Goal: Task Accomplishment & Management: Manage account settings

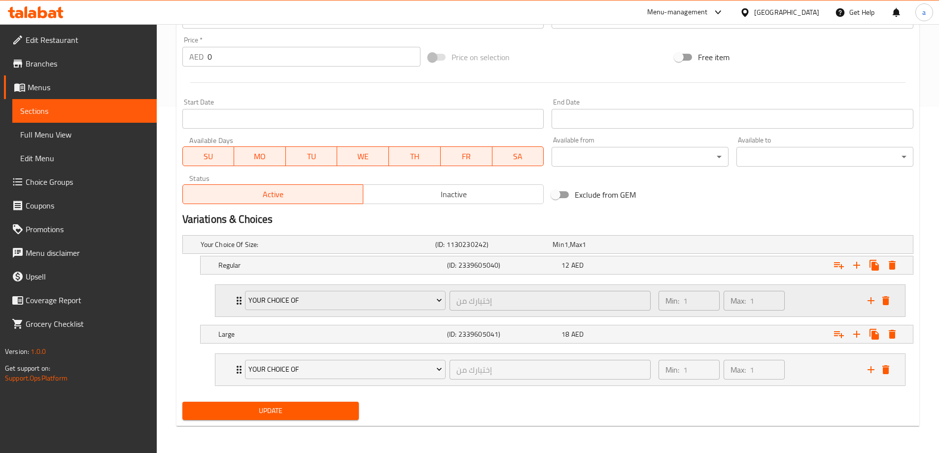
scroll to position [347, 0]
click at [658, 325] on div "Large (ID: 2339605041) 18 AED" at bounding box center [559, 334] width 687 height 22
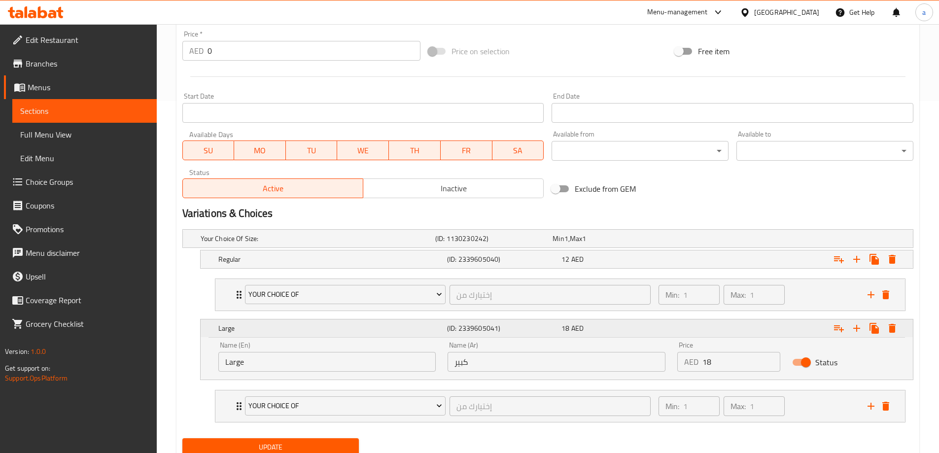
scroll to position [389, 0]
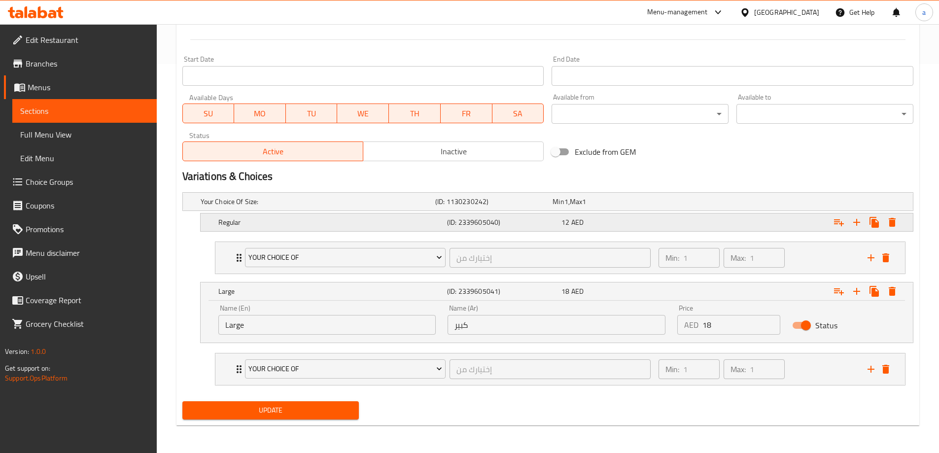
click at [618, 227] on div "12 AED" at bounding box center [616, 222] width 114 height 14
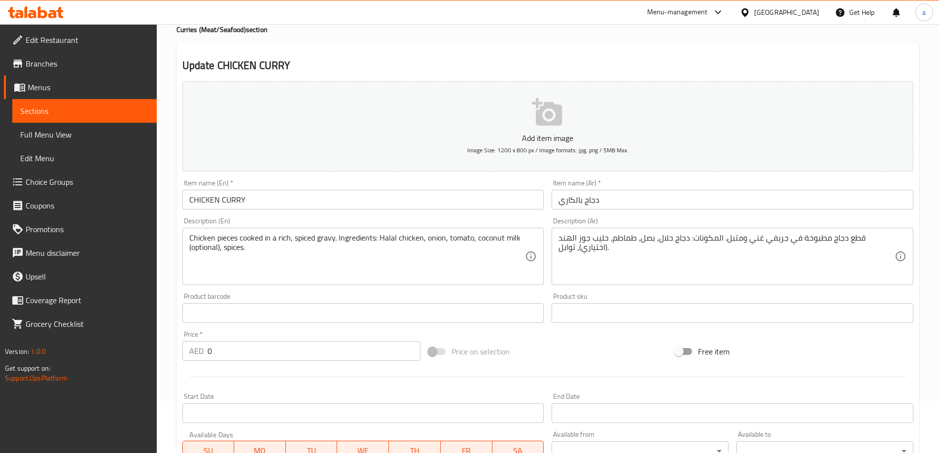
scroll to position [44, 0]
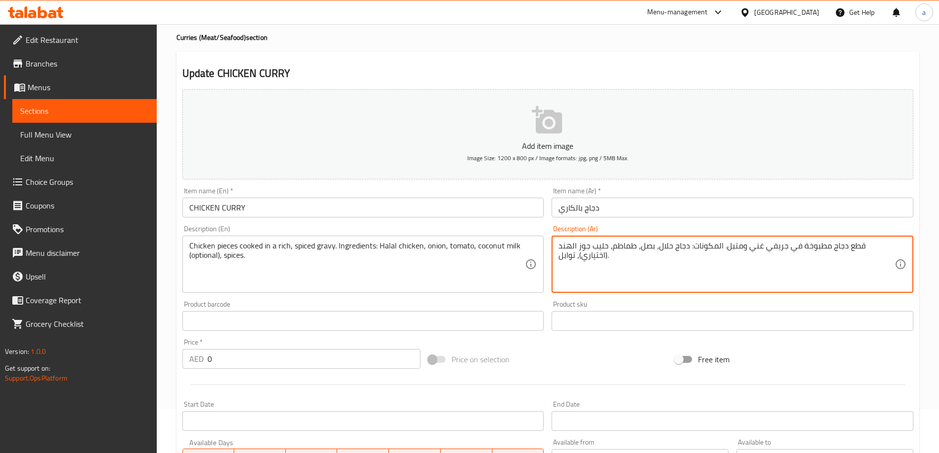
drag, startPoint x: 665, startPoint y: 274, endPoint x: 752, endPoint y: 252, distance: 89.3
type textarea "قطع دجاج مطبوخة في جريفي غني ومتبل."
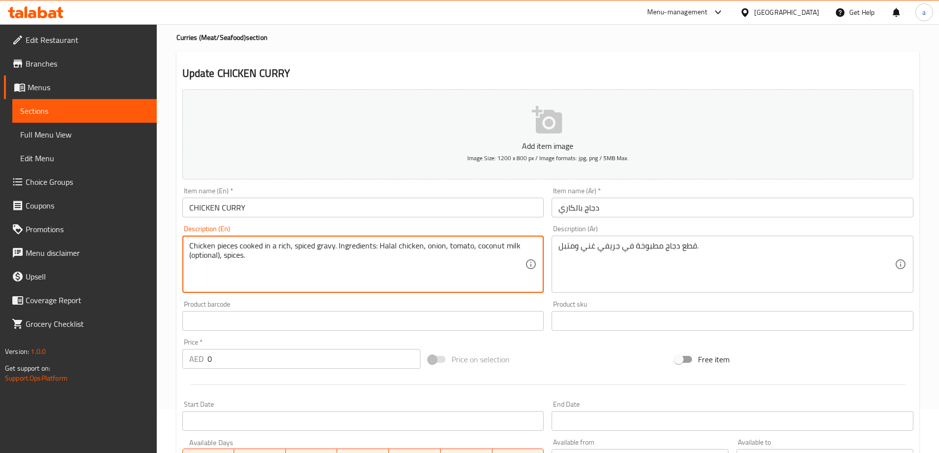
drag, startPoint x: 329, startPoint y: 269, endPoint x: 335, endPoint y: 243, distance: 26.4
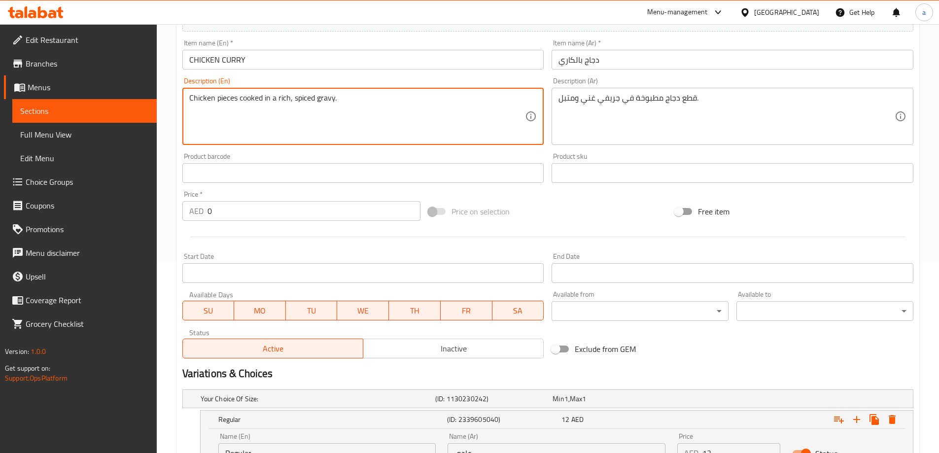
scroll to position [431, 0]
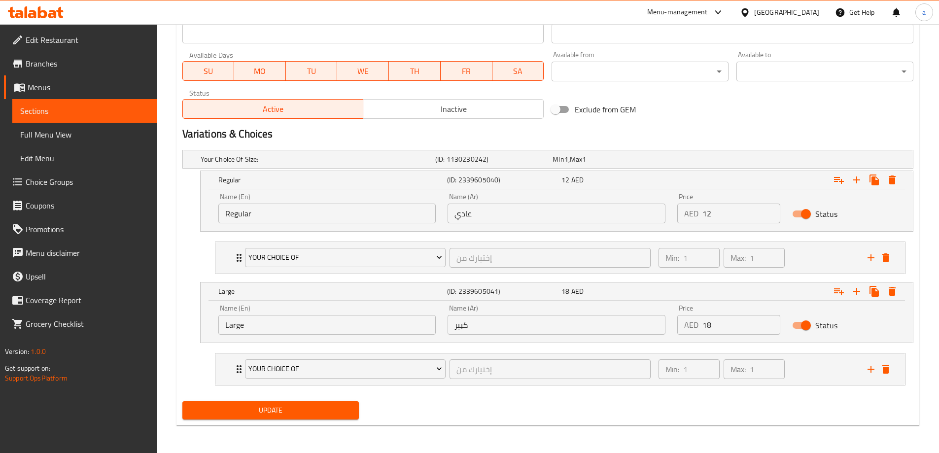
type textarea "Chicken pieces cooked in a rich, spiced gravy."
click at [295, 415] on span "Update" at bounding box center [270, 410] width 161 height 12
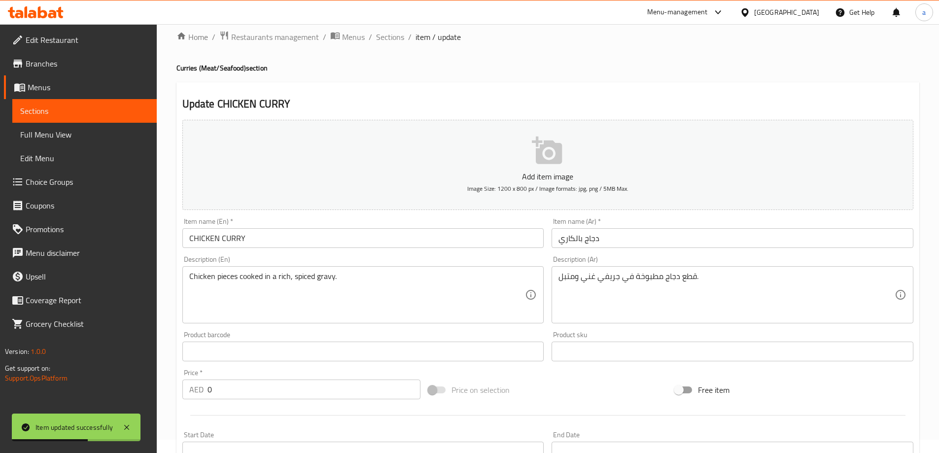
scroll to position [0, 0]
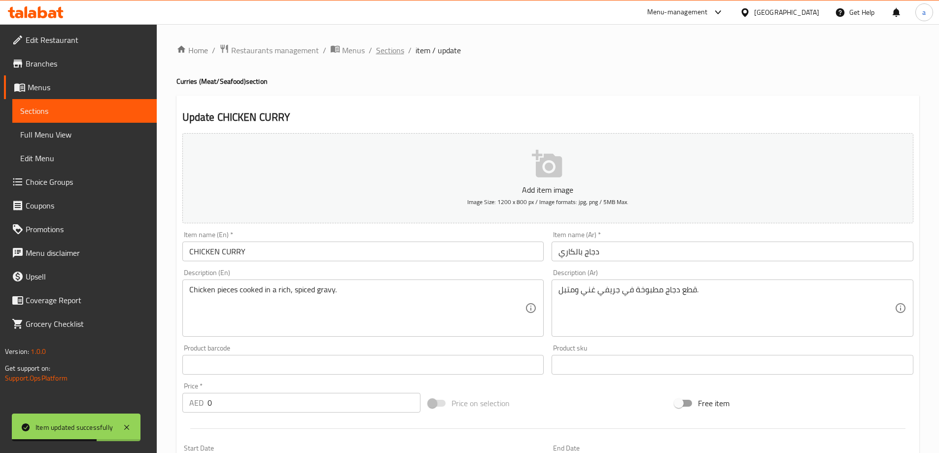
click at [380, 48] on span "Sections" at bounding box center [390, 50] width 28 height 12
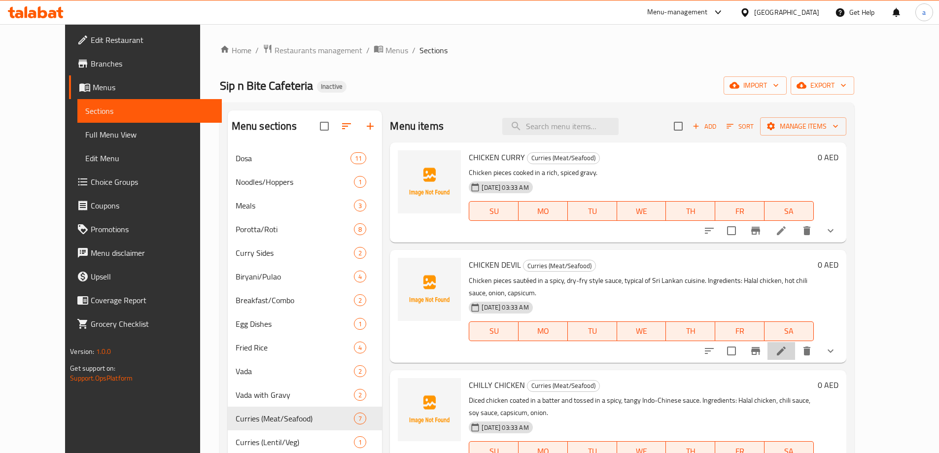
click at [795, 342] on li at bounding box center [781, 351] width 28 height 18
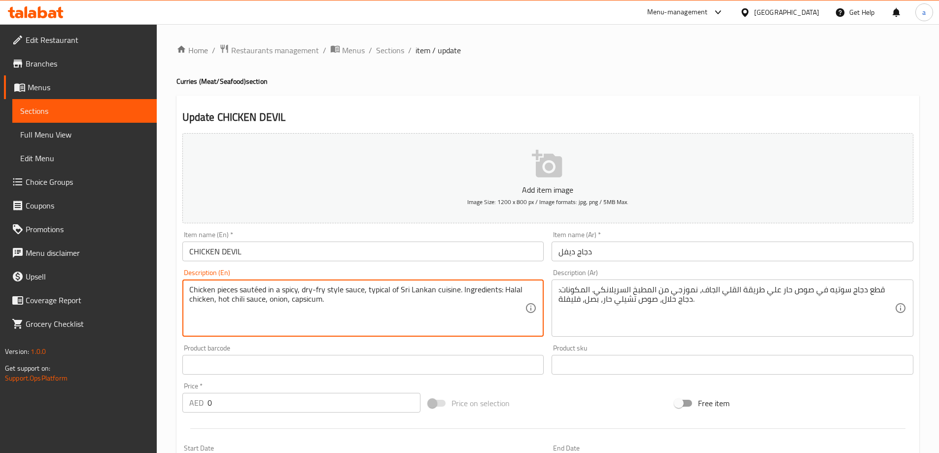
drag, startPoint x: 373, startPoint y: 318, endPoint x: 459, endPoint y: 293, distance: 89.8
type textarea "Chicken pieces sautéed in a spicy, dry-fry style sauce, typical of Sri Lankan c…"
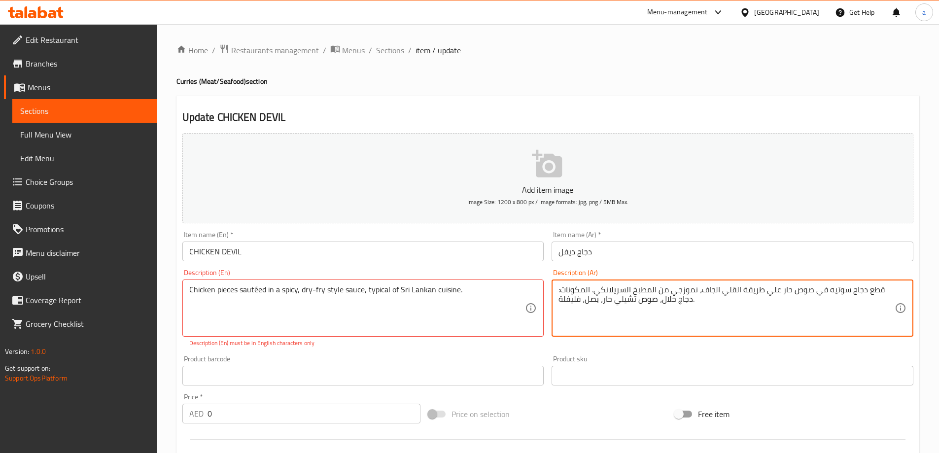
drag, startPoint x: 595, startPoint y: 322, endPoint x: 606, endPoint y: 339, distance: 19.7
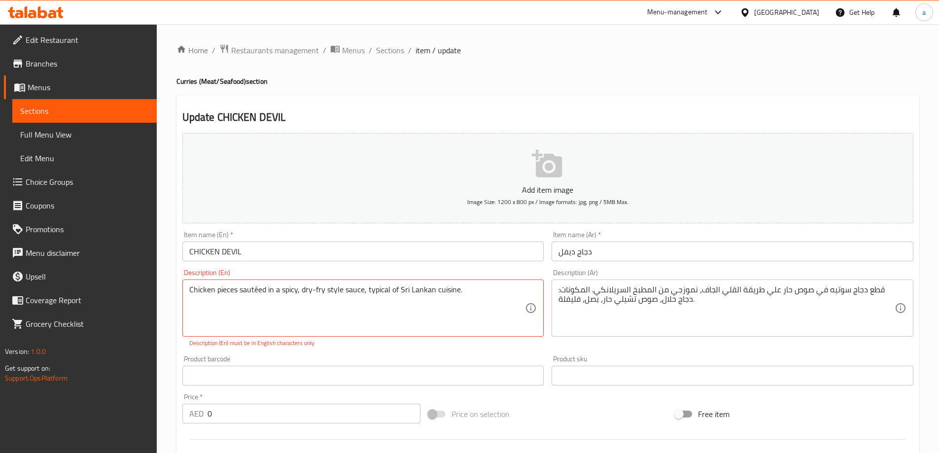
click at [609, 340] on div "Description (Ar) قطع دجاج سوتيه في صوص حار علي طريقة القلي الجاف، نموزجي من الم…" at bounding box center [733, 308] width 370 height 86
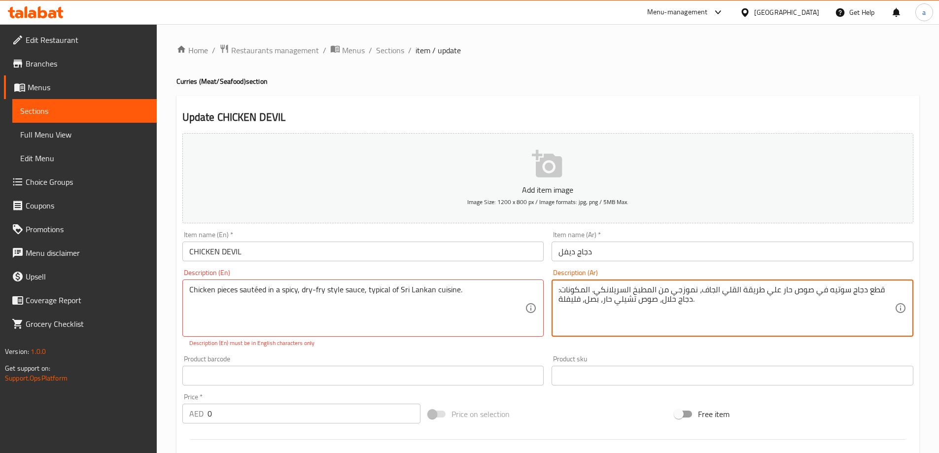
drag, startPoint x: 714, startPoint y: 309, endPoint x: 595, endPoint y: 288, distance: 121.1
type textarea "قطع دجاج سوتيه في صوص حار علي طريقة القلي الجاف، نموزجي من المطبخ السريلانكي"
click at [398, 361] on div "Product barcode Product barcode" at bounding box center [363, 370] width 362 height 30
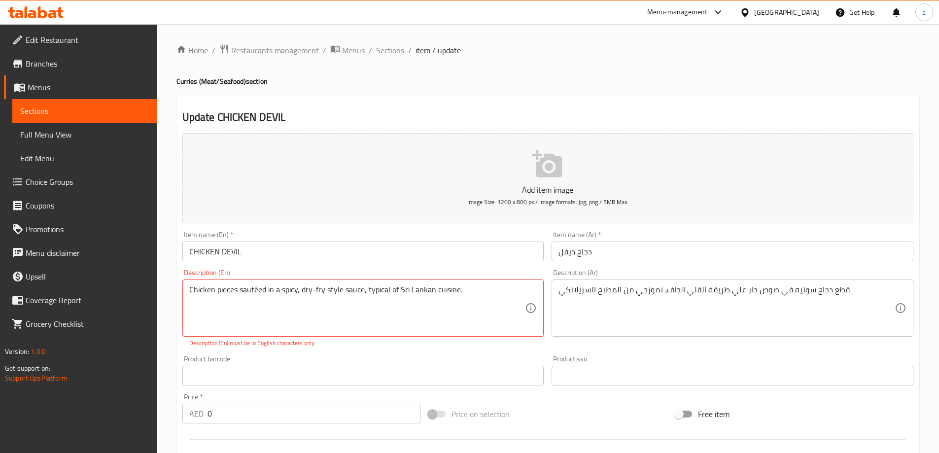
click at [258, 282] on div "Chicken pieces sautéed in a spicy, dry-fry style sauce, typical of Sri Lankan c…" at bounding box center [363, 307] width 362 height 57
click at [258, 287] on textarea "Chicken pieces sautéed in a spicy, dry-fry style sauce, typical of Sri Lankan c…" at bounding box center [357, 308] width 336 height 47
type textarea "Chicken pieces sauteed in a spicy, dry-fry style sauce, typical of Sri Lankan c…"
click at [329, 362] on div "Product barcode Product barcode" at bounding box center [363, 370] width 362 height 30
click at [445, 290] on textarea "Chicken pieces sauteed in a spicy, dry-fry style sauce, typical of Sri Lankan c…" at bounding box center [357, 308] width 336 height 47
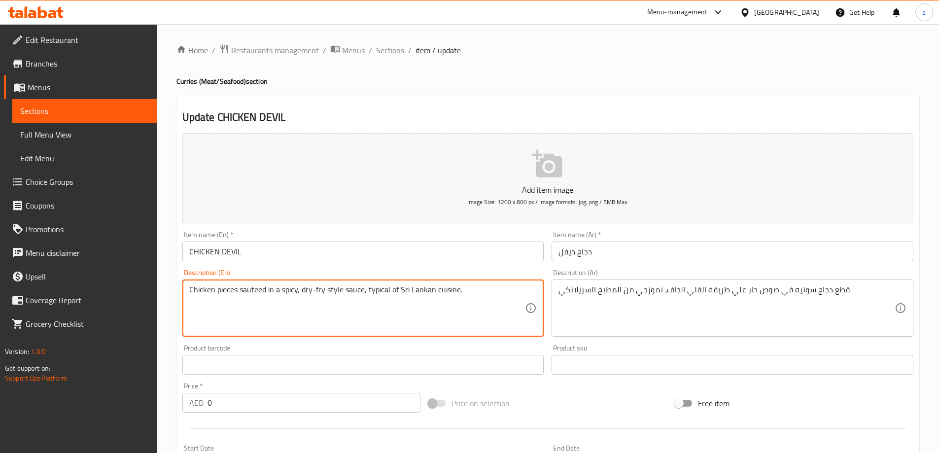
click at [387, 311] on textarea "Chicken pieces sauteed in a spicy, dry-fry style sauce, typical of Sri Lankan c…" at bounding box center [357, 308] width 336 height 47
click at [377, 293] on textarea "Chicken pieces sauteed in a spicy, dry-fry style sauce, typical of Sri Lankan c…" at bounding box center [357, 308] width 336 height 47
click at [431, 322] on textarea "Chicken pieces sauteed in a spicy, dry-fry style sauce, typical of Sri Lankan c…" at bounding box center [357, 308] width 336 height 47
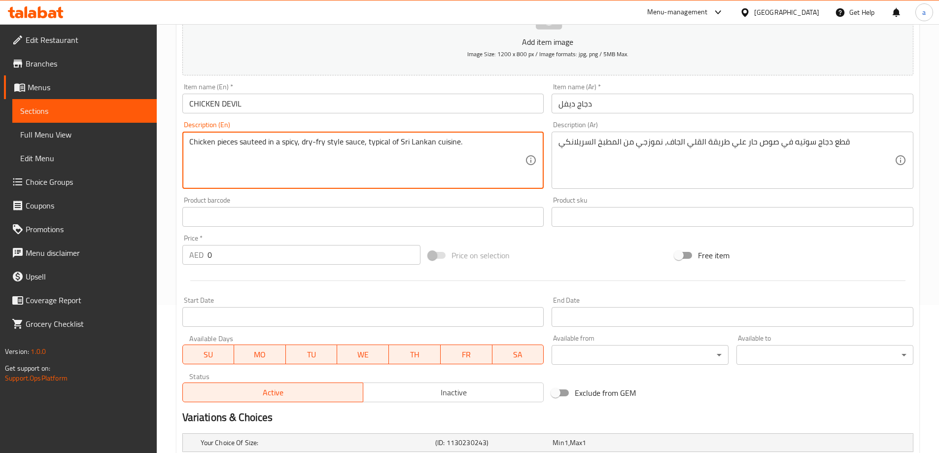
scroll to position [246, 0]
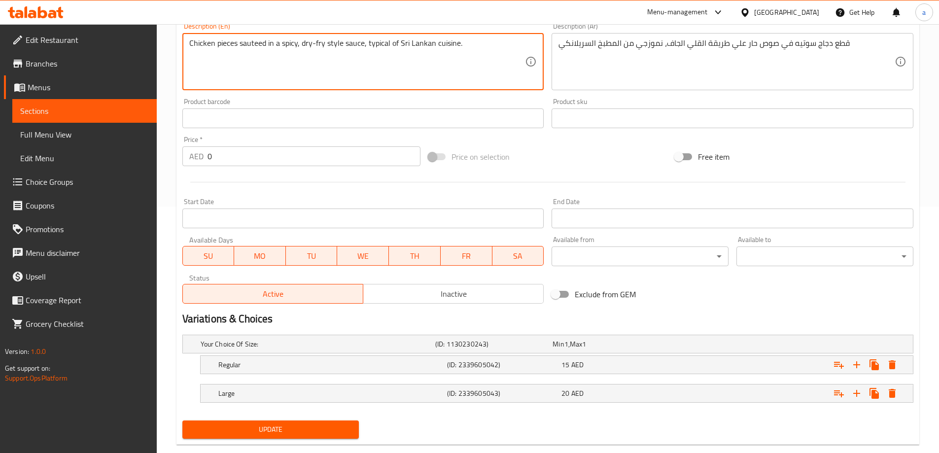
click at [383, 42] on textarea "Chicken pieces sauteed in a spicy, dry-fry style sauce, typical of Sri Lankan c…" at bounding box center [357, 61] width 336 height 47
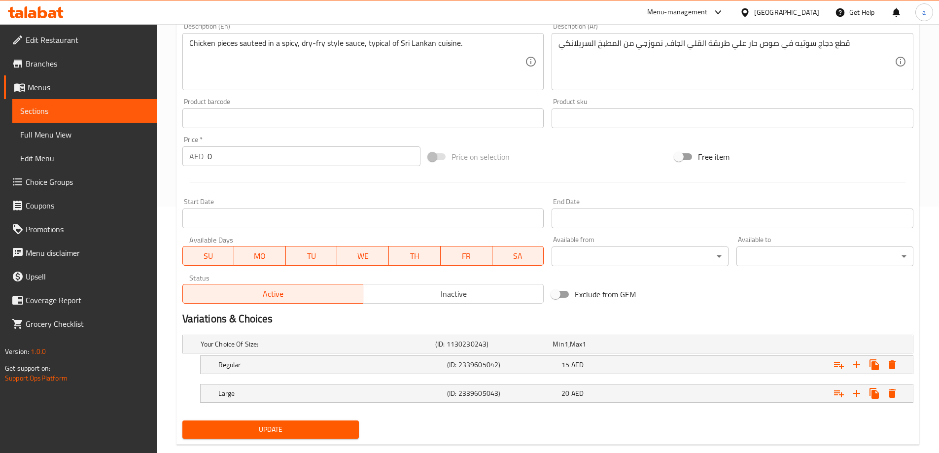
drag, startPoint x: 310, startPoint y: 424, endPoint x: 310, endPoint y: 418, distance: 5.9
click at [310, 424] on span "Update" at bounding box center [270, 429] width 161 height 12
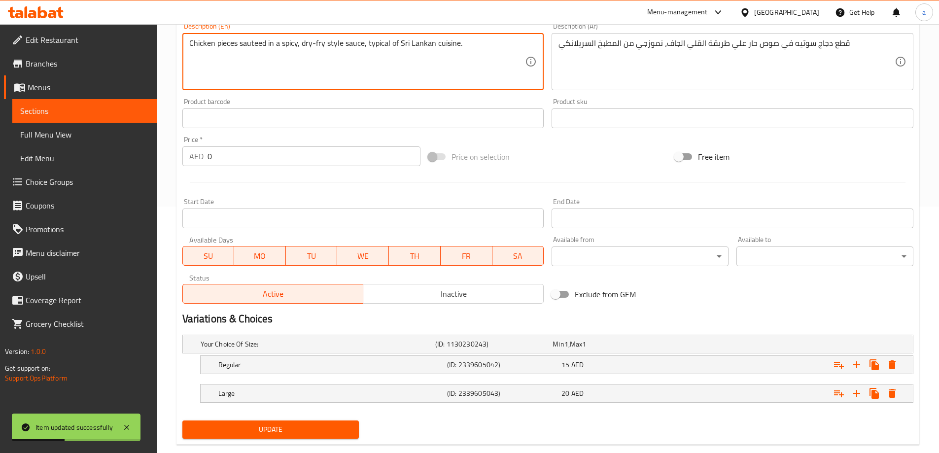
drag, startPoint x: 463, startPoint y: 46, endPoint x: 366, endPoint y: 79, distance: 102.1
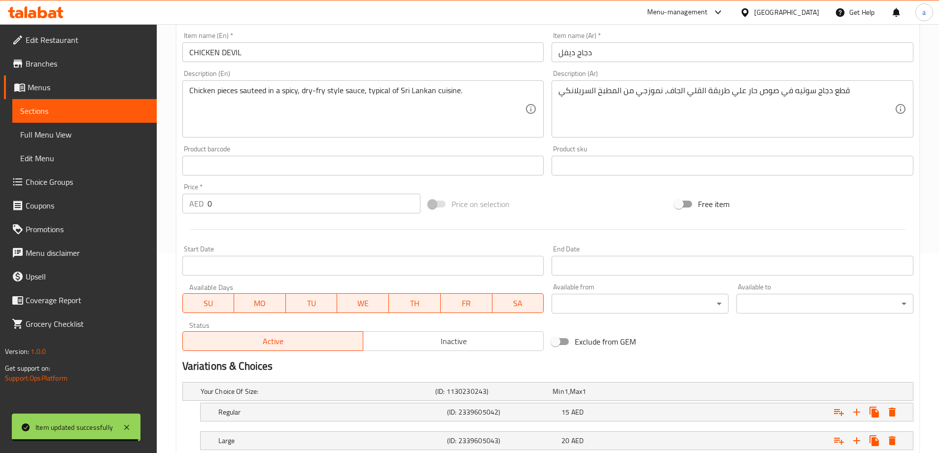
scroll to position [148, 0]
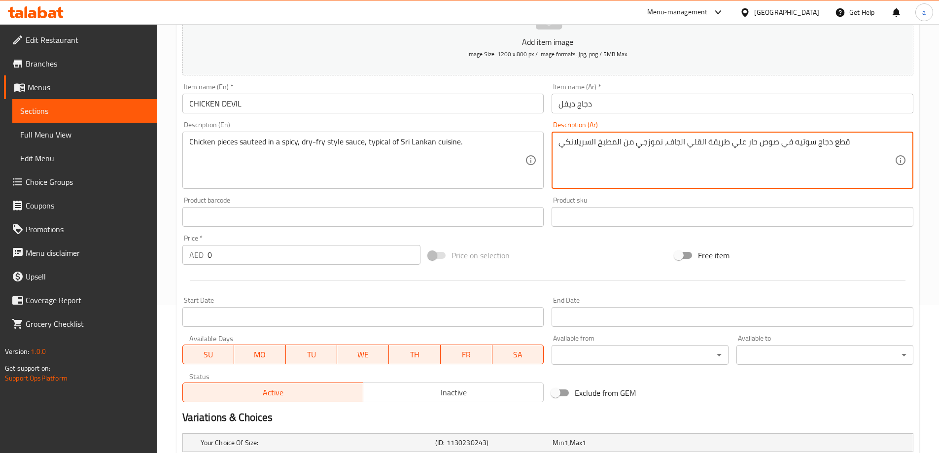
click at [645, 149] on textarea "قطع دجاج سوتيه في صوص حار علي طريقة القلي الجاف، نموزجي من المطبخ السريلانكي" at bounding box center [726, 160] width 336 height 47
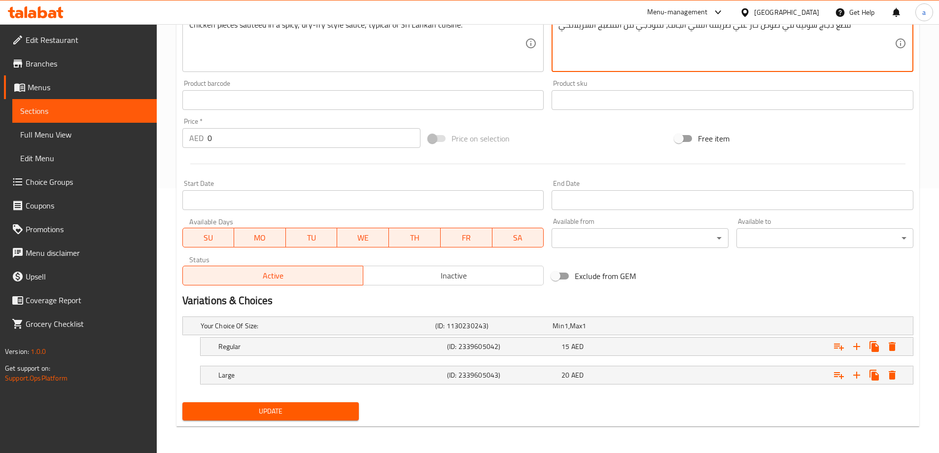
scroll to position [266, 0]
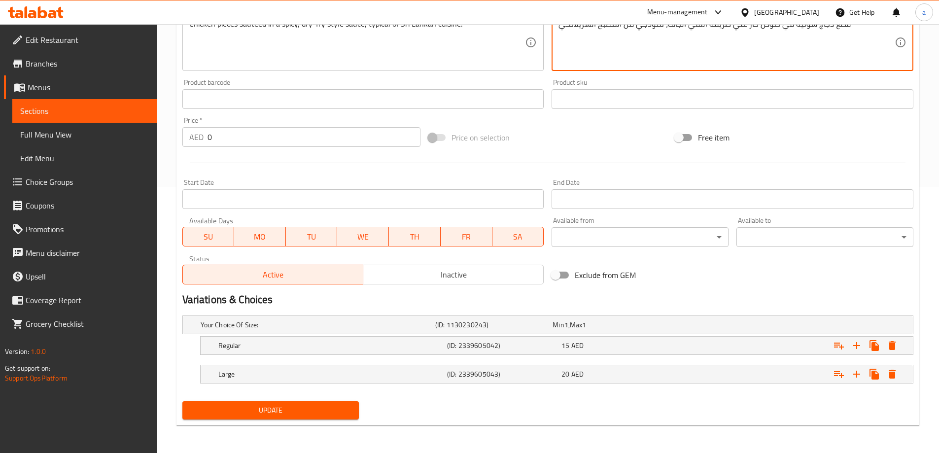
type textarea "قطع دجاج سوتيه في صوص حار علي طريقة القلي الجاف، نموذجي من المطبخ السريلانكي"
click at [279, 402] on button "Update" at bounding box center [270, 410] width 177 height 18
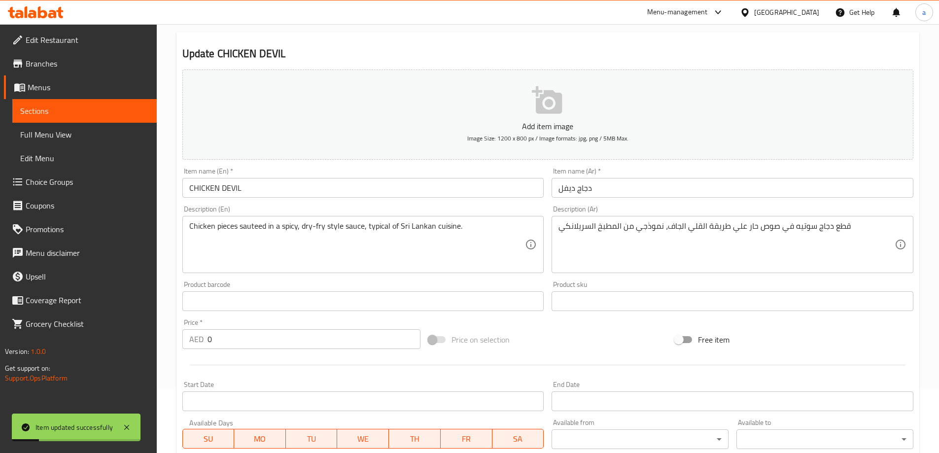
scroll to position [0, 0]
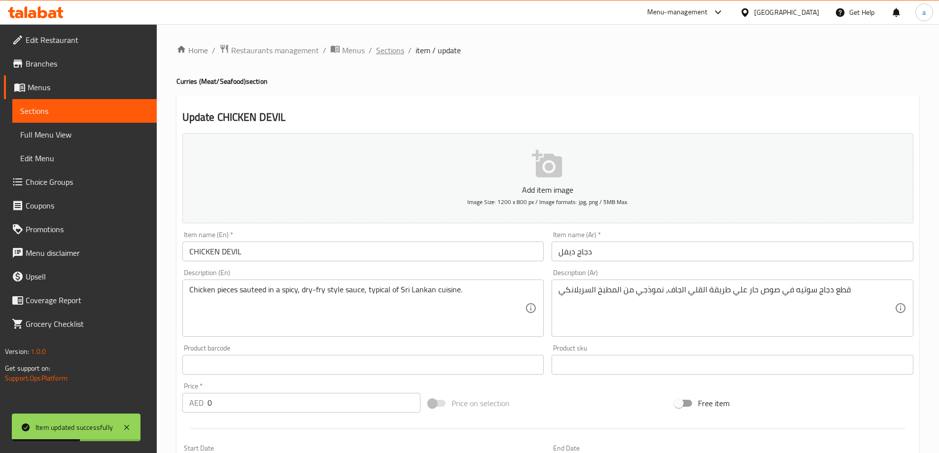
click at [382, 53] on span "Sections" at bounding box center [390, 50] width 28 height 12
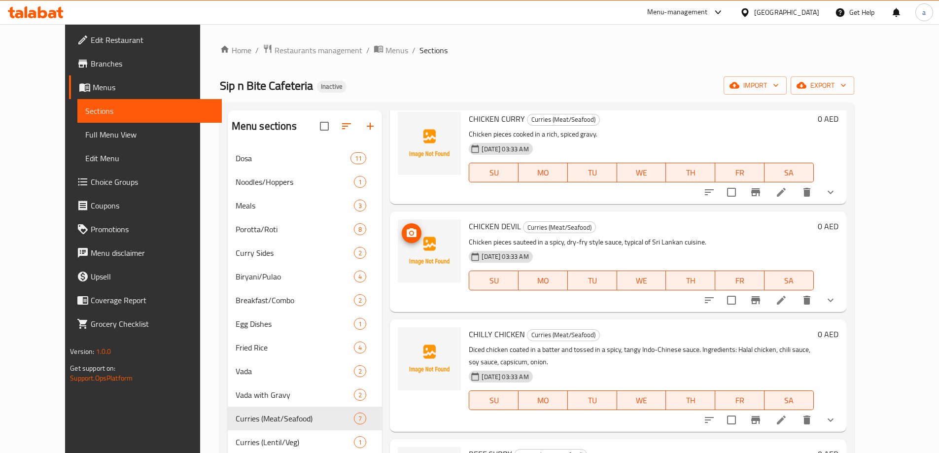
scroll to position [99, 0]
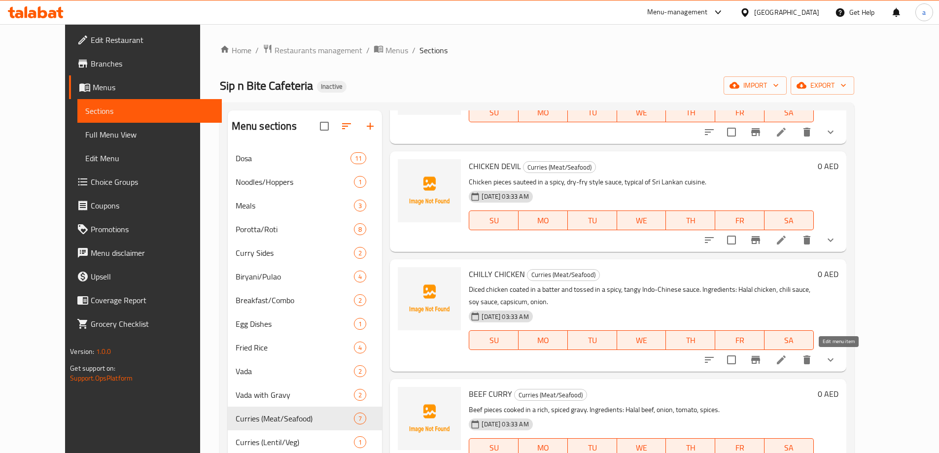
click at [787, 362] on icon at bounding box center [781, 360] width 12 height 12
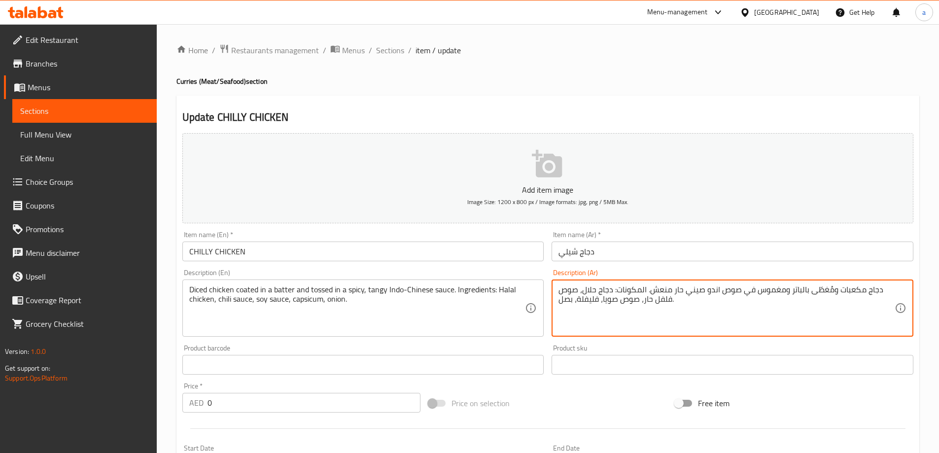
drag, startPoint x: 678, startPoint y: 317, endPoint x: 674, endPoint y: 307, distance: 11.4
click at [670, 301] on textarea "دجاج مكعبات ومُغطّى بالباتر ومغموس في صوص اندو صيني حار منعش. المكونات: دجاج حل…" at bounding box center [726, 308] width 336 height 47
click at [684, 324] on textarea "دجاج مكعبات ومُغطّى بالباتر ومغموس في صوص اندو صيني حار منعش. المكونات: دجاج حل…" at bounding box center [726, 308] width 336 height 47
drag, startPoint x: 687, startPoint y: 311, endPoint x: 647, endPoint y: 289, distance: 45.0
click at [647, 289] on textarea "دجاج مكعبات ومُغطّى بالباتر ومغموس في صوص اندو صيني حار منعش. المكونات: دجاج حل…" at bounding box center [726, 308] width 336 height 47
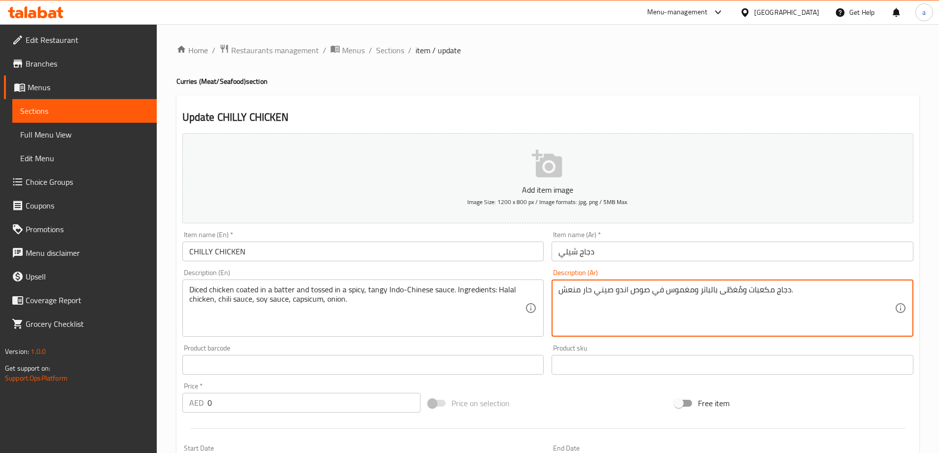
type textarea "دجاج مكعبات ومُغطّى بالباتر ومغموس في صوص اندو صيني حار منعش."
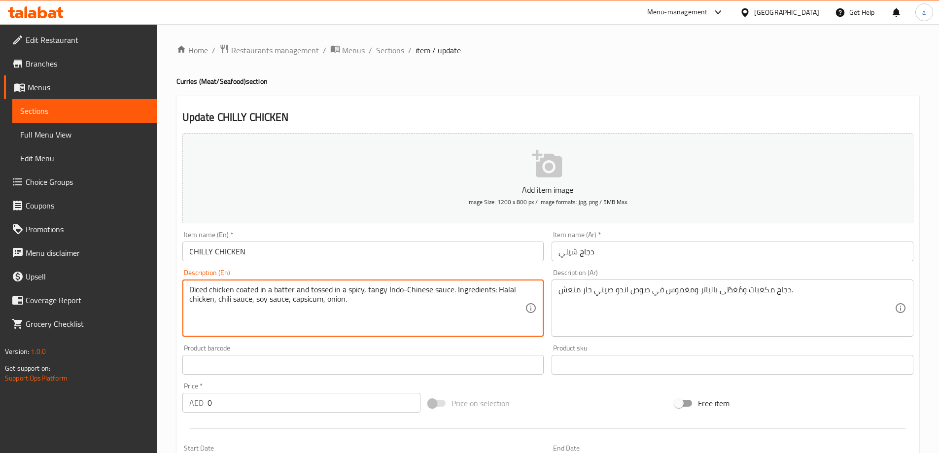
drag, startPoint x: 408, startPoint y: 320, endPoint x: 453, endPoint y: 288, distance: 55.9
click at [284, 289] on textarea "Diced chicken coated in a batter and tossed in a spicy, tangy Indo-Chinese sauc…" at bounding box center [357, 308] width 336 height 47
type textarea "Diced chicken coated in a batter and tossed in a spicy, tangy Indo-Chinese sauc…"
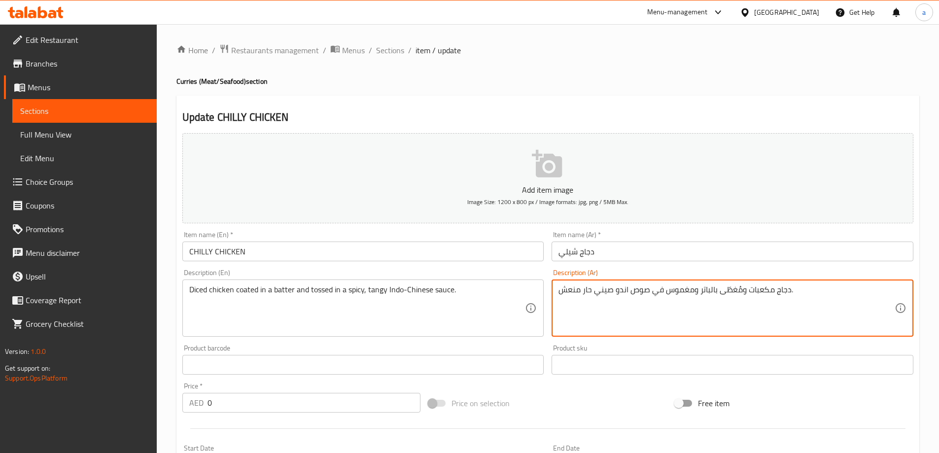
click at [680, 287] on textarea "دجاج مكعبات ومُغطّى بالباتر ومغموس في صوص اندو صيني حار منعش." at bounding box center [726, 308] width 336 height 47
click at [574, 292] on textarea "دجاج مكعبات ومُغطّى بالباتر وتوسيد في صوص اندو صيني حار منعش." at bounding box center [726, 308] width 336 height 47
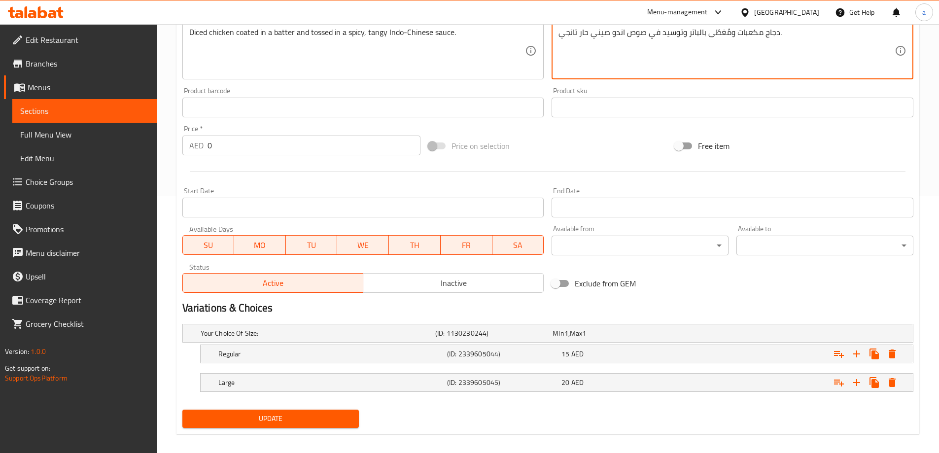
scroll to position [266, 0]
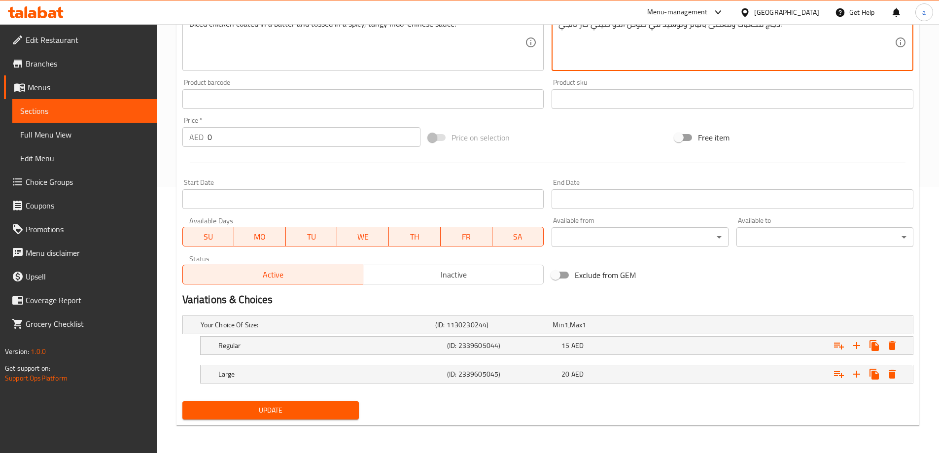
type textarea "دجاج مكعبات ومُغطّى بالباتر وتوسيد في صوص اندو صيني حار تانجي."
click at [283, 405] on span "Update" at bounding box center [270, 410] width 161 height 12
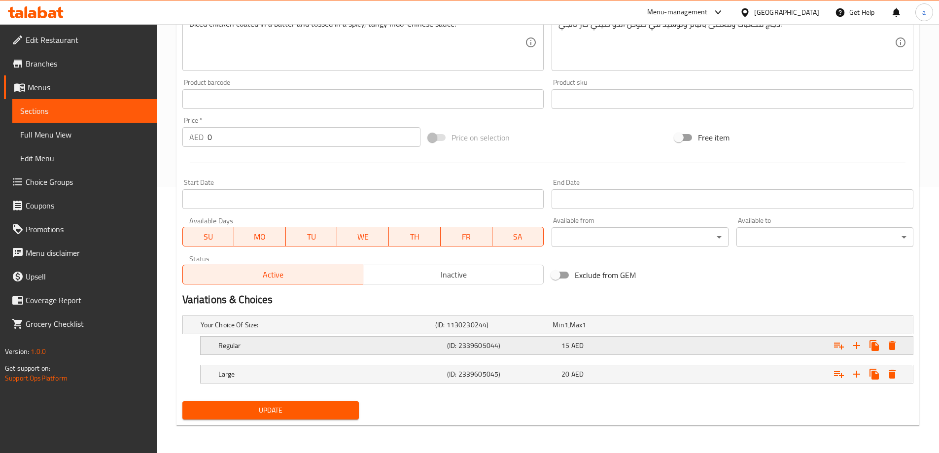
click at [392, 355] on div "Regular (ID: 2339605044) 15 AED" at bounding box center [559, 346] width 687 height 22
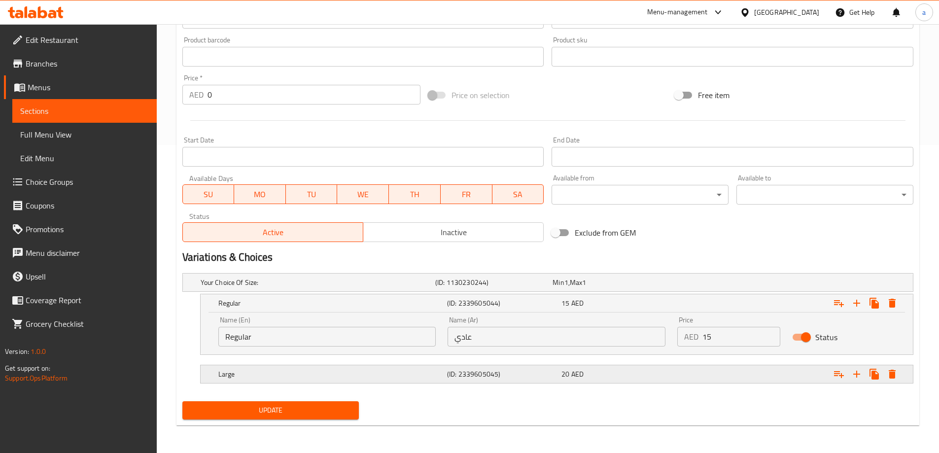
click at [409, 380] on div "Large" at bounding box center [330, 374] width 229 height 14
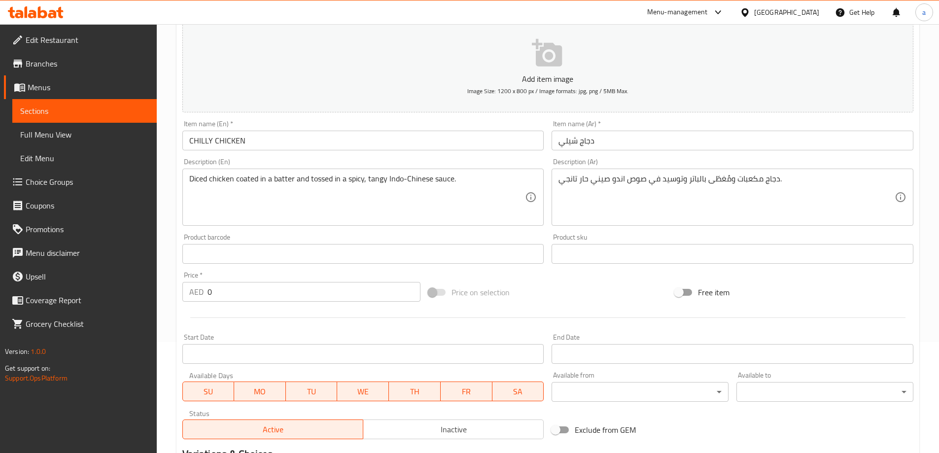
scroll to position [0, 0]
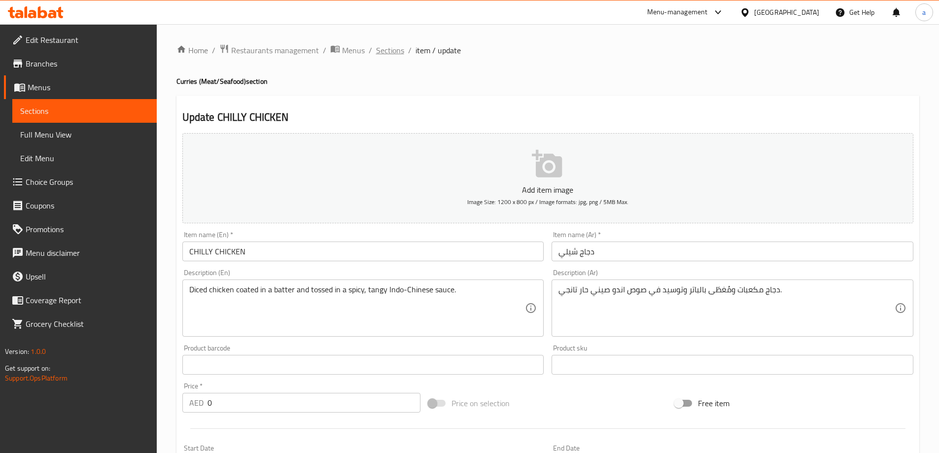
click at [396, 54] on span "Sections" at bounding box center [390, 50] width 28 height 12
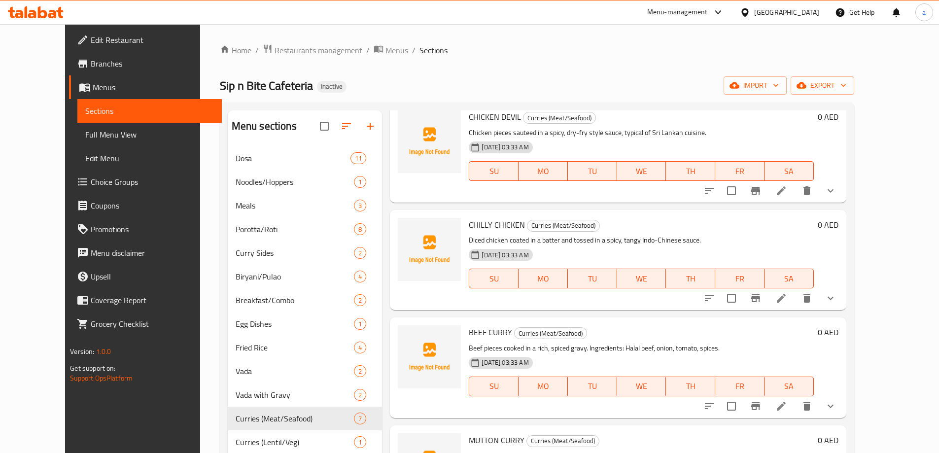
scroll to position [99, 0]
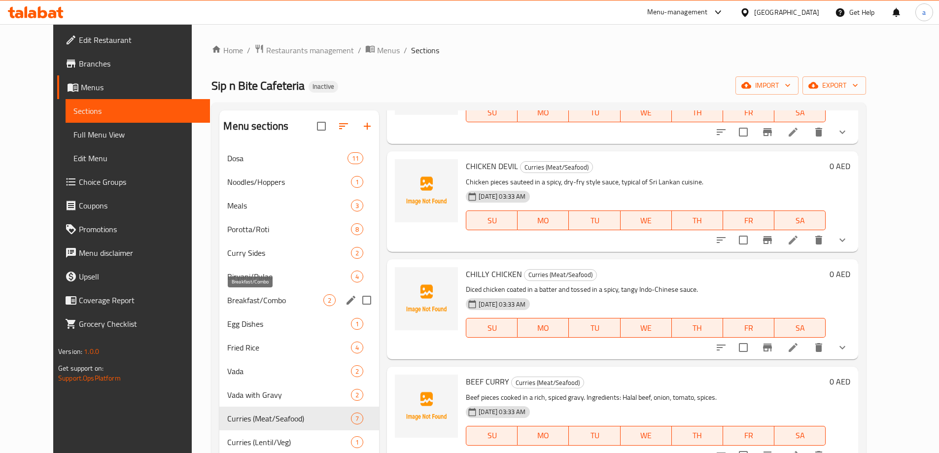
click at [232, 294] on span "Breakfast/Combo" at bounding box center [275, 300] width 96 height 12
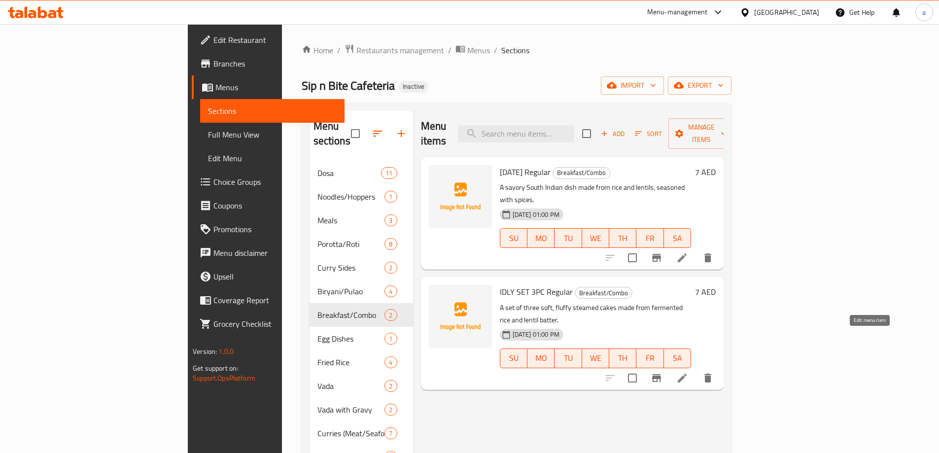
click at [688, 372] on icon at bounding box center [682, 378] width 12 height 12
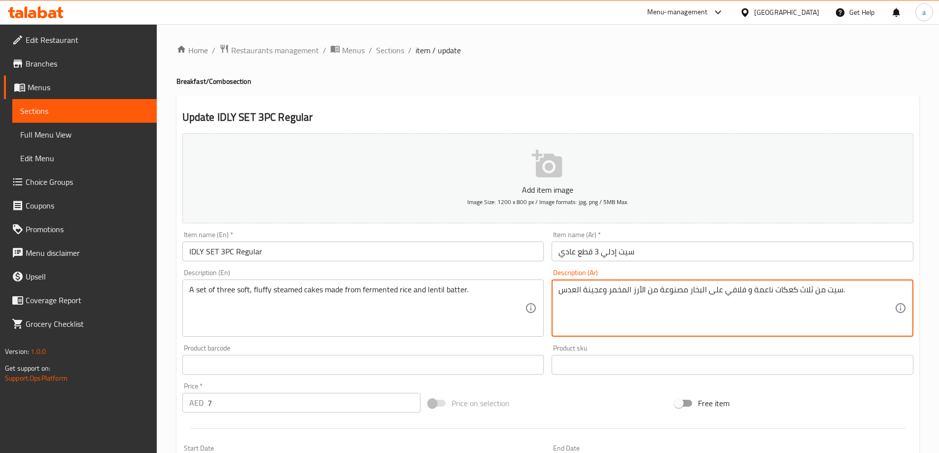
click at [583, 288] on textarea "سيت من ثلاث كعكات ناعمة و فلافي على البخار مصنوعة من الأرز المخمر وعجينة العدس." at bounding box center [726, 308] width 336 height 47
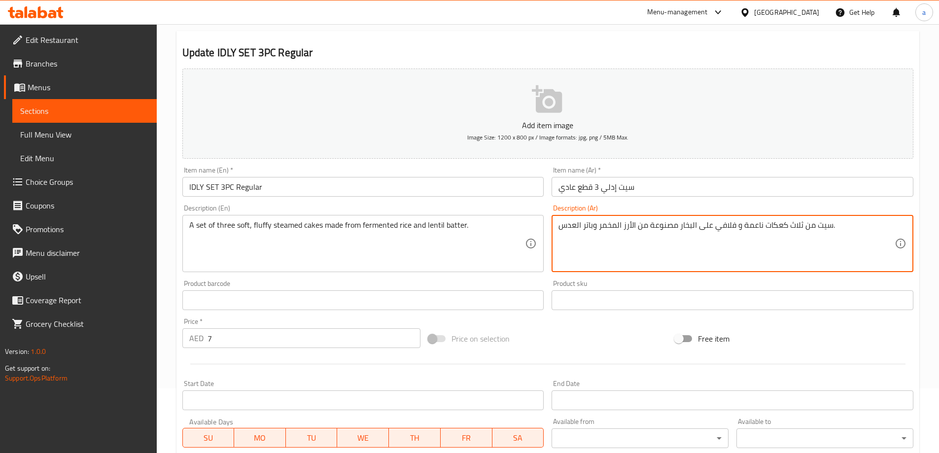
scroll to position [243, 0]
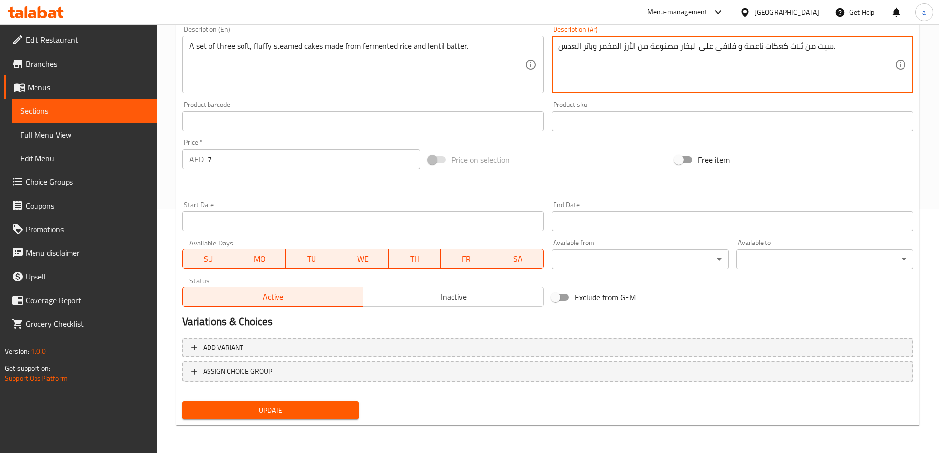
type textarea "سيت من ثلاث كعكات ناعمة و فلافي على البخار مصنوعة من الأرز المخمر وباتر العدس."
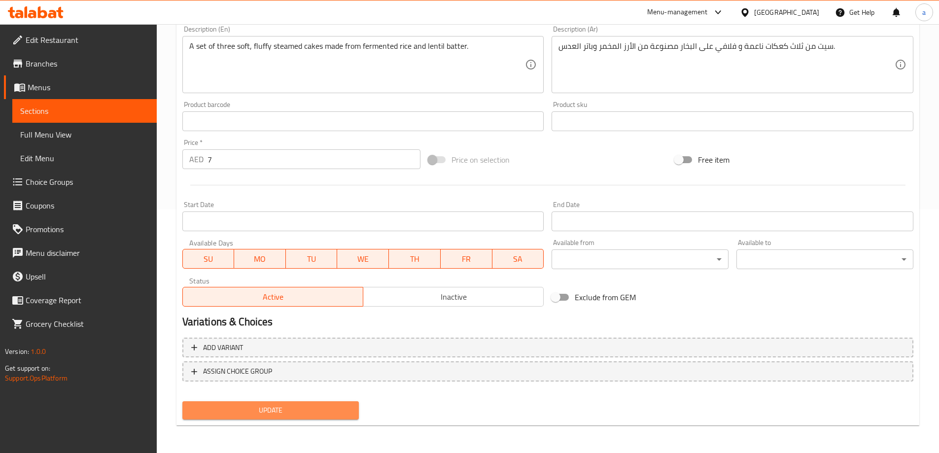
click at [265, 410] on span "Update" at bounding box center [270, 410] width 161 height 12
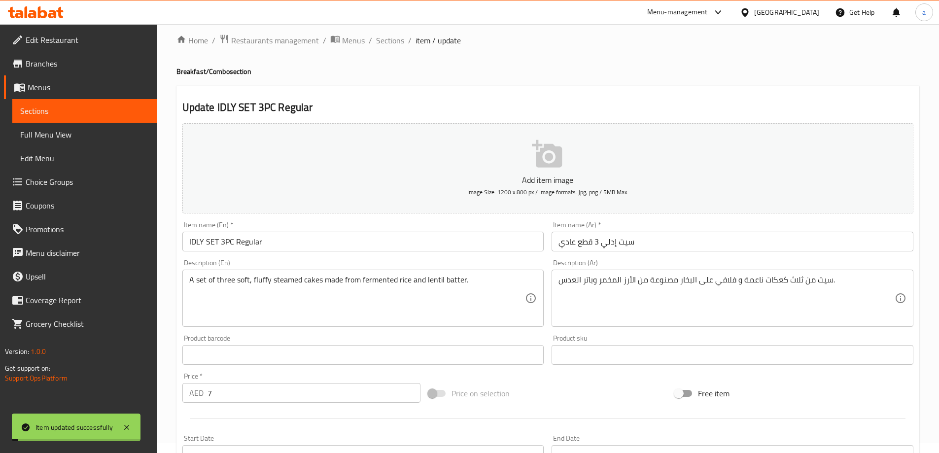
scroll to position [0, 0]
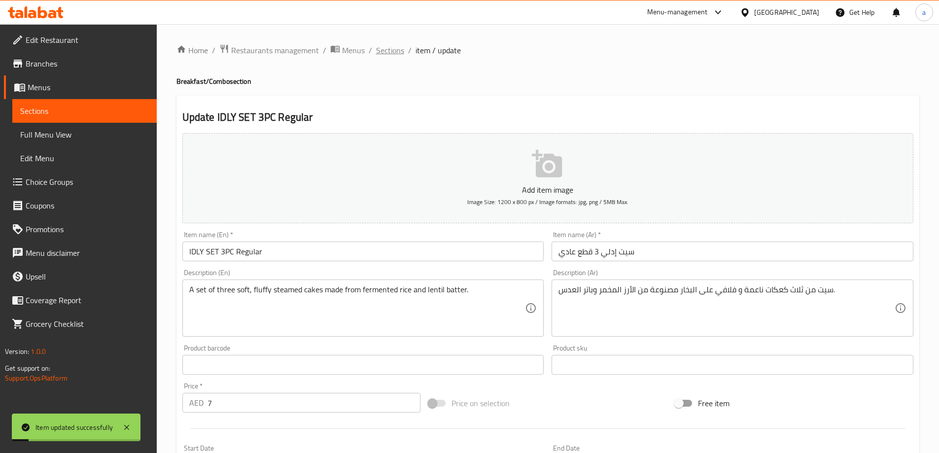
click at [377, 45] on span "Sections" at bounding box center [390, 50] width 28 height 12
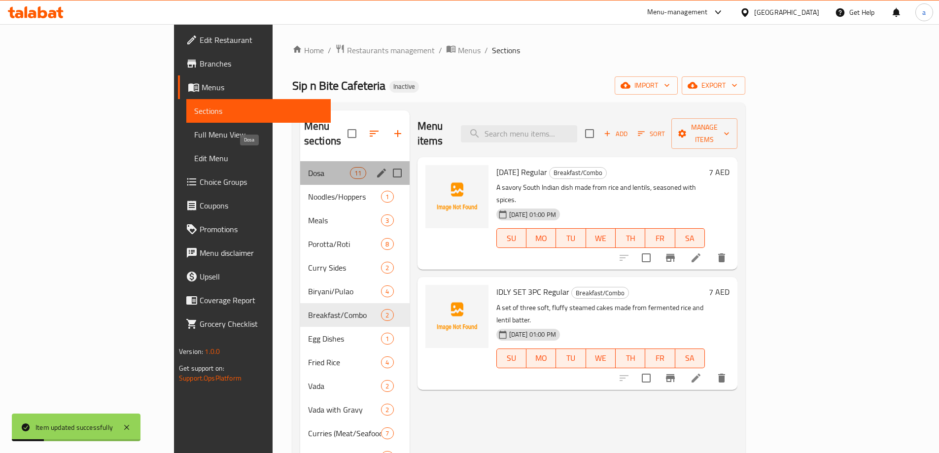
click at [308, 167] on span "Dosa" at bounding box center [329, 173] width 42 height 12
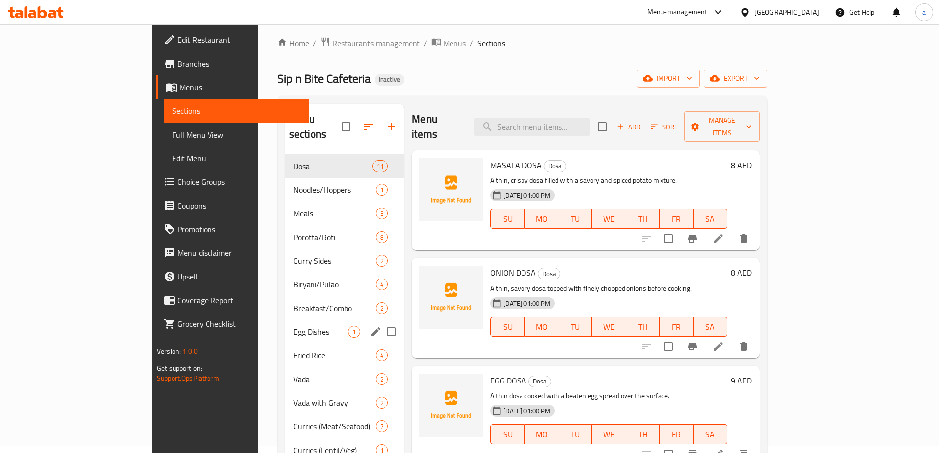
scroll to position [49, 0]
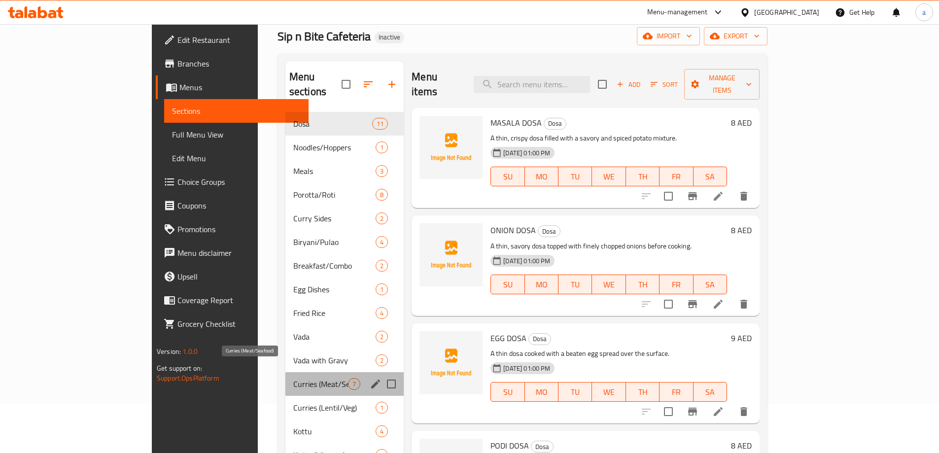
click at [293, 378] on span "Curries (Meat/Seafood)" at bounding box center [320, 384] width 55 height 12
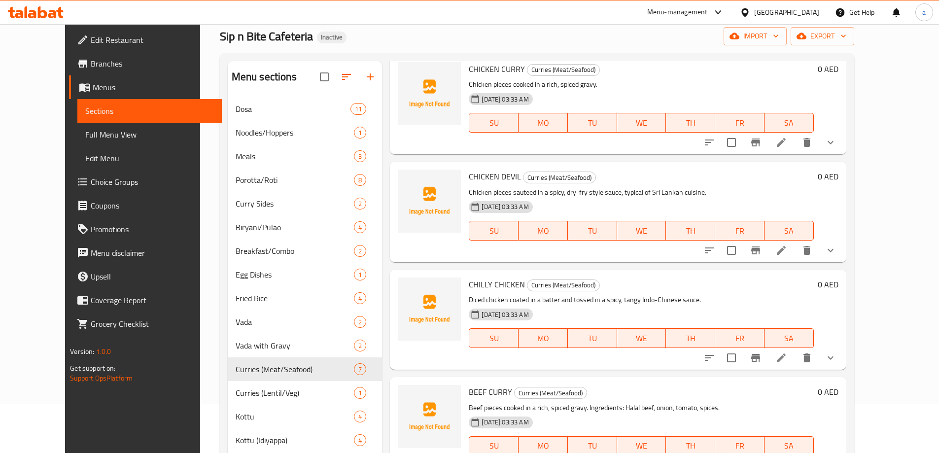
scroll to position [99, 0]
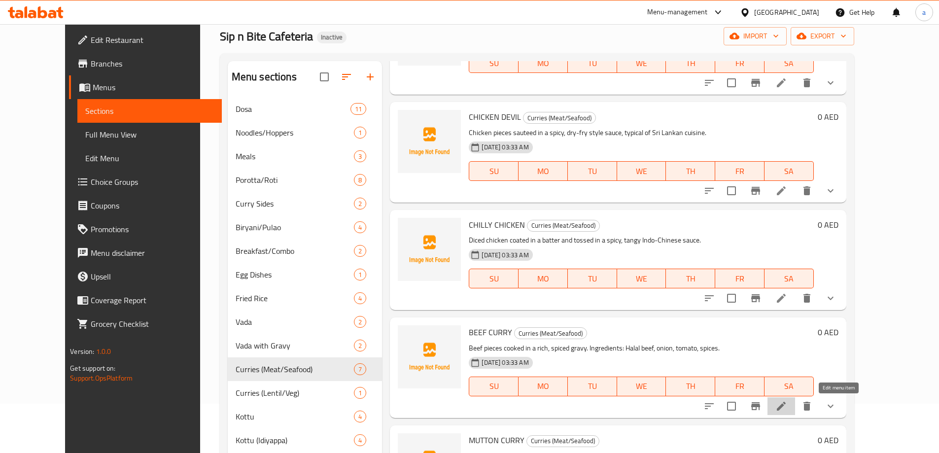
click at [787, 411] on icon at bounding box center [781, 406] width 12 height 12
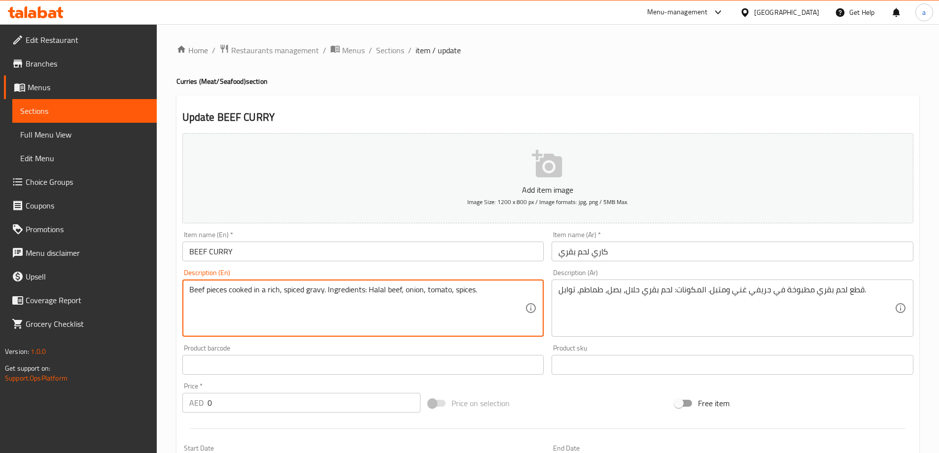
drag, startPoint x: 482, startPoint y: 306, endPoint x: 325, endPoint y: 333, distance: 159.6
type textarea "Beef pieces cooked in a rich, spiced gravy."
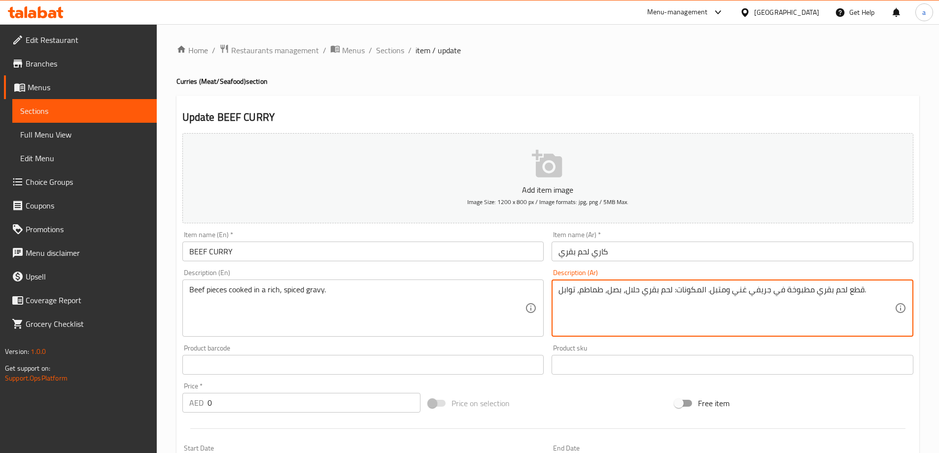
drag, startPoint x: 596, startPoint y: 321, endPoint x: 662, endPoint y: 312, distance: 67.1
drag, startPoint x: 560, startPoint y: 301, endPoint x: 707, endPoint y: 322, distance: 147.9
click at [707, 322] on textarea "قطع لحم بقري مطبوخة في جريفي غني ومتبل. المكونات: لحم بقري حلال، بصل، طماطم، تو…" at bounding box center [726, 308] width 336 height 47
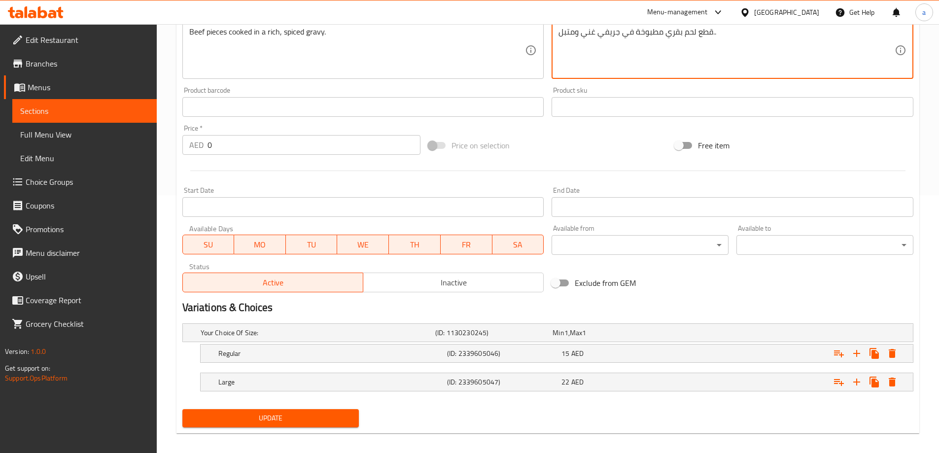
scroll to position [266, 0]
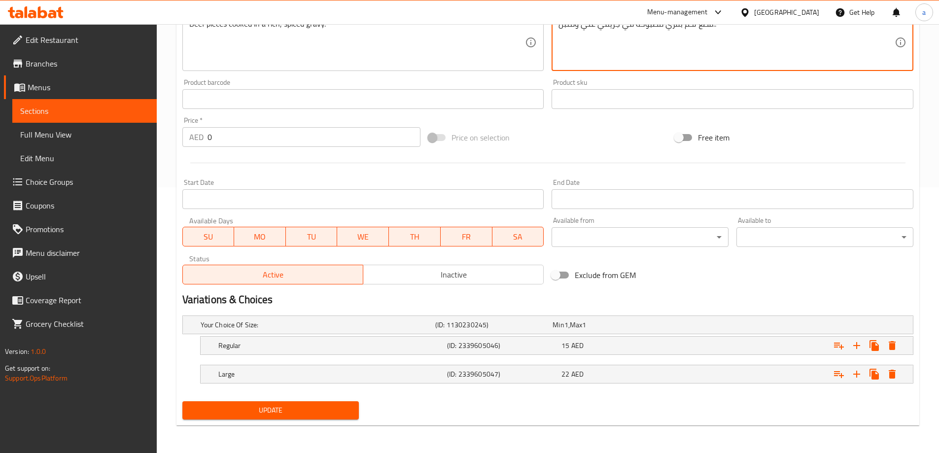
type textarea "قطع لحم بقري مطبوخة في جريفي غني ومتبل.."
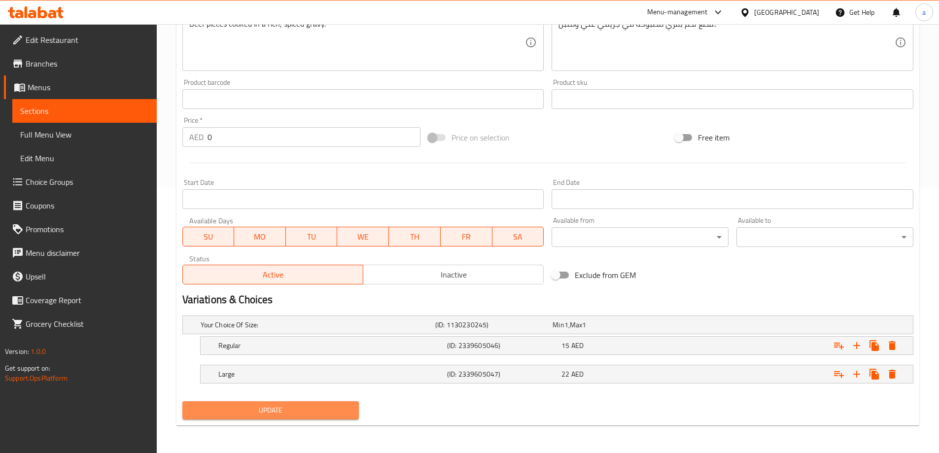
click at [238, 416] on span "Update" at bounding box center [270, 410] width 161 height 12
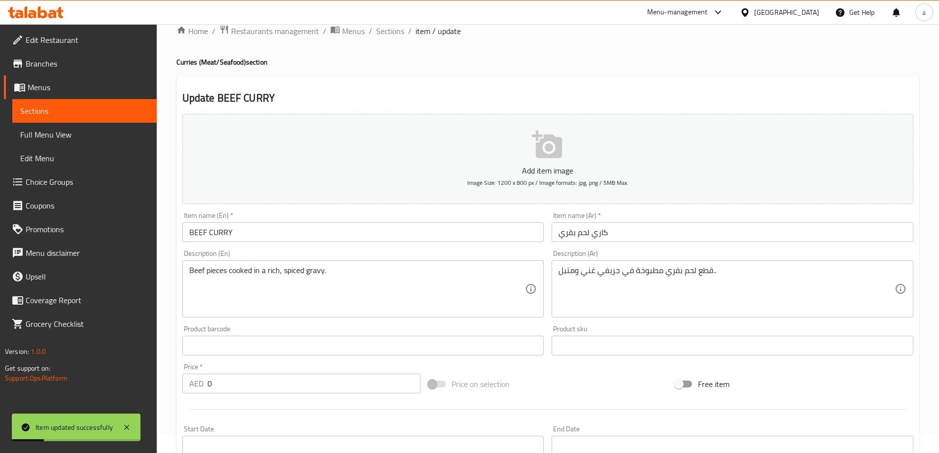
scroll to position [0, 0]
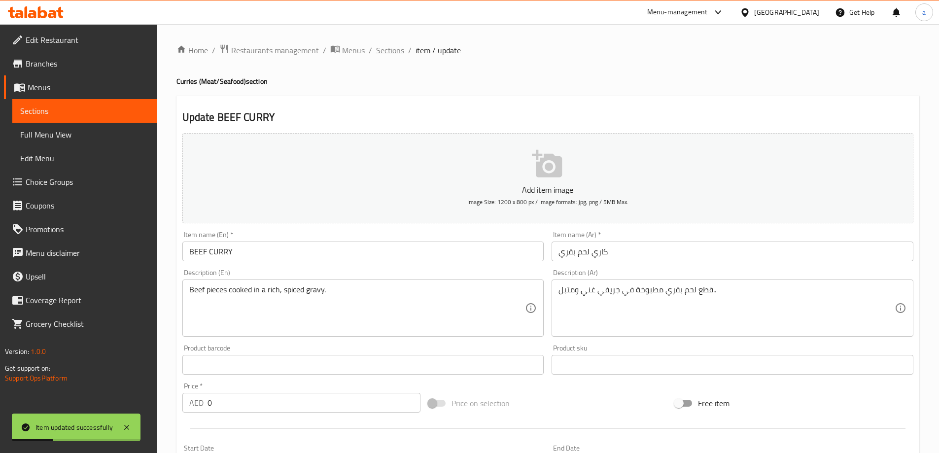
click at [397, 47] on span "Sections" at bounding box center [390, 50] width 28 height 12
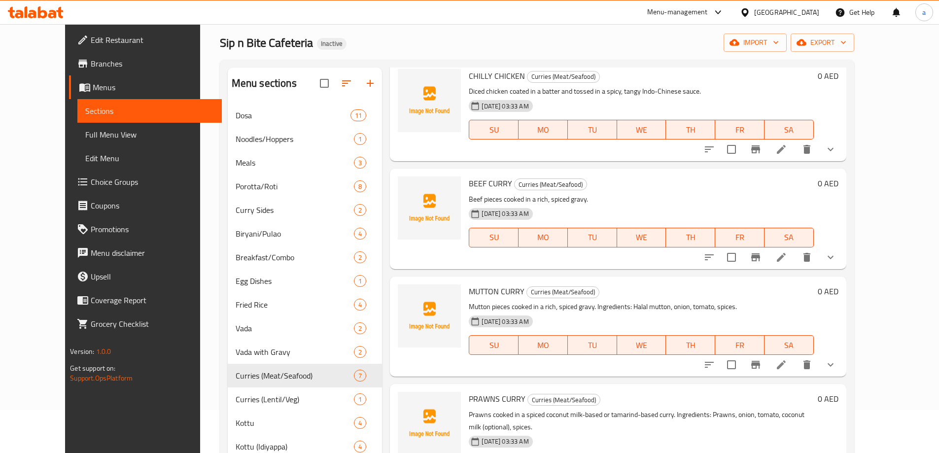
scroll to position [99, 0]
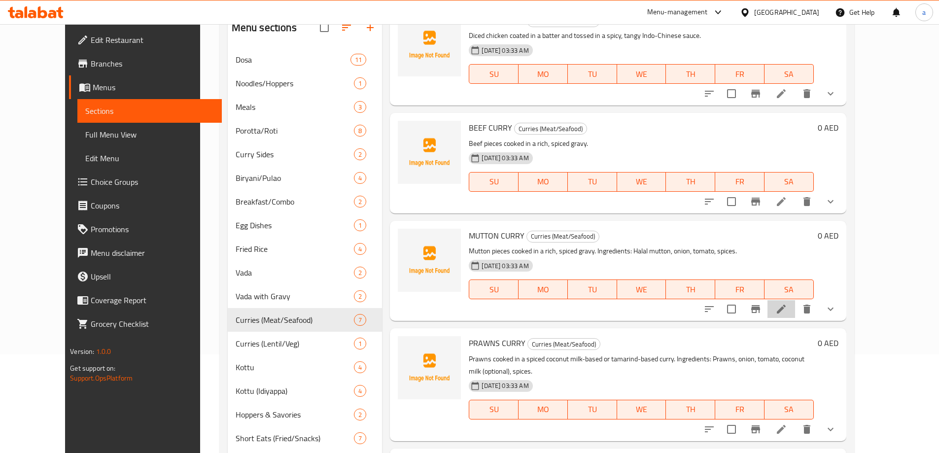
click at [795, 312] on li at bounding box center [781, 309] width 28 height 18
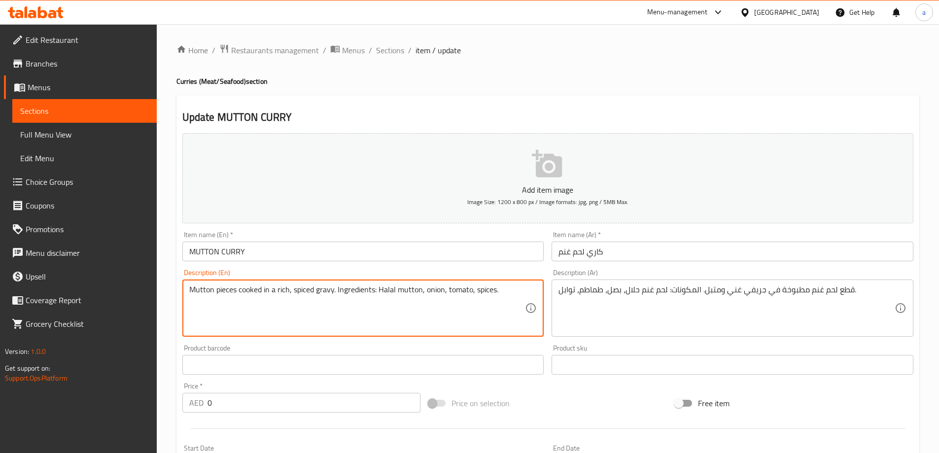
drag, startPoint x: 508, startPoint y: 314, endPoint x: 334, endPoint y: 329, distance: 174.6
type textarea "Mutton pieces cooked in a rich, spiced gravy."
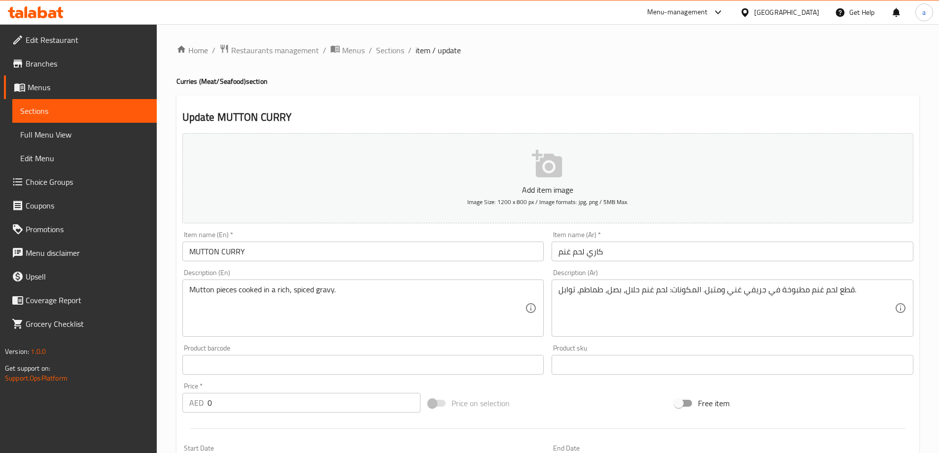
drag, startPoint x: 562, startPoint y: 303, endPoint x: 576, endPoint y: 301, distance: 13.9
click at [578, 302] on div "قطع لحم غنم مطبوخة في جريفي غني ومتبل. المكونات: لحم غنم حلال، بصل، طماطم، تواب…" at bounding box center [733, 307] width 362 height 57
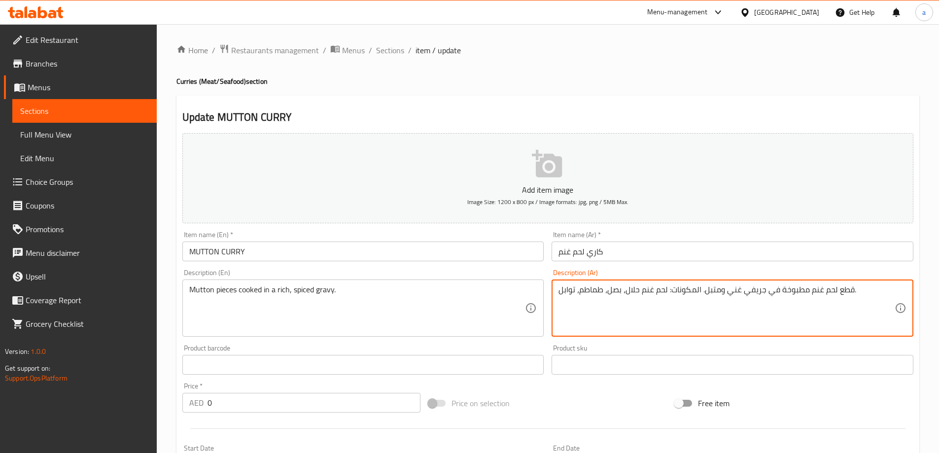
drag, startPoint x: 560, startPoint y: 294, endPoint x: 701, endPoint y: 331, distance: 146.2
click at [701, 331] on textarea "قطع لحم غنم مطبوخة في جريفي غني ومتبل. المكونات: لحم غنم حلال، بصل، طماطم، تواب…" at bounding box center [726, 308] width 336 height 47
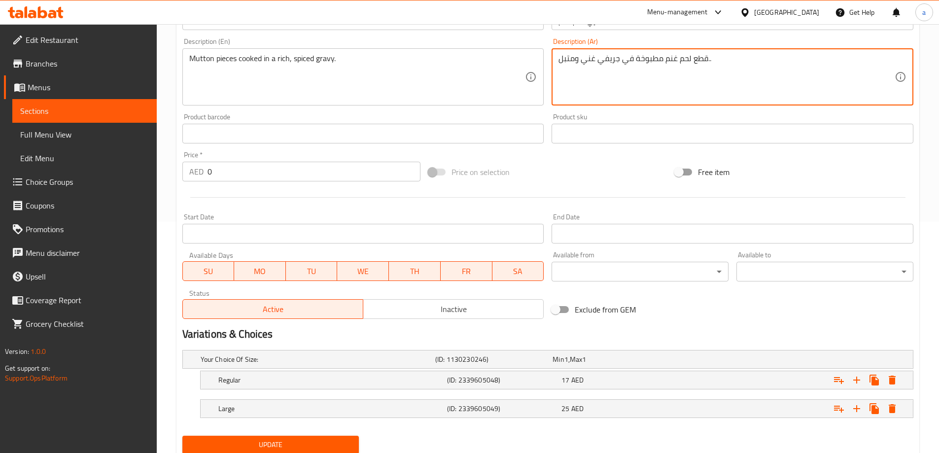
scroll to position [266, 0]
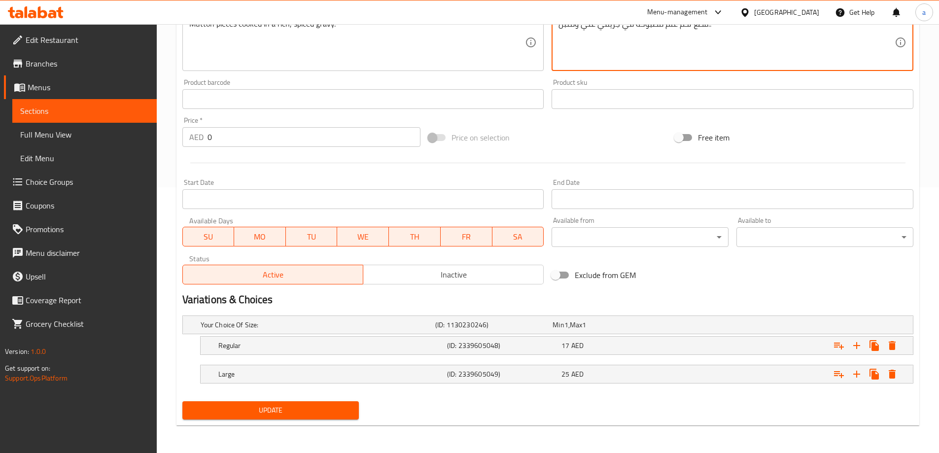
type textarea "قطع لحم غنم مطبوخة في جريفي غني ومتبل.."
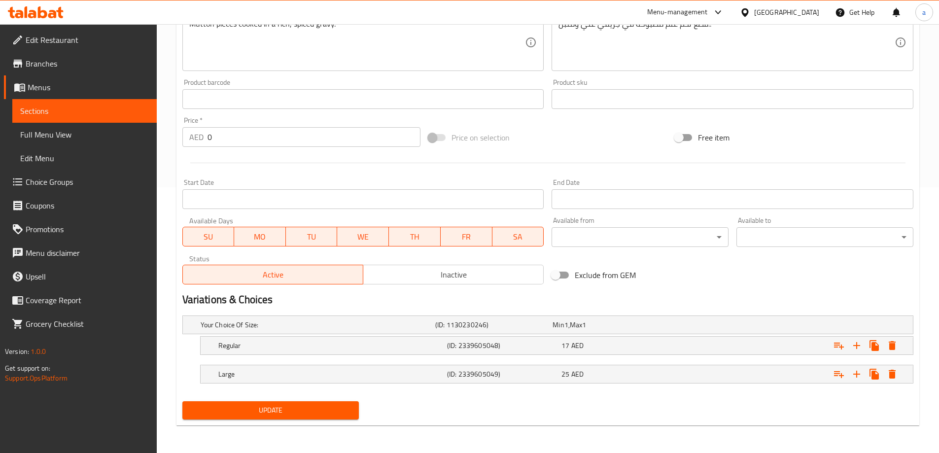
click at [253, 408] on span "Update" at bounding box center [270, 410] width 161 height 12
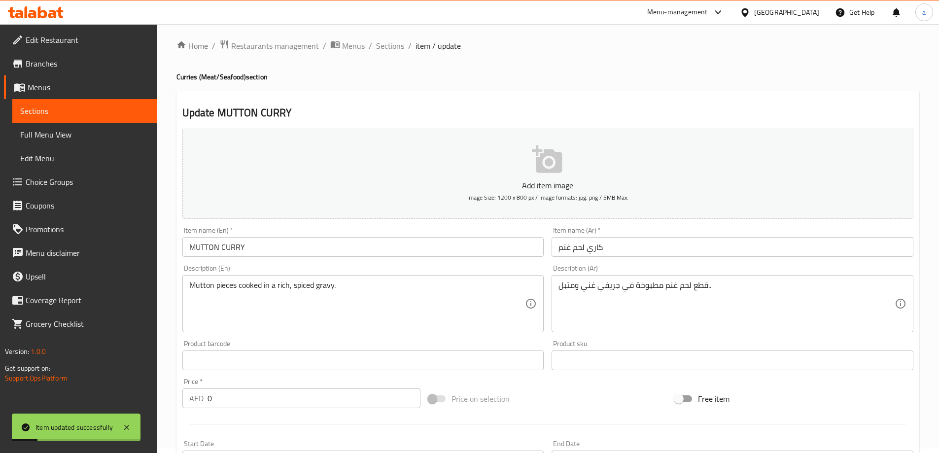
scroll to position [0, 0]
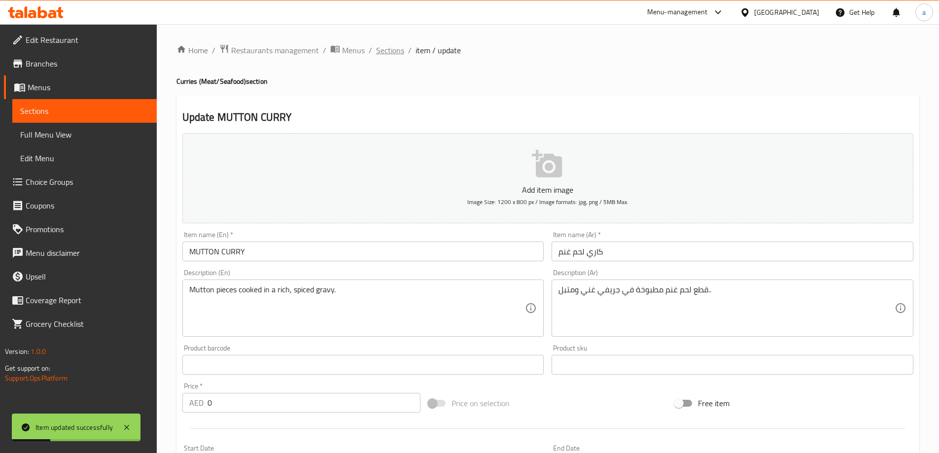
click at [383, 45] on span "Sections" at bounding box center [390, 50] width 28 height 12
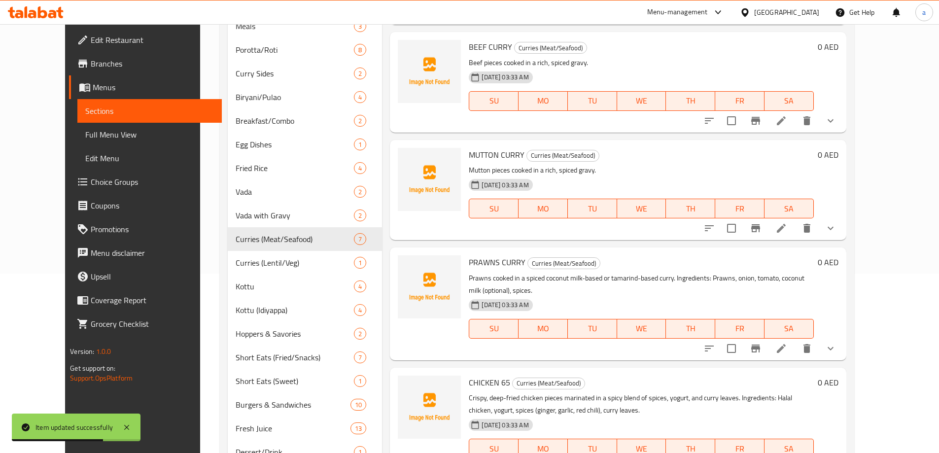
scroll to position [222, 0]
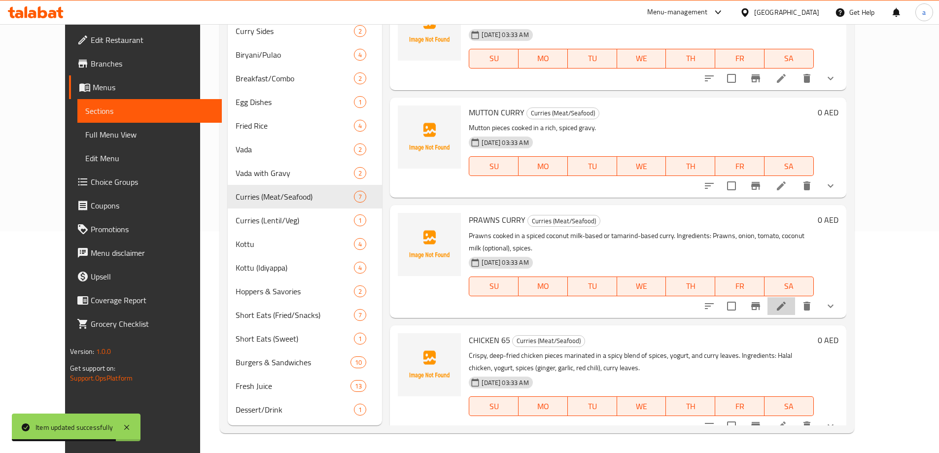
click at [795, 300] on li at bounding box center [781, 306] width 28 height 18
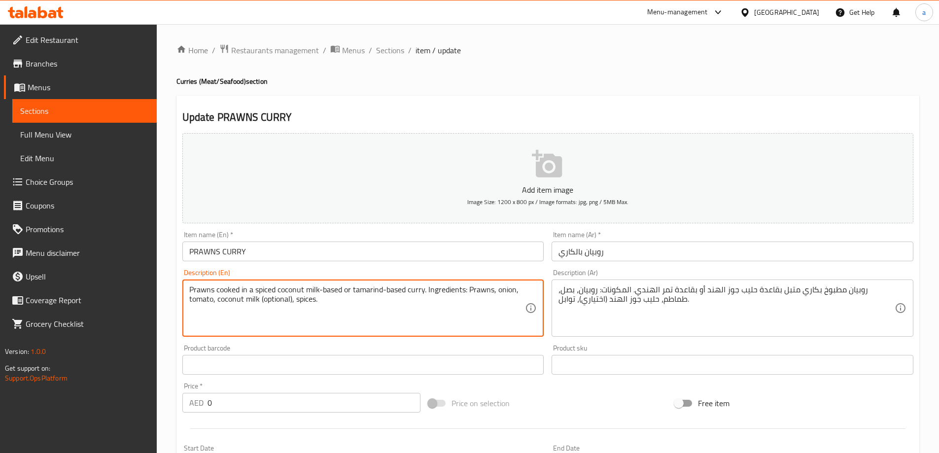
drag, startPoint x: 427, startPoint y: 310, endPoint x: 428, endPoint y: 290, distance: 19.2
type textarea "Prawns cooked in a spiced coconut milk-based or tamarind-based curry."
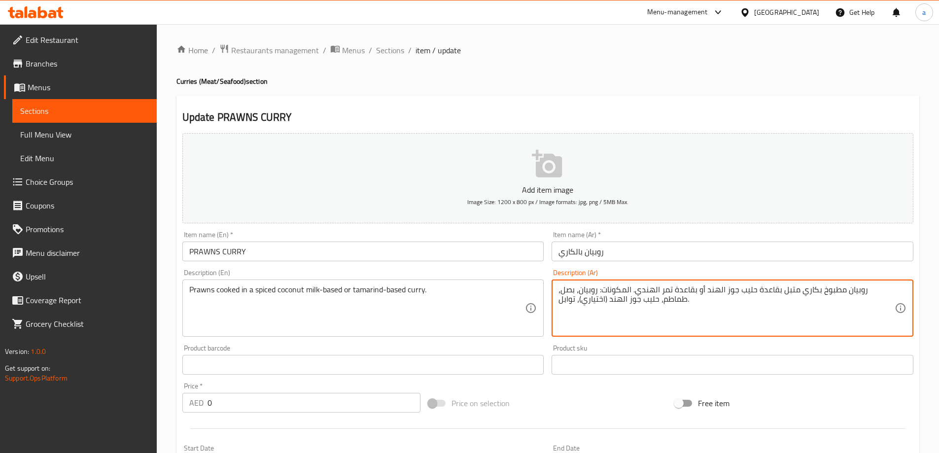
drag, startPoint x: 662, startPoint y: 306, endPoint x: 660, endPoint y: 293, distance: 13.0
click at [619, 319] on textarea "روبيان مطبوخ بكاري متبل بقاعدة حليب جوز الهند أو بقاعدة تمر الهندي." at bounding box center [726, 308] width 336 height 47
click at [679, 287] on textarea "روبيان مطبوخ بكاري متبل بقاعدة حليب جوز الهند أو بقاعدة تمر الهندي." at bounding box center [726, 308] width 336 height 47
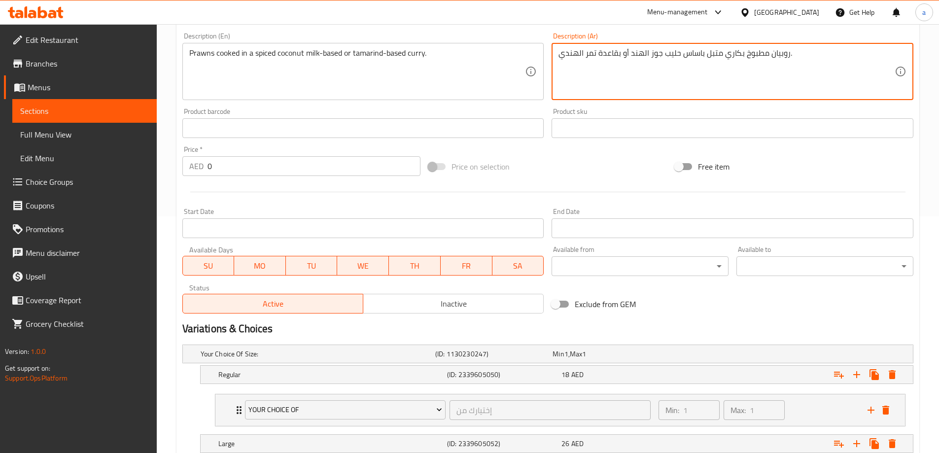
scroll to position [347, 0]
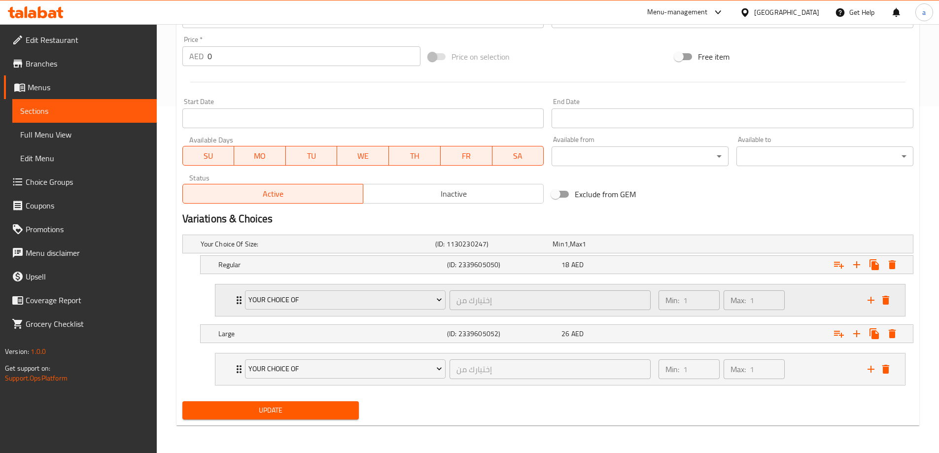
click at [809, 298] on div "Min: 1 ​ Max: 1 ​" at bounding box center [757, 300] width 209 height 32
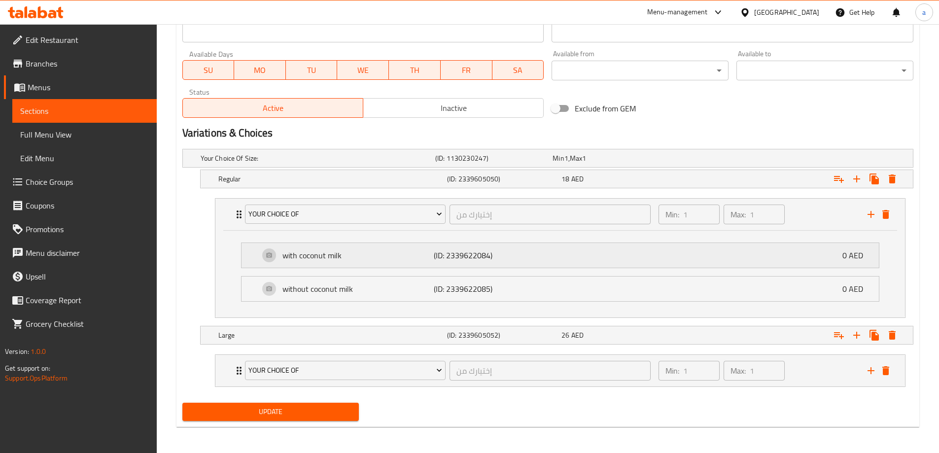
scroll to position [434, 0]
click at [645, 262] on div "with coconut milk (ID: 2339622084) 0 AED" at bounding box center [563, 254] width 608 height 25
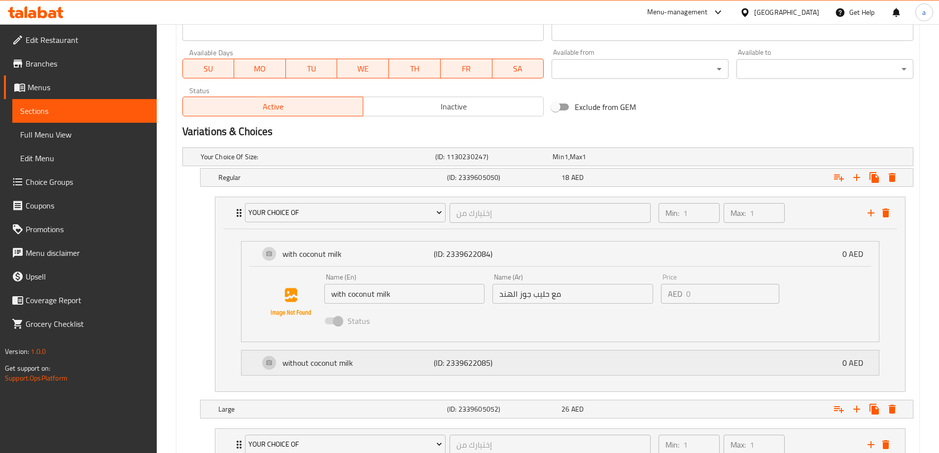
click at [587, 372] on div "without coconut milk (ID: 2339622085) 0 AED" at bounding box center [563, 362] width 608 height 25
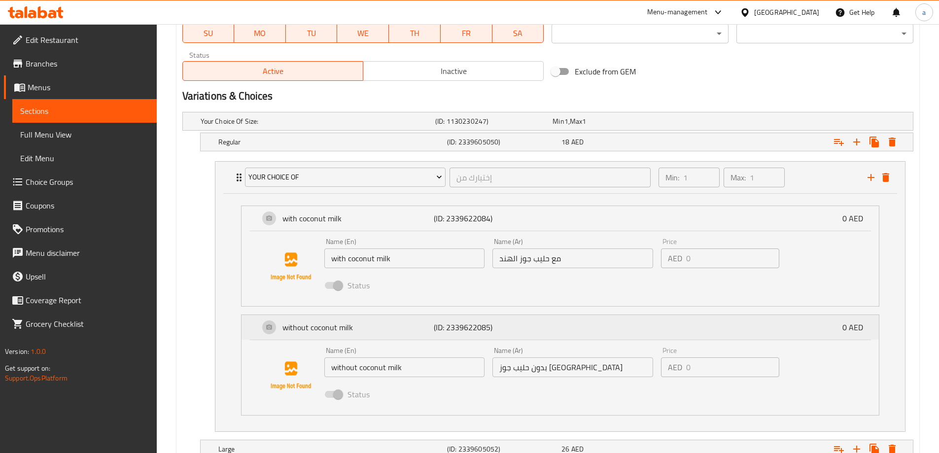
scroll to position [582, 0]
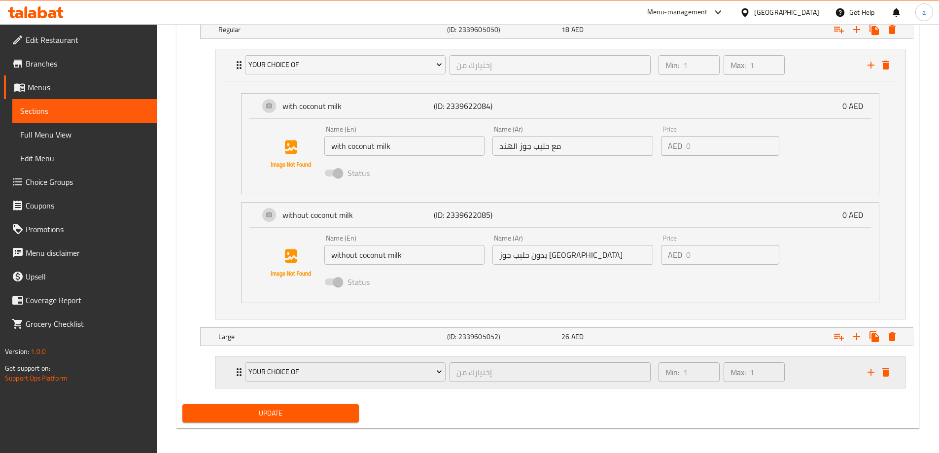
click at [797, 366] on div "Min: 1 ​ Max: 1 ​" at bounding box center [757, 372] width 209 height 32
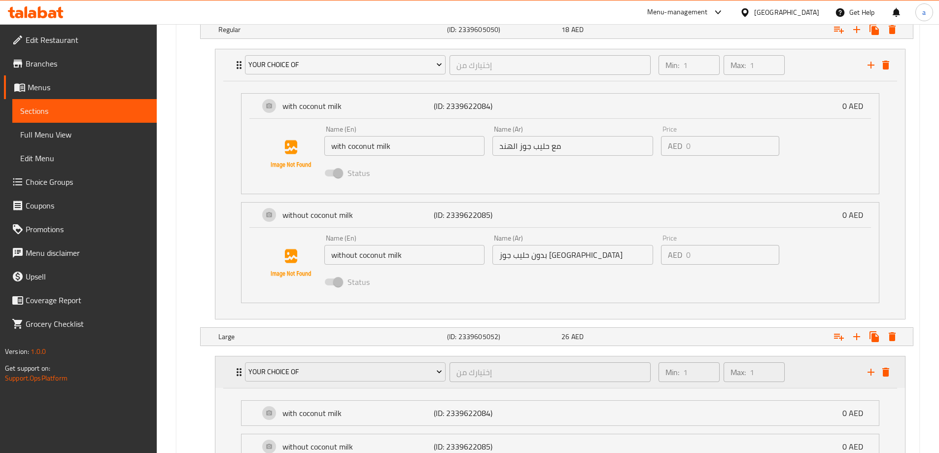
scroll to position [672, 0]
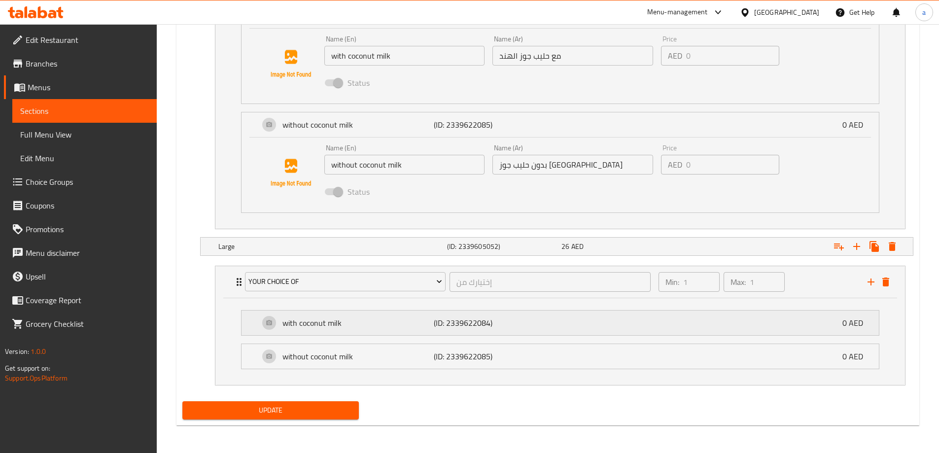
click at [772, 331] on div "with coconut milk (ID: 2339622084) 0 AED" at bounding box center [563, 323] width 608 height 25
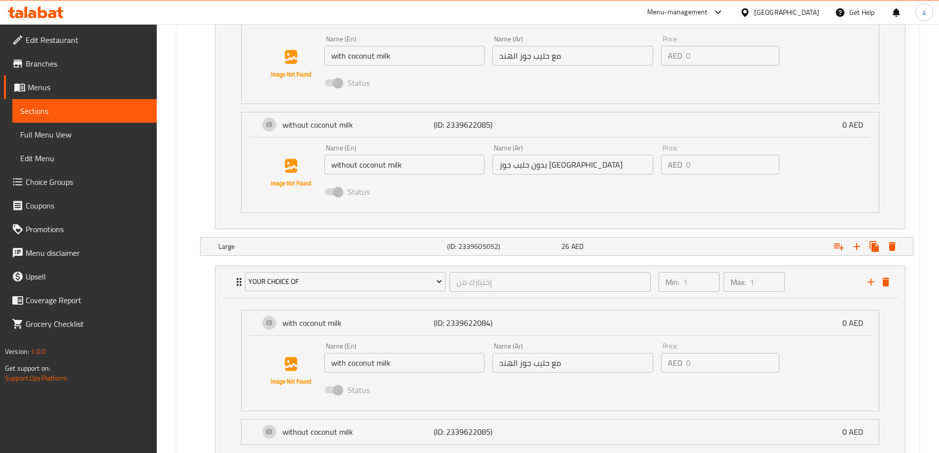
click at [509, 368] on input "مع حليب جوز الهند" at bounding box center [572, 363] width 161 height 20
click at [516, 366] on input "مع حليب جوز الهند" at bounding box center [572, 363] width 161 height 20
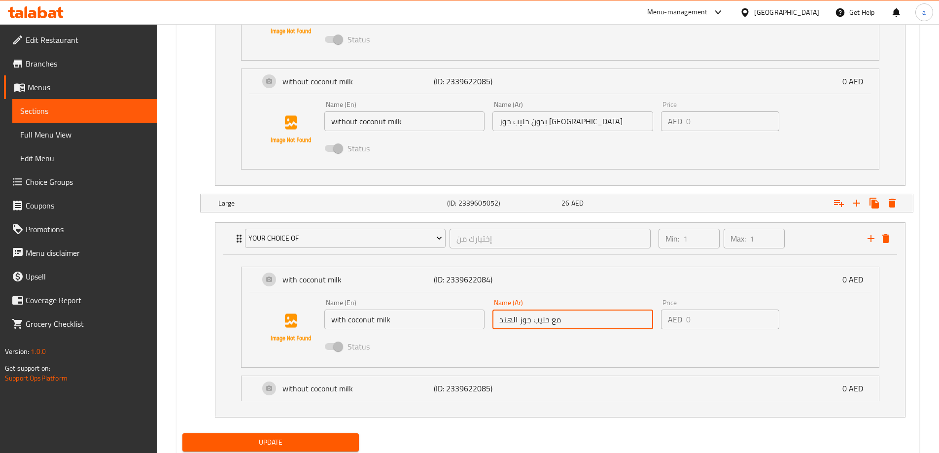
scroll to position [747, 0]
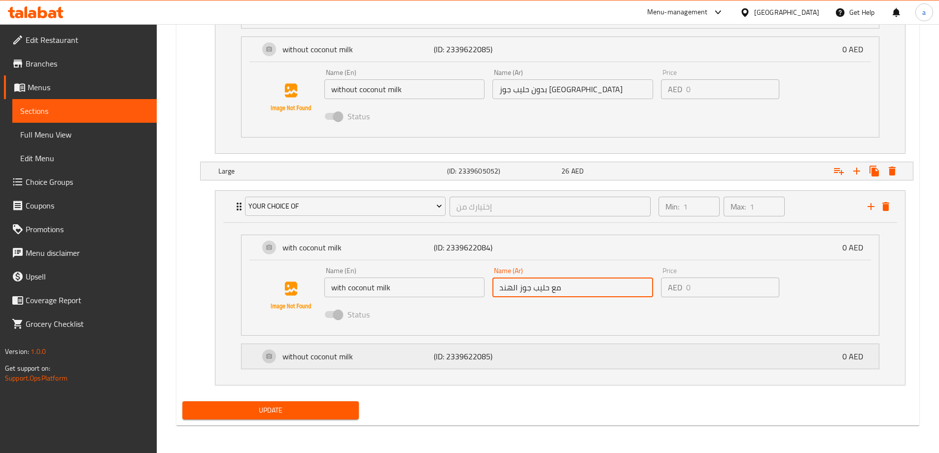
click at [555, 365] on div "without coconut milk (ID: 2339622085) 0 AED" at bounding box center [563, 356] width 608 height 25
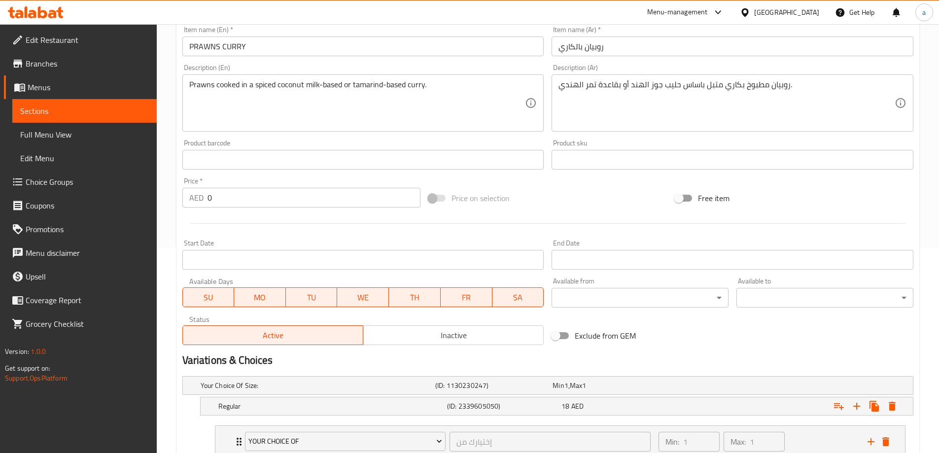
scroll to position [156, 0]
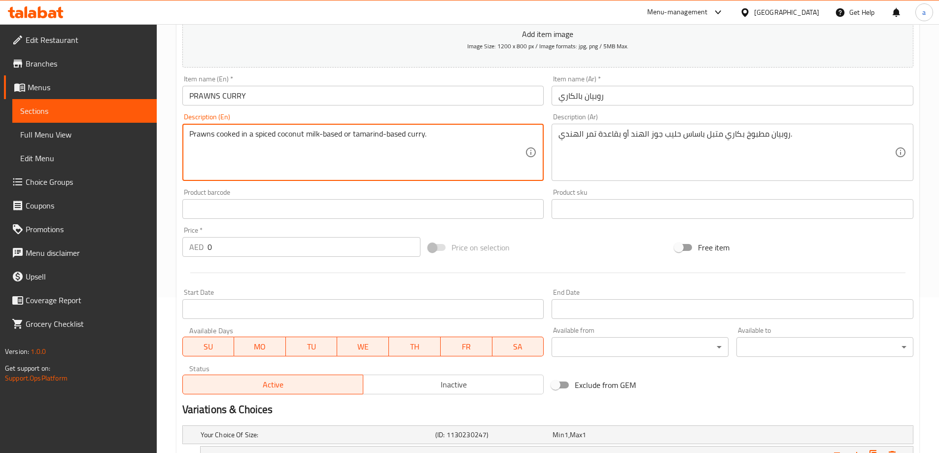
click at [399, 139] on textarea "Prawns cooked in a spiced coconut milk-based or tamarind-based curry." at bounding box center [357, 152] width 336 height 47
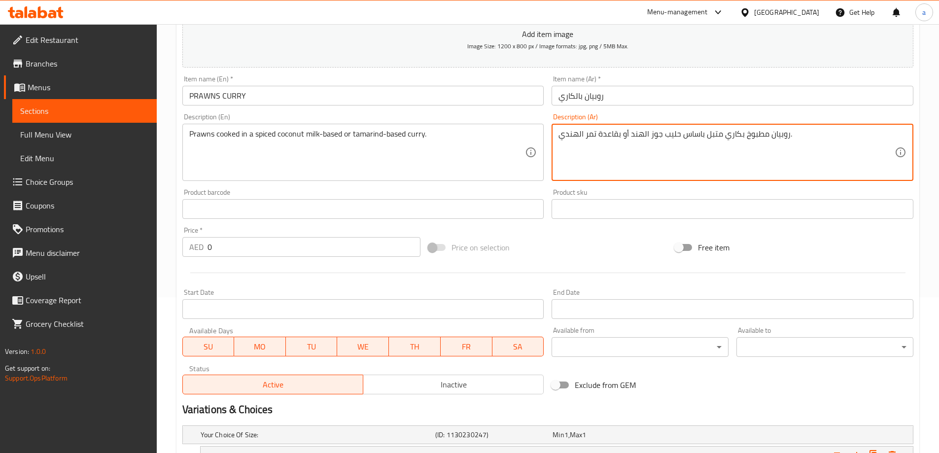
click at [596, 136] on textarea "روبيان مطبوخ بكاري متبل باساس حليب جوز الهند أو بقاعدة تمر الهندي." at bounding box center [726, 152] width 336 height 47
click at [599, 137] on textarea "روبيان مطبوخ بكاري متبل باساس حليب جوز الهند أو بقاعدة تمر الهندي." at bounding box center [726, 152] width 336 height 47
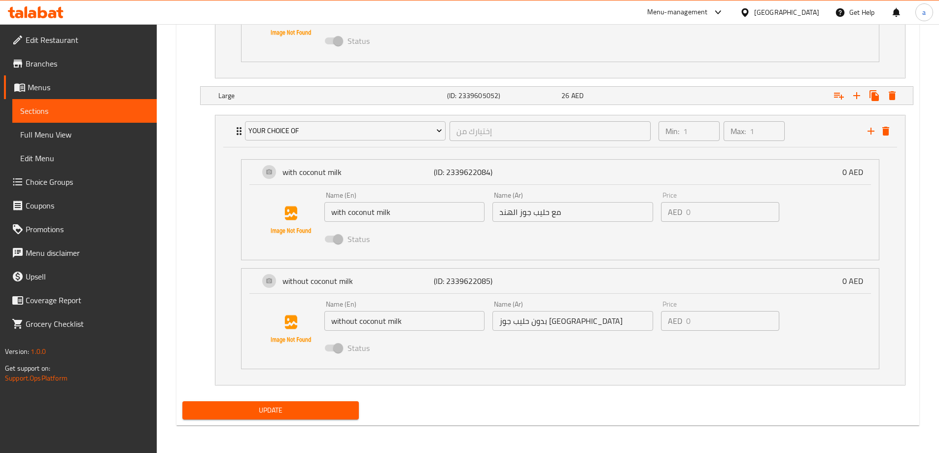
type textarea "روبيان مطبوخ بكاري متبل باساس حليب جوز الهند أو باساس تمر الهندي."
click at [303, 409] on span "Update" at bounding box center [270, 410] width 161 height 12
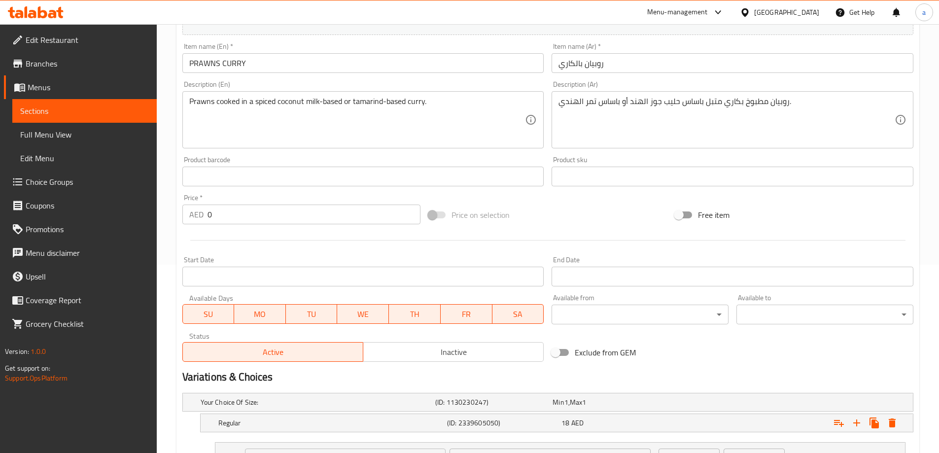
scroll to position [83, 0]
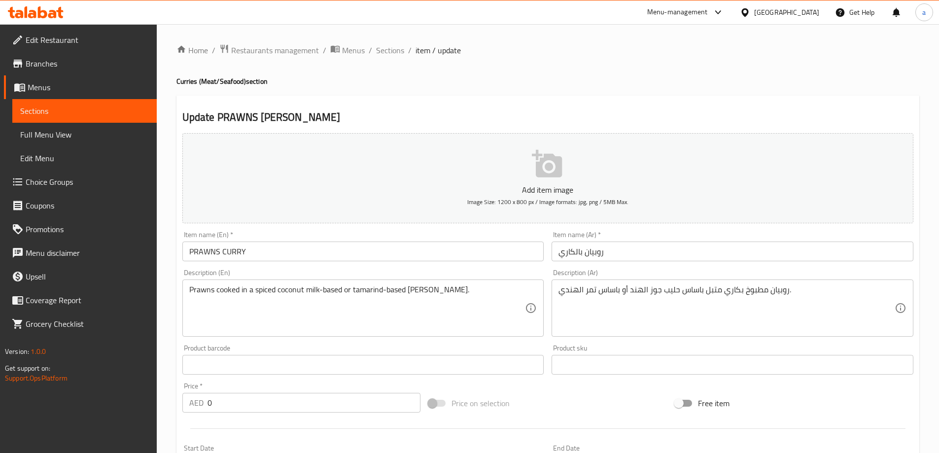
click at [47, 186] on span "Choice Groups" at bounding box center [87, 182] width 123 height 12
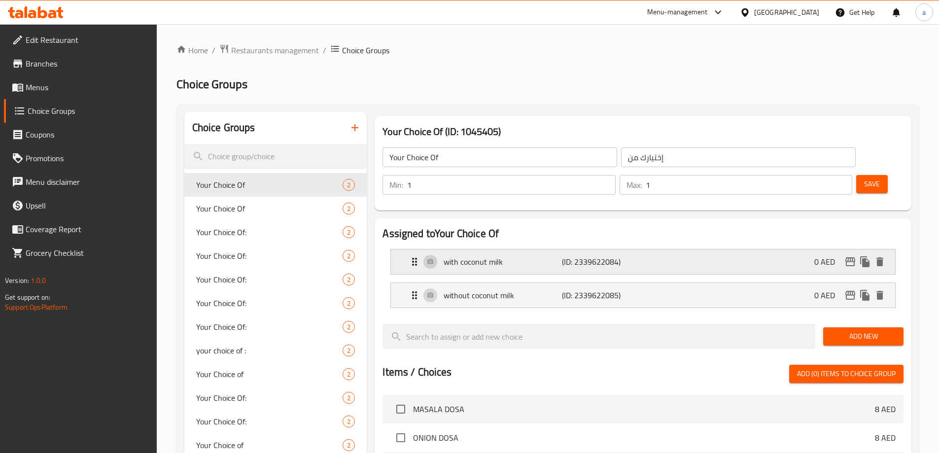
click at [530, 249] on div "with coconut milk (ID: 2339622084) 0 AED" at bounding box center [646, 261] width 475 height 25
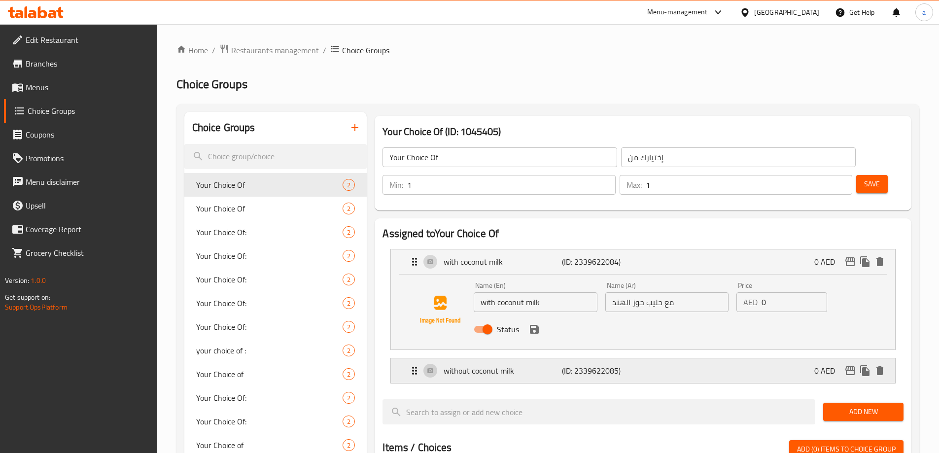
click at [595, 365] on p "(ID: 2339622085)" at bounding box center [601, 371] width 79 height 12
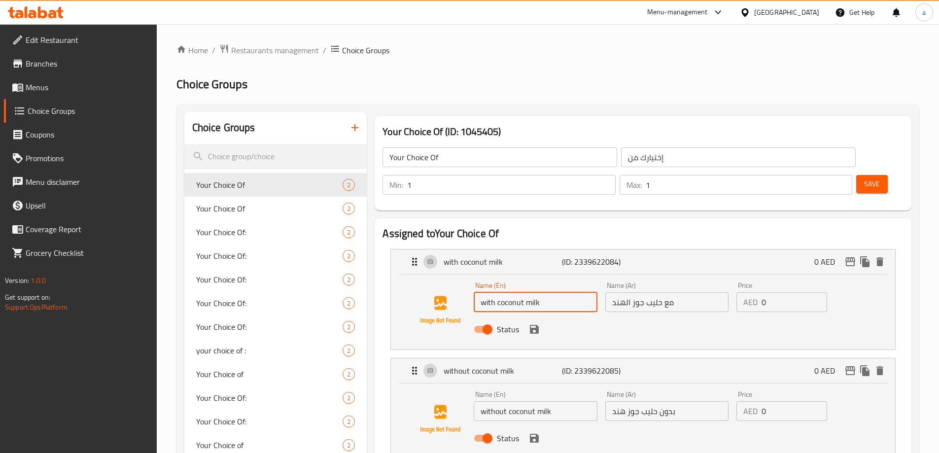
click at [560, 292] on input "with coconut milk" at bounding box center [535, 302] width 123 height 20
click at [577, 401] on input "without coconut milk" at bounding box center [535, 411] width 123 height 20
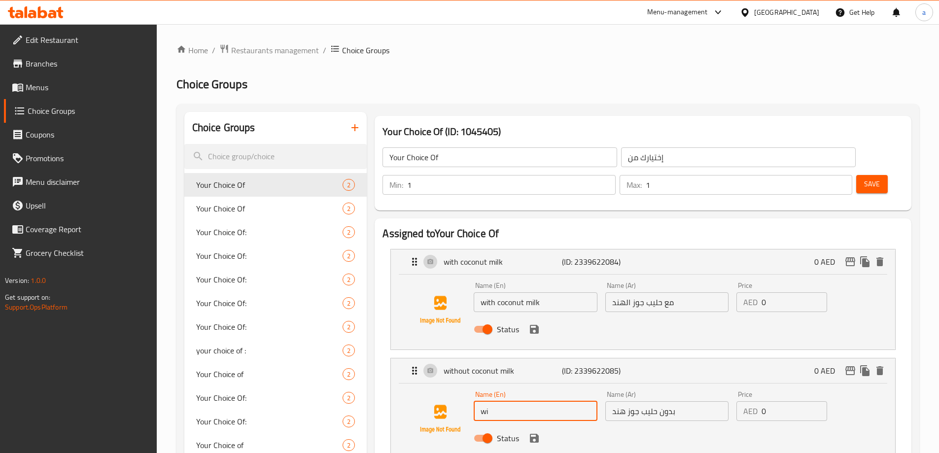
type input "w"
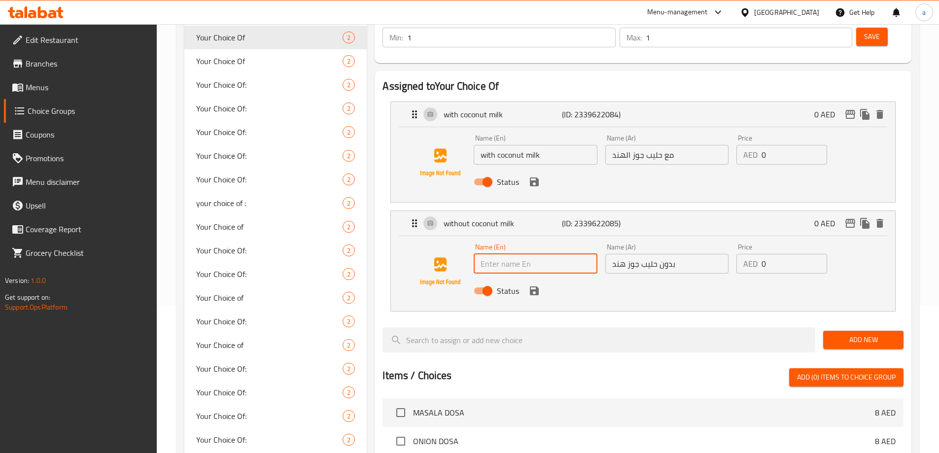
scroll to position [148, 0]
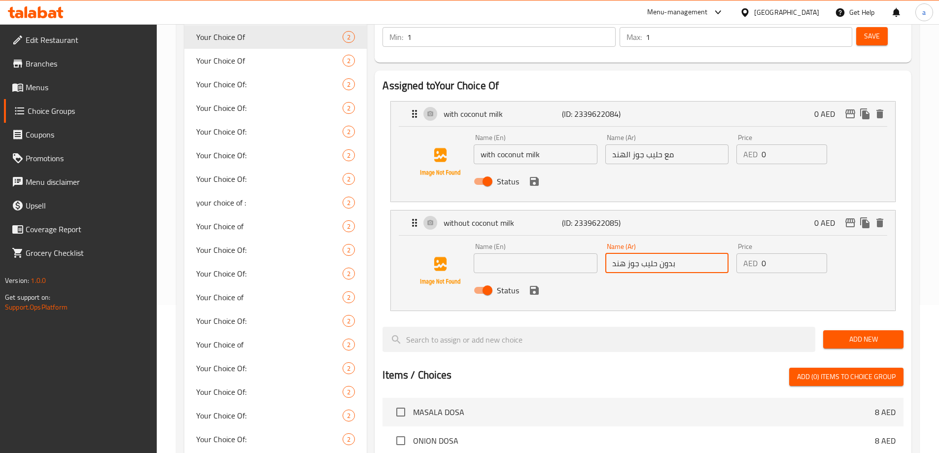
click at [683, 253] on input "بدون حليب جوز هند" at bounding box center [666, 263] width 123 height 20
type input "ب"
click at [530, 253] on input "text" at bounding box center [535, 263] width 123 height 20
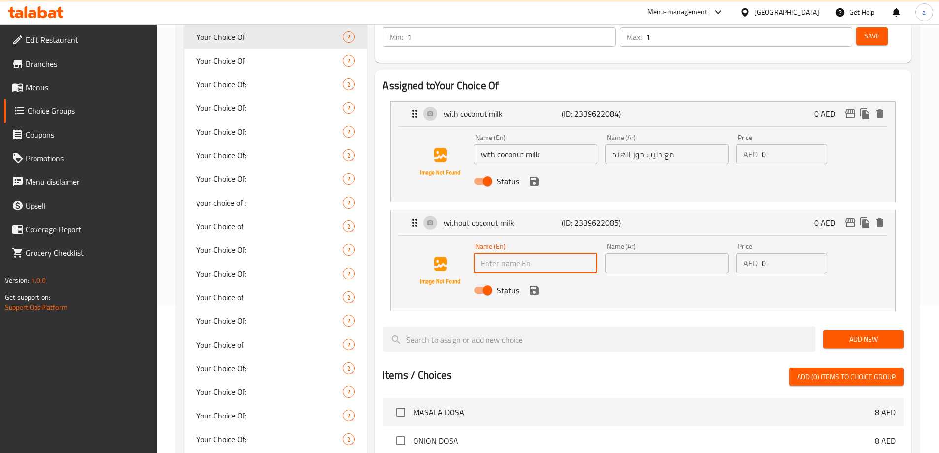
paste input "tamarind"
click at [479, 253] on input "tamarind" at bounding box center [535, 263] width 123 height 20
click at [554, 253] on input "with tamarind" at bounding box center [535, 263] width 123 height 20
type input "with tamarind"
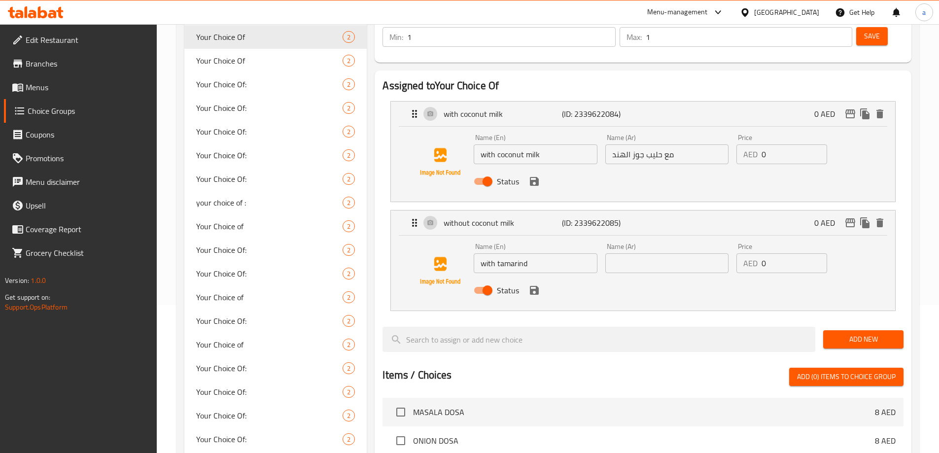
click at [645, 253] on input "text" at bounding box center [666, 263] width 123 height 20
type input "l"
type input "ع"
click at [533, 284] on icon "save" at bounding box center [534, 290] width 12 height 12
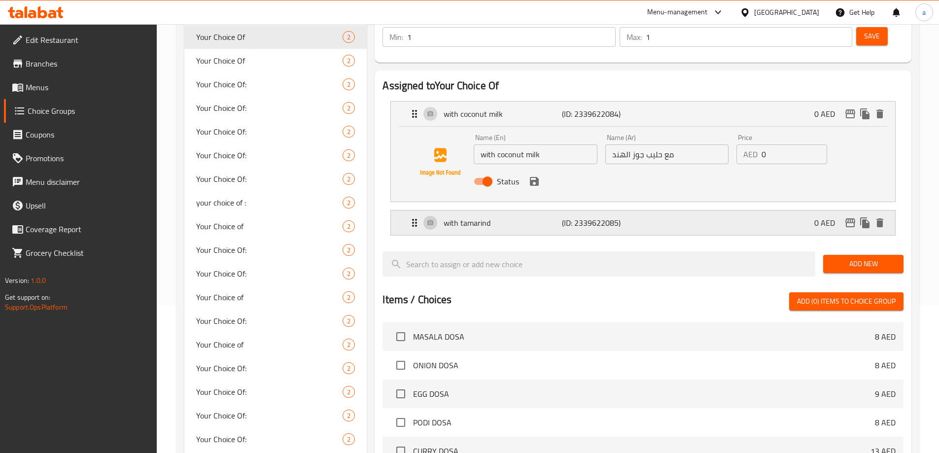
type input "مع التمر الهندي"
click at [535, 168] on div "Status" at bounding box center [667, 181] width 394 height 27
click at [566, 168] on div "Status" at bounding box center [667, 181] width 394 height 27
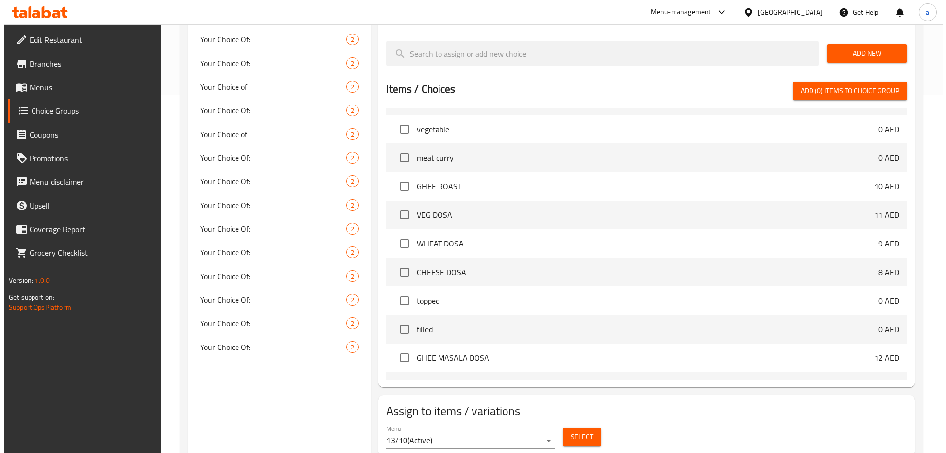
scroll to position [366, 0]
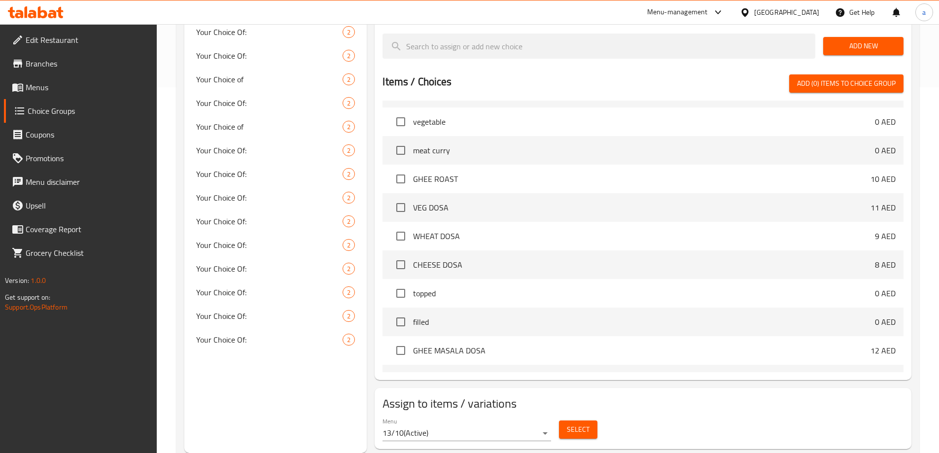
click at [562, 420] on button "Select" at bounding box center [578, 429] width 38 height 18
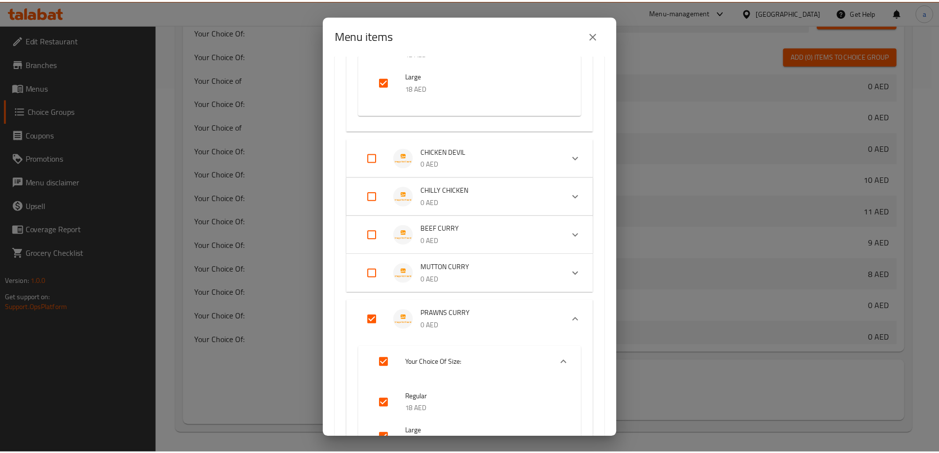
scroll to position [641, 0]
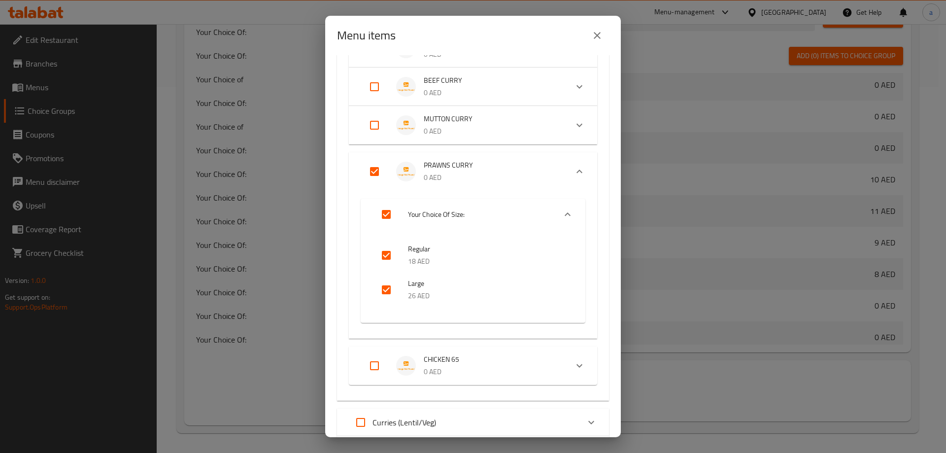
click at [785, 269] on div "Menu items 2 / 90 items selected ​ Dosa MASALA DOSA 8 AED ONION DOSA 8 AED EGG …" at bounding box center [473, 226] width 946 height 453
click at [744, 288] on div "Menu items 2 / 90 items selected ​ Dosa MASALA DOSA 8 AED ONION DOSA 8 AED EGG …" at bounding box center [473, 226] width 946 height 453
click at [598, 30] on icon "close" at bounding box center [597, 36] width 12 height 12
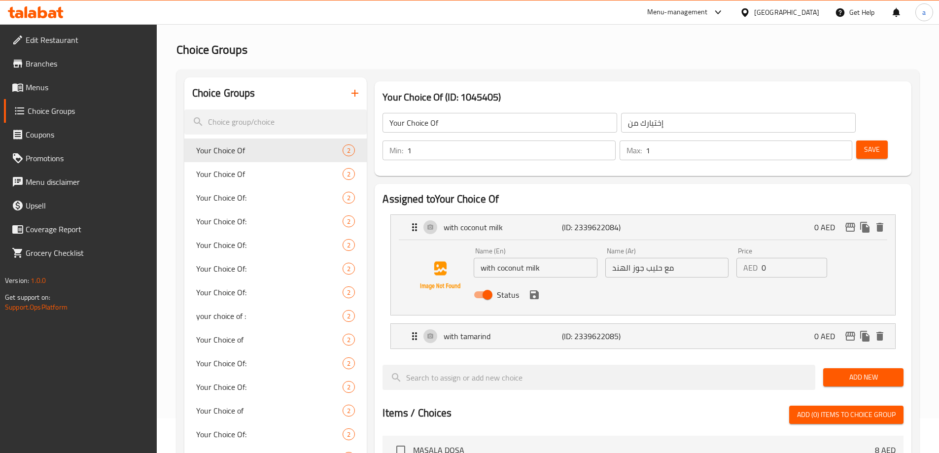
scroll to position [0, 0]
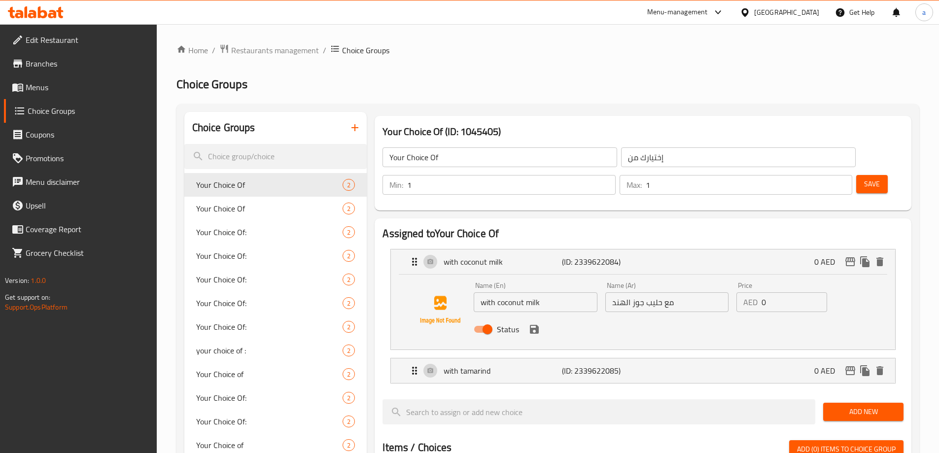
click at [652, 316] on div "Status" at bounding box center [667, 329] width 394 height 27
click at [686, 282] on div "Name (Ar) مع حليب جوز الهند Name (Ar)" at bounding box center [666, 297] width 123 height 30
click at [681, 316] on div "Status" at bounding box center [667, 329] width 394 height 27
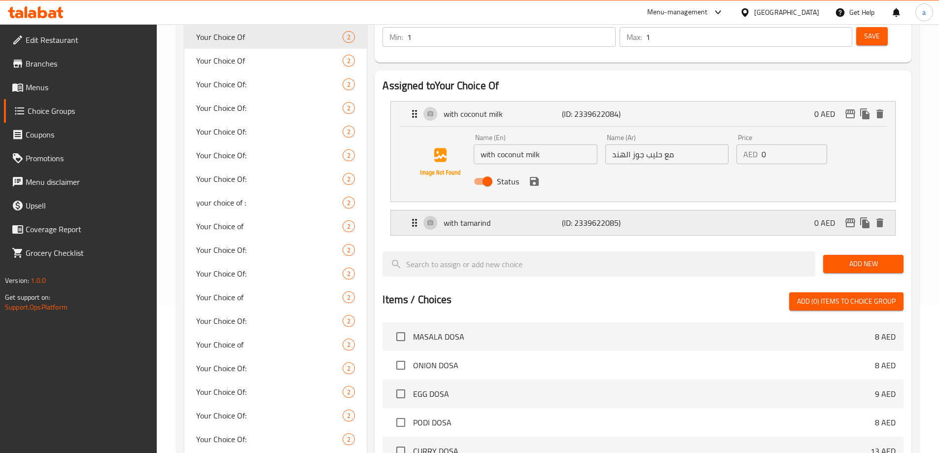
click at [675, 210] on div "with tamarind (ID: 2339622085) 0 AED" at bounding box center [646, 222] width 475 height 25
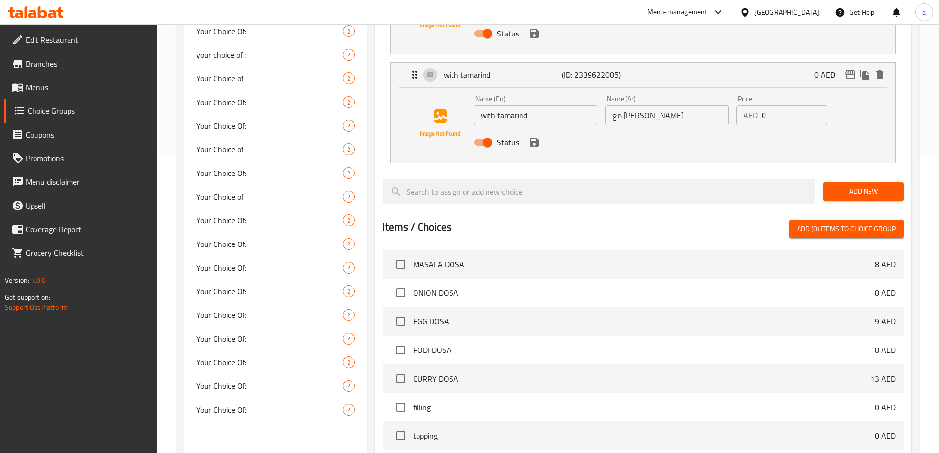
scroll to position [0, 0]
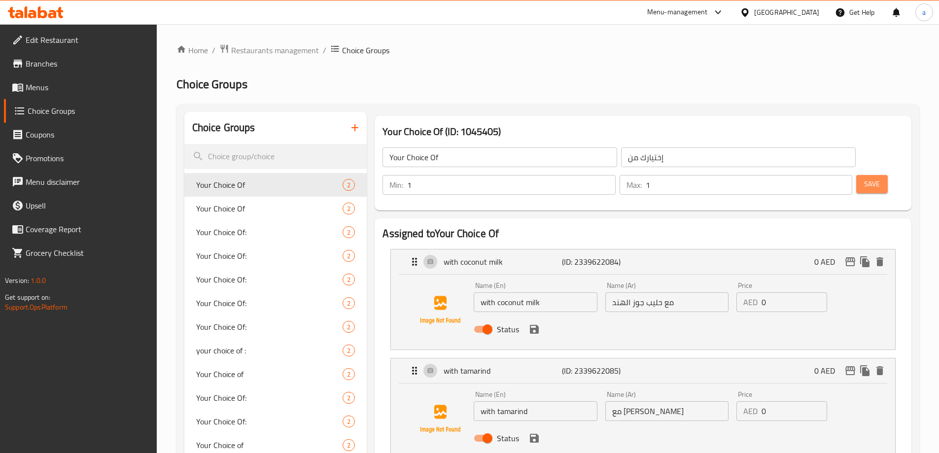
click at [856, 175] on button "Save" at bounding box center [872, 184] width 32 height 18
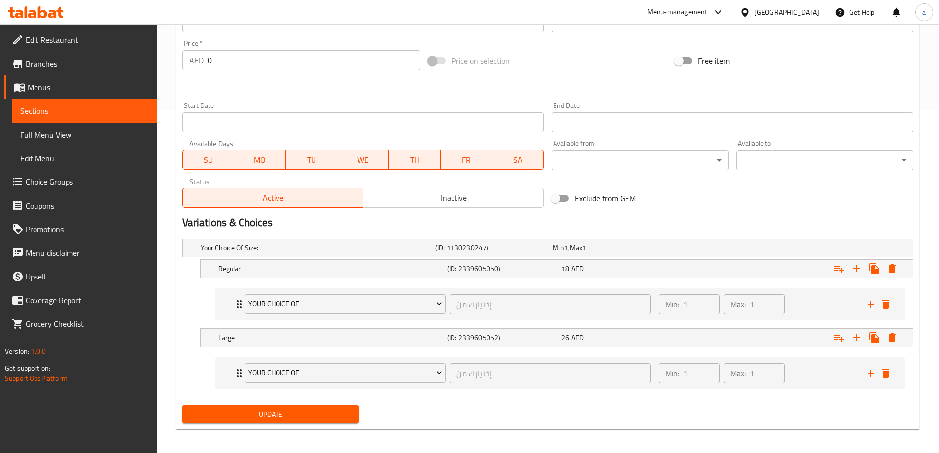
scroll to position [347, 0]
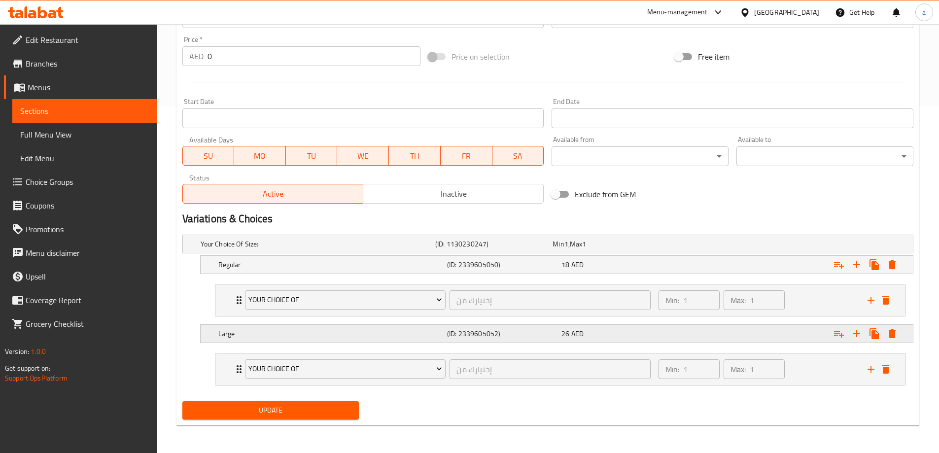
click at [808, 332] on div "Expand" at bounding box center [788, 334] width 229 height 22
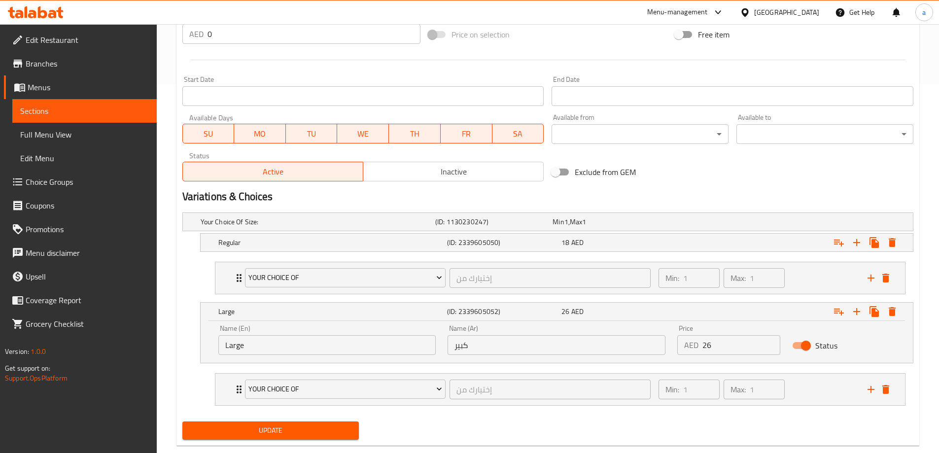
scroll to position [389, 0]
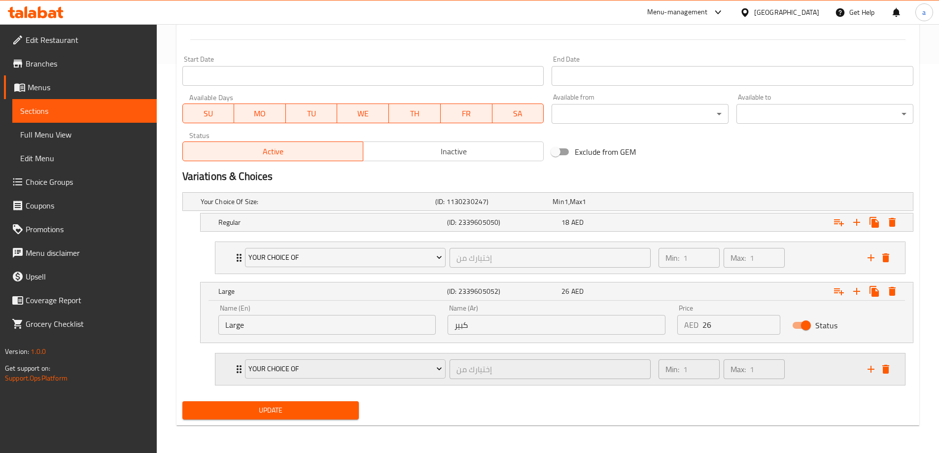
click at [808, 373] on div "Min: 1 ​ Max: 1 ​" at bounding box center [757, 369] width 209 height 32
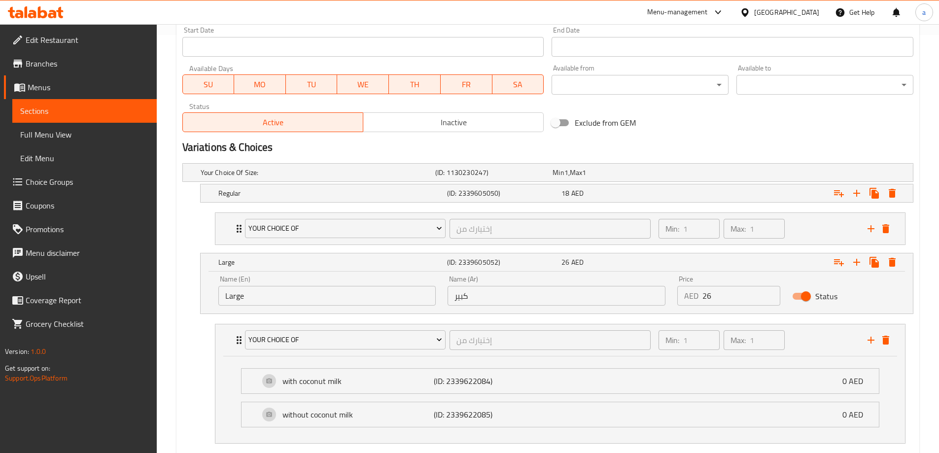
scroll to position [476, 0]
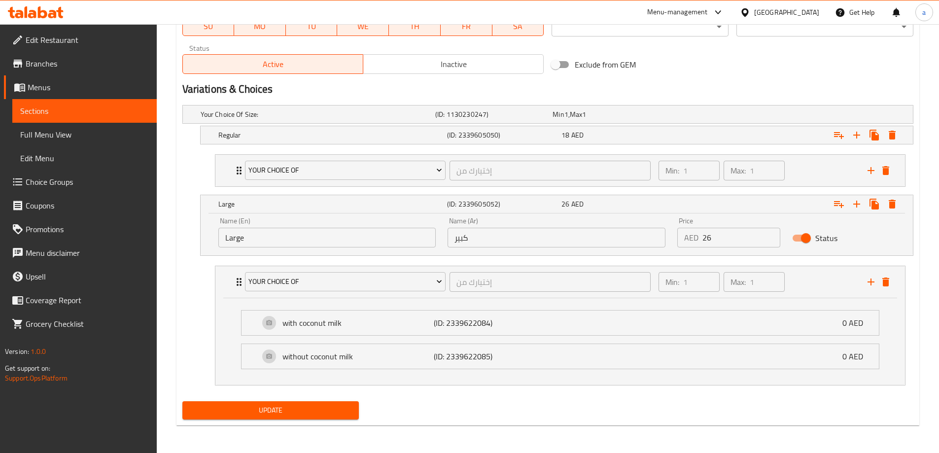
click at [636, 376] on ul "with coconut milk (ID: 2339622084) 0 AED Name (En) with coconut milk Name (En) …" at bounding box center [560, 339] width 654 height 75
click at [605, 369] on div "without coconut milk (ID: 2339622085) 0 AED Name (En) without coconut milk Name…" at bounding box center [560, 357] width 638 height 26
click at [790, 170] on div "Min: 1 ​ Max: 1 ​" at bounding box center [757, 171] width 209 height 32
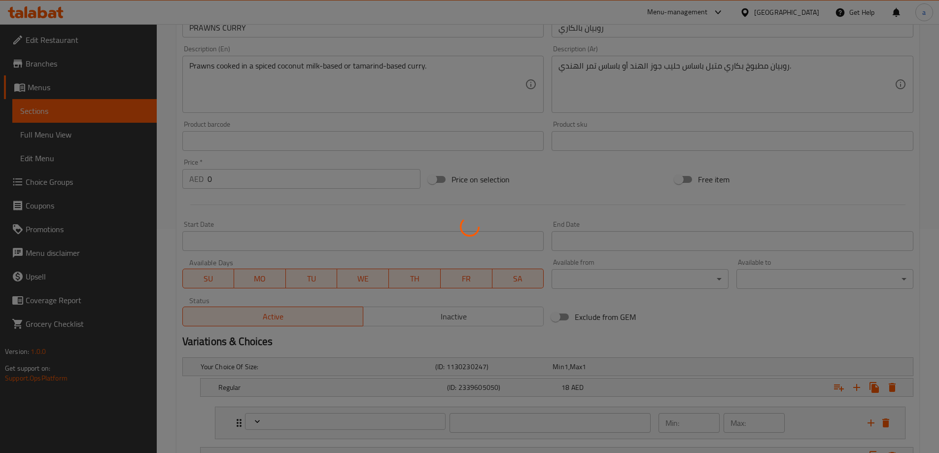
type input "إختيارك من"
type input "1"
type input "إختيارك من"
type input "1"
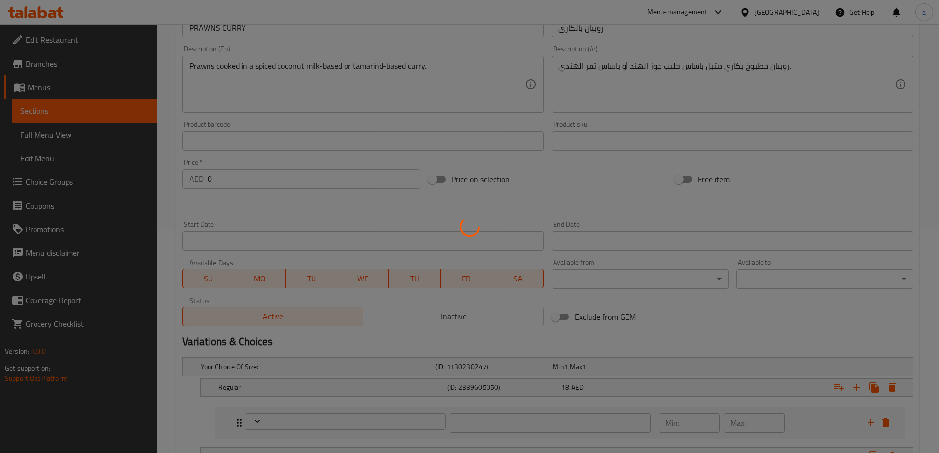
type input "1"
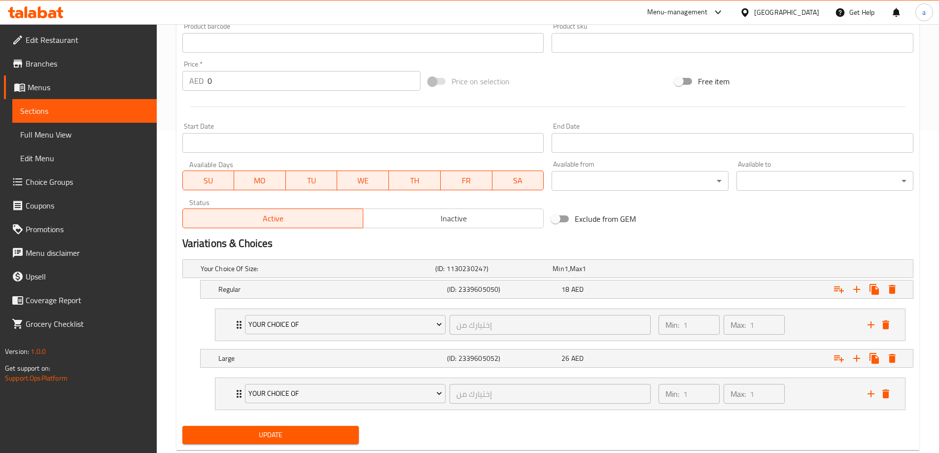
scroll to position [347, 0]
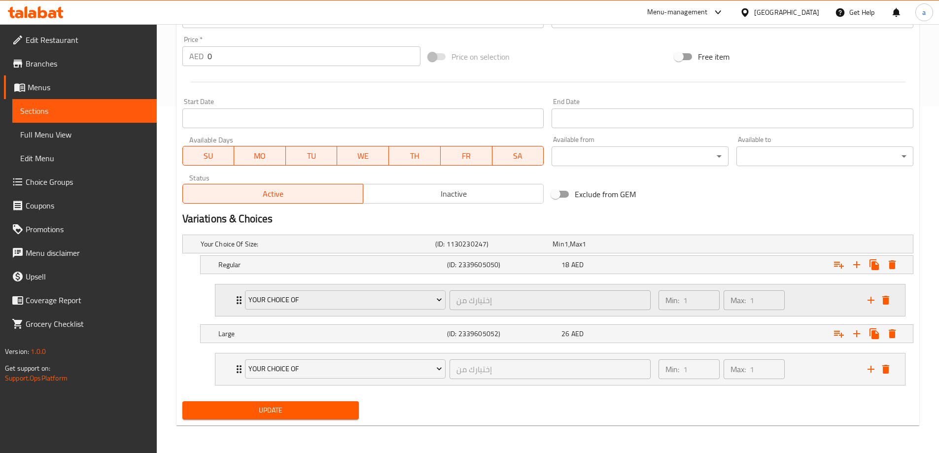
click at [790, 308] on div "Min: 1 ​ Max: 1 ​" at bounding box center [757, 300] width 209 height 32
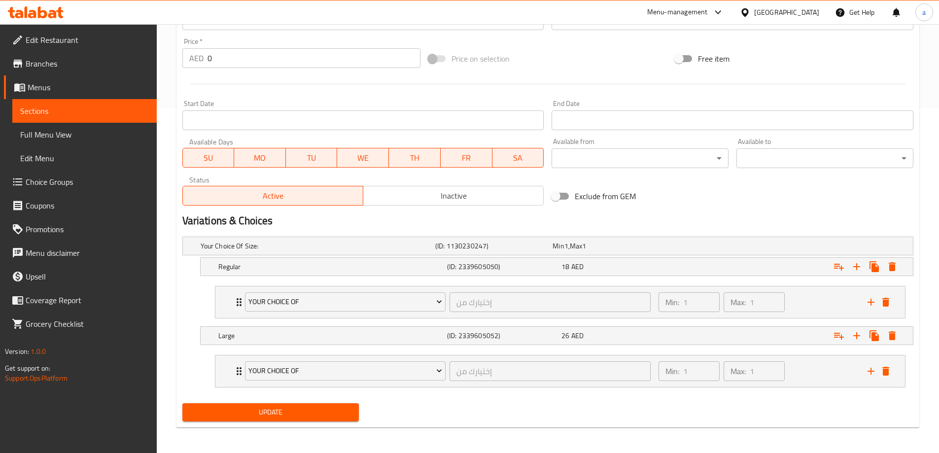
scroll to position [347, 0]
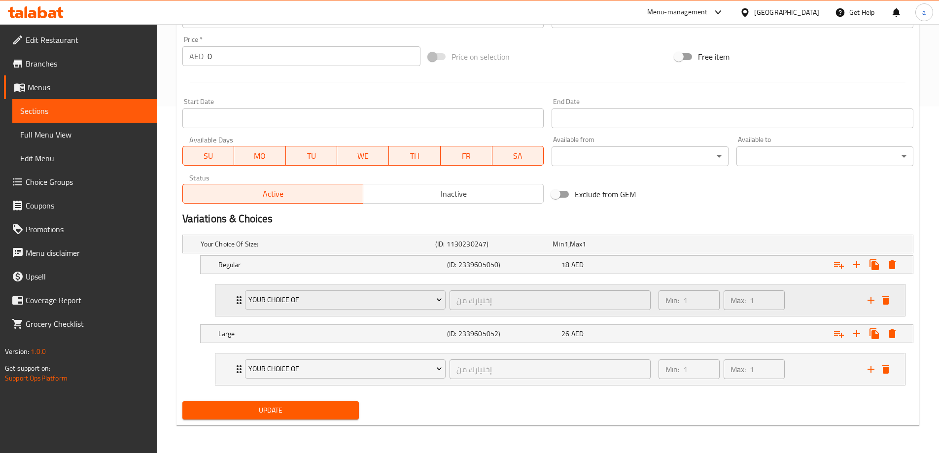
click at [786, 303] on div "Max: 1 ​" at bounding box center [754, 300] width 65 height 24
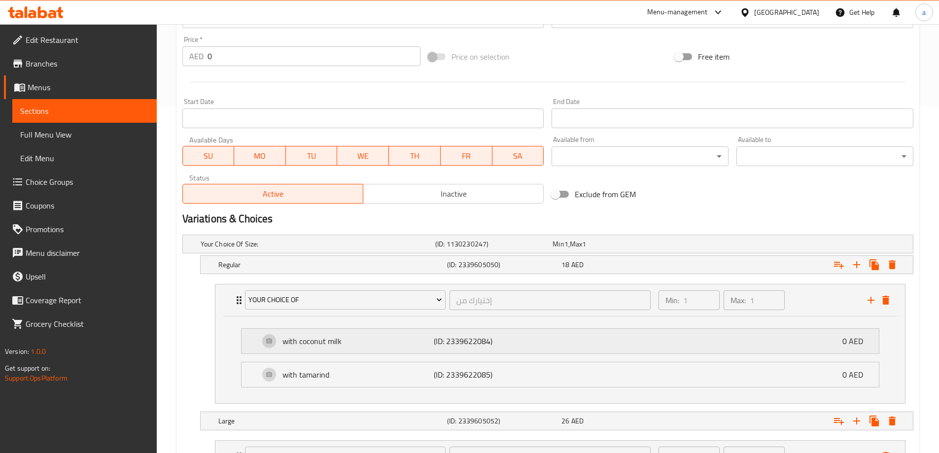
click at [663, 347] on div "with coconut milk (ID: 2339622084) 0 AED" at bounding box center [563, 341] width 608 height 25
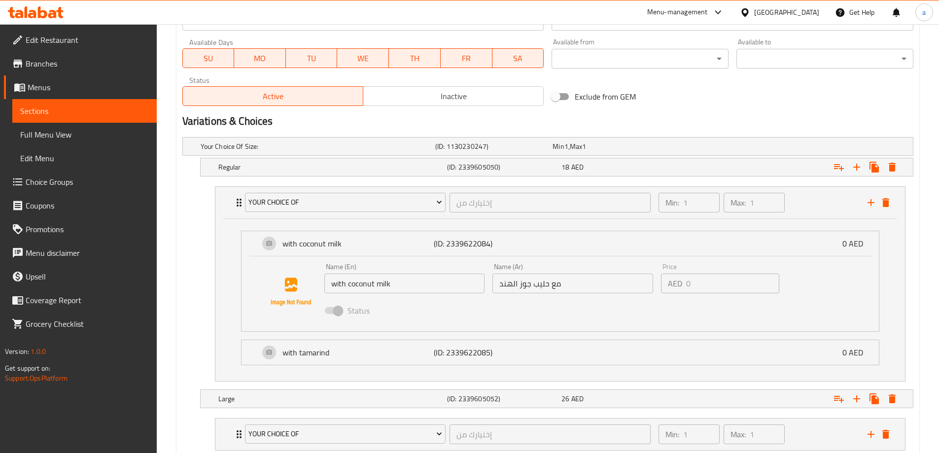
scroll to position [445, 0]
click at [527, 350] on p "(ID: 2339622085)" at bounding box center [484, 352] width 101 height 12
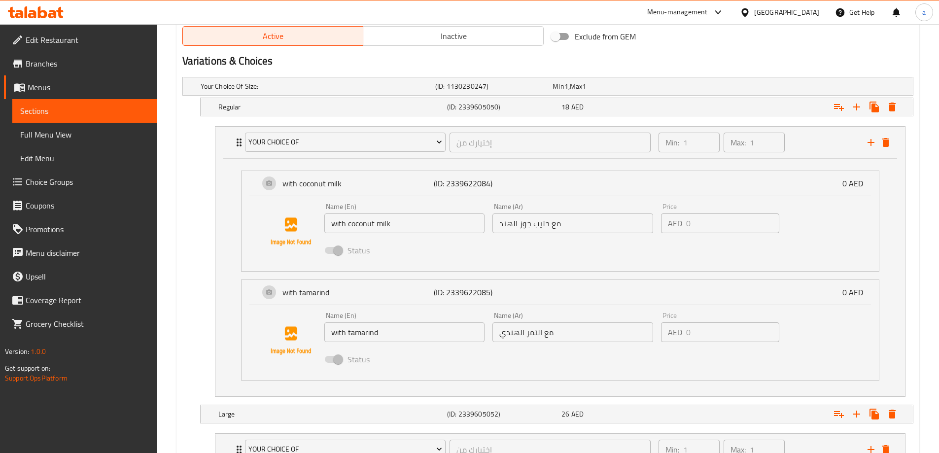
scroll to position [585, 0]
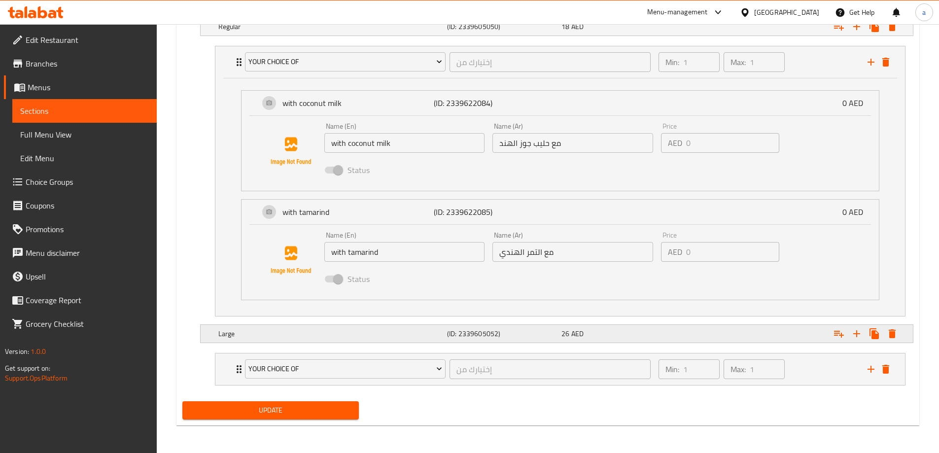
drag, startPoint x: 561, startPoint y: 334, endPoint x: 569, endPoint y: 334, distance: 7.4
click at [563, 334] on span "26" at bounding box center [565, 333] width 8 height 13
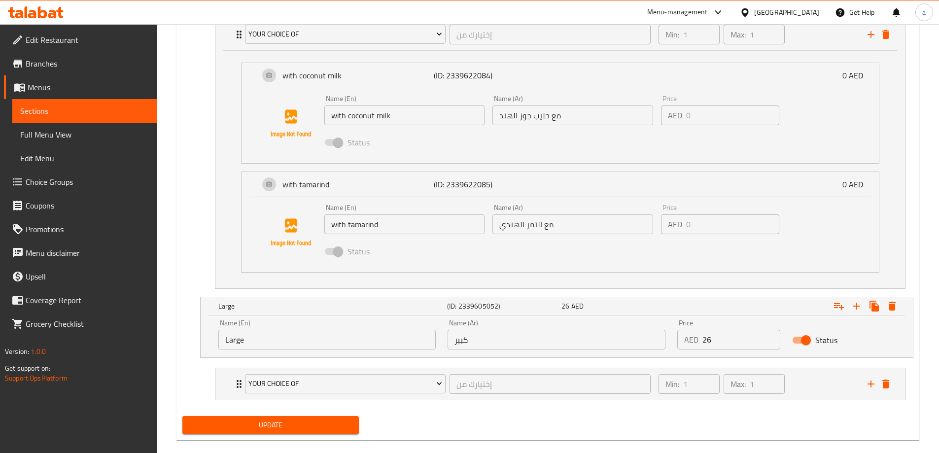
scroll to position [627, 0]
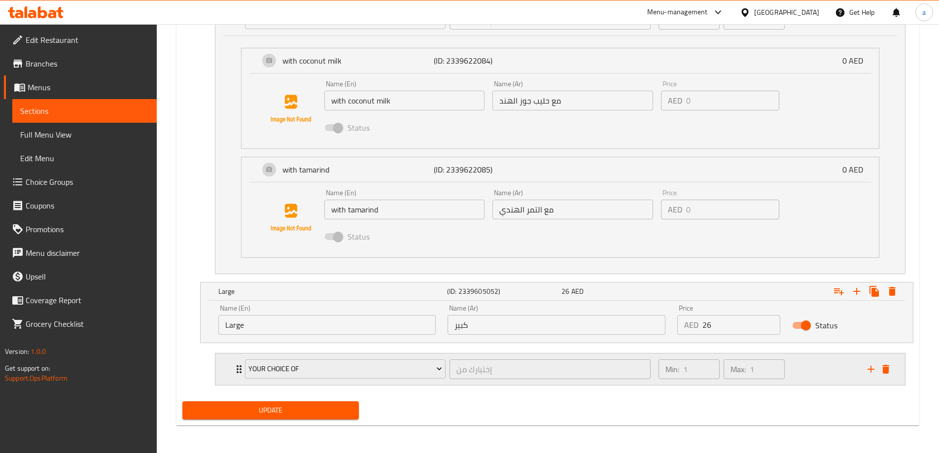
click at [227, 380] on div "Your Choice Of إختيارك من ​ Min: 1 ​ Max: 1 ​" at bounding box center [560, 369] width 690 height 32
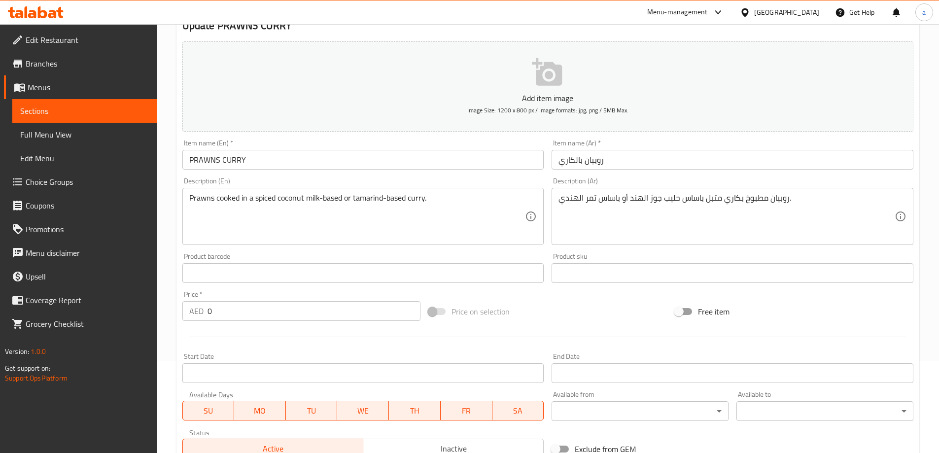
scroll to position [0, 0]
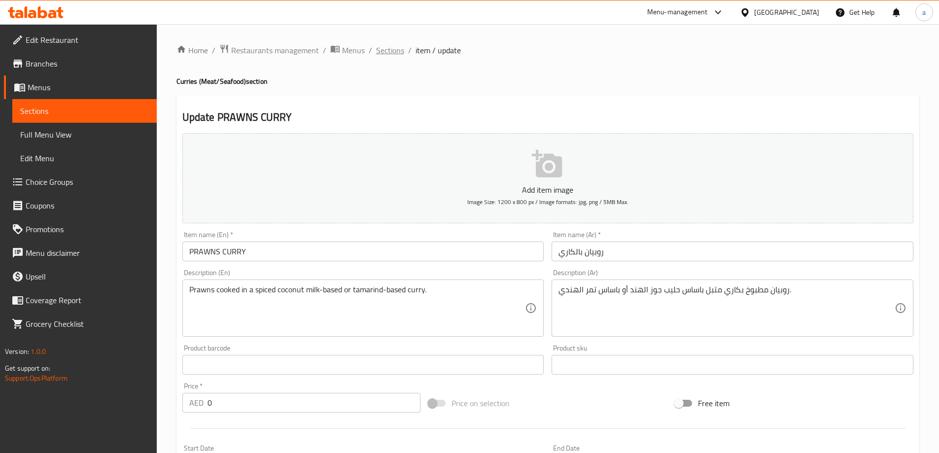
click at [393, 50] on span "Sections" at bounding box center [390, 50] width 28 height 12
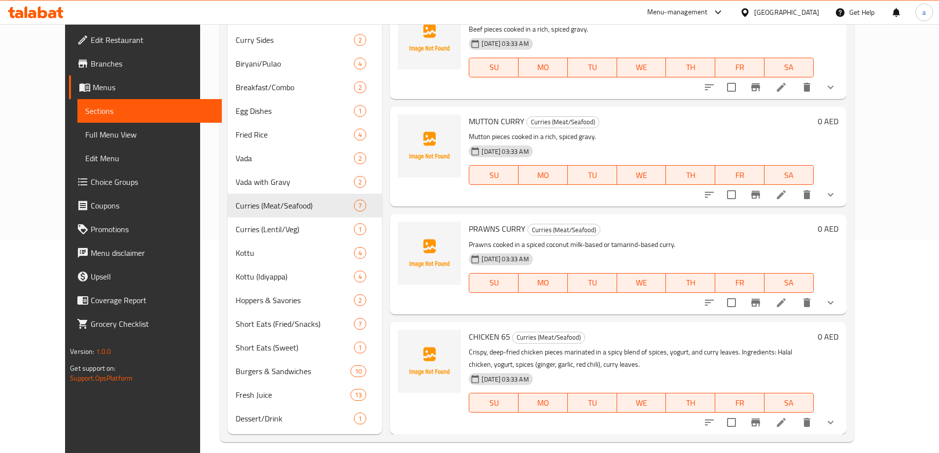
scroll to position [222, 0]
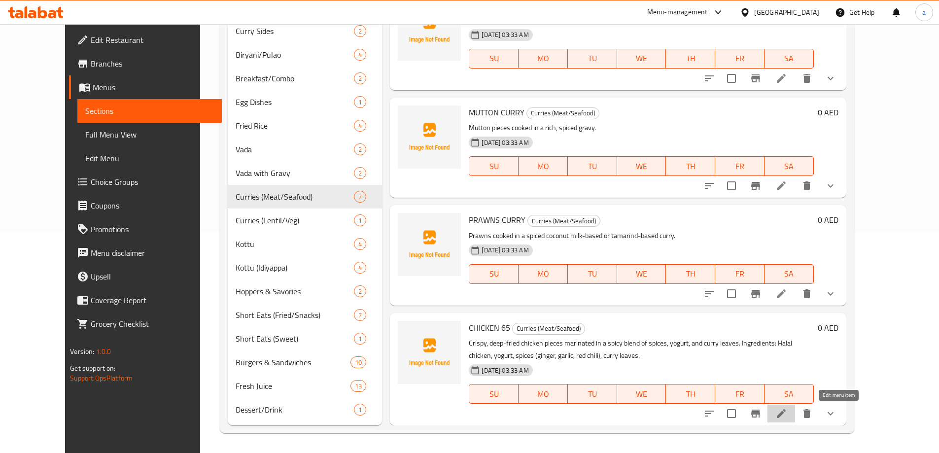
click at [787, 410] on icon at bounding box center [781, 414] width 12 height 12
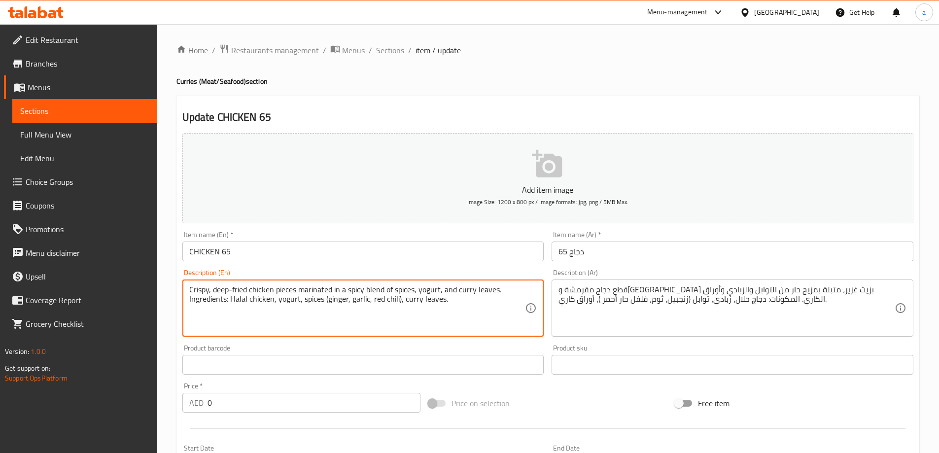
drag, startPoint x: 395, startPoint y: 322, endPoint x: 358, endPoint y: 305, distance: 41.2
click at [392, 325] on textarea "Crispy, deep-fried chicken pieces marinated in a spicy blend of spices, yogurt,…" at bounding box center [357, 308] width 336 height 47
drag, startPoint x: 477, startPoint y: 311, endPoint x: 172, endPoint y: 322, distance: 305.8
click at [172, 322] on div "Home / Restaurants management / Menus / Sections / item / update Curries (Meat/…" at bounding box center [548, 371] width 782 height 694
type textarea "Crispy, deep-fried chicken pieces marinated in a spicy blend of spices, yogurt,…"
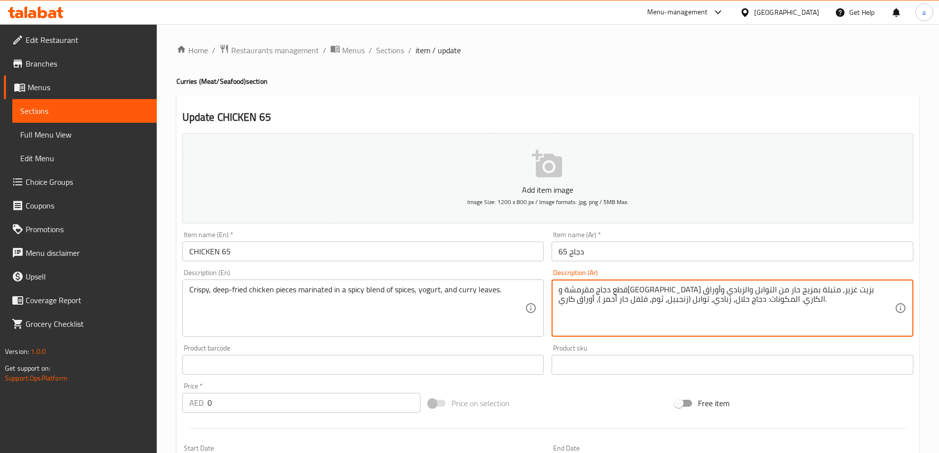
drag, startPoint x: 805, startPoint y: 311, endPoint x: 707, endPoint y: 315, distance: 97.7
click at [695, 326] on textarea "قطع دجاج مقرمشة و[GEOGRAPHIC_DATA] بزيت غزير، متبلة بمزيج حار من التوابل والزبا…" at bounding box center [726, 308] width 336 height 47
drag, startPoint x: 607, startPoint y: 326, endPoint x: 608, endPoint y: 294, distance: 31.5
click at [608, 294] on textarea "قطع دجاج مقرمشة و[GEOGRAPHIC_DATA] بزيت غزير، متبلة بمزيج حار من التوابل والزبا…" at bounding box center [726, 308] width 336 height 47
click at [690, 332] on div "قطع دجاج مقرمشة ومقلية بزيت غزير، متبلة بمزيج حار من التوابل والزبادي وأوراق ال…" at bounding box center [733, 307] width 362 height 57
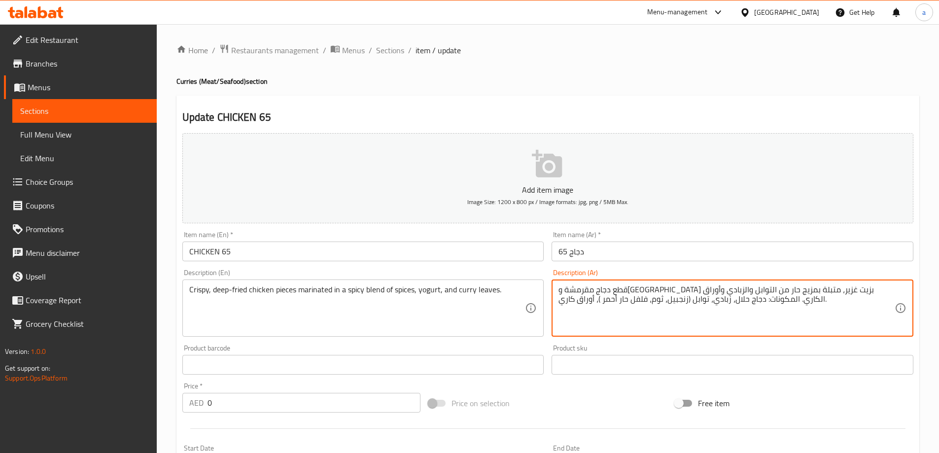
drag, startPoint x: 736, startPoint y: 302, endPoint x: 742, endPoint y: 303, distance: 6.1
click at [737, 302] on textarea "قطع دجاج مقرمشة و[GEOGRAPHIC_DATA] بزيت غزير، متبلة بمزيج حار من التوابل والزبا…" at bounding box center [726, 308] width 336 height 47
click at [760, 303] on textarea "قطع دجاج مقرمشة و[GEOGRAPHIC_DATA] بزيت غزير، متبلة بمزيج حار من التوابل والزبا…" at bounding box center [726, 308] width 336 height 47
drag, startPoint x: 760, startPoint y: 303, endPoint x: 607, endPoint y: 287, distance: 153.6
click at [607, 287] on textarea "قطع دجاج مقرمشة و[GEOGRAPHIC_DATA] بزيت غزير، متبلة بمزيج حار من التوابل والزبا…" at bounding box center [726, 308] width 336 height 47
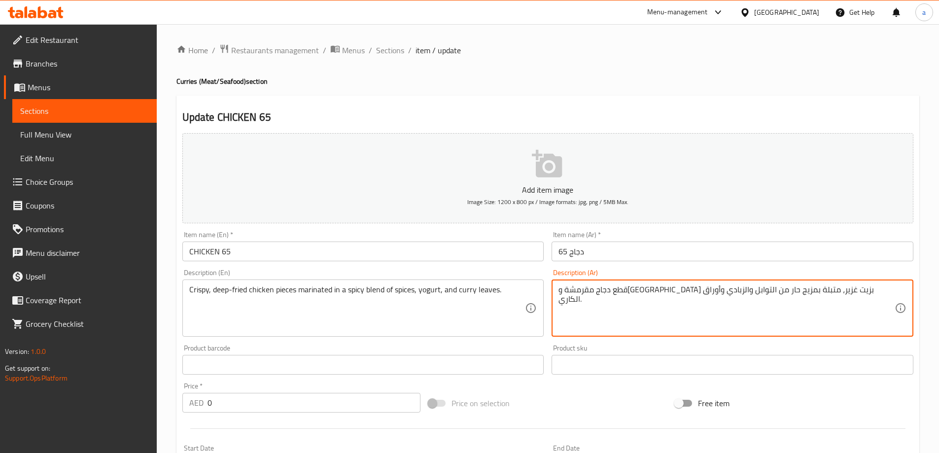
type textarea "قطع دجاج مقرمشة ومقلية بزيت غزير، متبلة بمزيج حار من التوابل والزبادي وأوراق ال…"
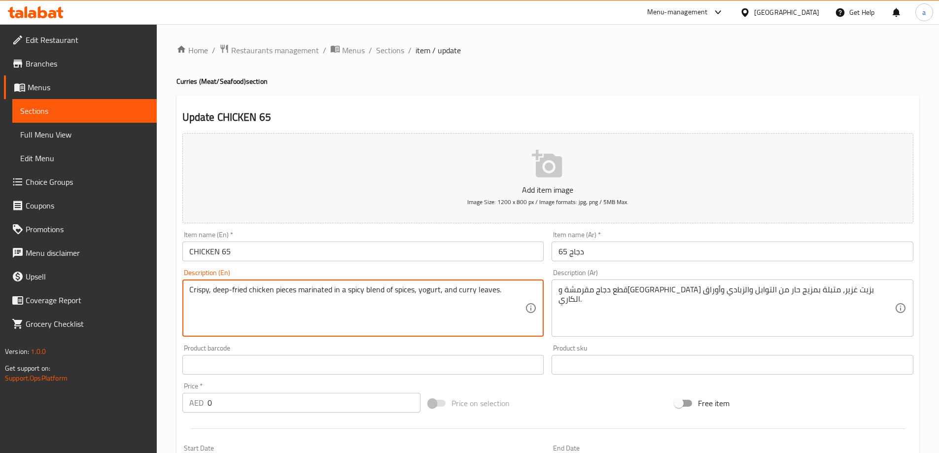
drag, startPoint x: 273, startPoint y: 287, endPoint x: 216, endPoint y: 291, distance: 56.8
click at [216, 291] on textarea "Crispy, deep-fried chicken pieces marinated in a spicy blend of spices, yogurt,…" at bounding box center [357, 308] width 336 height 47
click at [242, 313] on textarea "Crispy, deep-fried chicken pieces marinated in a spicy blend of spices, yogurt,…" at bounding box center [357, 308] width 336 height 47
drag, startPoint x: 247, startPoint y: 294, endPoint x: 213, endPoint y: 298, distance: 34.2
click at [213, 298] on textarea "Crispy, deep-fried chicken pieces marinated in a spicy blend of spices, yogurt,…" at bounding box center [357, 308] width 336 height 47
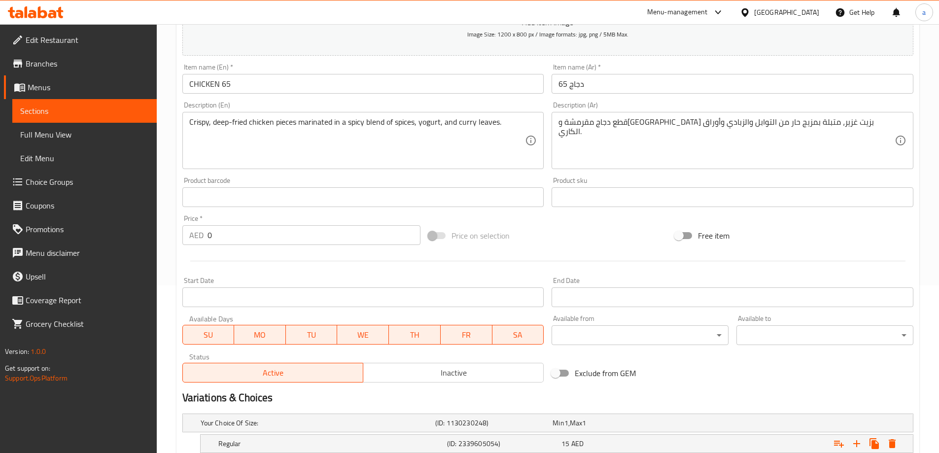
scroll to position [216, 0]
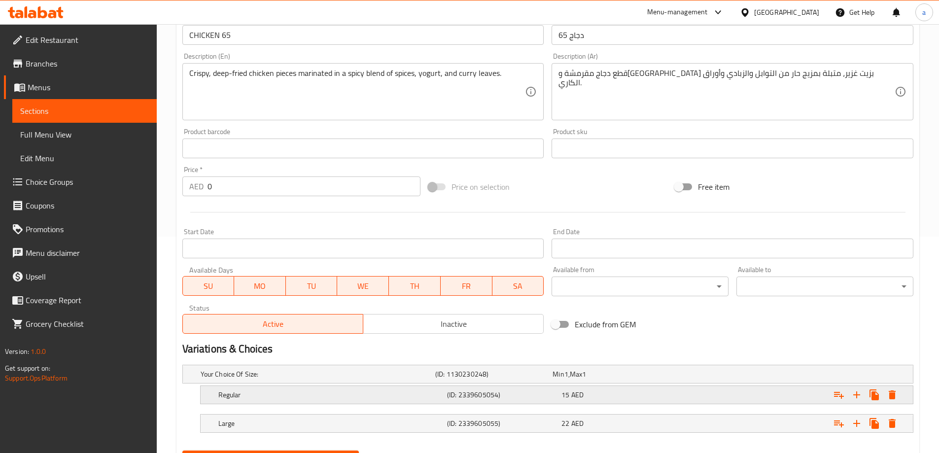
click at [350, 398] on h5 "Regular" at bounding box center [330, 395] width 225 height 10
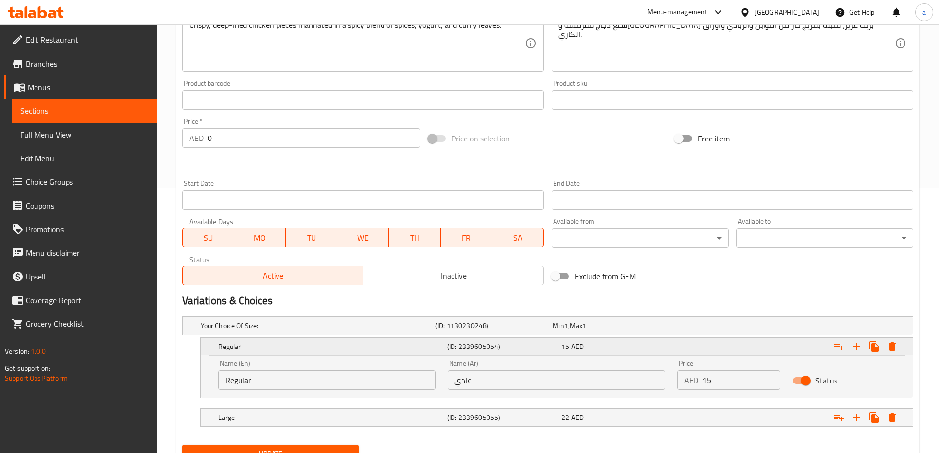
scroll to position [308, 0]
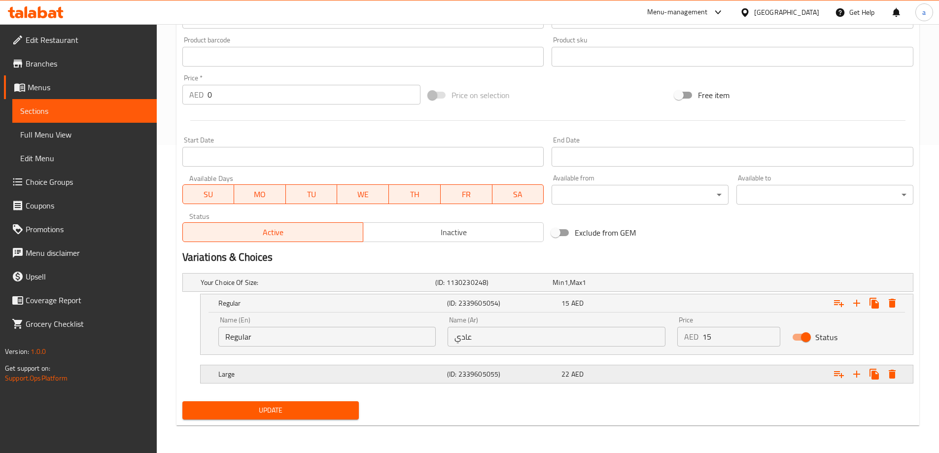
click at [365, 380] on div "Large" at bounding box center [330, 374] width 229 height 14
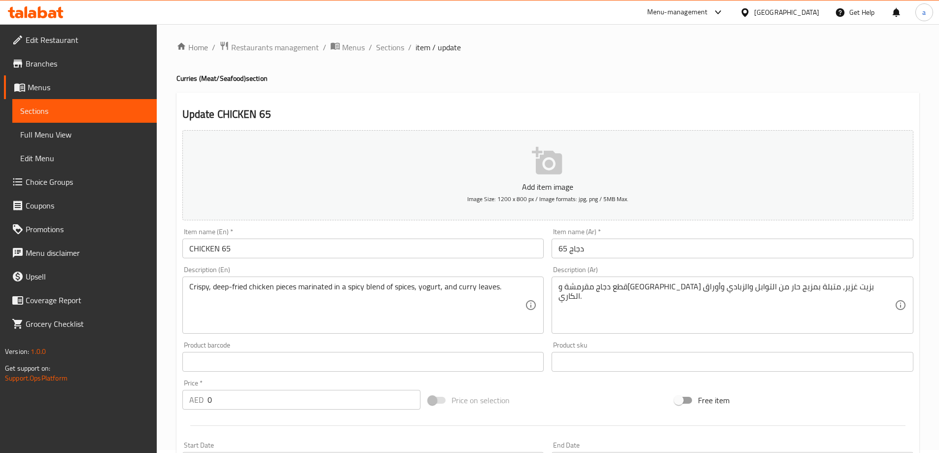
scroll to position [0, 0]
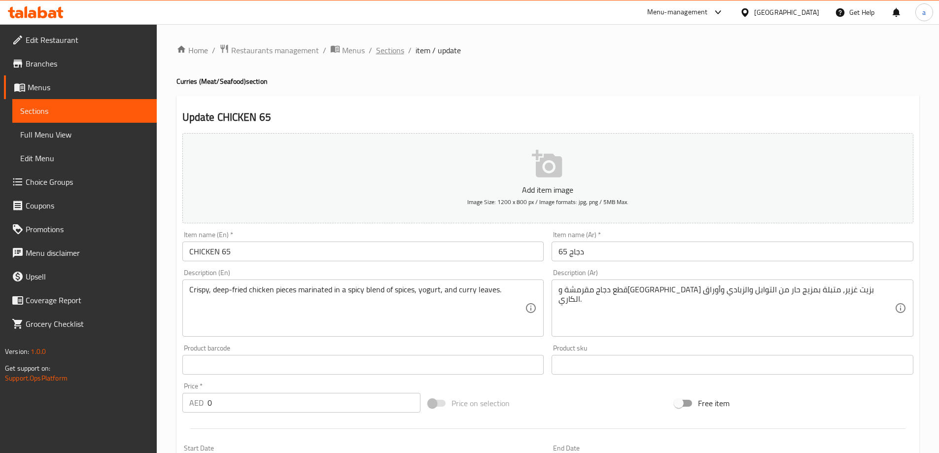
click at [383, 51] on span "Sections" at bounding box center [390, 50] width 28 height 12
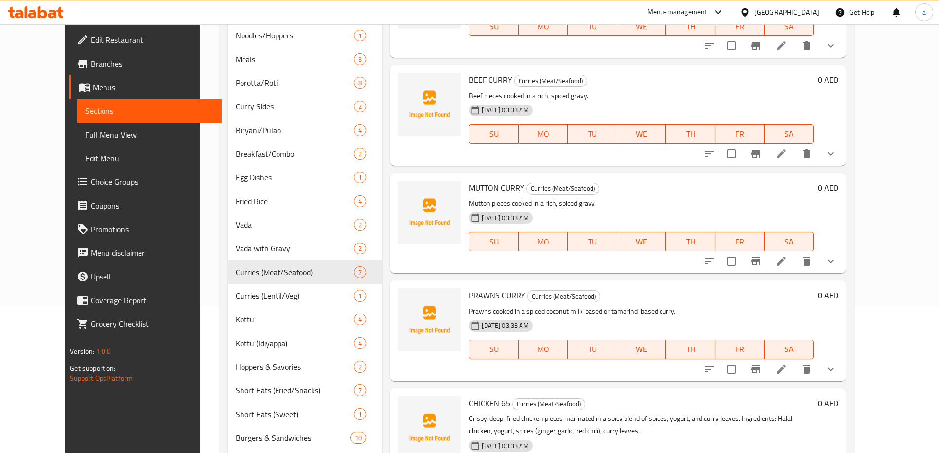
scroll to position [222, 0]
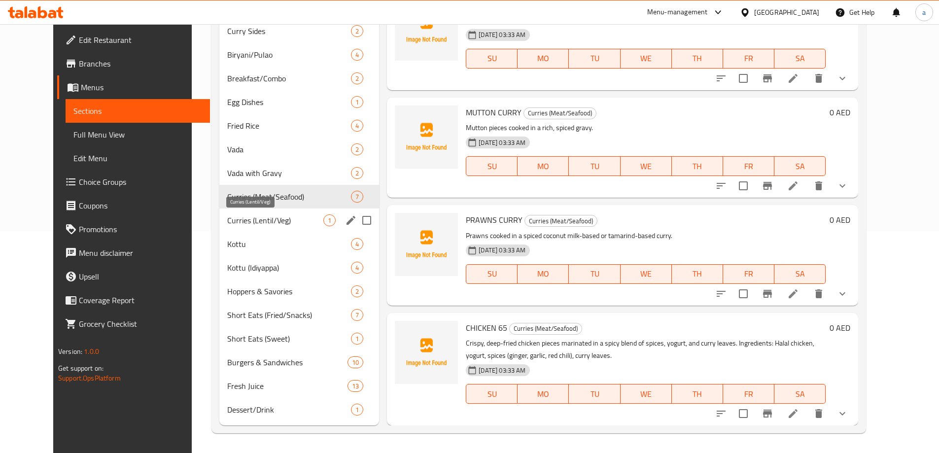
click at [267, 222] on span "Curries (Lentil/Veg)" at bounding box center [275, 220] width 96 height 12
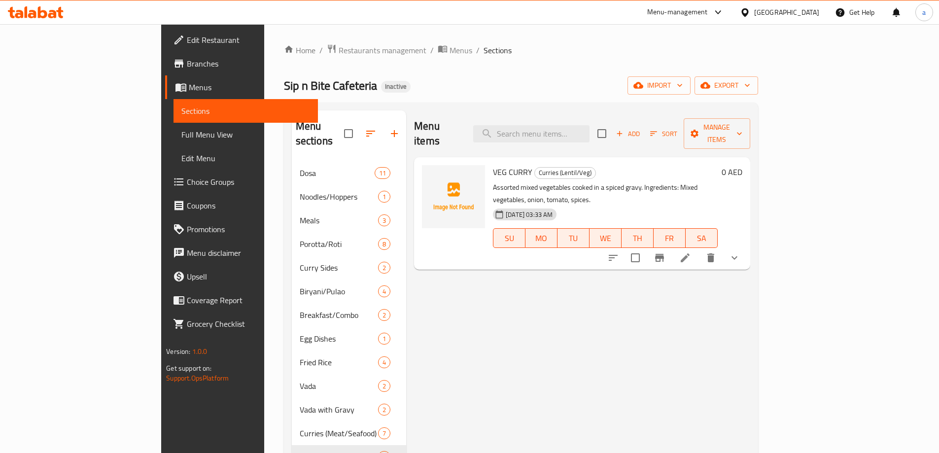
click at [699, 249] on li at bounding box center [685, 258] width 28 height 18
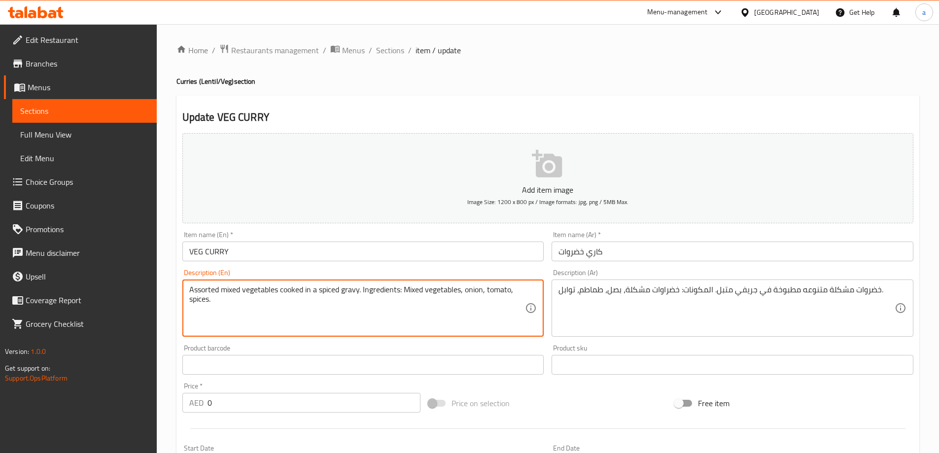
drag, startPoint x: 387, startPoint y: 314, endPoint x: 362, endPoint y: 285, distance: 39.1
type textarea "Assorted mixed vegetables cooked in a spiced gravy."
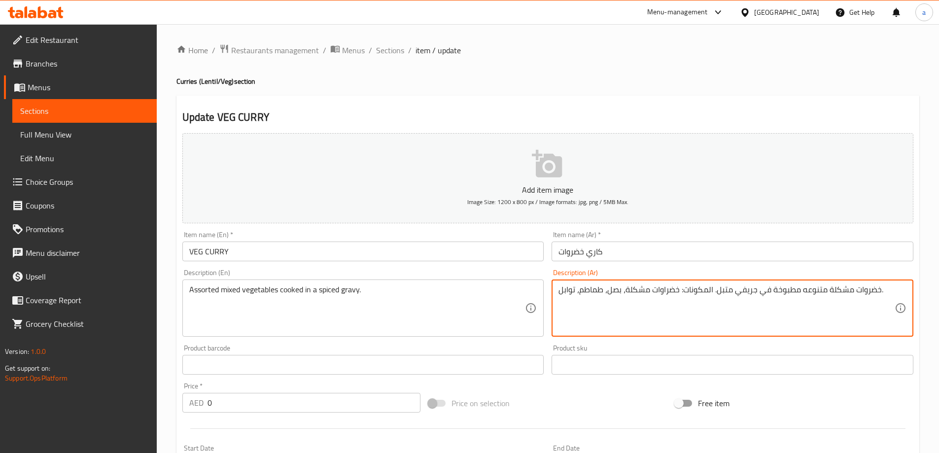
drag, startPoint x: 690, startPoint y: 313, endPoint x: 712, endPoint y: 300, distance: 25.9
click at [559, 302] on textarea "خضروات مشكلة متنوعه مطبوخة في جريفي متبل. المكونات: خضراوات مشكلة، بصل، طماطم، …" at bounding box center [726, 308] width 336 height 47
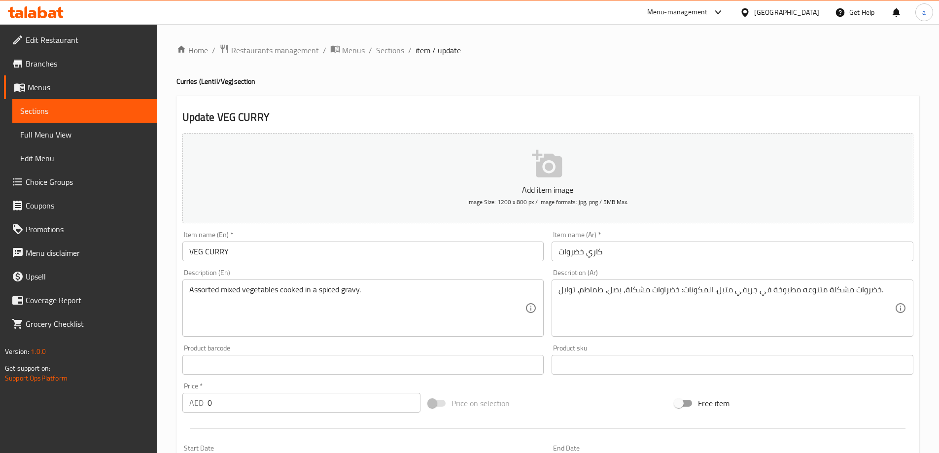
drag, startPoint x: 554, startPoint y: 292, endPoint x: 639, endPoint y: 294, distance: 85.8
click at [637, 294] on div "خضروات مشكلة متنوعه مطبوخة في جريفي متبل. المكونات: خضراوات مشكلة، بصل، طماطم، …" at bounding box center [733, 307] width 362 height 57
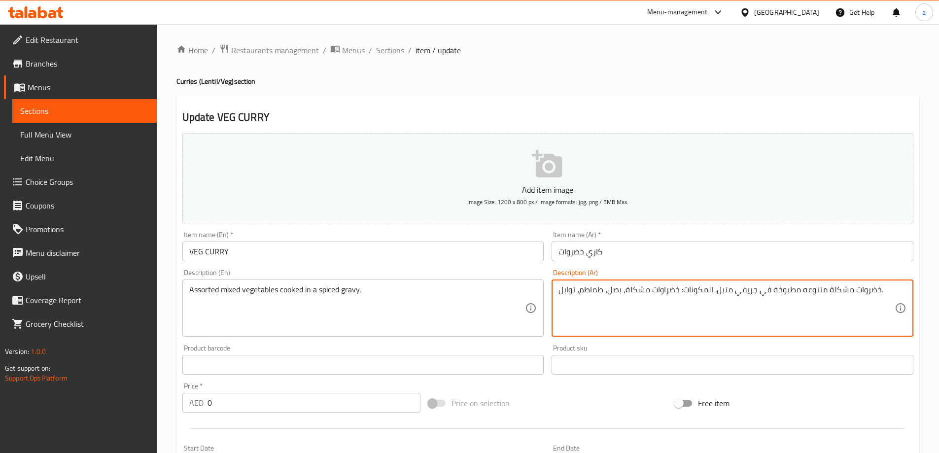
drag, startPoint x: 712, startPoint y: 288, endPoint x: 544, endPoint y: 276, distance: 168.5
click at [544, 276] on div "Add item image Image Size: 1200 x 800 px / Image formats: jpg, png / 5MB Max. I…" at bounding box center [547, 341] width 739 height 425
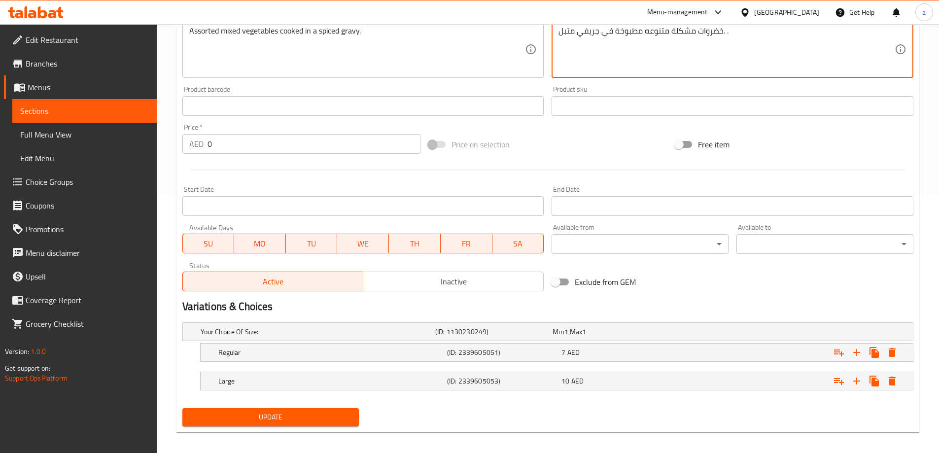
scroll to position [266, 0]
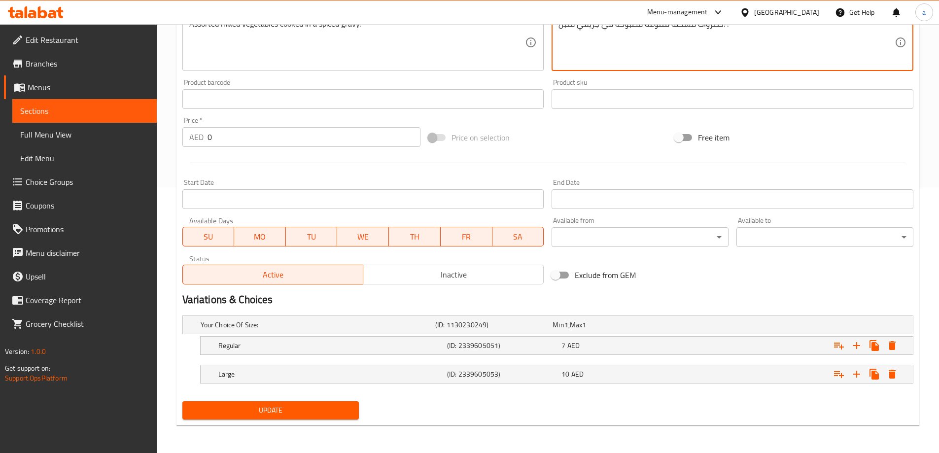
type textarea "خضروات مشكلة متنوعه مطبوخة في جريفي متبل. ."
click at [310, 406] on span "Update" at bounding box center [270, 410] width 161 height 12
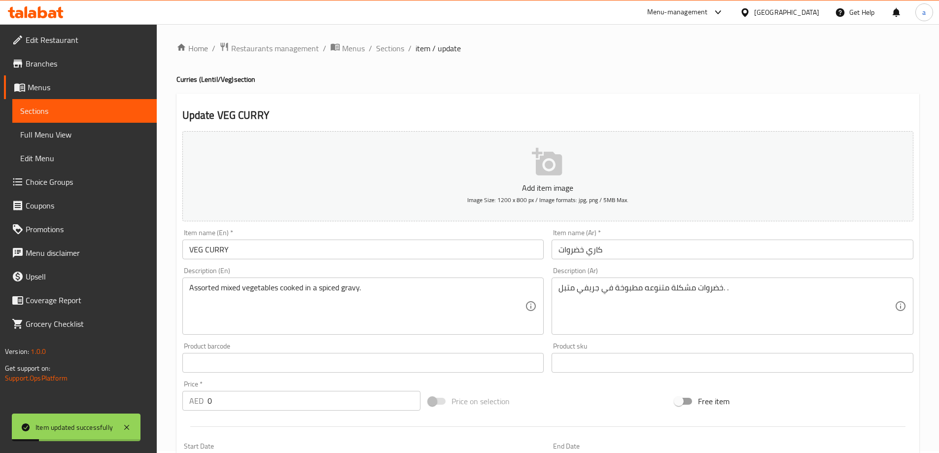
scroll to position [0, 0]
click at [396, 50] on span "Sections" at bounding box center [390, 50] width 28 height 12
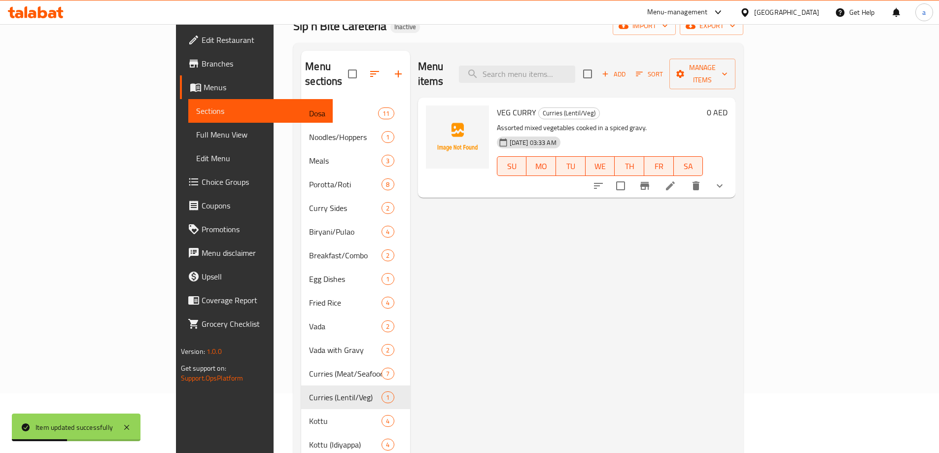
scroll to position [197, 0]
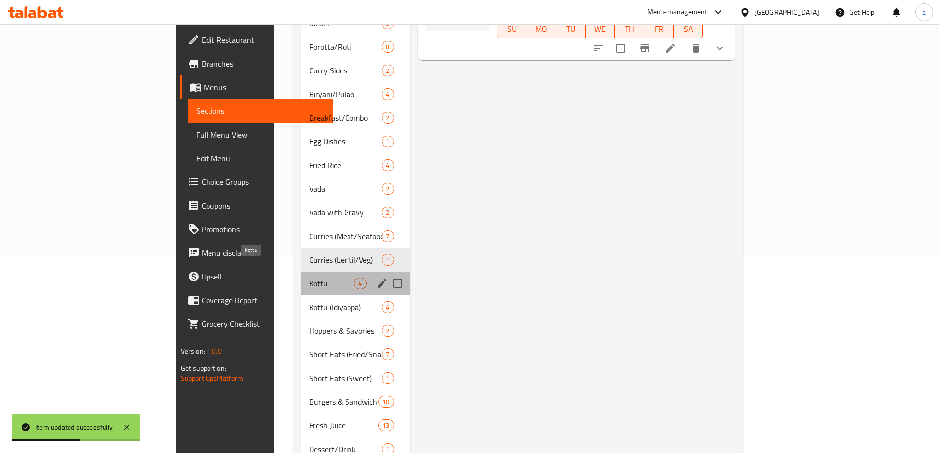
click at [309, 278] on span "Kottu" at bounding box center [331, 284] width 45 height 12
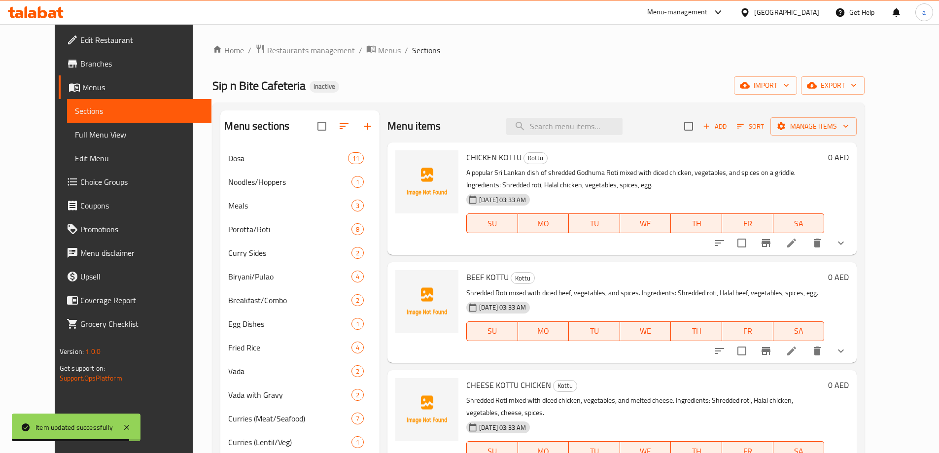
click at [805, 246] on li at bounding box center [792, 243] width 28 height 18
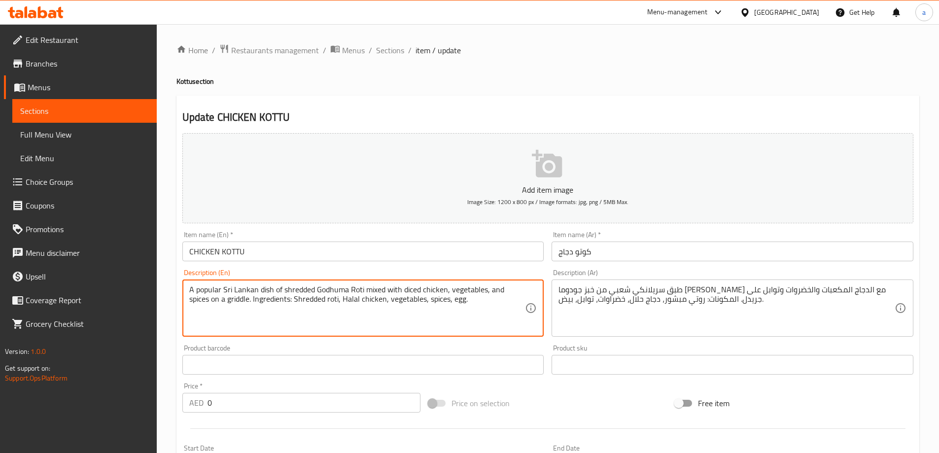
drag, startPoint x: 487, startPoint y: 309, endPoint x: 229, endPoint y: 312, distance: 258.3
type textarea "A popular Sri Lankan dish of shredded Godhuma Roti mixed with diced chicken, ve…"
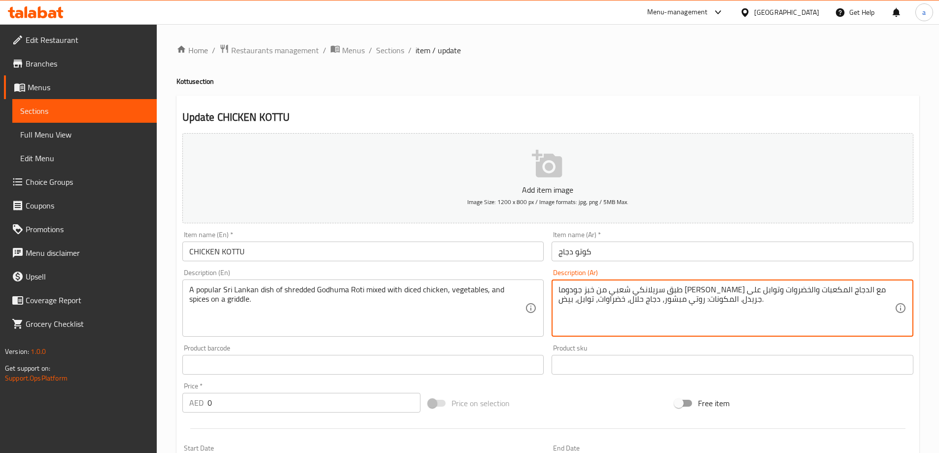
drag, startPoint x: 750, startPoint y: 298, endPoint x: 737, endPoint y: 301, distance: 13.6
click at [662, 328] on textarea "طبق سريلانكي شعبي من خبز جودوما روتي المبشور مع الدجاج المكعبات والخضروات وتواب…" at bounding box center [726, 308] width 336 height 47
drag, startPoint x: 559, startPoint y: 302, endPoint x: 738, endPoint y: 307, distance: 179.0
click at [738, 307] on textarea "طبق سريلانكي شعبي من خبز جودوما روتي المبشور مع الدجاج المكعبات والخضروات وتواب…" at bounding box center [726, 308] width 336 height 47
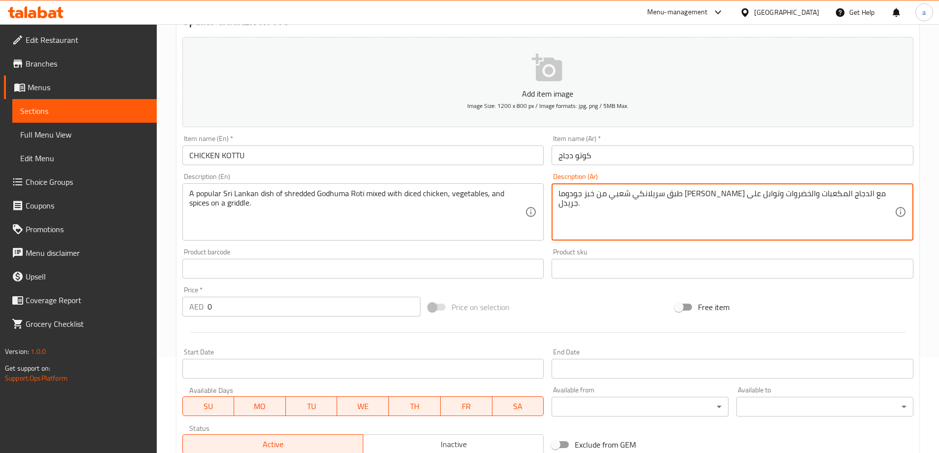
scroll to position [266, 0]
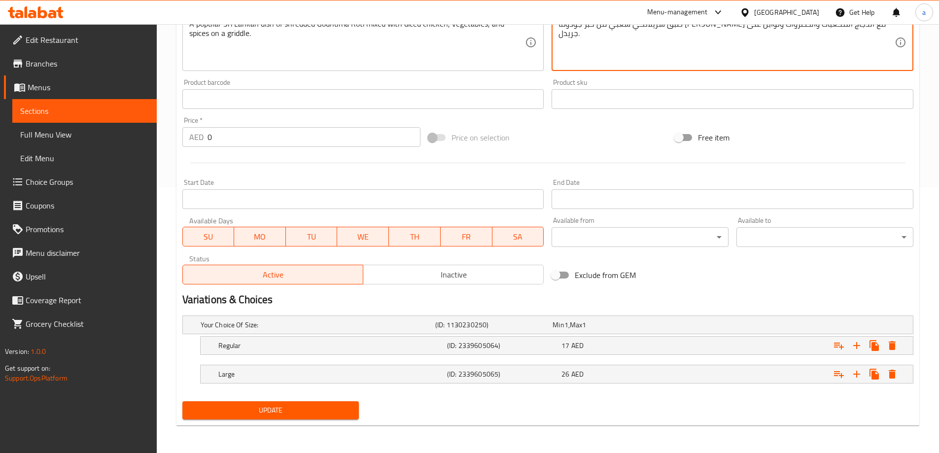
type textarea "طبق سريلانكي شعبي من خبز جودوما [PERSON_NAME] مع الدجاج المكعبات والخضروات وتوا…"
click at [318, 408] on span "Update" at bounding box center [270, 410] width 161 height 12
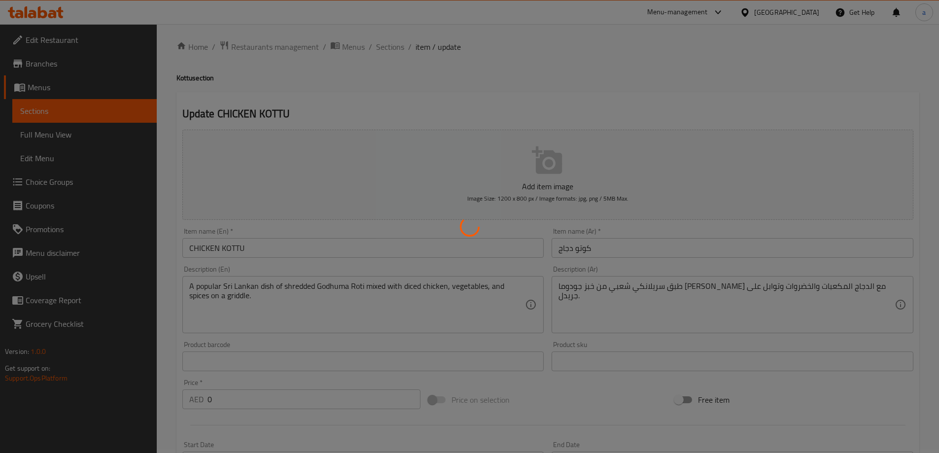
scroll to position [0, 0]
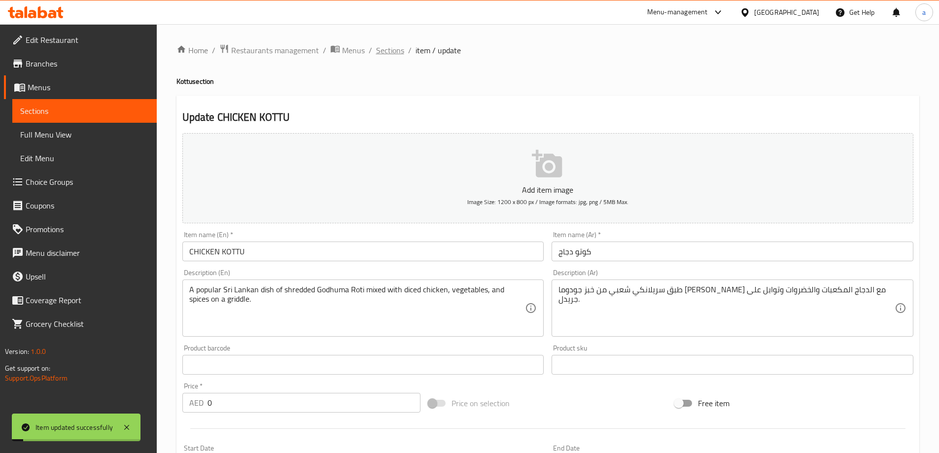
click at [392, 53] on span "Sections" at bounding box center [390, 50] width 28 height 12
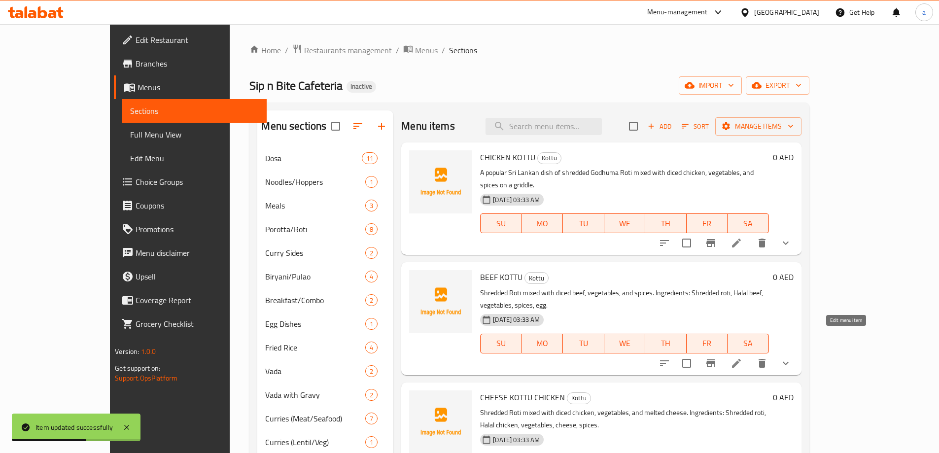
click at [742, 357] on icon at bounding box center [736, 363] width 12 height 12
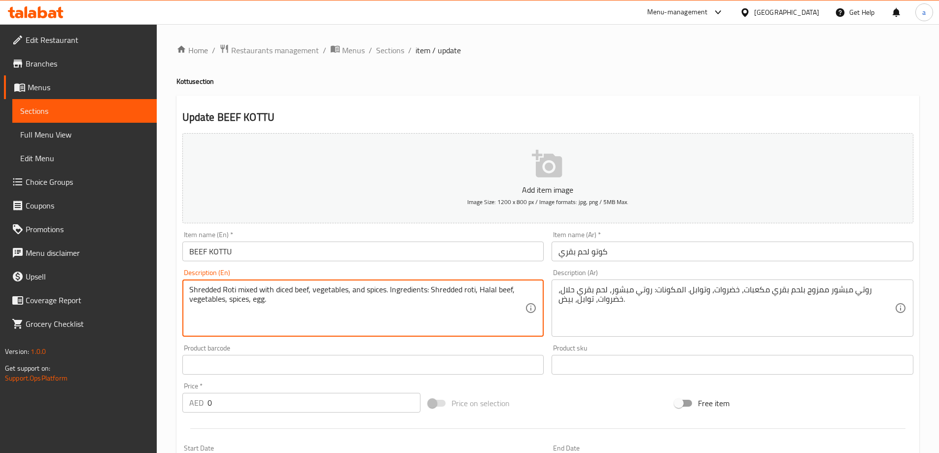
drag, startPoint x: 436, startPoint y: 303, endPoint x: 389, endPoint y: 293, distance: 48.3
type textarea "Shredded Roti mixed with diced beef, vegetables, and spices."
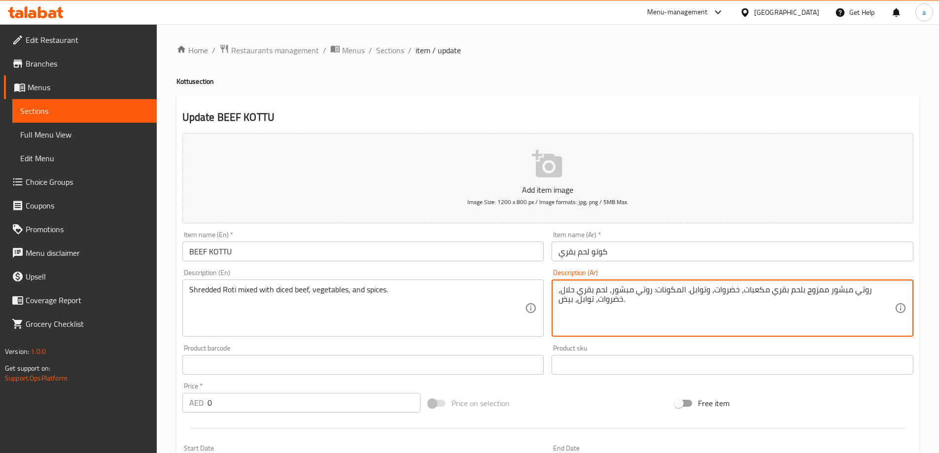
drag, startPoint x: 647, startPoint y: 319, endPoint x: 687, endPoint y: 292, distance: 48.3
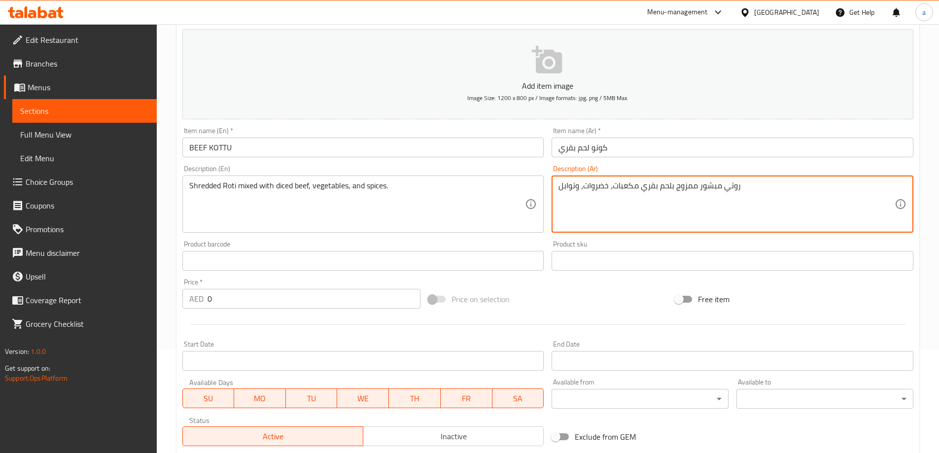
scroll to position [266, 0]
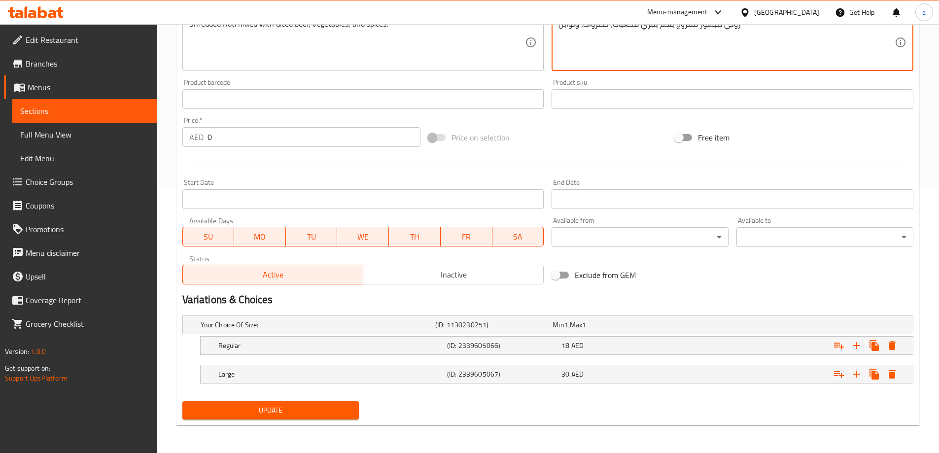
type textarea "روتي مبشور ممزوج بلحم بقري مكعبات، خضروات، وتوابل"
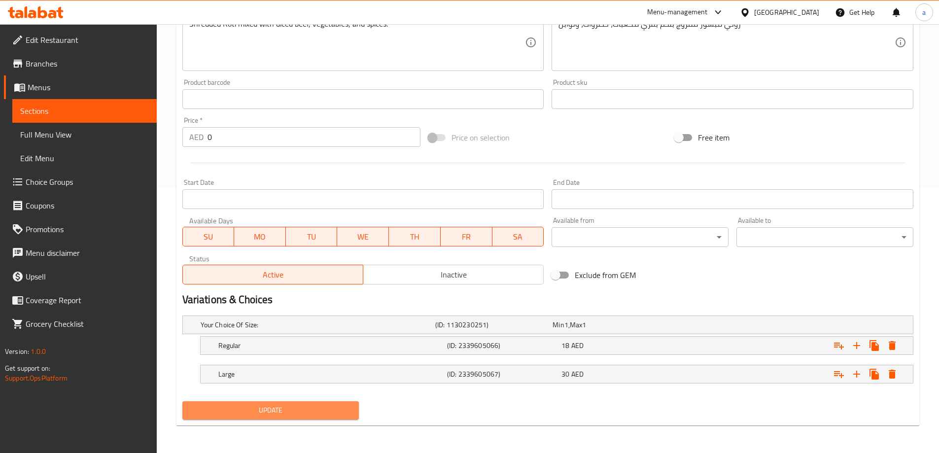
click at [307, 405] on span "Update" at bounding box center [270, 410] width 161 height 12
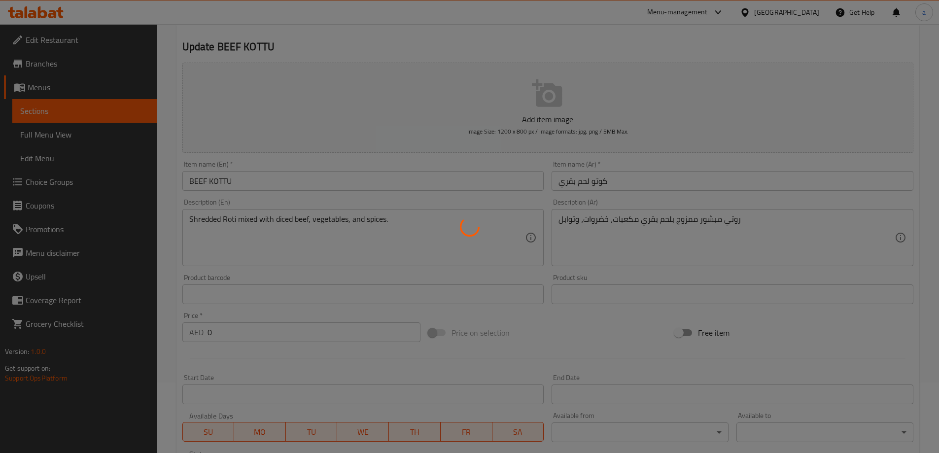
scroll to position [0, 0]
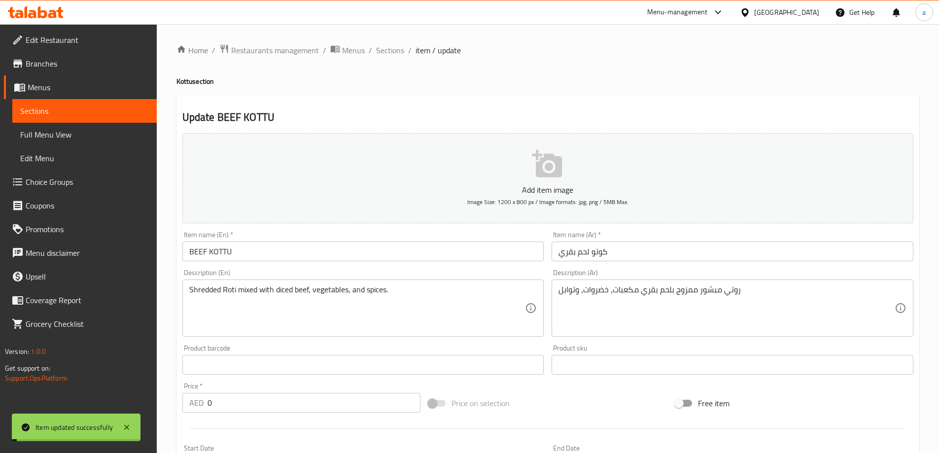
click at [388, 51] on span "Sections" at bounding box center [390, 50] width 28 height 12
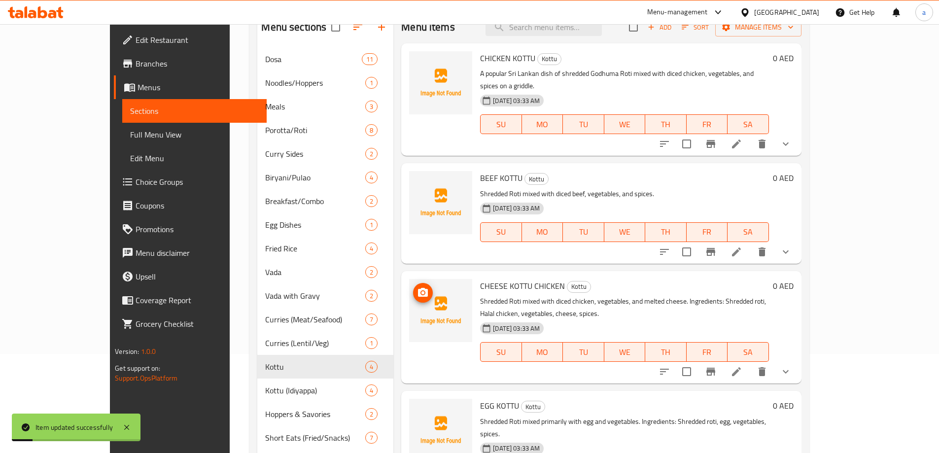
scroll to position [99, 0]
click at [750, 363] on li at bounding box center [737, 372] width 28 height 18
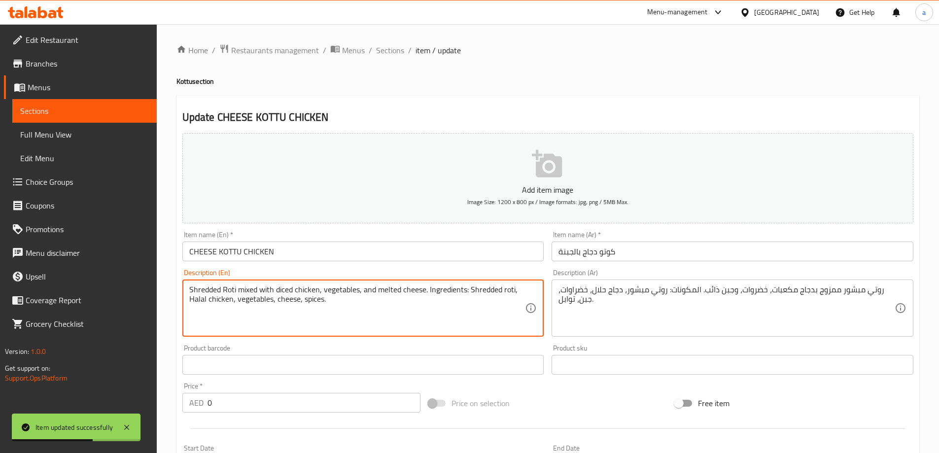
drag, startPoint x: 429, startPoint y: 303, endPoint x: 425, endPoint y: 293, distance: 10.0
type textarea "Shredded Roti mixed with diced chicken, vegetables, and melted cheese"
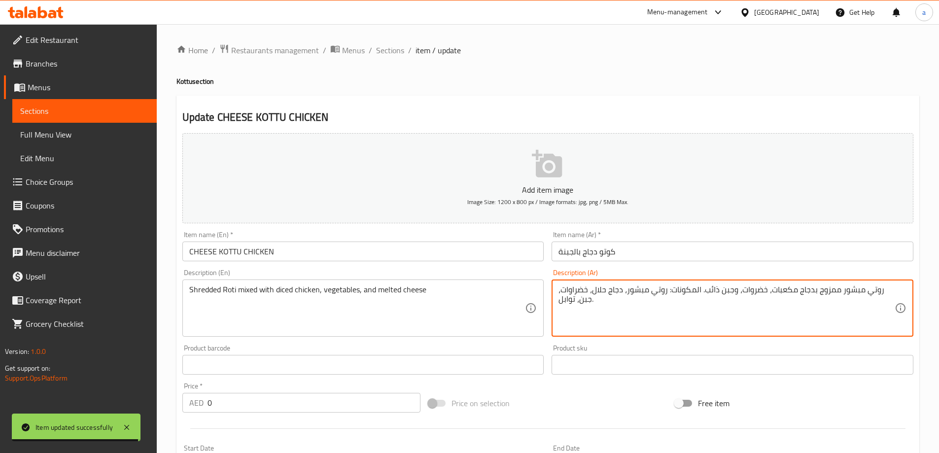
drag, startPoint x: 657, startPoint y: 310, endPoint x: 671, endPoint y: 295, distance: 20.6
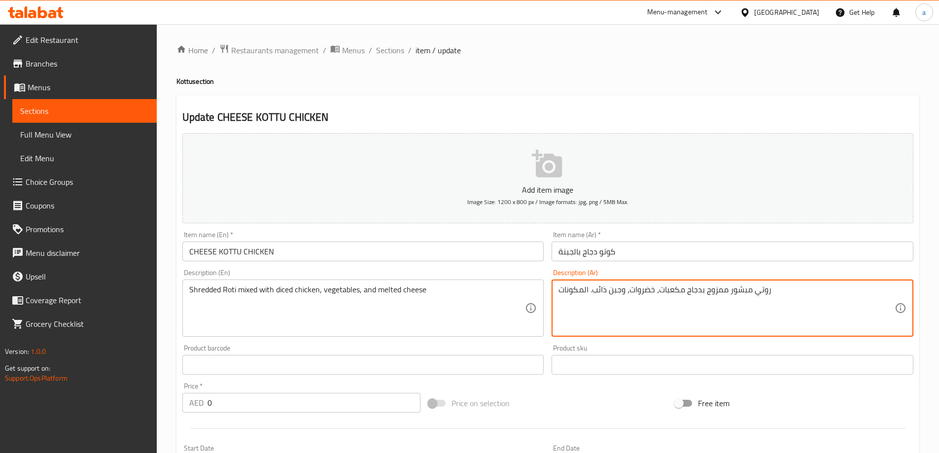
click at [571, 291] on textarea "روتي مبشور ممزوج بدجاج مكعبات، خضروات، وجبن ذائب. المكونات" at bounding box center [726, 308] width 336 height 47
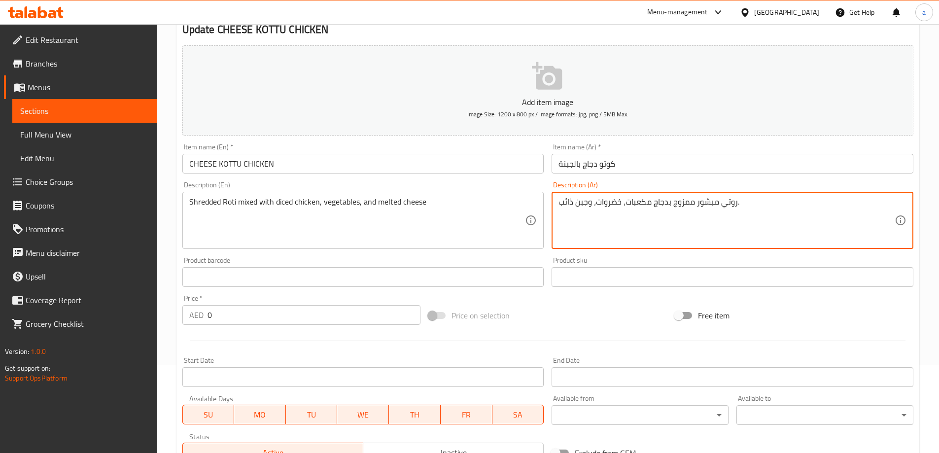
scroll to position [69, 0]
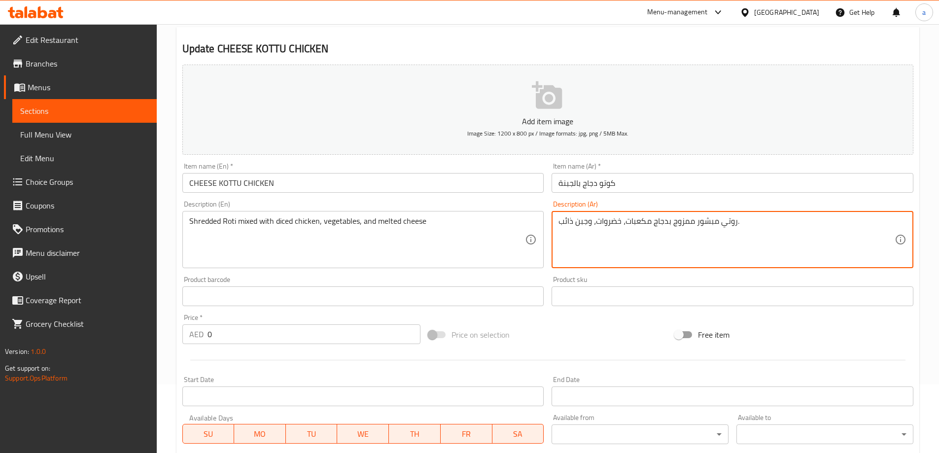
type textarea "روتي مبشور ممزوج بدجاج مكعبات، خضروات، وجبن ذائب."
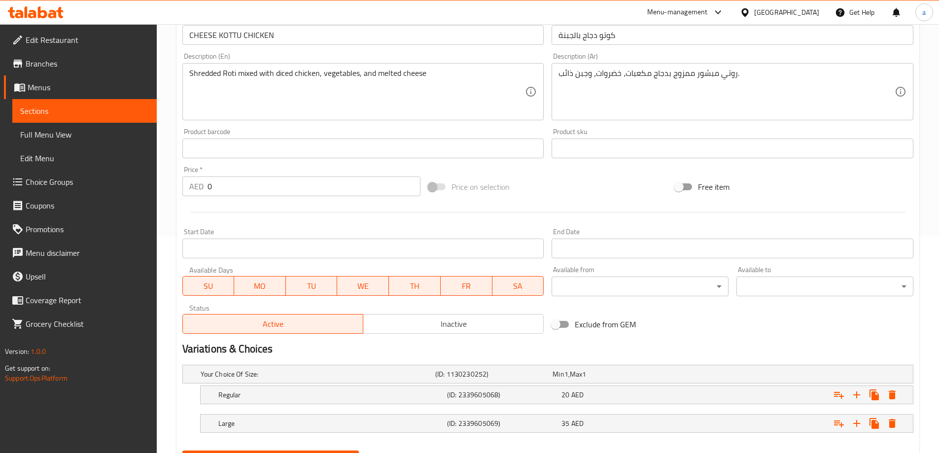
scroll to position [266, 0]
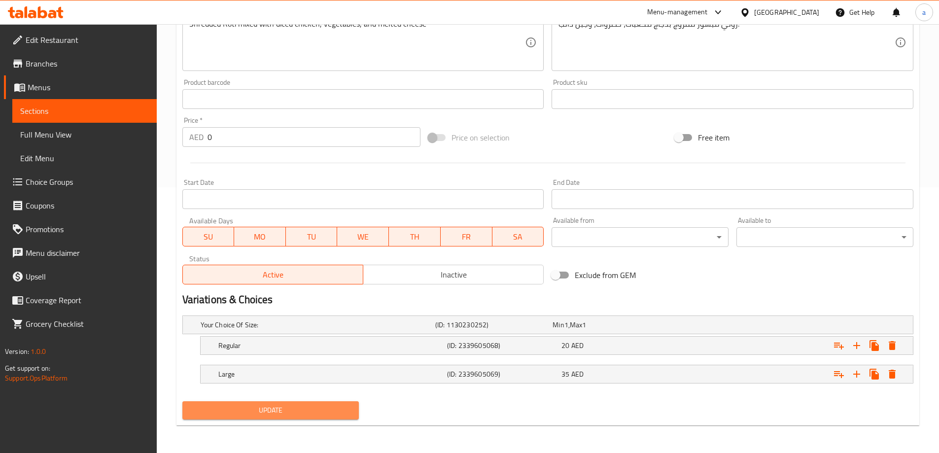
click at [300, 405] on span "Update" at bounding box center [270, 410] width 161 height 12
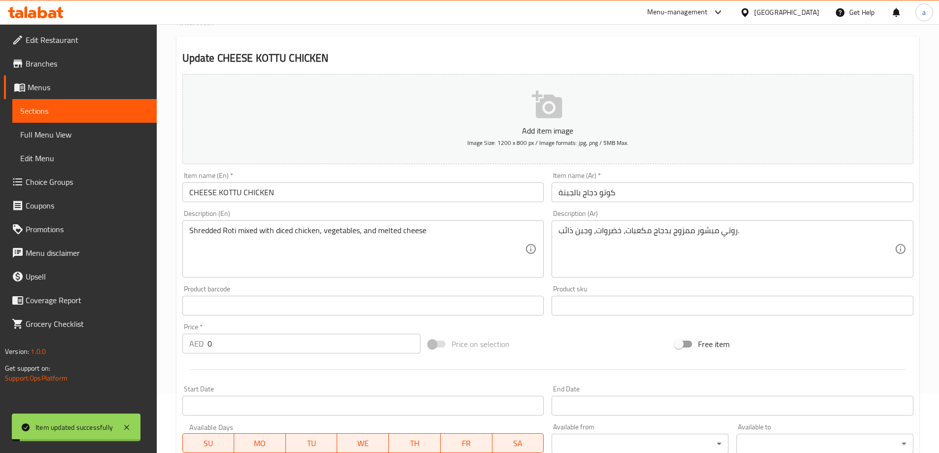
scroll to position [0, 0]
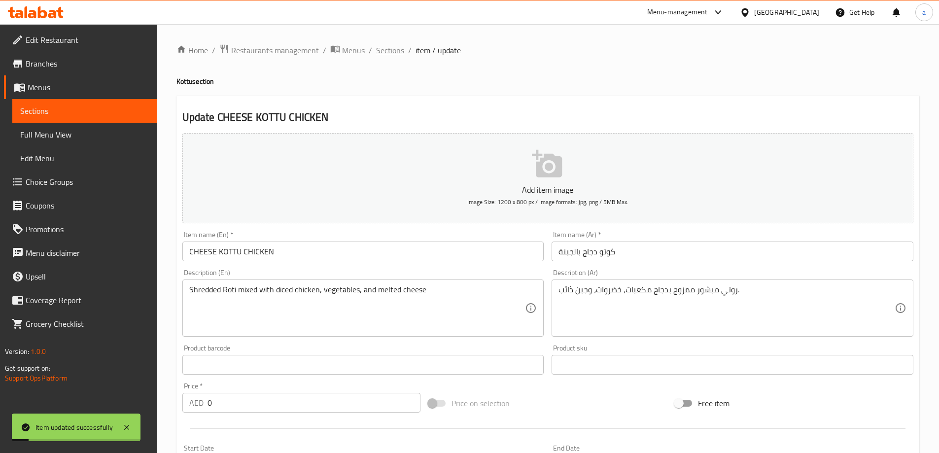
click at [394, 54] on span "Sections" at bounding box center [390, 50] width 28 height 12
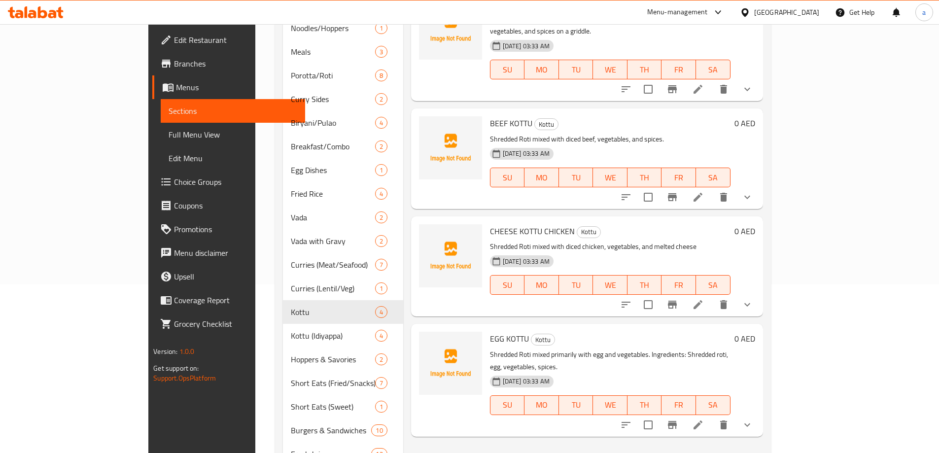
scroll to position [222, 0]
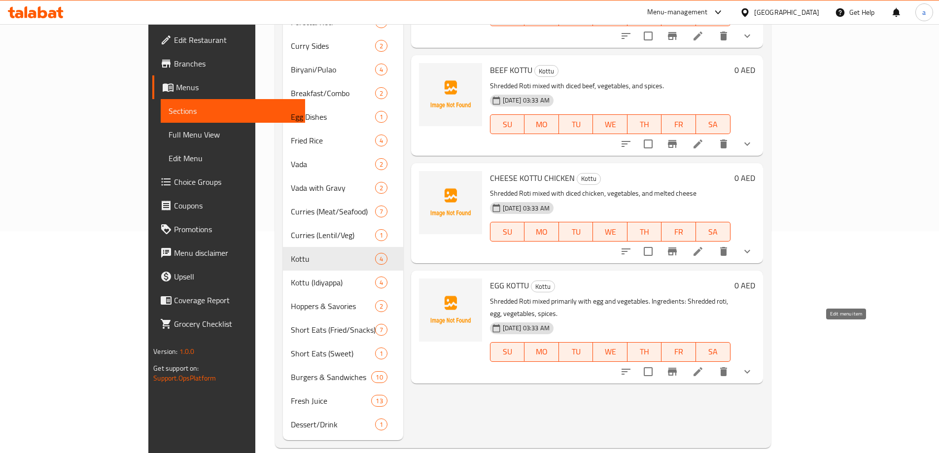
click at [704, 366] on icon at bounding box center [698, 372] width 12 height 12
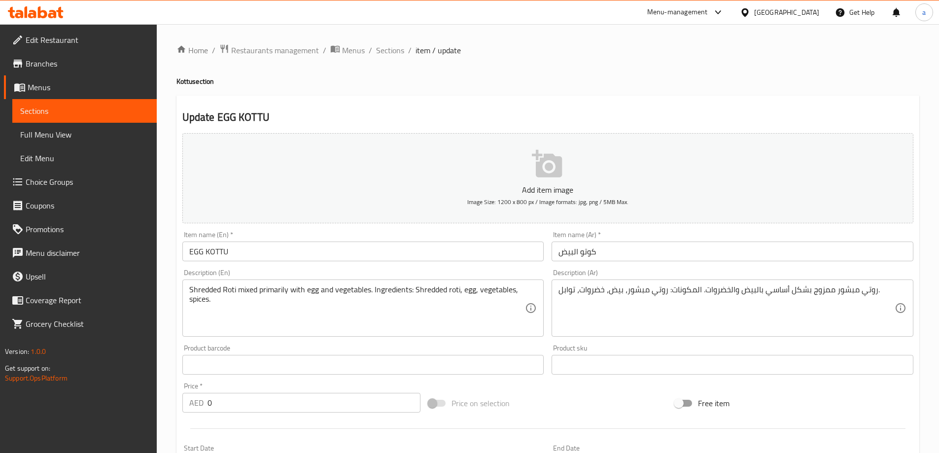
scroll to position [99, 0]
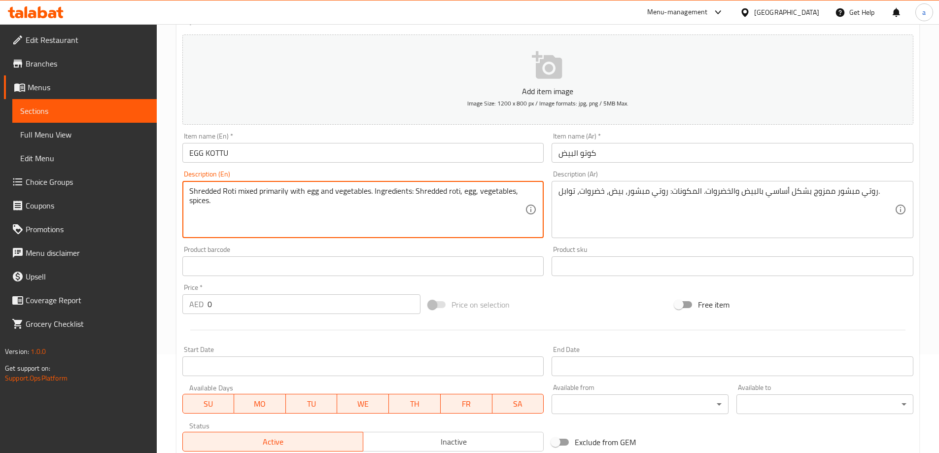
drag, startPoint x: 372, startPoint y: 211, endPoint x: 372, endPoint y: 180, distance: 31.5
type textarea "Shredded Roti mixed primarily with egg and vegetables."
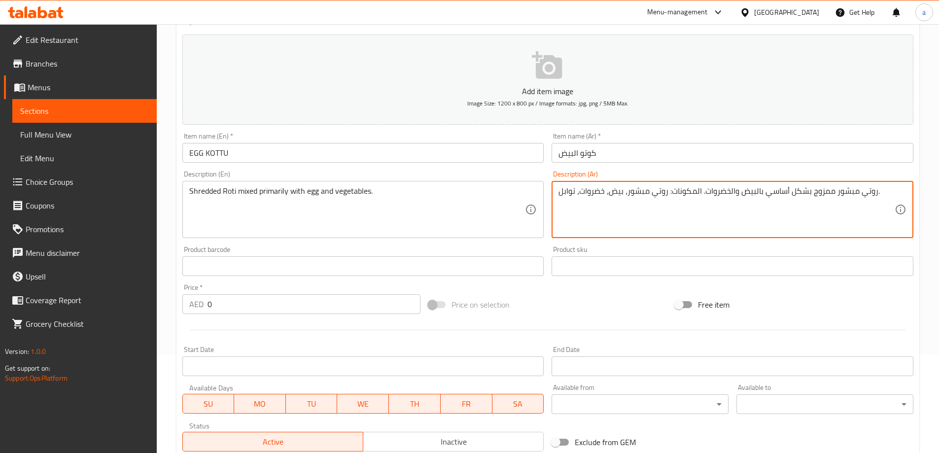
drag, startPoint x: 671, startPoint y: 224, endPoint x: 688, endPoint y: 203, distance: 27.0
click at [609, 219] on textarea "روتي مبشور ممزوج بشكل أساسي بالبيض والخضروات. المكونات: روتي مبشور، بيض، خضروات…" at bounding box center [726, 209] width 336 height 47
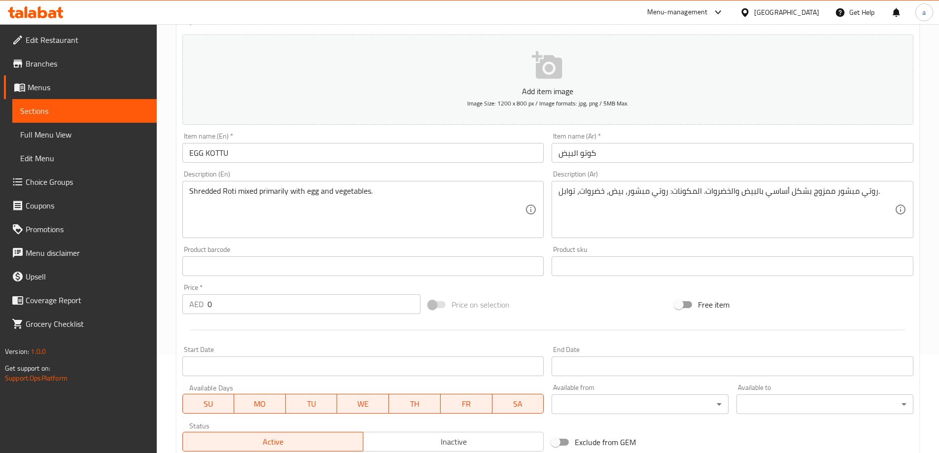
drag, startPoint x: 560, startPoint y: 198, endPoint x: 570, endPoint y: 202, distance: 11.1
click at [570, 202] on div "روتي مبشور ممزوج بشكل أساسي بالبيض والخضروات. المكونات: روتي مبشور، بيض، خضروات…" at bounding box center [733, 209] width 362 height 57
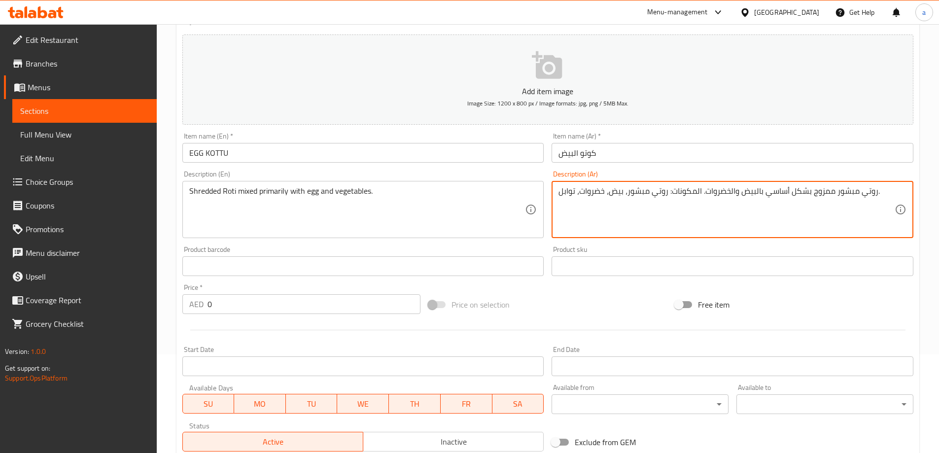
drag, startPoint x: 559, startPoint y: 191, endPoint x: 702, endPoint y: 238, distance: 150.4
click at [702, 238] on div "روتي مبشور ممزوج بشكل أساسي بالبيض والخضروات. المكونات: روتي مبشور، بيض، خضروات…" at bounding box center [733, 209] width 362 height 57
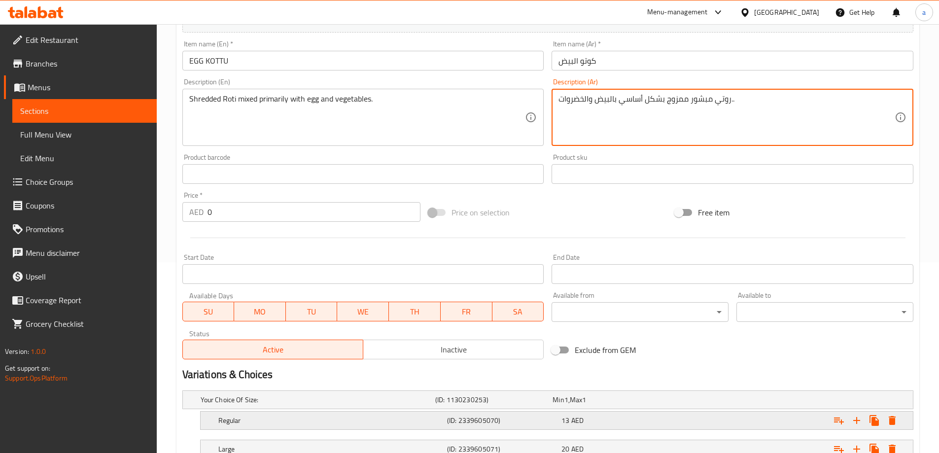
scroll to position [266, 0]
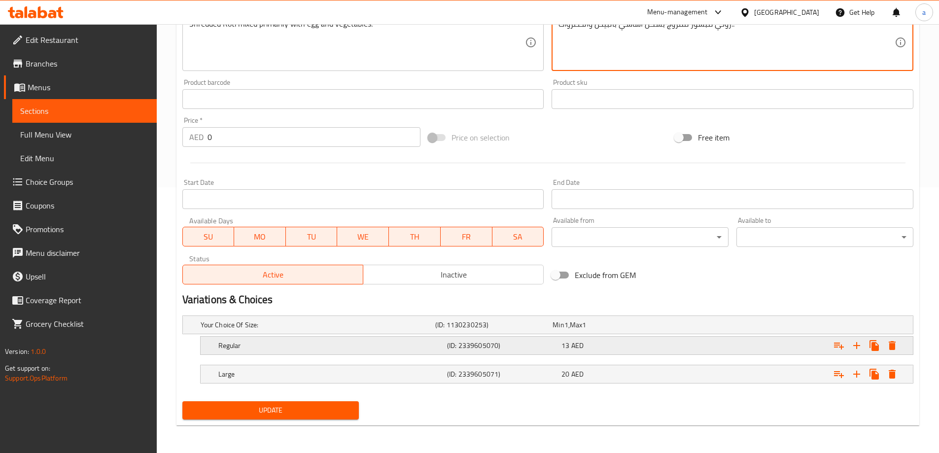
type textarea "روتي مبشور ممزوج بشكل أساسي بالبيض والخضروات.."
click at [368, 345] on h5 "Regular" at bounding box center [330, 346] width 225 height 10
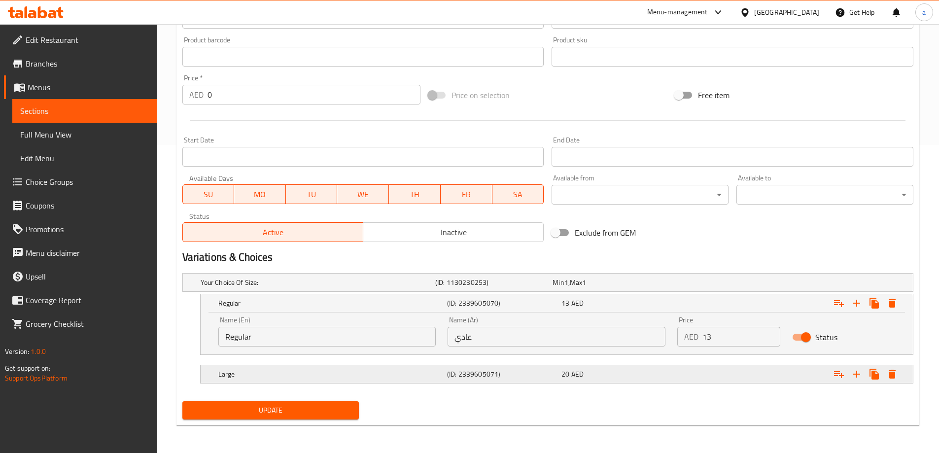
click at [381, 363] on div "Large (ID: 2339605071) 20 AED" at bounding box center [559, 374] width 687 height 22
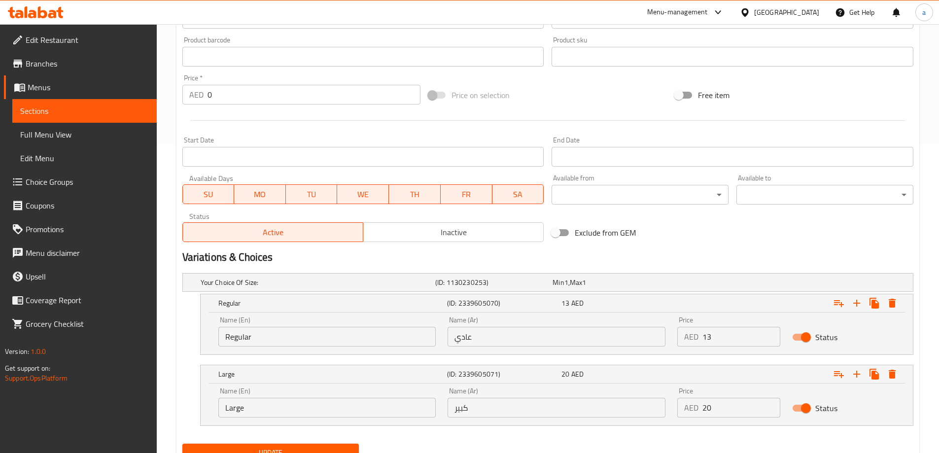
scroll to position [350, 0]
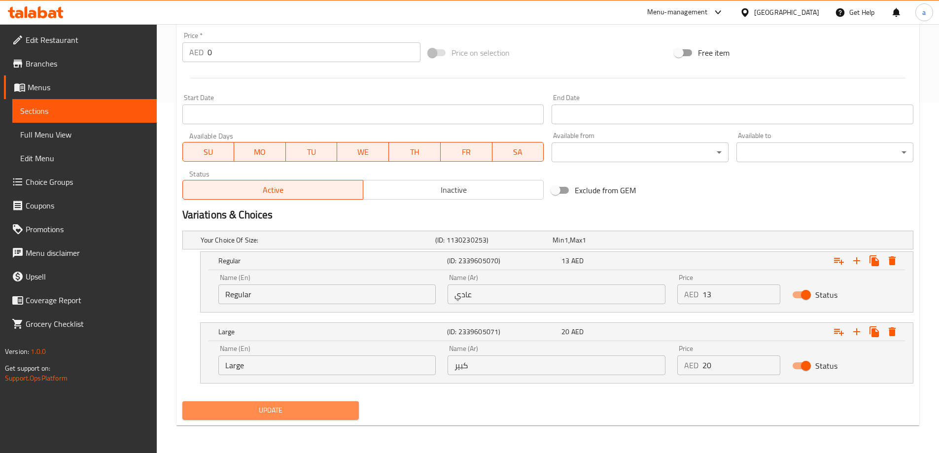
click at [306, 405] on span "Update" at bounding box center [270, 410] width 161 height 12
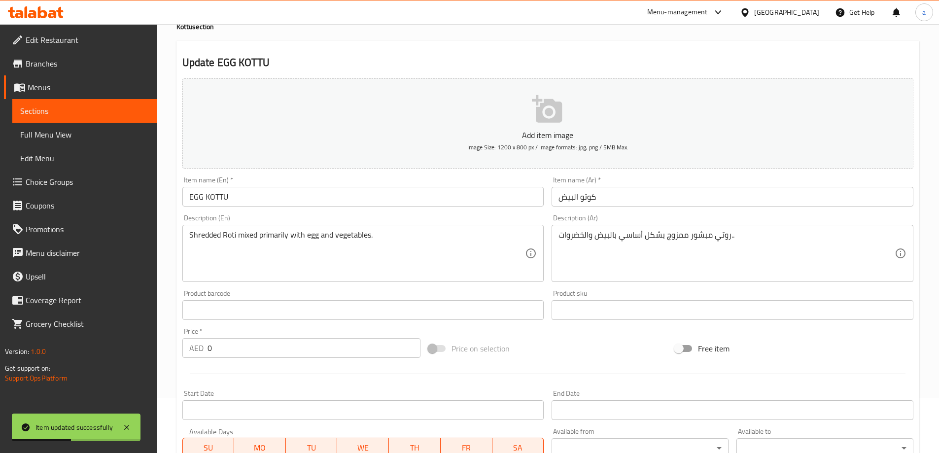
scroll to position [0, 0]
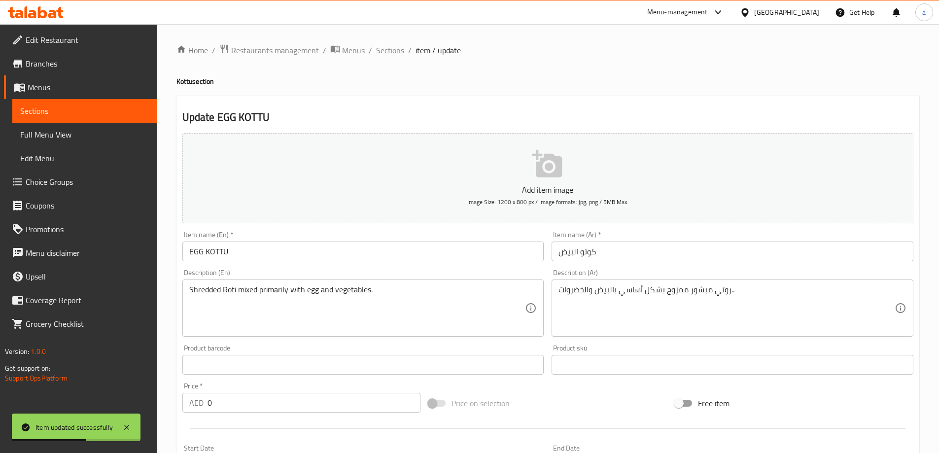
click at [377, 55] on span "Sections" at bounding box center [390, 50] width 28 height 12
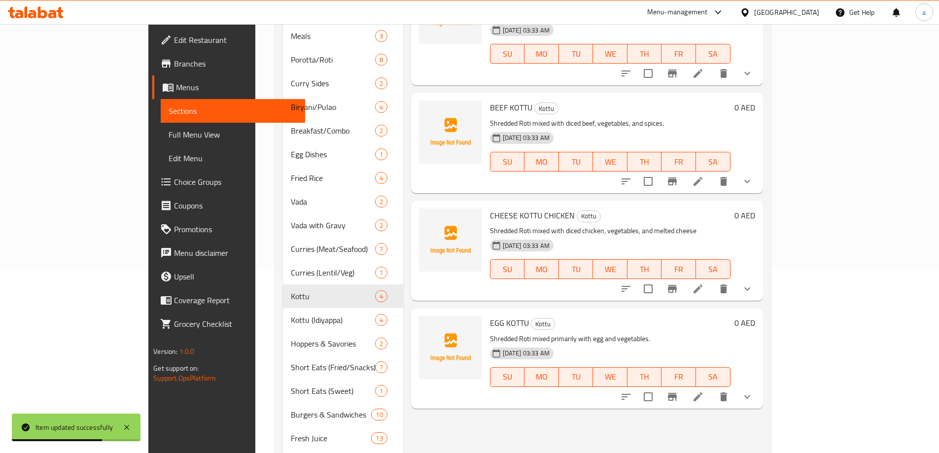
scroll to position [222, 0]
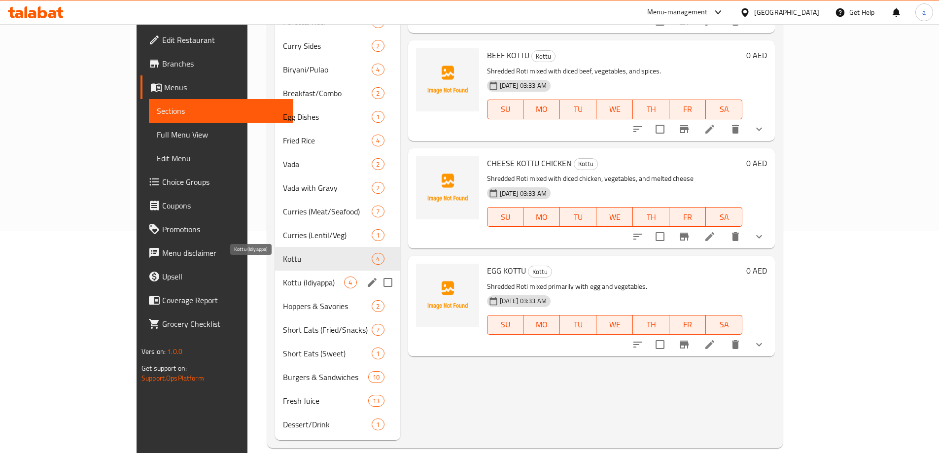
click at [283, 277] on span "Kottu (Idiyappa)" at bounding box center [313, 283] width 61 height 12
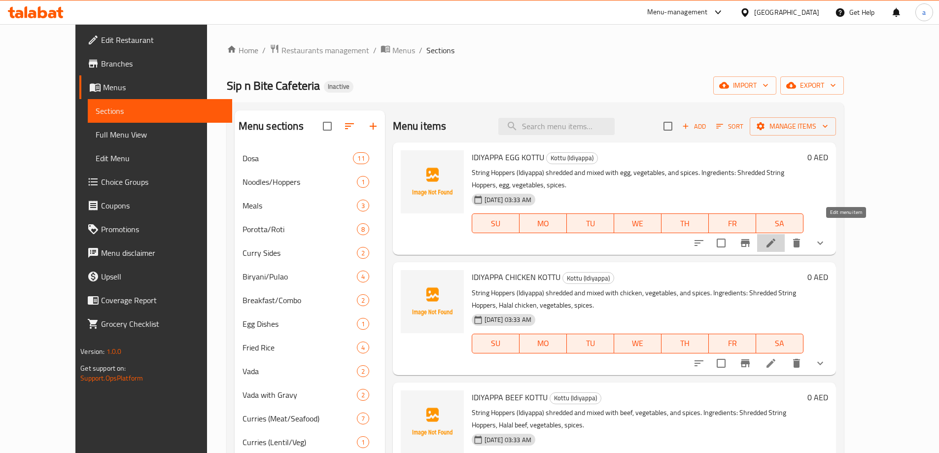
click at [777, 237] on icon at bounding box center [771, 243] width 12 height 12
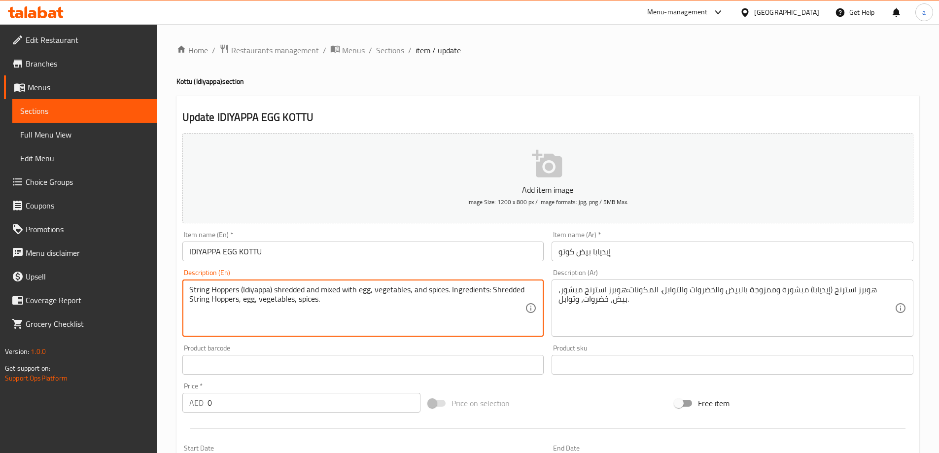
drag, startPoint x: 455, startPoint y: 306, endPoint x: 449, endPoint y: 282, distance: 25.0
type textarea "String Hoppers (Idiyappa) shredded and mixed with egg, vegetables, and spices"
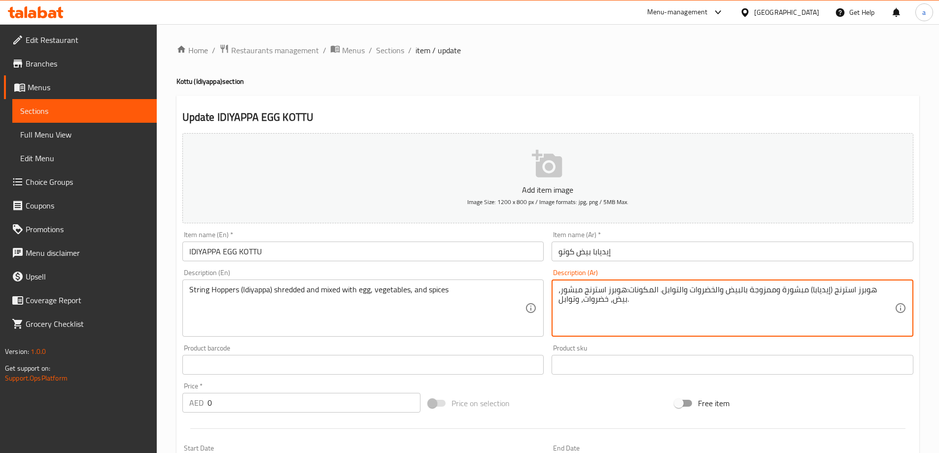
drag, startPoint x: 670, startPoint y: 319, endPoint x: 678, endPoint y: 295, distance: 25.4
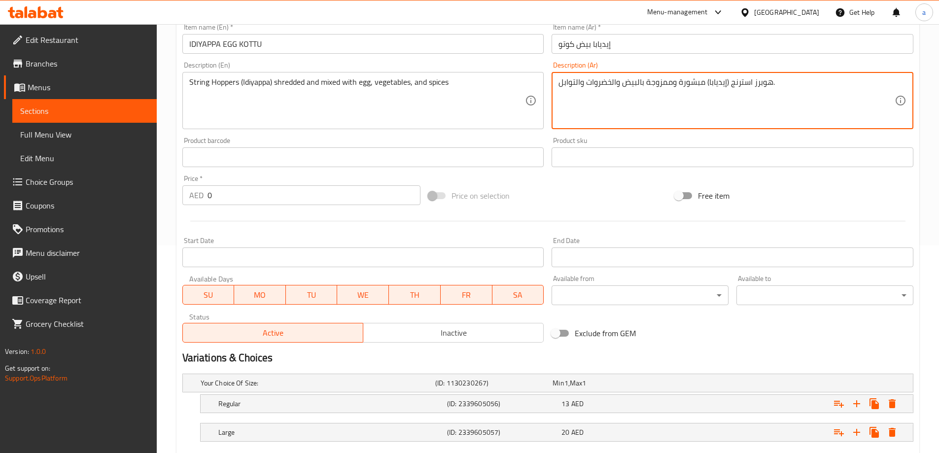
scroll to position [266, 0]
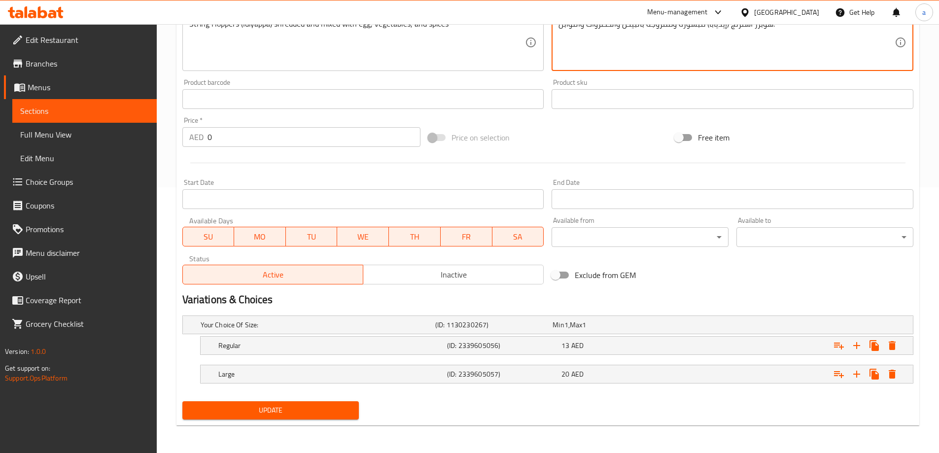
type textarea "هوبرز استرنج (إيديابا) مبشورة وممزوجة بالبيض والخضروات والتوابل."
click at [276, 411] on span "Update" at bounding box center [270, 410] width 161 height 12
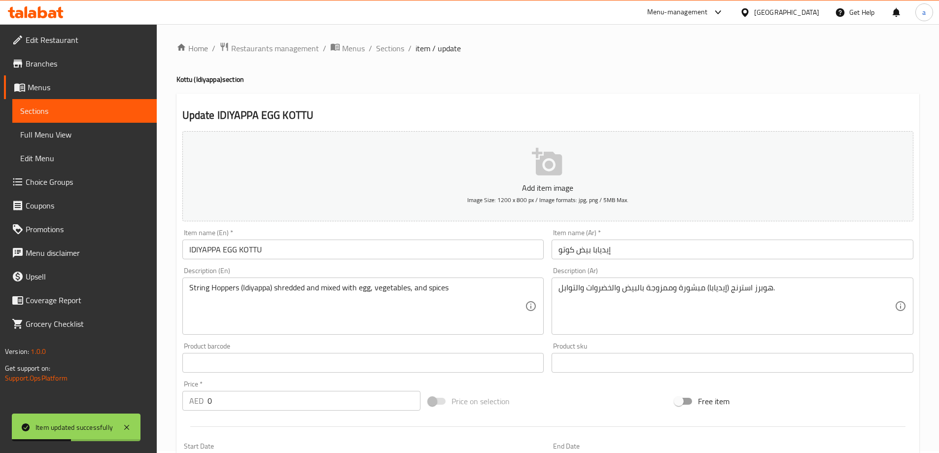
scroll to position [0, 0]
click at [383, 46] on span "Sections" at bounding box center [390, 50] width 28 height 12
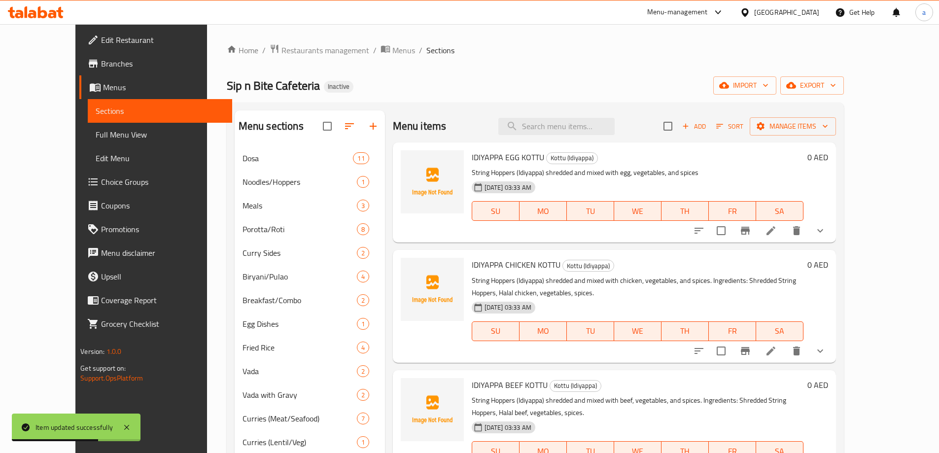
scroll to position [49, 0]
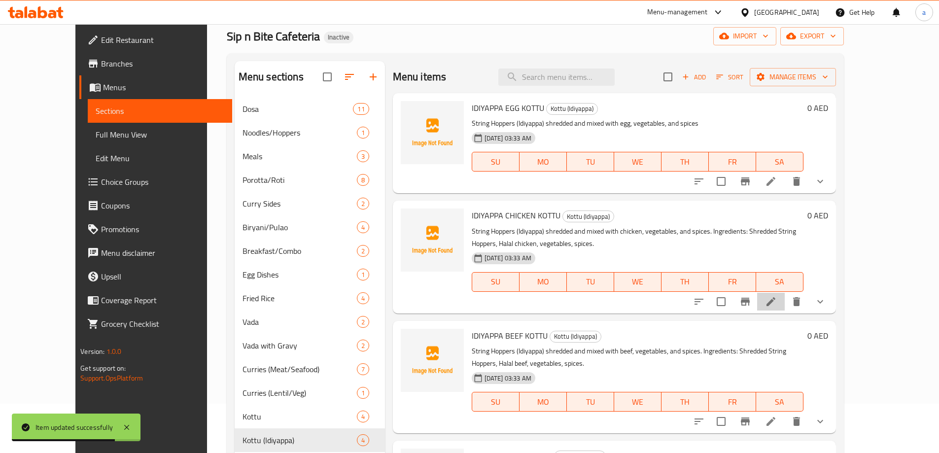
click at [785, 296] on li at bounding box center [771, 302] width 28 height 18
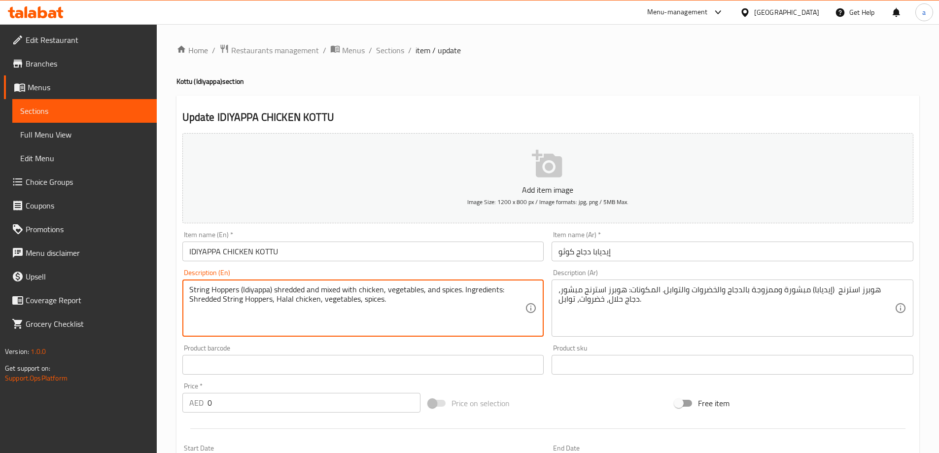
drag, startPoint x: 454, startPoint y: 307, endPoint x: 463, endPoint y: 295, distance: 14.4
type textarea "String Hoppers (Idiyappa) shredded and mixed with chicken, vegetables, and spic…"
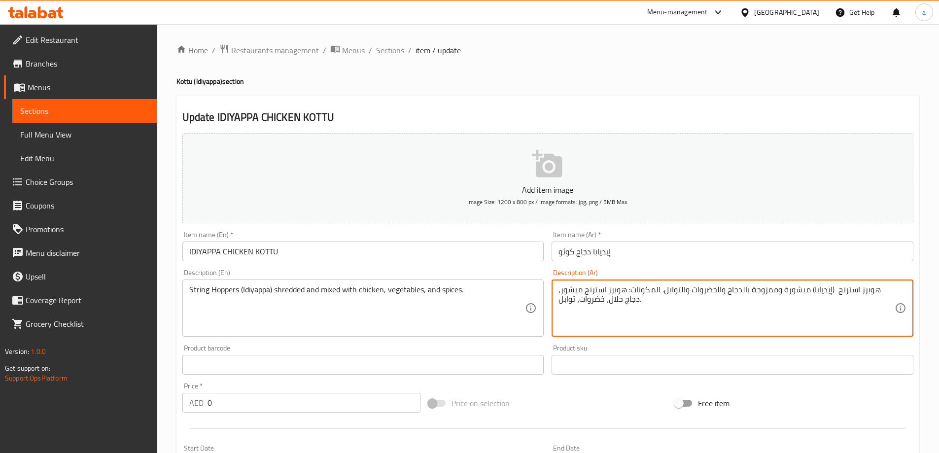
drag, startPoint x: 657, startPoint y: 324, endPoint x: 666, endPoint y: 292, distance: 33.4
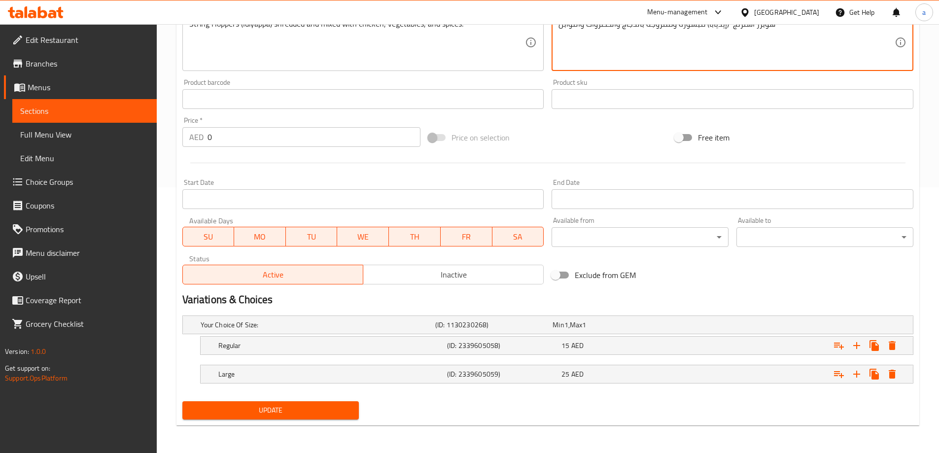
scroll to position [167, 0]
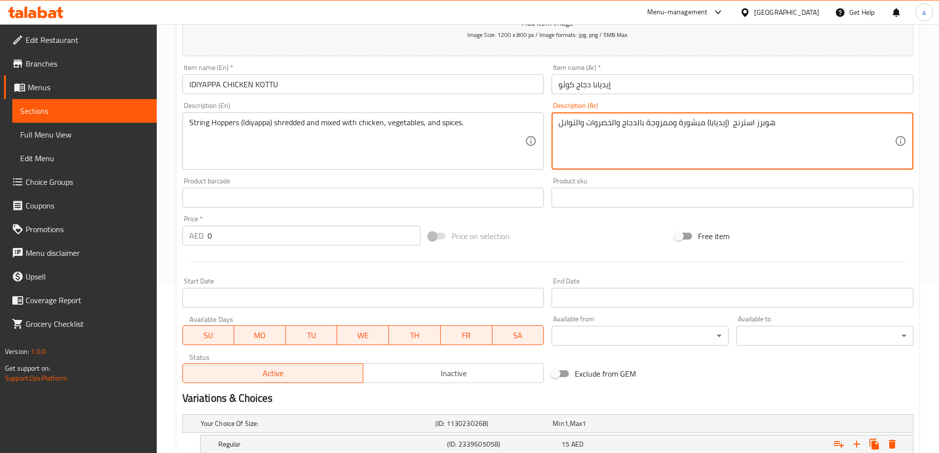
type textarea "هوبرز استرنج (إيديابا) مبشورة وممزوجة بالدجاج والخضروات والتوابل"
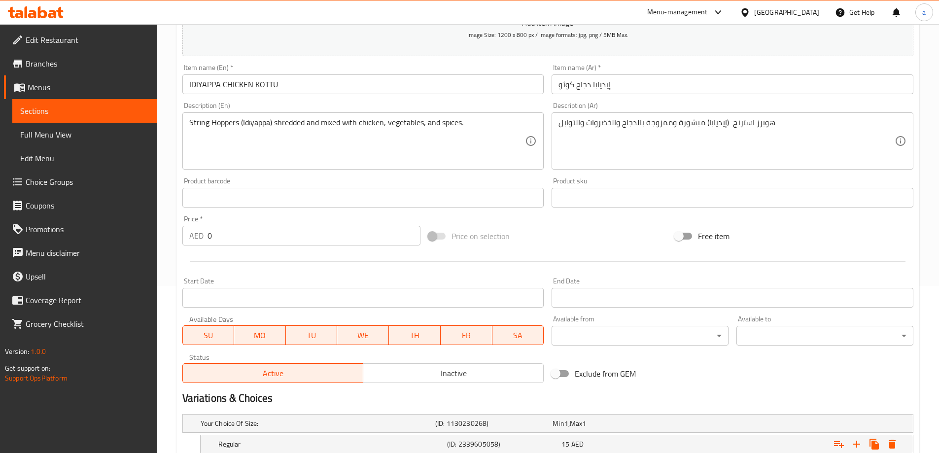
scroll to position [266, 0]
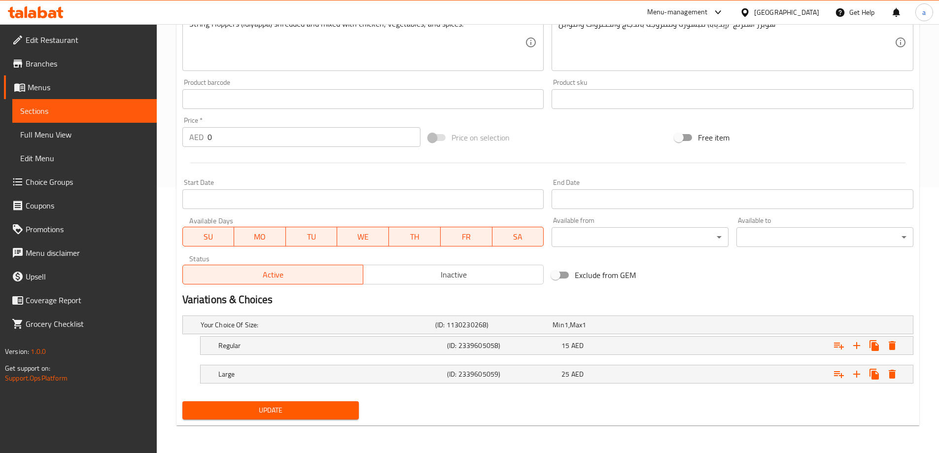
click at [313, 409] on span "Update" at bounding box center [270, 410] width 161 height 12
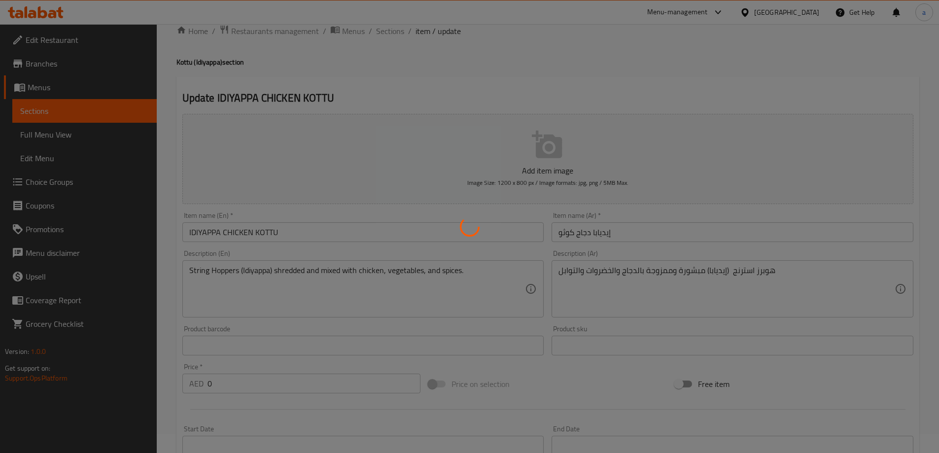
scroll to position [0, 0]
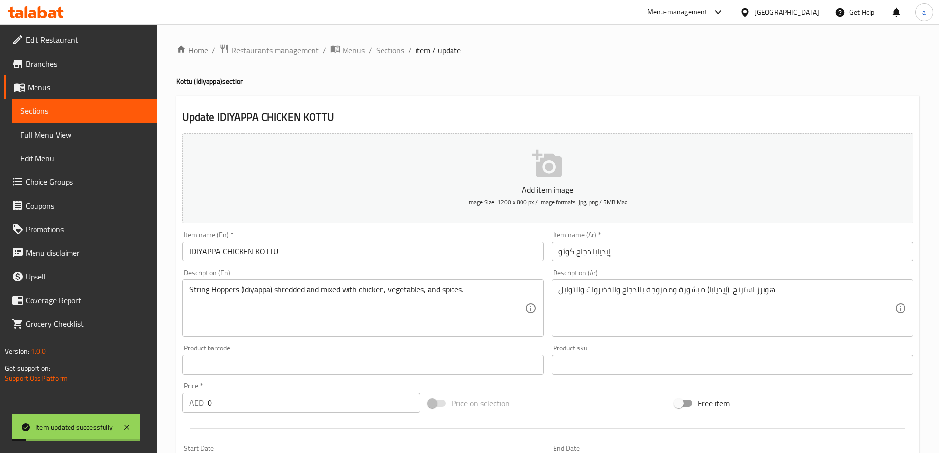
click at [376, 49] on span "Sections" at bounding box center [390, 50] width 28 height 12
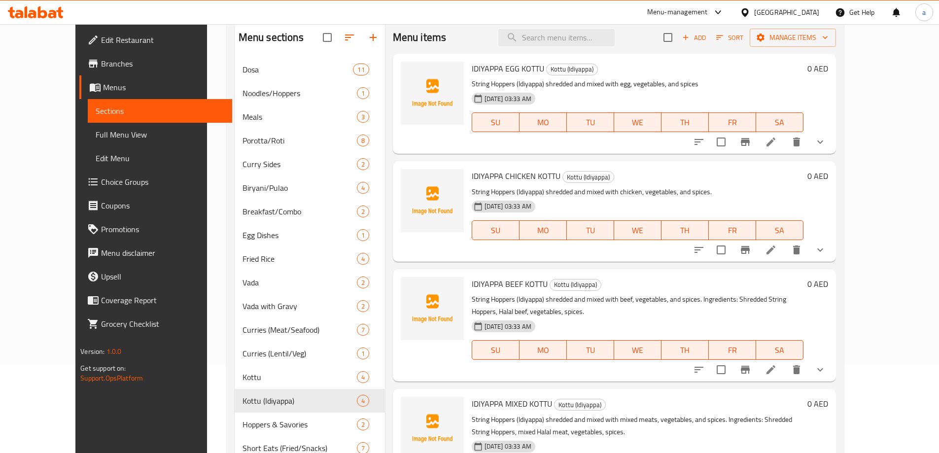
scroll to position [99, 0]
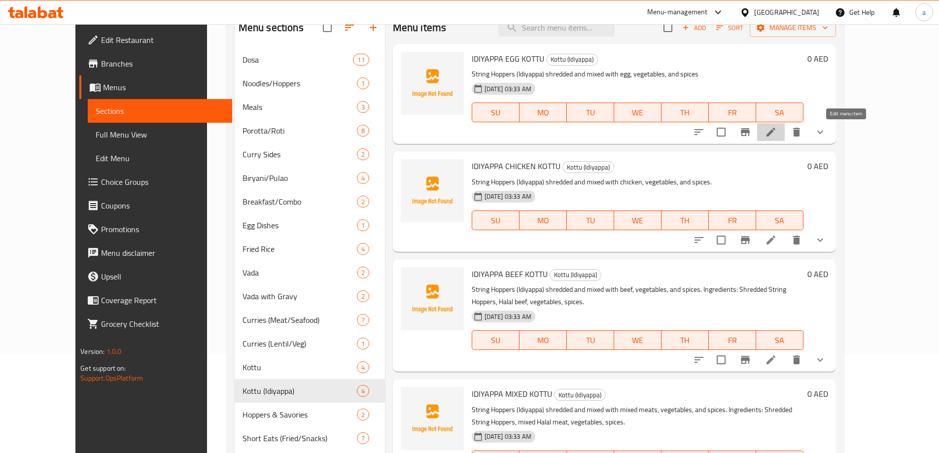
click at [777, 129] on icon at bounding box center [771, 132] width 12 height 12
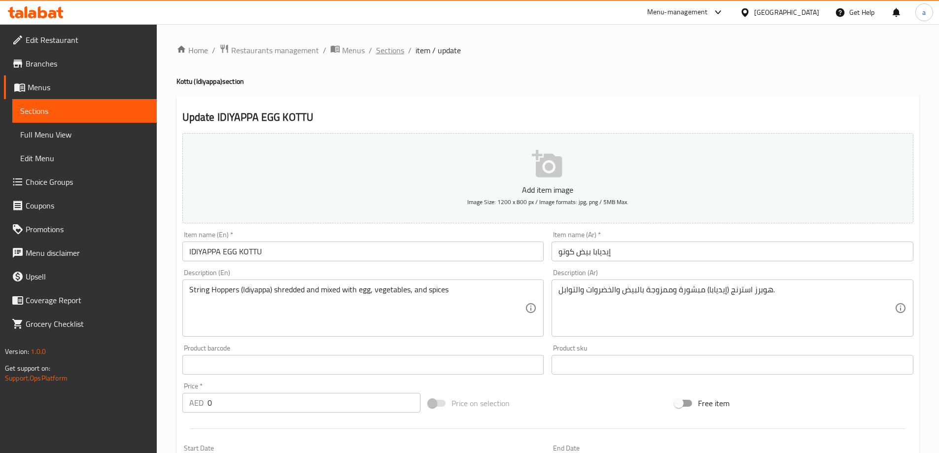
click at [390, 45] on span "Sections" at bounding box center [390, 50] width 28 height 12
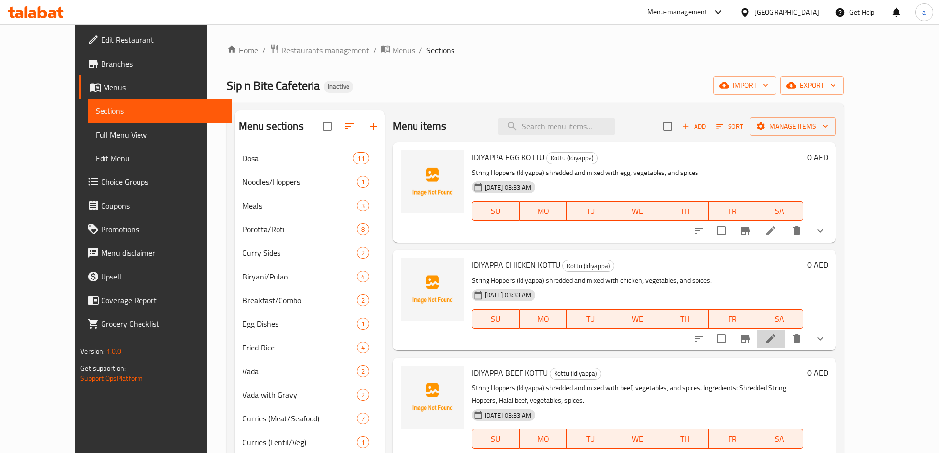
click at [785, 338] on li at bounding box center [771, 339] width 28 height 18
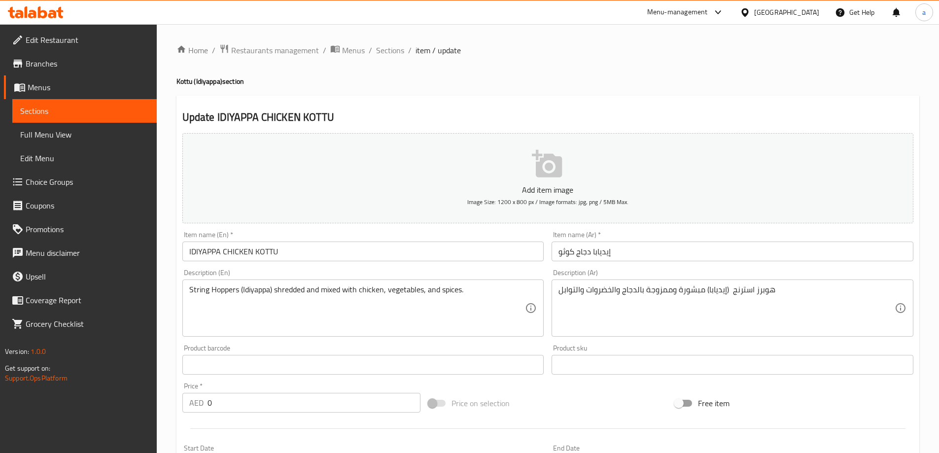
click at [564, 253] on input "إيديابا دجاج كوثو" at bounding box center [733, 252] width 362 height 20
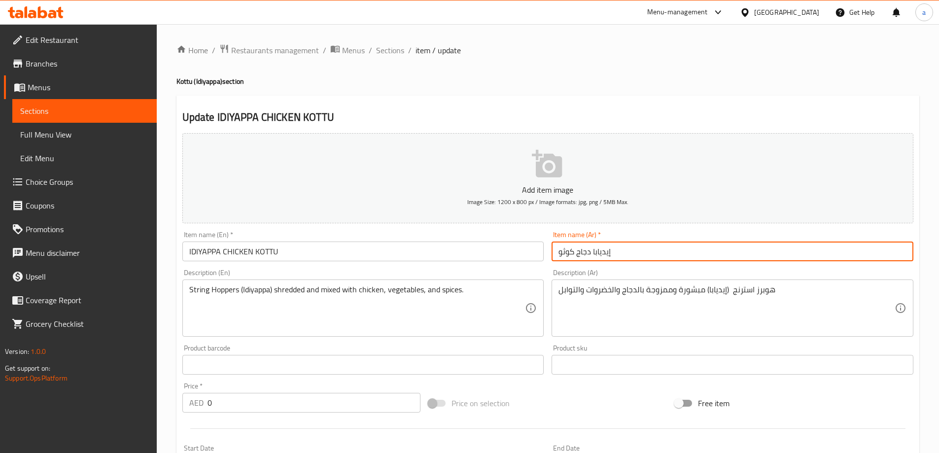
click at [564, 255] on input "إيديابا دجاج كوثو" at bounding box center [733, 252] width 362 height 20
click at [561, 254] on input "إيديابا دجاج كوثو" at bounding box center [733, 252] width 362 height 20
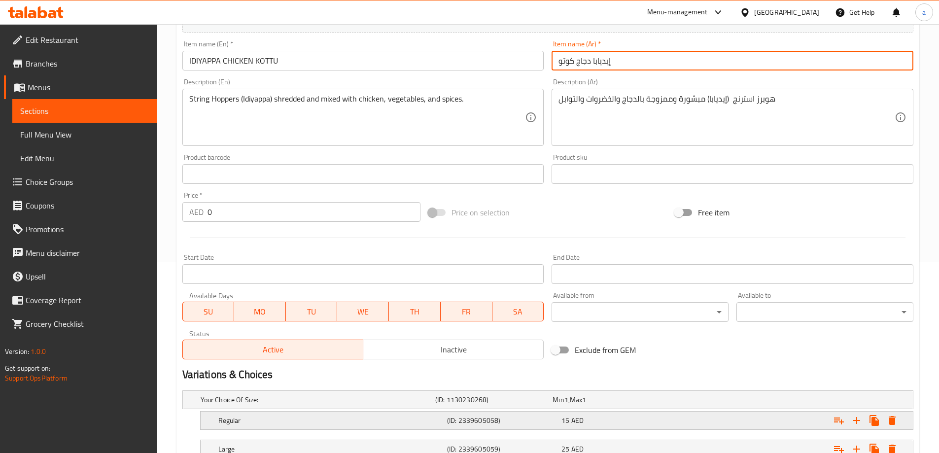
scroll to position [246, 0]
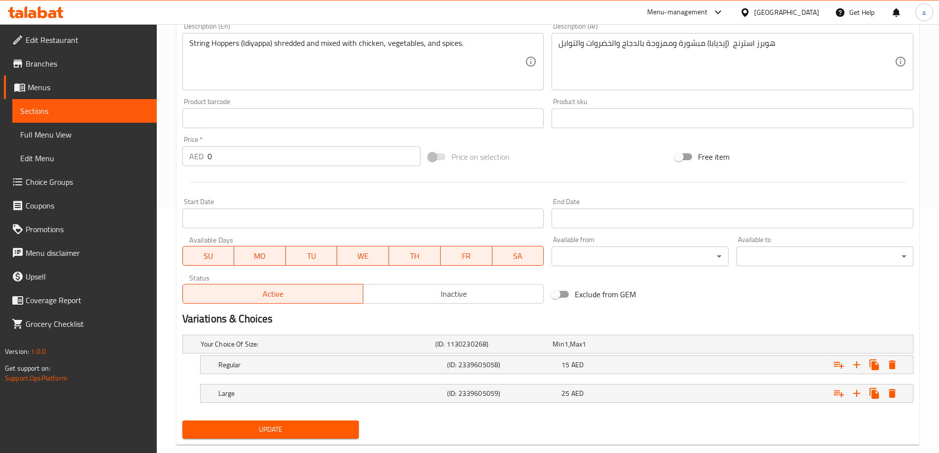
type input "إيديابا دجاج كوتو"
click at [341, 428] on span "Update" at bounding box center [270, 429] width 161 height 12
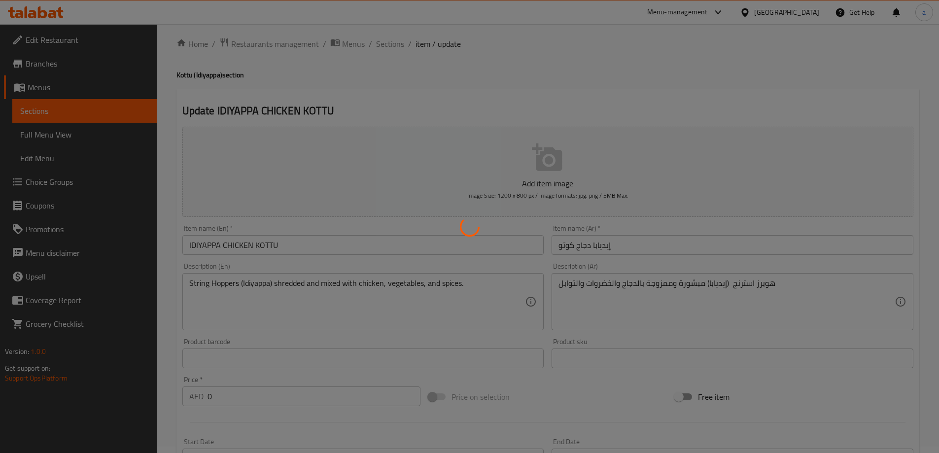
scroll to position [0, 0]
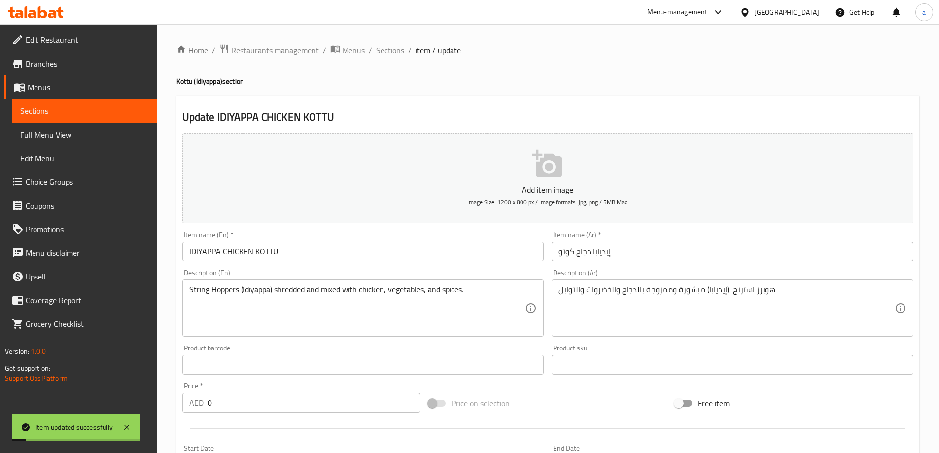
click at [390, 48] on span "Sections" at bounding box center [390, 50] width 28 height 12
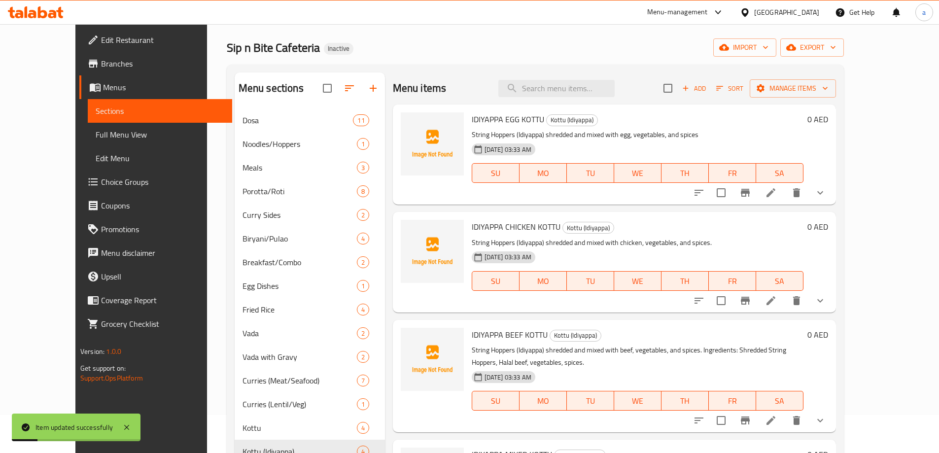
scroll to position [49, 0]
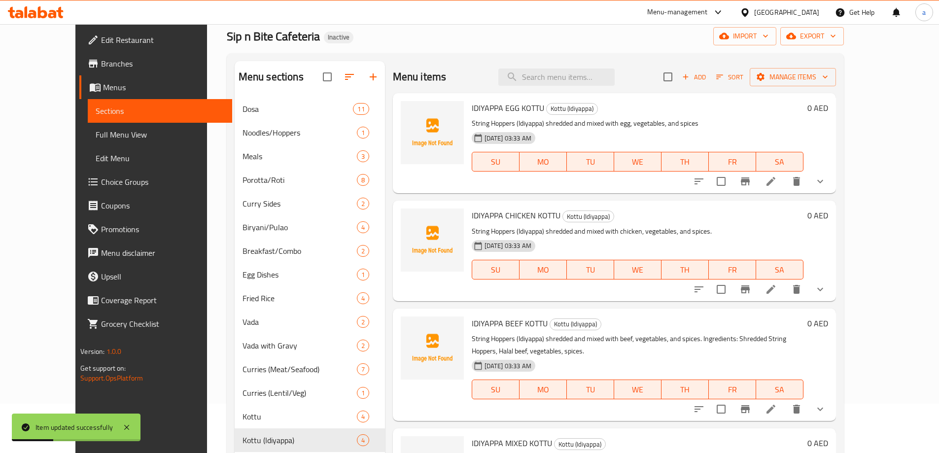
click at [785, 401] on li at bounding box center [771, 409] width 28 height 18
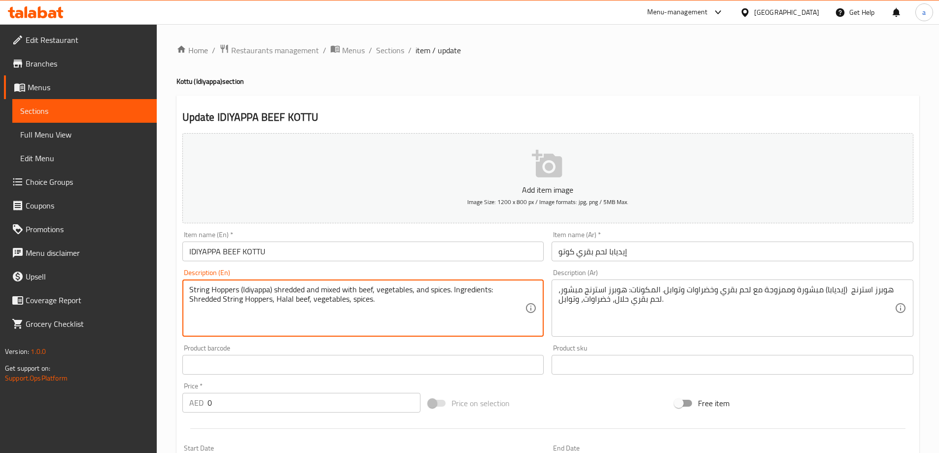
drag, startPoint x: 448, startPoint y: 303, endPoint x: 451, endPoint y: 287, distance: 16.5
type textarea "String Hoppers (Idiyappa) shredded and mixed with beef, vegetables, and spices"
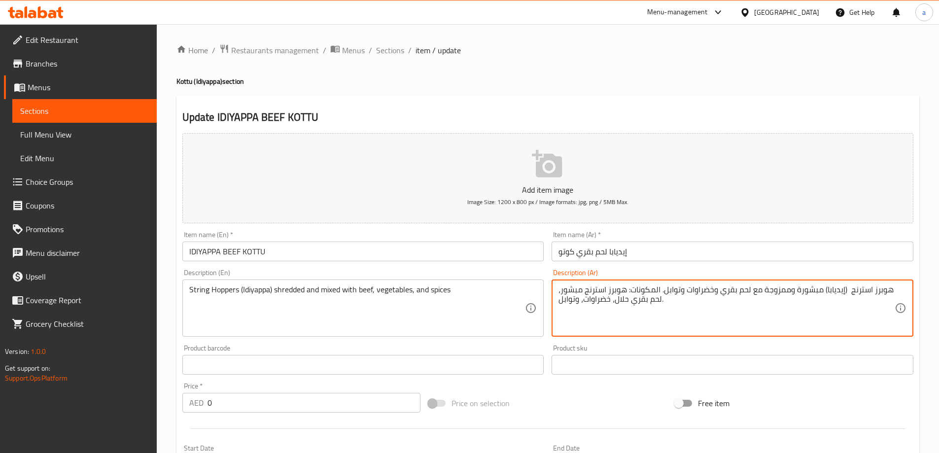
drag, startPoint x: 668, startPoint y: 298, endPoint x: 664, endPoint y: 287, distance: 10.9
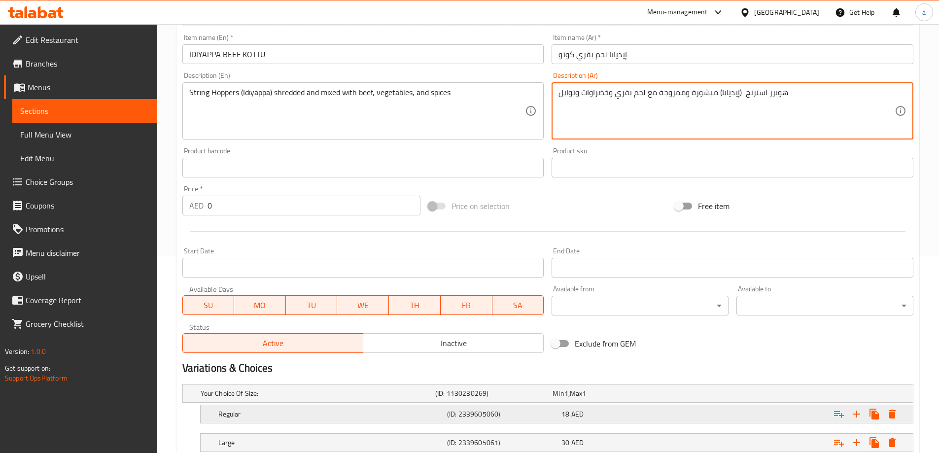
scroll to position [266, 0]
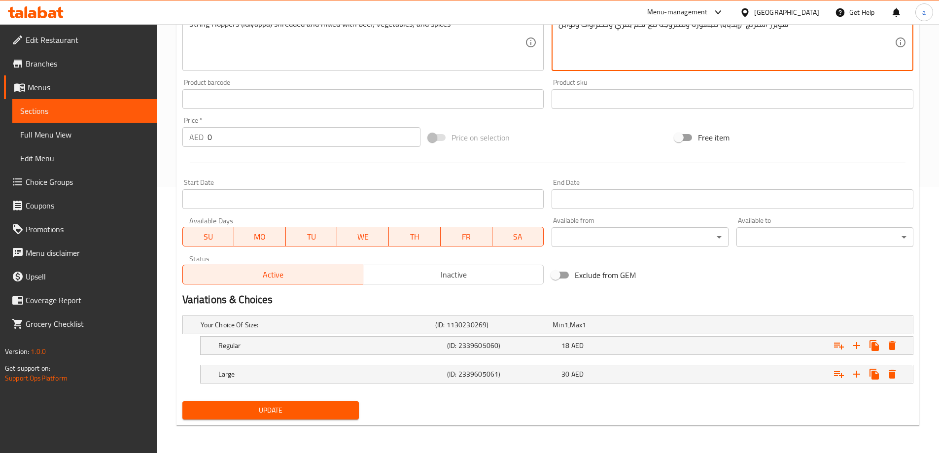
type textarea "هوبرز استرنج (إيديابا) مبشورة وممزوجة مع لحم بقري وخضراوات وتوابل"
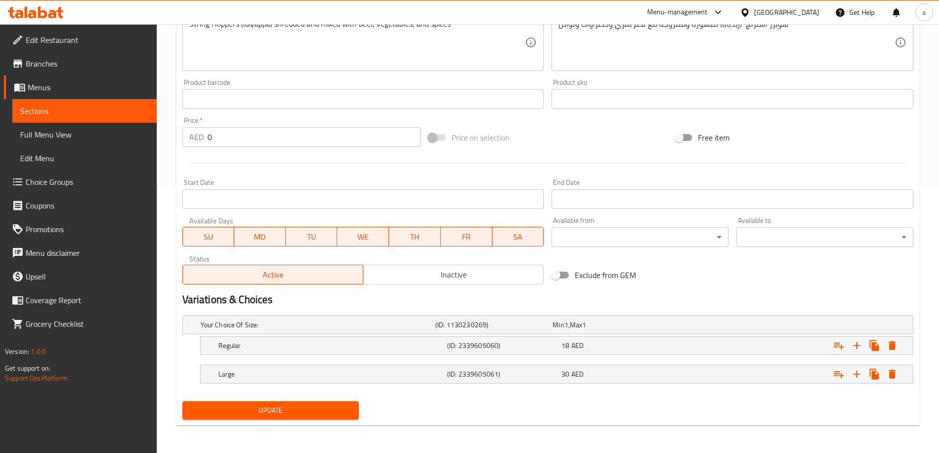
click at [247, 407] on span "Update" at bounding box center [270, 410] width 161 height 12
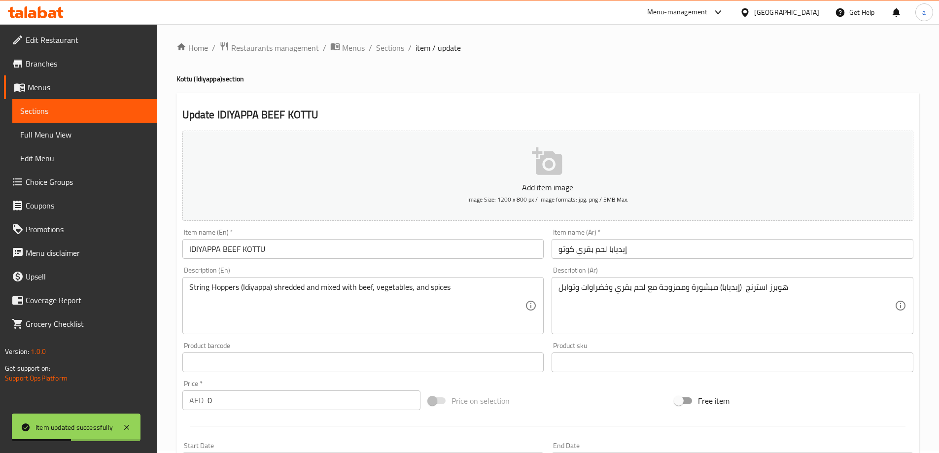
scroll to position [0, 0]
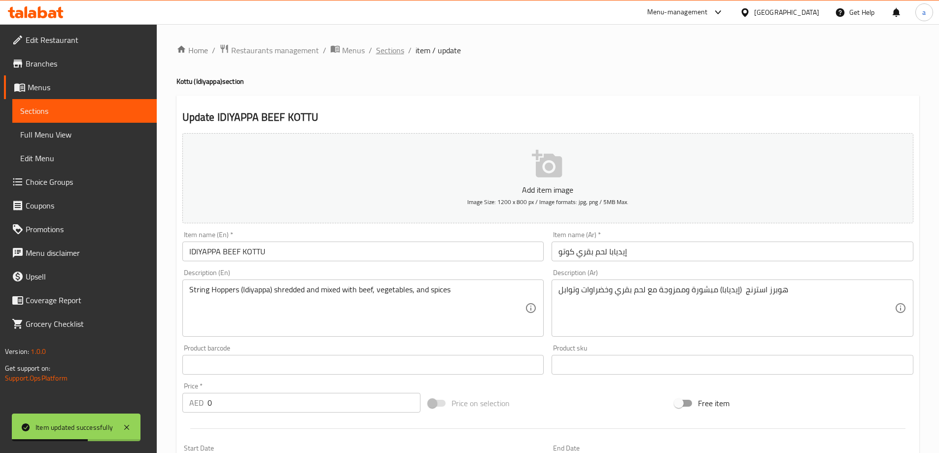
click at [379, 44] on span "Sections" at bounding box center [390, 50] width 28 height 12
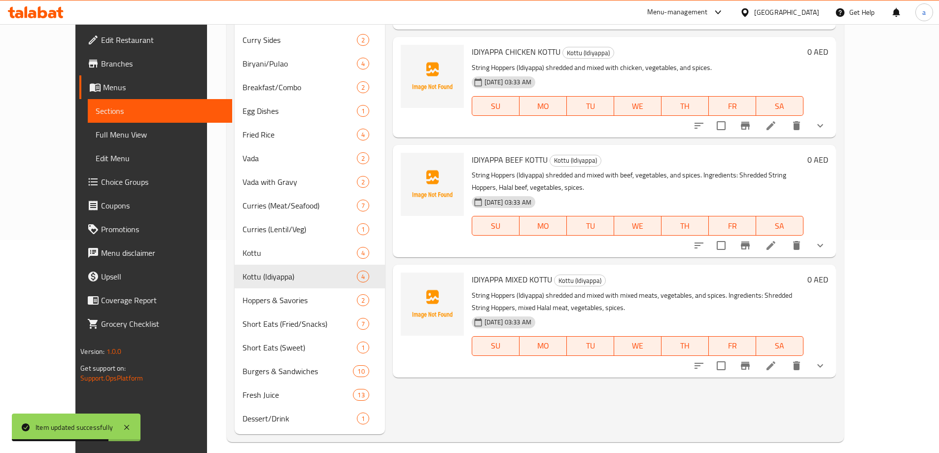
scroll to position [222, 0]
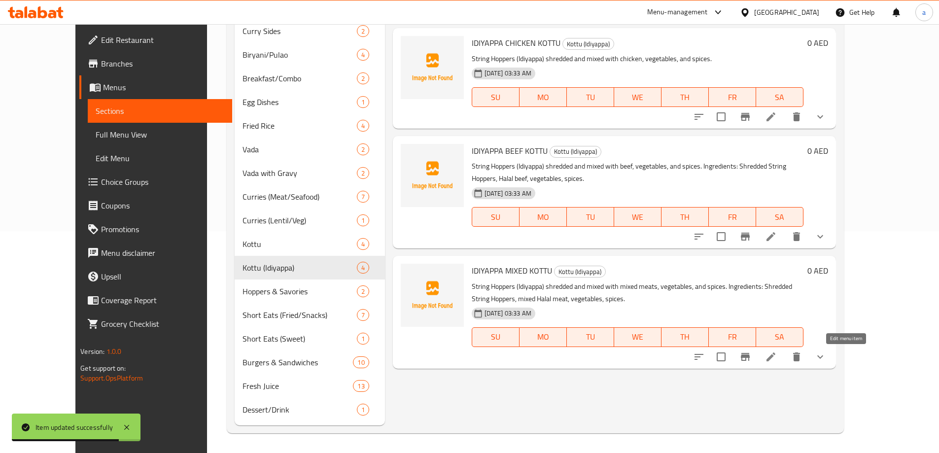
click at [777, 353] on icon at bounding box center [771, 357] width 12 height 12
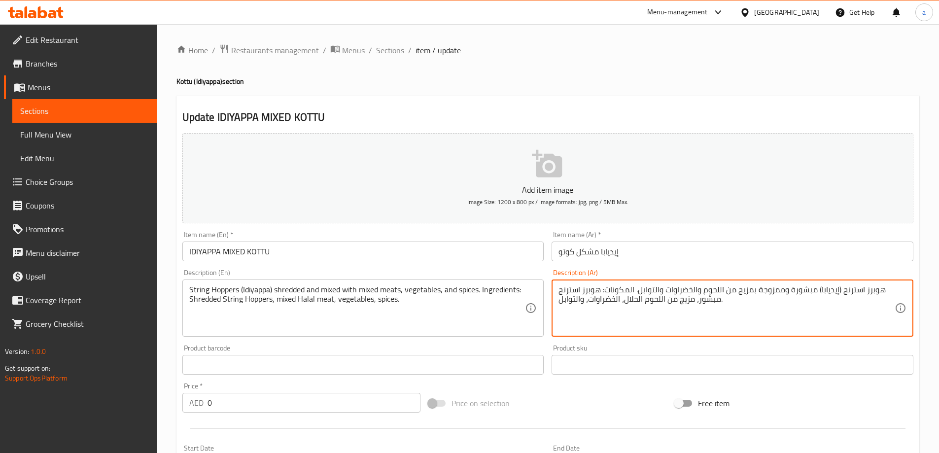
drag, startPoint x: 739, startPoint y: 298, endPoint x: 637, endPoint y: 280, distance: 103.5
type textarea "هوبرز استرنج (إيديابا) مبشورة وممزوجة بمزيج من اللحوم والخضراوات والتوابل"
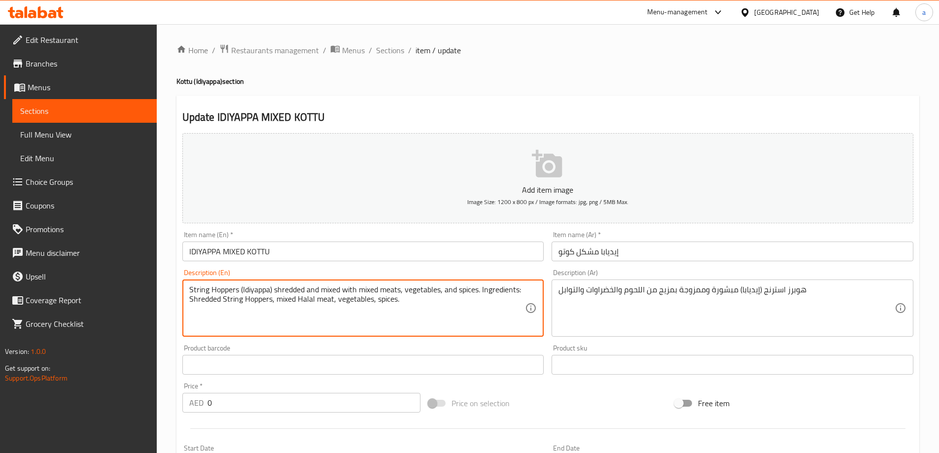
drag, startPoint x: 477, startPoint y: 298, endPoint x: 481, endPoint y: 285, distance: 13.3
type textarea "String Hoppers (Idiyappa) shredded and mixed with mixed meats, vegetables, and …"
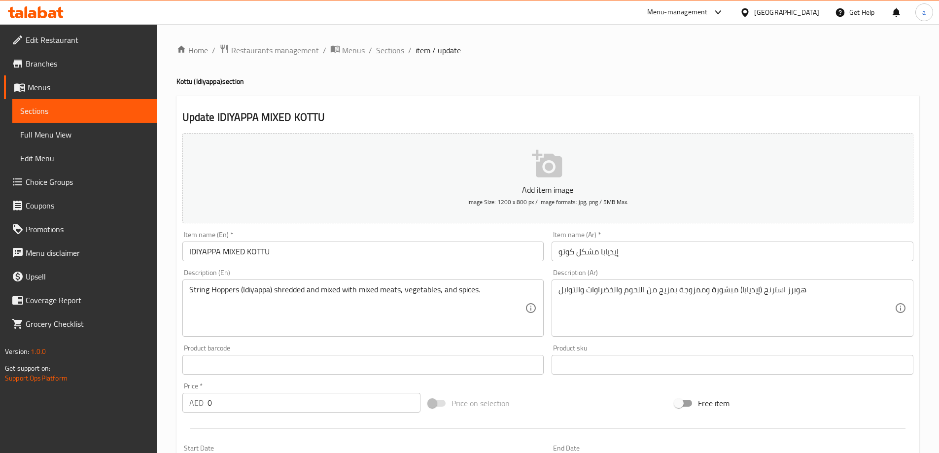
click at [381, 49] on span "Sections" at bounding box center [390, 50] width 28 height 12
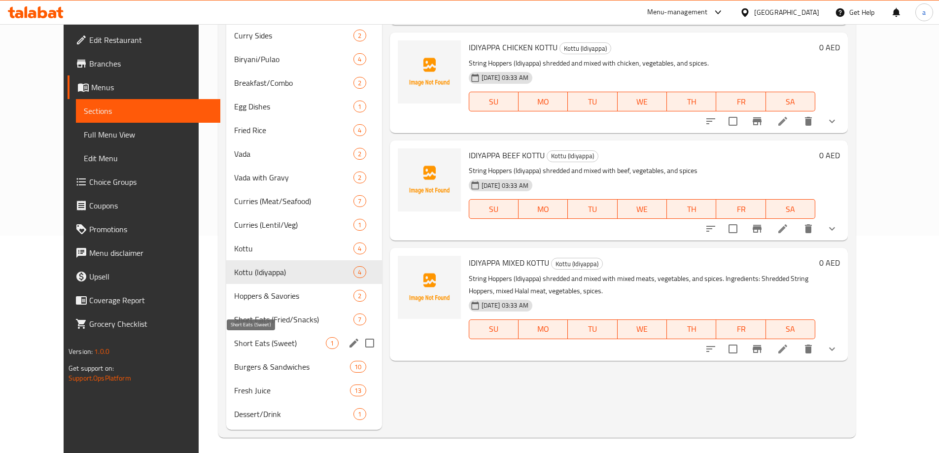
scroll to position [222, 0]
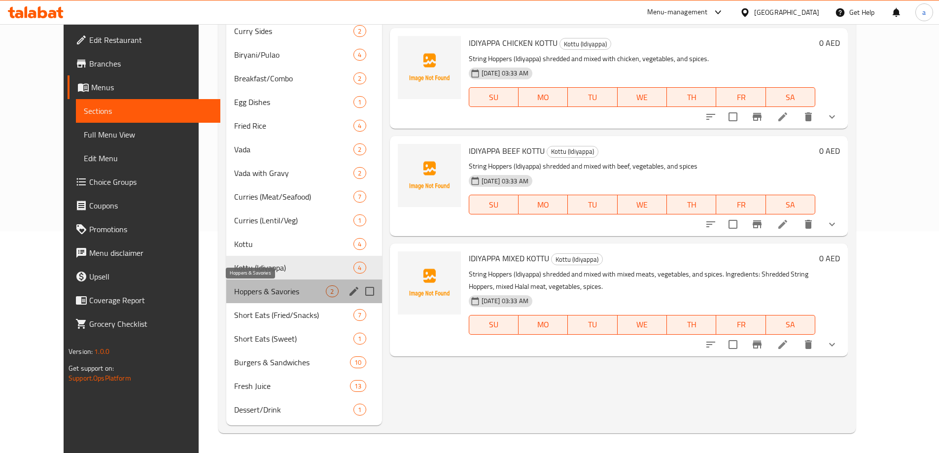
click at [234, 290] on span "Hoppers & Savories" at bounding box center [280, 291] width 92 height 12
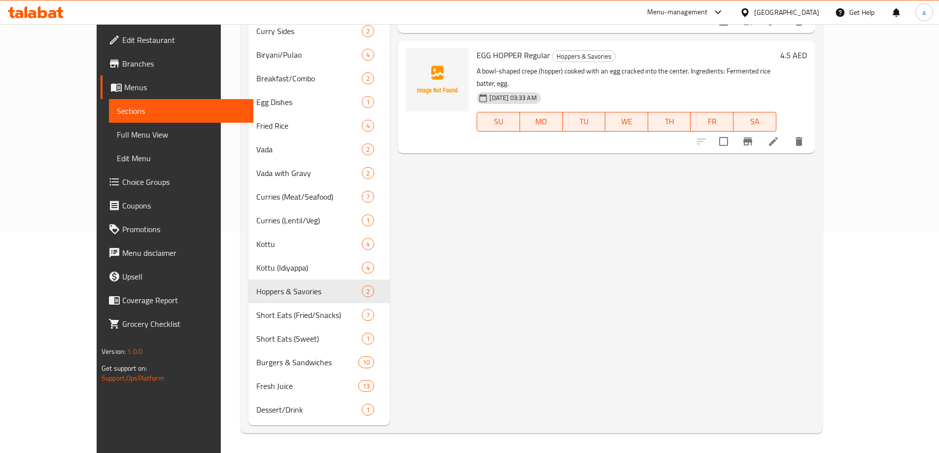
scroll to position [25, 0]
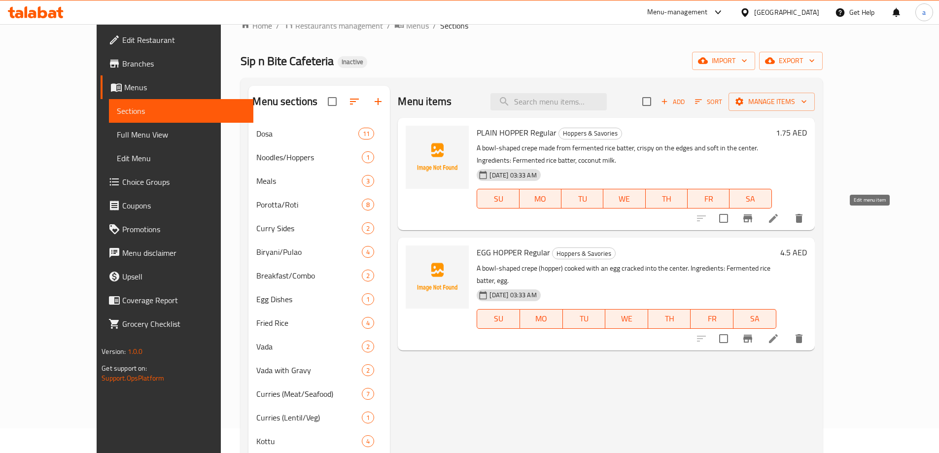
click at [779, 220] on icon at bounding box center [773, 218] width 12 height 12
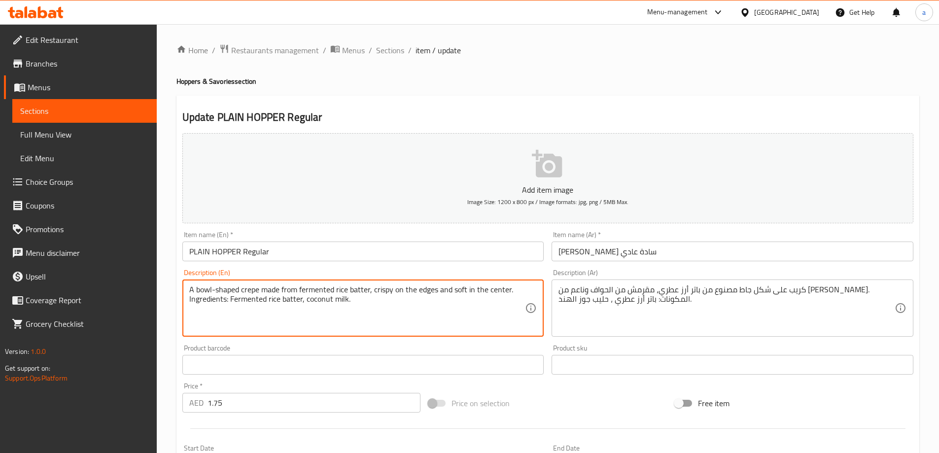
drag, startPoint x: 399, startPoint y: 303, endPoint x: 169, endPoint y: 309, distance: 229.8
type textarea "A bowl-shaped crepe made from fermented rice batter, crispy on the edges and so…"
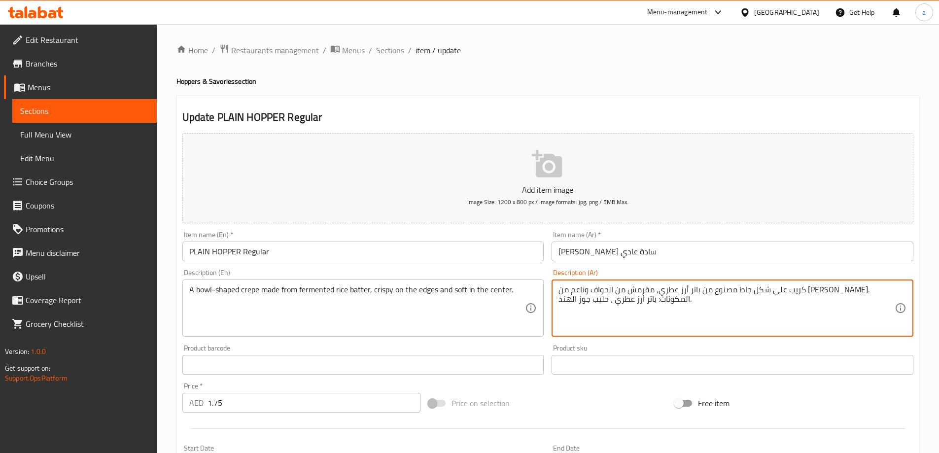
drag, startPoint x: 671, startPoint y: 311, endPoint x: 613, endPoint y: 288, distance: 62.2
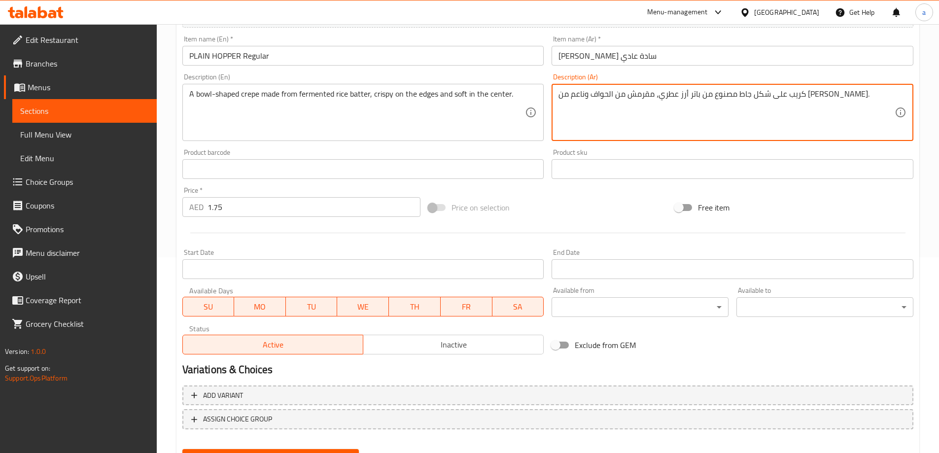
scroll to position [243, 0]
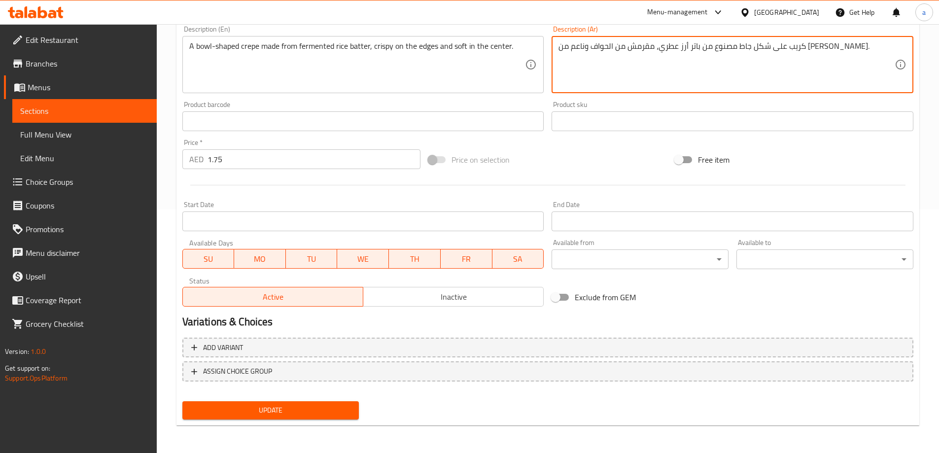
type textarea "كريب على شكل جاط مصنوع من باتر أرز عطري، مقرمش من الحواف وناعم من السينتر."
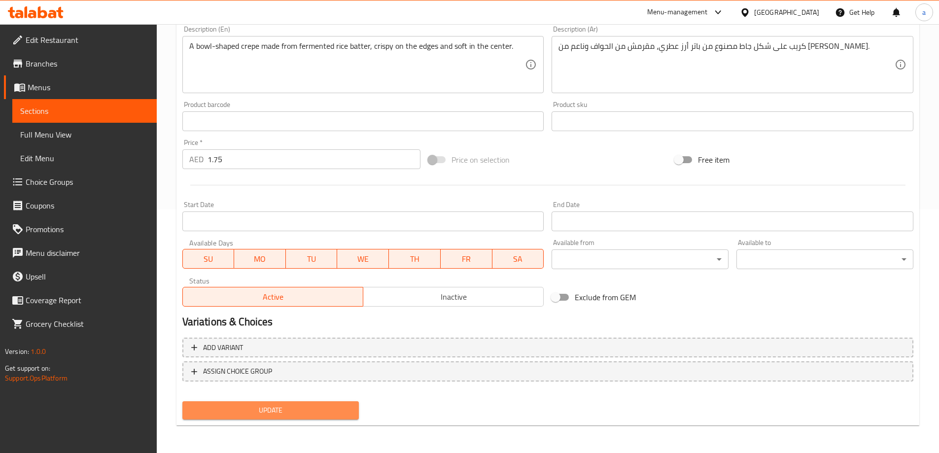
click at [308, 407] on span "Update" at bounding box center [270, 410] width 161 height 12
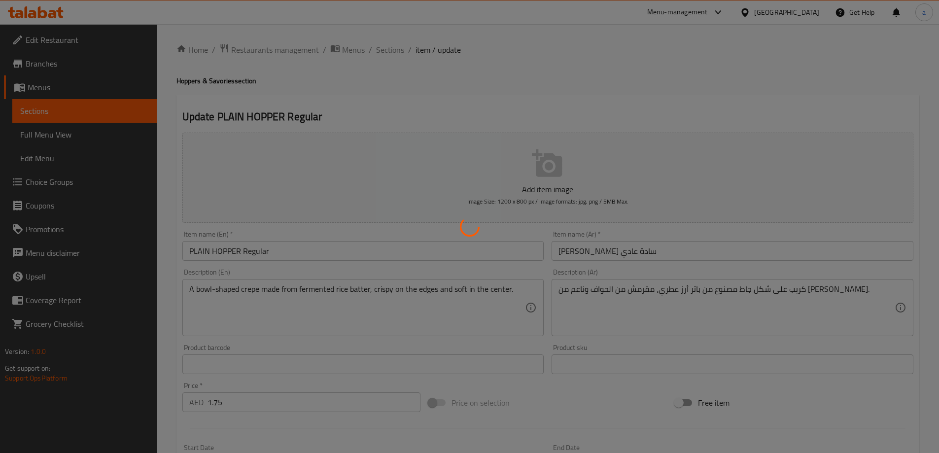
scroll to position [0, 0]
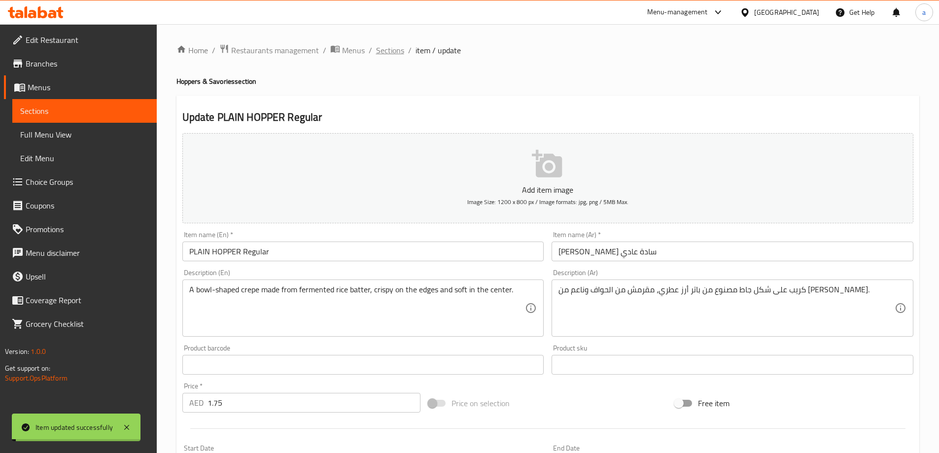
click at [388, 45] on span "Sections" at bounding box center [390, 50] width 28 height 12
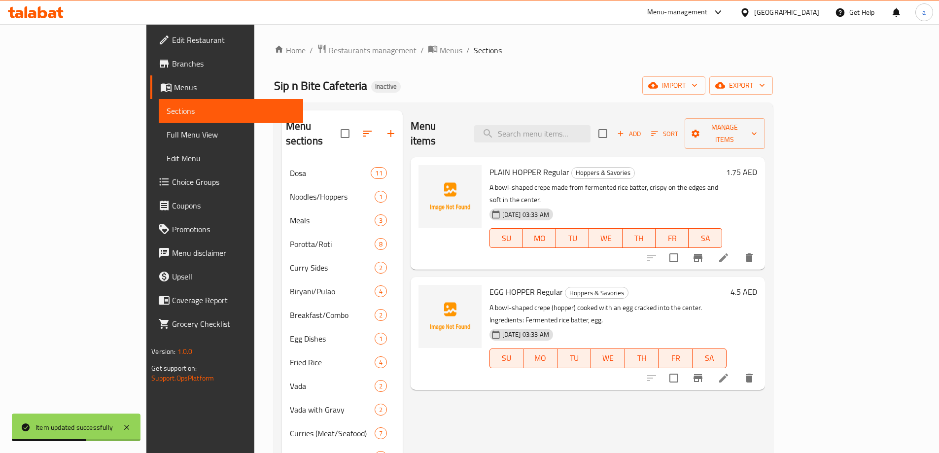
click at [761, 366] on div at bounding box center [700, 378] width 121 height 24
click at [729, 372] on icon at bounding box center [724, 378] width 12 height 12
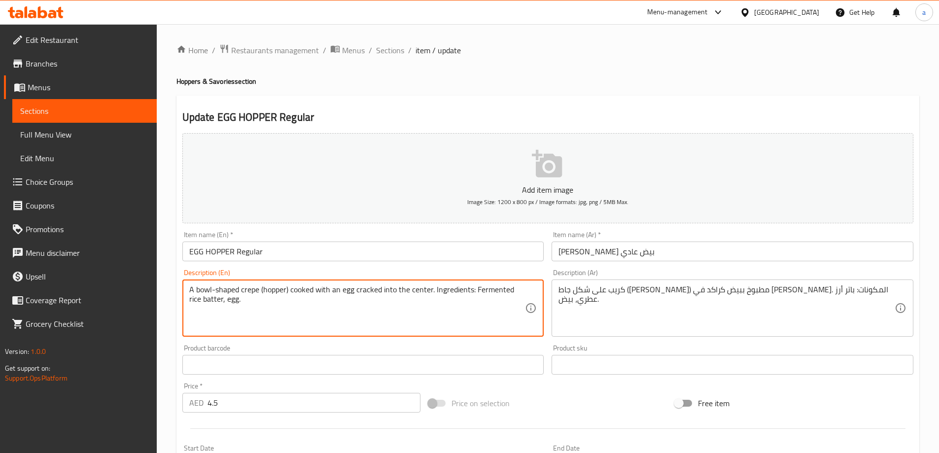
drag, startPoint x: 439, startPoint y: 305, endPoint x: 432, endPoint y: 279, distance: 27.0
type textarea "A bowl-shaped crepe (hopper) cooked with an egg cracked into the center."
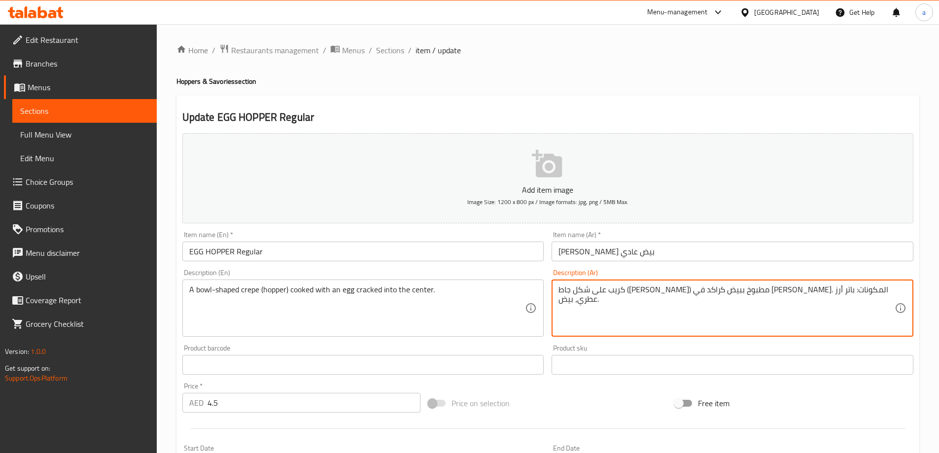
drag, startPoint x: 653, startPoint y: 288, endPoint x: 547, endPoint y: 292, distance: 106.0
click at [566, 322] on textarea "كريب على شكل جاط (هوبر) مطبوخ ببيض كراكد في السينتر.." at bounding box center [726, 308] width 336 height 47
type textarea "كريب على شكل جاط (هوبر) مطبوخ ببيض كراكد في السينتر.."
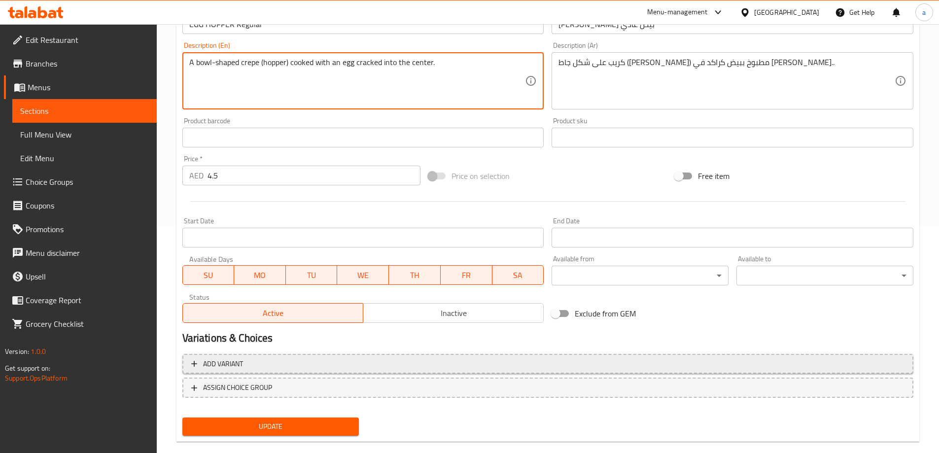
scroll to position [243, 0]
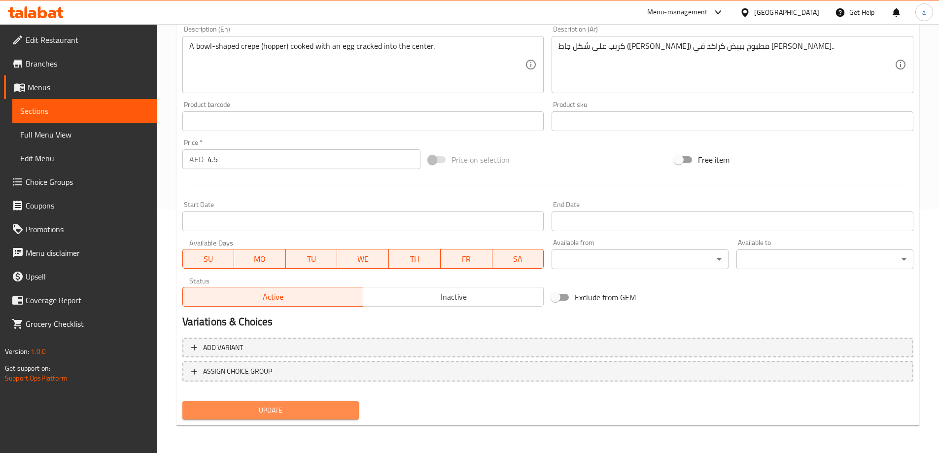
click at [228, 410] on span "Update" at bounding box center [270, 410] width 161 height 12
click at [294, 404] on button "Update" at bounding box center [270, 410] width 177 height 18
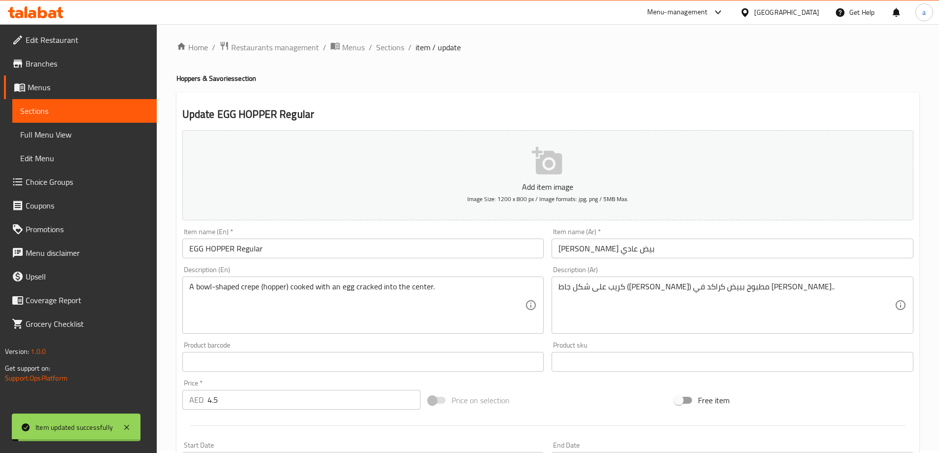
scroll to position [0, 0]
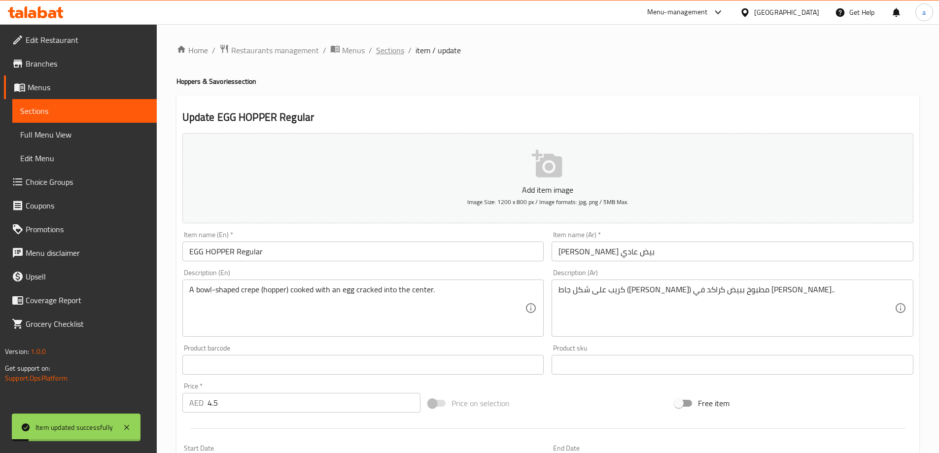
click at [379, 51] on span "Sections" at bounding box center [390, 50] width 28 height 12
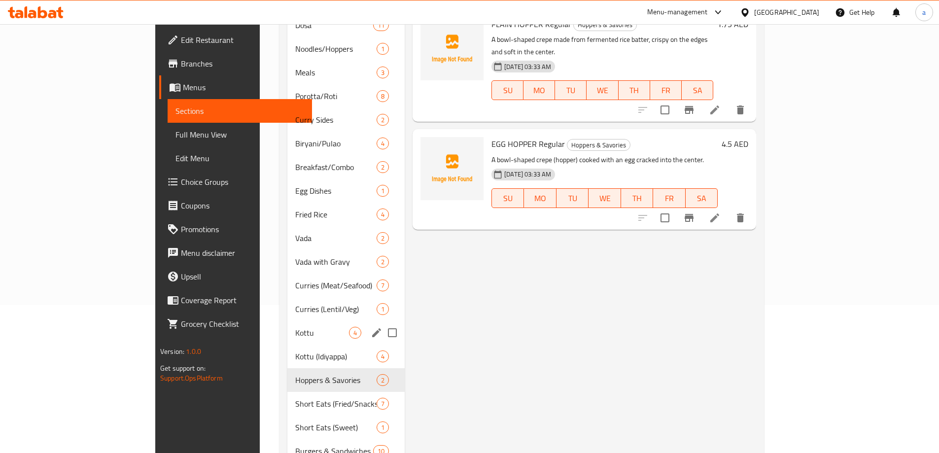
scroll to position [222, 0]
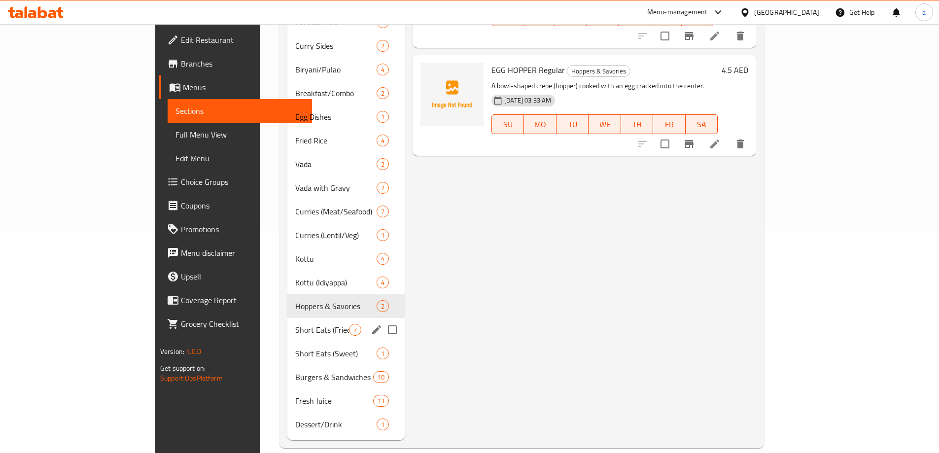
click at [287, 325] on div "Short Eats (Fried/Snacks) 7" at bounding box center [345, 330] width 117 height 24
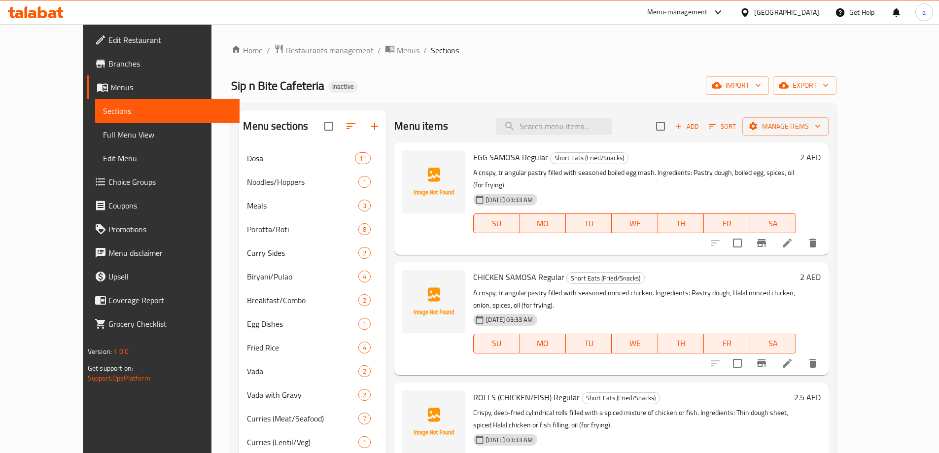
click at [801, 234] on li at bounding box center [787, 243] width 28 height 18
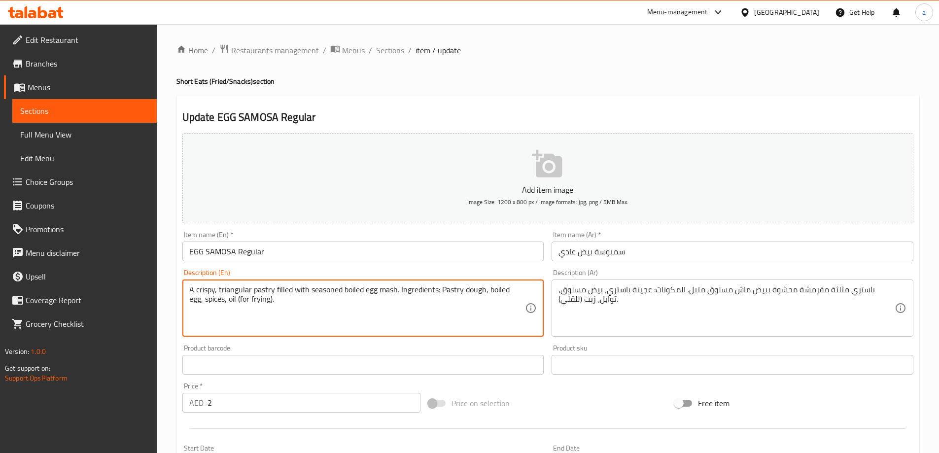
drag, startPoint x: 410, startPoint y: 310, endPoint x: 396, endPoint y: 291, distance: 24.0
type textarea "A crispy, triangular pastry filled with seasoned boiled egg mash"
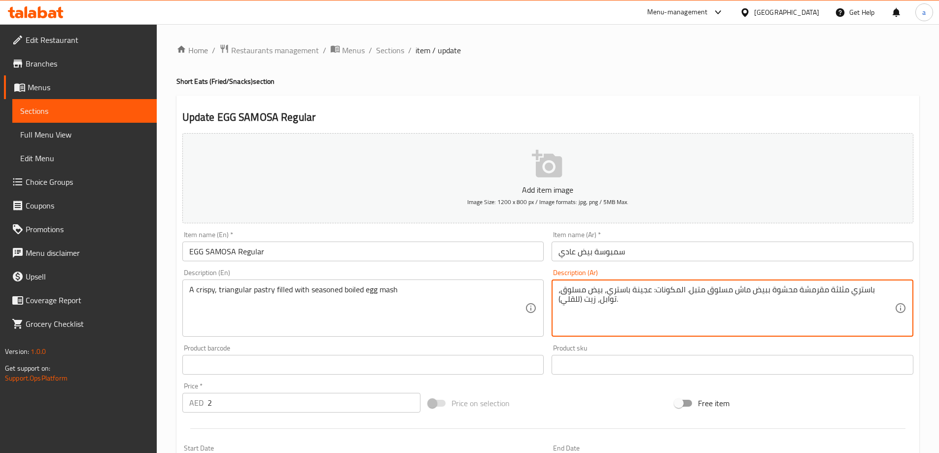
drag, startPoint x: 702, startPoint y: 316, endPoint x: 706, endPoint y: 293, distance: 23.6
type textarea "باستري مثلثة مقرمشة محشوة ببيض ماش مسلوق متبل."
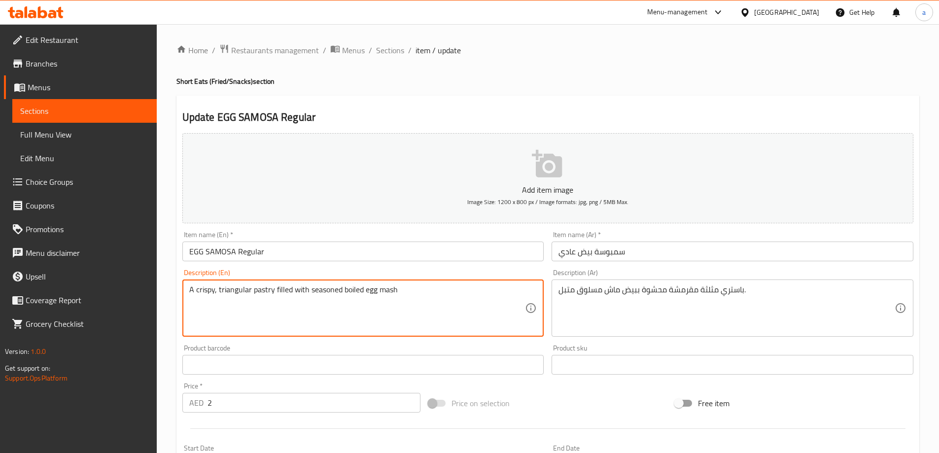
click at [383, 290] on textarea "A crispy, triangular pastry filled with seasoned boiled egg mash" at bounding box center [357, 308] width 336 height 47
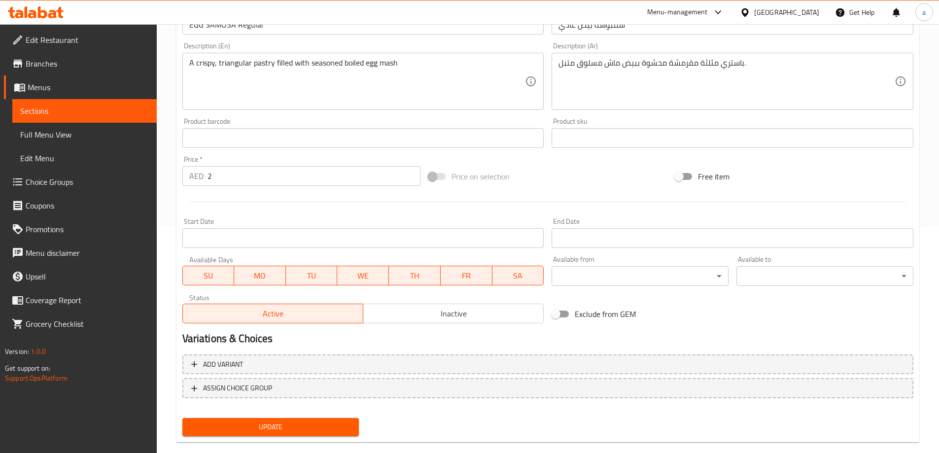
scroll to position [243, 0]
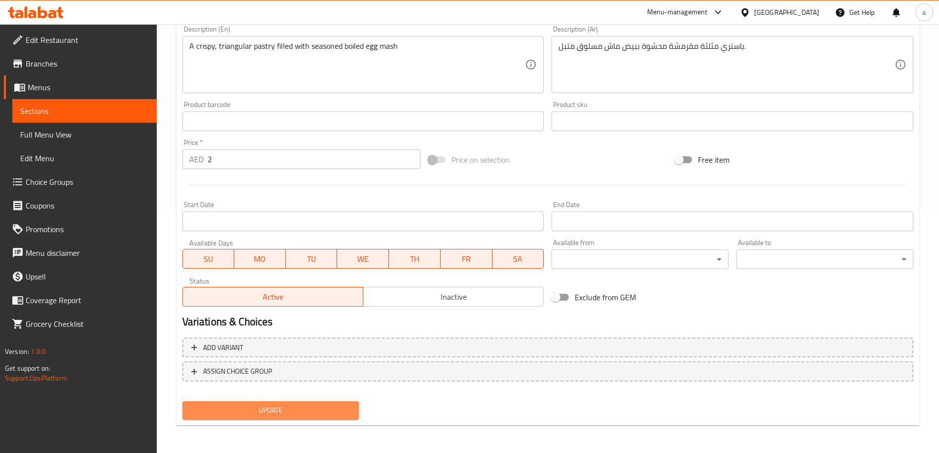
click at [297, 408] on span "Update" at bounding box center [270, 410] width 161 height 12
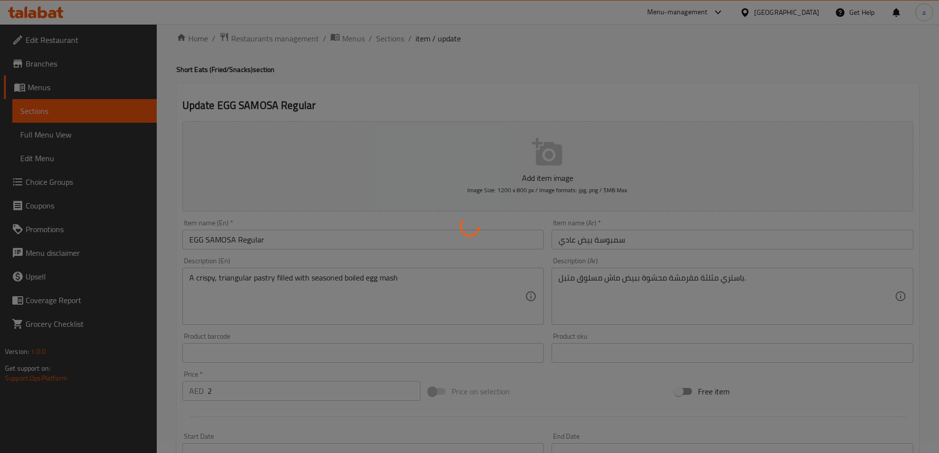
scroll to position [0, 0]
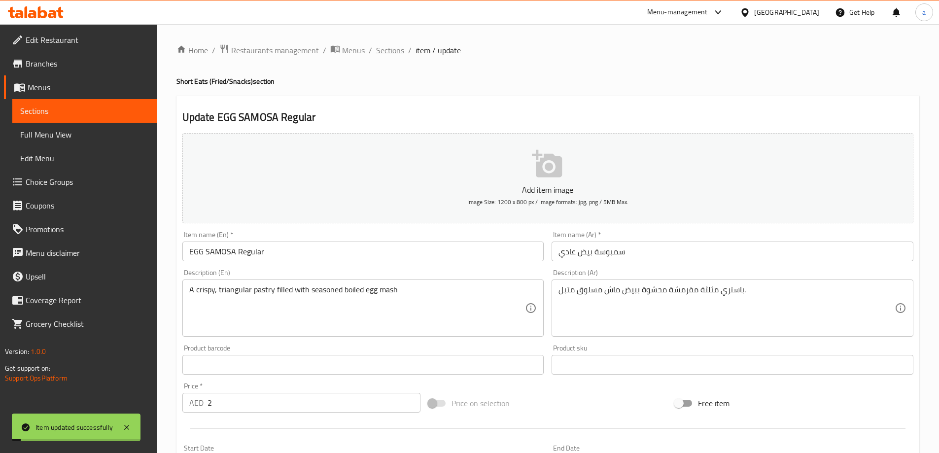
click at [382, 55] on span "Sections" at bounding box center [390, 50] width 28 height 12
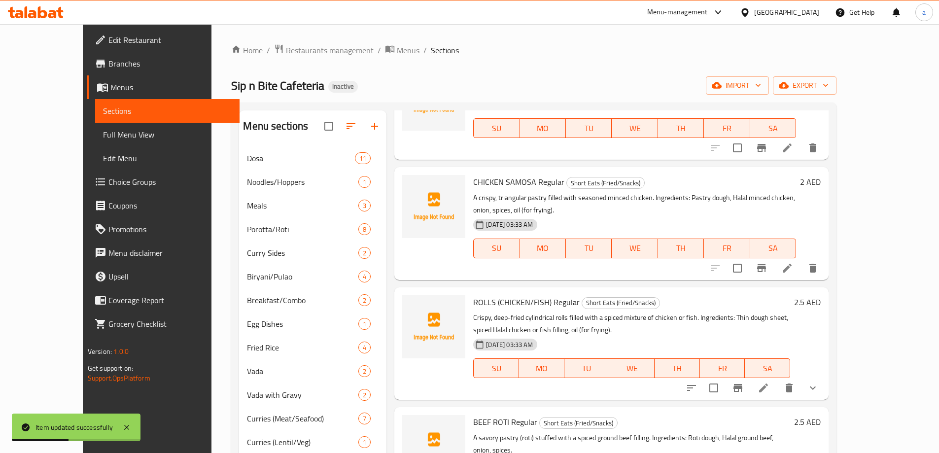
scroll to position [99, 0]
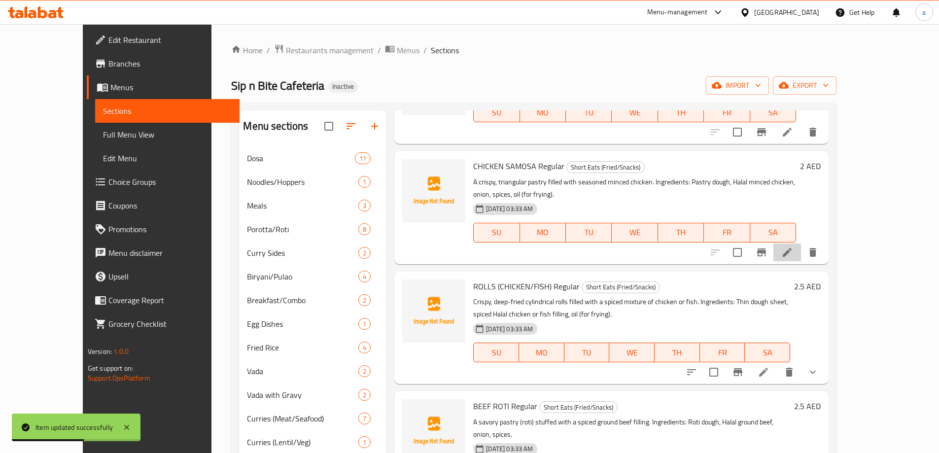
click at [801, 243] on li at bounding box center [787, 252] width 28 height 18
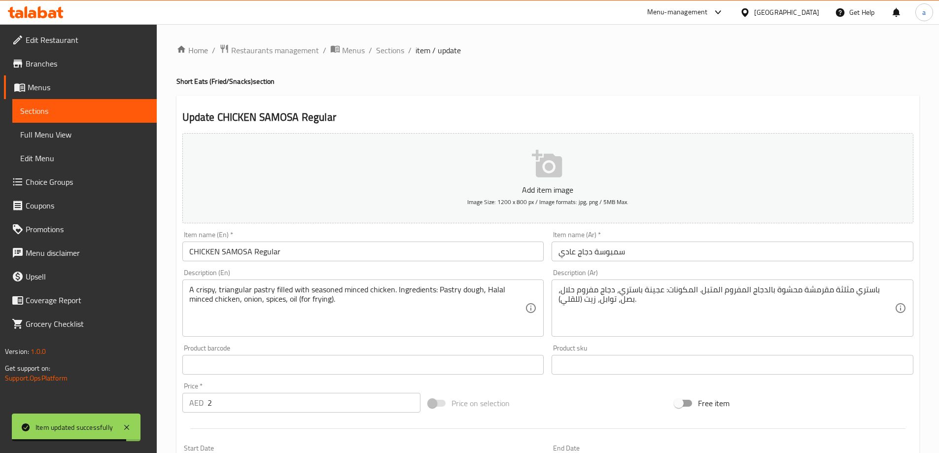
drag, startPoint x: 457, startPoint y: 332, endPoint x: 396, endPoint y: 287, distance: 76.2
click at [396, 287] on div "A crispy, triangular pastry filled with seasoned minced chicken. Ingredients: P…" at bounding box center [363, 307] width 362 height 57
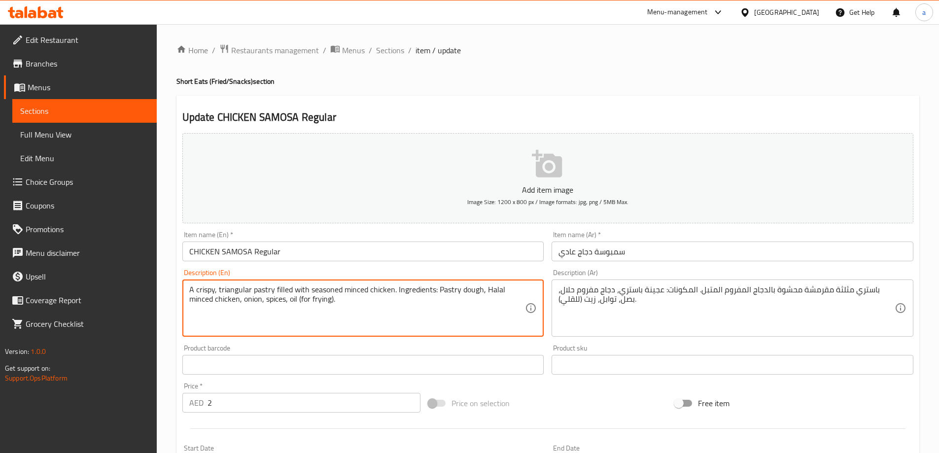
drag, startPoint x: 398, startPoint y: 310, endPoint x: 395, endPoint y: 291, distance: 19.0
click at [395, 291] on textarea "A crispy, triangular pastry filled with seasoned minced chicken. Ingredients: P…" at bounding box center [357, 308] width 336 height 47
type textarea "A crispy, triangular pastry filled with seasoned minced chicken."
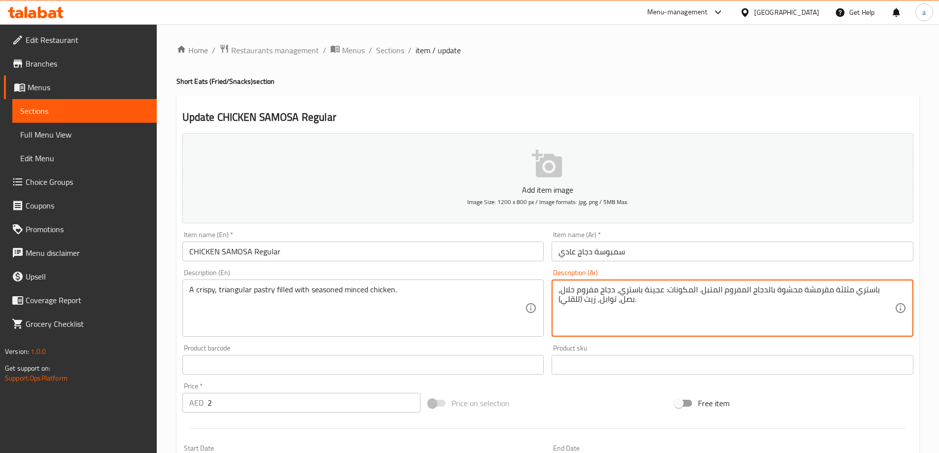
drag, startPoint x: 728, startPoint y: 316, endPoint x: 716, endPoint y: 290, distance: 28.7
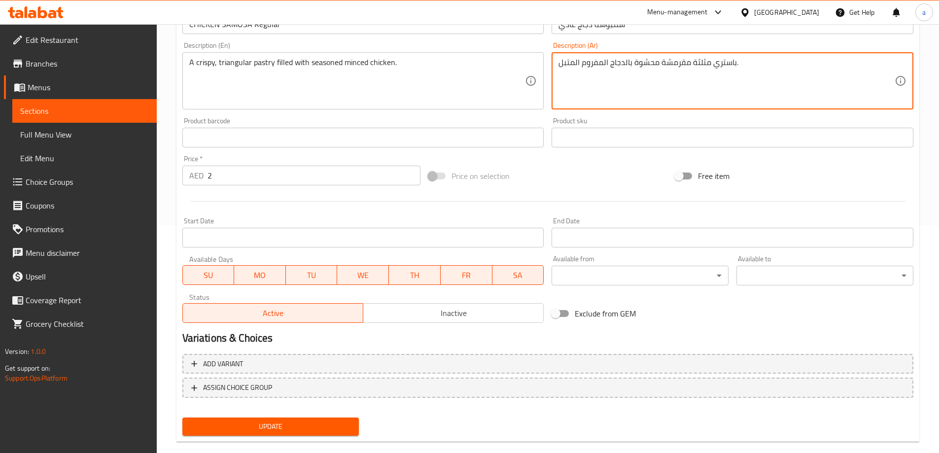
scroll to position [243, 0]
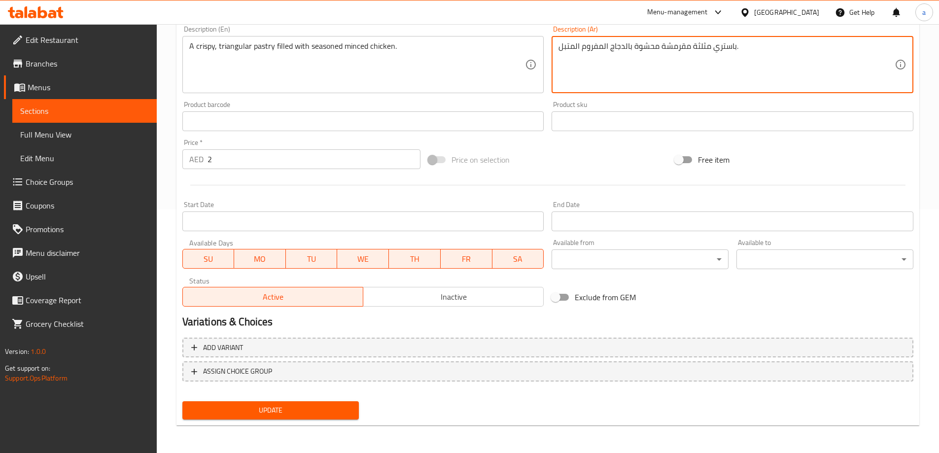
type textarea "باستري مثلثة مقرمشة محشوة بالدجاج المفروم المتبل."
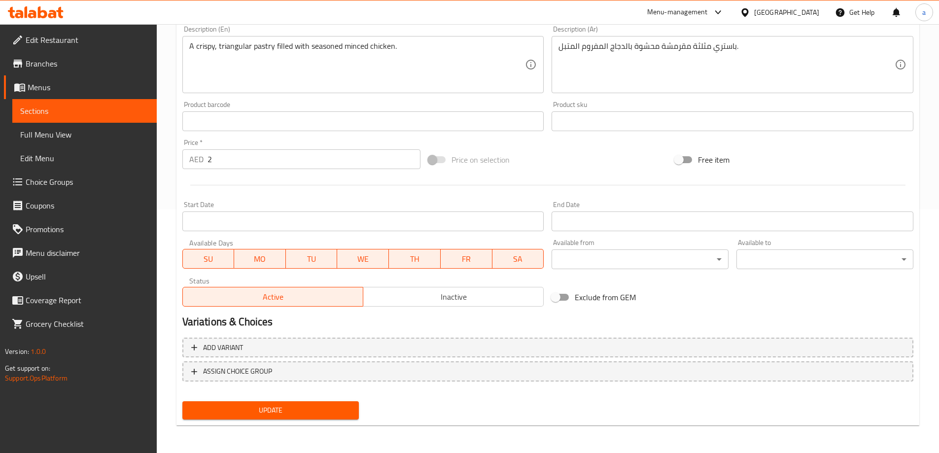
click at [257, 405] on span "Update" at bounding box center [270, 410] width 161 height 12
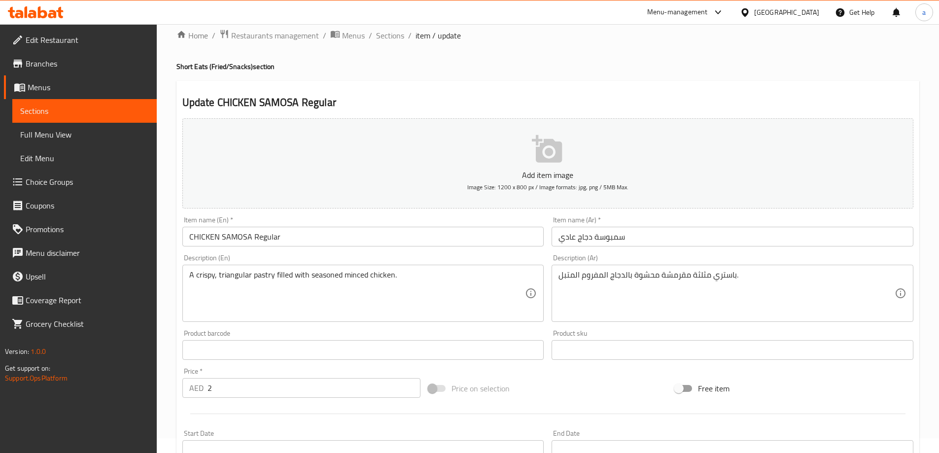
scroll to position [0, 0]
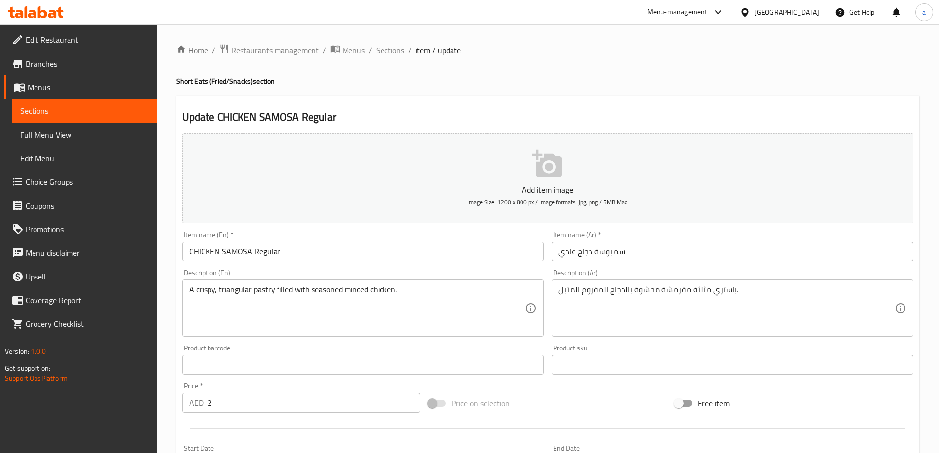
click at [385, 55] on span "Sections" at bounding box center [390, 50] width 28 height 12
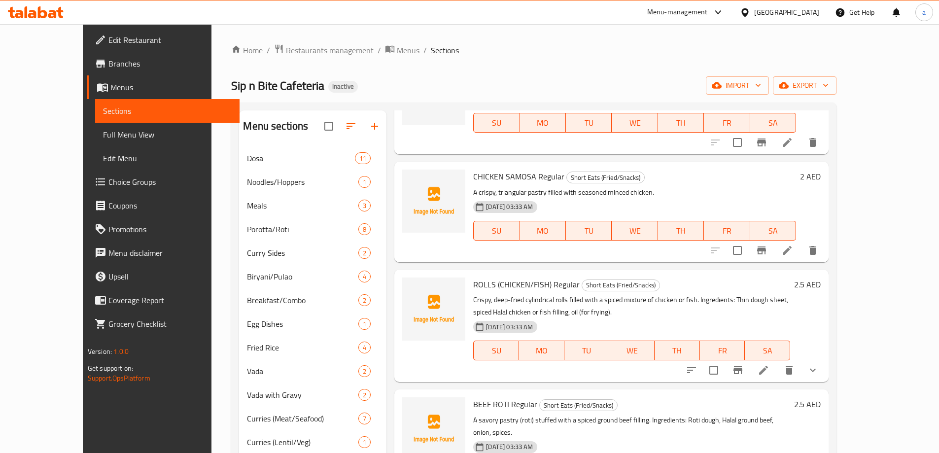
scroll to position [99, 0]
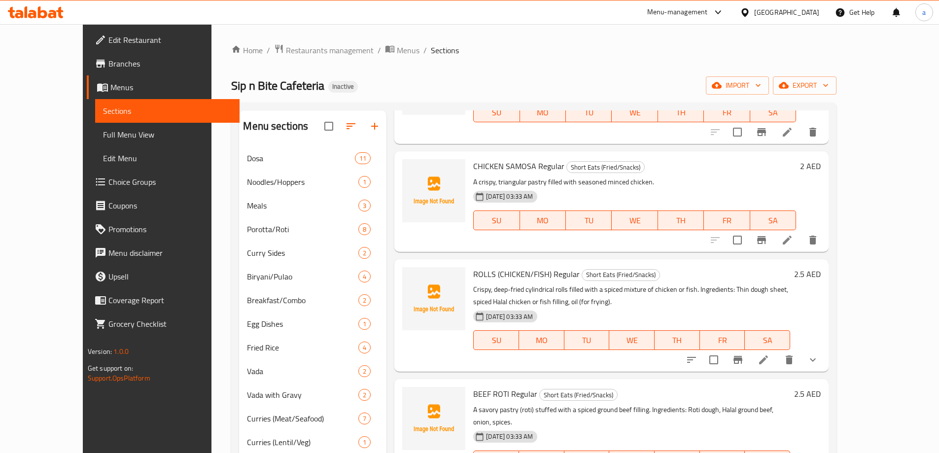
click at [777, 357] on li at bounding box center [764, 360] width 28 height 18
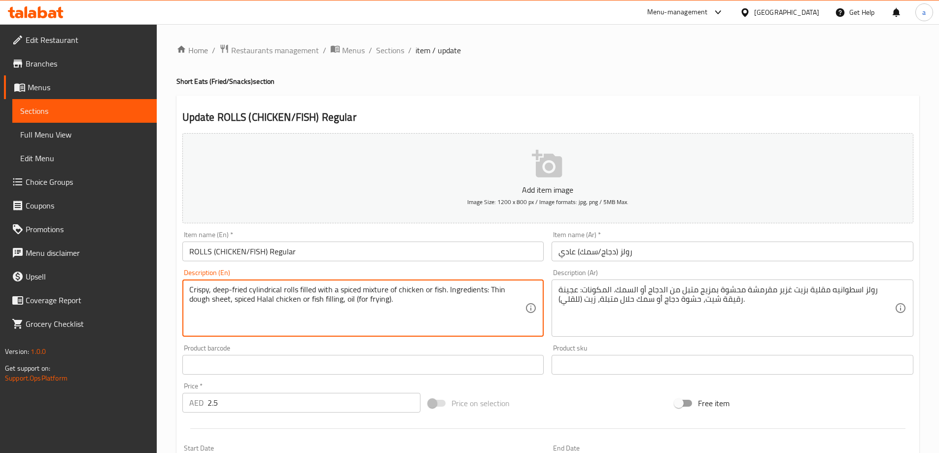
drag, startPoint x: 474, startPoint y: 323, endPoint x: 447, endPoint y: 286, distance: 46.0
type textarea "Crispy, deep-fried cylindrical rolls filled with a spiced mixture of chicken or…"
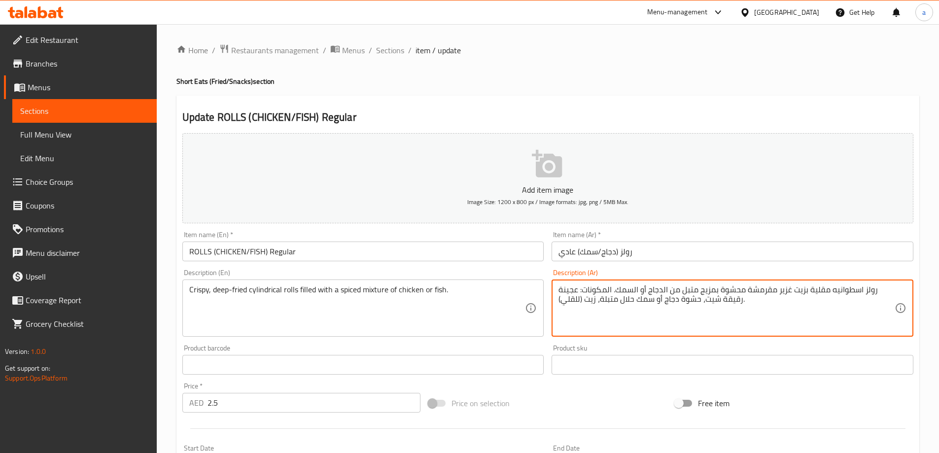
drag, startPoint x: 667, startPoint y: 322, endPoint x: 664, endPoint y: 311, distance: 11.6
click at [781, 307] on textarea "رولز اسطوانيه مقلية بزيت غزير مقرمشة محشوة بمزيج متبل من الدجاج أو السمك. المكو…" at bounding box center [726, 308] width 336 height 47
drag, startPoint x: 774, startPoint y: 304, endPoint x: 654, endPoint y: 298, distance: 119.9
click at [654, 298] on textarea "رولز اسطوانيه مقلية بزيت غزير مقرمشة محشوة بمزيج متبل من الدجاج أو السمك. المكو…" at bounding box center [726, 308] width 336 height 47
click at [622, 323] on textarea "رولز اسطوانيه مقلية بزيت غزير مقرمشة محشوة بمزيج متبل من الدجاج أو السمك. المكو…" at bounding box center [726, 308] width 336 height 47
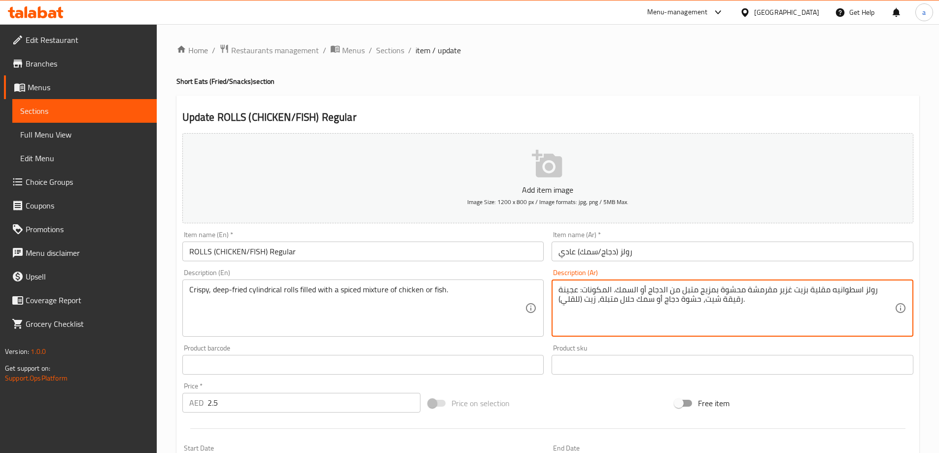
drag, startPoint x: 571, startPoint y: 318, endPoint x: 607, endPoint y: 303, distance: 38.6
click at [607, 303] on textarea "رولز اسطوانيه مقلية بزيت غزير مقرمشة محشوة بمزيج متبل من الدجاج أو السمك. المكو…" at bounding box center [726, 308] width 336 height 47
click at [607, 310] on textarea "رولز اسطوانيه مقلية بزيت غزير مقرمشة محشوة بمزيج متبل من الدجاج أو السمك. المكو…" at bounding box center [726, 308] width 336 height 47
click at [611, 323] on textarea "رولز اسطوانيه مقلية بزيت غزير مقرمشة محشوة بمزيج متبل من الدجاج أو السمك. المكو…" at bounding box center [726, 308] width 336 height 47
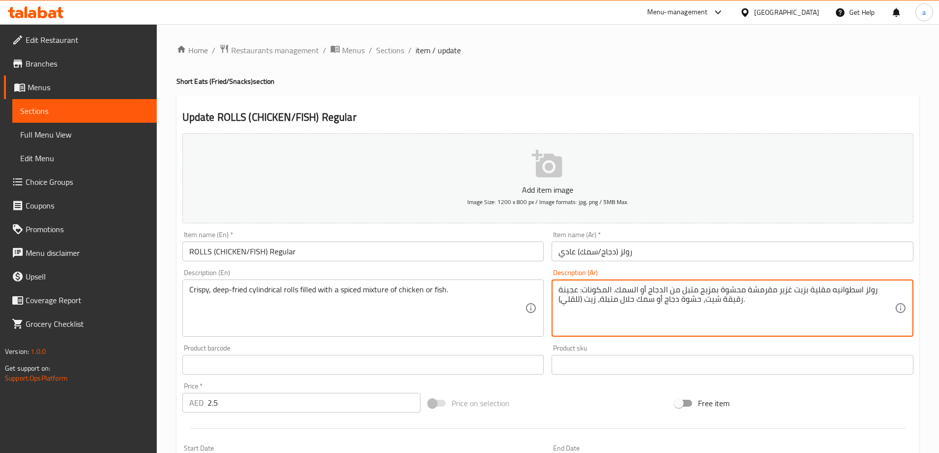
click at [784, 309] on textarea "رولز اسطوانيه مقلية بزيت غزير مقرمشة محشوة بمزيج متبل من الدجاج أو السمك. المكو…" at bounding box center [726, 308] width 336 height 47
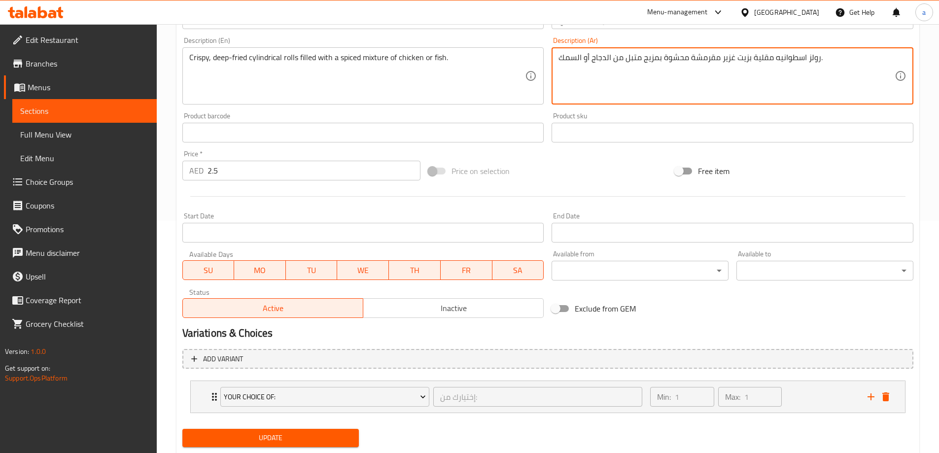
scroll to position [260, 0]
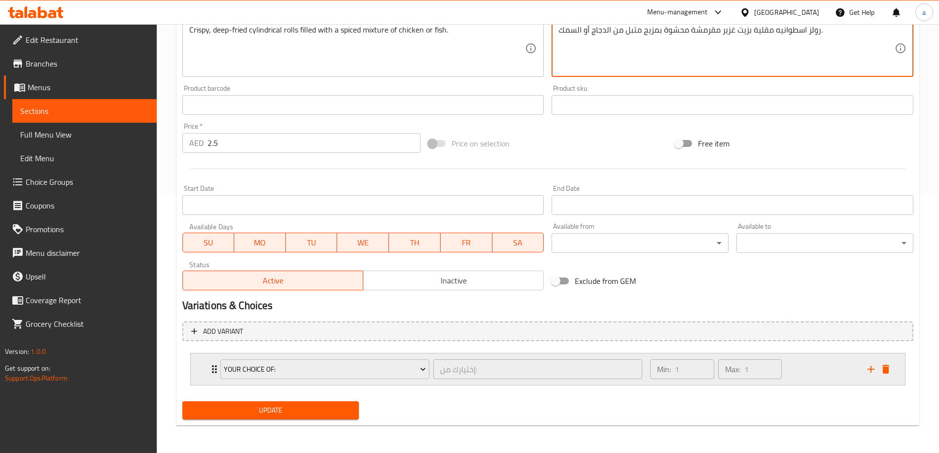
click at [824, 376] on div "Min: 1 ​ Max: 1 ​" at bounding box center [752, 369] width 217 height 32
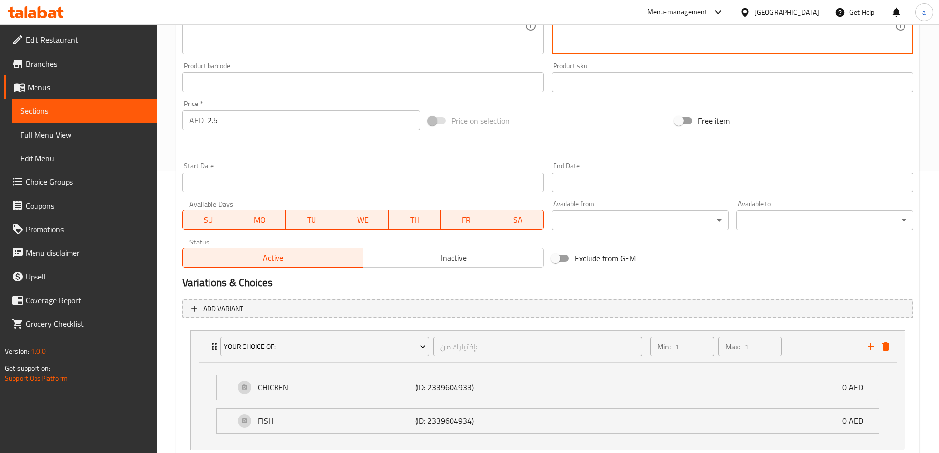
scroll to position [347, 0]
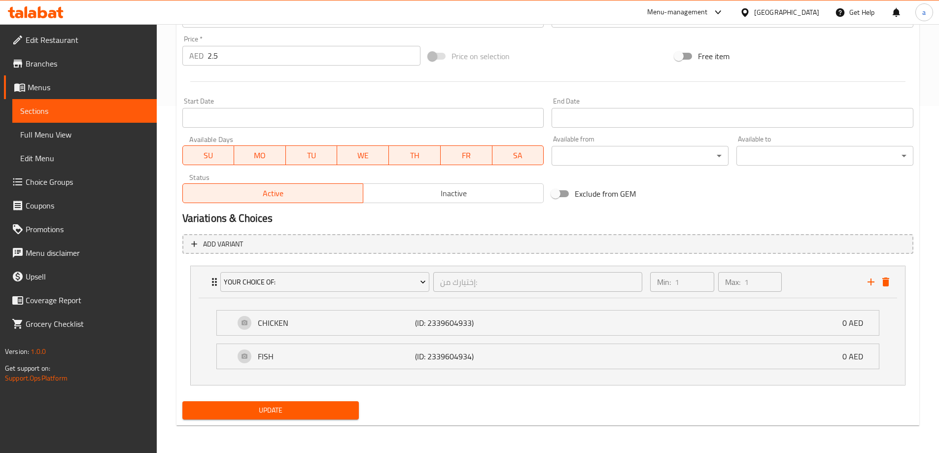
type textarea "رولز اسطوانيه مقلية بزيت غزير مقرمشة محشوة بمزيج متبل من الدجاج أو السمك."
click at [275, 404] on span "Update" at bounding box center [270, 410] width 161 height 12
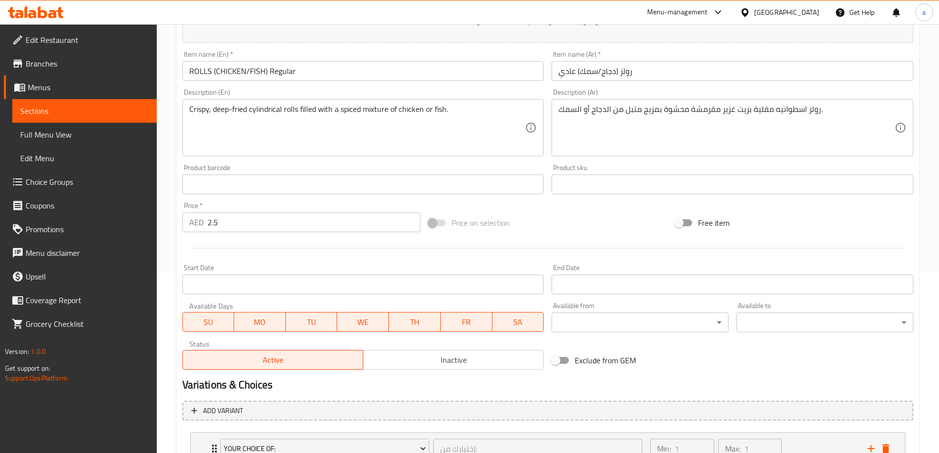
scroll to position [150, 0]
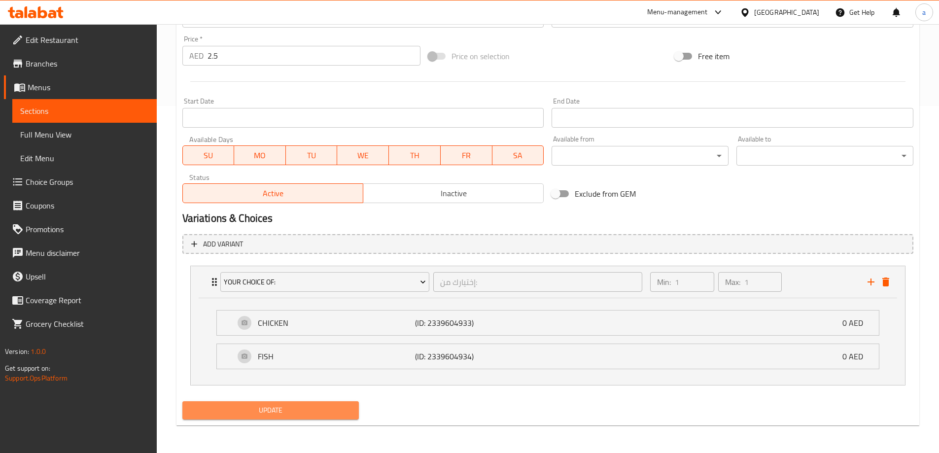
click at [288, 411] on span "Update" at bounding box center [270, 410] width 161 height 12
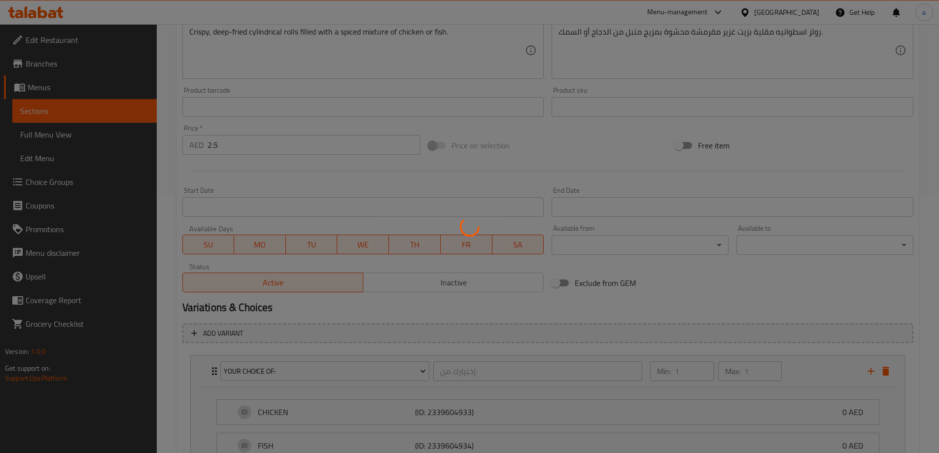
scroll to position [0, 0]
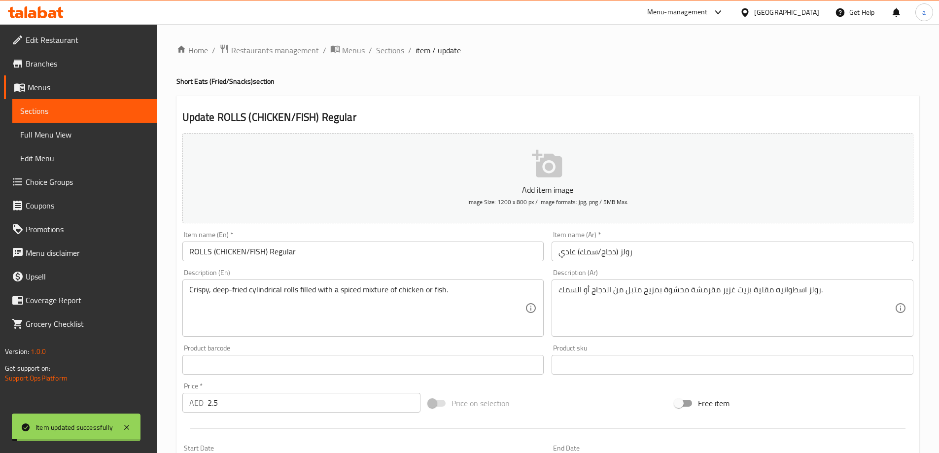
click at [387, 52] on span "Sections" at bounding box center [390, 50] width 28 height 12
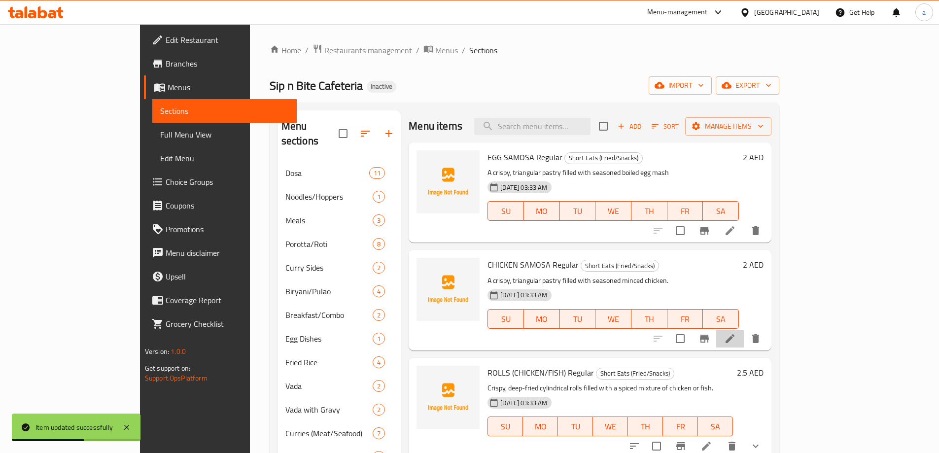
click at [744, 345] on li at bounding box center [730, 339] width 28 height 18
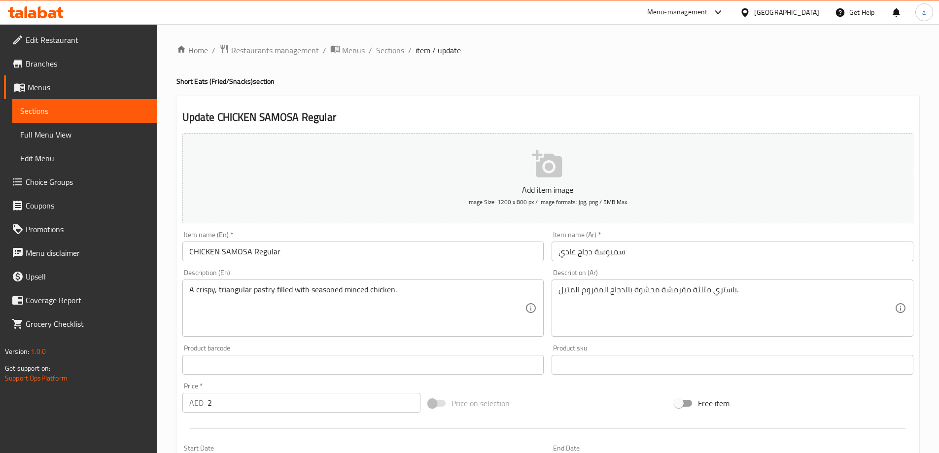
click at [397, 52] on span "Sections" at bounding box center [390, 50] width 28 height 12
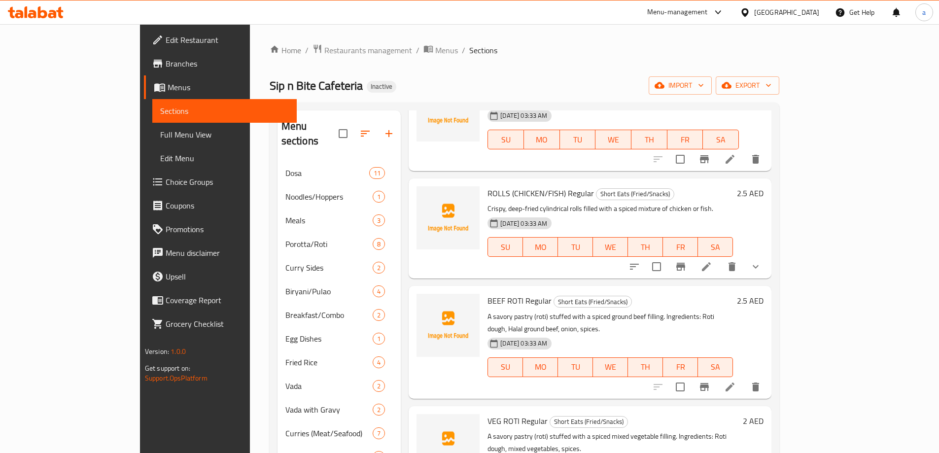
scroll to position [197, 0]
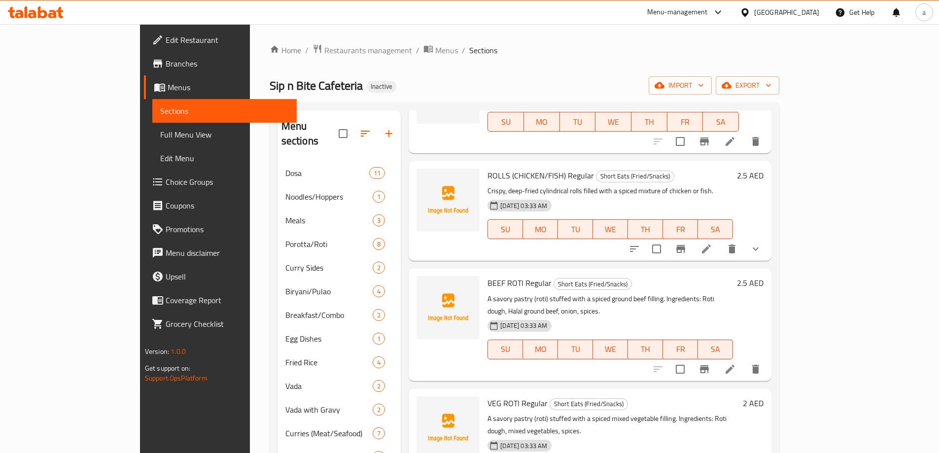
click at [744, 360] on li at bounding box center [730, 369] width 28 height 18
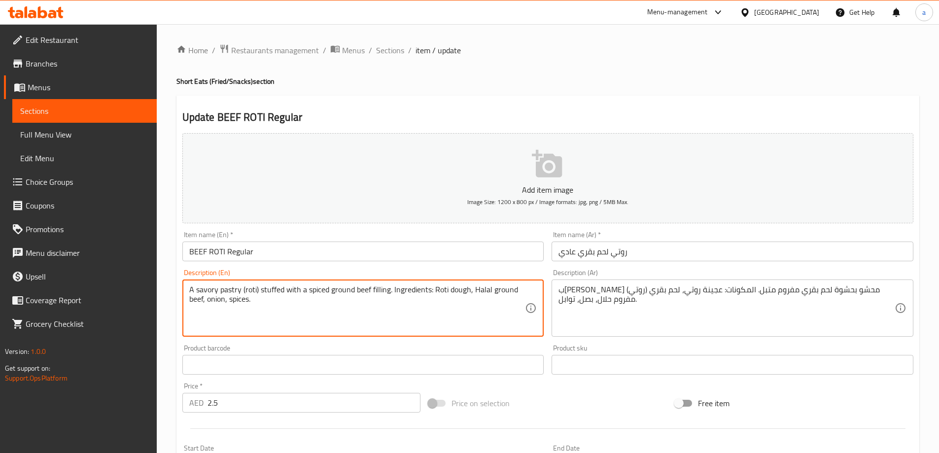
drag, startPoint x: 398, startPoint y: 306, endPoint x: 390, endPoint y: 292, distance: 15.9
type textarea "A savory pastry (roti) stuffed with a spiced ground beef filling"
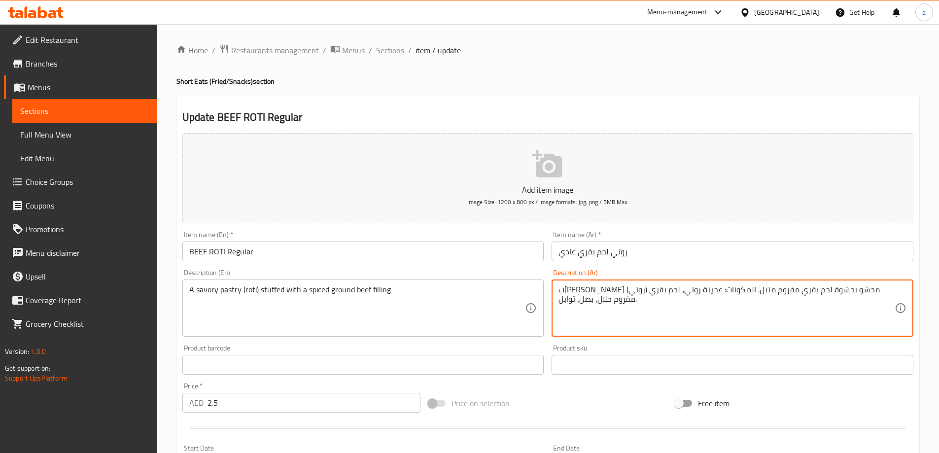
drag, startPoint x: 663, startPoint y: 318, endPoint x: 711, endPoint y: 296, distance: 52.3
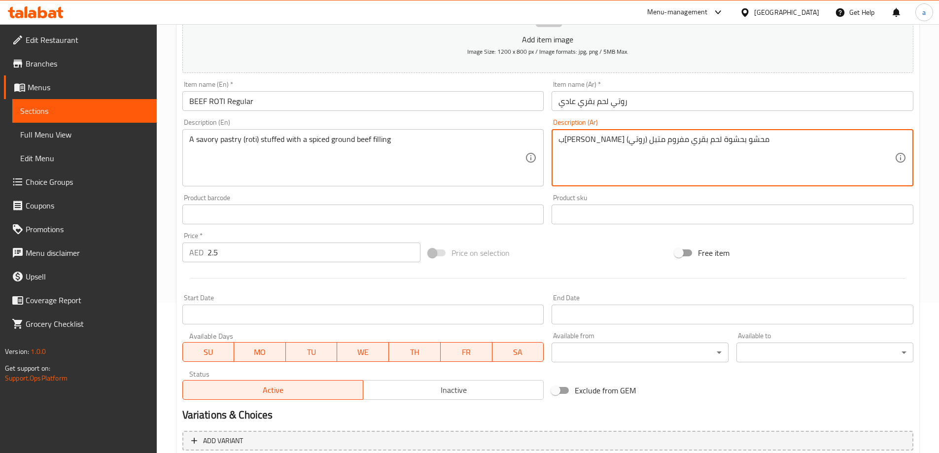
scroll to position [243, 0]
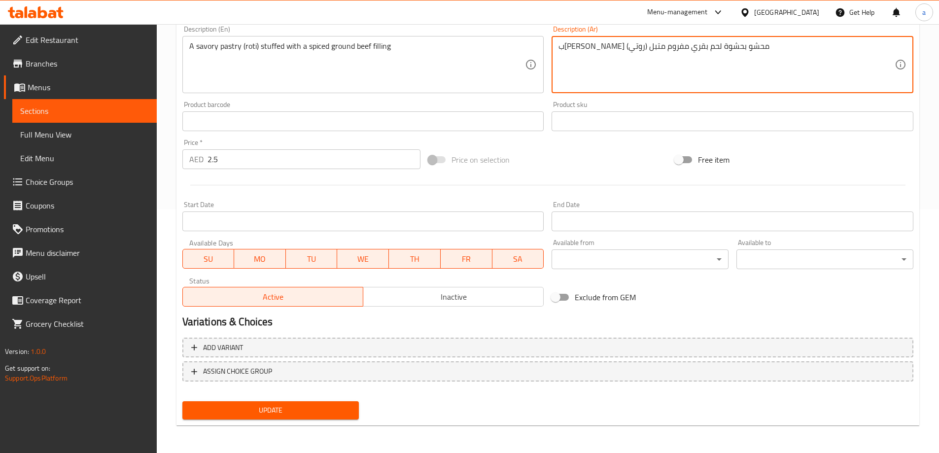
type textarea "باستري مالح (روتي) محشو بحشوة لحم بقري مفروم متبل"
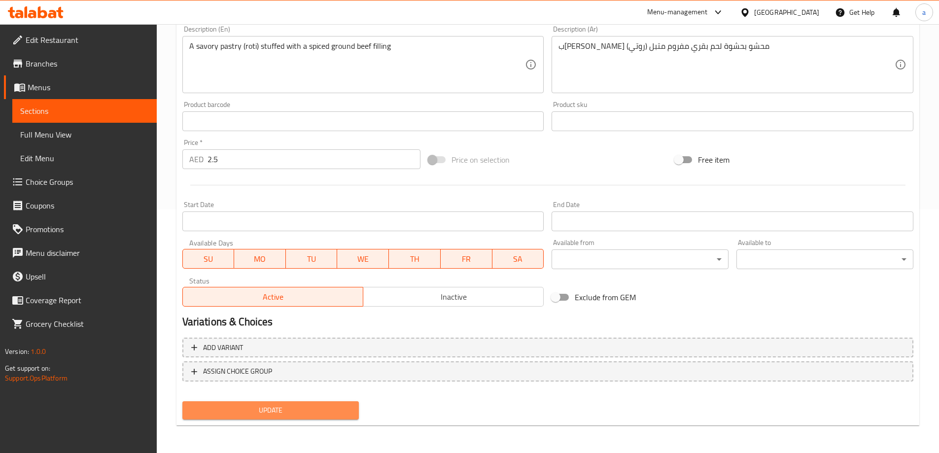
click at [309, 417] on span "Update" at bounding box center [270, 410] width 161 height 12
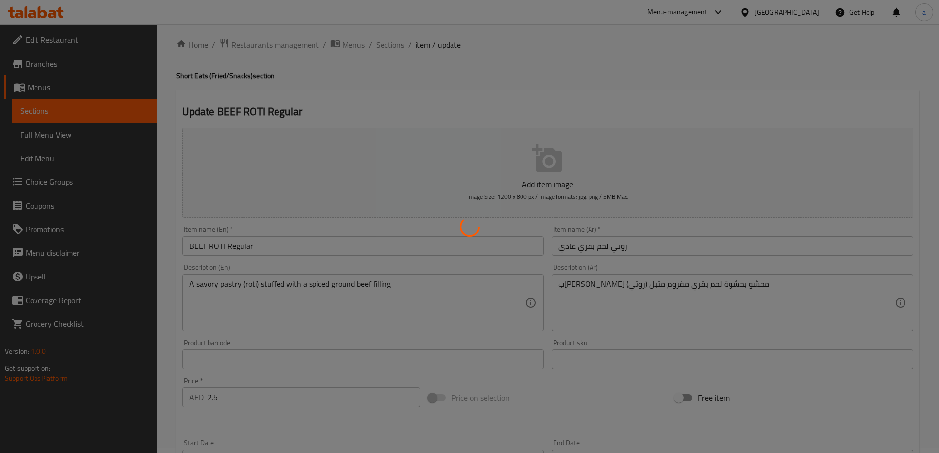
scroll to position [0, 0]
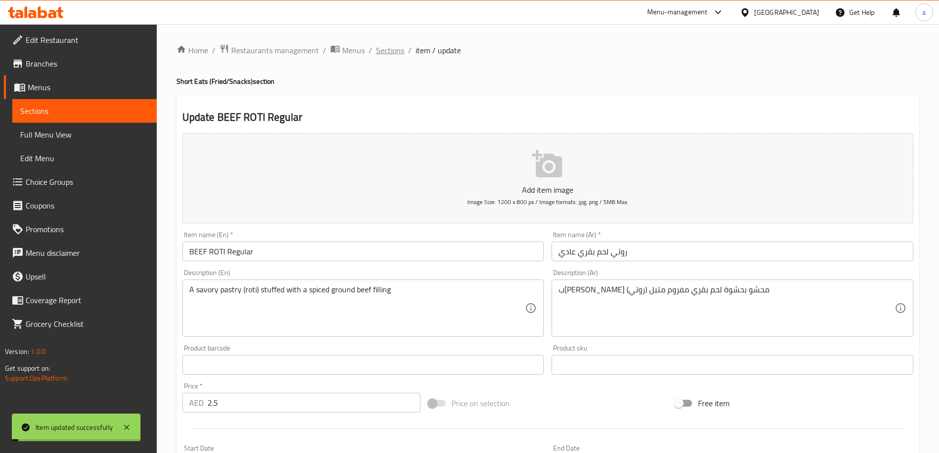
click at [382, 56] on span "Sections" at bounding box center [390, 50] width 28 height 12
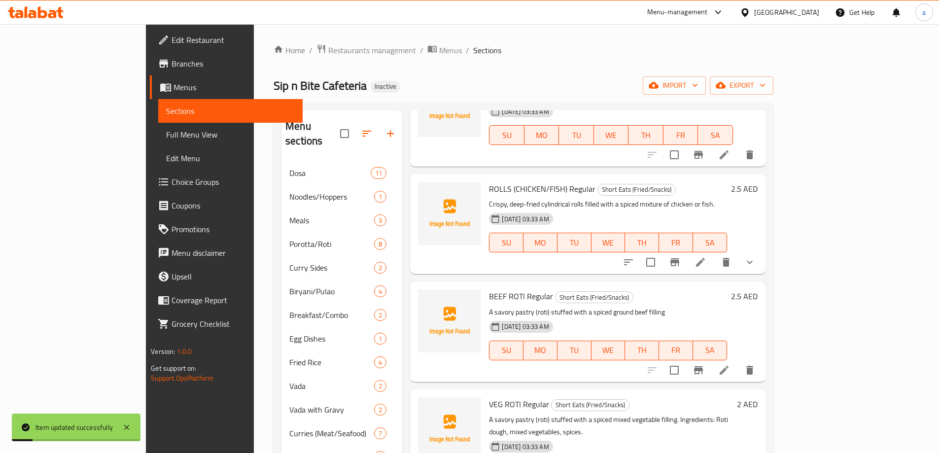
scroll to position [242, 0]
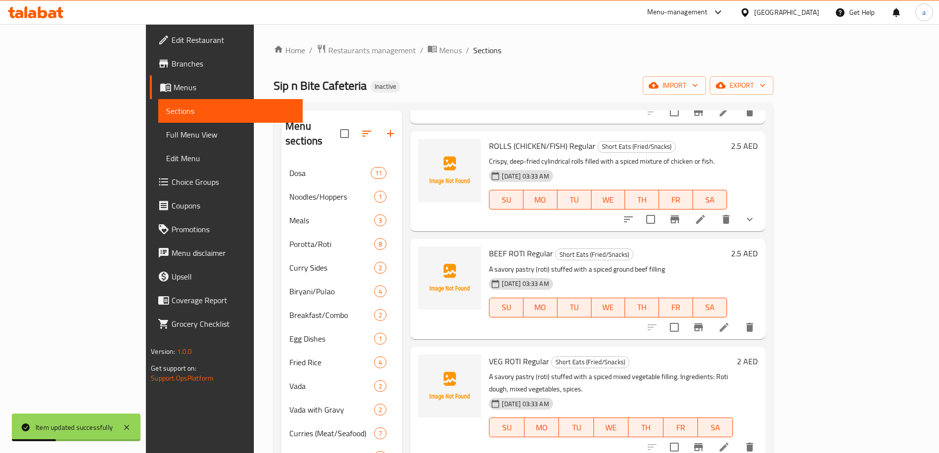
click at [729, 443] on icon at bounding box center [724, 447] width 9 height 9
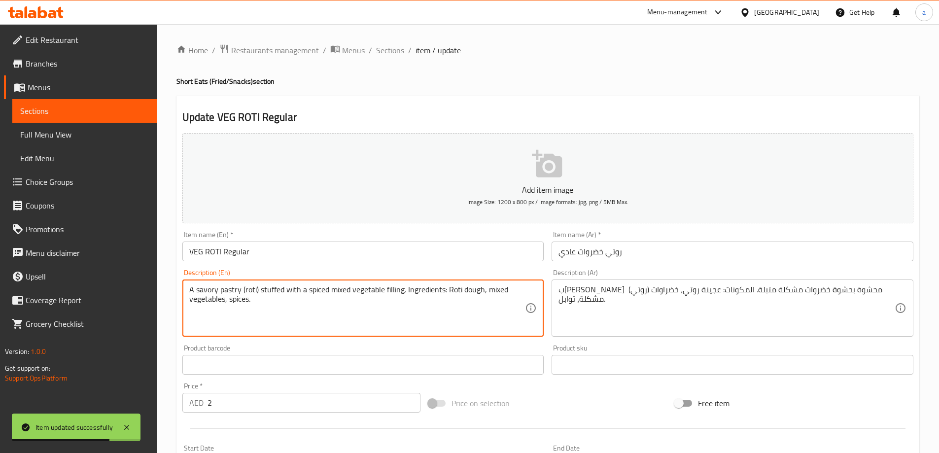
drag, startPoint x: 392, startPoint y: 324, endPoint x: 407, endPoint y: 292, distance: 35.5
type textarea "A savory pastry (roti) stuffed with a spiced mixed vegetable filling."
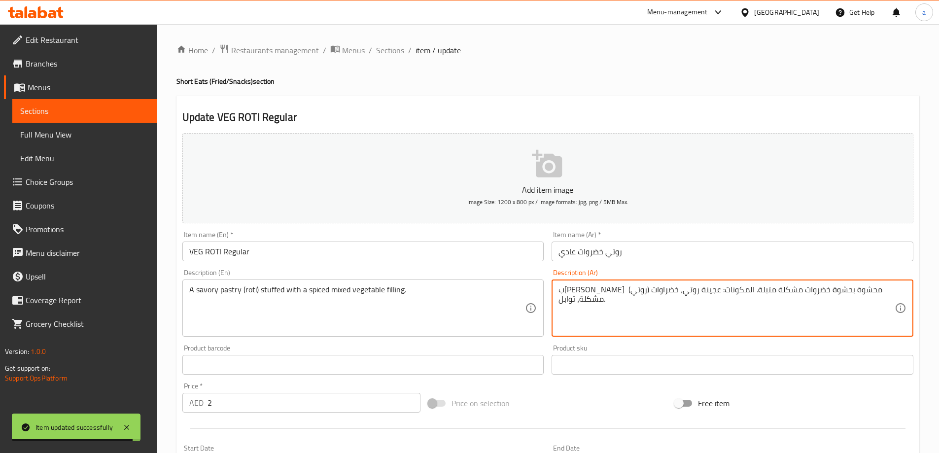
drag, startPoint x: 675, startPoint y: 321, endPoint x: 689, endPoint y: 292, distance: 31.7
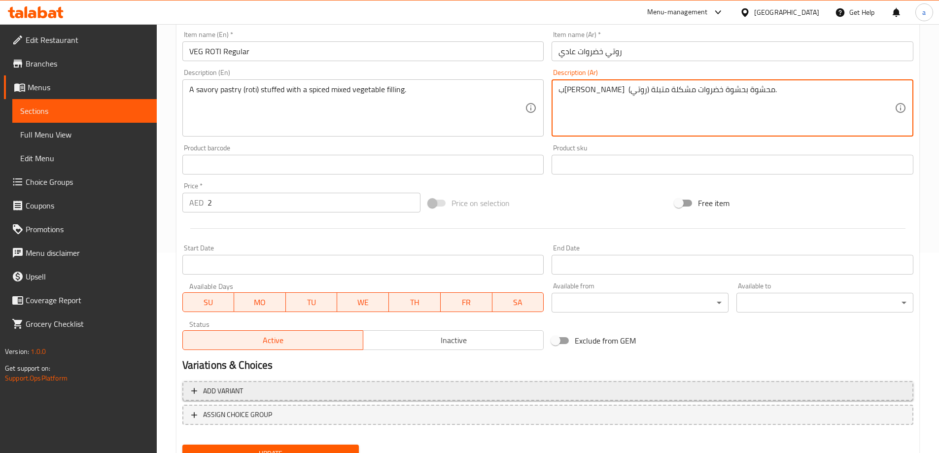
scroll to position [243, 0]
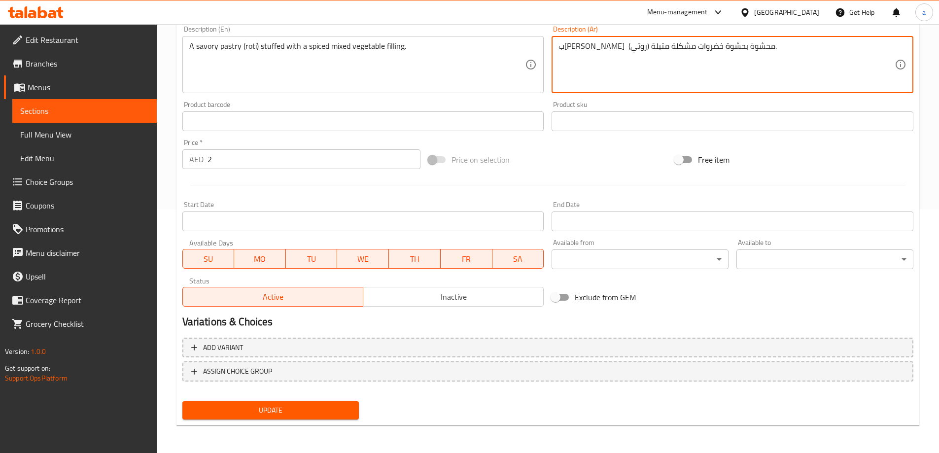
type textarea "باستري مالح (روتي) محشوة بحشوة خضروات مشكلة متبلة."
click at [284, 406] on span "Update" at bounding box center [270, 410] width 161 height 12
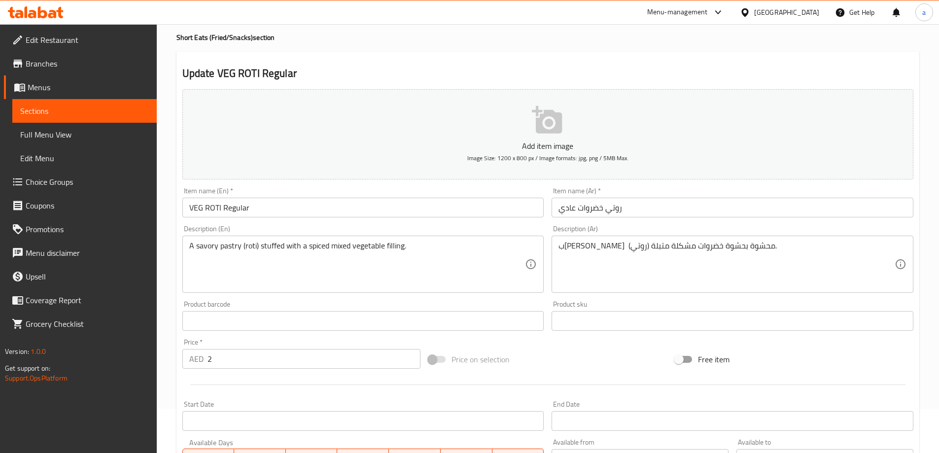
scroll to position [0, 0]
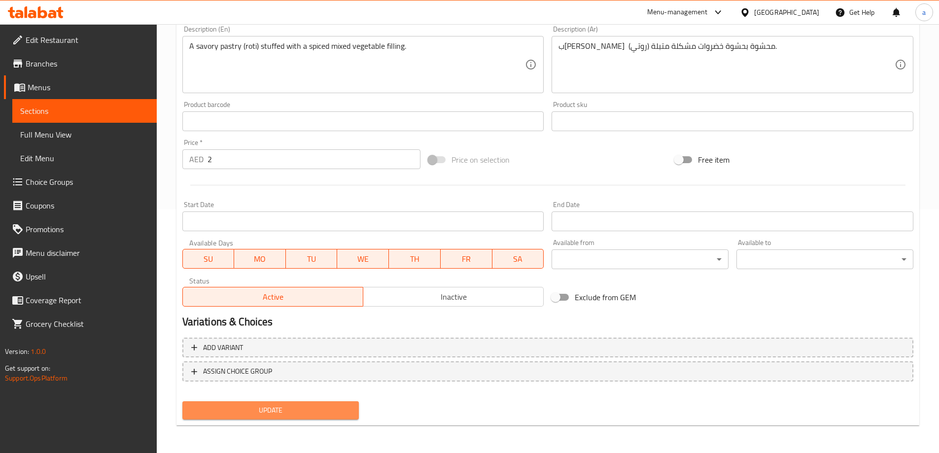
click at [307, 406] on span "Update" at bounding box center [270, 410] width 161 height 12
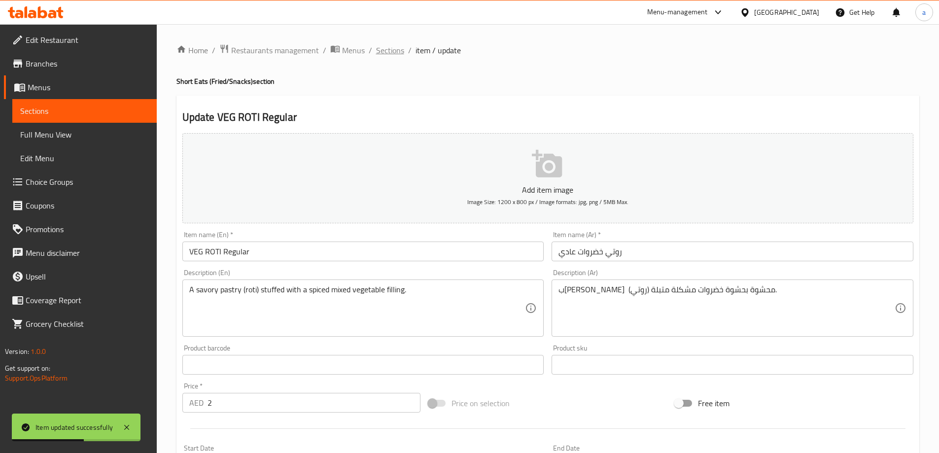
click at [396, 54] on span "Sections" at bounding box center [390, 50] width 28 height 12
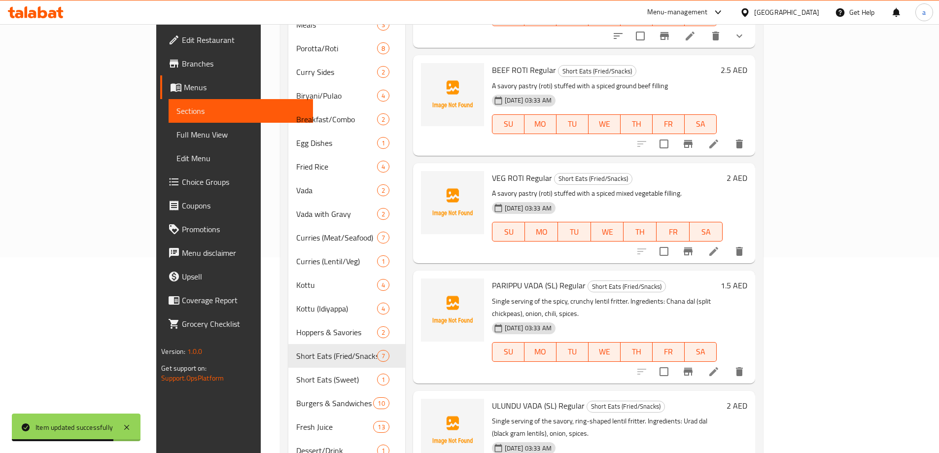
scroll to position [197, 0]
click at [720, 364] on icon at bounding box center [714, 370] width 12 height 12
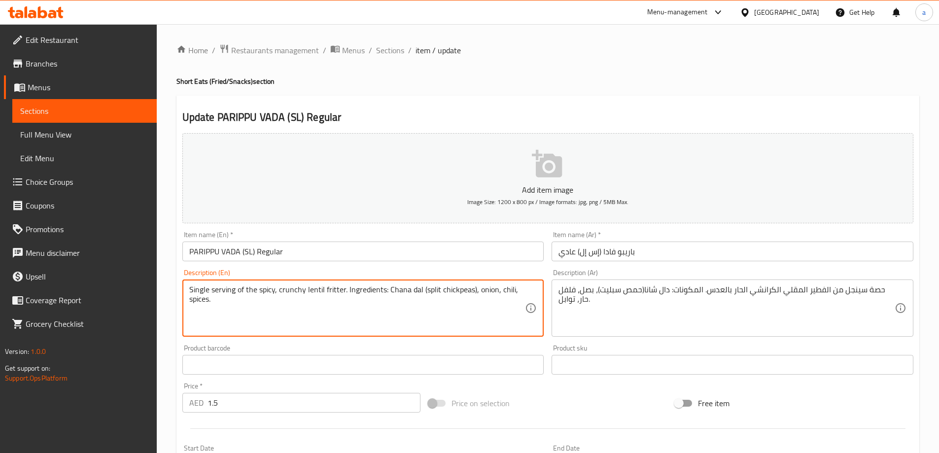
drag, startPoint x: 424, startPoint y: 326, endPoint x: 347, endPoint y: 289, distance: 85.8
type textarea "Single serving of the spicy, crunchy lentil fritter."
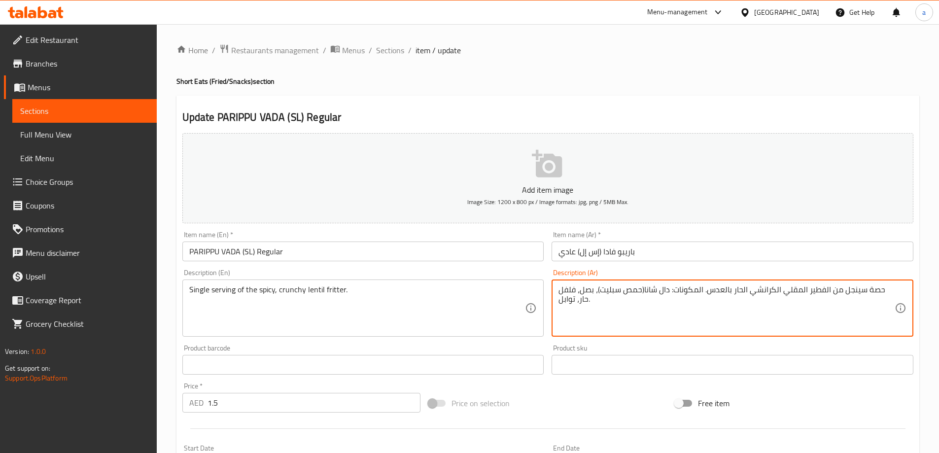
drag, startPoint x: 690, startPoint y: 318, endPoint x: 715, endPoint y: 292, distance: 35.9
type textarea "حصة سينجل من الفطير المقلي الكرانشي الحار بالعدس."
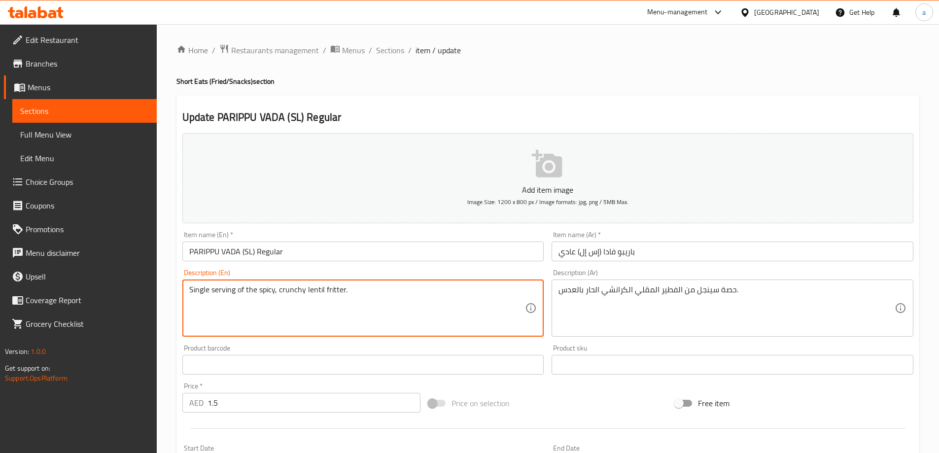
click at [230, 293] on textarea "Single serving of the spicy, crunchy lentil fritter." at bounding box center [357, 308] width 336 height 47
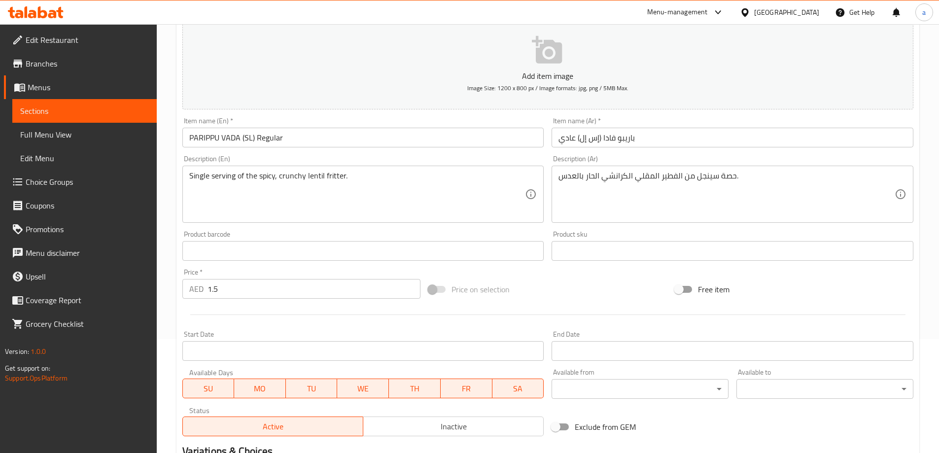
scroll to position [243, 0]
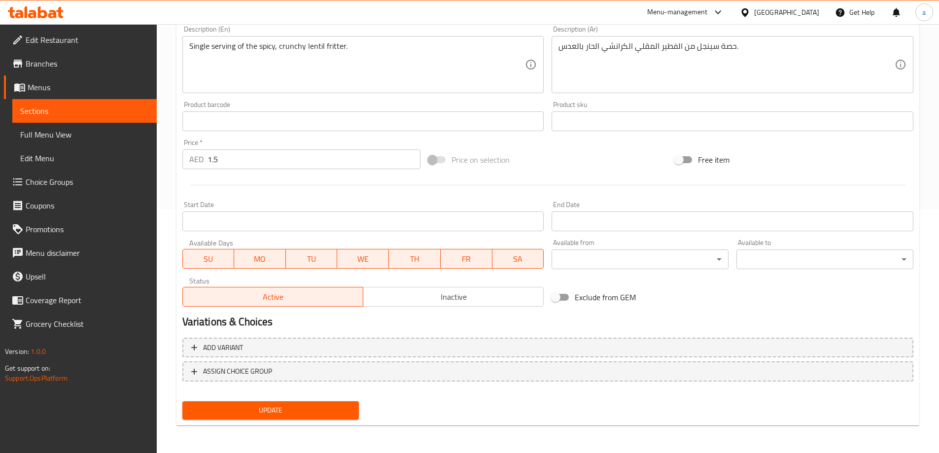
drag, startPoint x: 243, startPoint y: 408, endPoint x: 312, endPoint y: 227, distance: 194.0
click at [243, 408] on span "Update" at bounding box center [270, 410] width 161 height 12
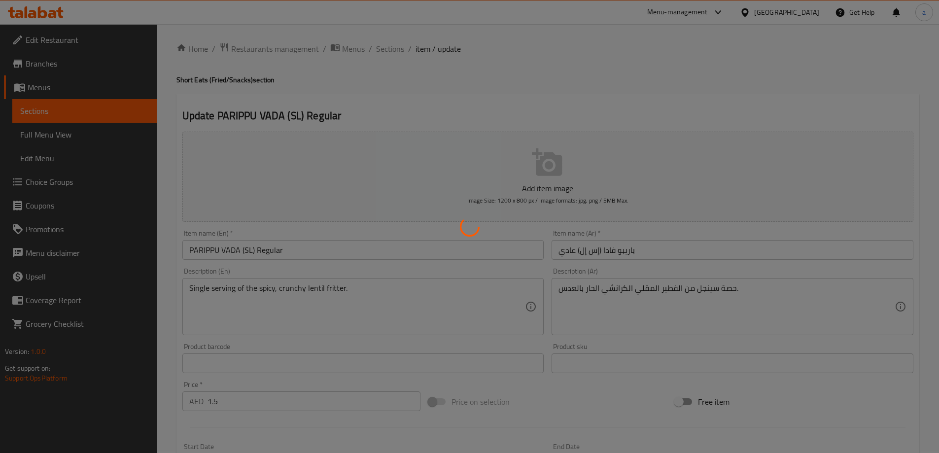
scroll to position [0, 0]
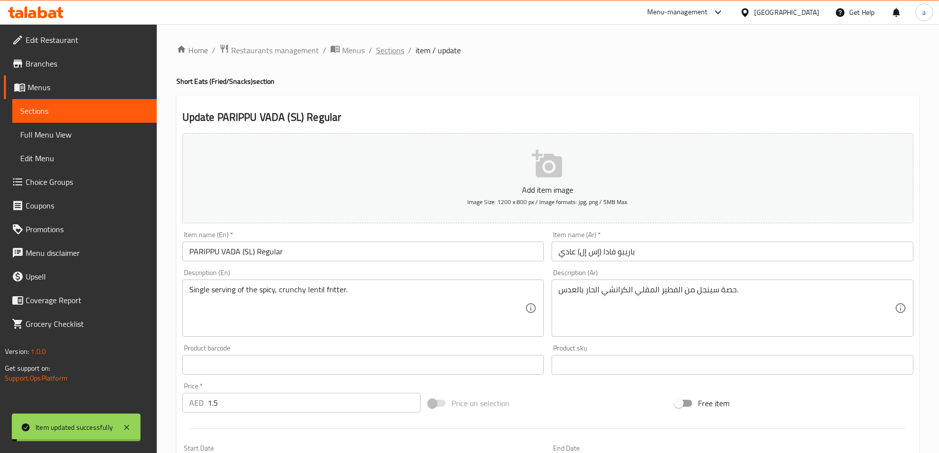
click at [382, 48] on span "Sections" at bounding box center [390, 50] width 28 height 12
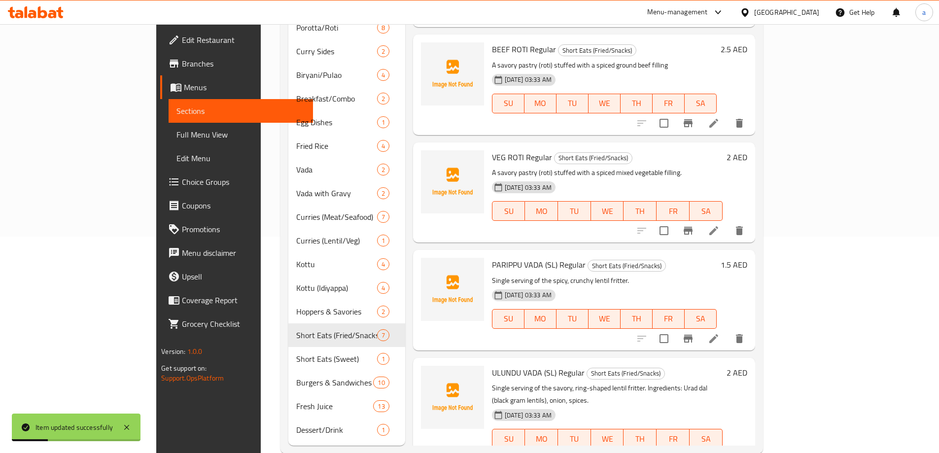
scroll to position [222, 0]
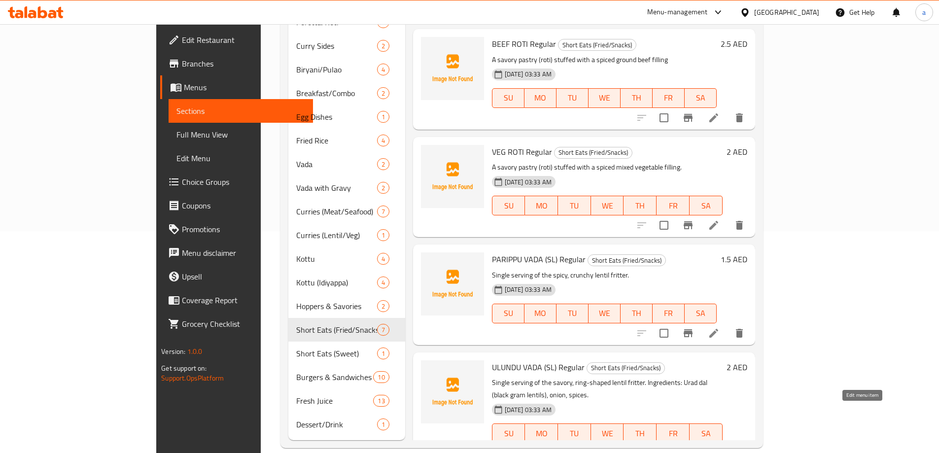
click at [720, 447] on icon at bounding box center [714, 453] width 12 height 12
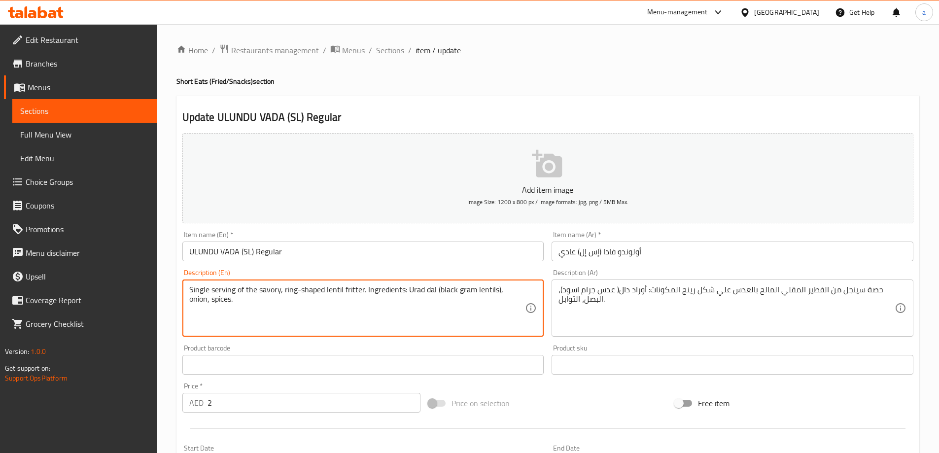
drag, startPoint x: 406, startPoint y: 321, endPoint x: 363, endPoint y: 287, distance: 54.8
type textarea "Single serving of the savory, ring-shaped lentil fritter."
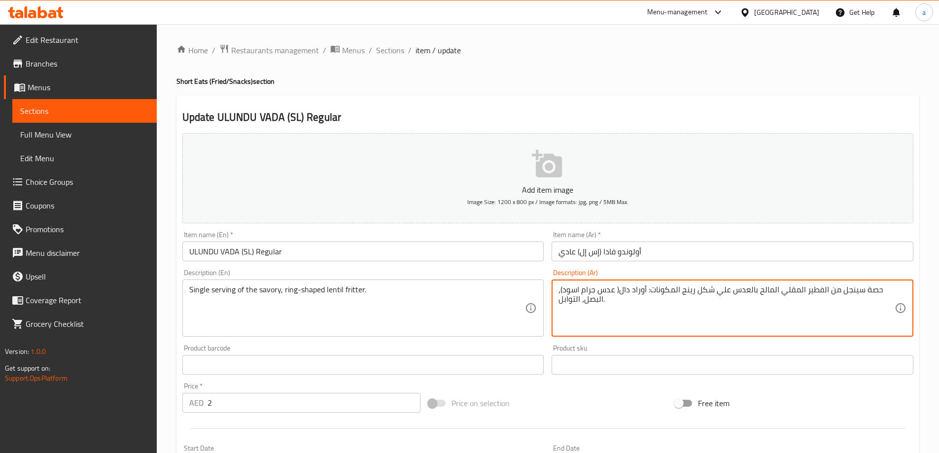
drag, startPoint x: 676, startPoint y: 310, endPoint x: 681, endPoint y: 296, distance: 14.8
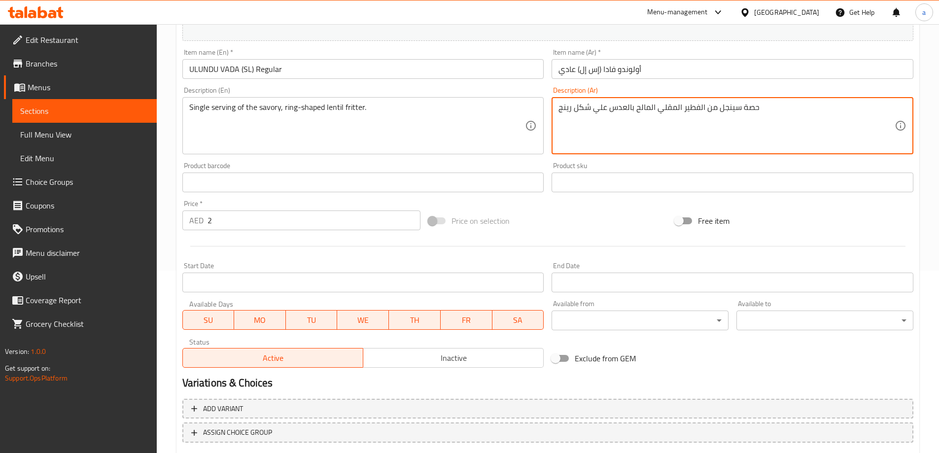
scroll to position [243, 0]
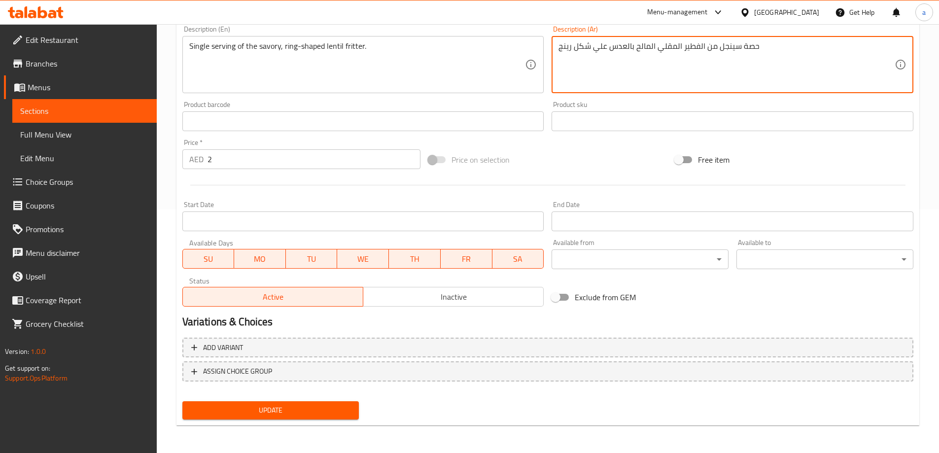
type textarea "حصة سينجل من الفطير المقلي المالح بالعدس علي شكل رينج"
click at [291, 402] on button "Update" at bounding box center [270, 410] width 177 height 18
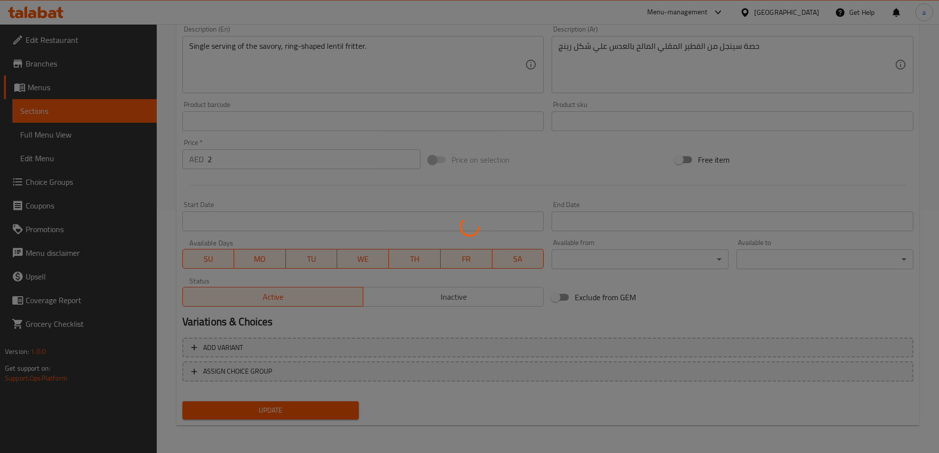
scroll to position [0, 0]
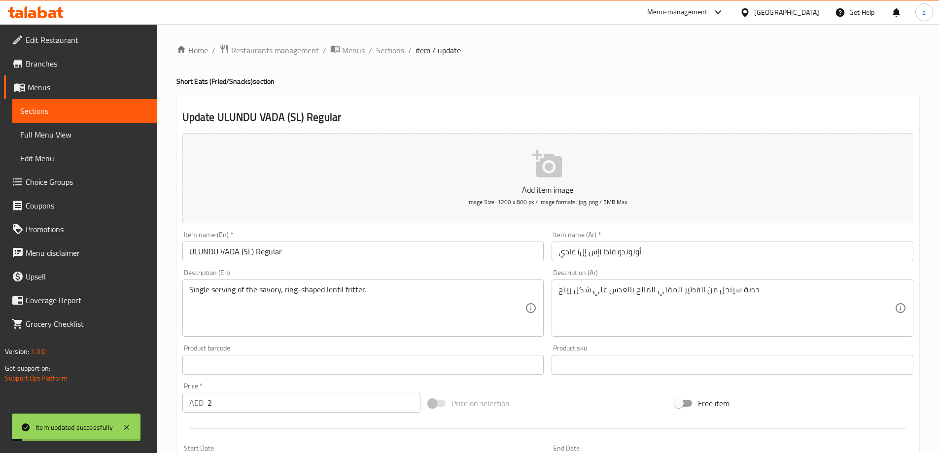
click at [389, 53] on span "Sections" at bounding box center [390, 50] width 28 height 12
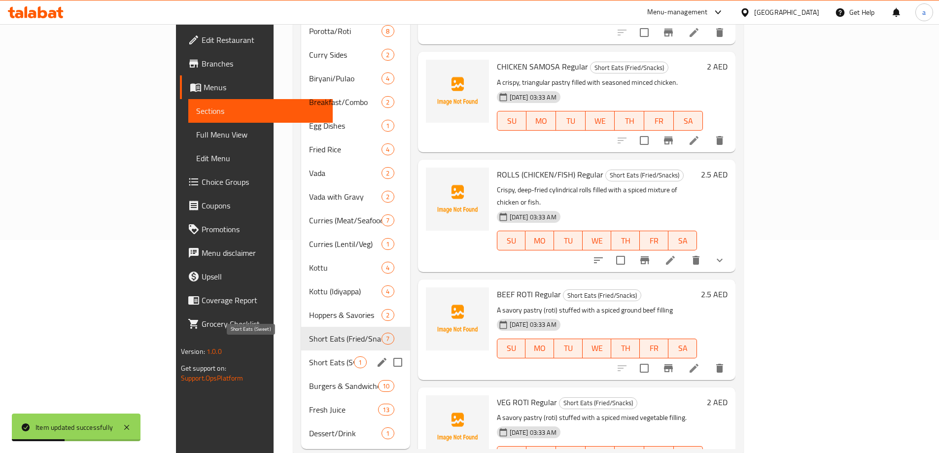
scroll to position [222, 0]
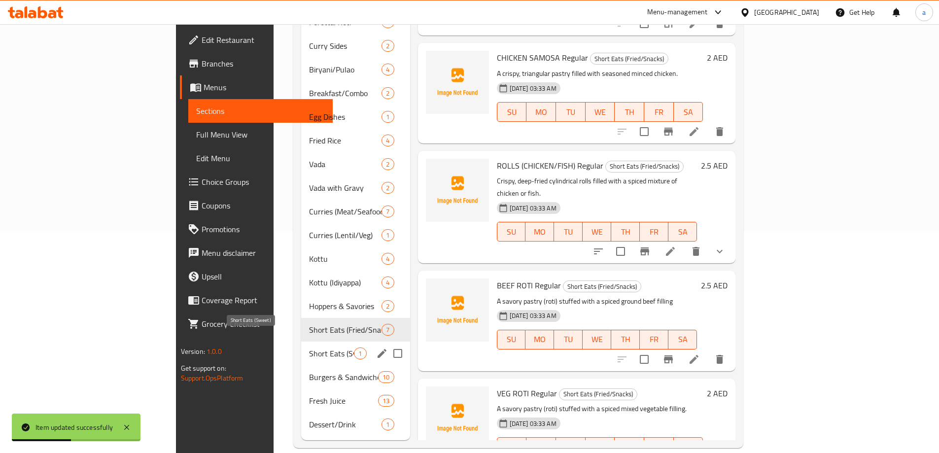
click at [309, 347] on span "Short Eats (Sweet)" at bounding box center [331, 353] width 45 height 12
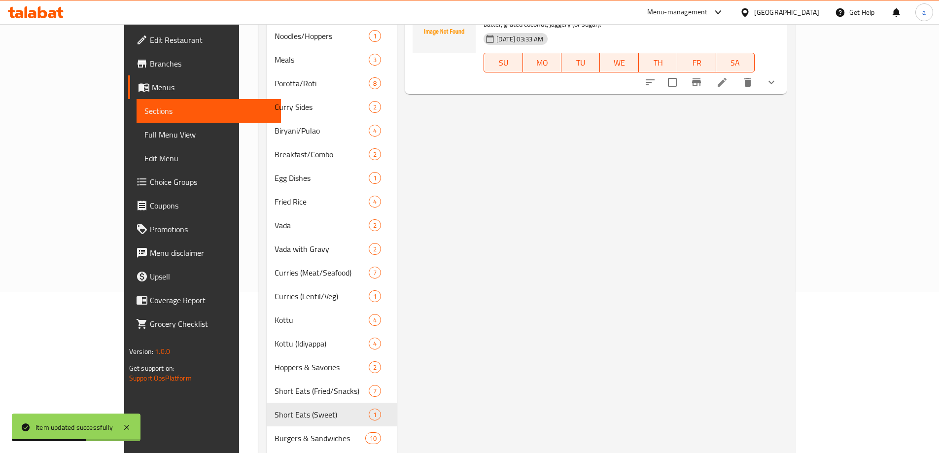
scroll to position [74, 0]
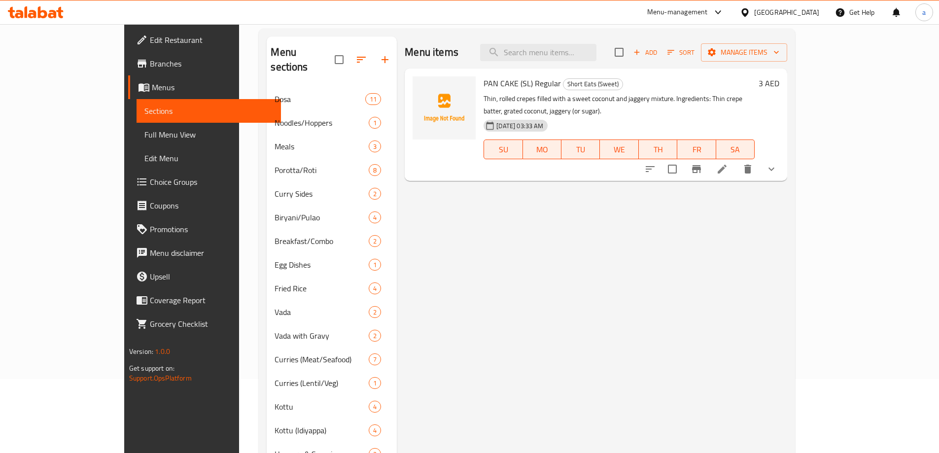
click at [736, 160] on li at bounding box center [722, 169] width 28 height 18
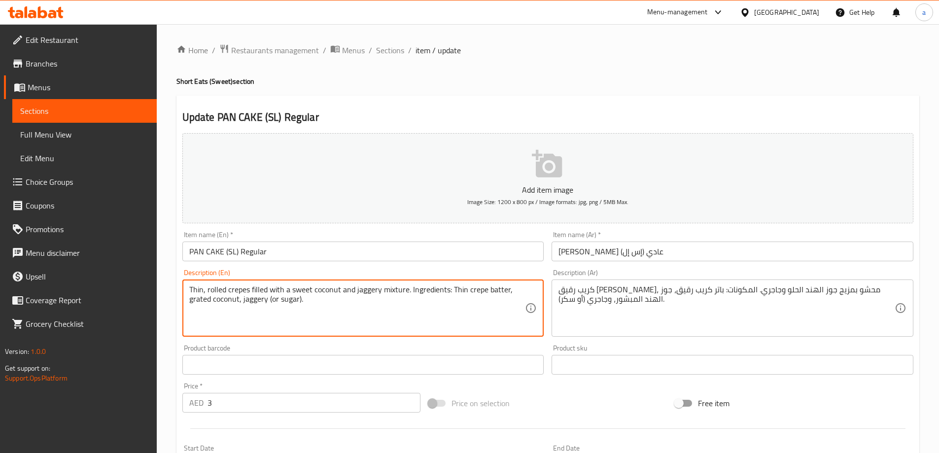
drag, startPoint x: 443, startPoint y: 313, endPoint x: 410, endPoint y: 290, distance: 40.6
type textarea "Thin, rolled crepes filled with a sweet coconut and jaggery mixture."
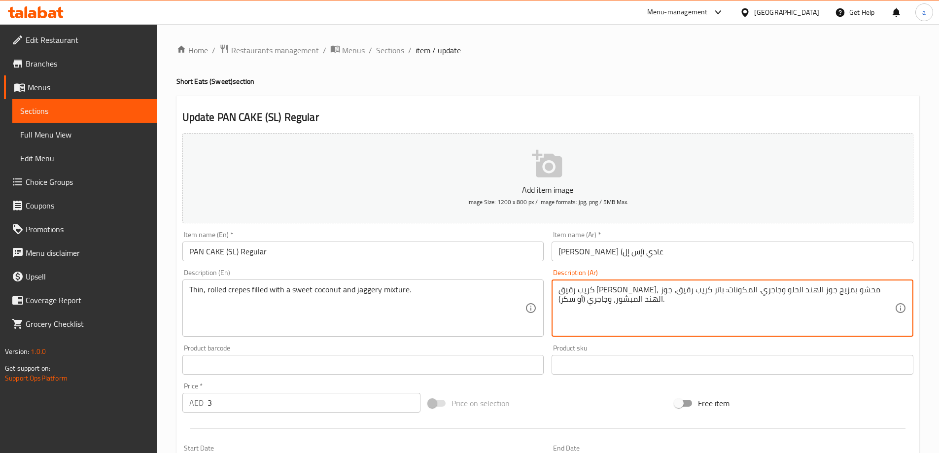
drag, startPoint x: 627, startPoint y: 311, endPoint x: 707, endPoint y: 292, distance: 82.1
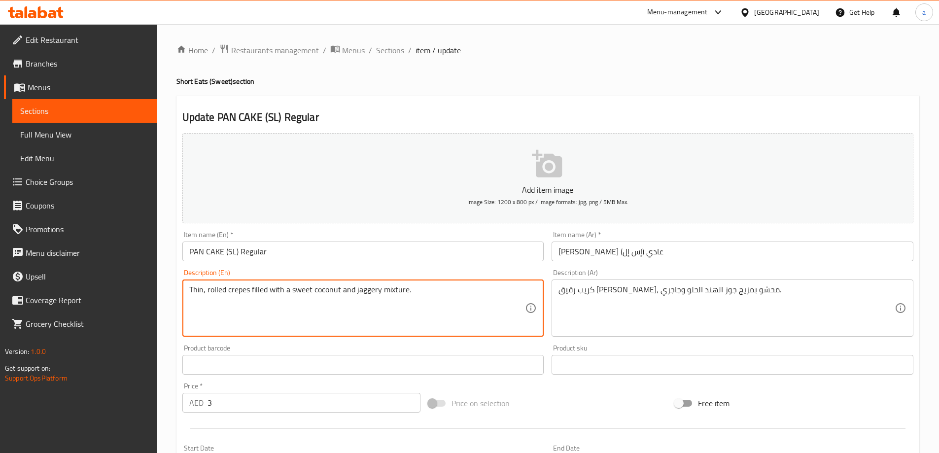
click at [197, 286] on textarea "Thin, rolled crepes filled with a sweet coconut and jaggery mixture." at bounding box center [357, 308] width 336 height 47
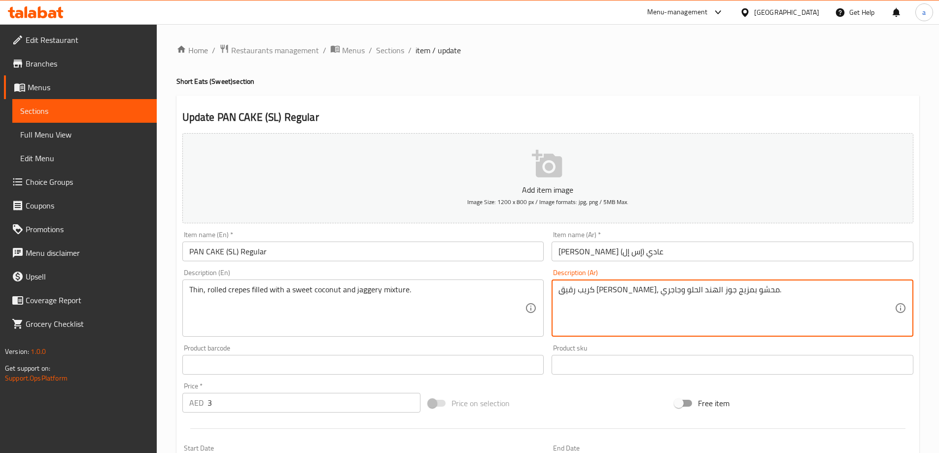
click at [713, 298] on textarea "كريب رقيق ملفوف، محشو بمزيج جوز الهند الحلو وجاجري." at bounding box center [726, 308] width 336 height 47
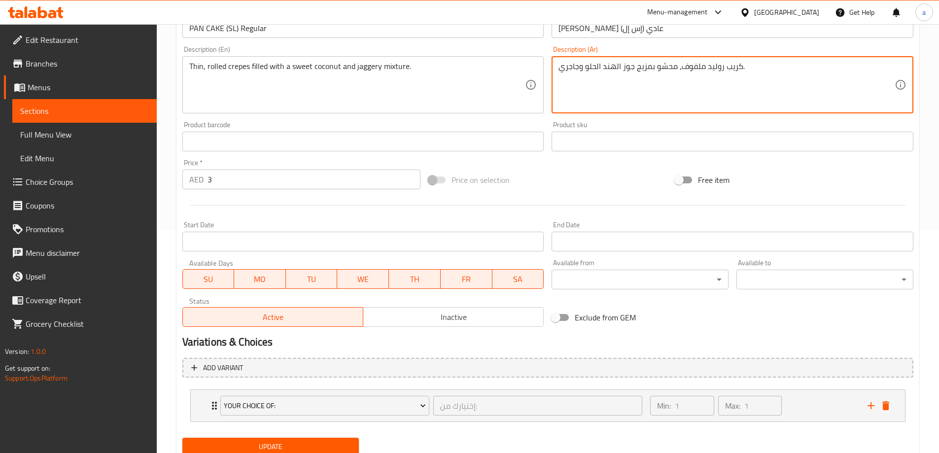
scroll to position [260, 0]
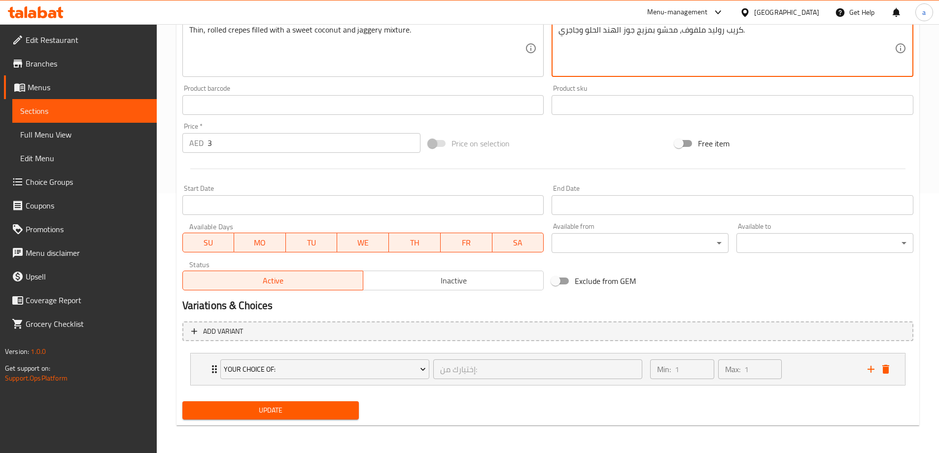
type textarea "كريب روليد ملفوف، محشو بمزيج جوز الهند الحلو وجاجري."
click at [294, 416] on span "Update" at bounding box center [270, 410] width 161 height 12
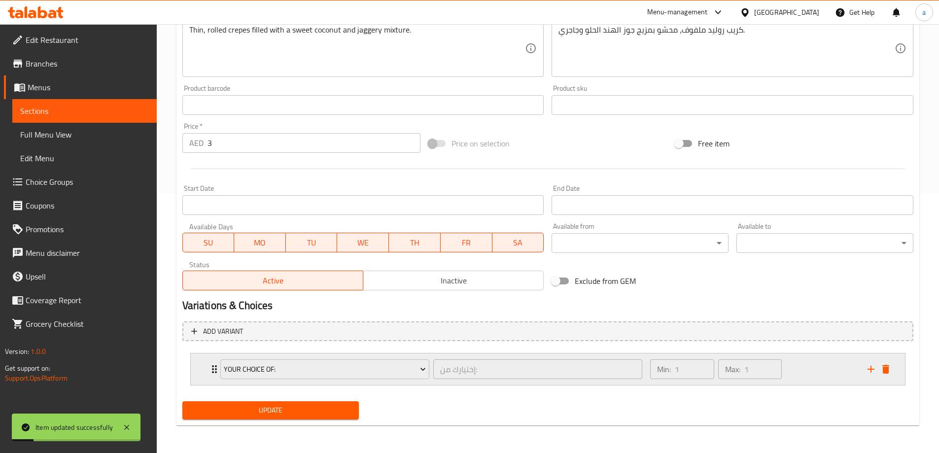
click at [784, 367] on div "Max: 1 ​" at bounding box center [750, 369] width 68 height 24
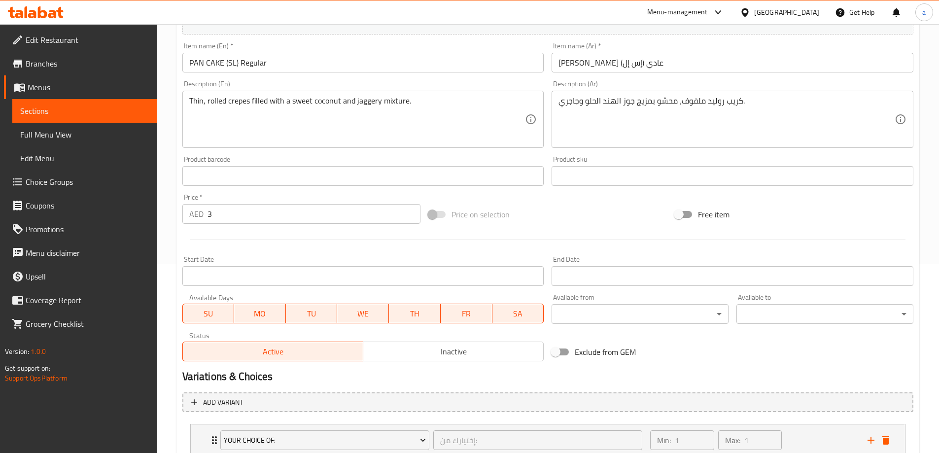
scroll to position [248, 0]
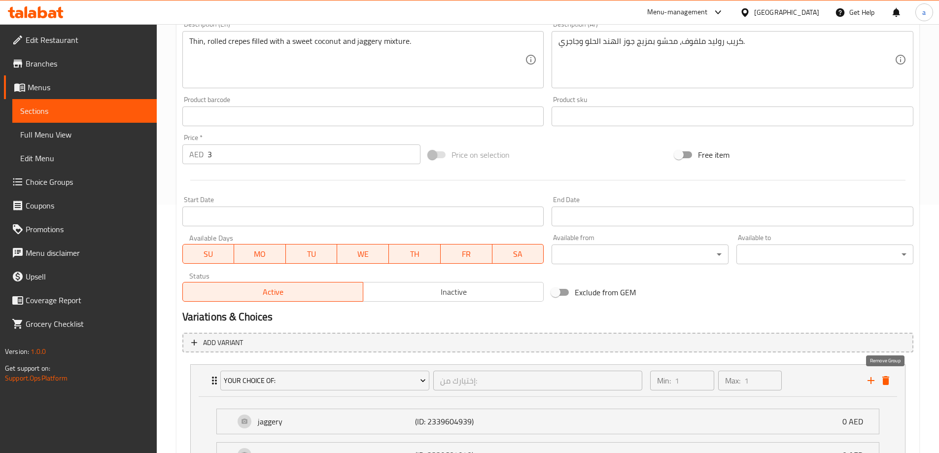
drag, startPoint x: 882, startPoint y: 384, endPoint x: 872, endPoint y: 383, distance: 10.5
click at [882, 384] on icon "delete" at bounding box center [886, 381] width 12 height 12
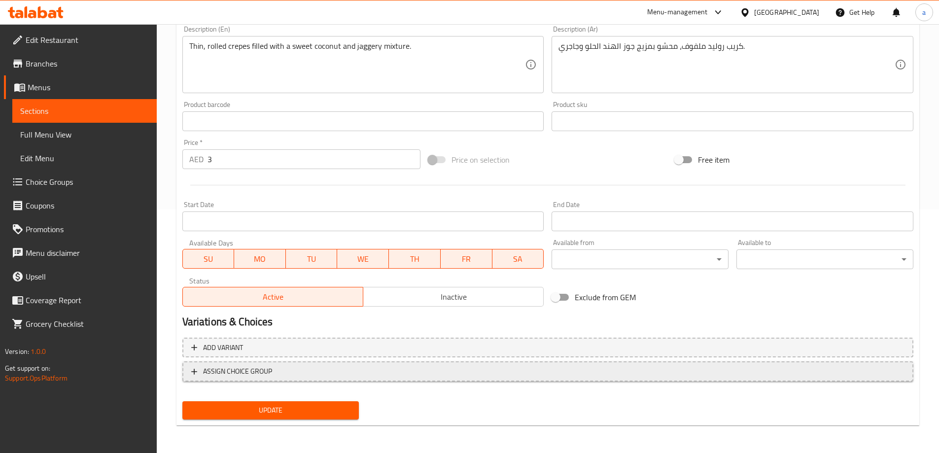
scroll to position [243, 0]
click at [296, 413] on span "Update" at bounding box center [270, 410] width 161 height 12
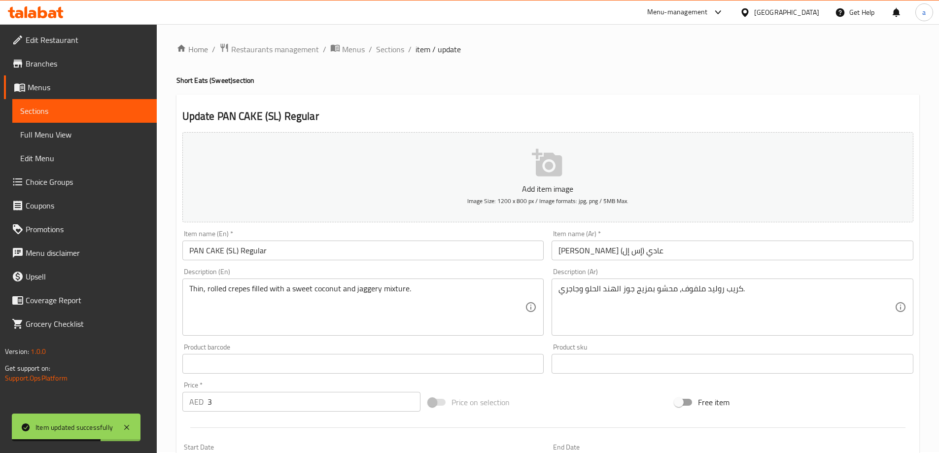
scroll to position [0, 0]
click at [401, 45] on span "Sections" at bounding box center [390, 50] width 28 height 12
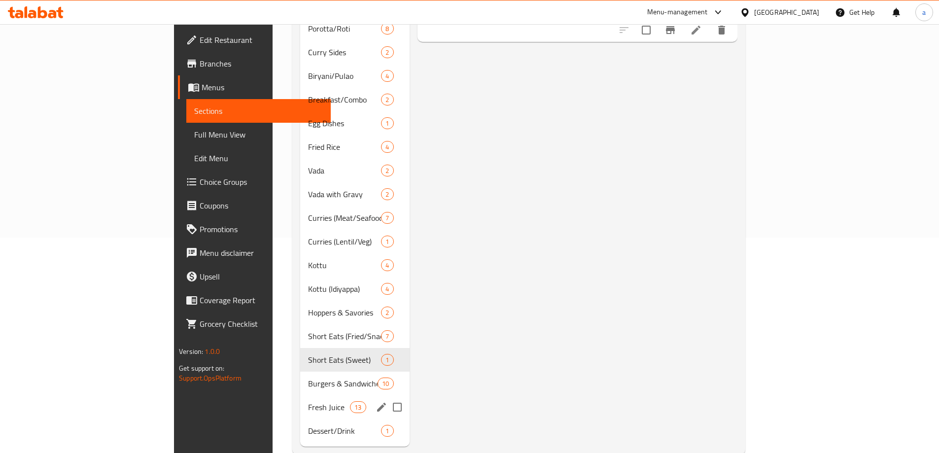
scroll to position [222, 0]
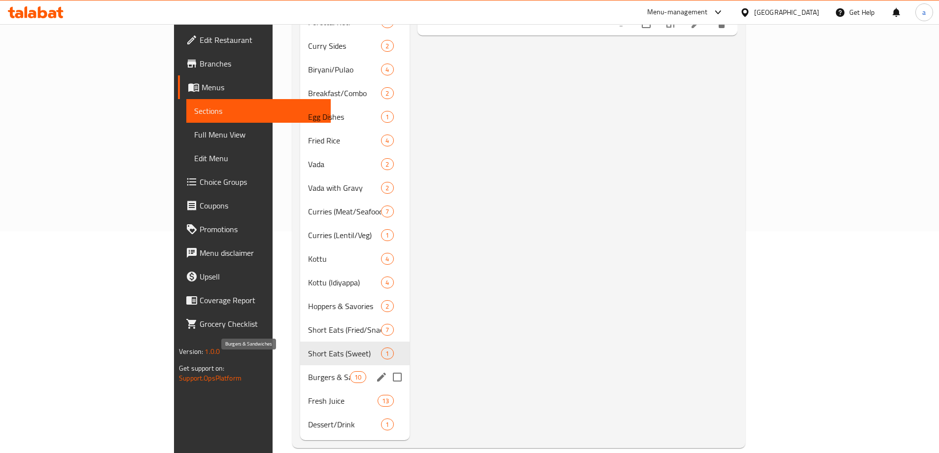
drag, startPoint x: 241, startPoint y: 361, endPoint x: 235, endPoint y: 346, distance: 16.8
click at [308, 371] on span "Burgers & Sandwiches" at bounding box center [329, 377] width 42 height 12
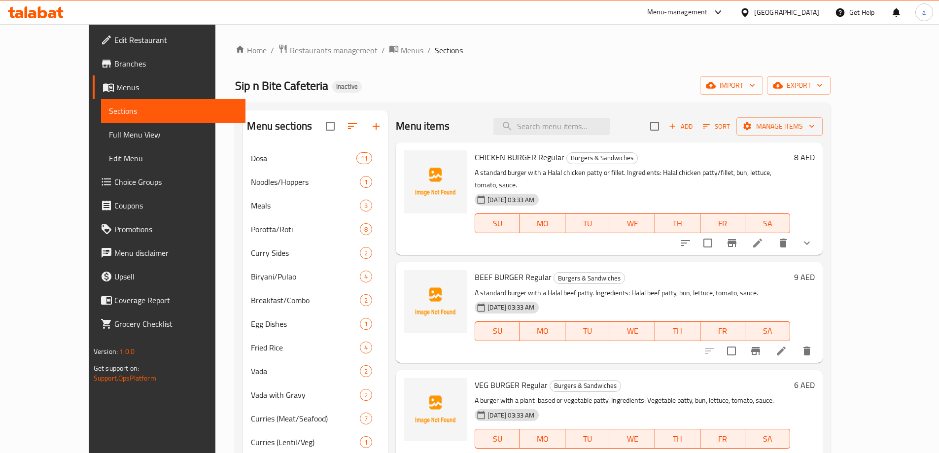
click at [771, 234] on li at bounding box center [758, 243] width 28 height 18
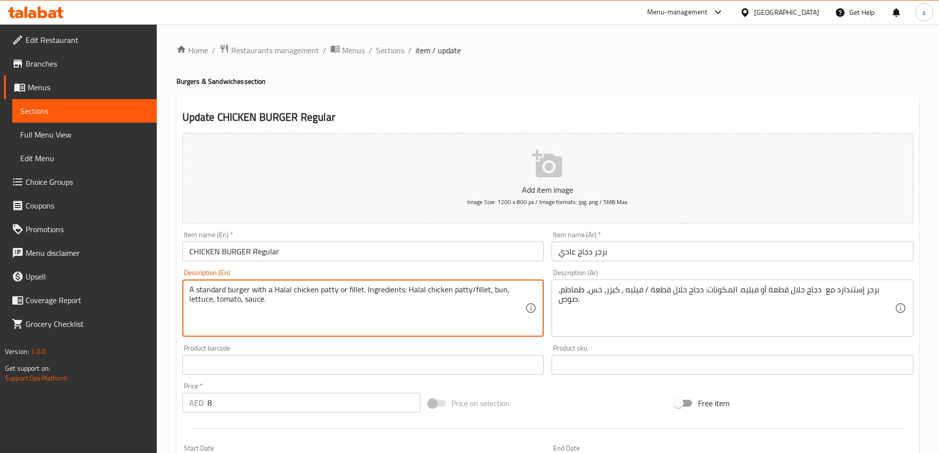
drag, startPoint x: 401, startPoint y: 308, endPoint x: 362, endPoint y: 296, distance: 40.7
type textarea "A standard burger with a Halal chicken patty or fillet."
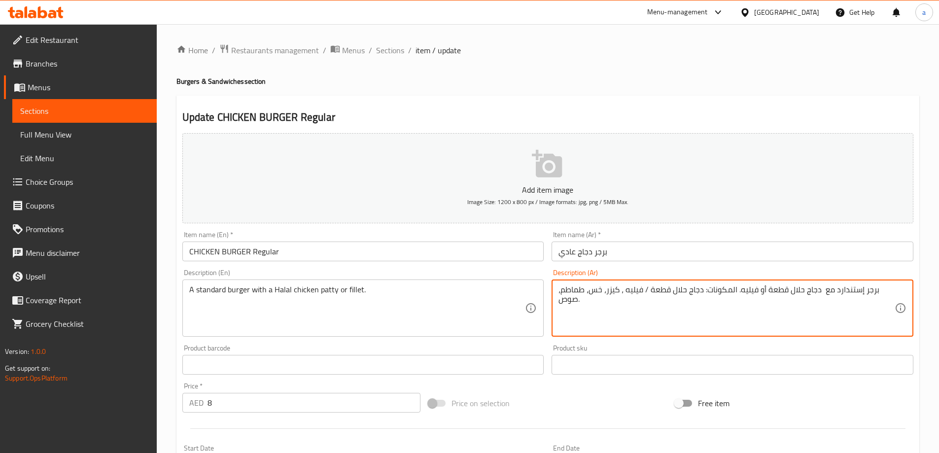
drag, startPoint x: 605, startPoint y: 320, endPoint x: 736, endPoint y: 295, distance: 133.6
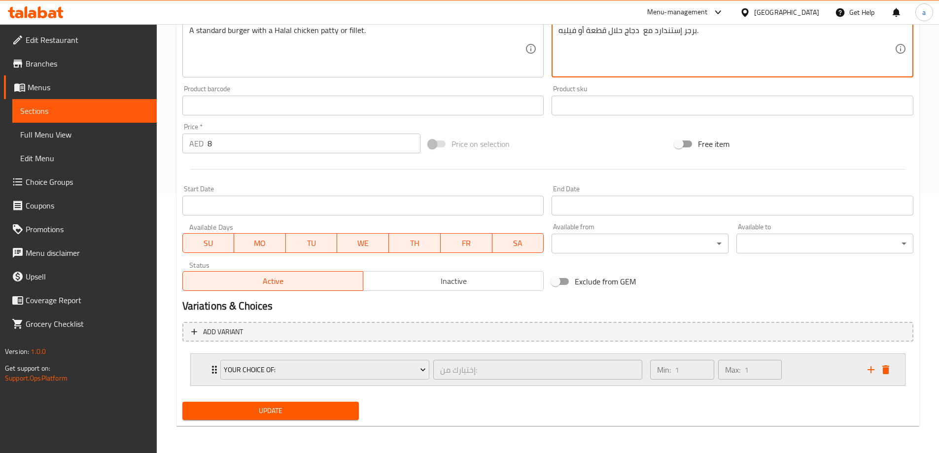
scroll to position [260, 0]
click at [804, 368] on div "Min: 1 ​ Max: 1 ​" at bounding box center [752, 369] width 217 height 32
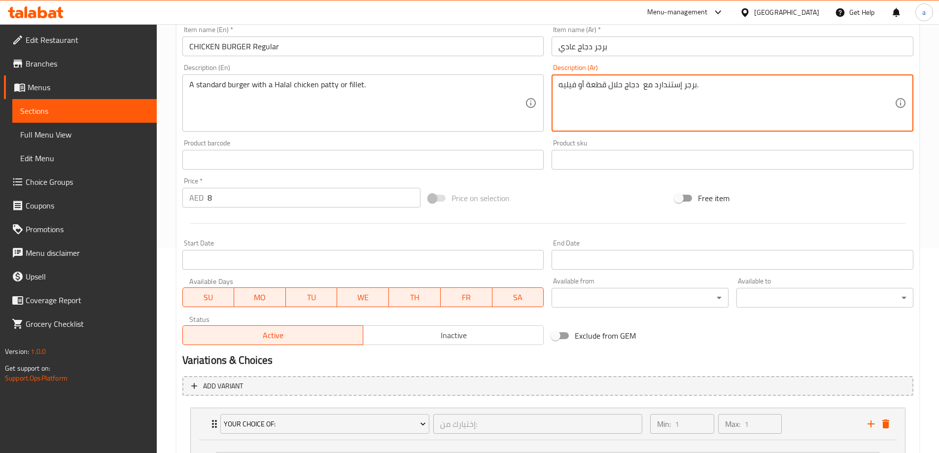
scroll to position [199, 0]
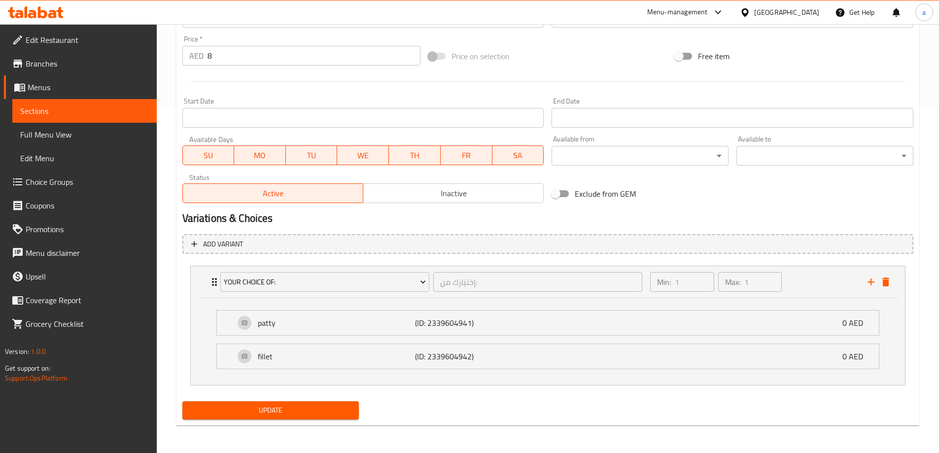
type textarea "برجر إستندارد مع دجاج حلال قطعة أو فيليه."
click at [344, 411] on span "Update" at bounding box center [270, 410] width 161 height 12
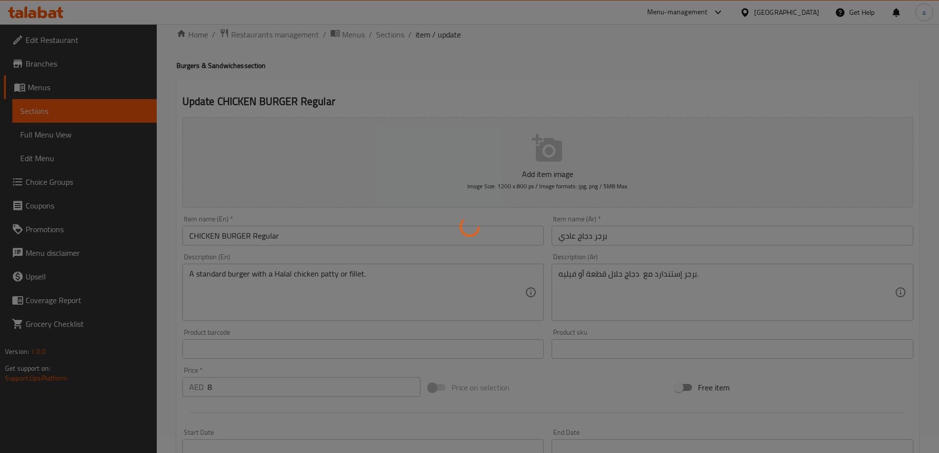
scroll to position [2, 0]
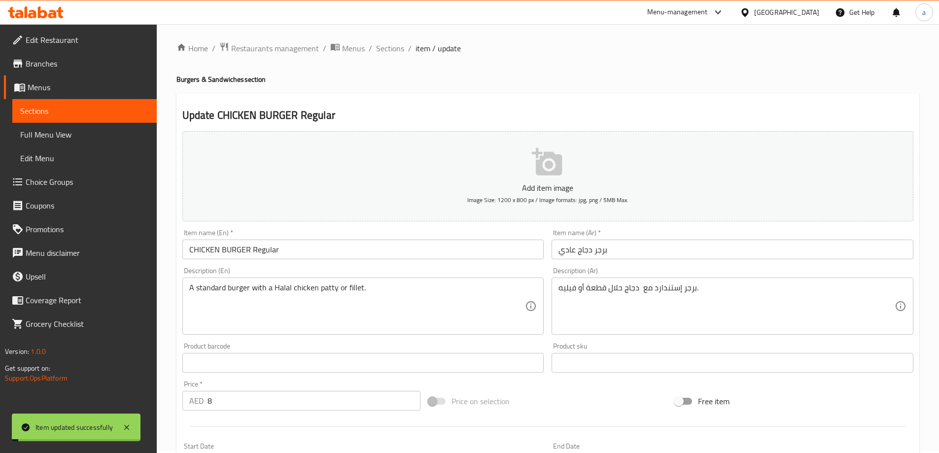
click at [395, 43] on span "Sections" at bounding box center [390, 48] width 28 height 12
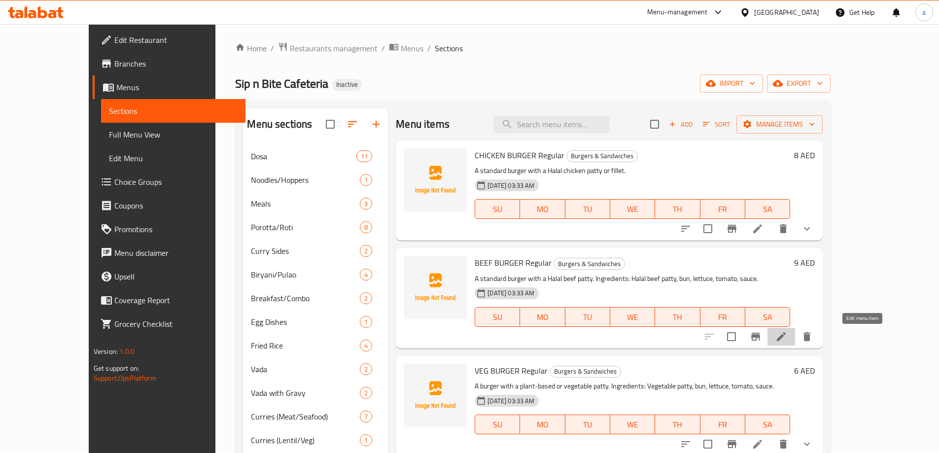
click at [786, 338] on icon at bounding box center [781, 336] width 9 height 9
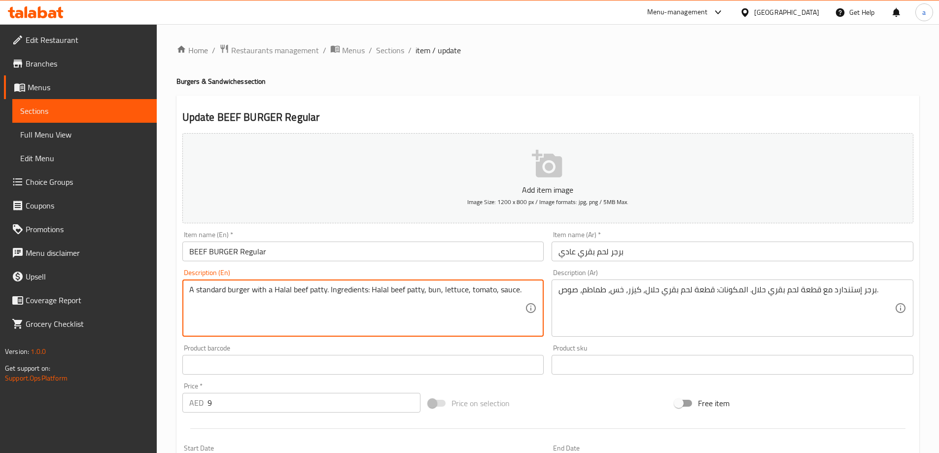
drag, startPoint x: 366, startPoint y: 318, endPoint x: 335, endPoint y: 298, distance: 37.0
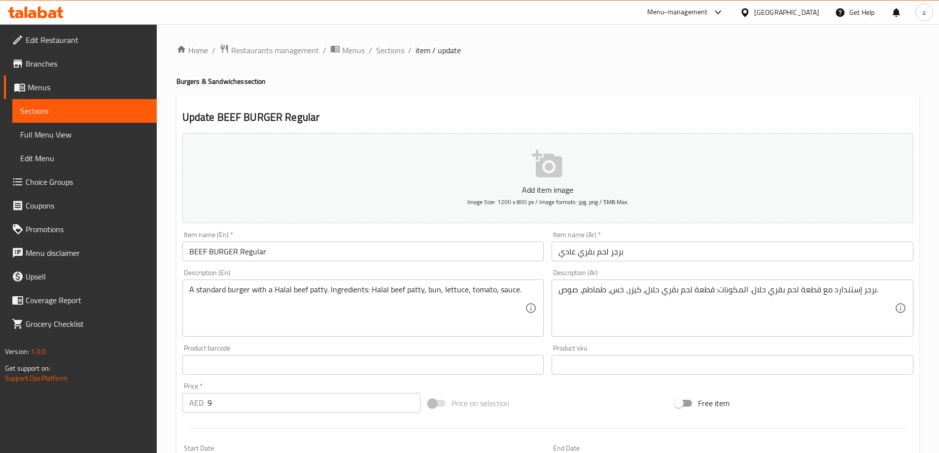
drag, startPoint x: 526, startPoint y: 281, endPoint x: 348, endPoint y: 304, distance: 179.3
click at [348, 304] on div "A standard burger with a Halal beef patty. Ingredients: Halal beef patty, bun, …" at bounding box center [363, 307] width 362 height 57
drag, startPoint x: 530, startPoint y: 289, endPoint x: 483, endPoint y: 297, distance: 47.5
click at [475, 294] on div "A standard burger with a Halal beef patty. Ingredients: Halal beef patty, bun, …" at bounding box center [363, 307] width 362 height 57
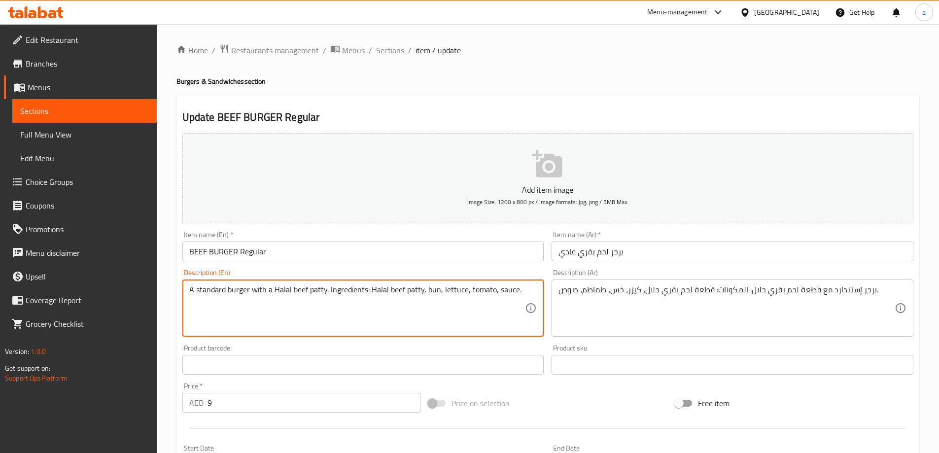
click at [478, 303] on textarea "A standard burger with a Halal beef patty. Ingredients: Halal beef patty, bun, …" at bounding box center [357, 308] width 336 height 47
click at [499, 303] on textarea "A standard burger with a Halal beef patty. Ingredients: Halal beef patty, bun, …" at bounding box center [357, 308] width 336 height 47
drag, startPoint x: 516, startPoint y: 293, endPoint x: 327, endPoint y: 306, distance: 189.2
click at [327, 306] on textarea "A standard burger with a Halal beef patty. Ingredients: Halal beef patty, bun, …" at bounding box center [357, 308] width 336 height 47
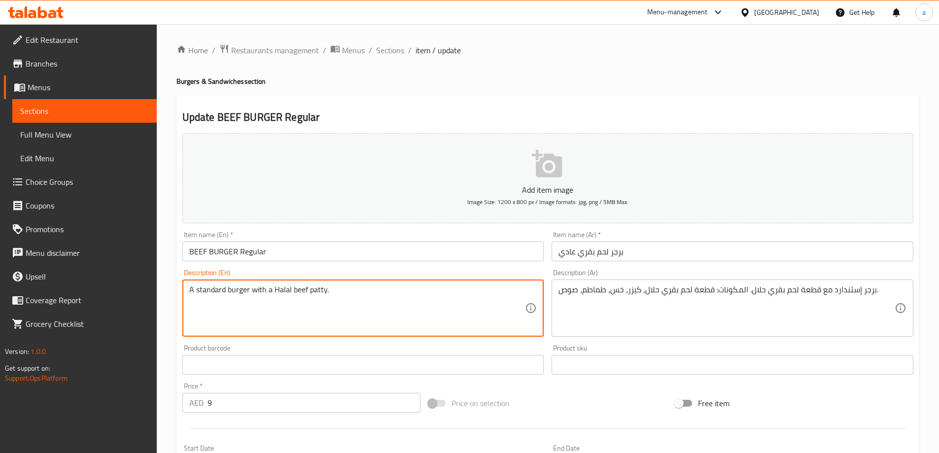
type textarea "A standard burger with a Halal beef patty."
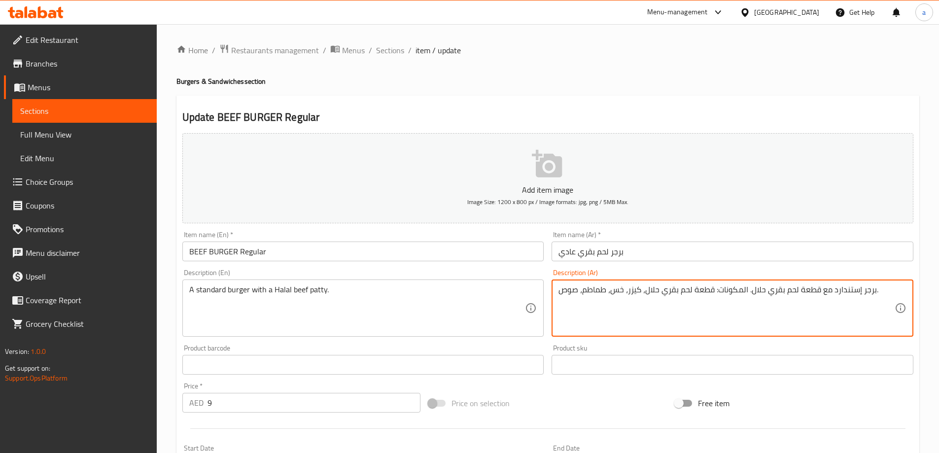
drag, startPoint x: 561, startPoint y: 292, endPoint x: 748, endPoint y: 315, distance: 187.7
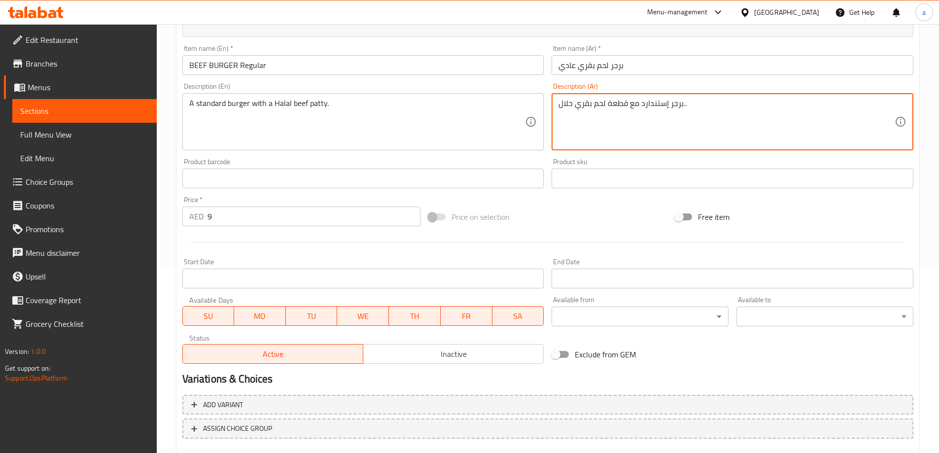
scroll to position [243, 0]
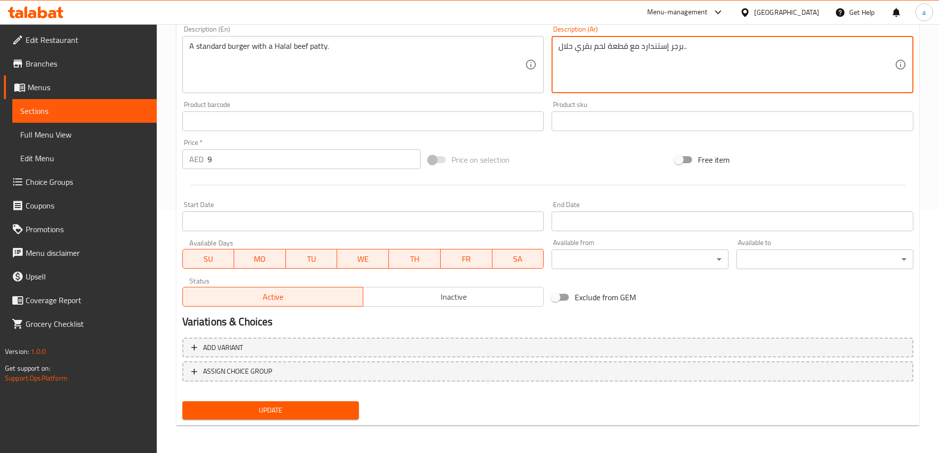
type textarea "برجر إستندارد مع قطعة لحم بقري حلال.."
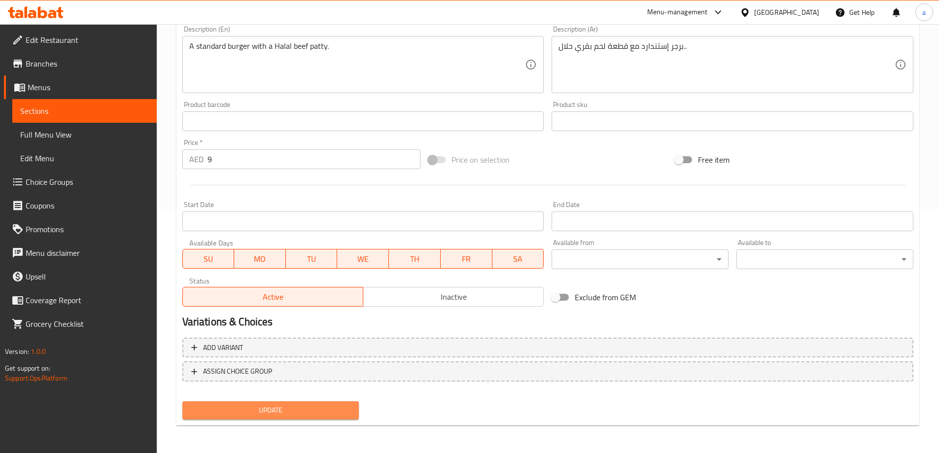
click at [212, 414] on span "Update" at bounding box center [270, 410] width 161 height 12
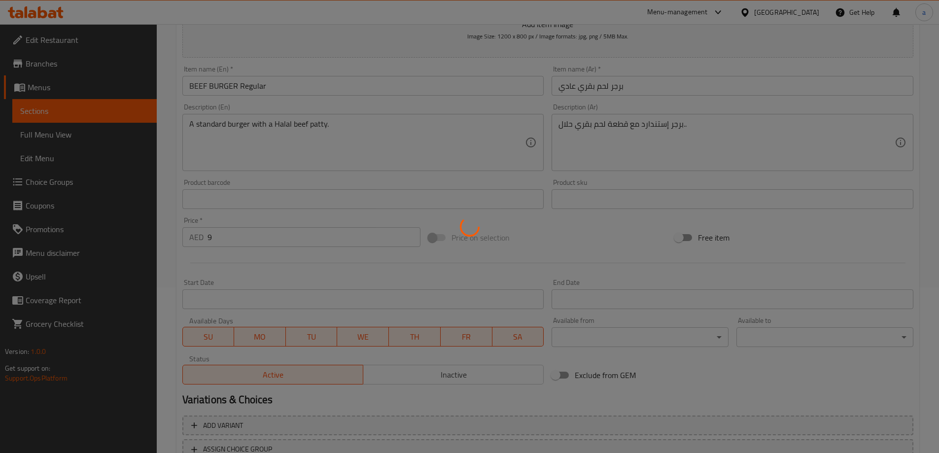
scroll to position [0, 0]
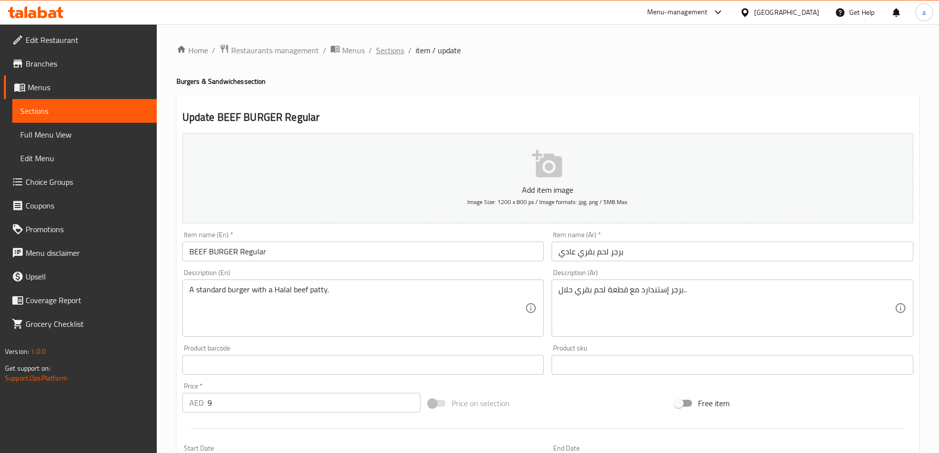
click at [381, 56] on span "Sections" at bounding box center [390, 50] width 28 height 12
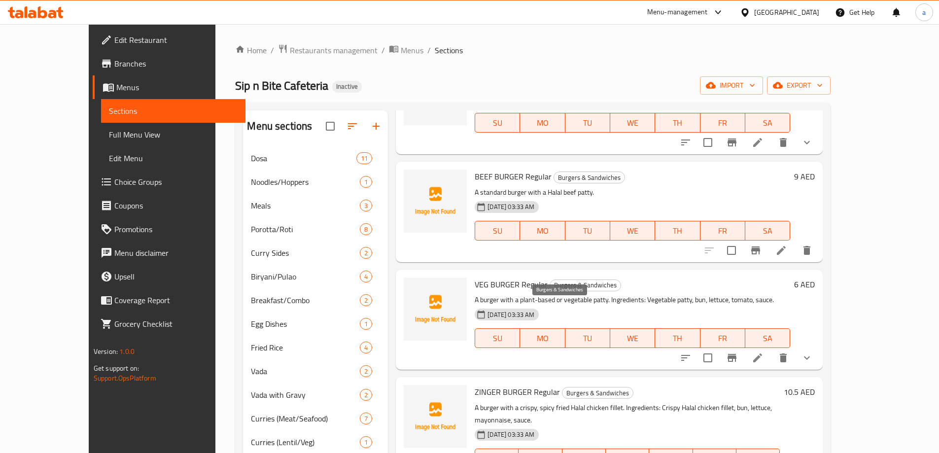
scroll to position [99, 0]
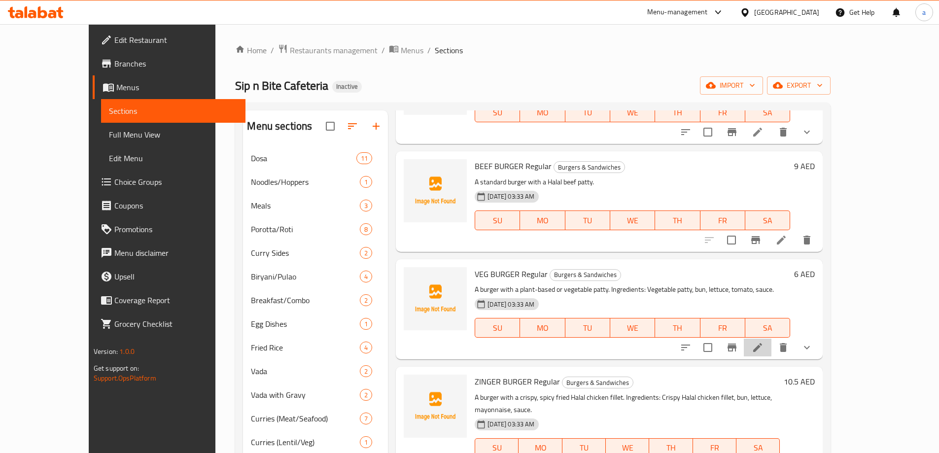
click at [771, 352] on li at bounding box center [758, 348] width 28 height 18
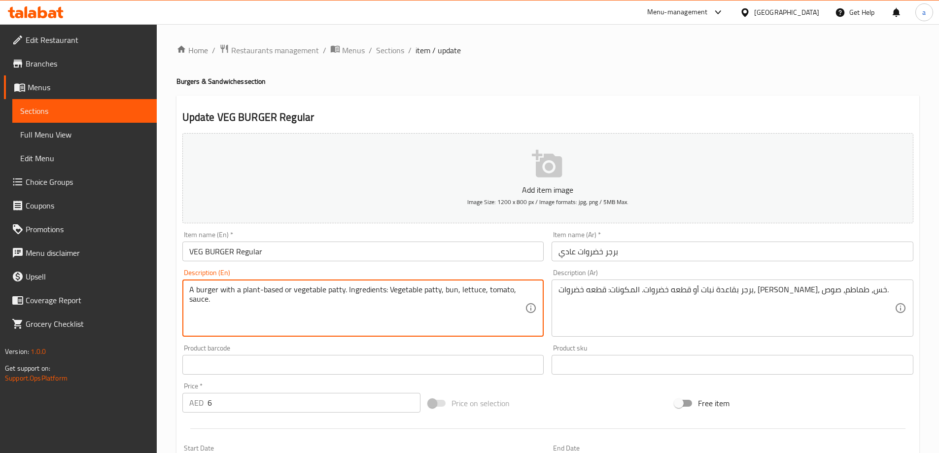
drag, startPoint x: 361, startPoint y: 312, endPoint x: 347, endPoint y: 291, distance: 24.9
type textarea "A burger with a plant-based or vegetable patty."
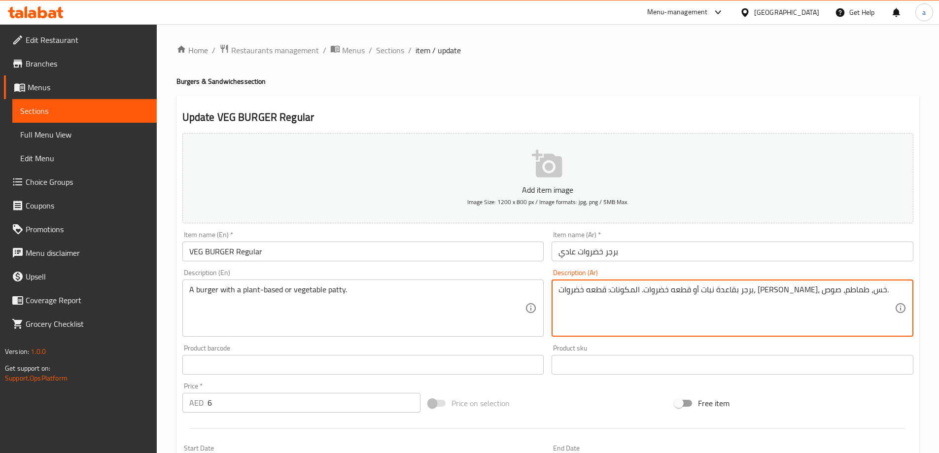
drag, startPoint x: 693, startPoint y: 289, endPoint x: 508, endPoint y: 326, distance: 188.5
drag, startPoint x: 727, startPoint y: 290, endPoint x: 539, endPoint y: 336, distance: 193.3
click at [539, 336] on div "Add item image Image Size: 1200 x 800 px / Image formats: jpg, png / 5MB Max. I…" at bounding box center [547, 341] width 739 height 425
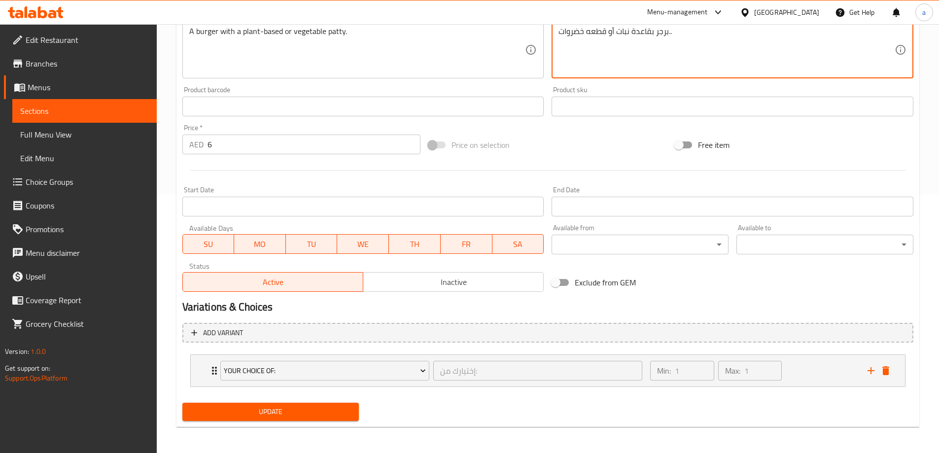
scroll to position [260, 0]
click at [811, 377] on div "Min: 1 ​ Max: 1 ​" at bounding box center [752, 369] width 217 height 32
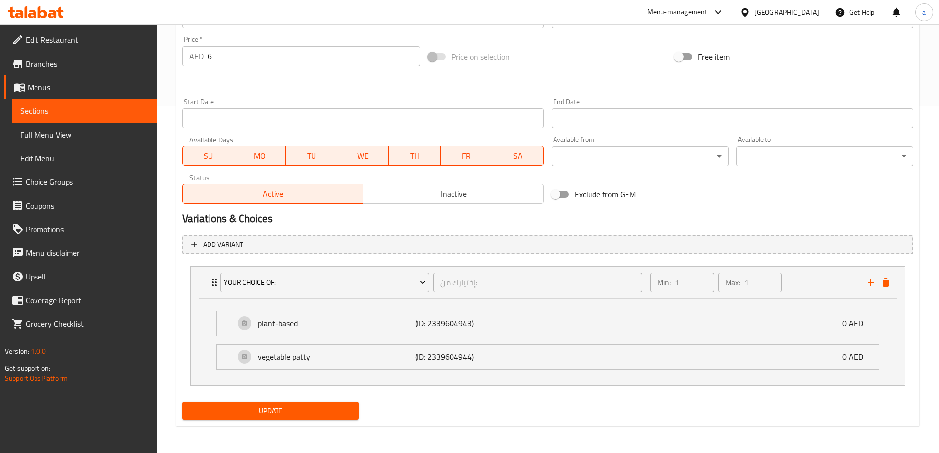
scroll to position [347, 0]
click at [545, 332] on div "plant-based (ID: 2339604943) 0 AED" at bounding box center [551, 323] width 632 height 25
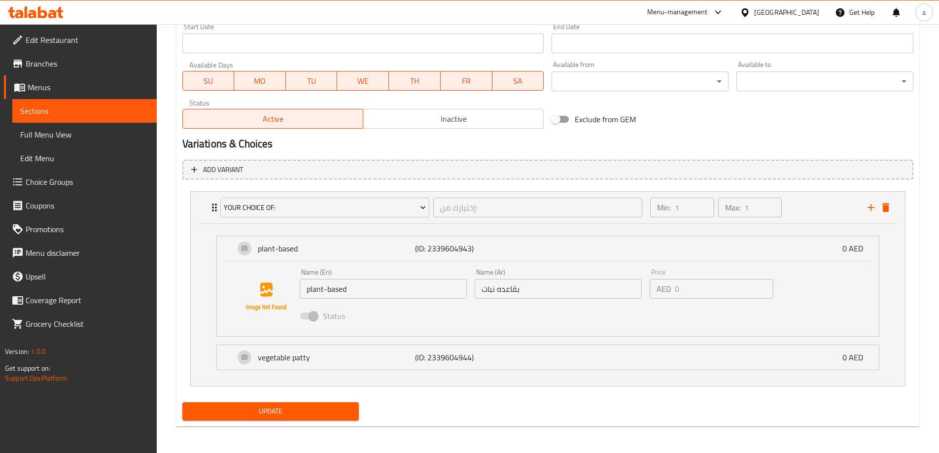
scroll to position [422, 0]
click at [530, 360] on div "vegetable patty (ID: 2339604944) 0 AED" at bounding box center [551, 356] width 632 height 25
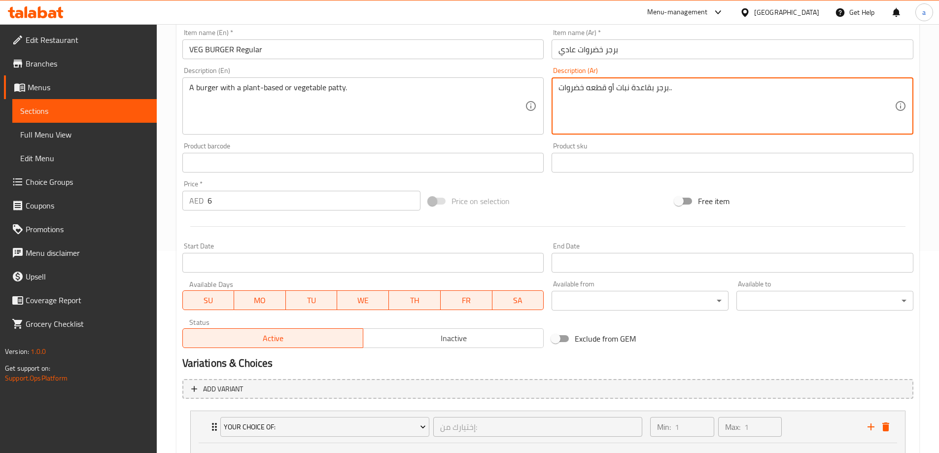
scroll to position [153, 0]
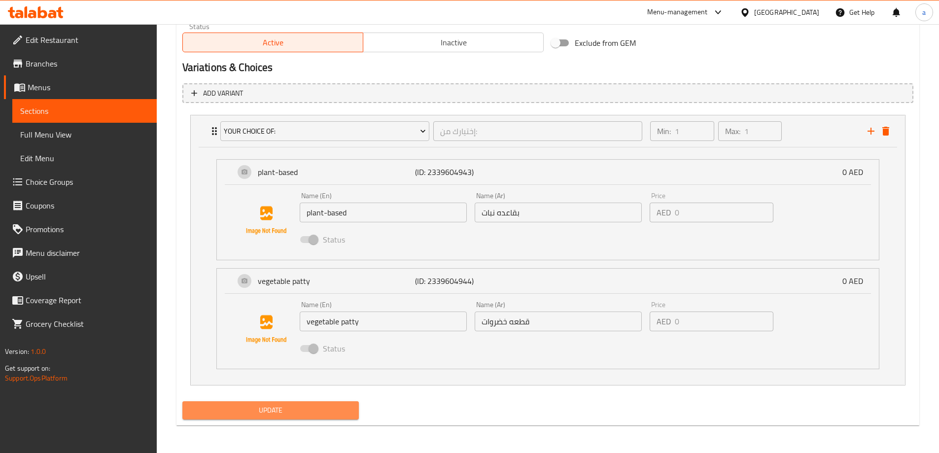
click at [245, 412] on span "Update" at bounding box center [270, 410] width 161 height 12
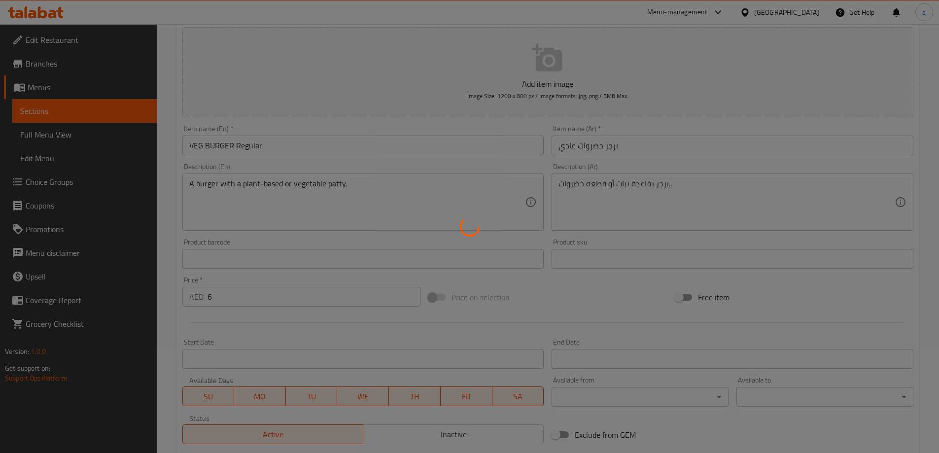
scroll to position [104, 0]
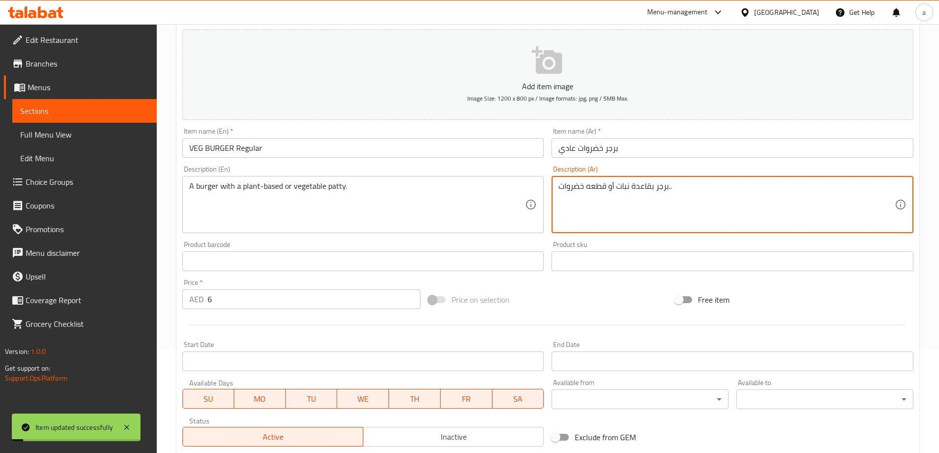
click at [633, 185] on textarea "برجر بقاعدة نبات أو قطعه خضروات.." at bounding box center [726, 204] width 336 height 47
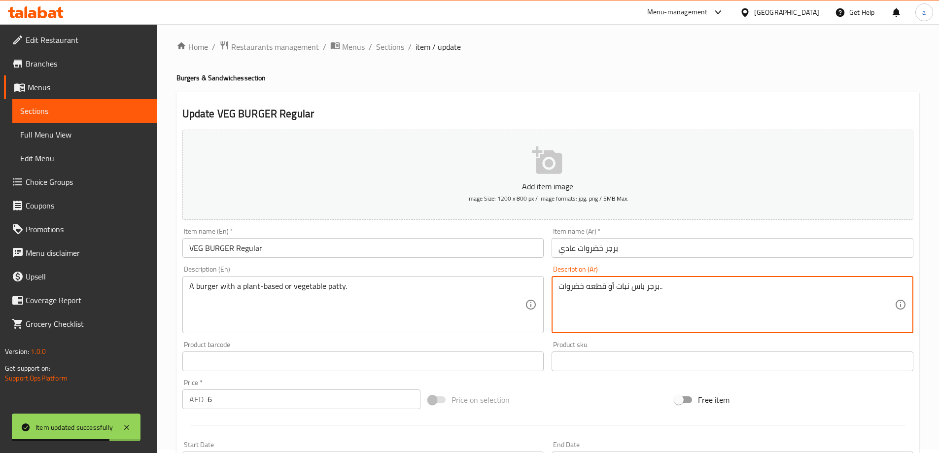
scroll to position [0, 0]
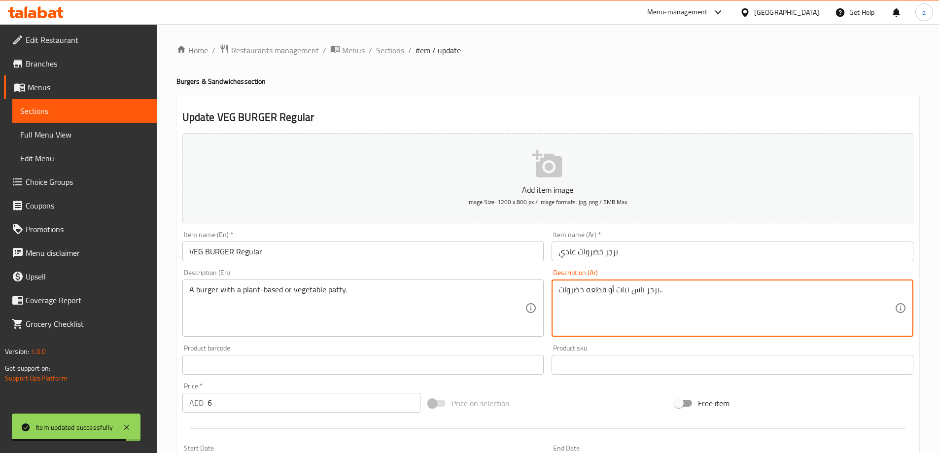
type textarea "برجر باس نبات أو قطعه خضروات.."
click at [382, 48] on span "Sections" at bounding box center [390, 50] width 28 height 12
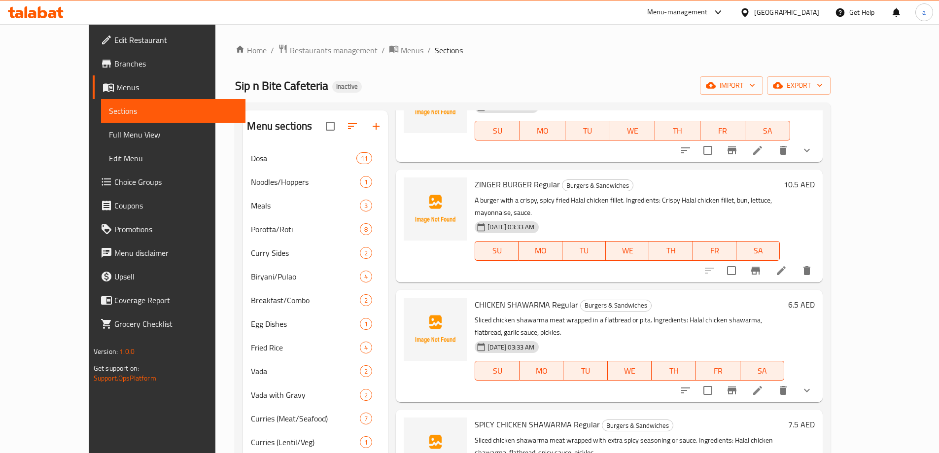
scroll to position [246, 0]
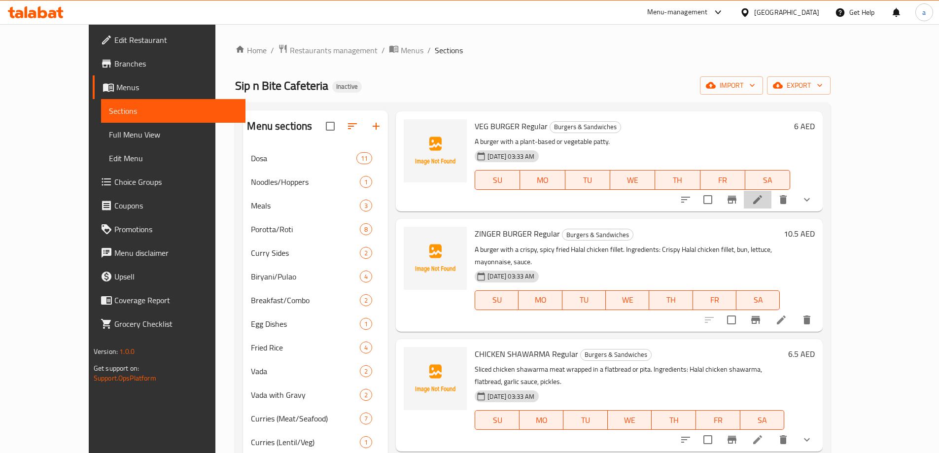
click at [771, 196] on li at bounding box center [758, 200] width 28 height 18
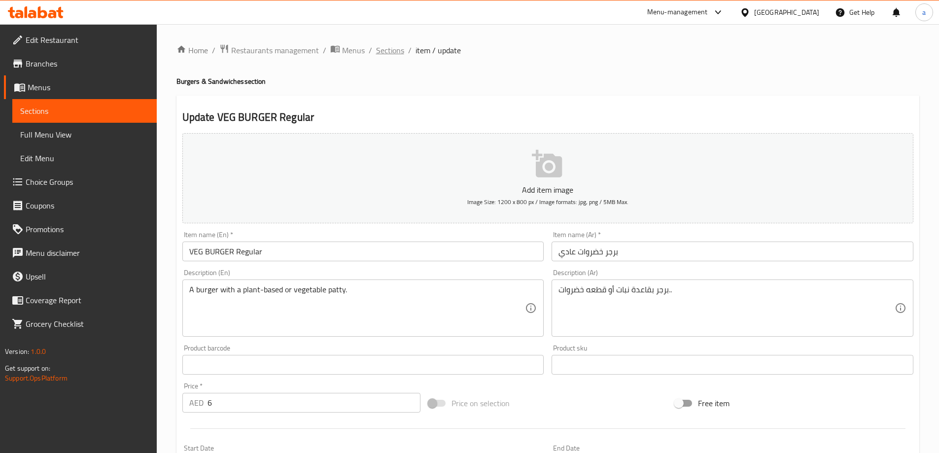
click at [393, 45] on span "Sections" at bounding box center [390, 50] width 28 height 12
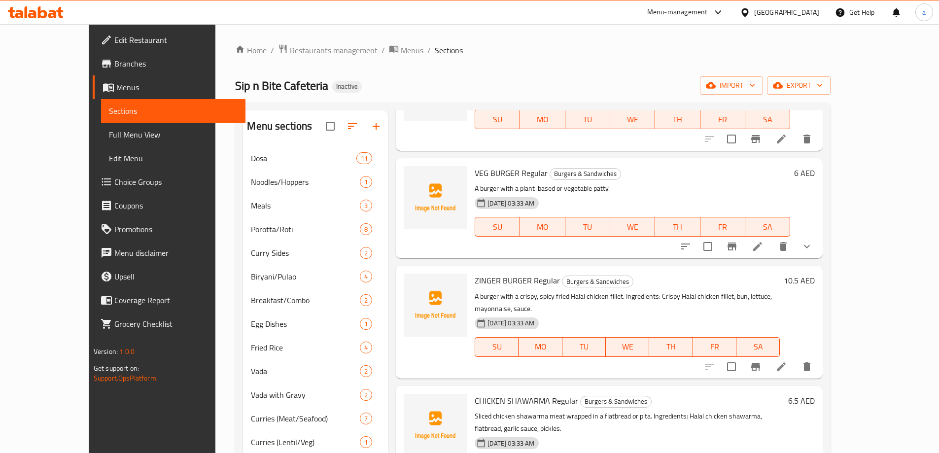
scroll to position [197, 0]
click at [795, 360] on li at bounding box center [781, 369] width 28 height 18
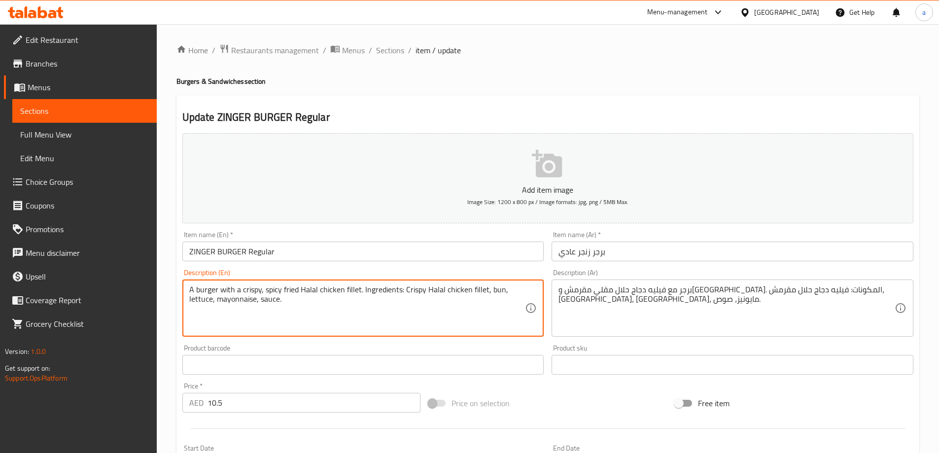
drag, startPoint x: 350, startPoint y: 315, endPoint x: 359, endPoint y: 289, distance: 27.4
type textarea "A burger with a crispy, spicy fried Halal chicken fillet"
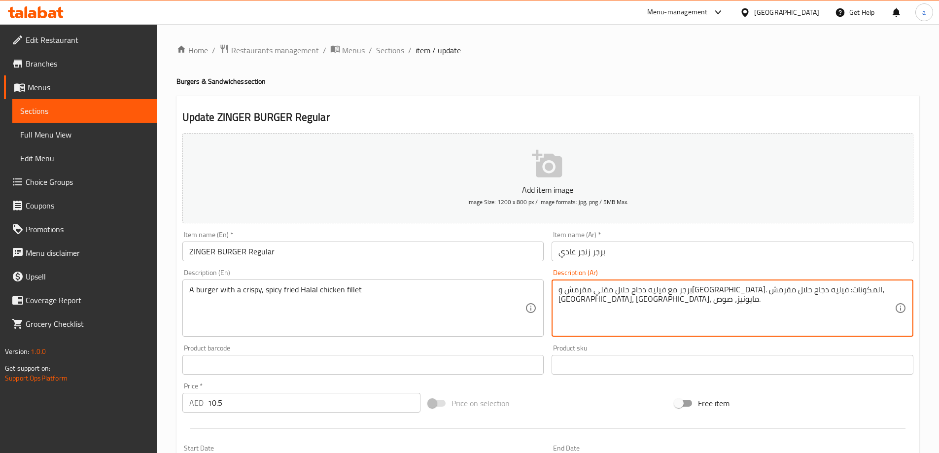
drag, startPoint x: 596, startPoint y: 303, endPoint x: 736, endPoint y: 282, distance: 141.1
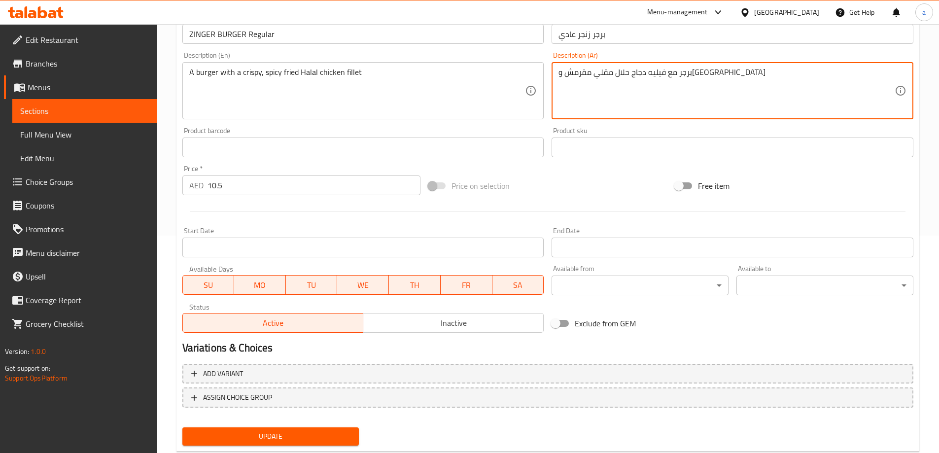
scroll to position [243, 0]
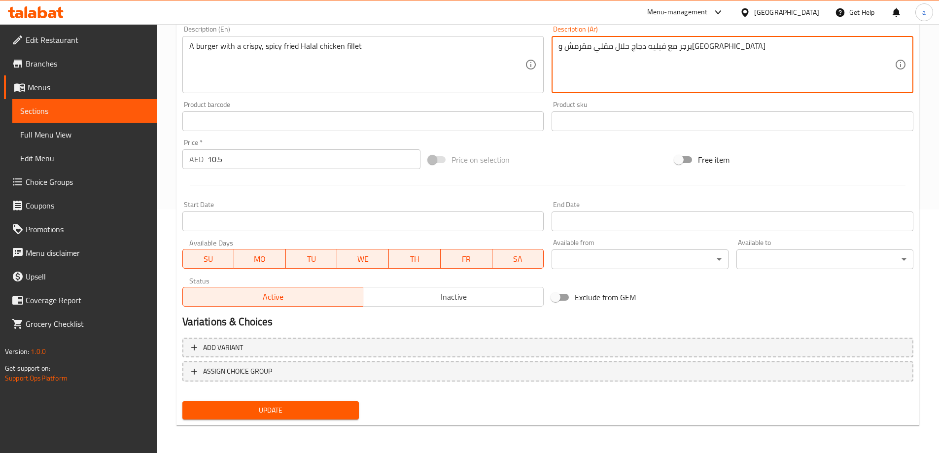
type textarea "برجر مع فيليه دجاج حلال مقلي مقرمش وحار"
click at [250, 409] on span "Update" at bounding box center [270, 410] width 161 height 12
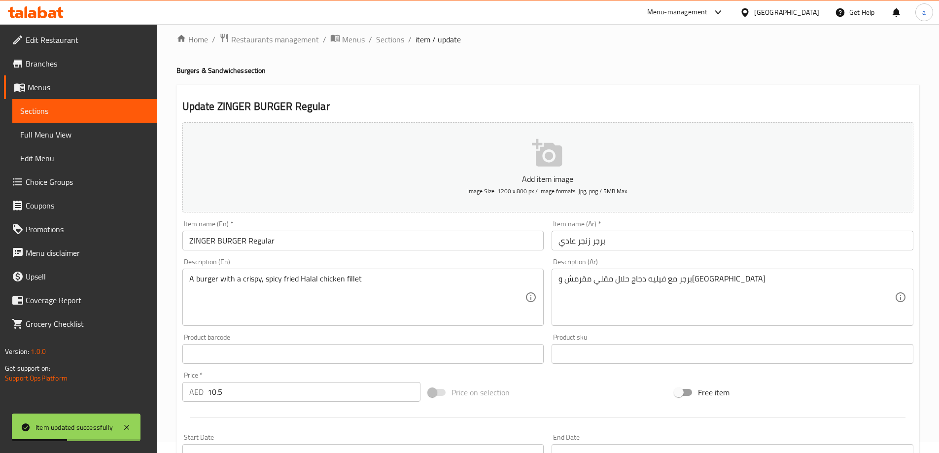
scroll to position [0, 0]
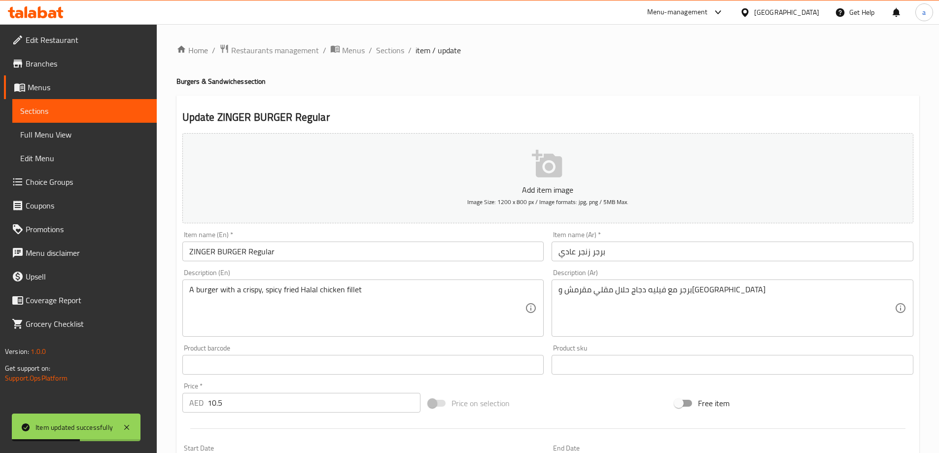
click at [384, 40] on div "Home / Restaurants management / Menus / Sections / item / update Burgers & Sand…" at bounding box center [548, 360] width 782 height 672
click at [388, 42] on div "Home / Restaurants management / Menus / Sections / item / update Burgers & Sand…" at bounding box center [548, 360] width 782 height 672
click at [392, 46] on span "Sections" at bounding box center [390, 50] width 28 height 12
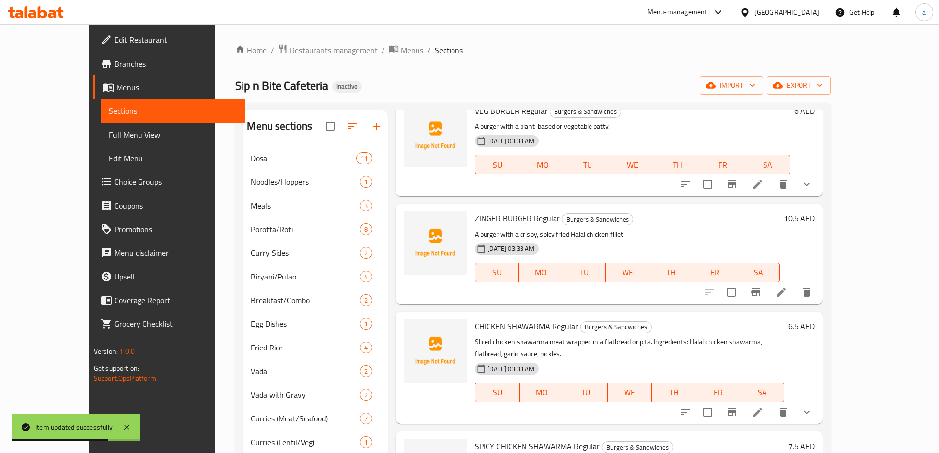
scroll to position [296, 0]
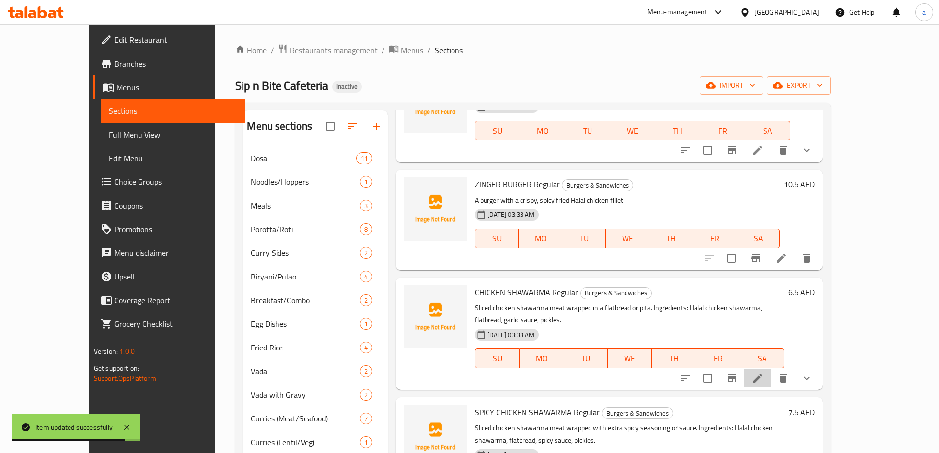
click at [771, 369] on li at bounding box center [758, 378] width 28 height 18
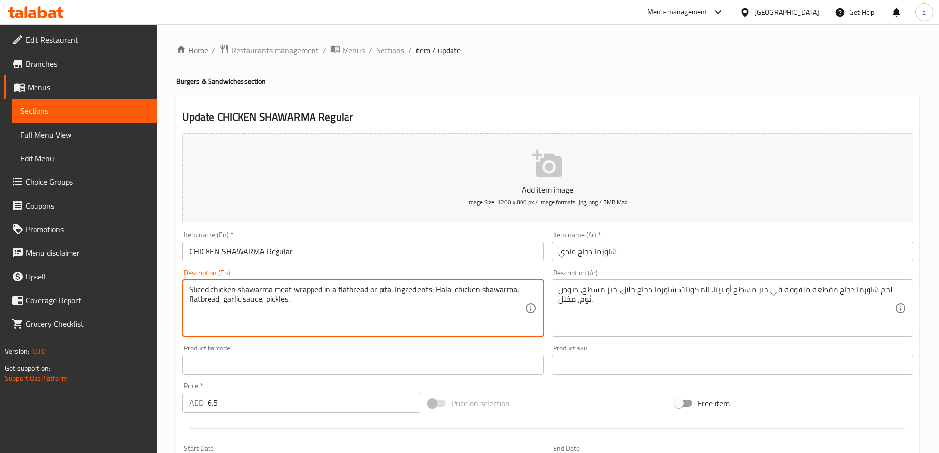
drag, startPoint x: 416, startPoint y: 324, endPoint x: 393, endPoint y: 286, distance: 43.8
type textarea "Sliced chicken shawarma meat wrapped in a flatbread or pita."
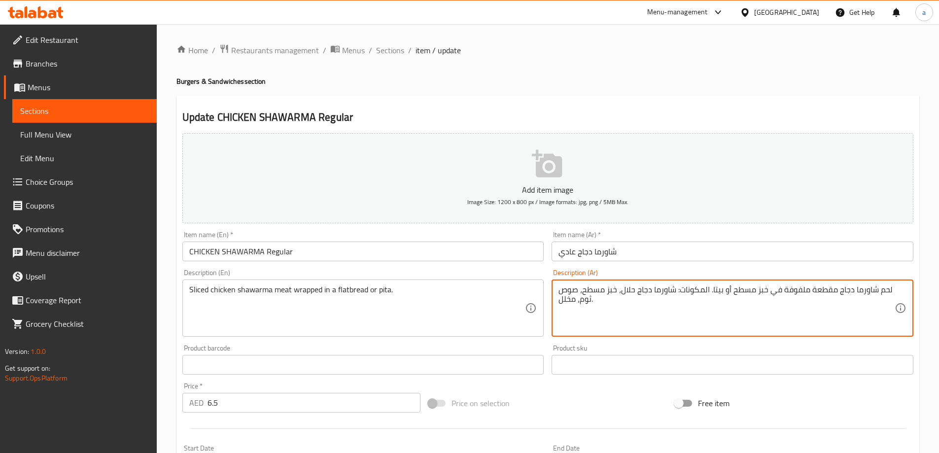
drag, startPoint x: 620, startPoint y: 304, endPoint x: 709, endPoint y: 296, distance: 89.6
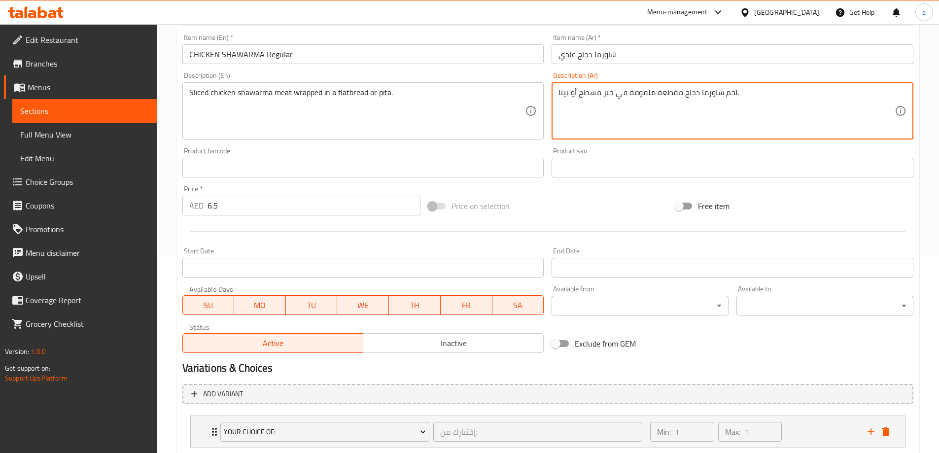
scroll to position [260, 0]
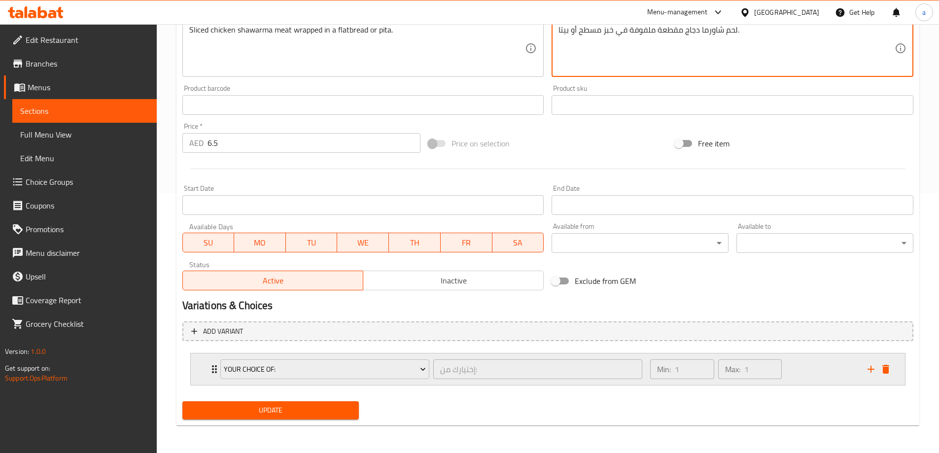
click at [797, 362] on div "Min: 1 ​ Max: 1 ​" at bounding box center [752, 369] width 217 height 32
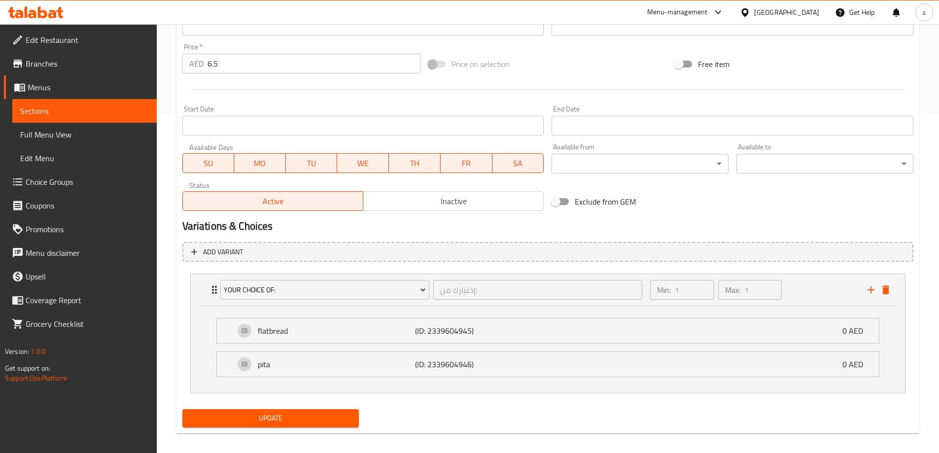
scroll to position [341, 0]
click at [516, 361] on p "(ID: 2339604946)" at bounding box center [467, 363] width 105 height 12
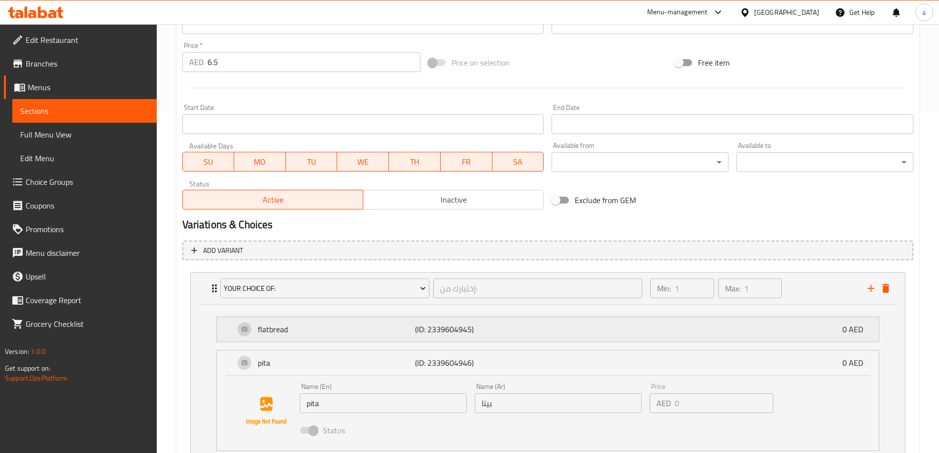
click at [525, 340] on div "flatbread (ID: 2339604945) 0 AED" at bounding box center [551, 329] width 632 height 25
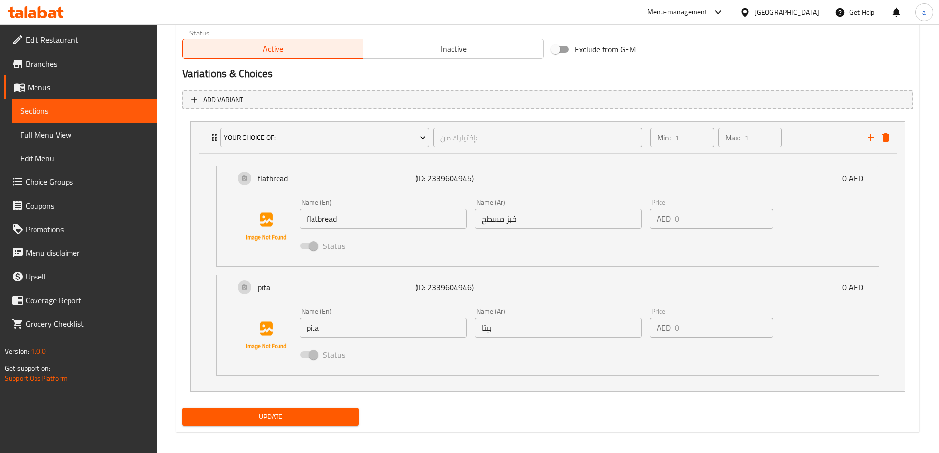
scroll to position [498, 0]
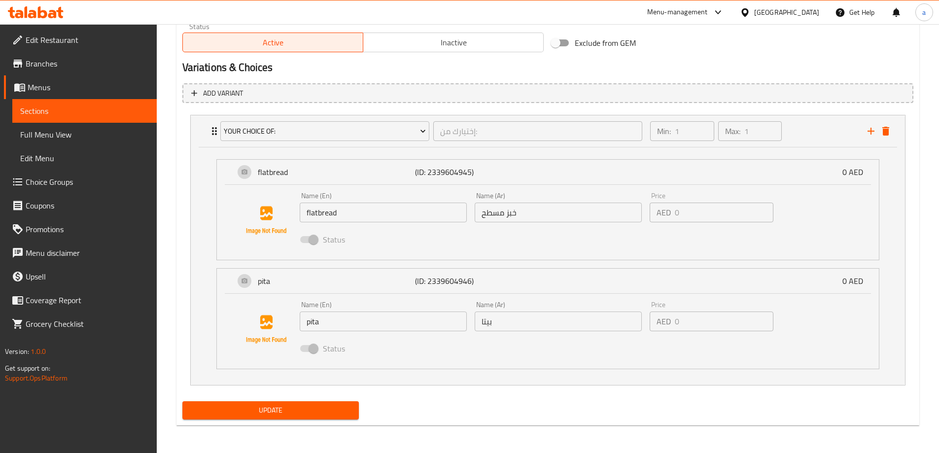
type textarea "لحم شاورما دجاج مقطعة ملفوفة في خبز مسطح أو بيتا."
click at [293, 402] on button "Update" at bounding box center [270, 410] width 177 height 18
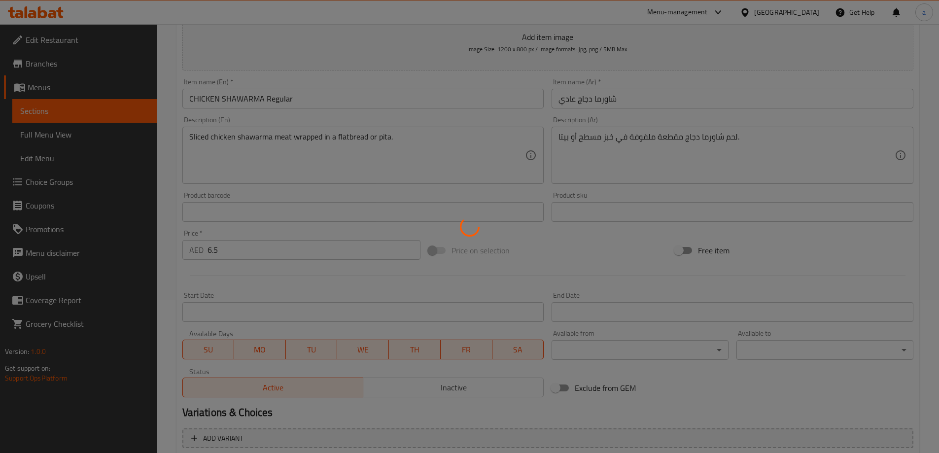
scroll to position [5, 0]
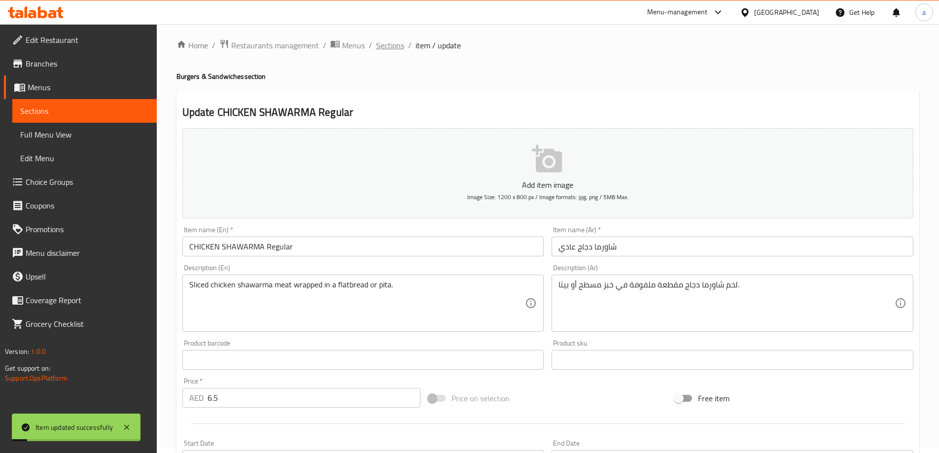
click at [384, 44] on span "Sections" at bounding box center [390, 45] width 28 height 12
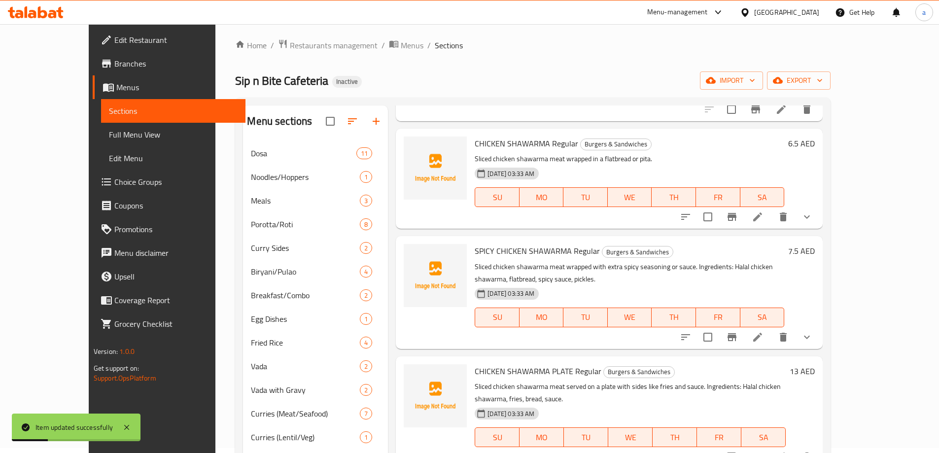
scroll to position [493, 0]
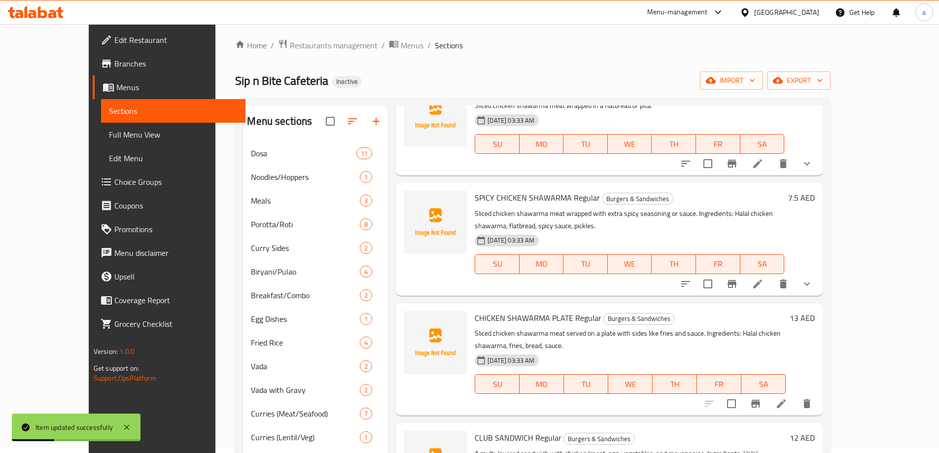
click at [764, 288] on icon at bounding box center [758, 284] width 12 height 12
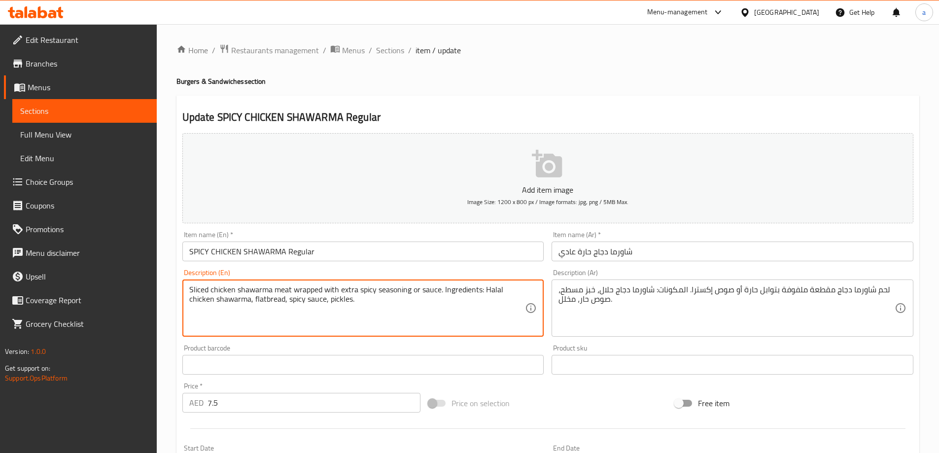
drag, startPoint x: 405, startPoint y: 314, endPoint x: 442, endPoint y: 284, distance: 47.7
type textarea "Sliced chicken shawarma meat wrapped with extra spicy seasoning or sauce."
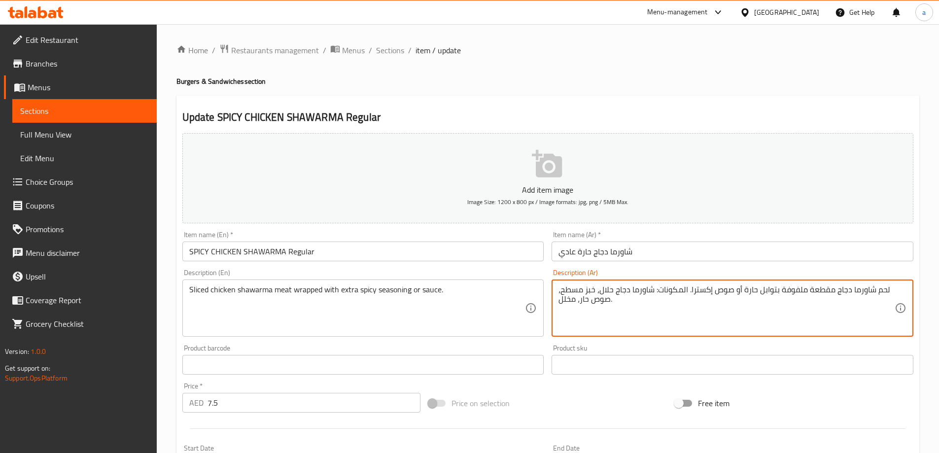
drag, startPoint x: 625, startPoint y: 302, endPoint x: 689, endPoint y: 294, distance: 64.1
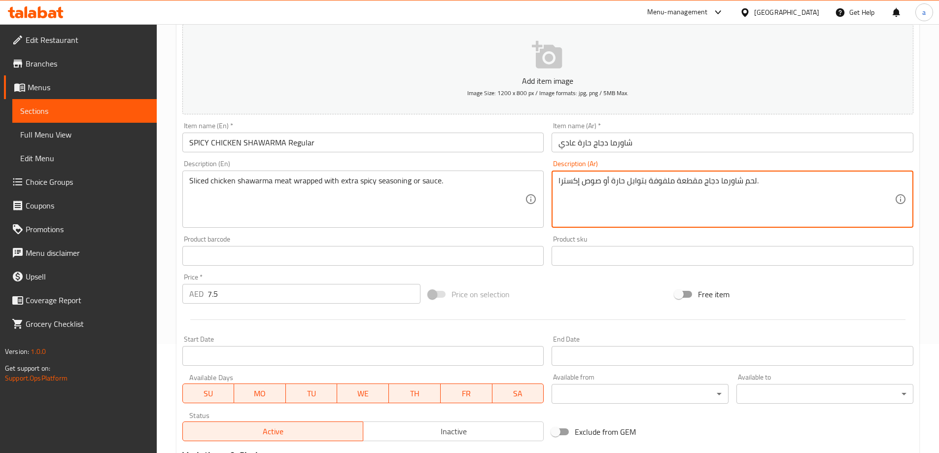
scroll to position [246, 0]
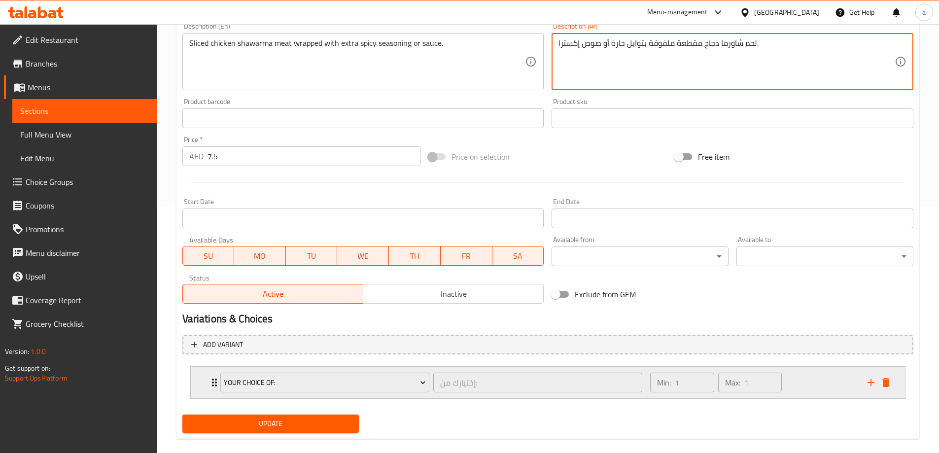
click at [789, 382] on div "Min: 1 ​ Max: 1 ​" at bounding box center [752, 383] width 217 height 32
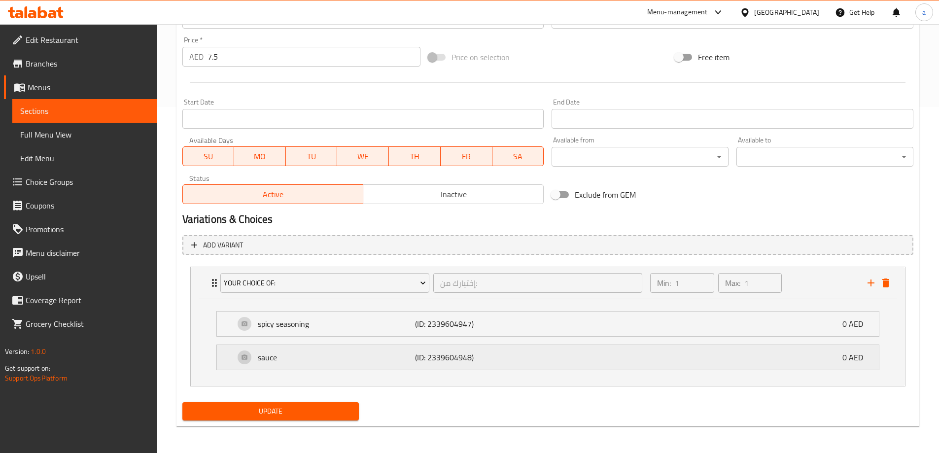
scroll to position [347, 0]
click at [577, 341] on li "sauce (ID: 2339604948) 0 AED Name (En) sauce Name (En) Name (Ar) صوص Name (Ar) …" at bounding box center [547, 357] width 679 height 34
click at [577, 335] on div "spicy seasoning (ID: 2339604947) 0 AED" at bounding box center [551, 323] width 632 height 25
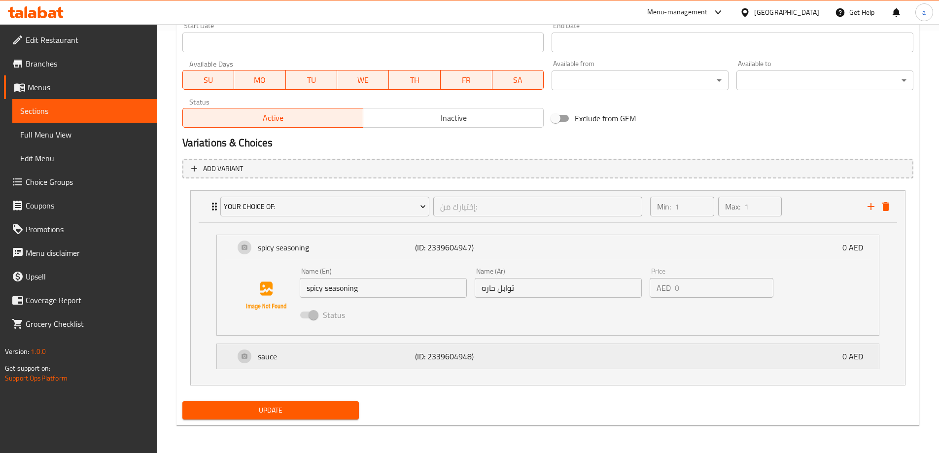
click at [559, 362] on div "sauce (ID: 2339604948) 0 AED" at bounding box center [551, 356] width 632 height 25
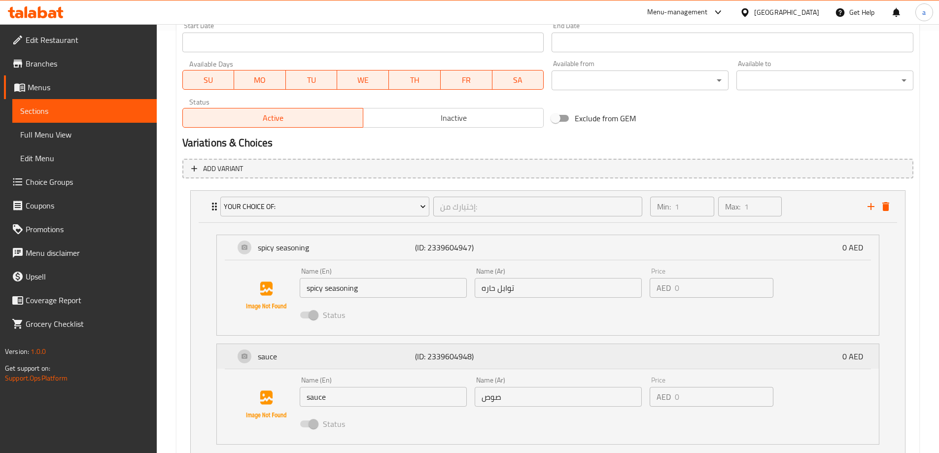
scroll to position [225, 0]
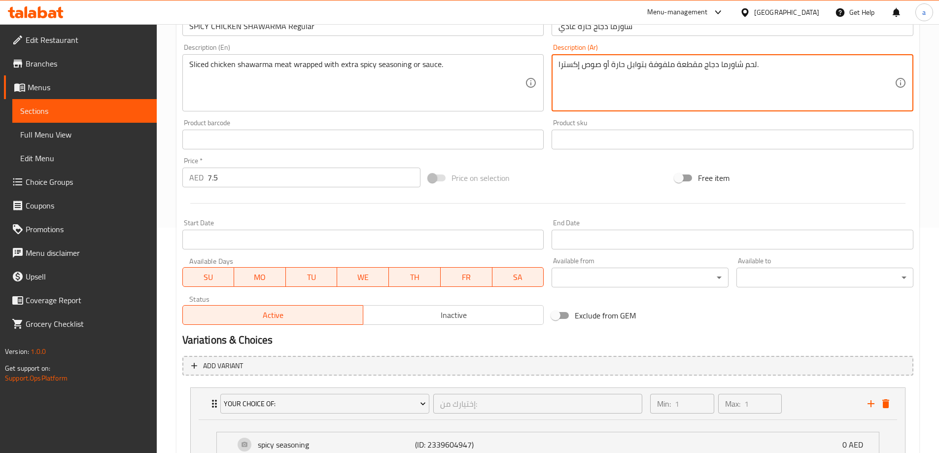
type textarea "لحم شاورما دجاج مقطعة ملفوفة بتوابل حارة أو صوص إكسترا."
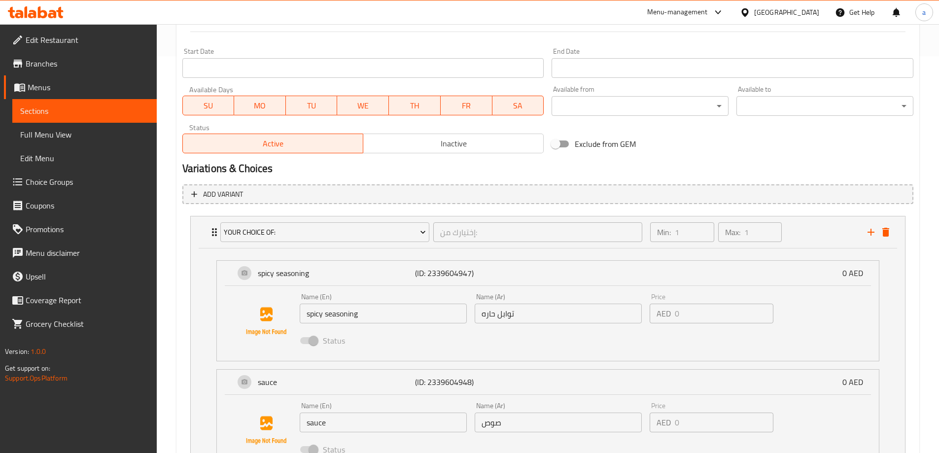
scroll to position [498, 0]
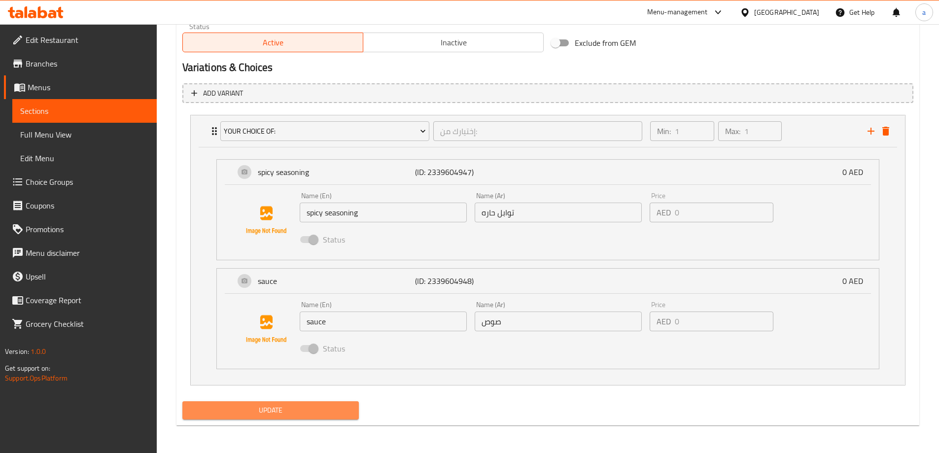
click at [277, 405] on span "Update" at bounding box center [270, 410] width 161 height 12
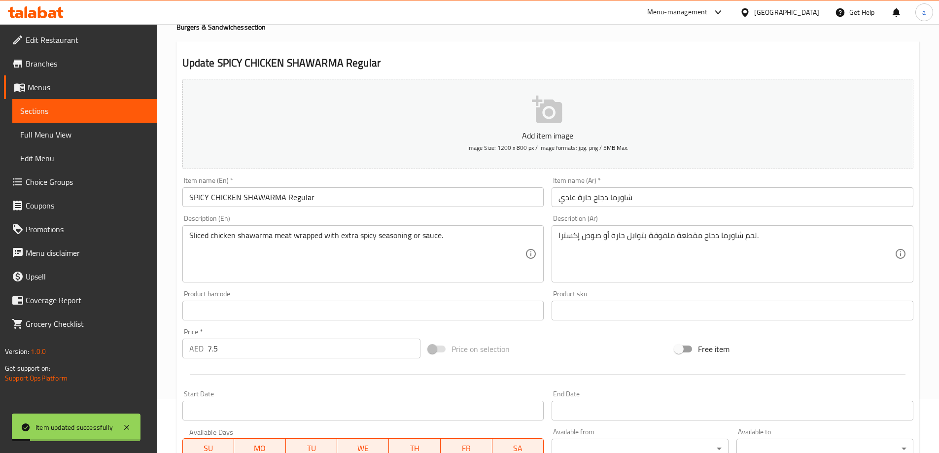
scroll to position [0, 0]
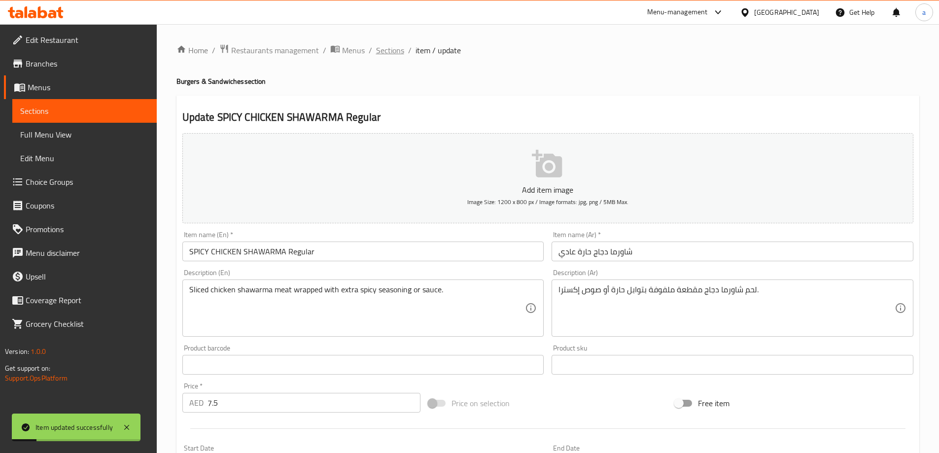
click at [385, 52] on span "Sections" at bounding box center [390, 50] width 28 height 12
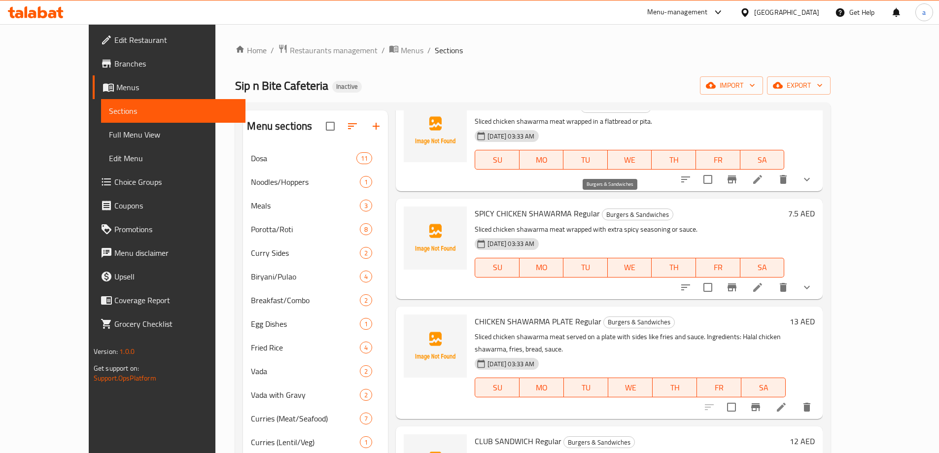
scroll to position [542, 0]
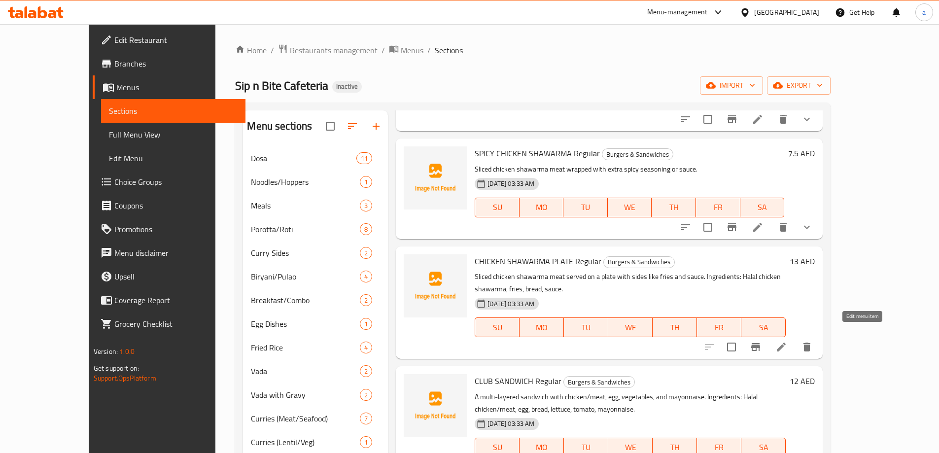
click at [787, 341] on icon at bounding box center [781, 347] width 12 height 12
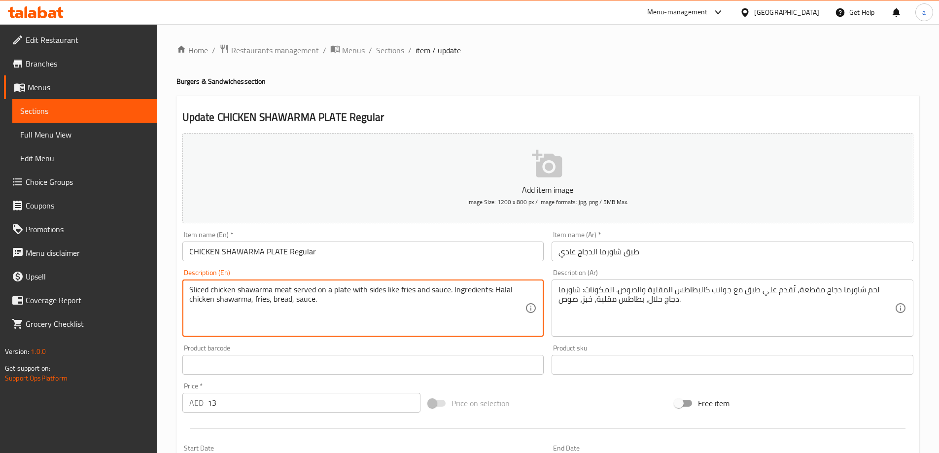
drag, startPoint x: 399, startPoint y: 319, endPoint x: 449, endPoint y: 292, distance: 56.7
type textarea "Sliced chicken shawarma meat served on a plate with sides like fries and sauce"
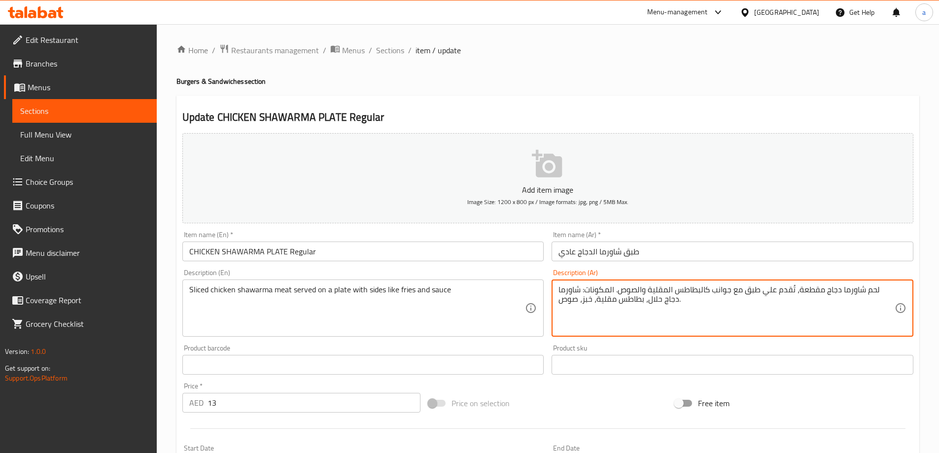
drag, startPoint x: 683, startPoint y: 305, endPoint x: 637, endPoint y: 291, distance: 48.3
click at [636, 308] on textarea "لحم شاورما دجاج مقطعة، تُقدم علي طبق مع جوانب كالبطاطس المقلية والصوص" at bounding box center [726, 308] width 336 height 47
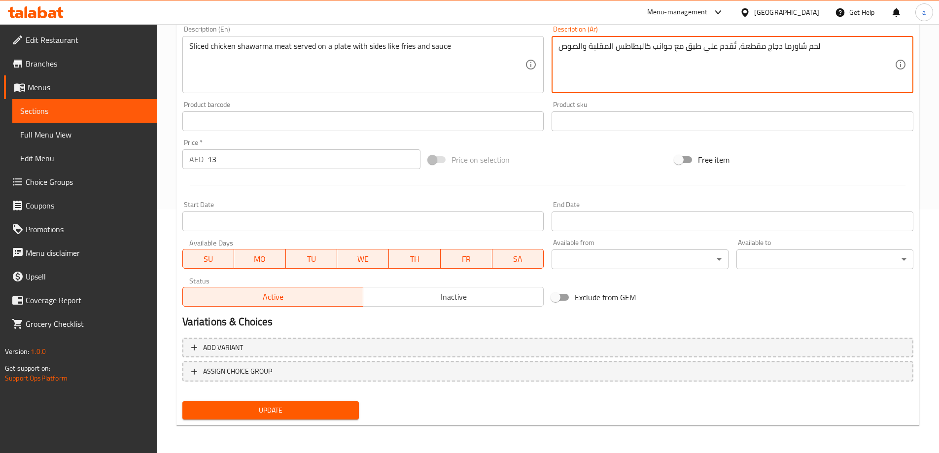
scroll to position [194, 0]
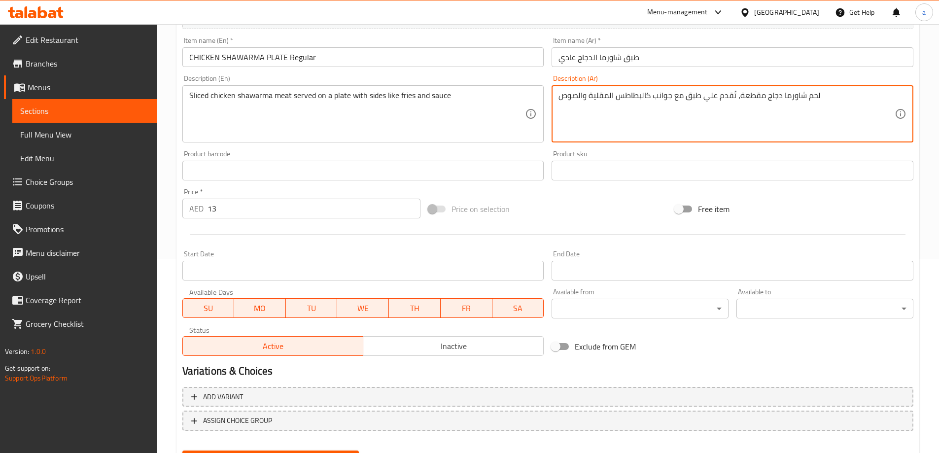
type textarea "لحم شاورما دجاج مقطعة، تُقدم علي طبق مع جوانب كالبطاطس المقلية والصوص"
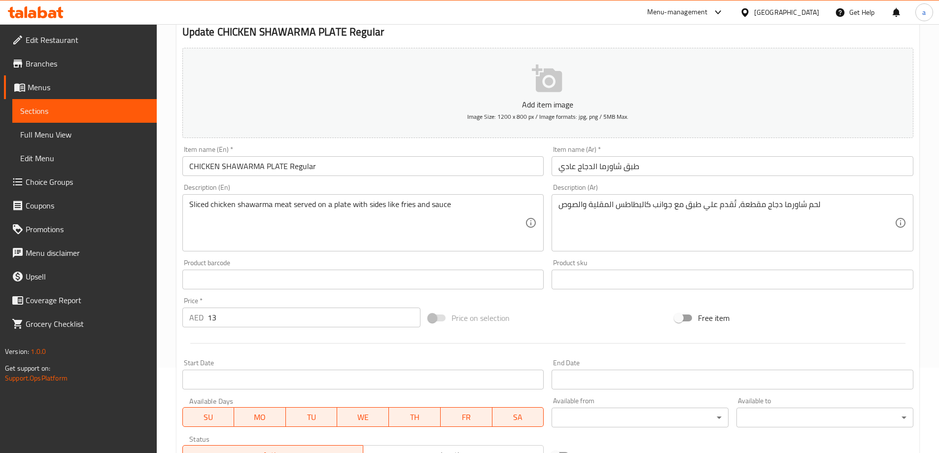
scroll to position [0, 0]
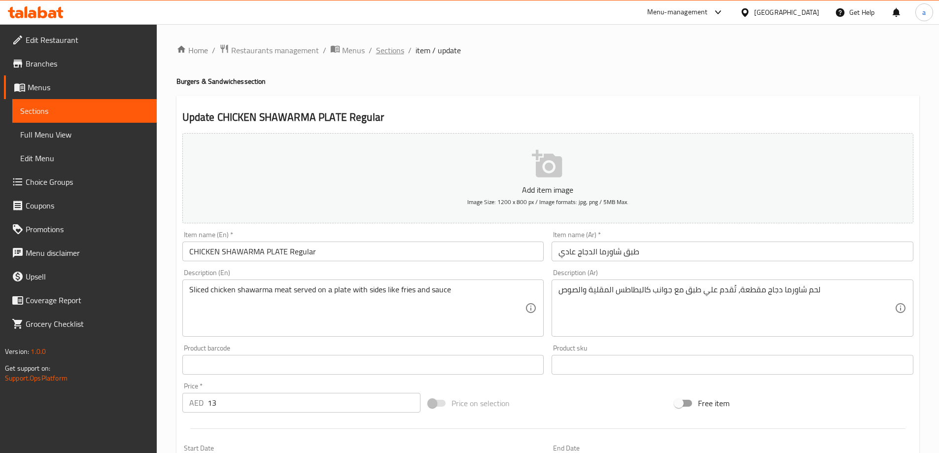
click at [382, 51] on span "Sections" at bounding box center [390, 50] width 28 height 12
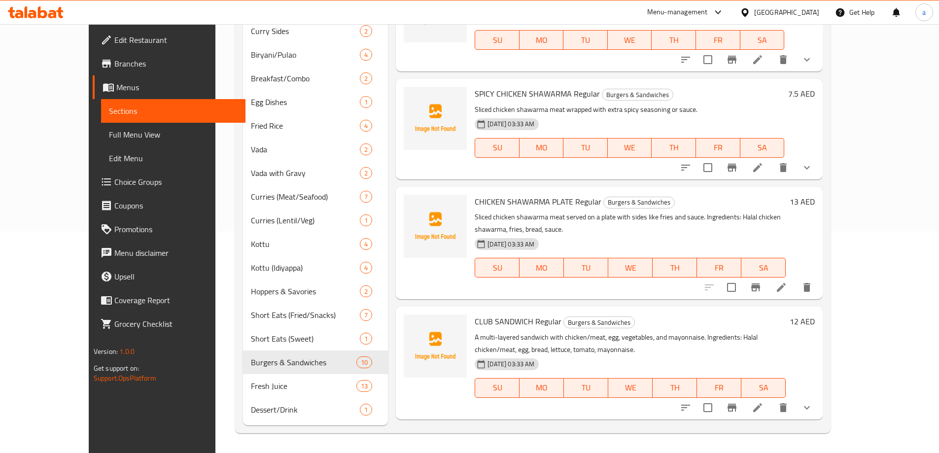
scroll to position [331, 0]
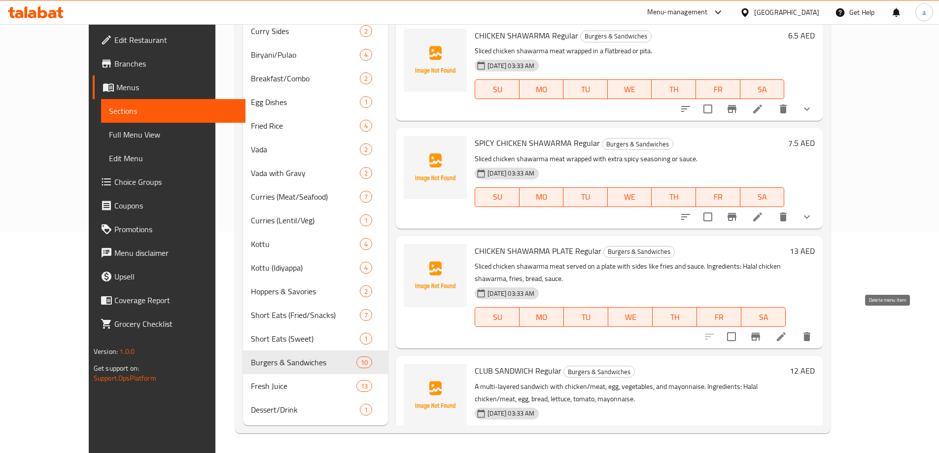
click at [813, 331] on icon "delete" at bounding box center [807, 337] width 12 height 12
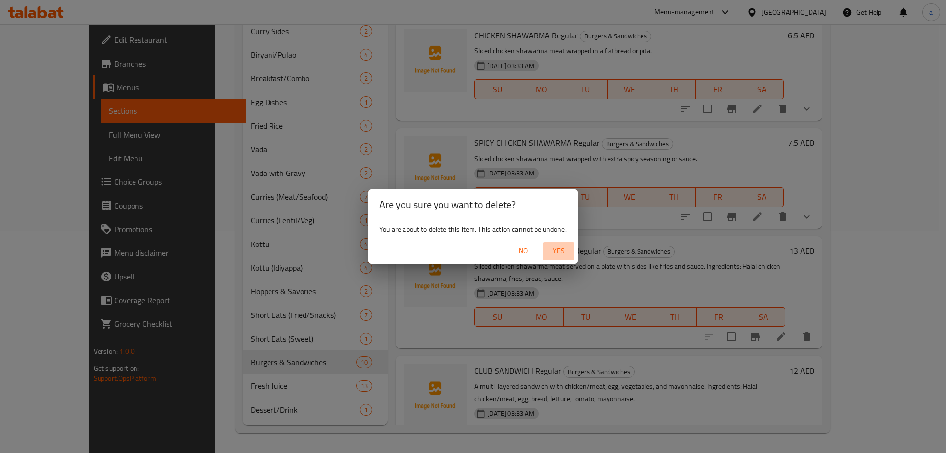
click at [560, 254] on span "Yes" at bounding box center [559, 251] width 24 height 12
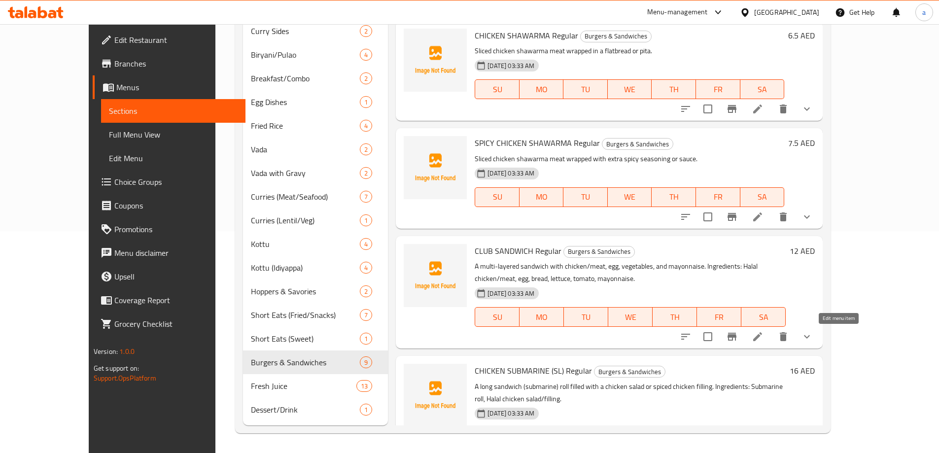
click at [764, 335] on icon at bounding box center [758, 337] width 12 height 12
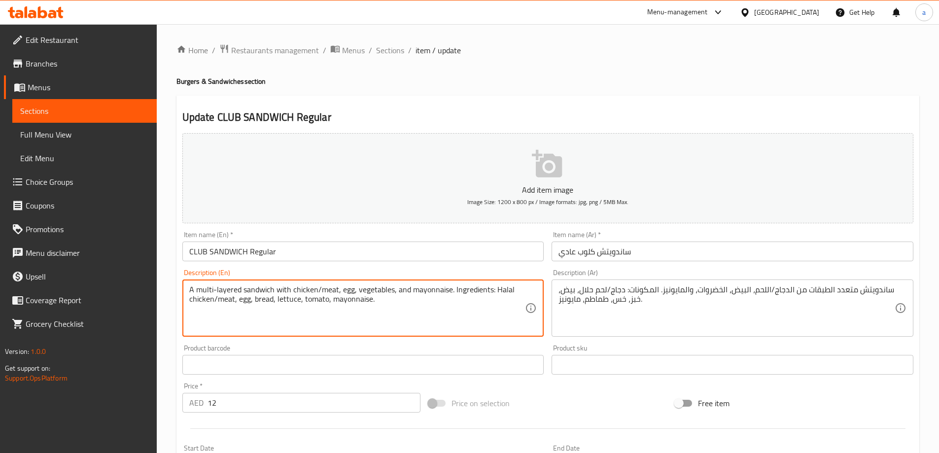
drag, startPoint x: 442, startPoint y: 326, endPoint x: 451, endPoint y: 290, distance: 37.2
type textarea "A multi-layered sandwich with chicken/meat, egg, vegetables, and mayonnaise."
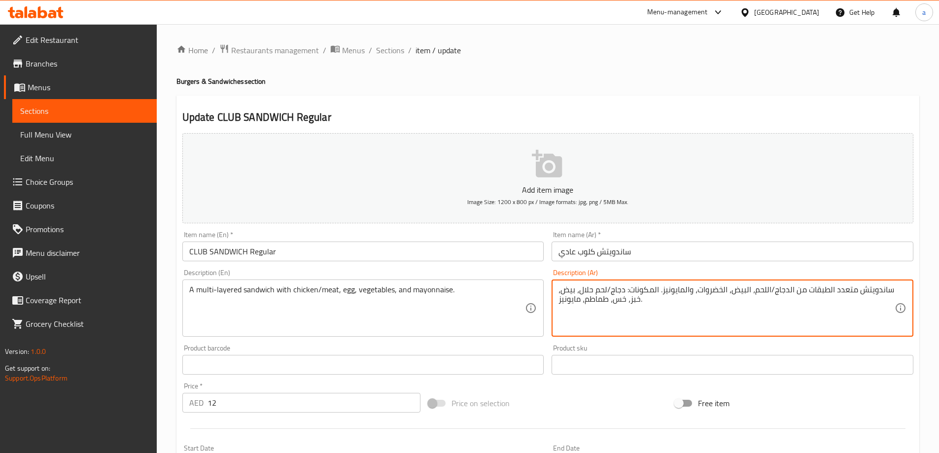
drag, startPoint x: 666, startPoint y: 311, endPoint x: 659, endPoint y: 290, distance: 22.3
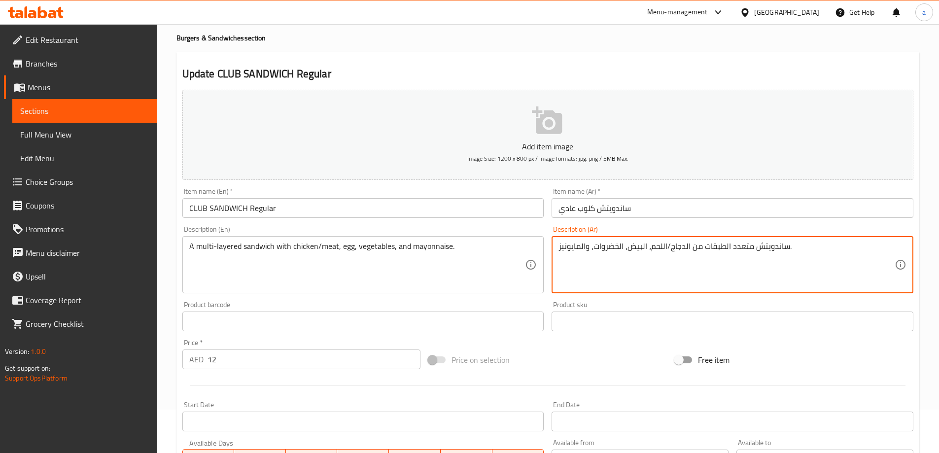
scroll to position [99, 0]
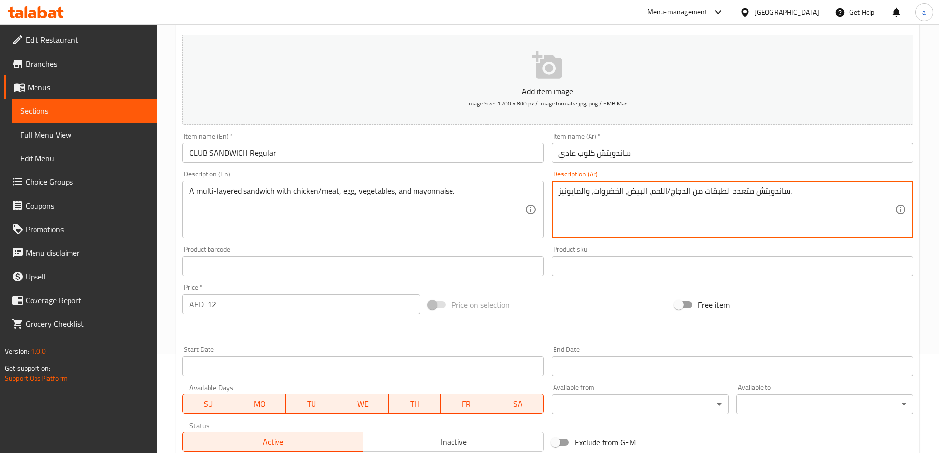
type textarea "ساندويتش متعدد الطبقات من الدجاج/اللحم، البيض، الخضروات، والمايونيز."
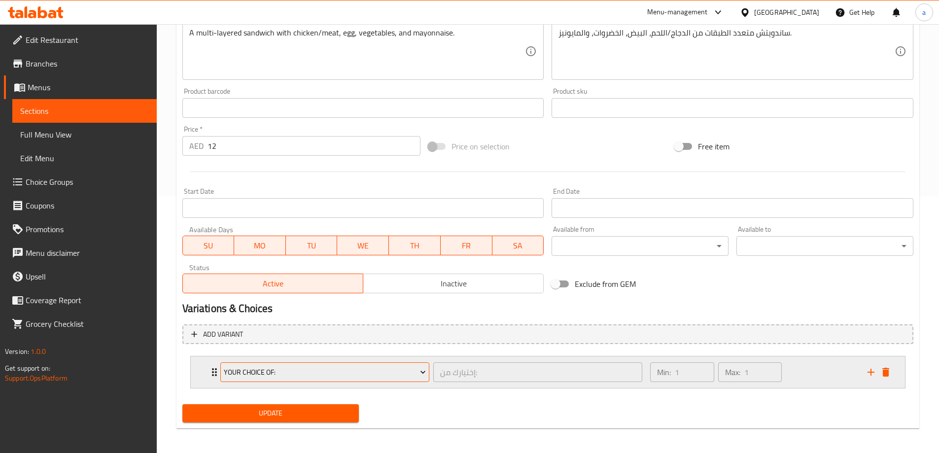
scroll to position [260, 0]
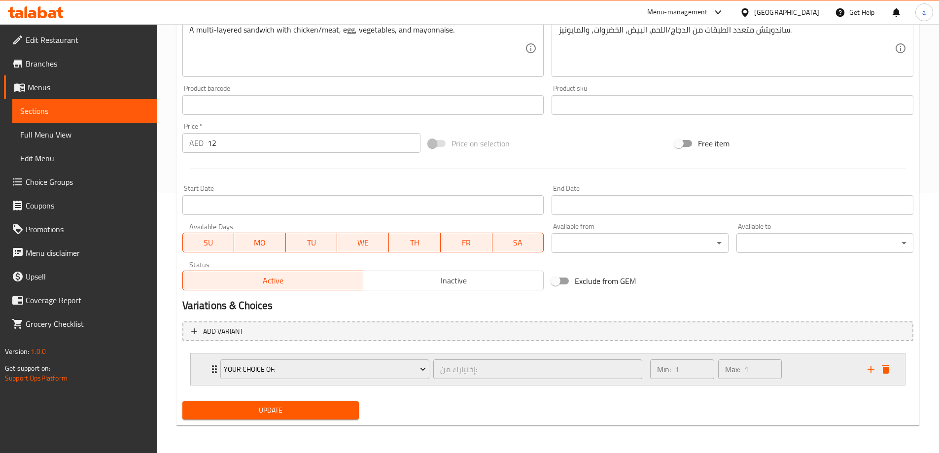
click at [783, 369] on div "Max: 1 ​" at bounding box center [750, 369] width 68 height 24
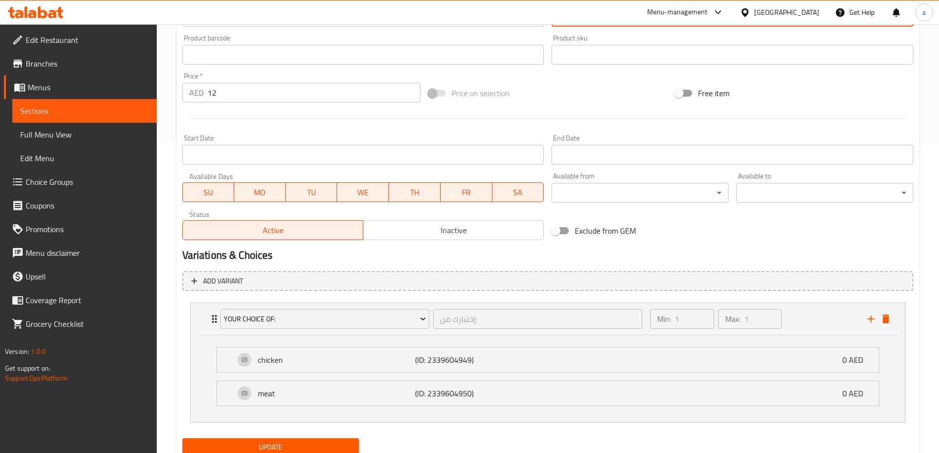
scroll to position [347, 0]
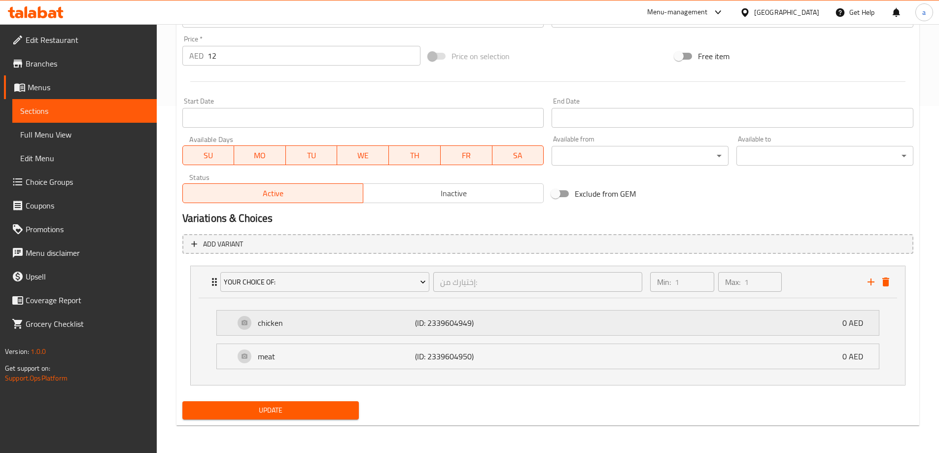
click at [589, 332] on div "chicken (ID: 2339604949) 0 AED" at bounding box center [551, 323] width 632 height 25
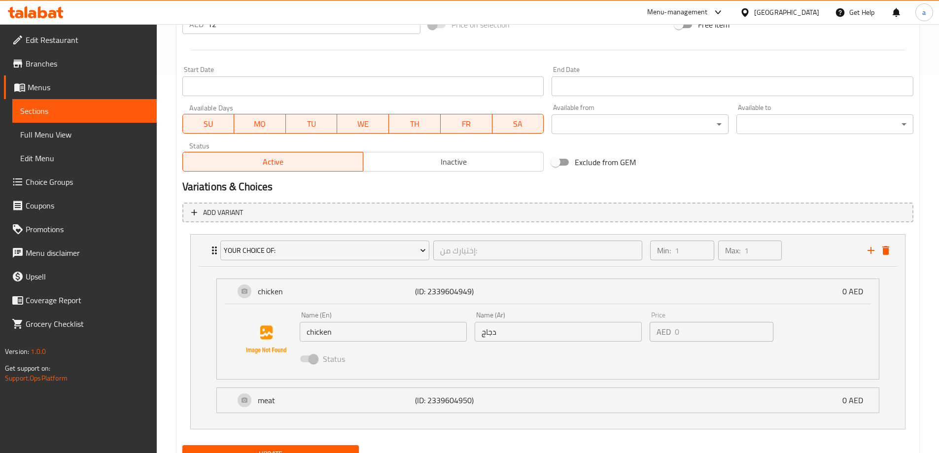
scroll to position [396, 0]
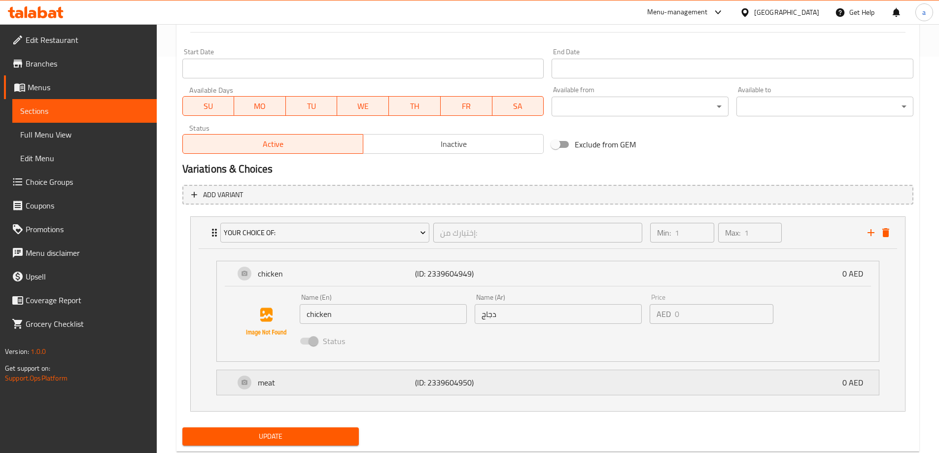
click at [566, 378] on div "meat (ID: 2339604950) 0 AED" at bounding box center [551, 382] width 632 height 25
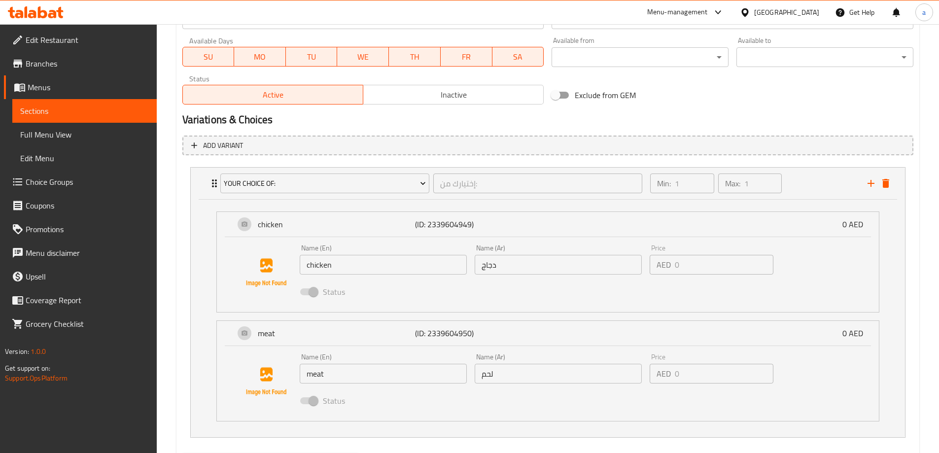
scroll to position [495, 0]
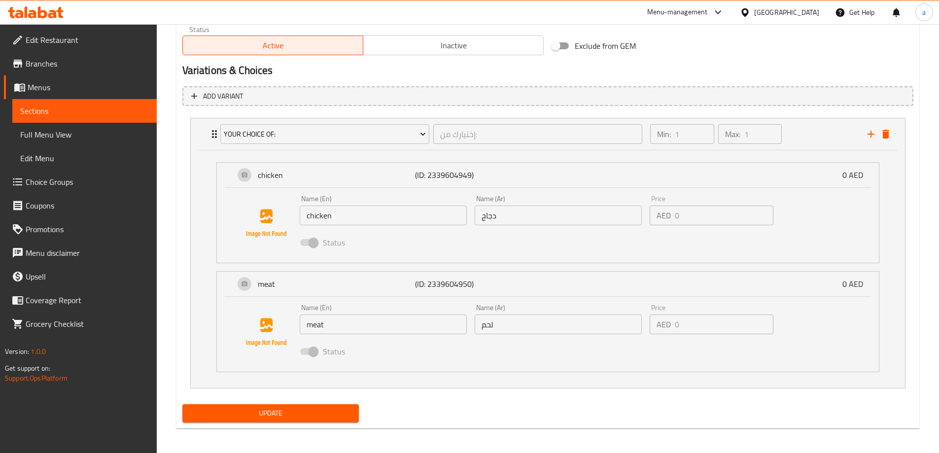
click at [316, 419] on span "Update" at bounding box center [270, 413] width 161 height 12
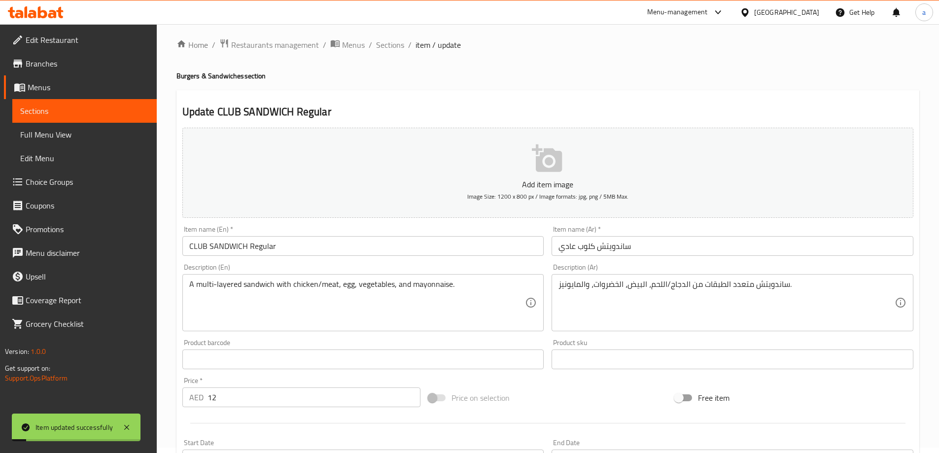
scroll to position [0, 0]
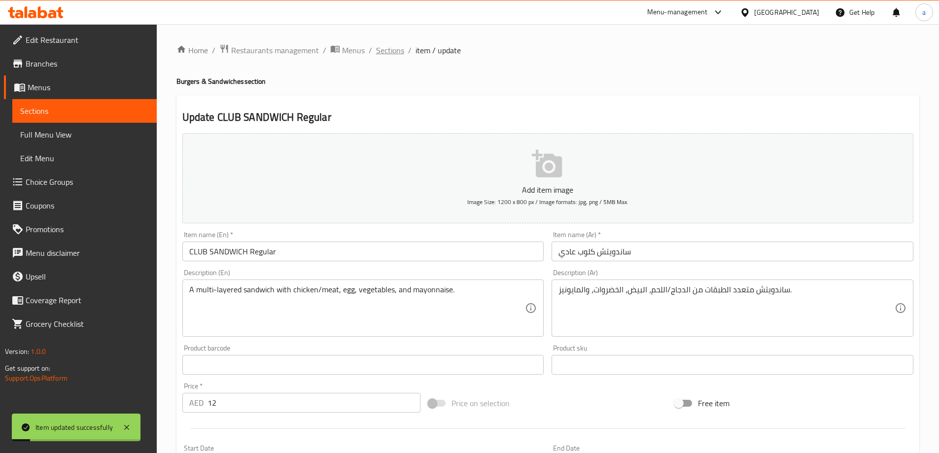
click at [394, 49] on span "Sections" at bounding box center [390, 50] width 28 height 12
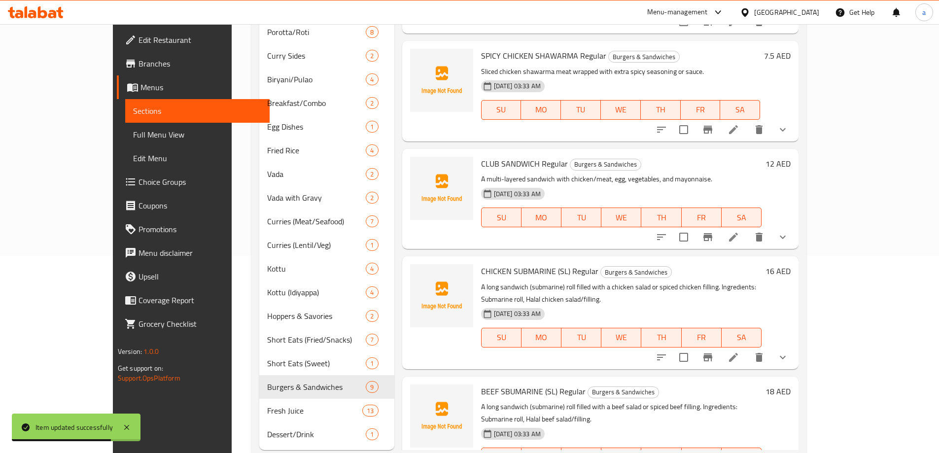
scroll to position [444, 0]
click at [747, 348] on li at bounding box center [734, 356] width 28 height 18
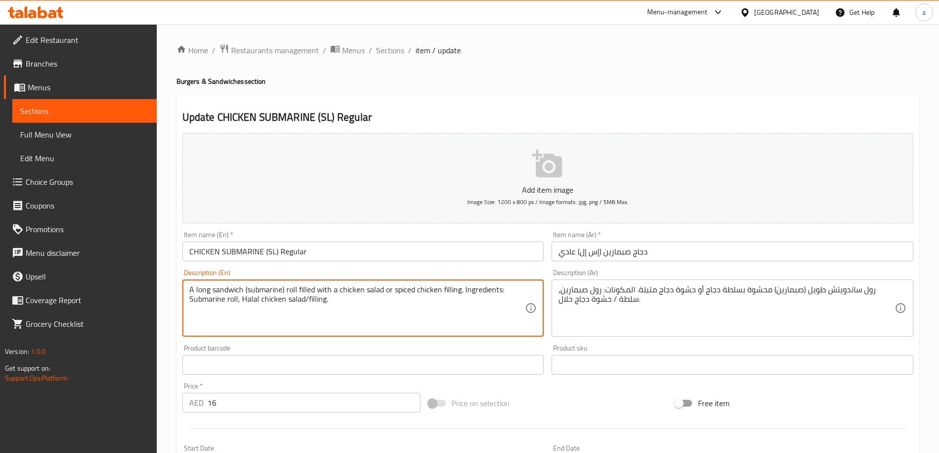
drag, startPoint x: 407, startPoint y: 309, endPoint x: 461, endPoint y: 290, distance: 57.4
type textarea "A long sandwich (submarine) roll filled with a chicken salad or spiced chicken …"
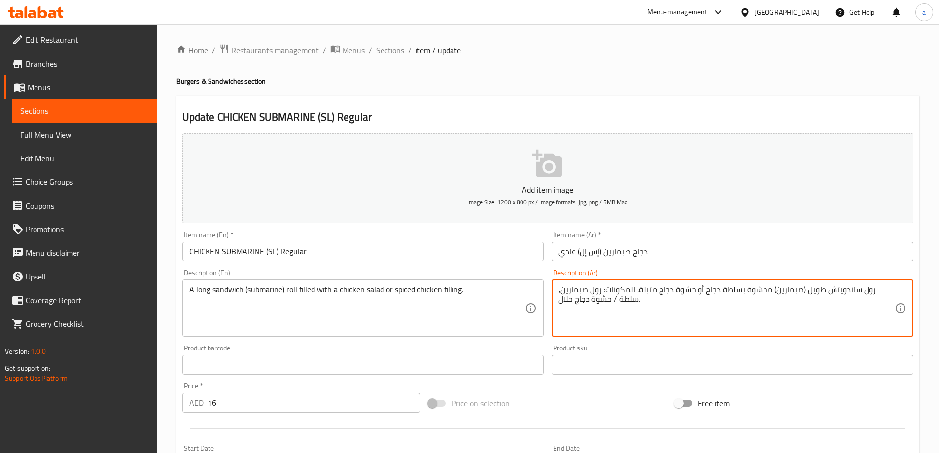
drag, startPoint x: 629, startPoint y: 302, endPoint x: 659, endPoint y: 289, distance: 32.2
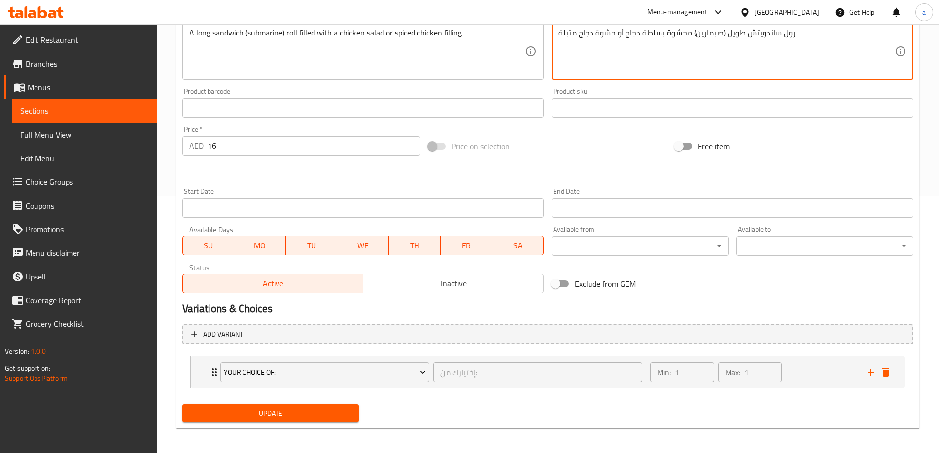
scroll to position [260, 0]
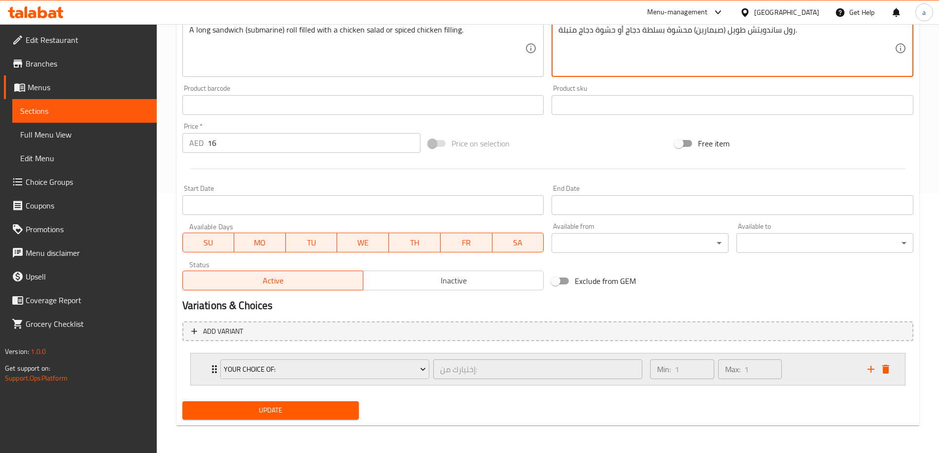
click at [805, 365] on div "Min: 1 ​ Max: 1 ​" at bounding box center [752, 369] width 217 height 32
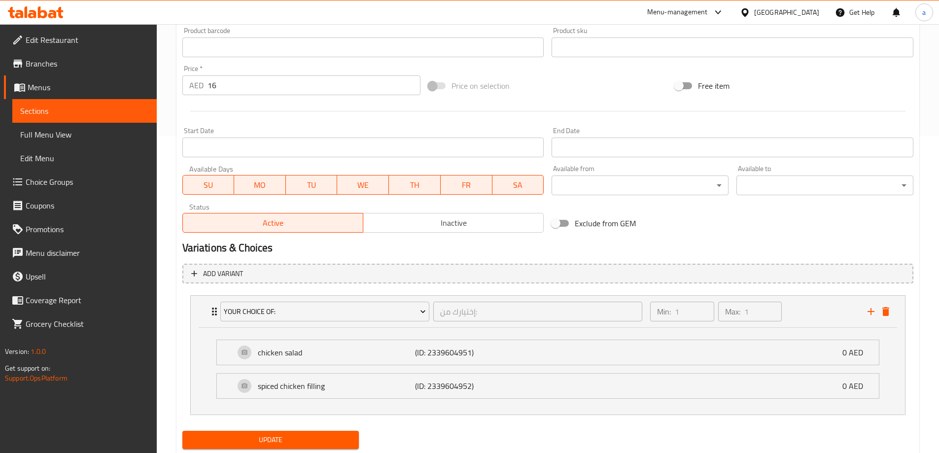
scroll to position [347, 0]
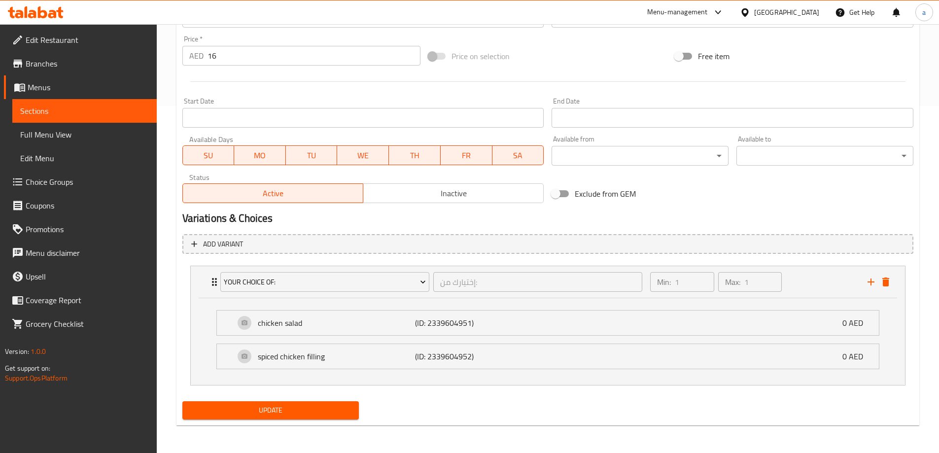
type textarea "رول ساندويتش طويل (صبمارين) محشوة بسلطة دجاج أو حشوة دجاج متبلة."
click at [309, 407] on span "Update" at bounding box center [270, 410] width 161 height 12
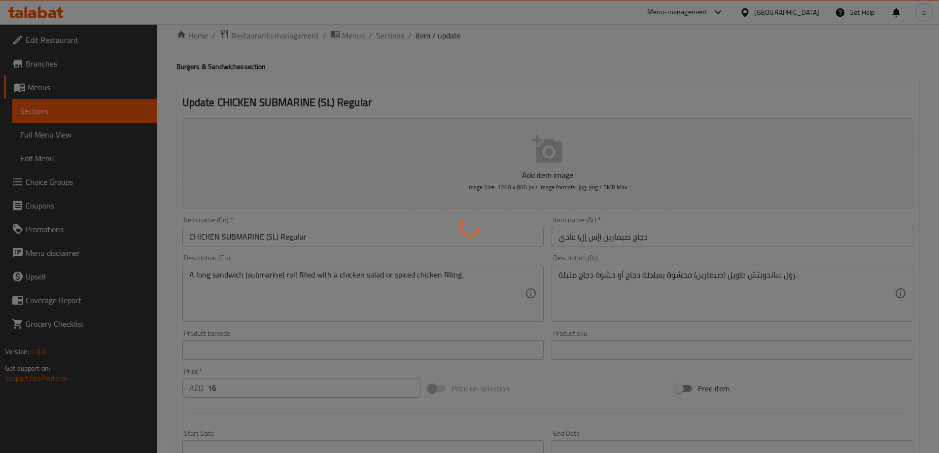
scroll to position [0, 0]
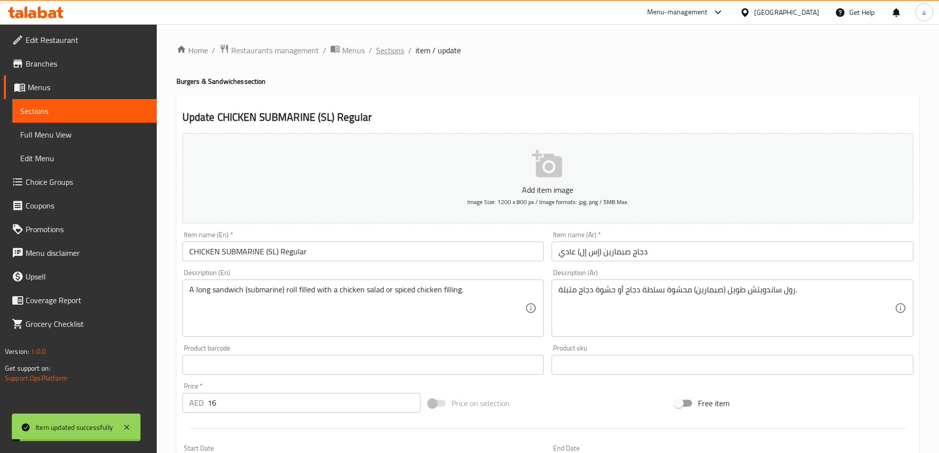
click at [393, 50] on span "Sections" at bounding box center [390, 50] width 28 height 12
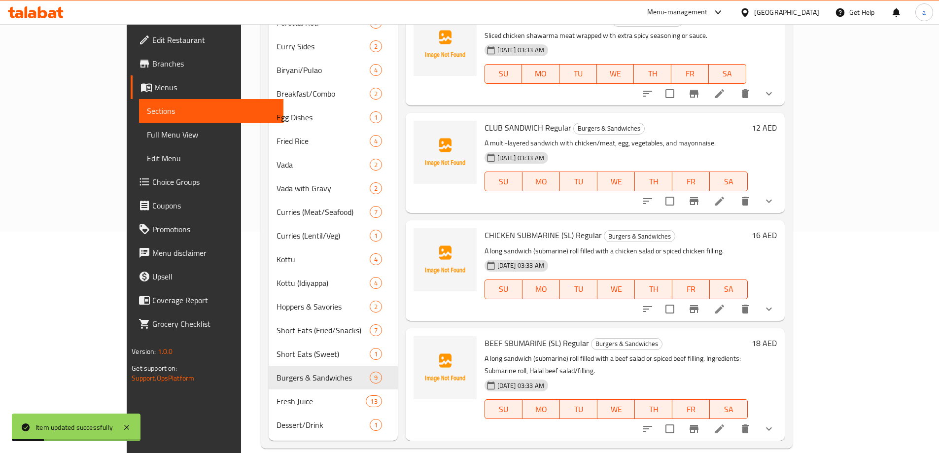
scroll to position [222, 0]
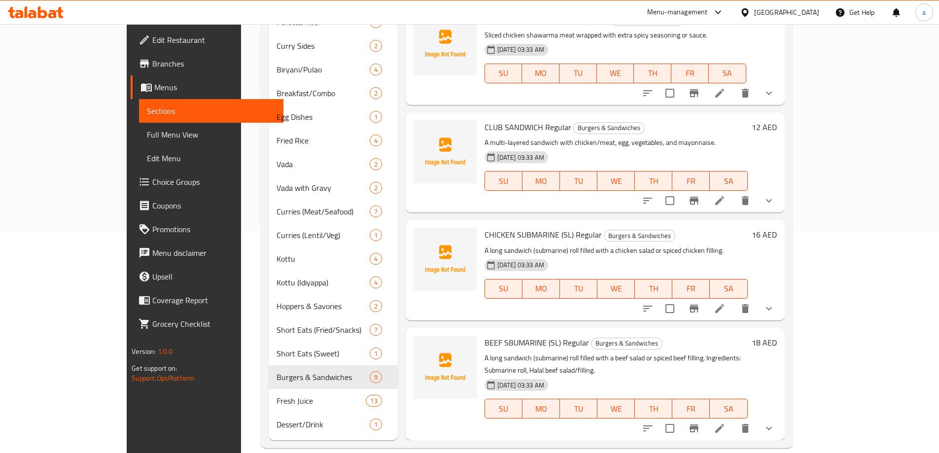
click at [733, 421] on li at bounding box center [720, 428] width 28 height 18
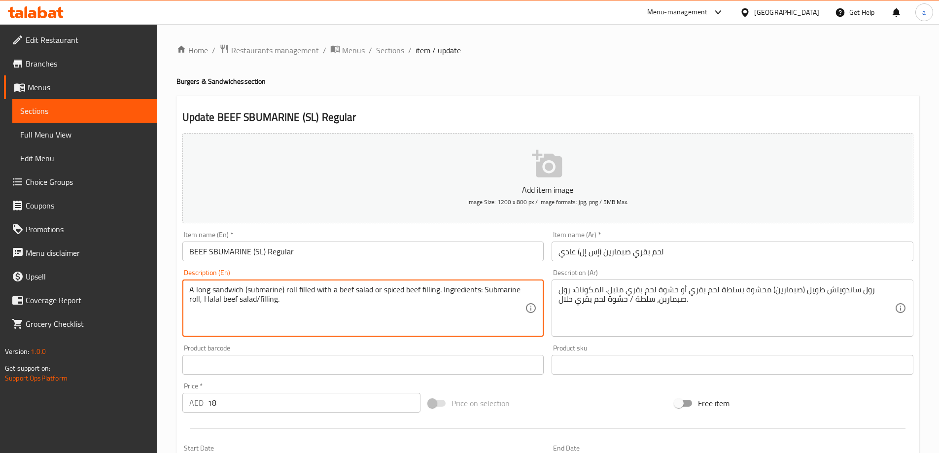
drag, startPoint x: 445, startPoint y: 310, endPoint x: 443, endPoint y: 292, distance: 17.9
type textarea "A long sandwich (submarine) roll filled with a beef salad or spiced beef fillin…"
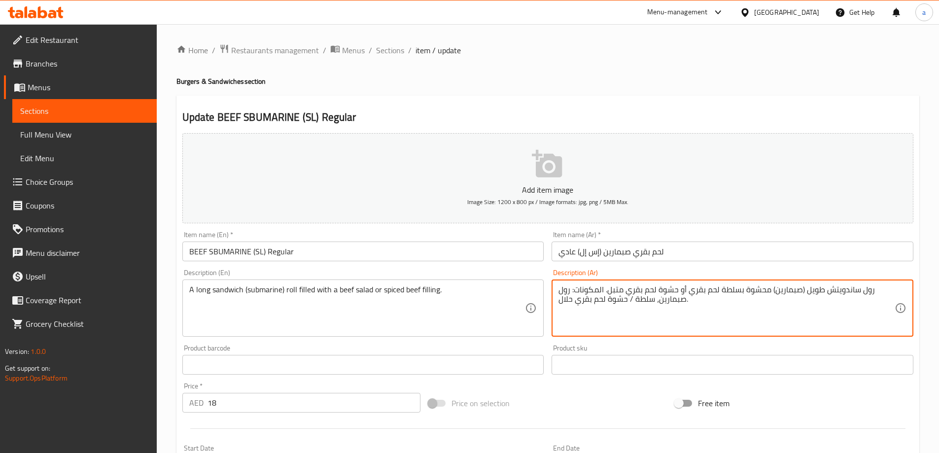
drag, startPoint x: 698, startPoint y: 306, endPoint x: 620, endPoint y: 292, distance: 79.7
click at [653, 324] on textarea "رول ساندويتش طويل (صبمارين) محشوة بسلطة لحم بقري أو حشوة لحم بقري متبل. المكونا…" at bounding box center [726, 308] width 336 height 47
click at [696, 309] on textarea "رول ساندويتش طويل (صبمارين) محشوة بسلطة لحم بقري أو حشوة لحم بقري متبل. المكونا…" at bounding box center [726, 308] width 336 height 47
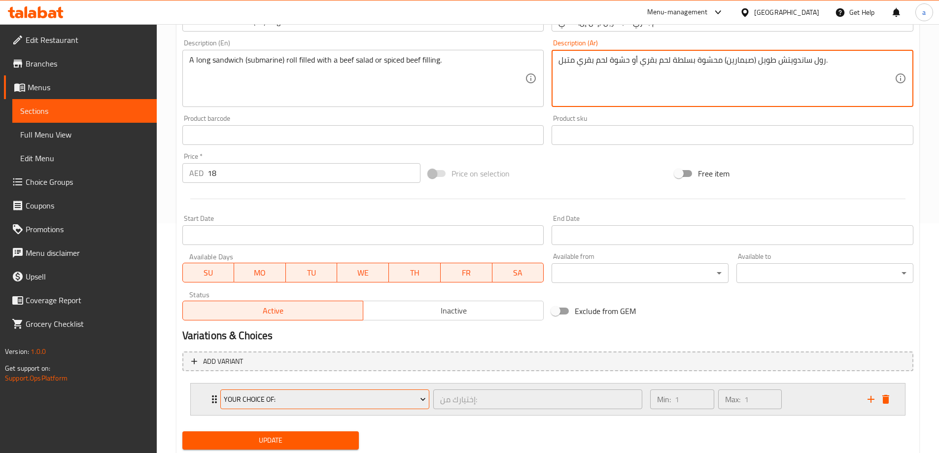
scroll to position [260, 0]
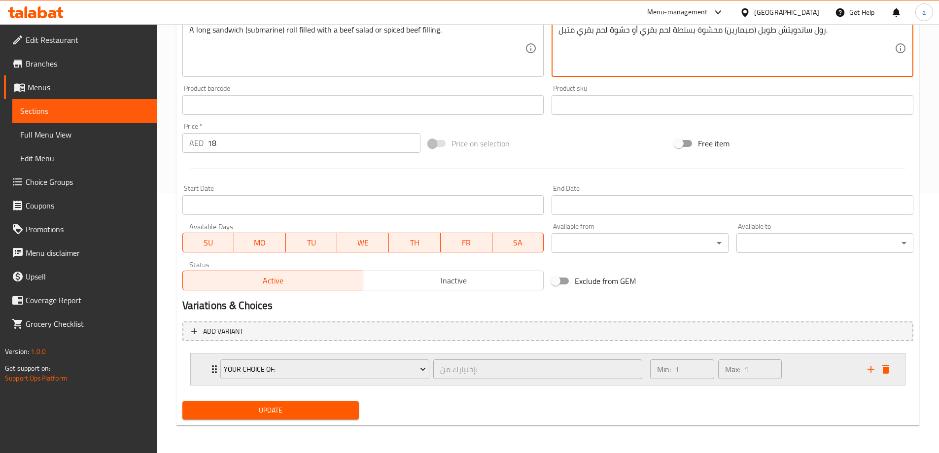
click at [833, 368] on div "Min: 1 ​ Max: 1 ​" at bounding box center [752, 369] width 217 height 32
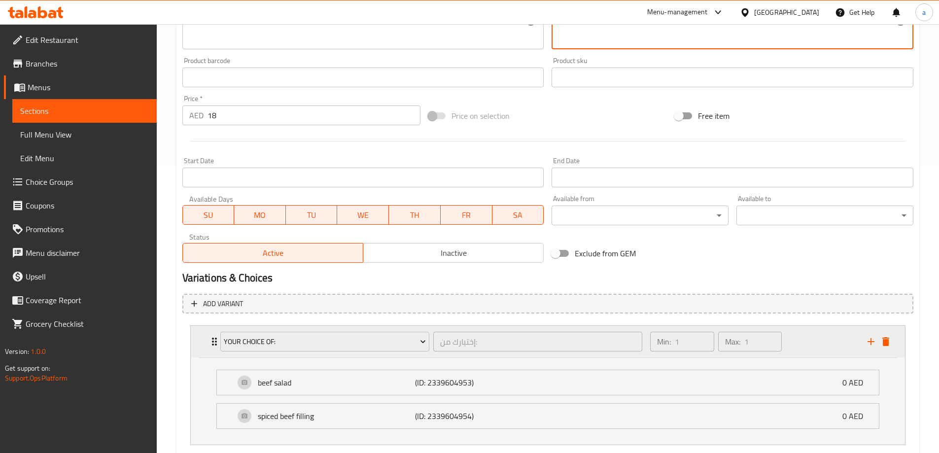
scroll to position [347, 0]
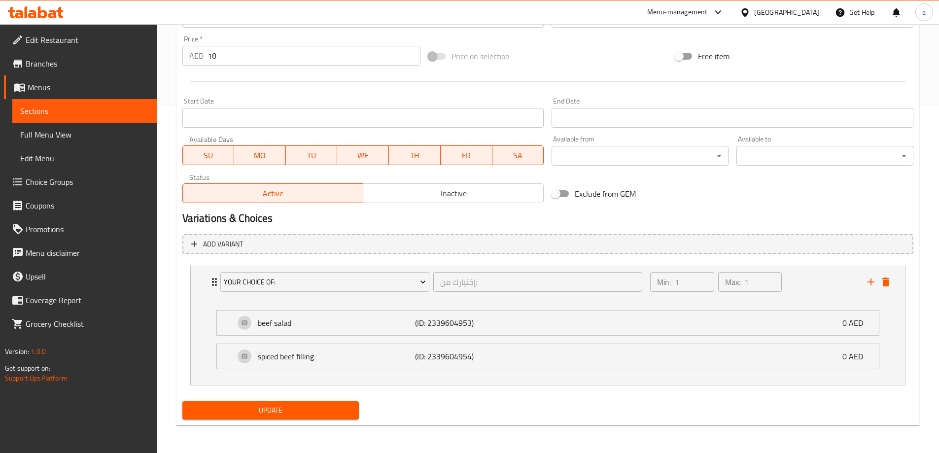
type textarea "رول ساندويتش طويل (صبمارين) محشوة بسلطة لحم بقري أو حشوة لحم بقري متبل."
click at [265, 407] on span "Update" at bounding box center [270, 410] width 161 height 12
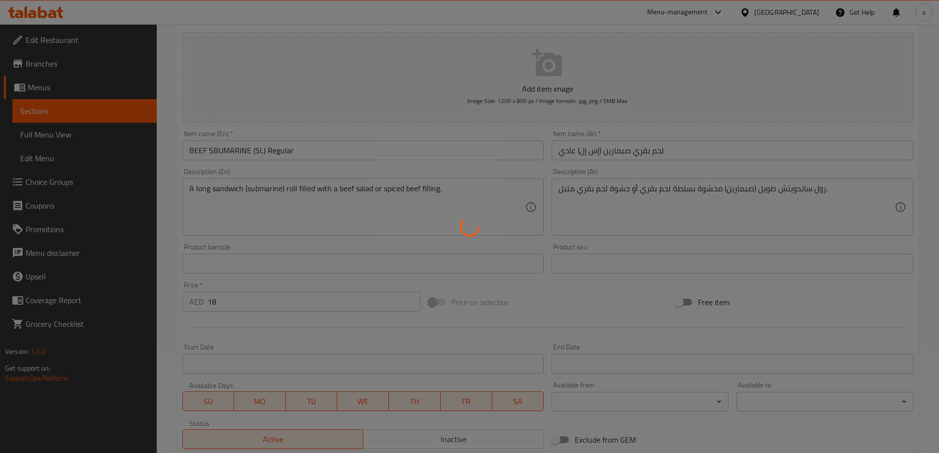
scroll to position [0, 0]
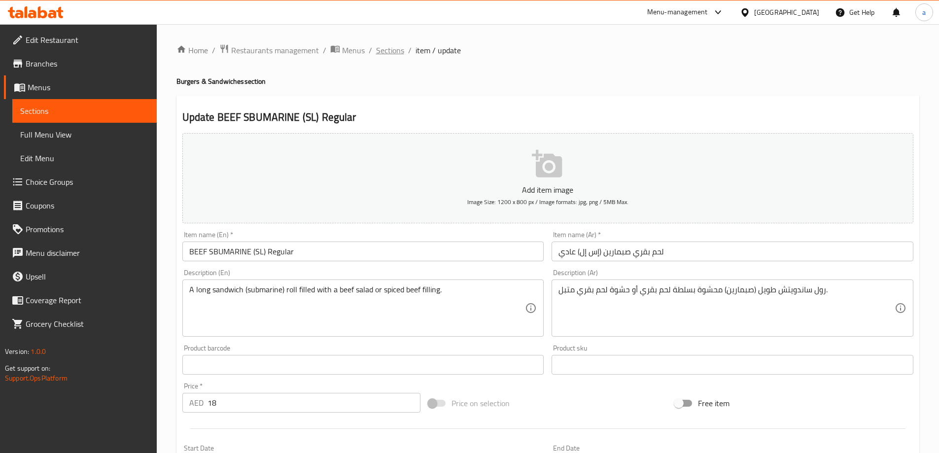
click at [386, 54] on span "Sections" at bounding box center [390, 50] width 28 height 12
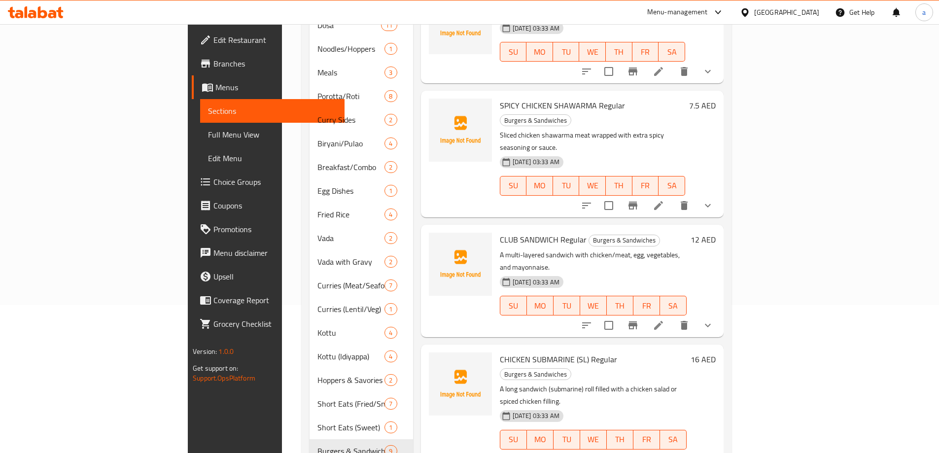
scroll to position [222, 0]
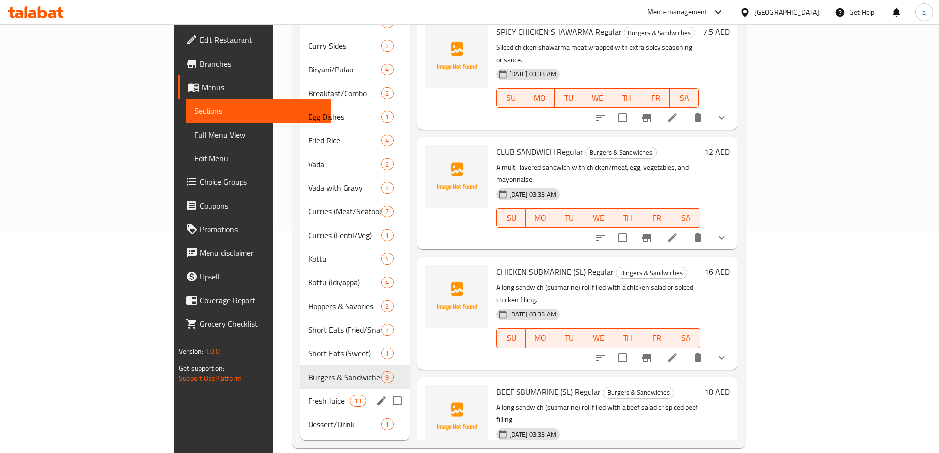
click at [300, 389] on div "Fresh Juice 13" at bounding box center [354, 401] width 109 height 24
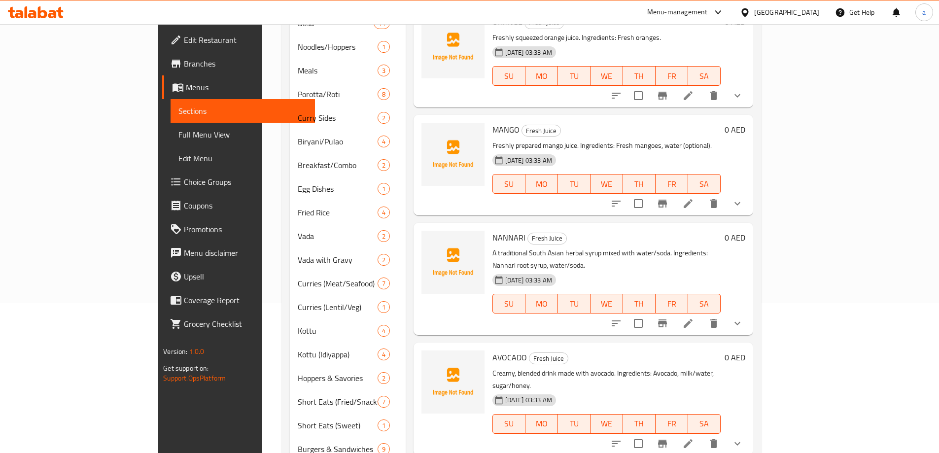
scroll to position [74, 0]
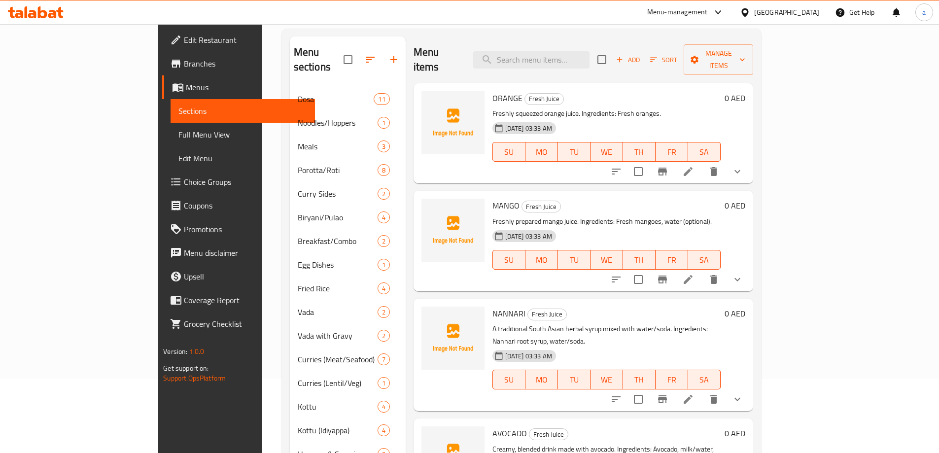
click at [694, 166] on icon at bounding box center [688, 172] width 12 height 12
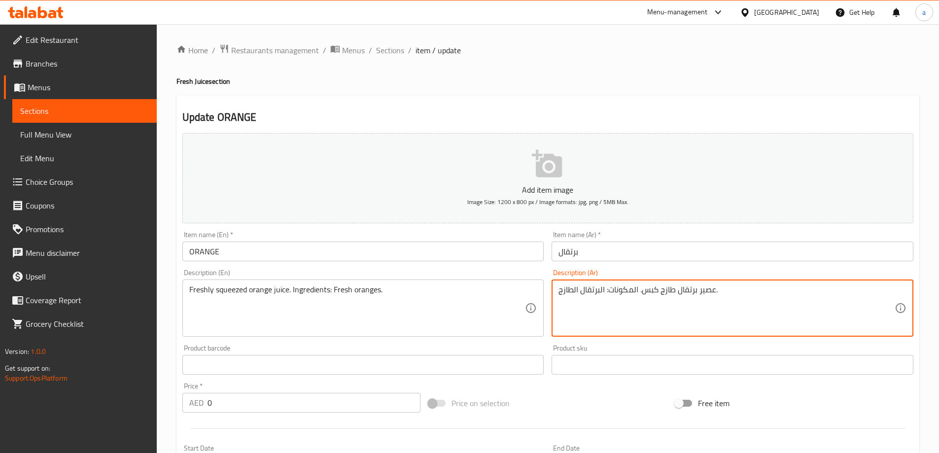
drag, startPoint x: 639, startPoint y: 295, endPoint x: 575, endPoint y: 296, distance: 64.6
click at [570, 309] on textarea "عصير برتقال طازج كبس. المكونات: البرتقال الطازج." at bounding box center [726, 308] width 336 height 47
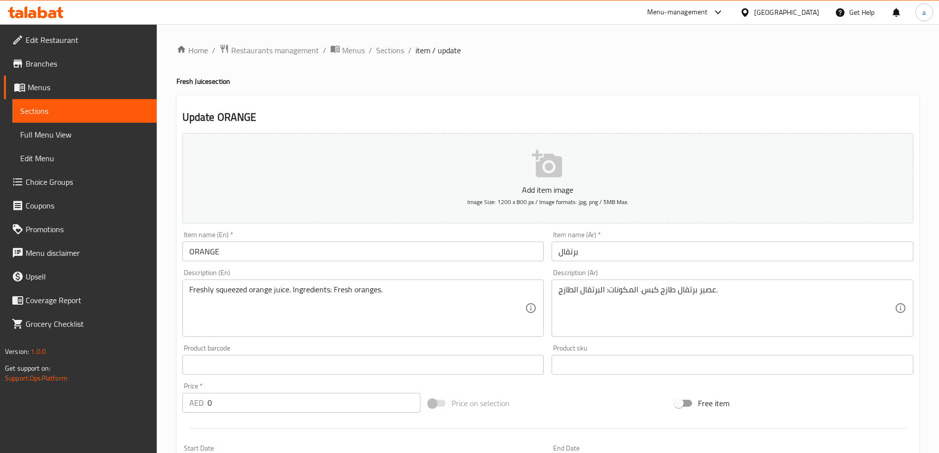
drag, startPoint x: 555, startPoint y: 290, endPoint x: 632, endPoint y: 294, distance: 77.0
click at [628, 295] on div "عصير برتقال طازج كبس. المكونات: البرتقال الطازج. Description (Ar)" at bounding box center [733, 307] width 362 height 57
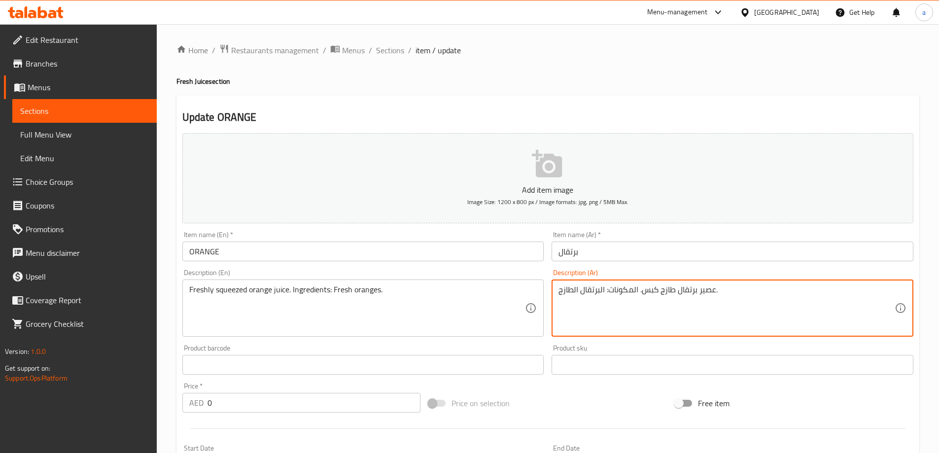
click at [770, 286] on textarea "عصير برتقال طازج كبس. المكونات: البرتقال الطازج." at bounding box center [726, 308] width 336 height 47
type textarea "عصير برتقال طازج كبس."
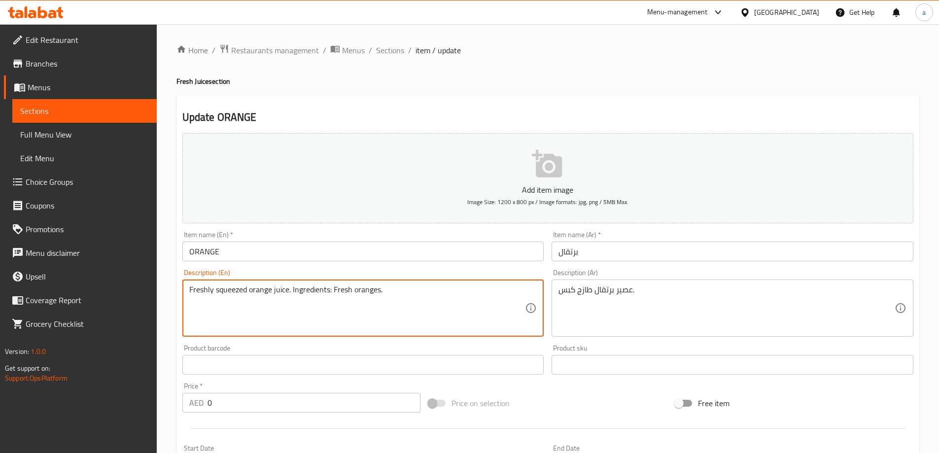
drag, startPoint x: 431, startPoint y: 302, endPoint x: 291, endPoint y: 295, distance: 140.2
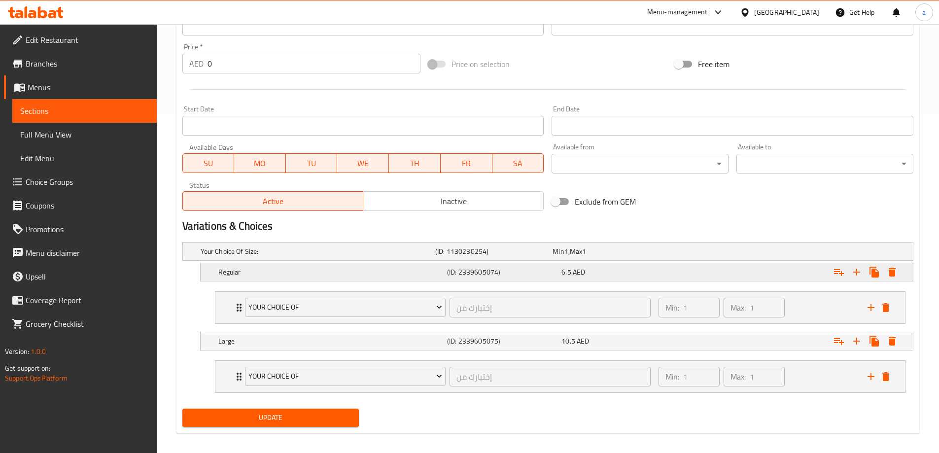
scroll to position [345, 0]
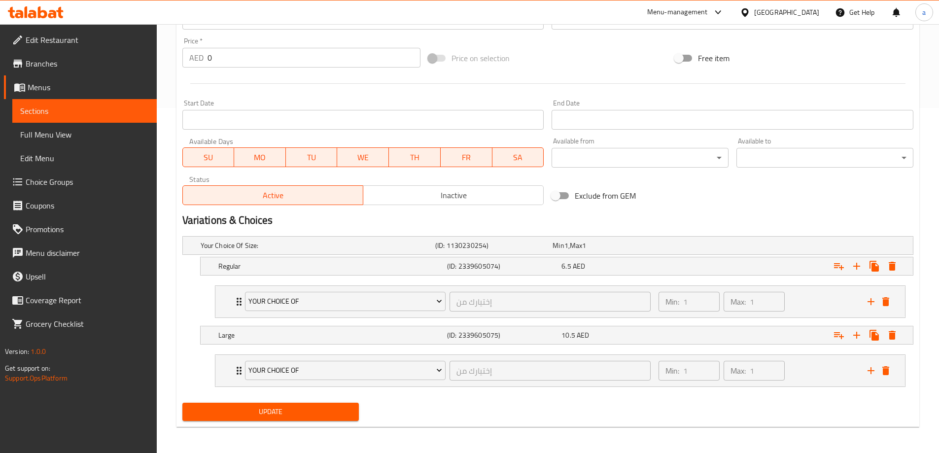
type textarea "Freshly squeezed orange juice."
click at [803, 304] on div "Min: 1 ​ Max: 1 ​" at bounding box center [757, 302] width 209 height 32
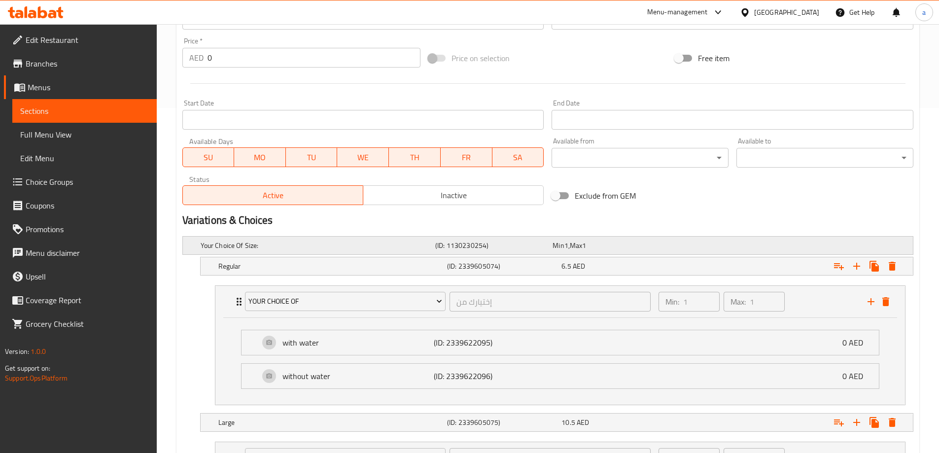
click at [625, 240] on div "Min 1 , Max 1" at bounding box center [609, 246] width 117 height 14
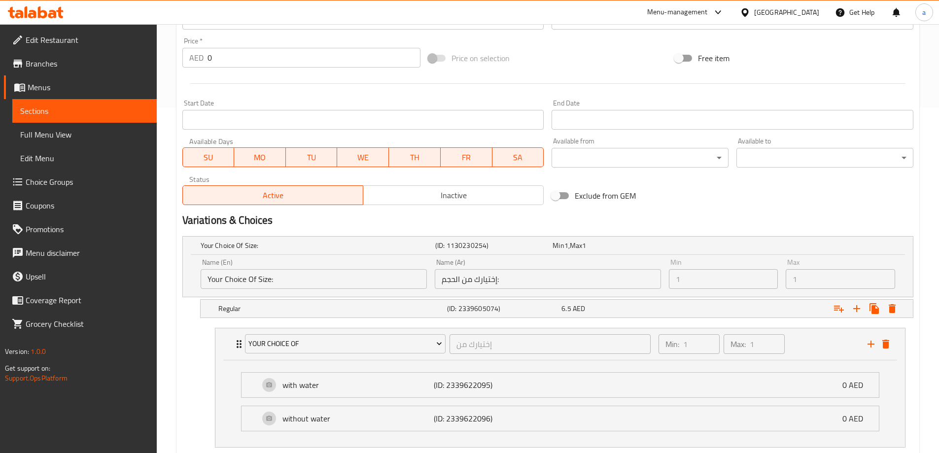
scroll to position [476, 0]
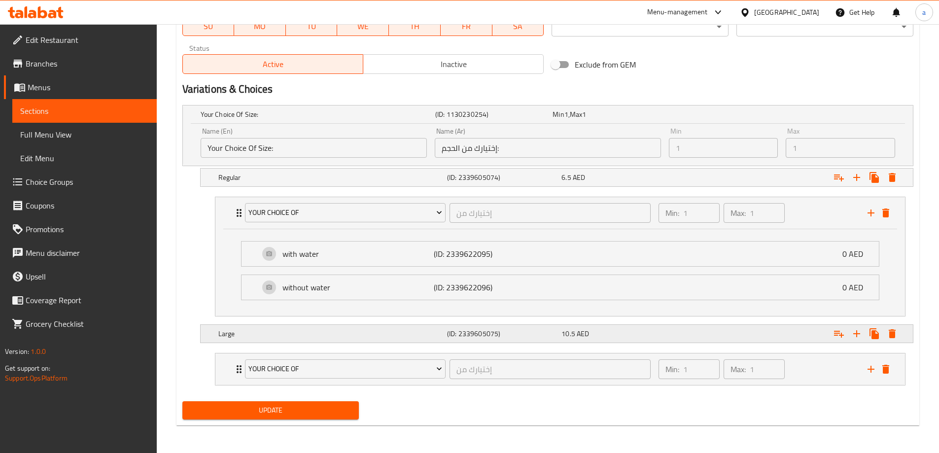
click at [379, 327] on div "Large" at bounding box center [330, 334] width 229 height 14
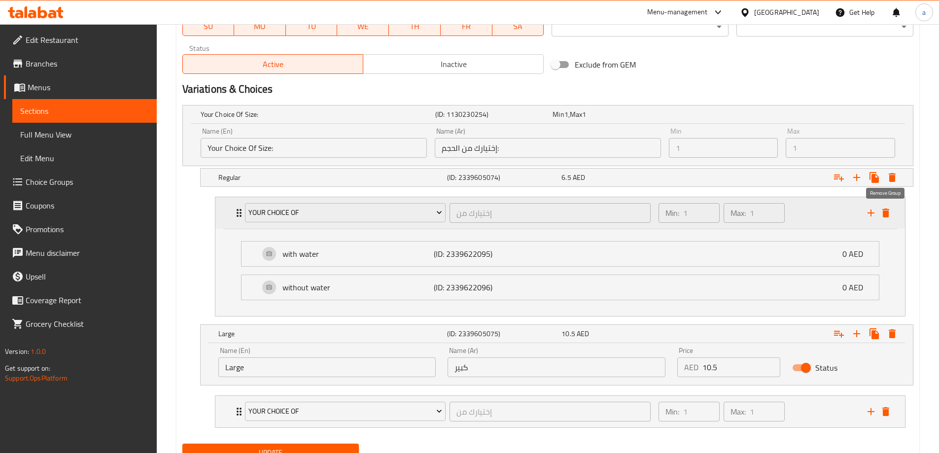
click at [883, 206] on button "delete" at bounding box center [885, 213] width 15 height 15
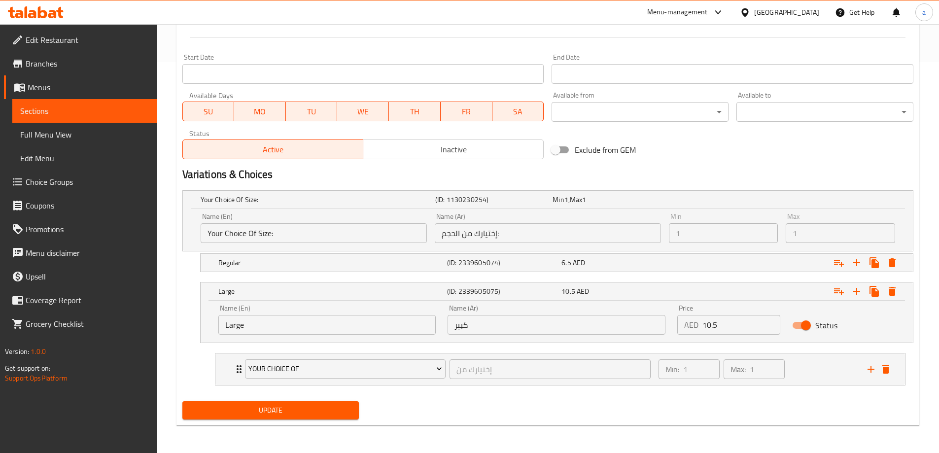
scroll to position [391, 0]
click at [765, 295] on div "Expand" at bounding box center [788, 291] width 229 height 22
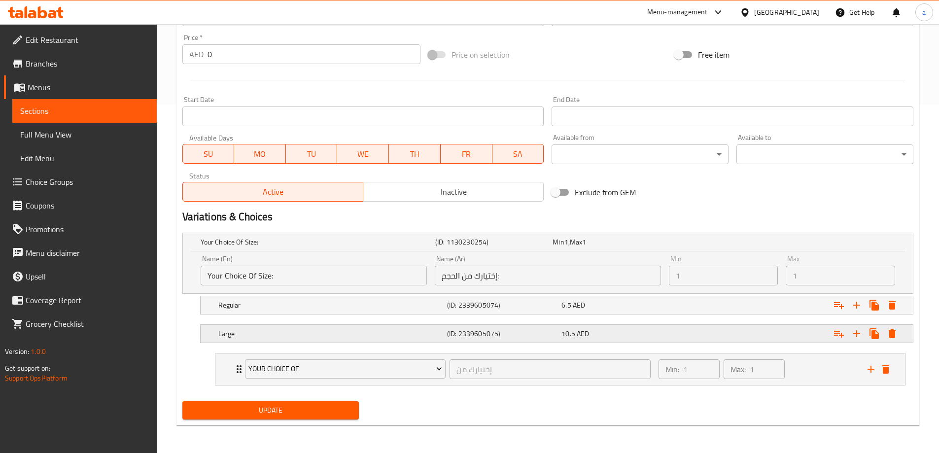
scroll to position [348, 0]
click at [666, 245] on div "Min 1 , Max 1" at bounding box center [609, 242] width 117 height 14
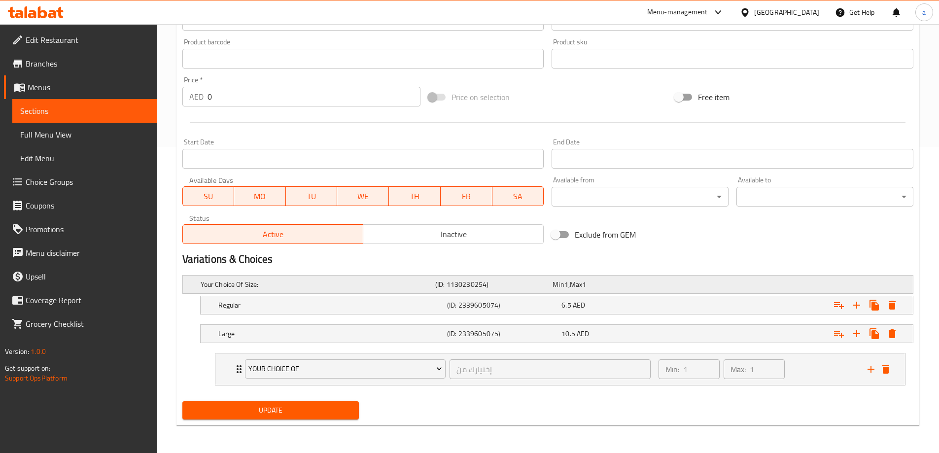
scroll to position [306, 0]
click at [684, 312] on div "Expand" at bounding box center [788, 305] width 229 height 22
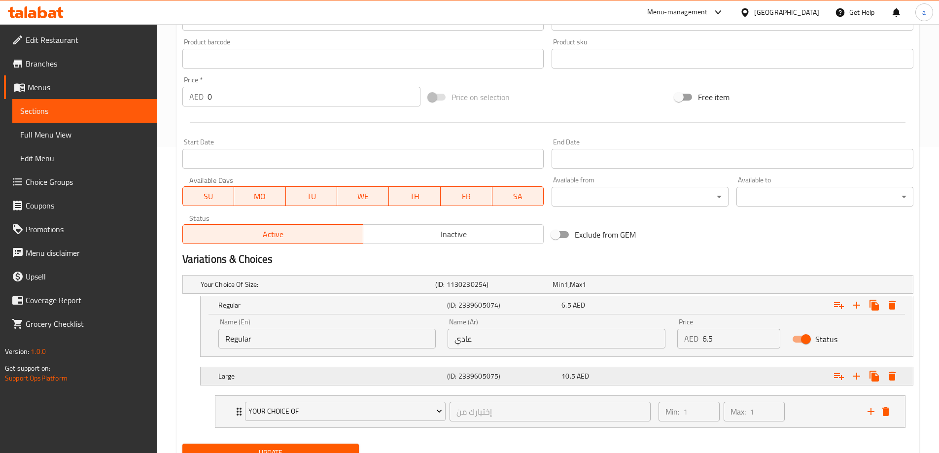
click at [742, 375] on div "Expand" at bounding box center [788, 376] width 229 height 22
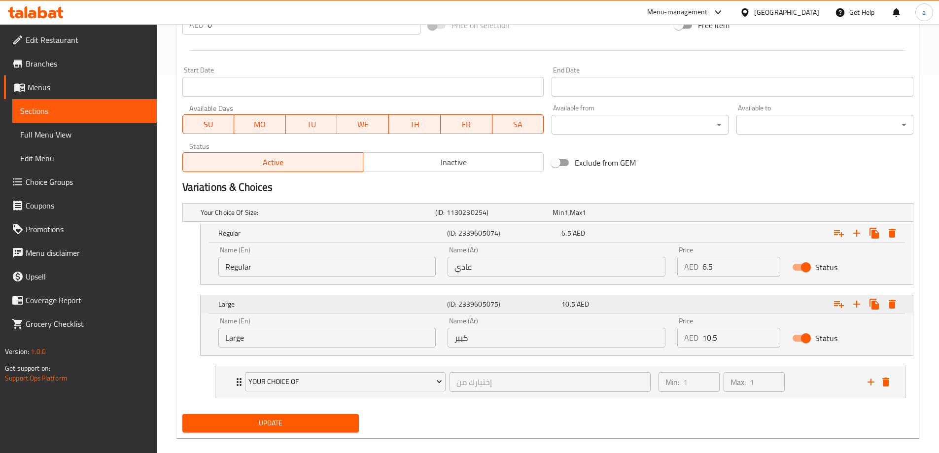
scroll to position [391, 0]
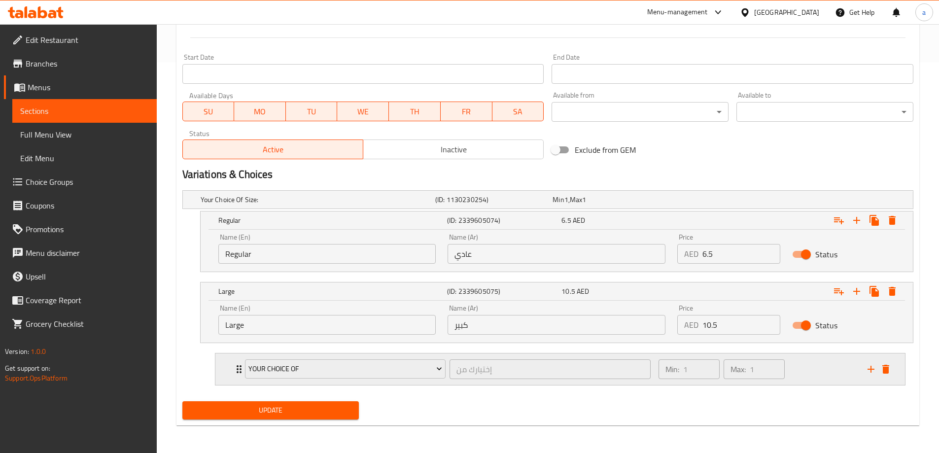
click at [818, 365] on div "Min: 1 ​ Max: 1 ​" at bounding box center [757, 369] width 209 height 32
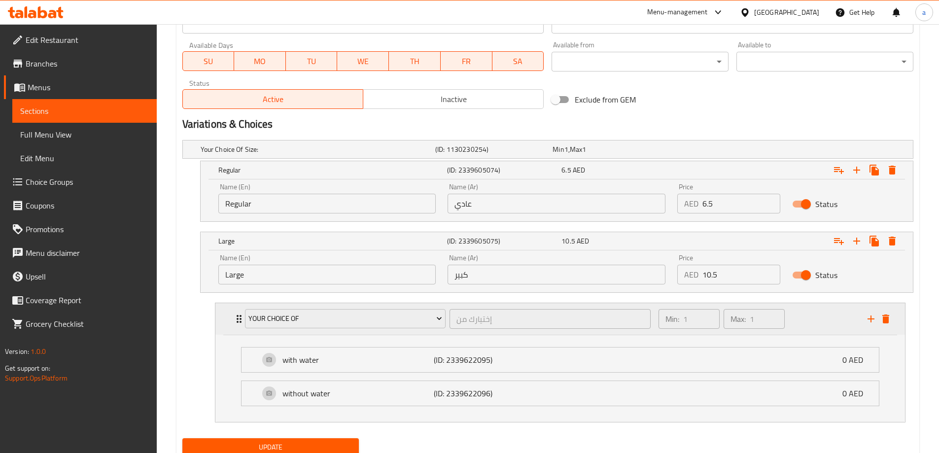
scroll to position [478, 0]
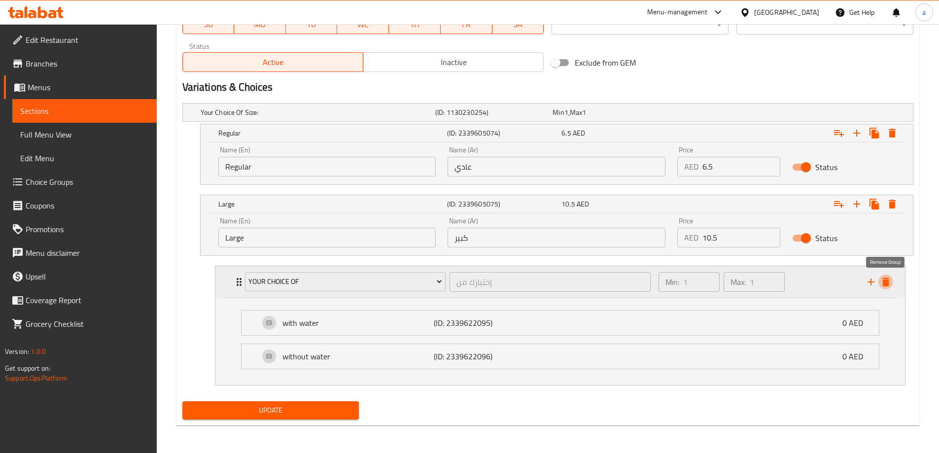
click at [881, 287] on icon "delete" at bounding box center [886, 282] width 12 height 12
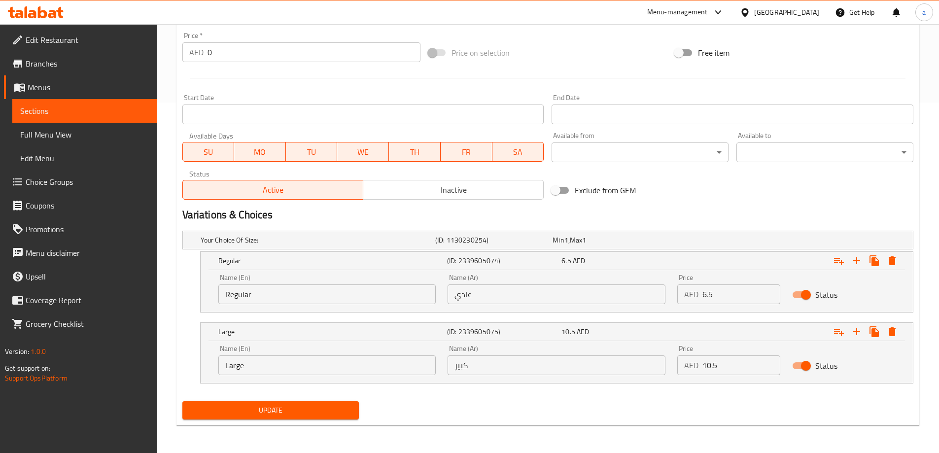
click at [279, 413] on span "Update" at bounding box center [270, 410] width 161 height 12
click at [306, 406] on span "Update" at bounding box center [270, 410] width 161 height 12
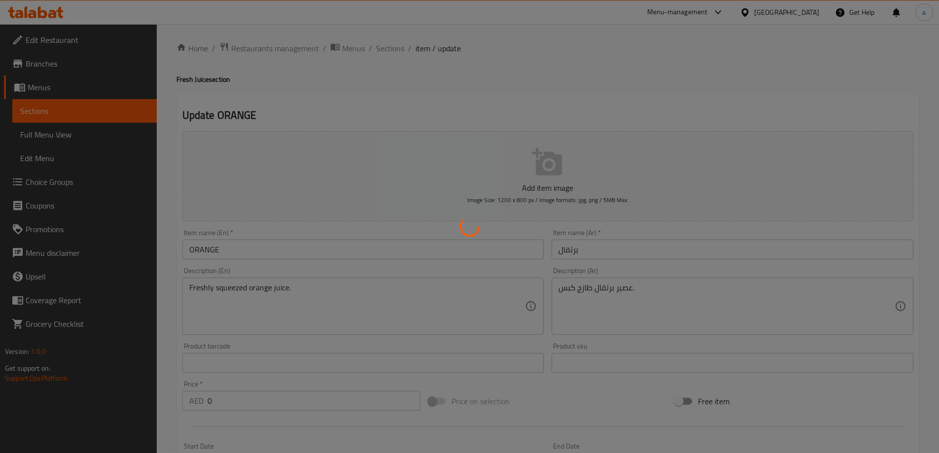
scroll to position [0, 0]
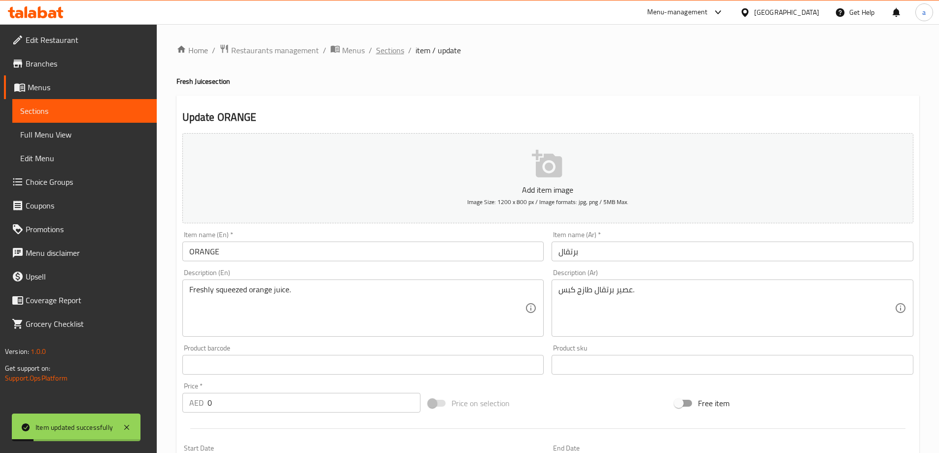
click at [389, 56] on span "Sections" at bounding box center [390, 50] width 28 height 12
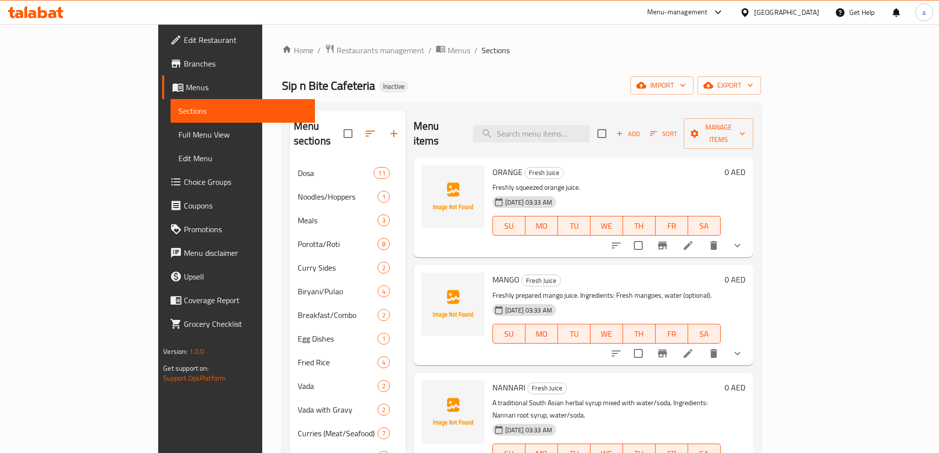
click at [694, 347] on icon at bounding box center [688, 353] width 12 height 12
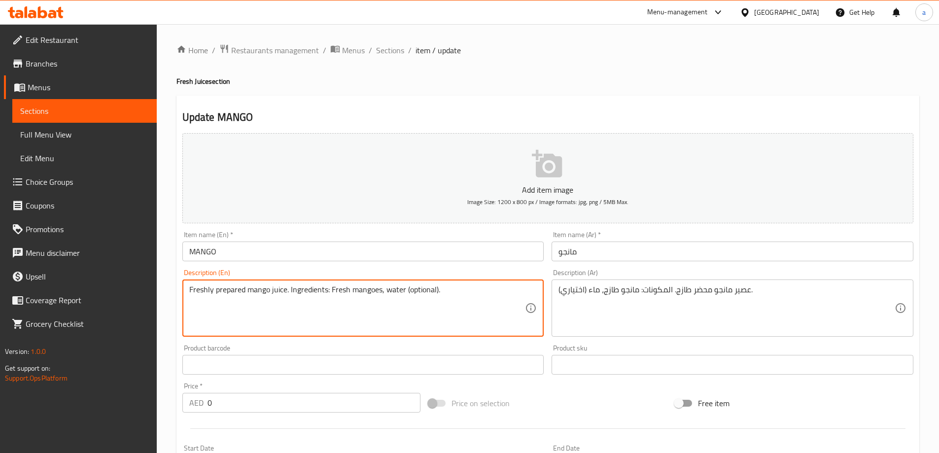
drag, startPoint x: 425, startPoint y: 295, endPoint x: 288, endPoint y: 292, distance: 137.6
type textarea "Freshly prepared mango juice."
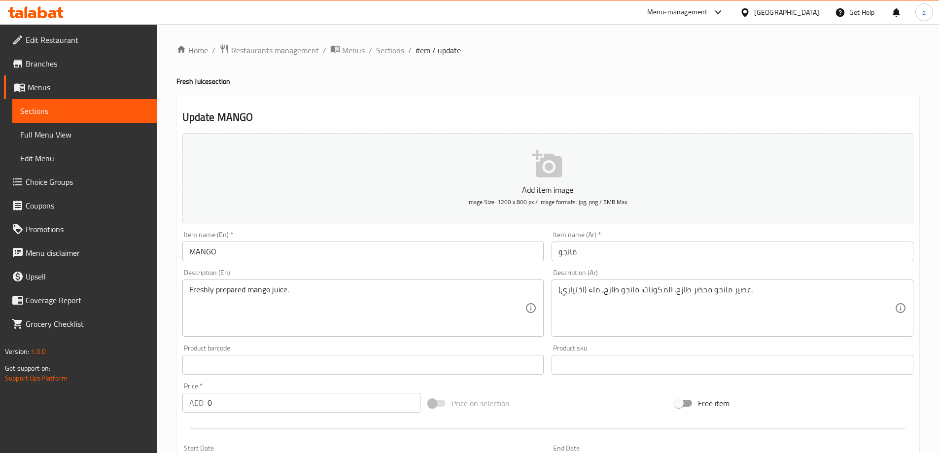
drag, startPoint x: 555, startPoint y: 286, endPoint x: 566, endPoint y: 294, distance: 13.0
click at [565, 294] on div "عصير مانجو محضر طازج. المكونات: مانجو طازج، ماء (اختياري). Description (Ar)" at bounding box center [733, 307] width 362 height 57
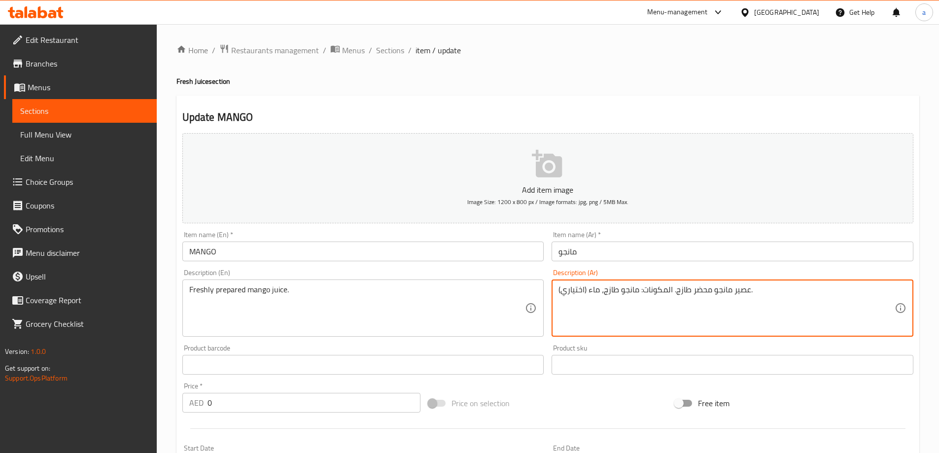
drag, startPoint x: 563, startPoint y: 291, endPoint x: 638, endPoint y: 315, distance: 78.9
click at [646, 318] on textarea "عصير مانجو محضر طازج. المكونات: مانجو طازج، ماء (اختياري)." at bounding box center [726, 308] width 336 height 47
drag, startPoint x: 619, startPoint y: 310, endPoint x: 591, endPoint y: 304, distance: 28.7
click at [618, 309] on textarea "عصير مانجو محضر طازج. المكونات: مانجو طازج، ماء (اختياري)." at bounding box center [726, 308] width 336 height 47
click at [774, 306] on textarea "عصير مانجو محضر طازج. المكونات: مانجو طازج، ماء (اختياري)." at bounding box center [726, 308] width 336 height 47
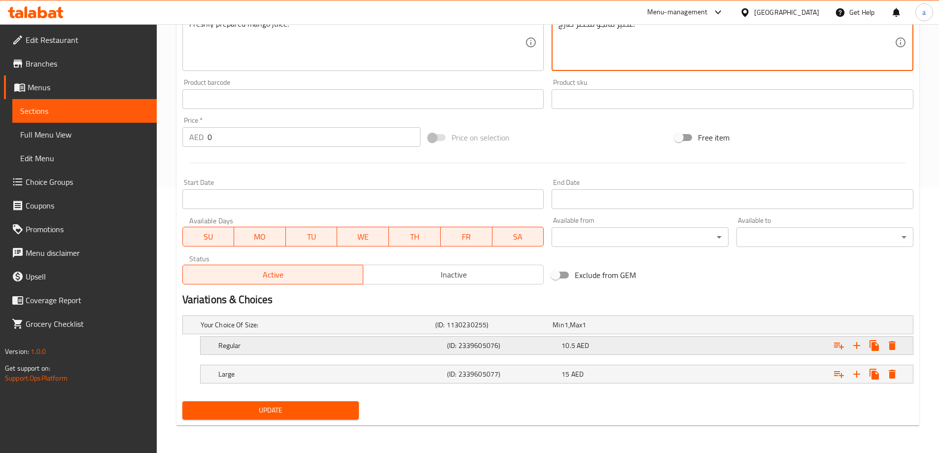
type textarea "عصير مانجو محضر طازج."
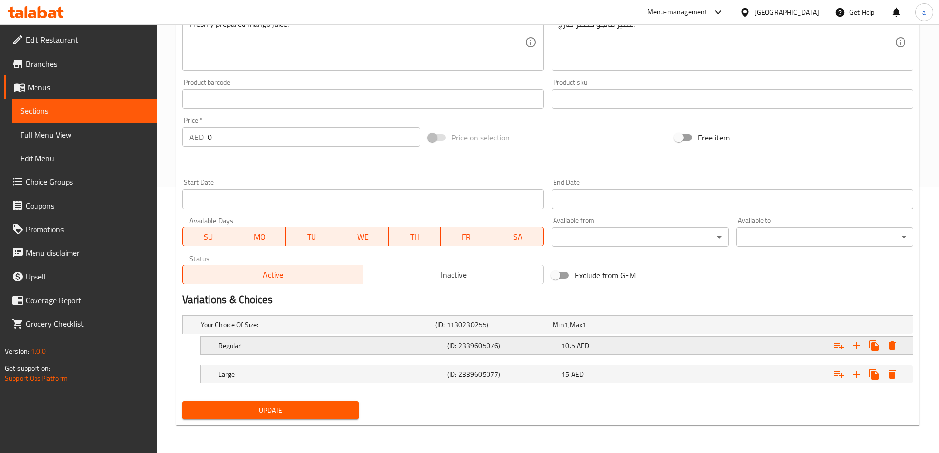
click at [673, 345] on div "10.5 AED" at bounding box center [616, 346] width 114 height 14
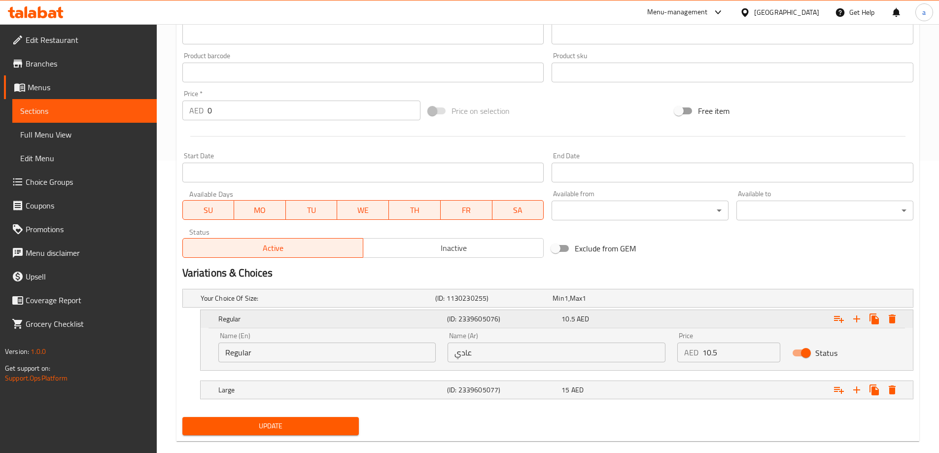
scroll to position [308, 0]
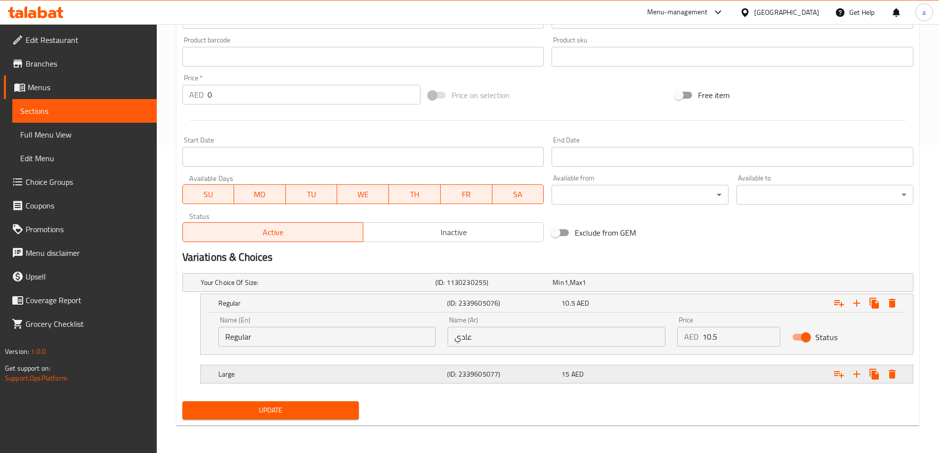
click at [681, 369] on div "Expand" at bounding box center [788, 374] width 229 height 22
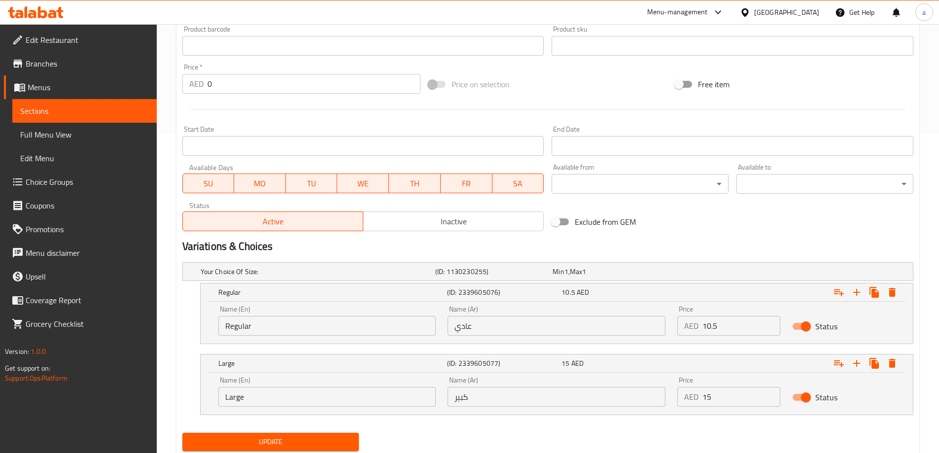
scroll to position [350, 0]
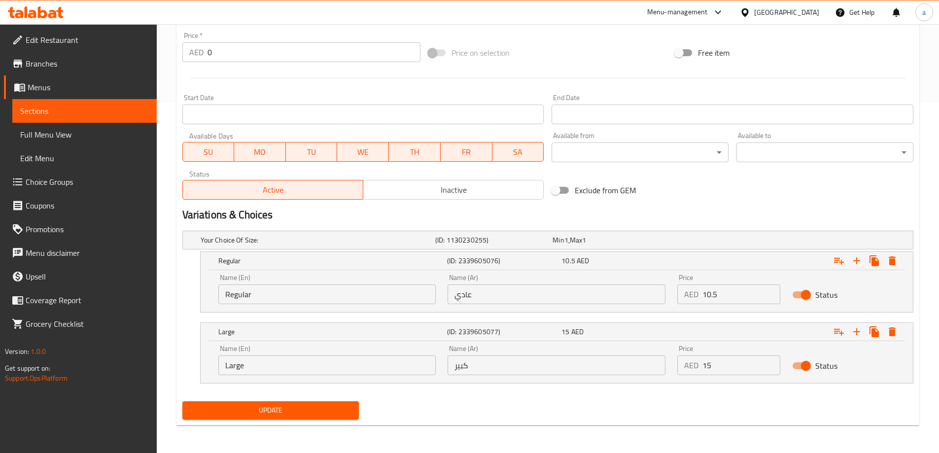
click at [303, 396] on div "Your Choice Of Size: (ID: 1130230255) Min 1 , Max 1 Name (En) Your Choice Of Si…" at bounding box center [547, 312] width 739 height 171
click at [304, 409] on span "Update" at bounding box center [270, 410] width 161 height 12
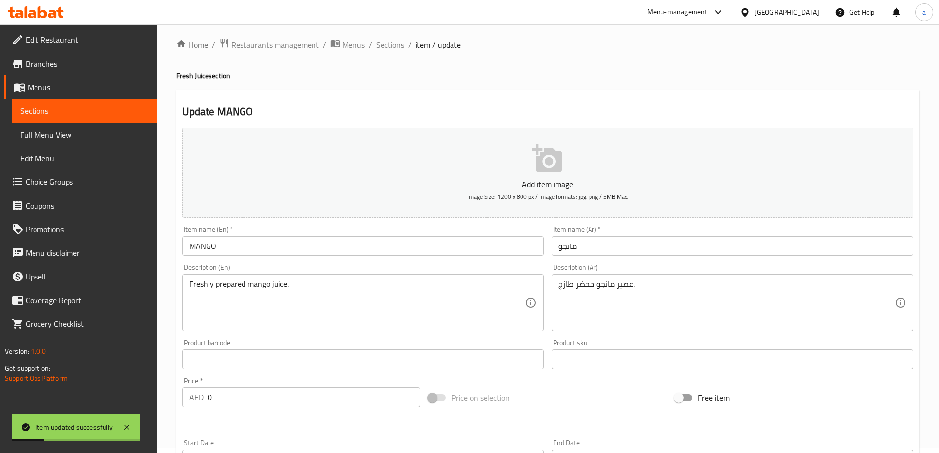
scroll to position [0, 0]
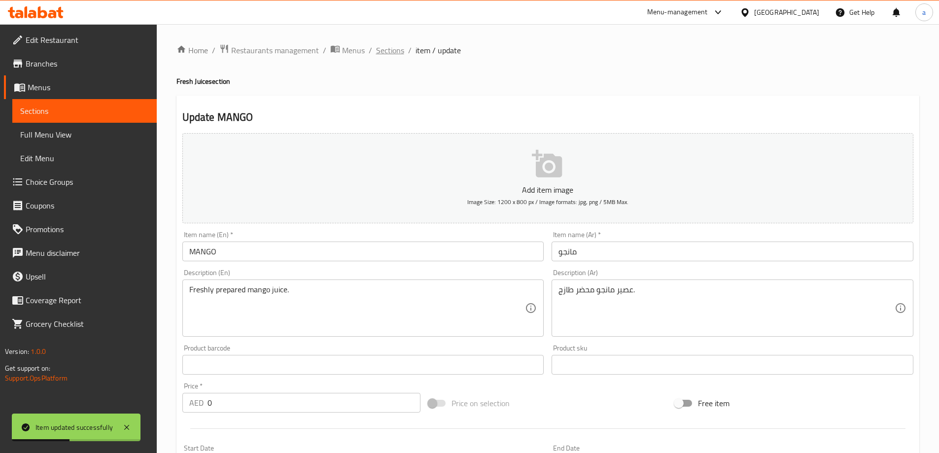
click at [397, 50] on span "Sections" at bounding box center [390, 50] width 28 height 12
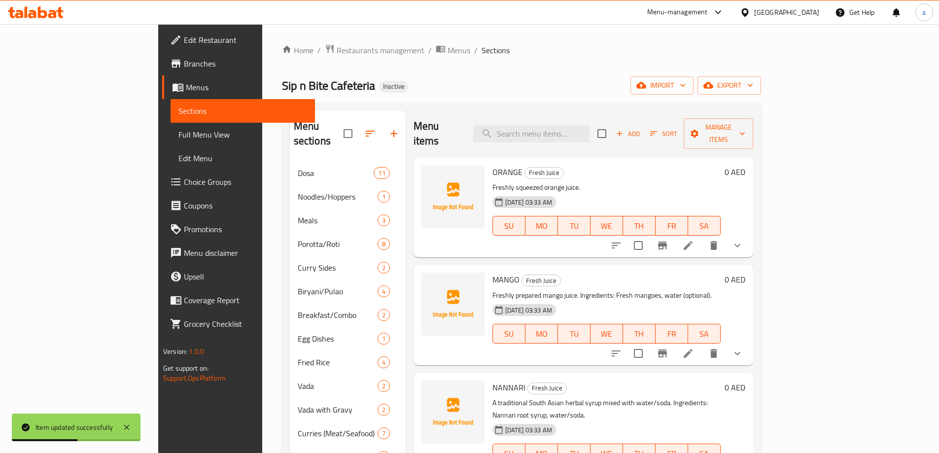
scroll to position [99, 0]
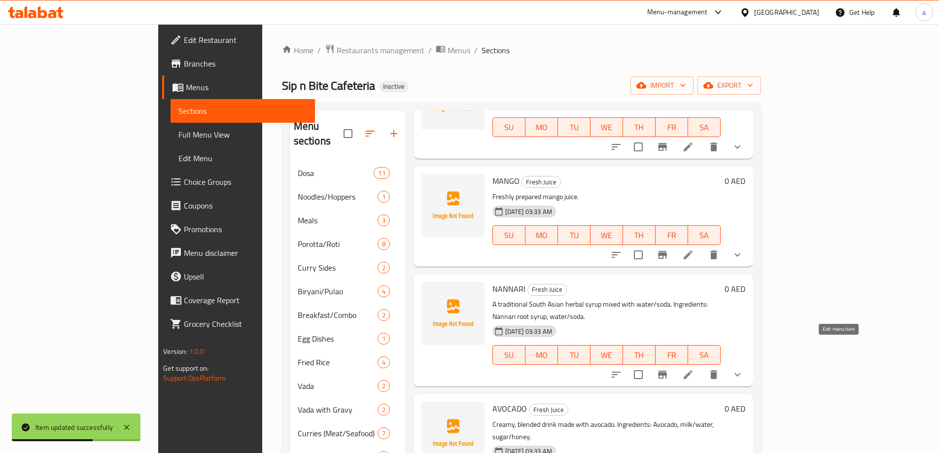
click at [694, 369] on icon at bounding box center [688, 375] width 12 height 12
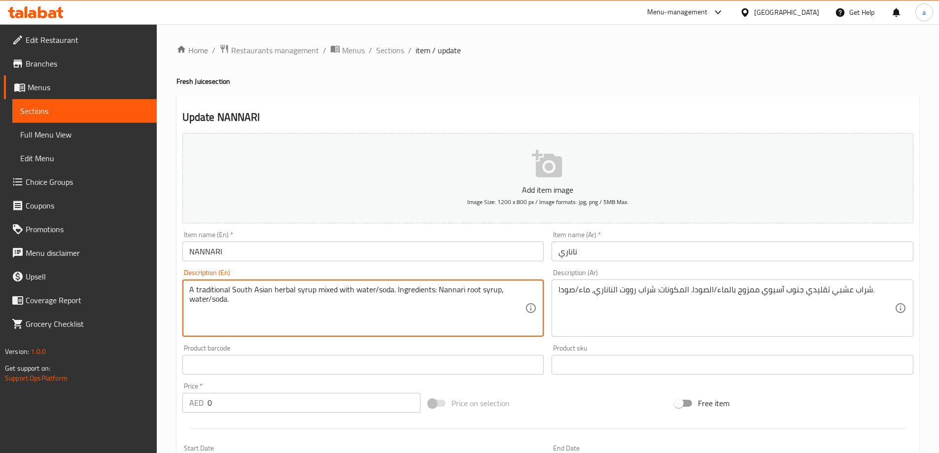
drag, startPoint x: 484, startPoint y: 328, endPoint x: 393, endPoint y: 282, distance: 101.2
type textarea "A traditional South Asian herbal syrup mixed with water/soda."
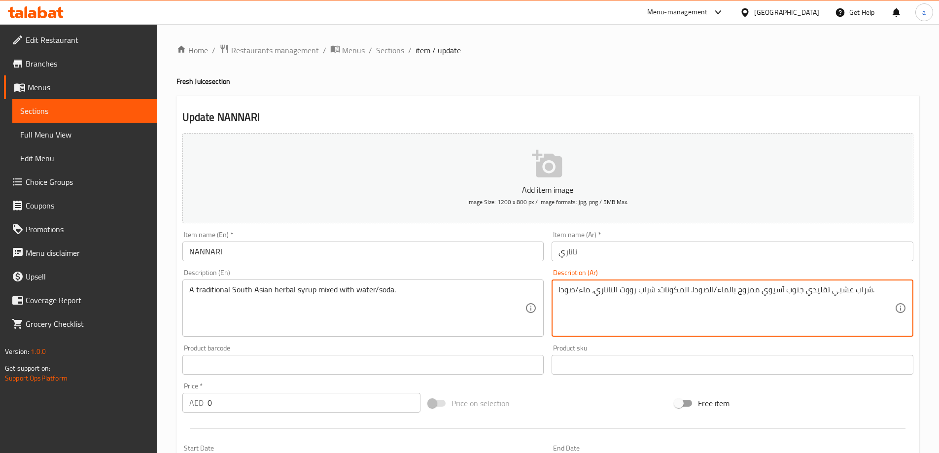
drag, startPoint x: 634, startPoint y: 313, endPoint x: 677, endPoint y: 299, distance: 45.4
click at [879, 289] on textarea "شراب عشبي تقليدي جنوب آسيوي ممزوج بالماء/الصودا. المكونات: شراب رووت الناناري، …" at bounding box center [726, 308] width 336 height 47
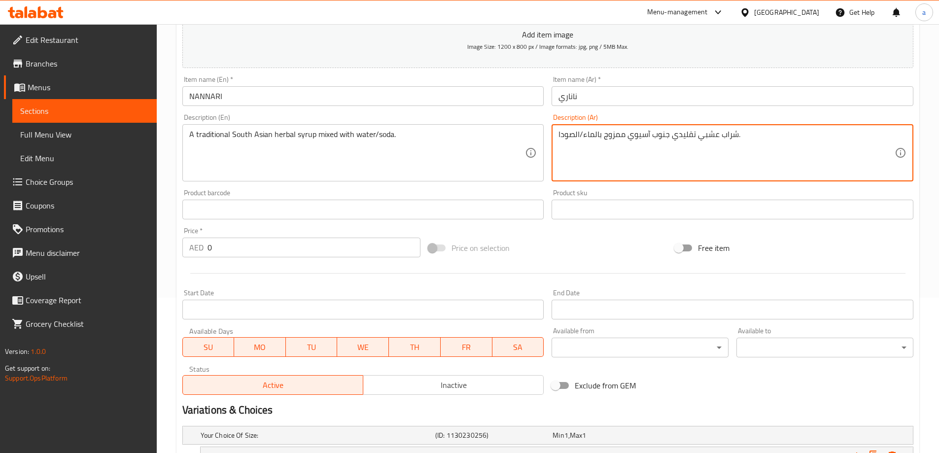
scroll to position [347, 0]
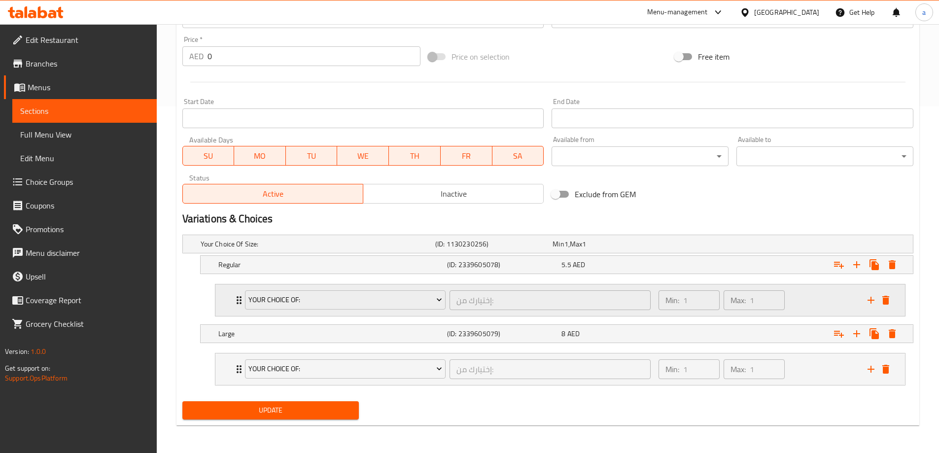
click at [796, 306] on div "Min: 1 ​ Max: 1 ​" at bounding box center [757, 300] width 209 height 32
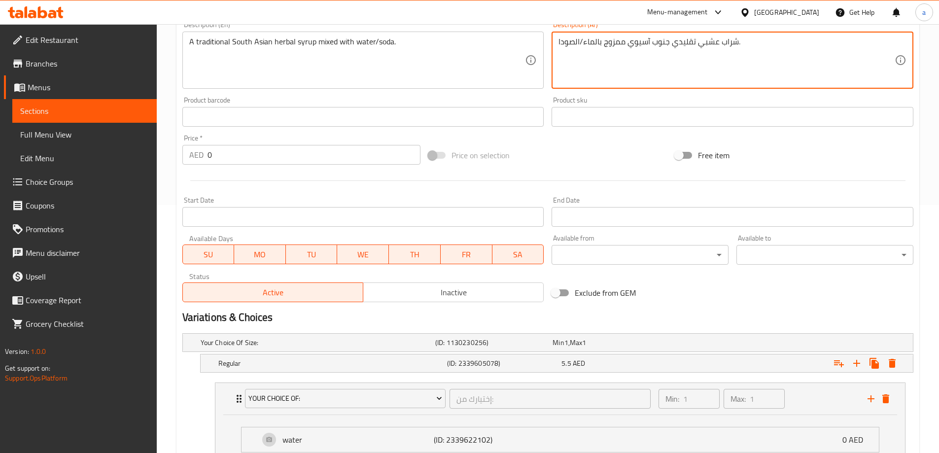
scroll to position [434, 0]
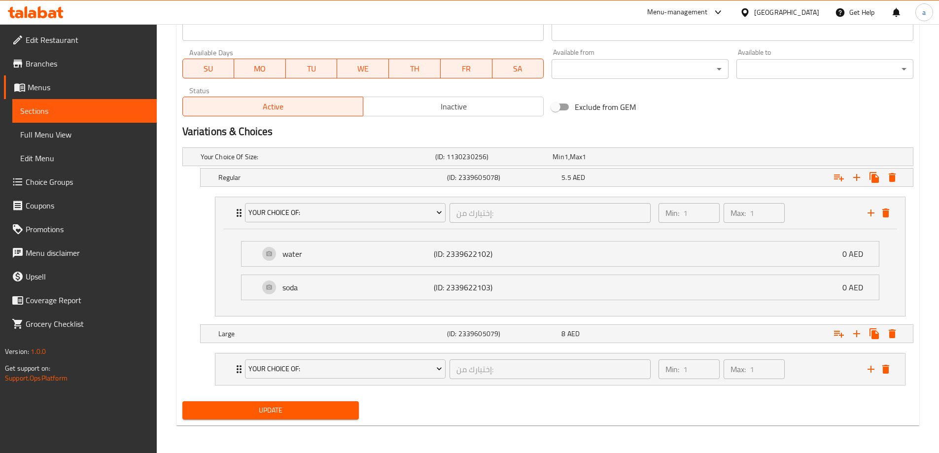
type textarea "شراب عشبي تقليدي جنوب آسيوي ممزوج بالماء/الصودا."
click at [279, 416] on span "Update" at bounding box center [270, 410] width 161 height 12
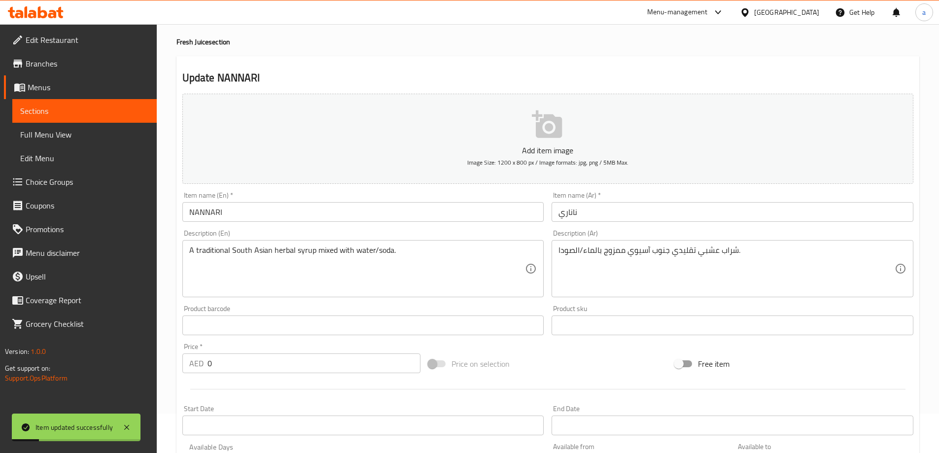
scroll to position [0, 0]
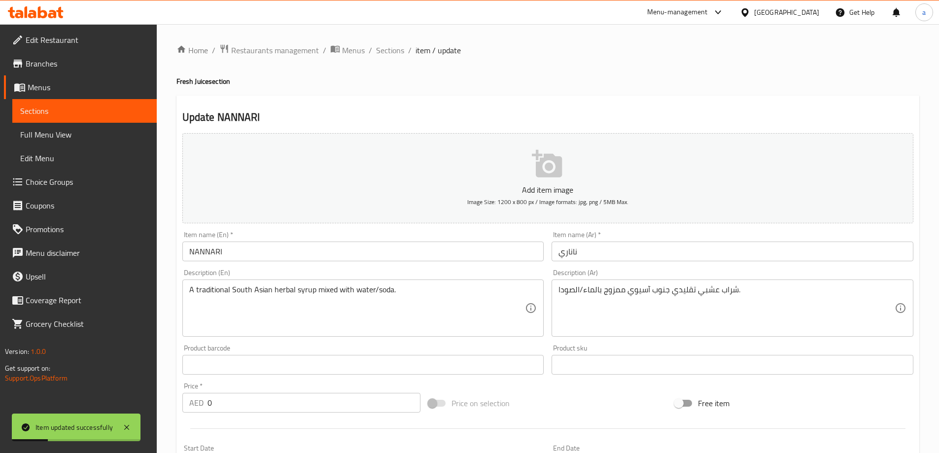
click at [398, 60] on div "Home / Restaurants management / Menus / Sections / item / update Fresh Juice se…" at bounding box center [547, 455] width 743 height 823
click at [392, 55] on span "Sections" at bounding box center [390, 50] width 28 height 12
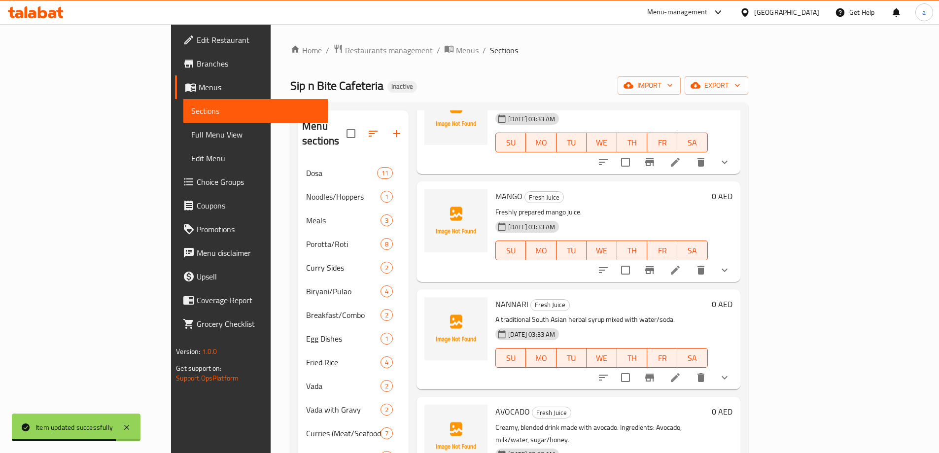
scroll to position [197, 0]
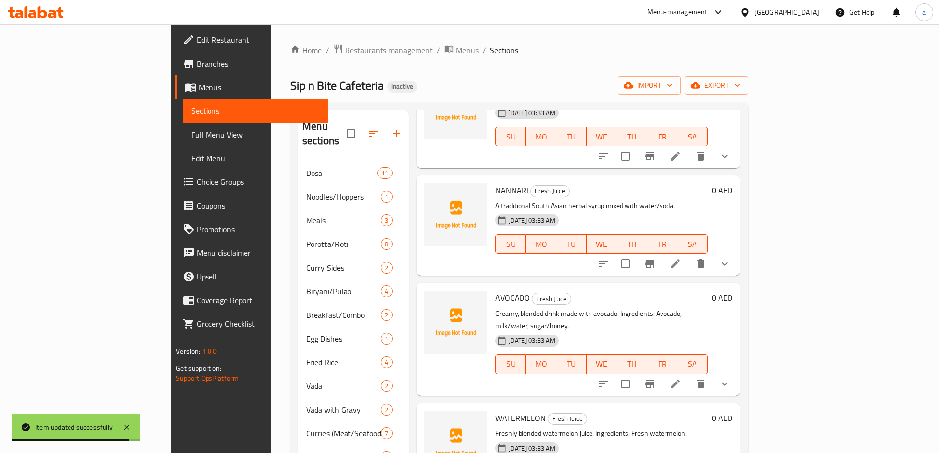
click at [681, 378] on icon at bounding box center [675, 384] width 12 height 12
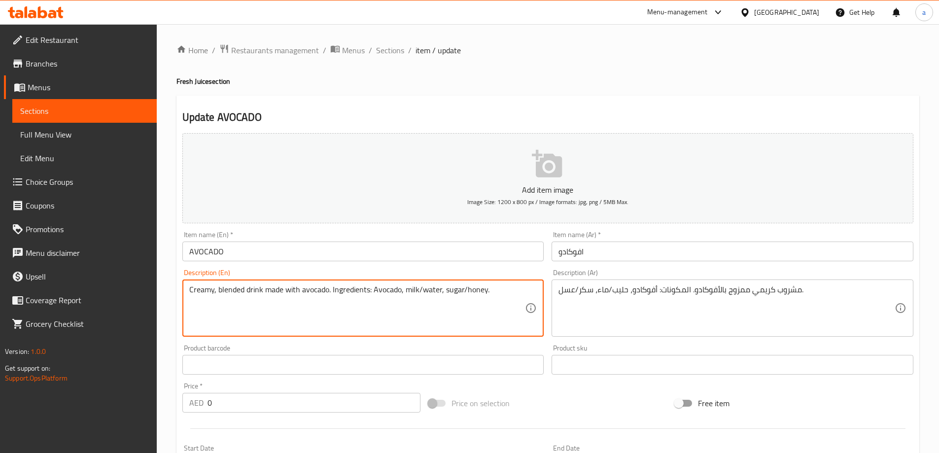
drag, startPoint x: 489, startPoint y: 287, endPoint x: 330, endPoint y: 342, distance: 169.0
type textarea "Creamy, blended drink made with avocado."
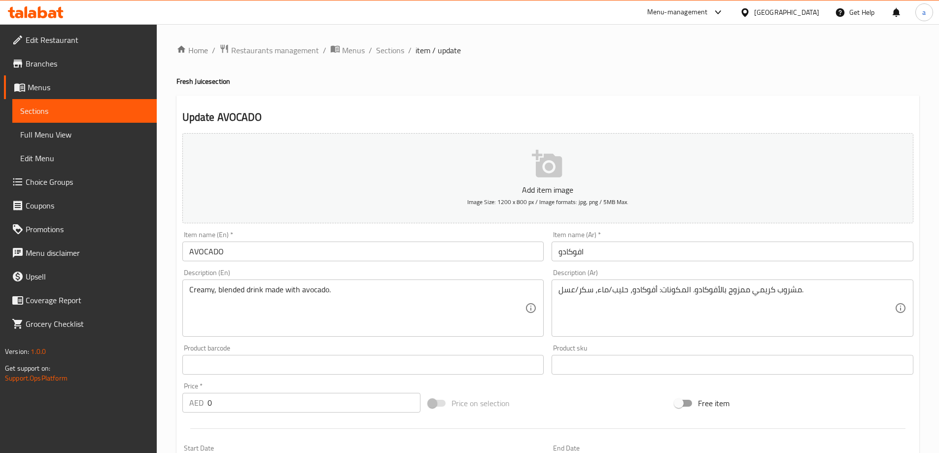
drag, startPoint x: 861, startPoint y: 282, endPoint x: 852, endPoint y: 287, distance: 10.1
click at [852, 287] on div "مشروب كريمي ممزوج بالأفوكادو. المكونات: أفوكادو، حليب/ماء، سكر/عسل. Description…" at bounding box center [733, 307] width 362 height 57
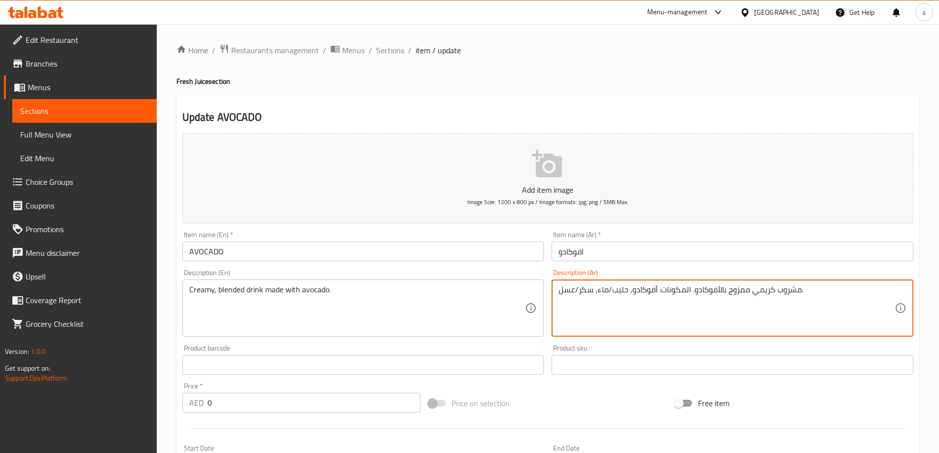
click at [813, 298] on textarea "مشروب كريمي ممزوج بالأفوكادو. المكونات: أفوكادو، حليب/ماء، سكر/عسل." at bounding box center [726, 308] width 336 height 47
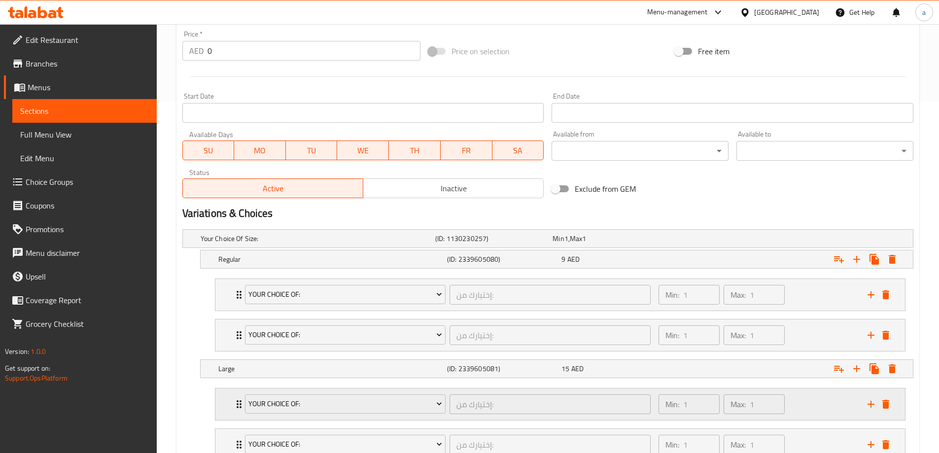
scroll to position [427, 0]
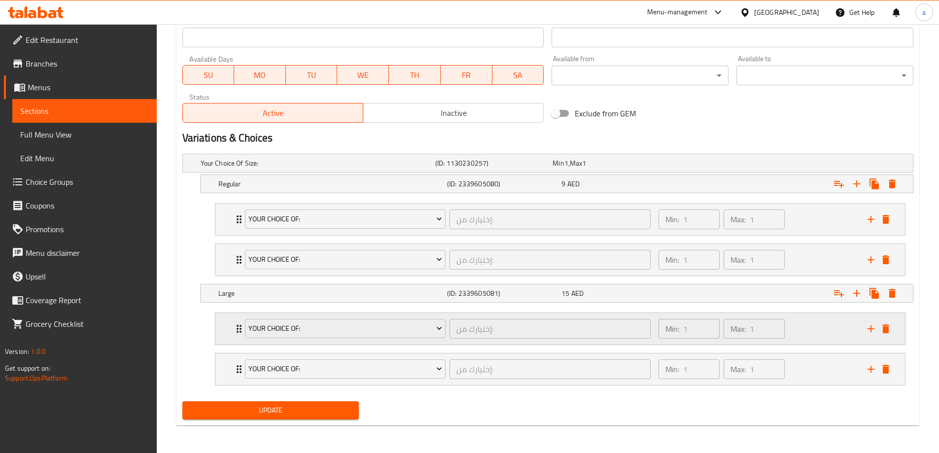
click at [800, 336] on div "Min: 1 ​ Max: 1 ​" at bounding box center [757, 329] width 209 height 32
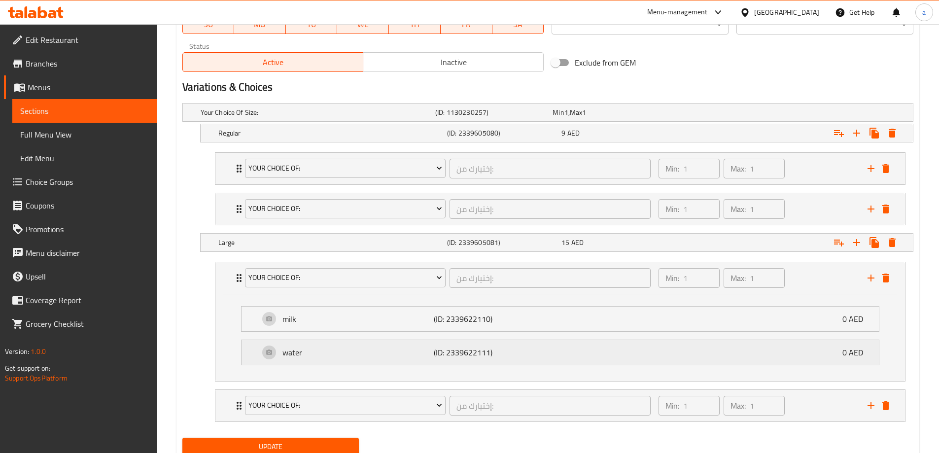
scroll to position [515, 0]
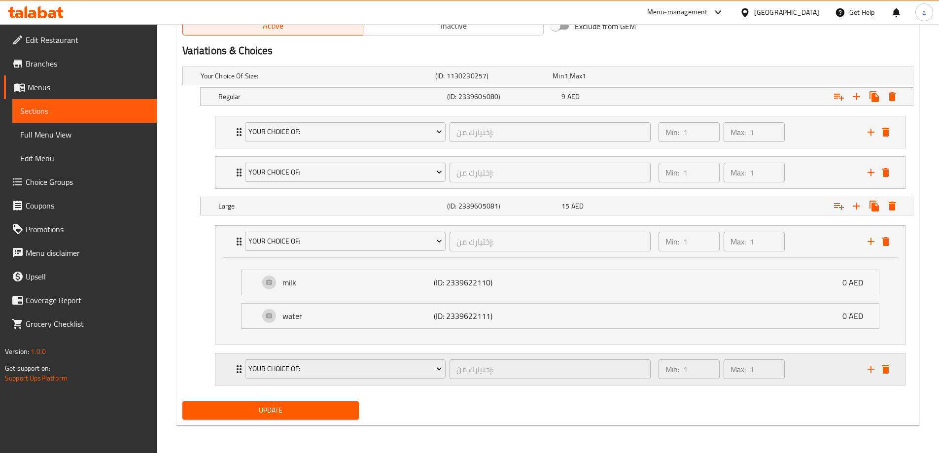
click at [803, 369] on div "Min: 1 ​ Max: 1 ​" at bounding box center [757, 369] width 209 height 32
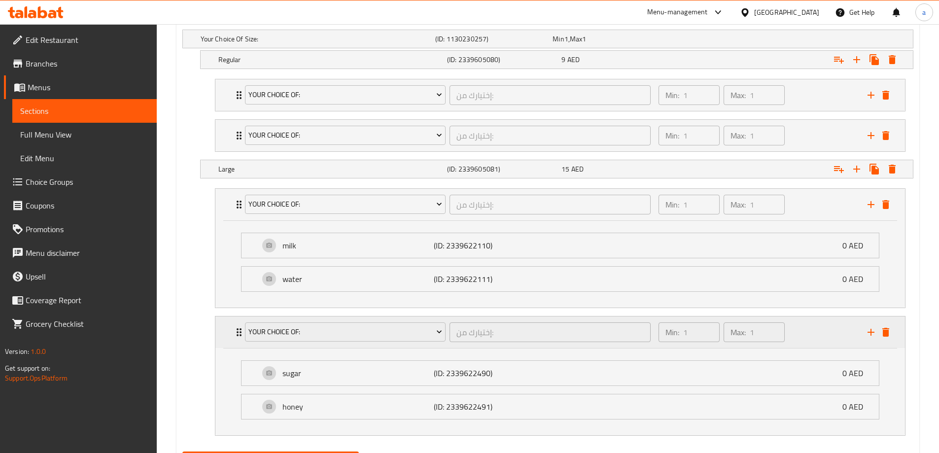
scroll to position [602, 0]
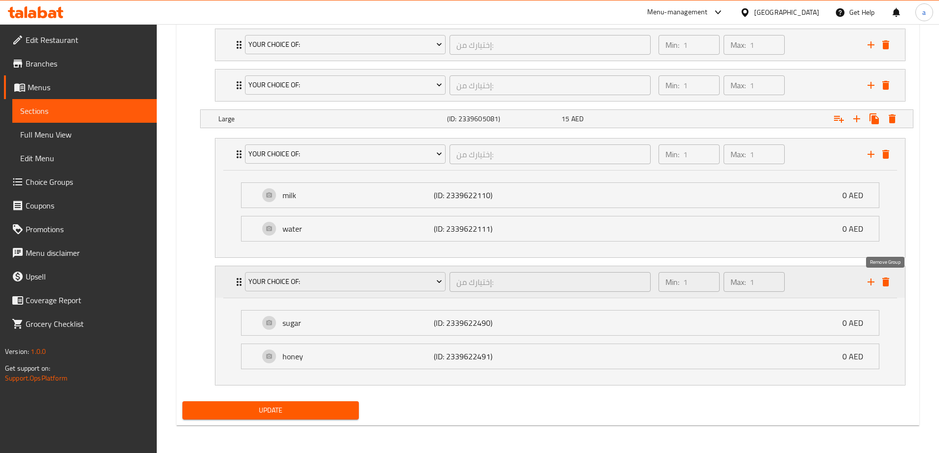
click at [881, 282] on icon "delete" at bounding box center [886, 282] width 12 height 12
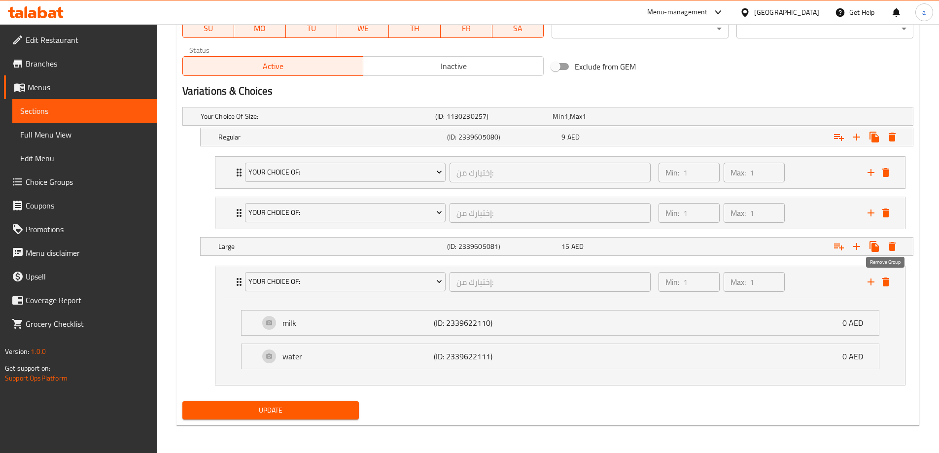
scroll to position [474, 0]
click at [883, 277] on icon "delete" at bounding box center [886, 282] width 12 height 12
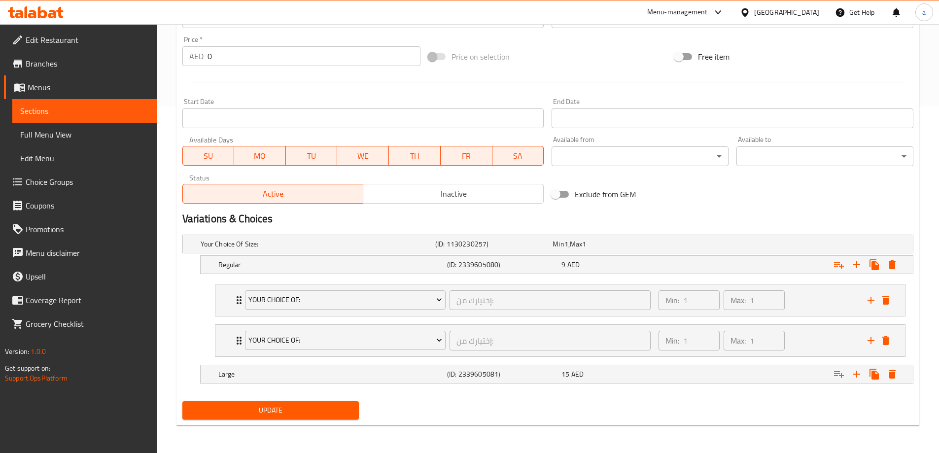
scroll to position [347, 0]
click at [893, 298] on div "Your Choice Of: إختيارك من: ​ Min: 1 ​ Max: 1 ​" at bounding box center [560, 300] width 690 height 32
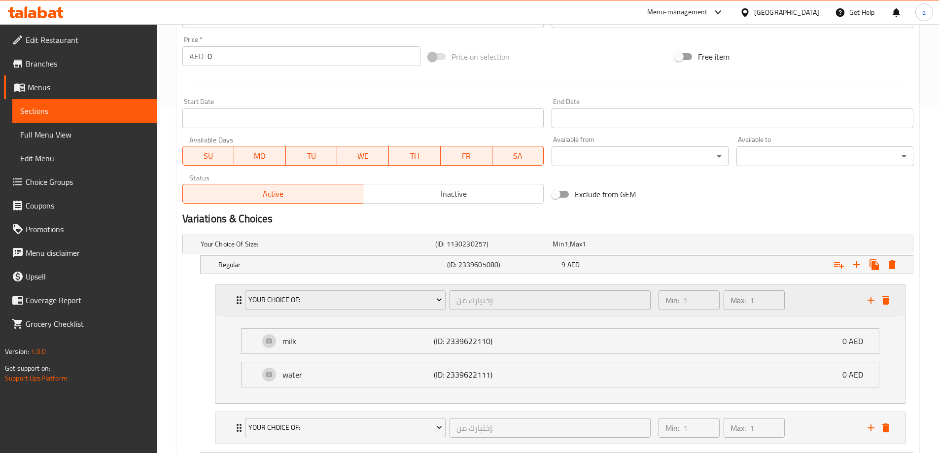
scroll to position [434, 0]
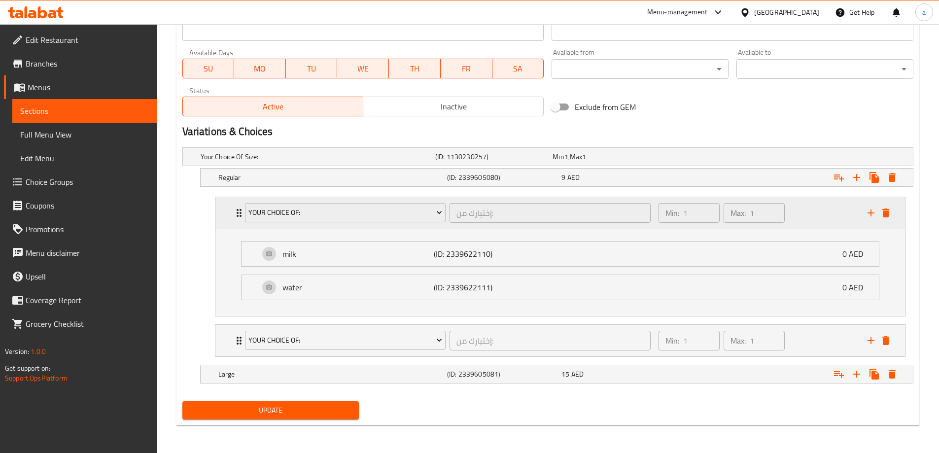
click at [887, 227] on div "Your Choice Of: إختيارك من: ​ Min: 1 ​ Max: 1 ​" at bounding box center [563, 213] width 660 height 32
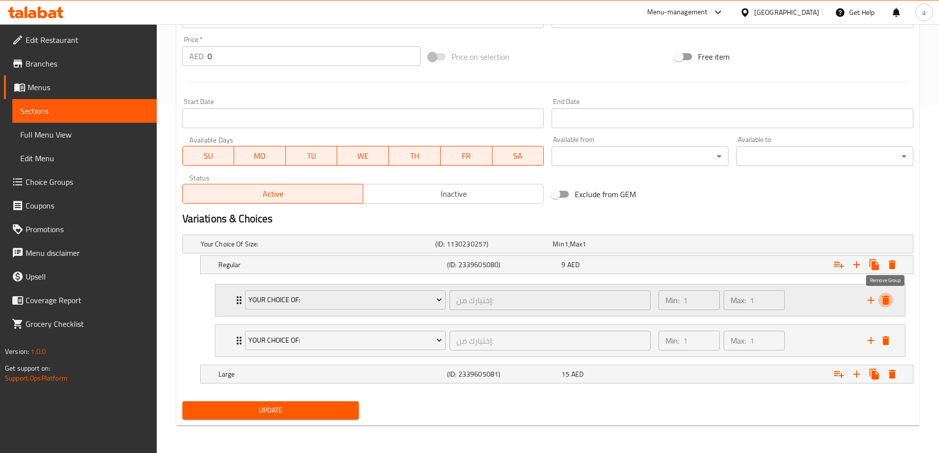
click at [889, 296] on icon "delete" at bounding box center [886, 300] width 12 height 12
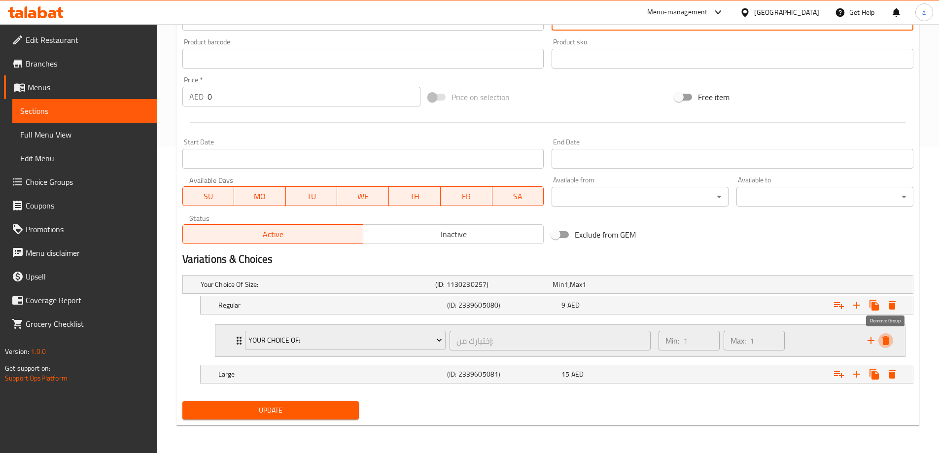
click at [889, 337] on icon "delete" at bounding box center [885, 340] width 7 height 9
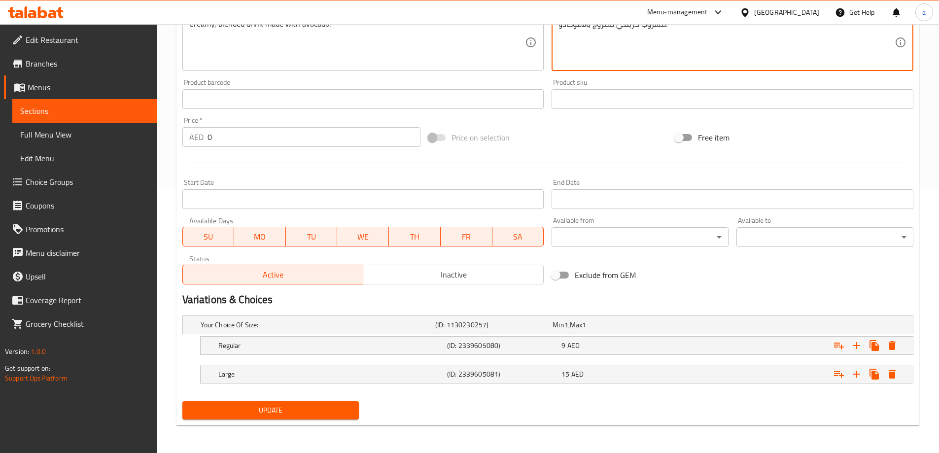
type textarea "مشروب كريمي ممزوج بالأفوكادو."
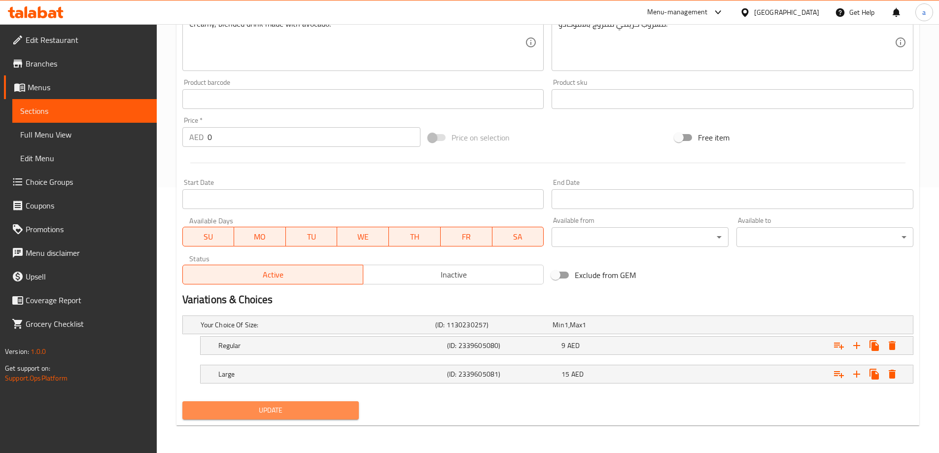
click at [243, 409] on span "Update" at bounding box center [270, 410] width 161 height 12
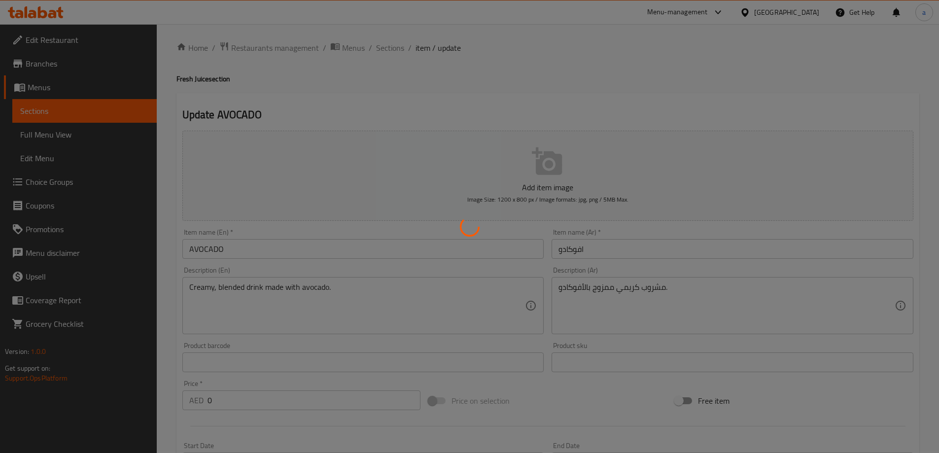
scroll to position [0, 0]
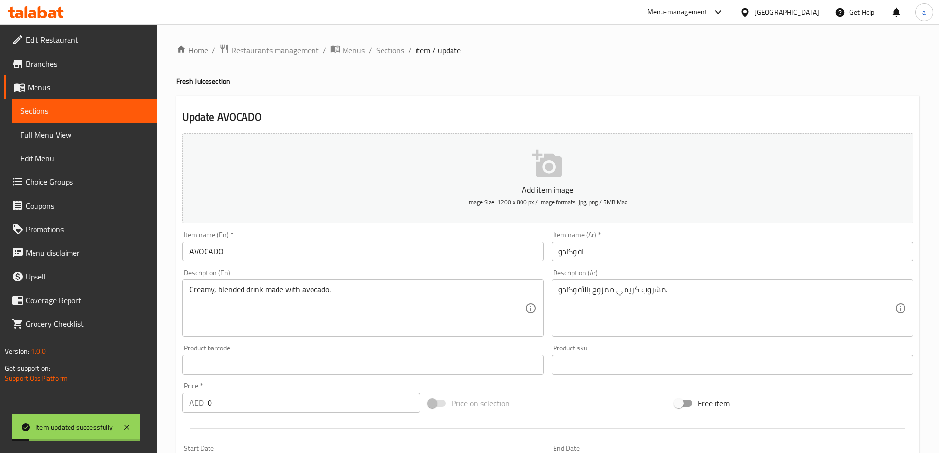
click at [386, 52] on span "Sections" at bounding box center [390, 50] width 28 height 12
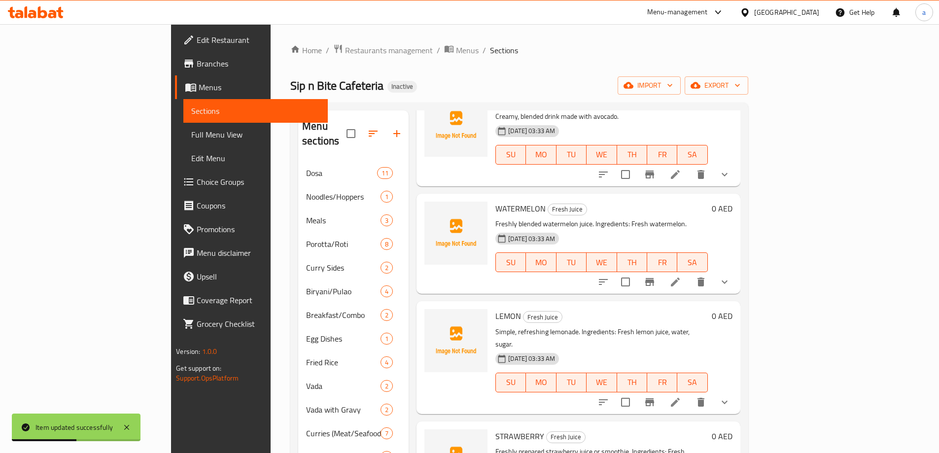
scroll to position [444, 0]
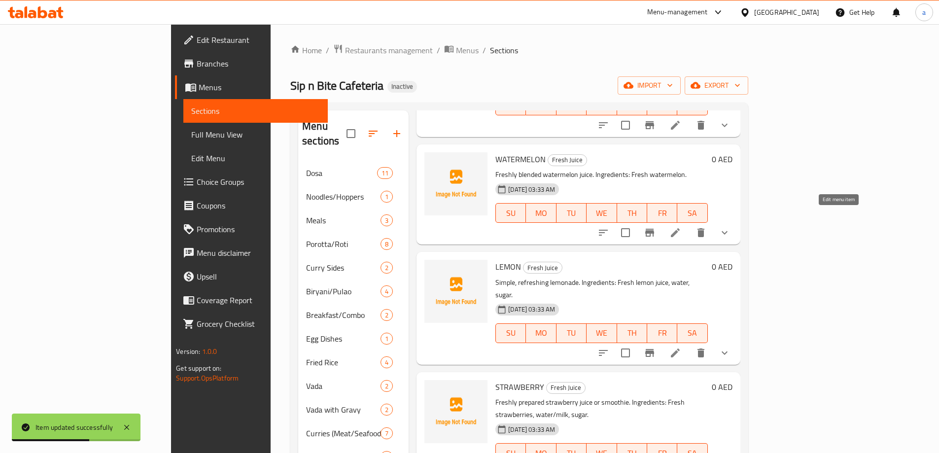
click at [681, 227] on icon at bounding box center [675, 233] width 12 height 12
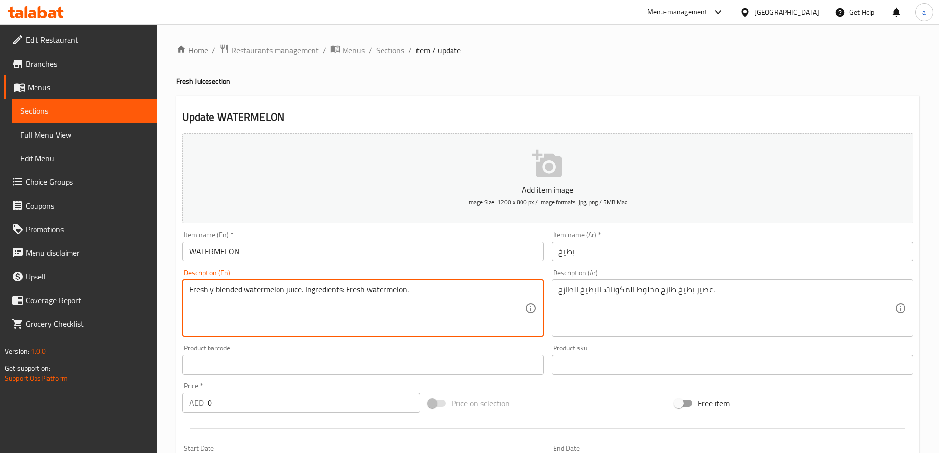
drag, startPoint x: 479, startPoint y: 305, endPoint x: 299, endPoint y: 316, distance: 179.7
click at [406, 303] on textarea "Freshly blended watermelon juice. Ingredients: Fresh watermelon." at bounding box center [357, 308] width 336 height 47
drag, startPoint x: 422, startPoint y: 291, endPoint x: 302, endPoint y: 308, distance: 121.9
click at [302, 308] on textarea "Freshly blended watermelon juice. Ingredients: Fresh watermelon." at bounding box center [357, 308] width 336 height 47
type textarea "Freshly blended watermelon juice."
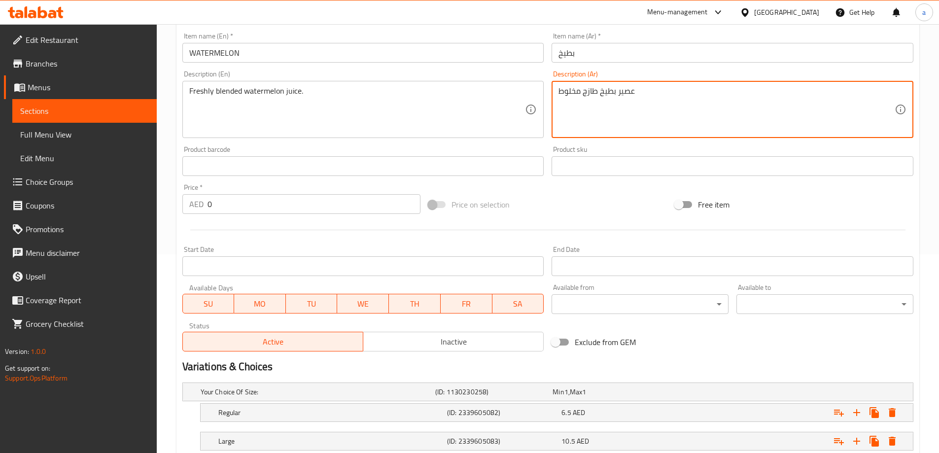
scroll to position [266, 0]
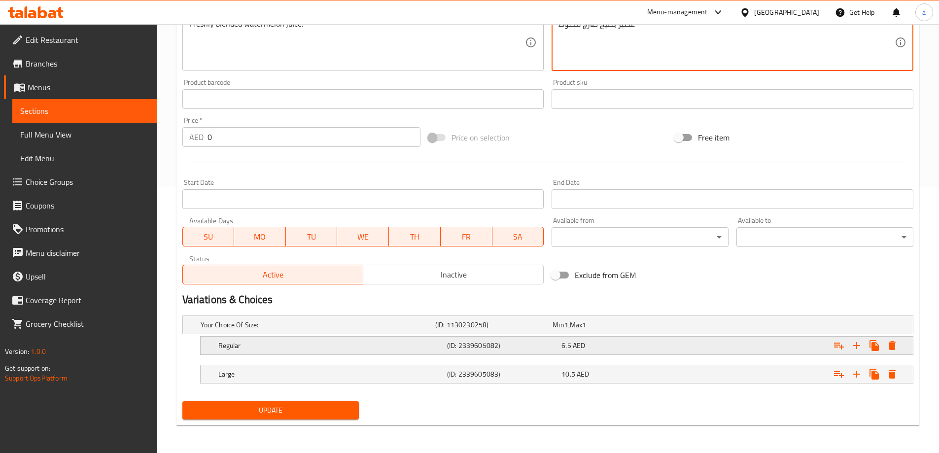
type textarea "عصير بطيخ طازج مخلوط"
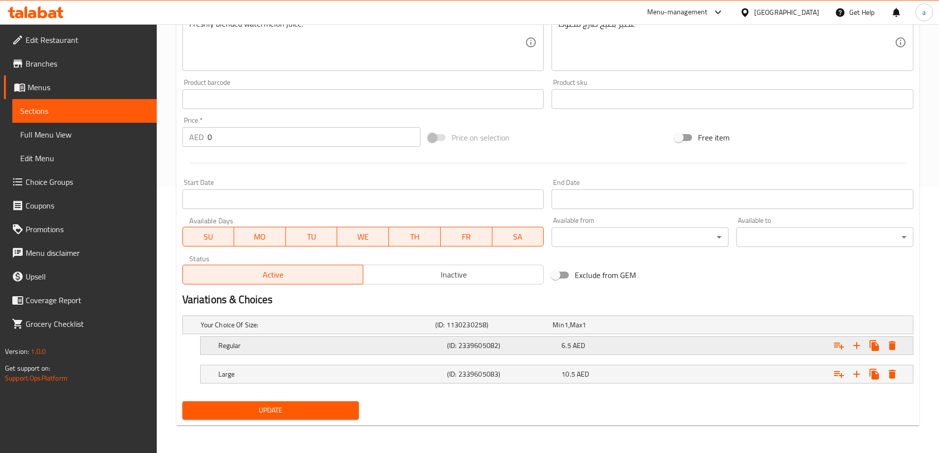
click at [417, 343] on h5 "Regular" at bounding box center [330, 346] width 225 height 10
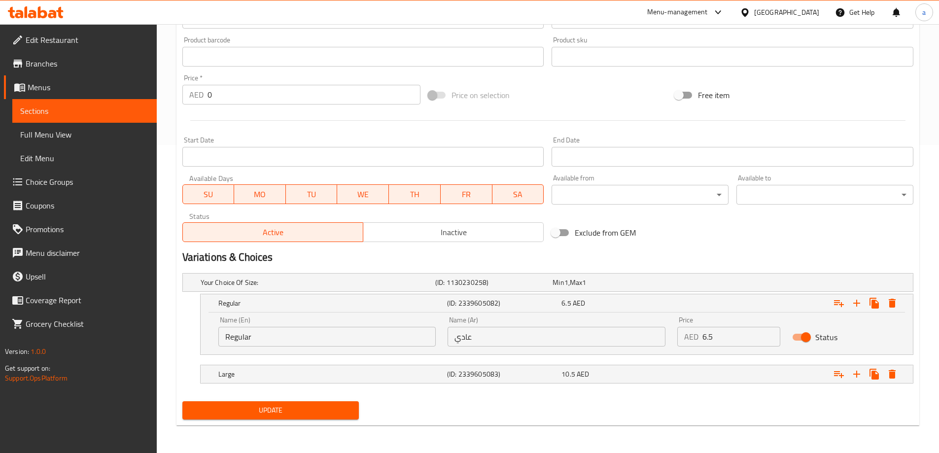
click at [424, 372] on h5 "Large" at bounding box center [330, 374] width 225 height 10
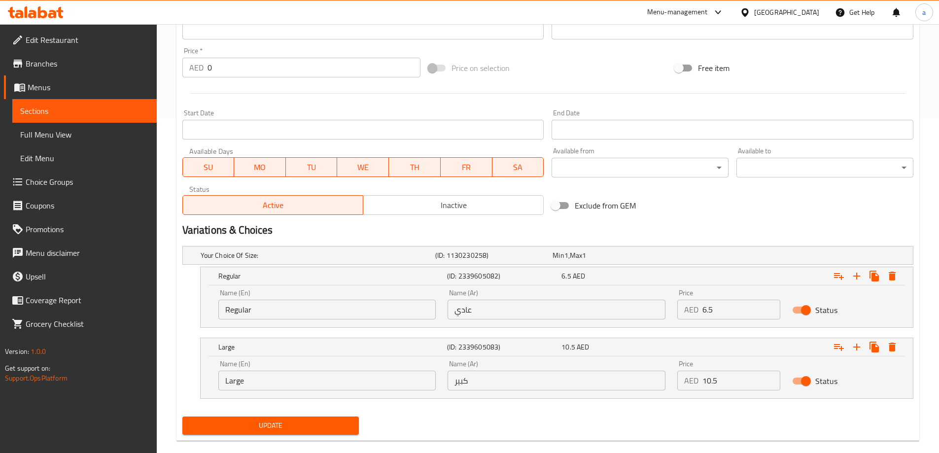
scroll to position [350, 0]
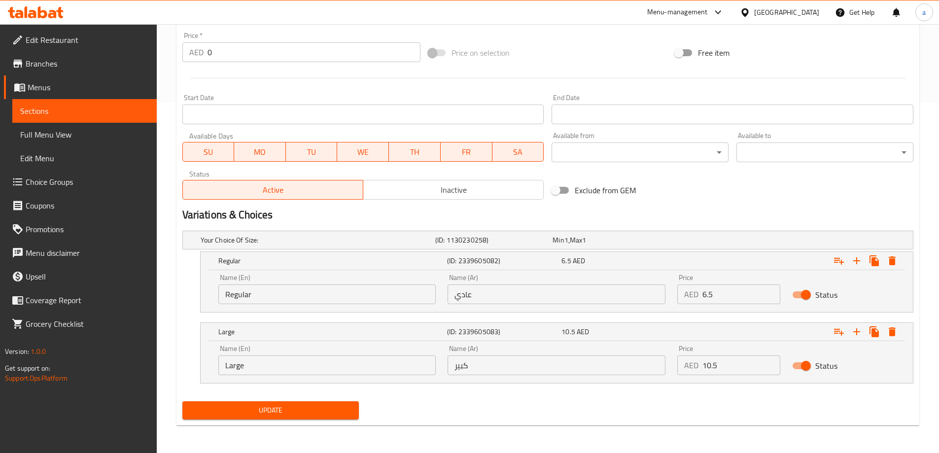
click at [304, 400] on div "Update" at bounding box center [270, 410] width 185 height 26
click at [304, 404] on span "Update" at bounding box center [270, 410] width 161 height 12
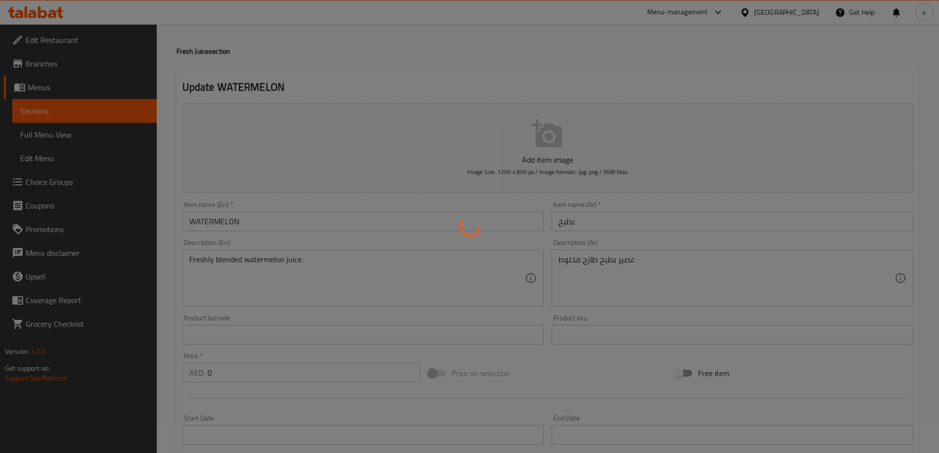
scroll to position [0, 0]
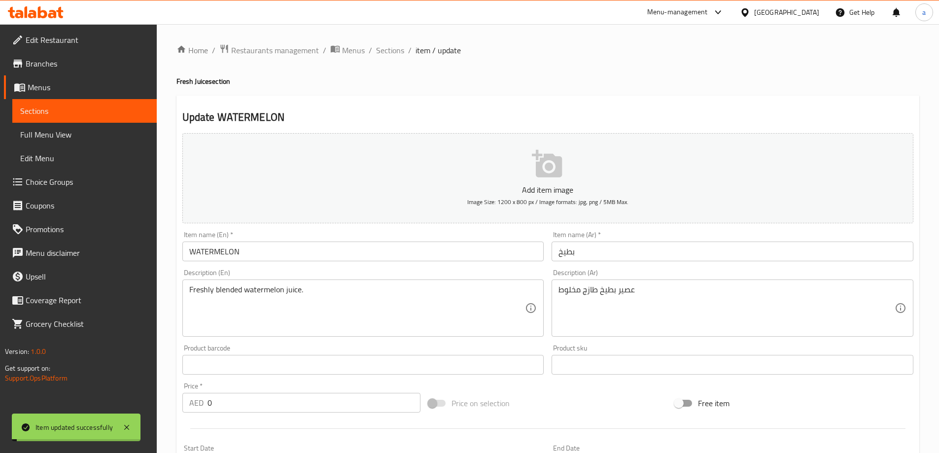
click at [384, 53] on span "Sections" at bounding box center [390, 50] width 28 height 12
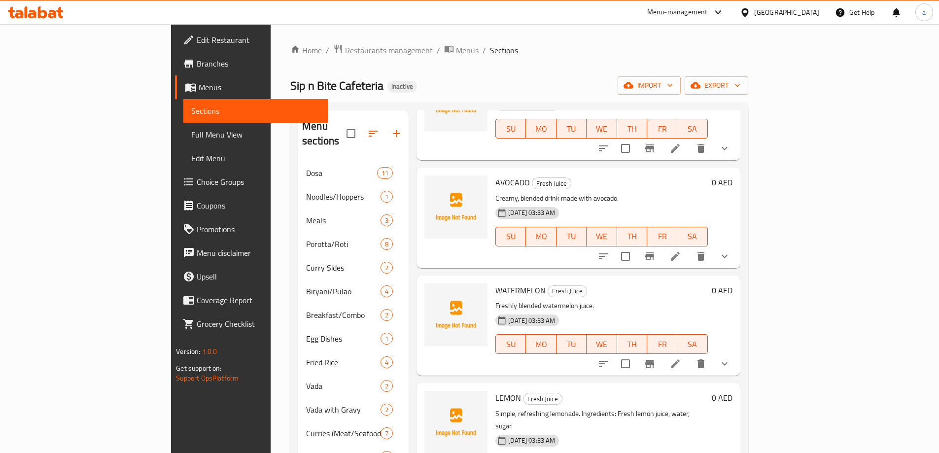
scroll to position [444, 0]
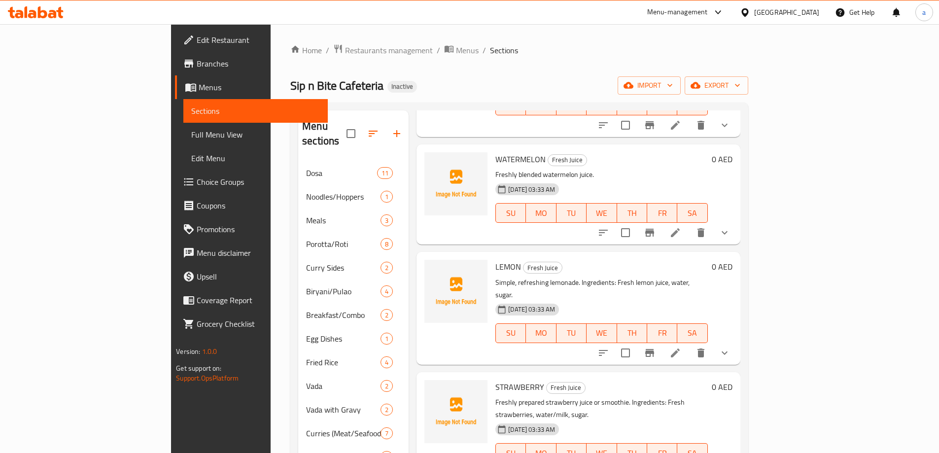
drag, startPoint x: 576, startPoint y: 265, endPoint x: 527, endPoint y: 254, distance: 50.0
click at [527, 260] on h6 "LEMON Fresh Juice" at bounding box center [601, 267] width 212 height 14
click at [681, 347] on icon at bounding box center [675, 353] width 12 height 12
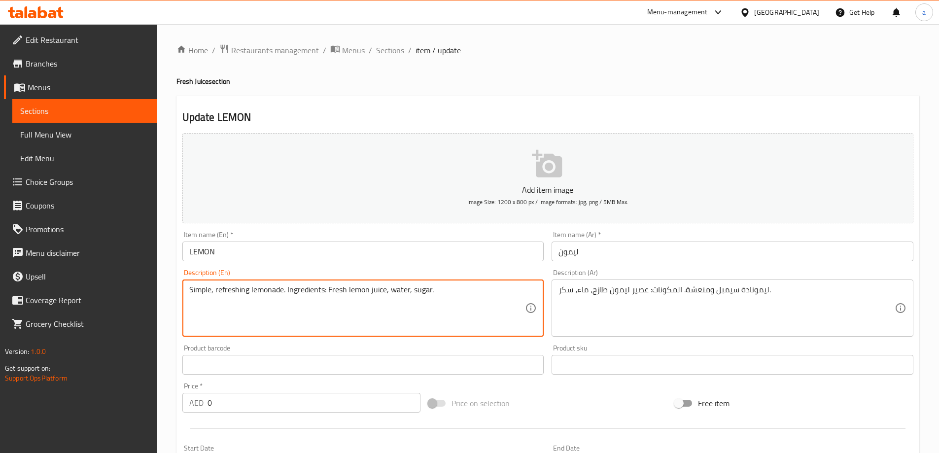
drag, startPoint x: 456, startPoint y: 297, endPoint x: 284, endPoint y: 311, distance: 172.6
type textarea "Simple, refreshing lemonade."
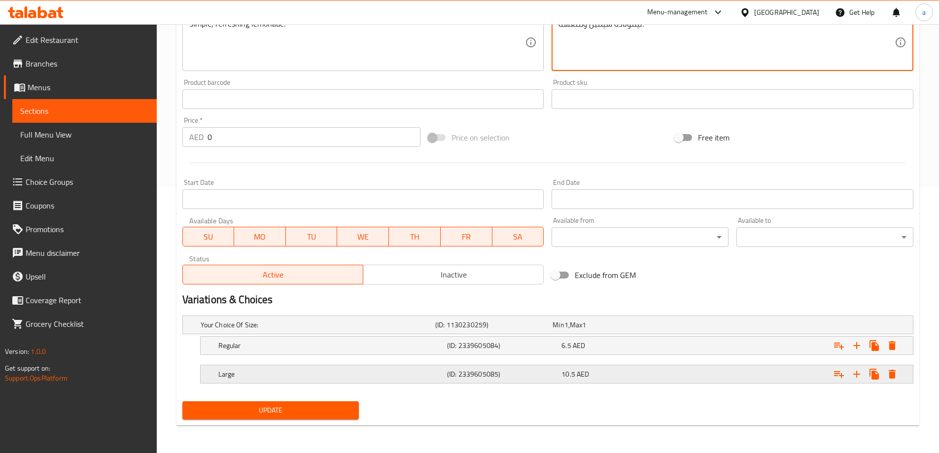
type textarea "ليمونادة سيمبل ومنعشة."
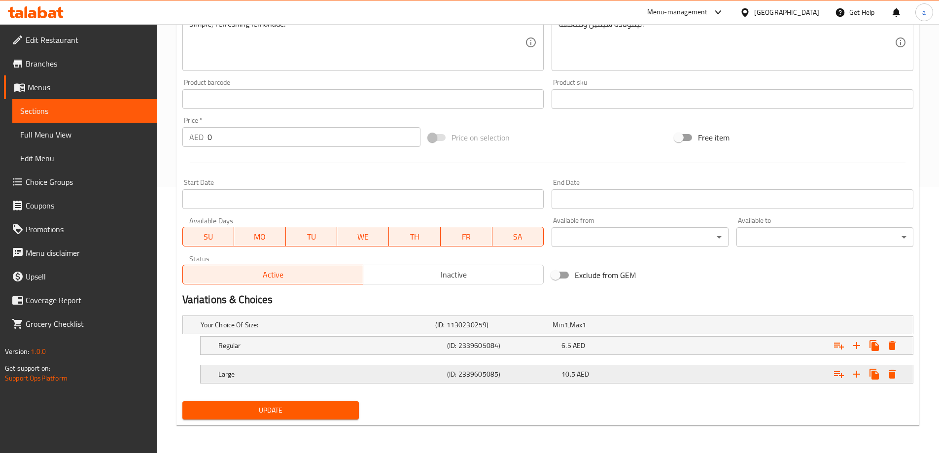
click at [485, 367] on div "(ID: 2339605085)" at bounding box center [502, 374] width 114 height 14
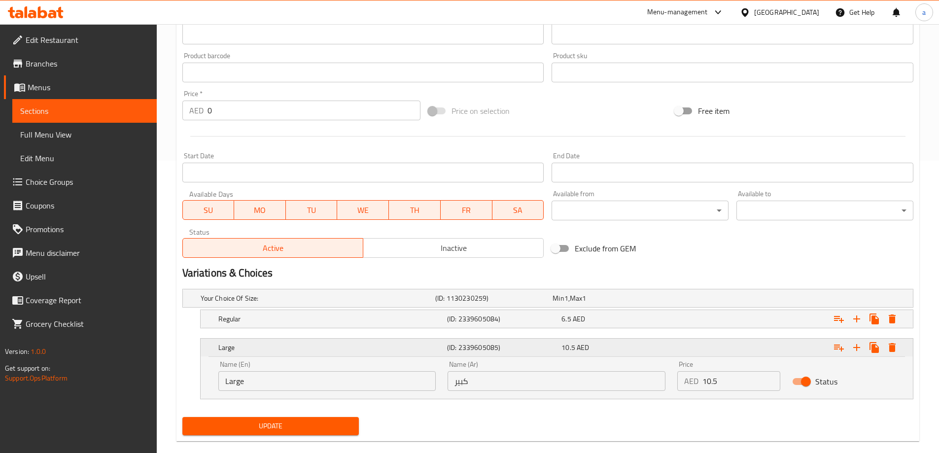
scroll to position [308, 0]
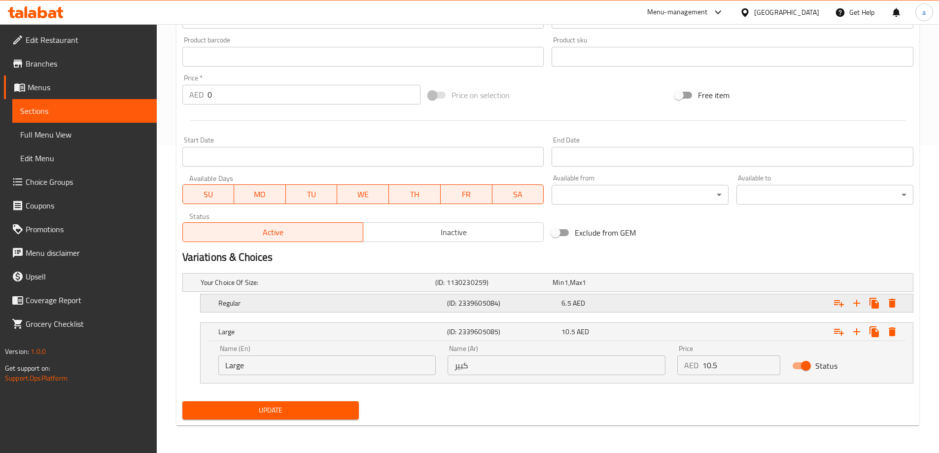
click at [479, 313] on div "Regular (ID: 2339605084) 6.5 AED" at bounding box center [559, 303] width 687 height 22
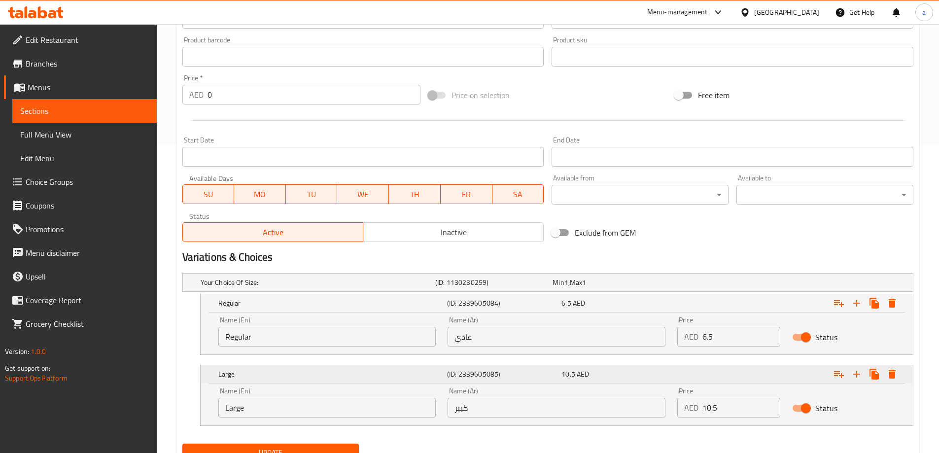
scroll to position [350, 0]
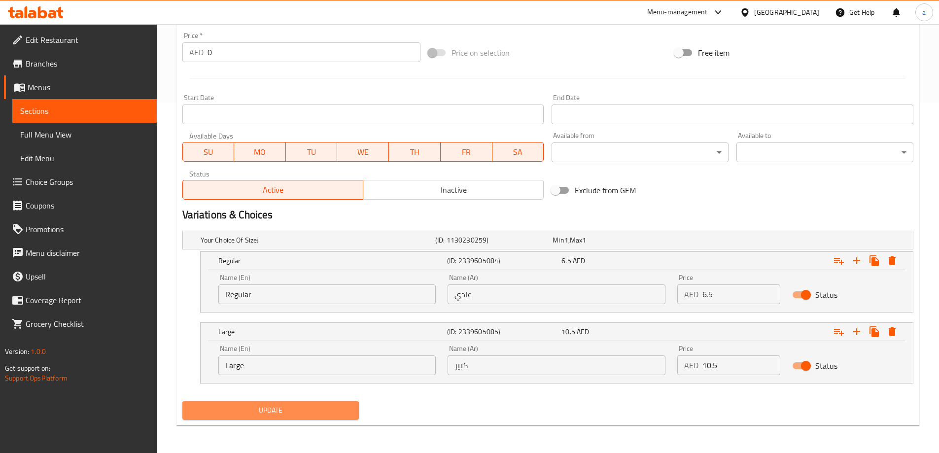
click at [290, 401] on button "Update" at bounding box center [270, 410] width 177 height 18
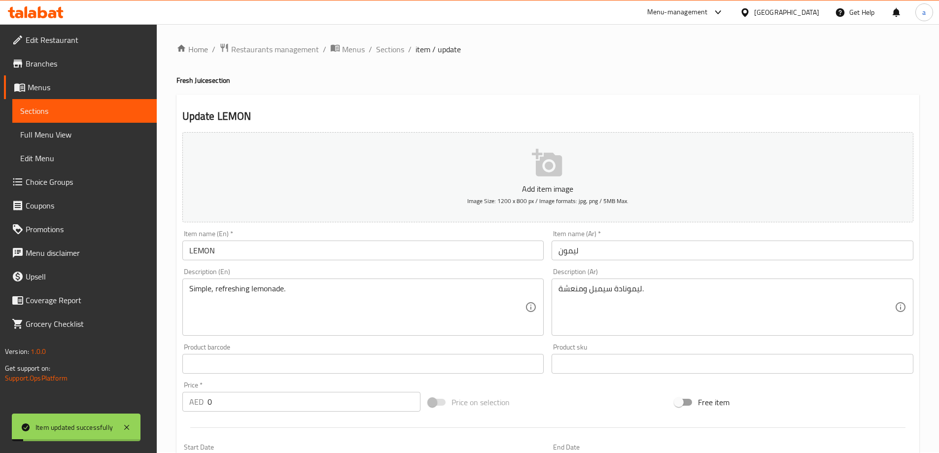
scroll to position [0, 0]
click at [395, 48] on span "Sections" at bounding box center [390, 50] width 28 height 12
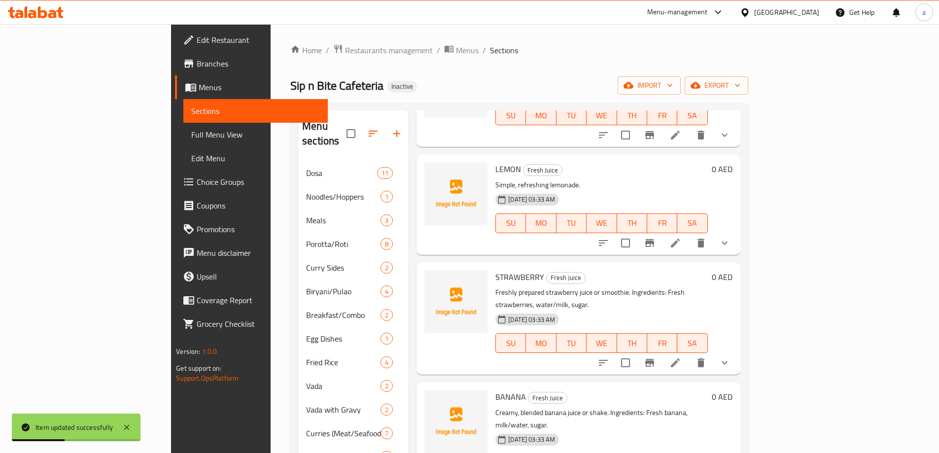
scroll to position [542, 0]
click at [681, 356] on icon at bounding box center [675, 362] width 12 height 12
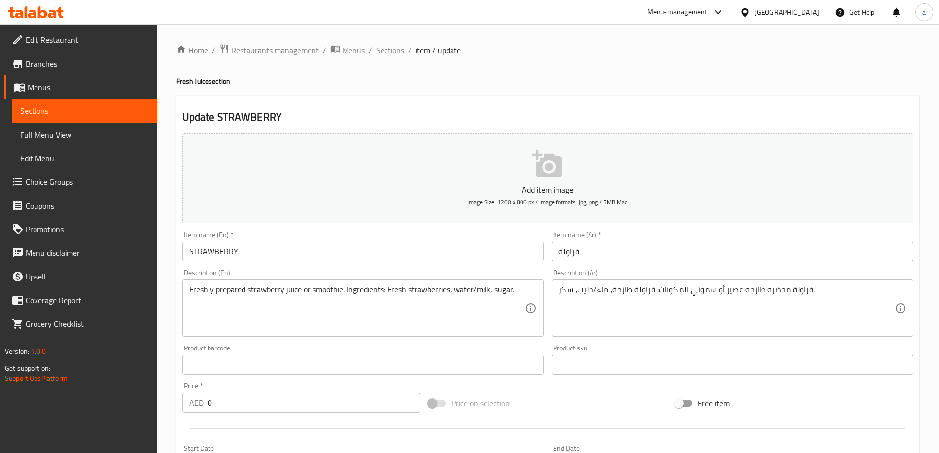
drag, startPoint x: 525, startPoint y: 295, endPoint x: 493, endPoint y: 314, distance: 36.9
click at [436, 308] on div "Freshly prepared strawberry juice or smoothie. Ingredients: Fresh strawberries,…" at bounding box center [363, 307] width 362 height 57
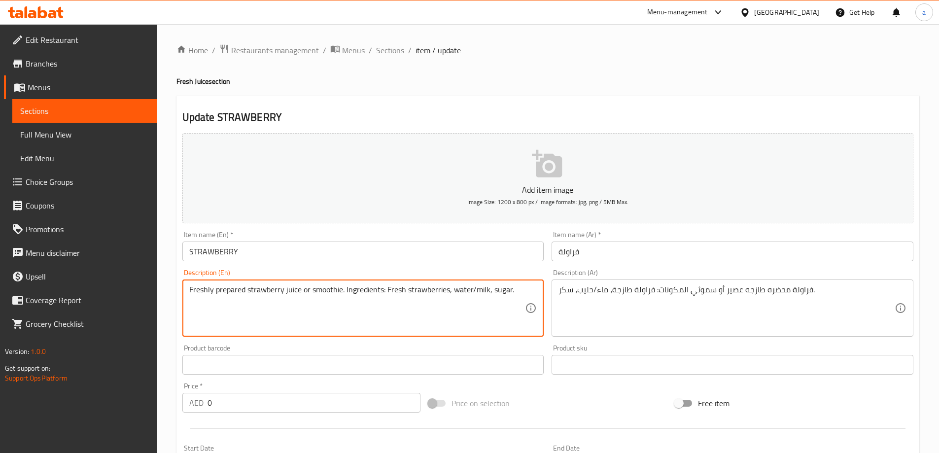
drag, startPoint x: 515, startPoint y: 288, endPoint x: 343, endPoint y: 315, distance: 174.2
click at [343, 315] on textarea "Freshly prepared strawberry juice or smoothie. Ingredients: Fresh strawberries,…" at bounding box center [357, 308] width 336 height 47
type textarea "Freshly prepared strawberry juice or smoothie."
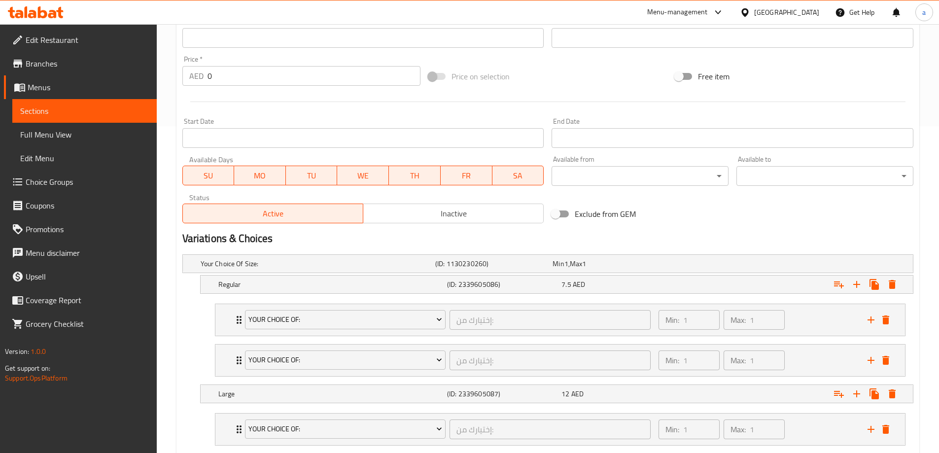
scroll to position [345, 0]
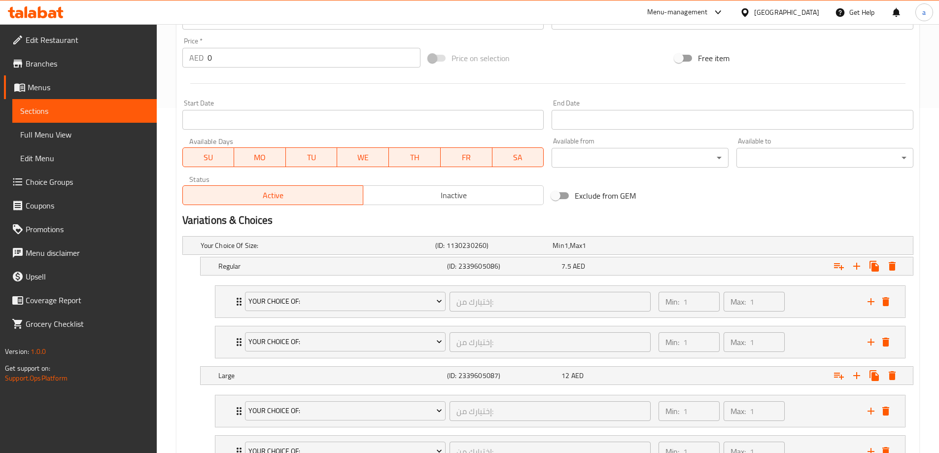
type textarea "فراولة محضره طازجه عصير أو سموثي"
click at [819, 310] on div "Min: 1 ​ Max: 1 ​" at bounding box center [757, 302] width 209 height 32
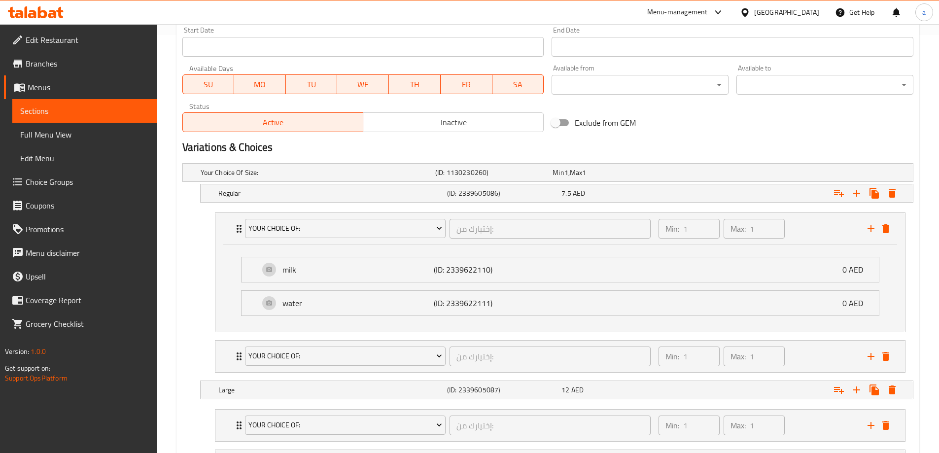
scroll to position [493, 0]
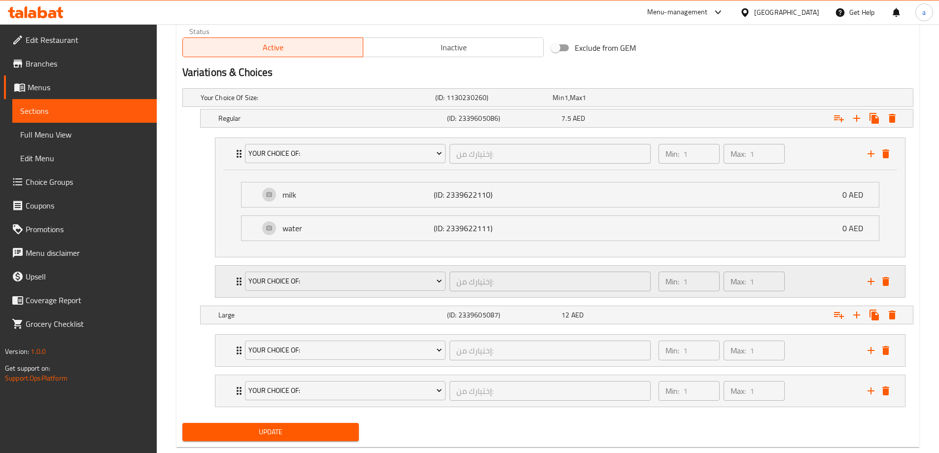
click at [806, 278] on div "Min: 1 ​ Max: 1 ​" at bounding box center [757, 282] width 209 height 32
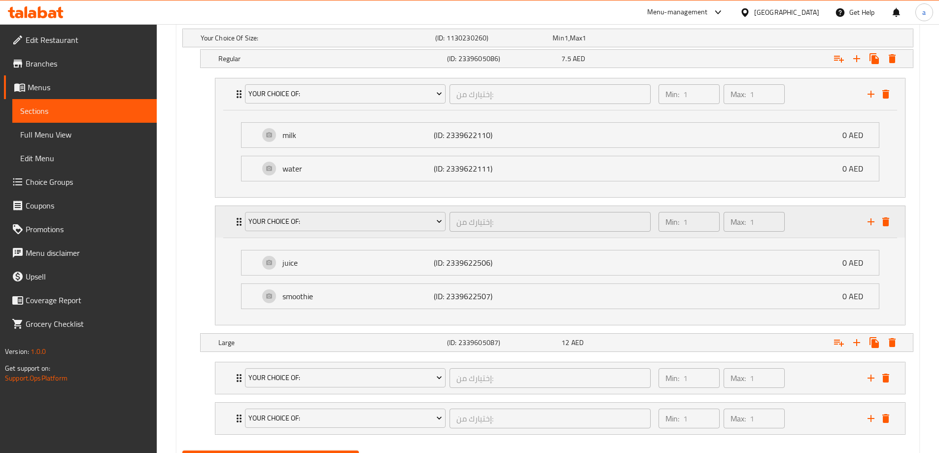
scroll to position [503, 0]
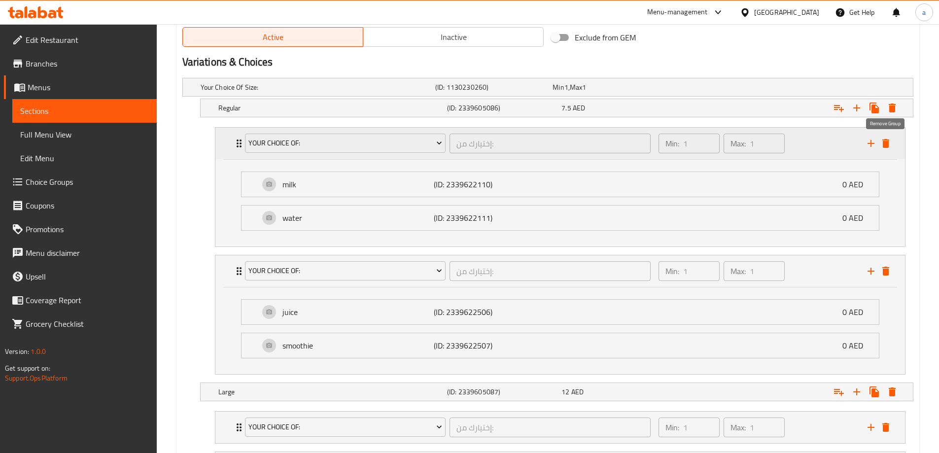
click at [882, 146] on icon "delete" at bounding box center [886, 144] width 12 height 12
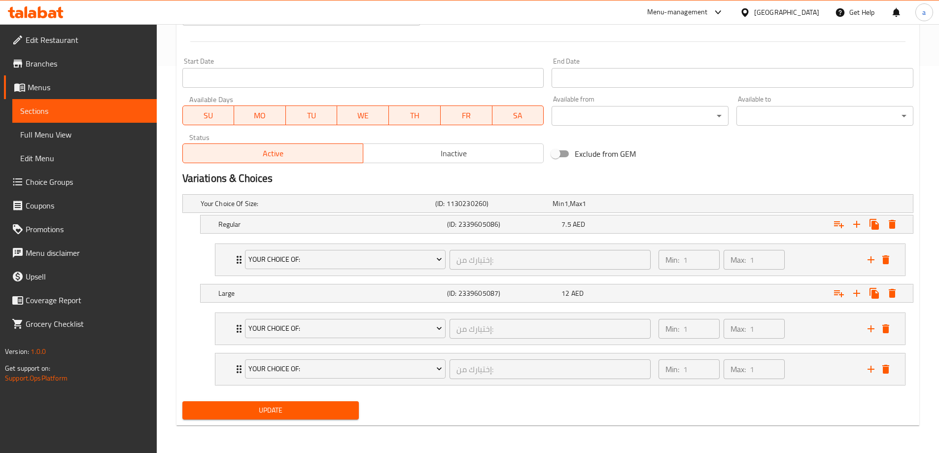
scroll to position [387, 0]
click at [803, 331] on div "Min: 1 ​ Max: 1 ​" at bounding box center [757, 329] width 209 height 32
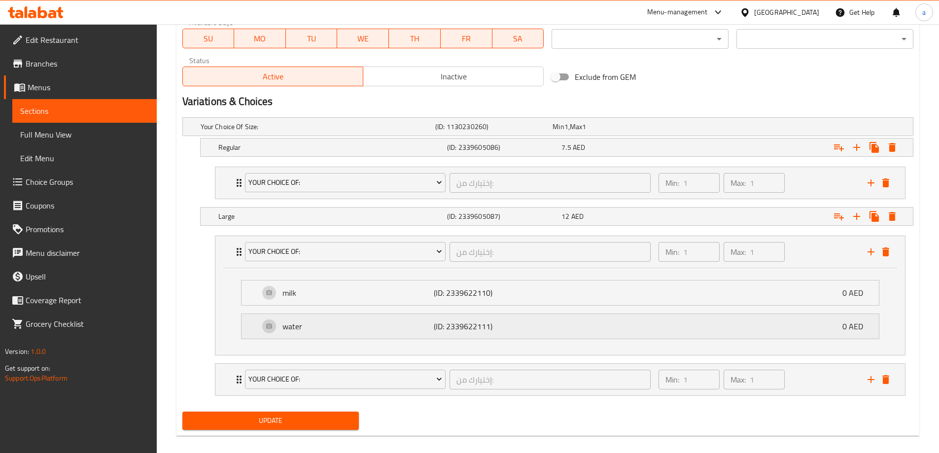
scroll to position [474, 0]
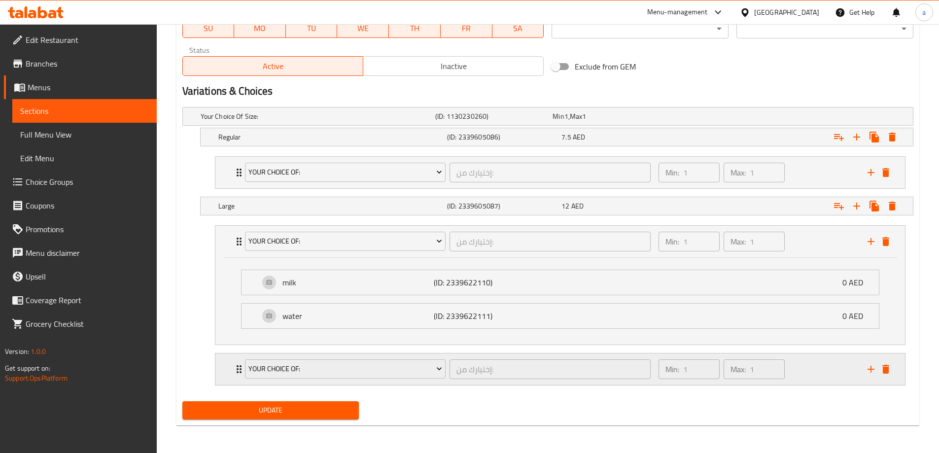
click at [825, 372] on div "Min: 1 ​ Max: 1 ​" at bounding box center [757, 369] width 209 height 32
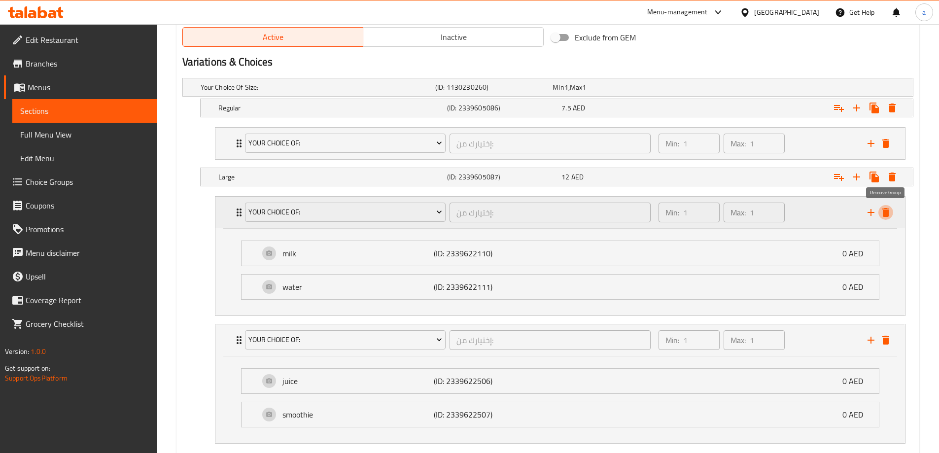
click at [890, 215] on icon "delete" at bounding box center [886, 213] width 12 height 12
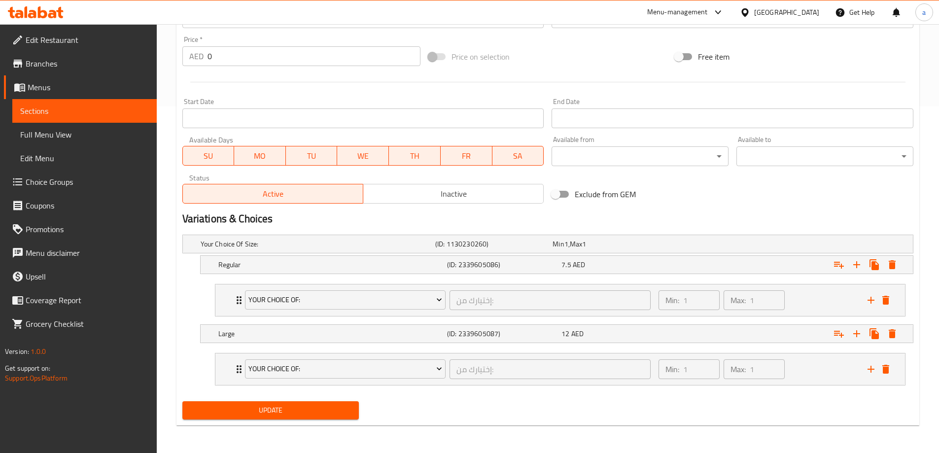
click at [223, 409] on span "Update" at bounding box center [270, 410] width 161 height 12
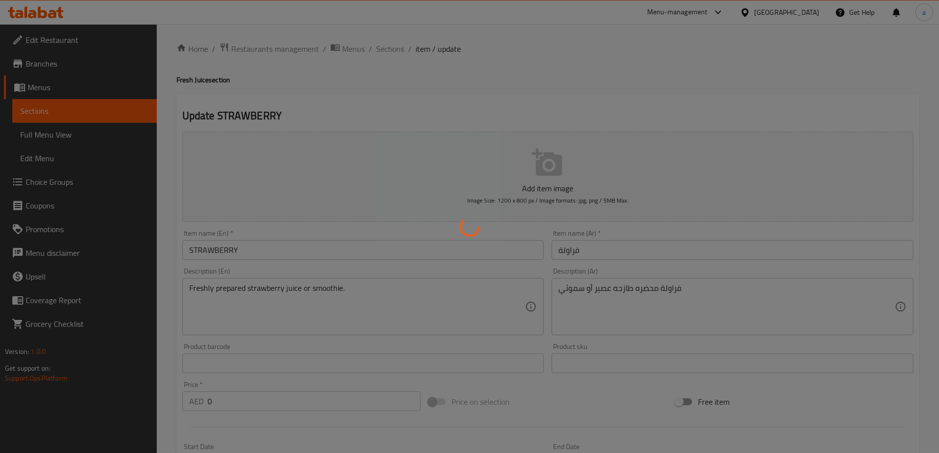
scroll to position [0, 0]
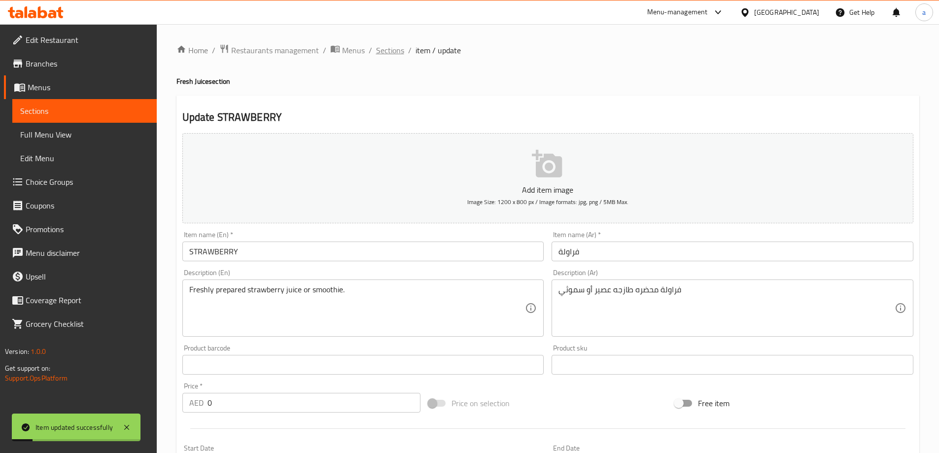
click at [396, 44] on span "Sections" at bounding box center [390, 50] width 28 height 12
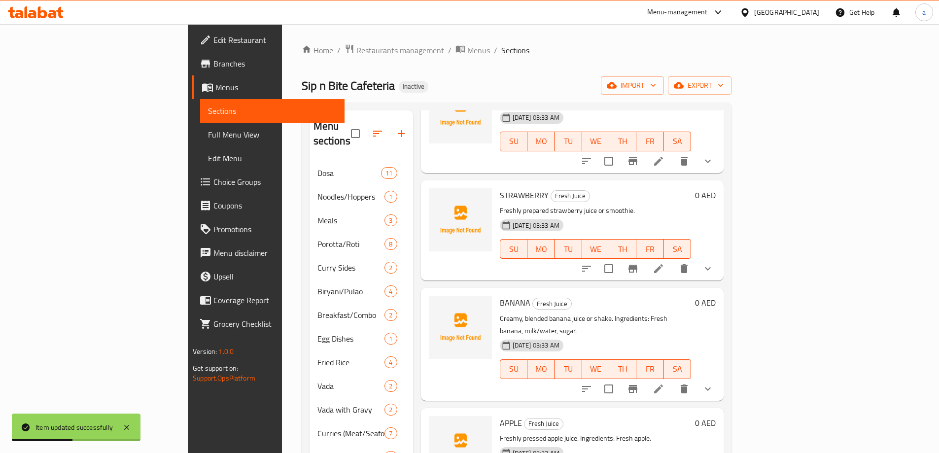
scroll to position [641, 0]
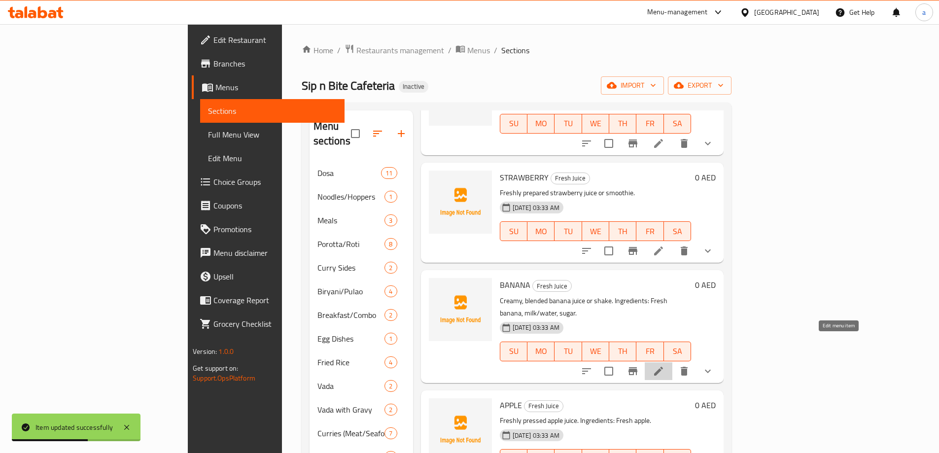
click at [663, 367] on icon at bounding box center [658, 371] width 9 height 9
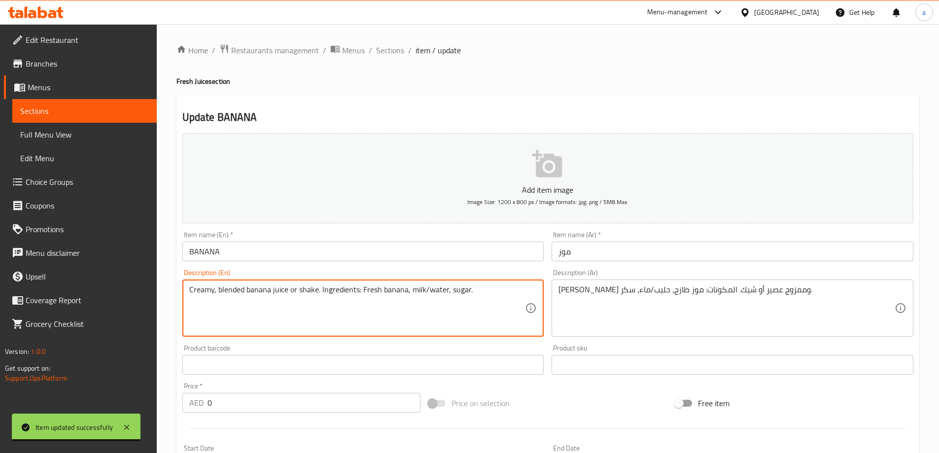
drag, startPoint x: 477, startPoint y: 293, endPoint x: 318, endPoint y: 298, distance: 158.8
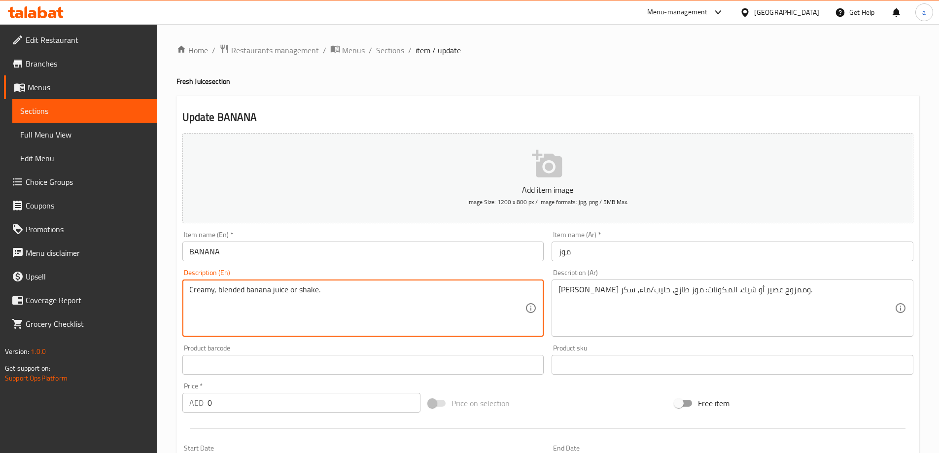
type textarea "Creamy, blended banana juice or shake."
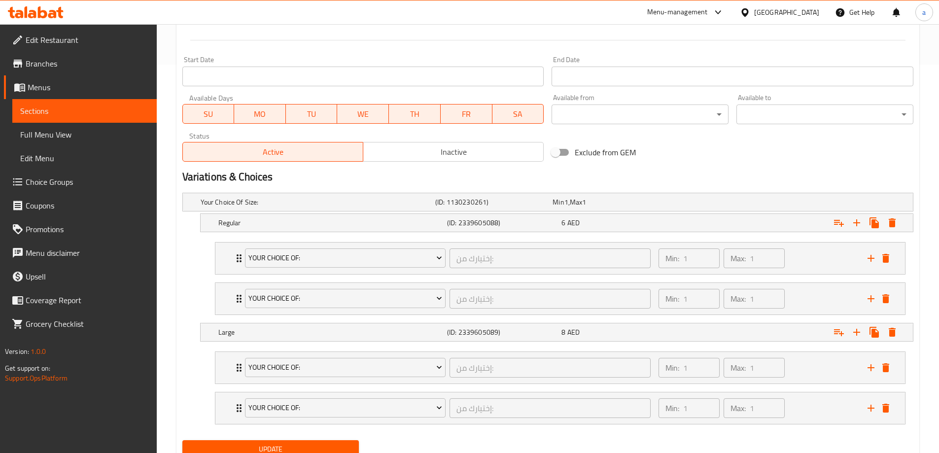
scroll to position [427, 0]
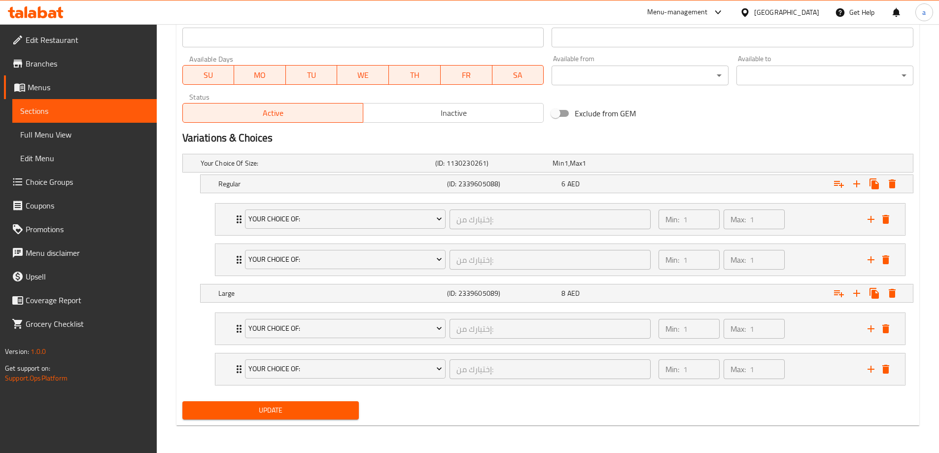
type textarea "موز كريمي وممزوج عصير أو شيك."
click at [793, 324] on div "Min: 1 ​ Max: 1 ​" at bounding box center [757, 329] width 209 height 32
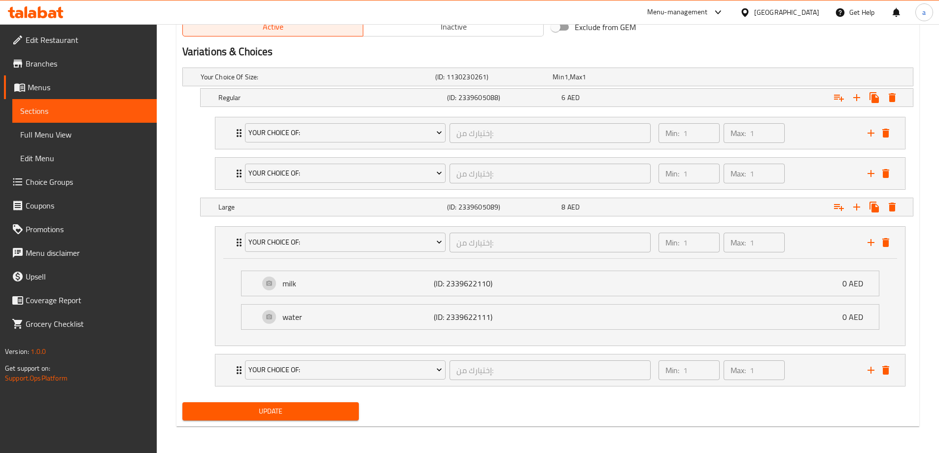
scroll to position [515, 0]
click at [810, 366] on div "Min: 1 ​ Max: 1 ​" at bounding box center [757, 369] width 209 height 32
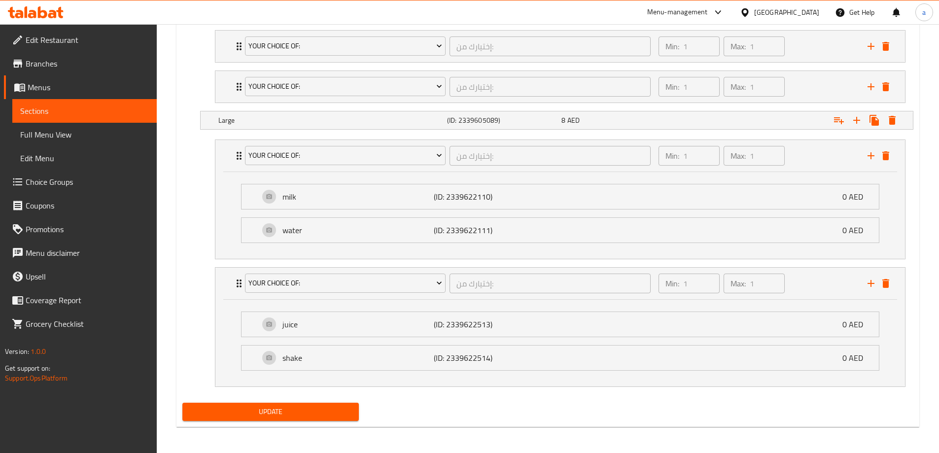
scroll to position [602, 0]
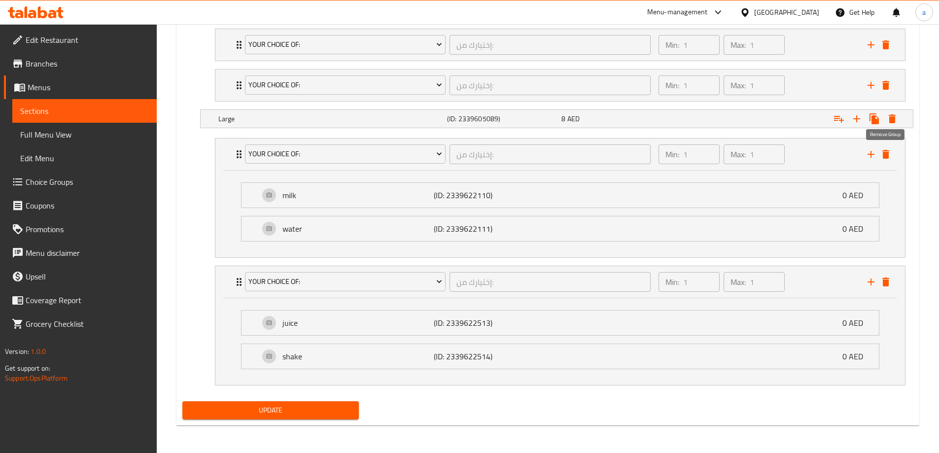
click at [889, 151] on icon "delete" at bounding box center [886, 154] width 12 height 12
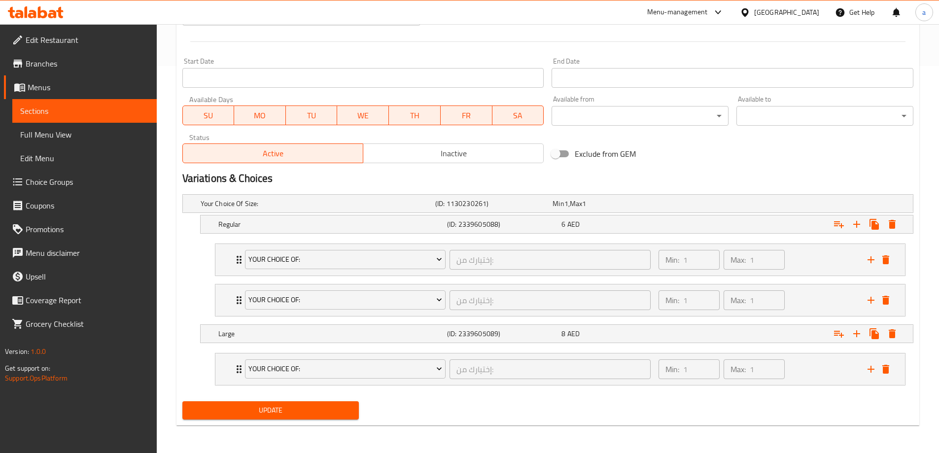
scroll to position [387, 0]
click at [799, 257] on div "Min: 1 ​ Max: 1 ​" at bounding box center [757, 260] width 209 height 32
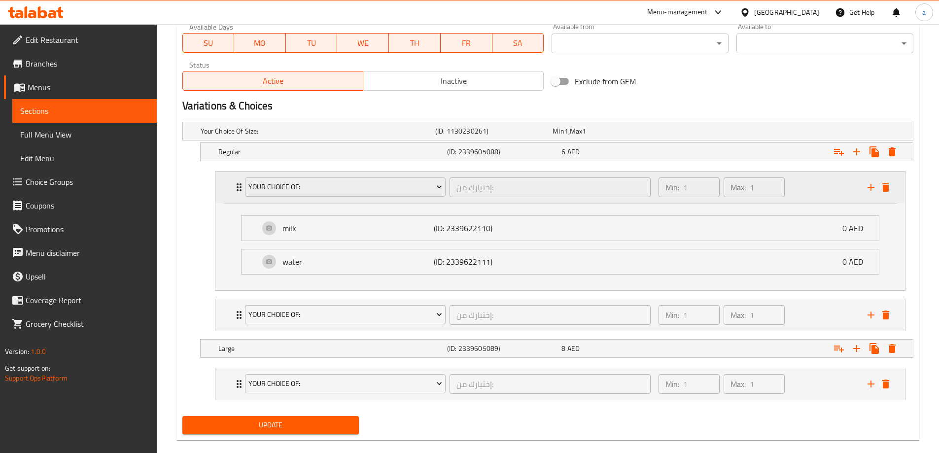
scroll to position [474, 0]
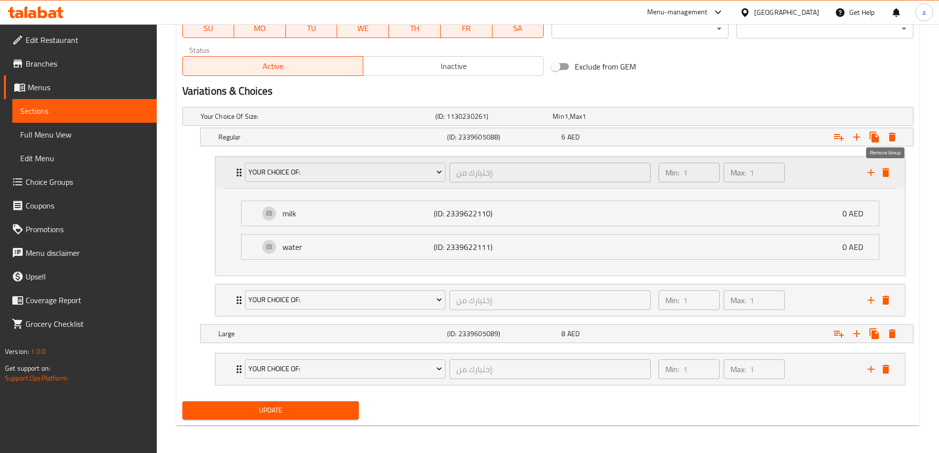
click at [890, 177] on icon "delete" at bounding box center [886, 173] width 12 height 12
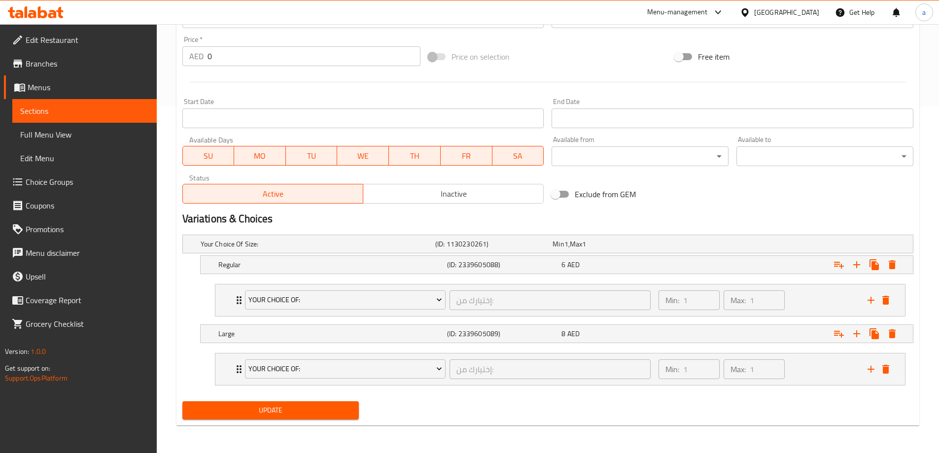
scroll to position [347, 0]
click at [296, 415] on span "Update" at bounding box center [270, 410] width 161 height 12
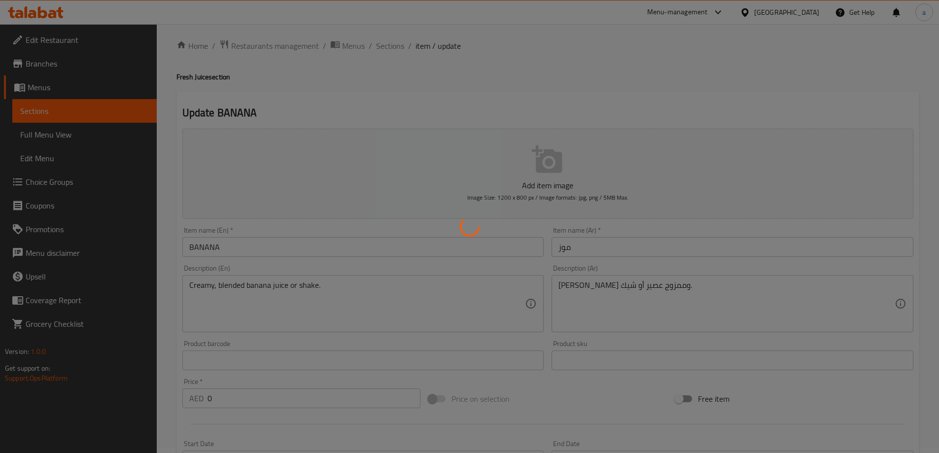
scroll to position [0, 0]
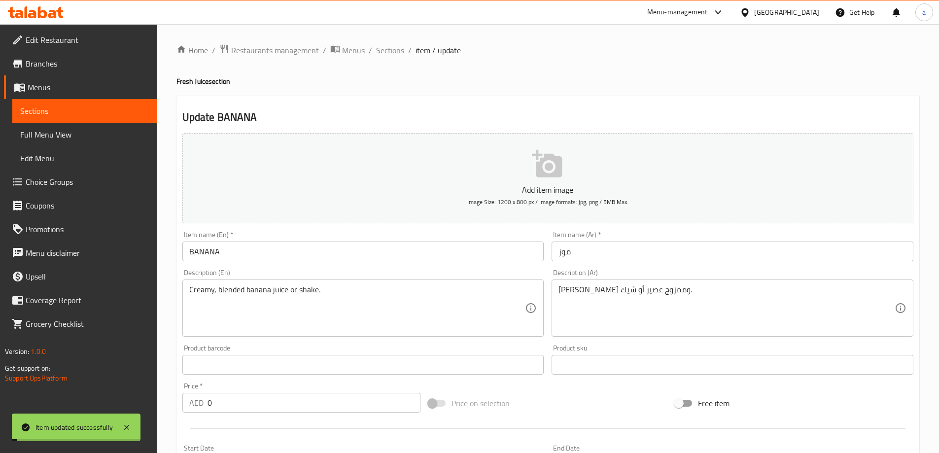
click at [383, 49] on span "Sections" at bounding box center [390, 50] width 28 height 12
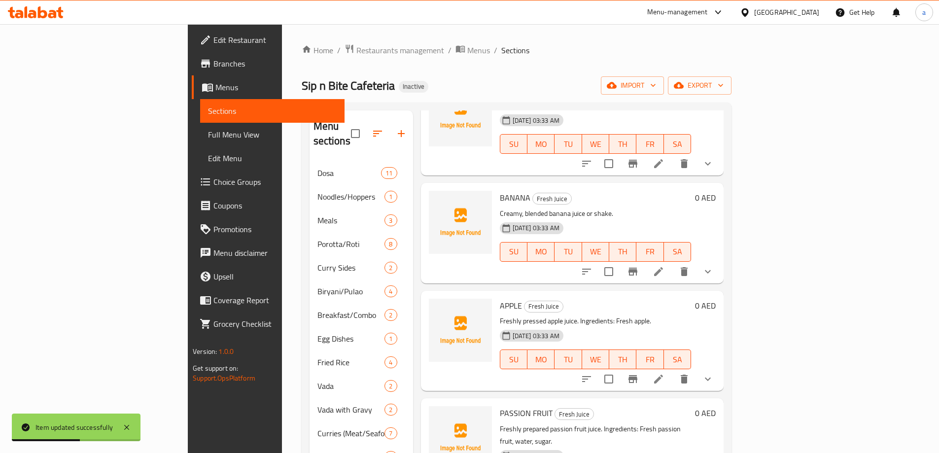
scroll to position [739, 0]
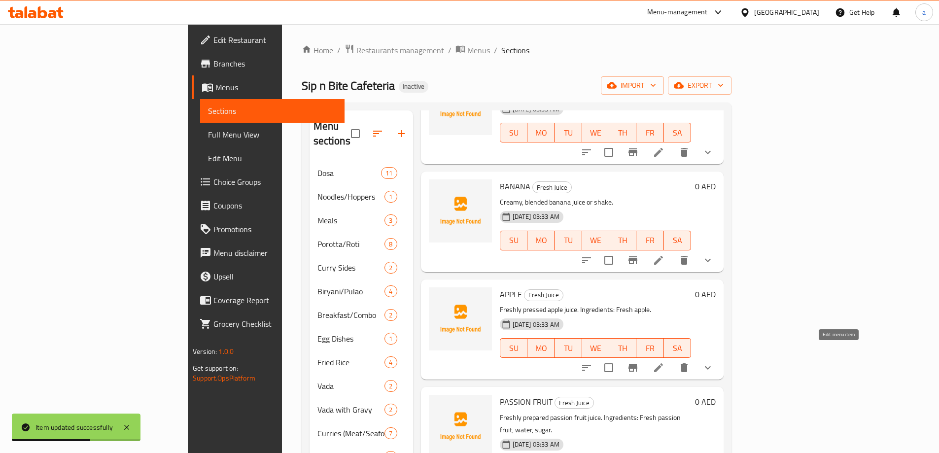
click at [664, 362] on icon at bounding box center [659, 368] width 12 height 12
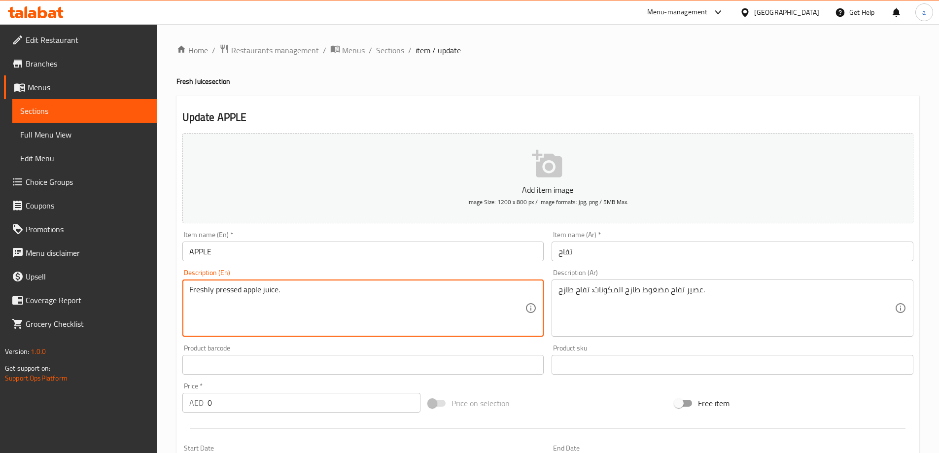
type textarea "Freshly pressed apple juice."
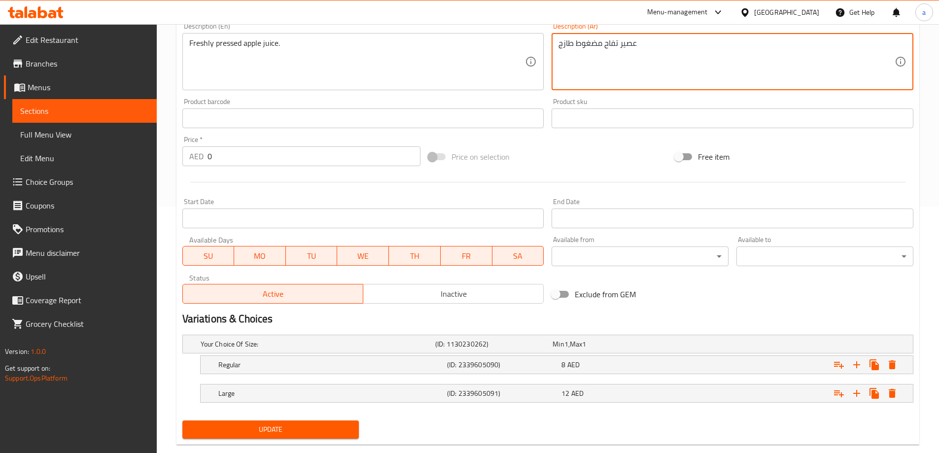
scroll to position [266, 0]
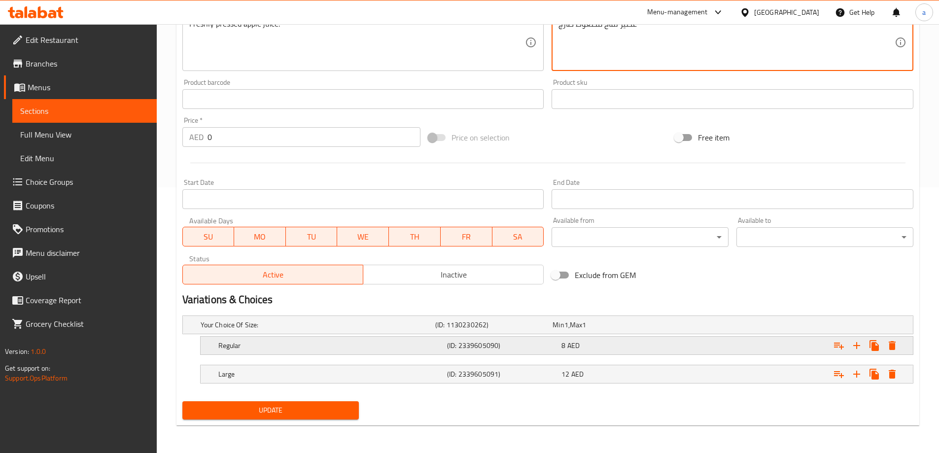
type textarea "عصير تفاح مضغوط طازج"
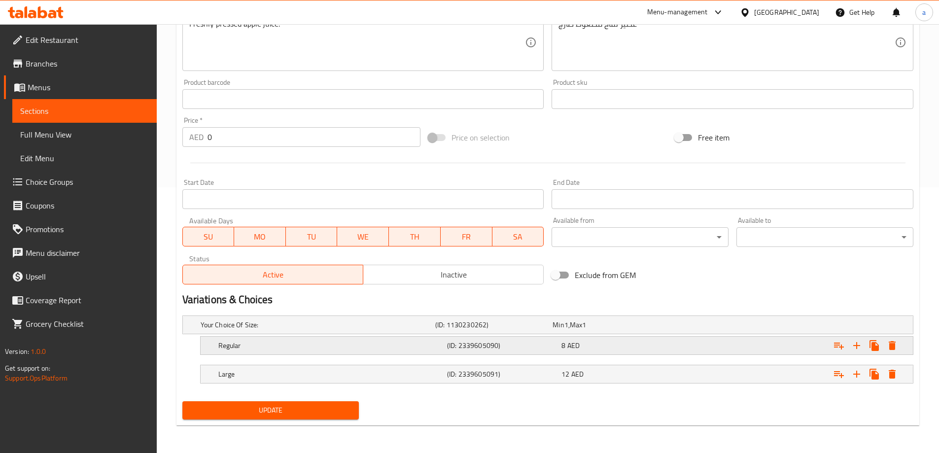
click at [380, 351] on div "Regular" at bounding box center [330, 346] width 229 height 14
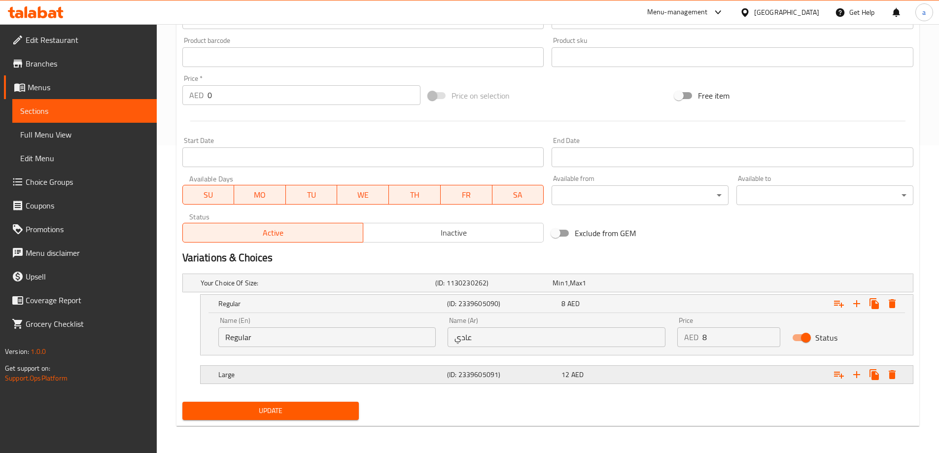
click at [385, 374] on h5 "Large" at bounding box center [330, 375] width 225 height 10
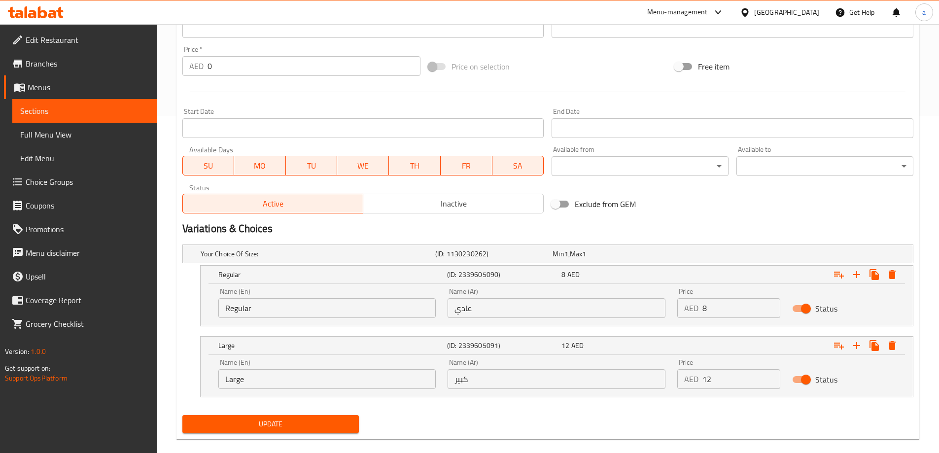
scroll to position [350, 0]
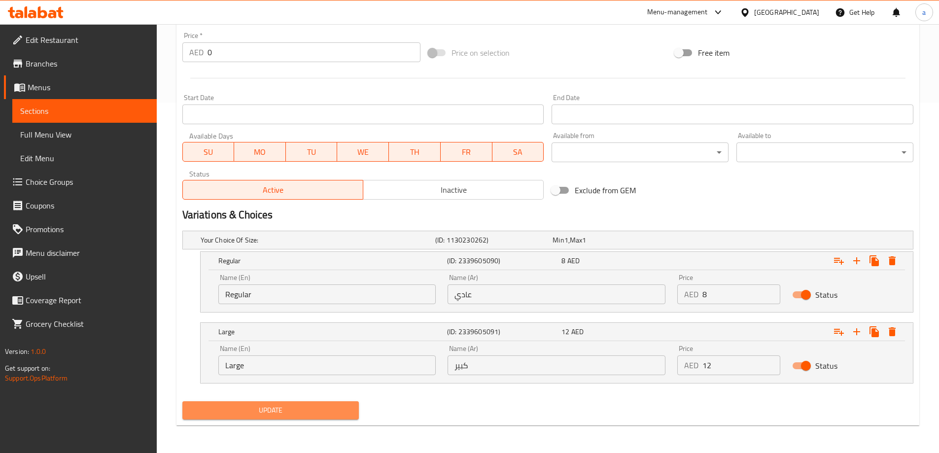
click at [356, 410] on button "Update" at bounding box center [270, 410] width 177 height 18
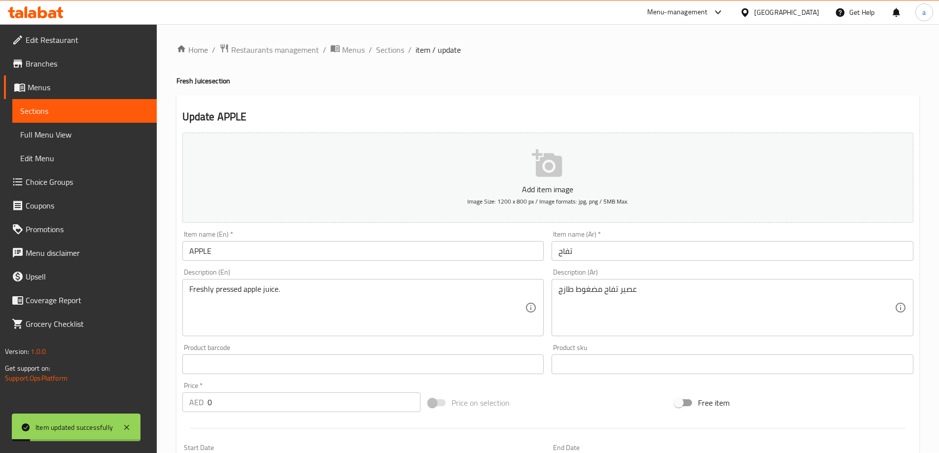
scroll to position [0, 0]
click at [380, 54] on span "Sections" at bounding box center [390, 50] width 28 height 12
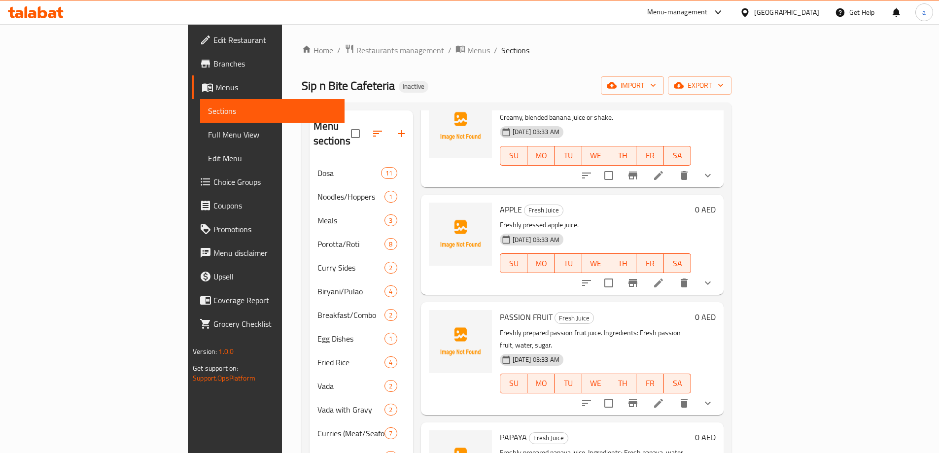
scroll to position [838, 0]
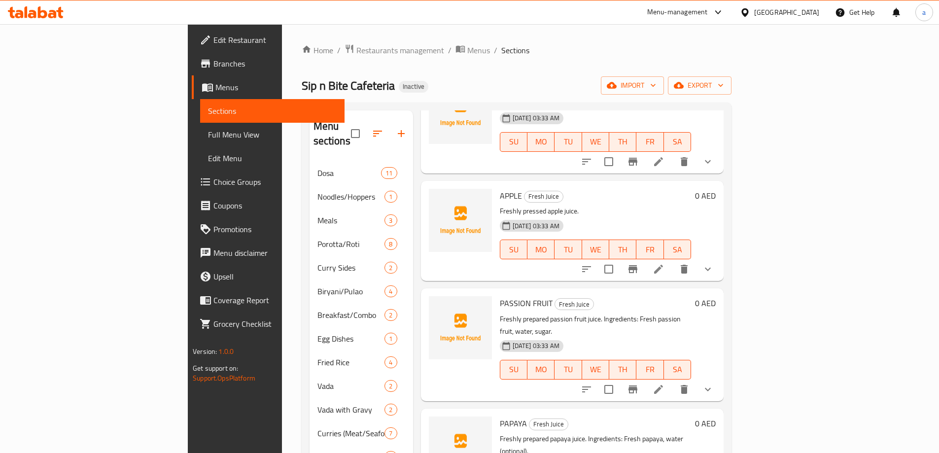
click at [672, 381] on li at bounding box center [659, 390] width 28 height 18
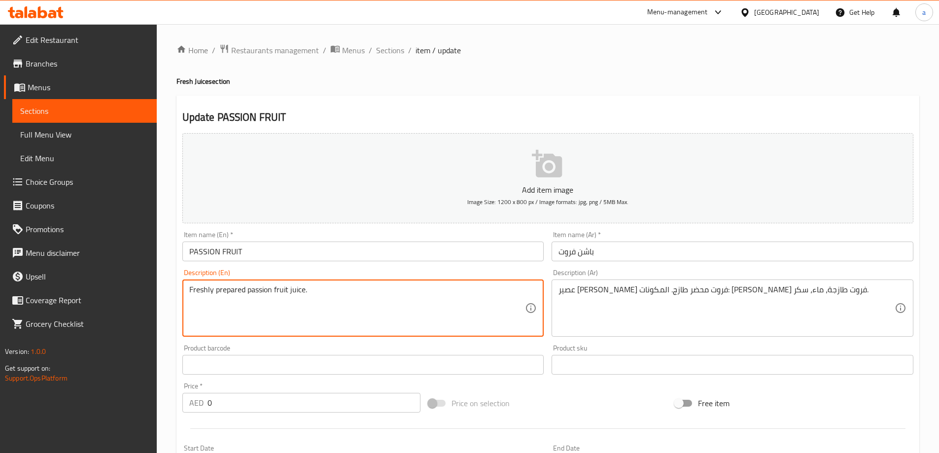
type textarea "Freshly prepared passion fruit juice."
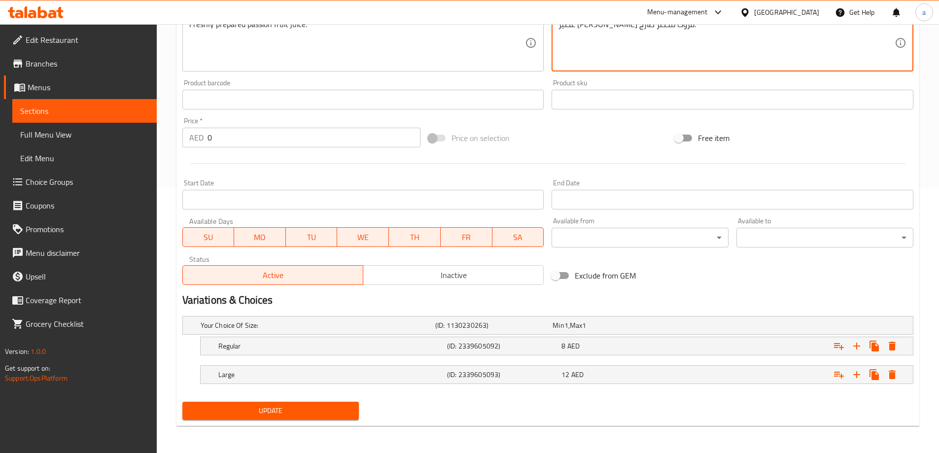
scroll to position [266, 0]
type textarea "عصير باشن فروت محضر طازج."
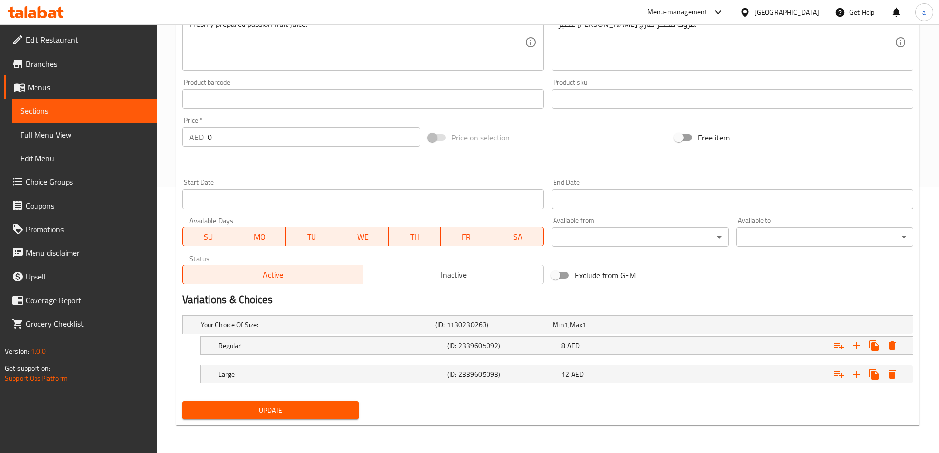
drag, startPoint x: 238, startPoint y: 401, endPoint x: 269, endPoint y: 298, distance: 107.1
click at [238, 401] on button "Update" at bounding box center [270, 410] width 177 height 18
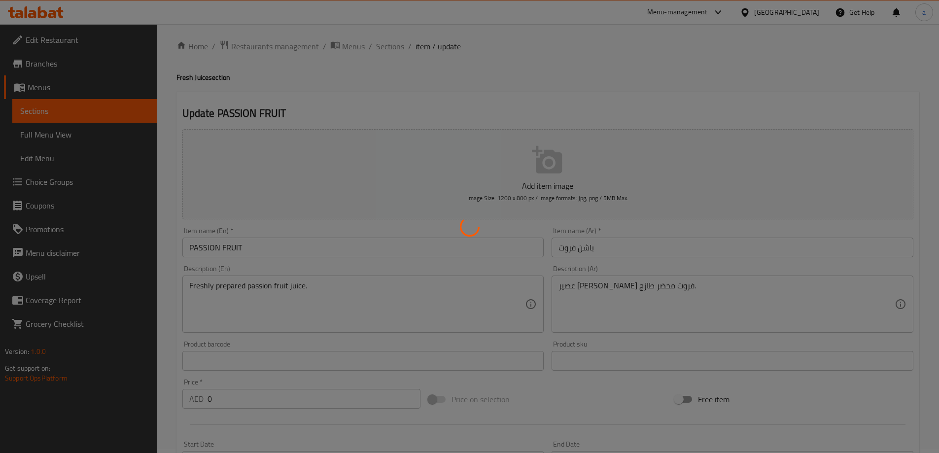
scroll to position [0, 0]
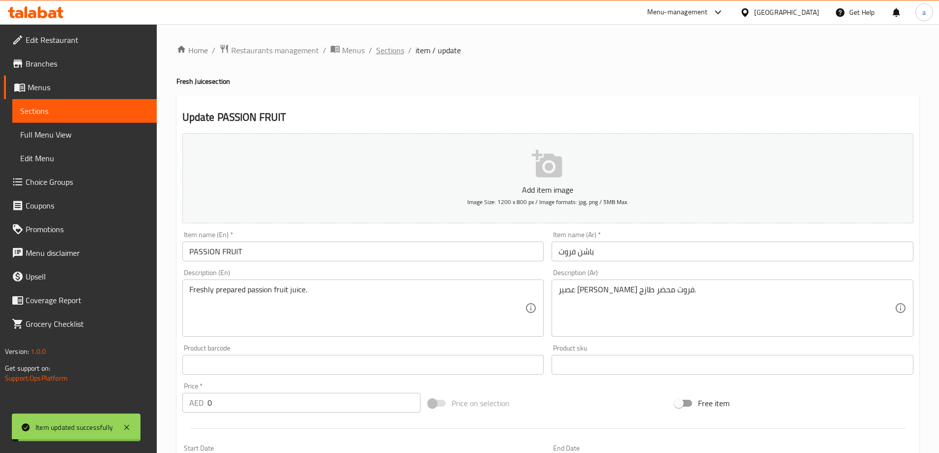
click at [385, 51] on span "Sections" at bounding box center [390, 50] width 28 height 12
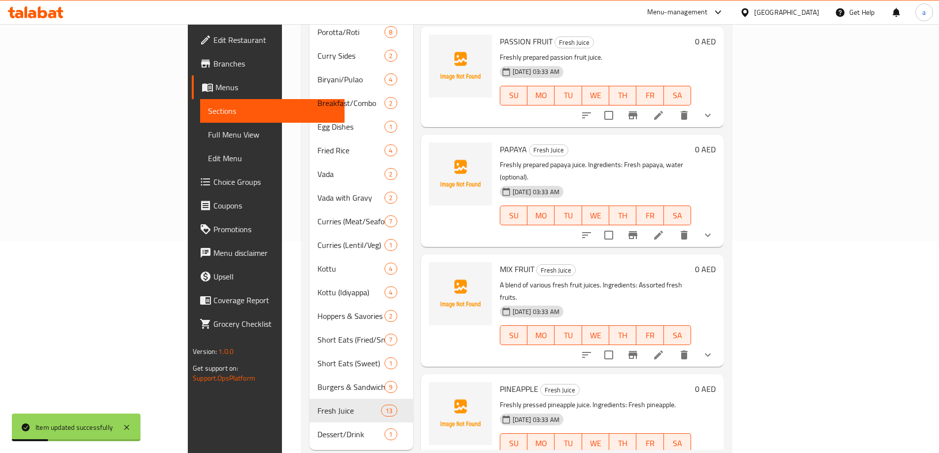
scroll to position [222, 0]
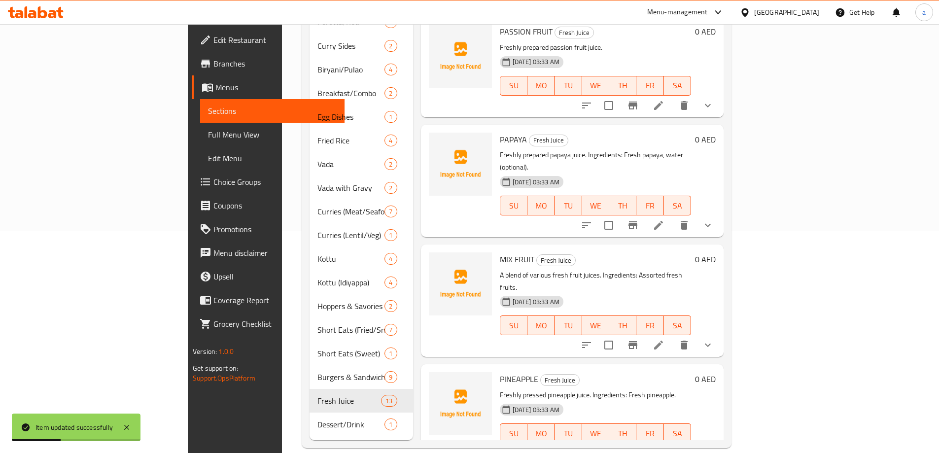
click at [664, 219] on icon at bounding box center [659, 225] width 12 height 12
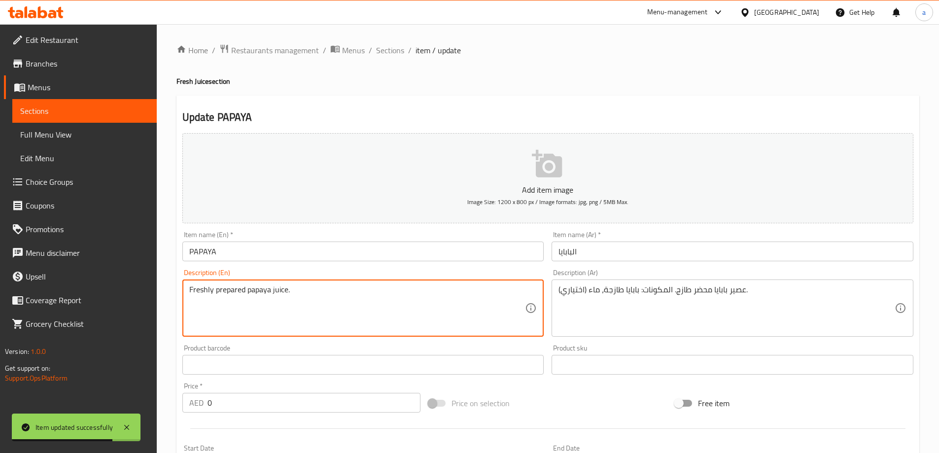
type textarea "Freshly prepared papaya juice."
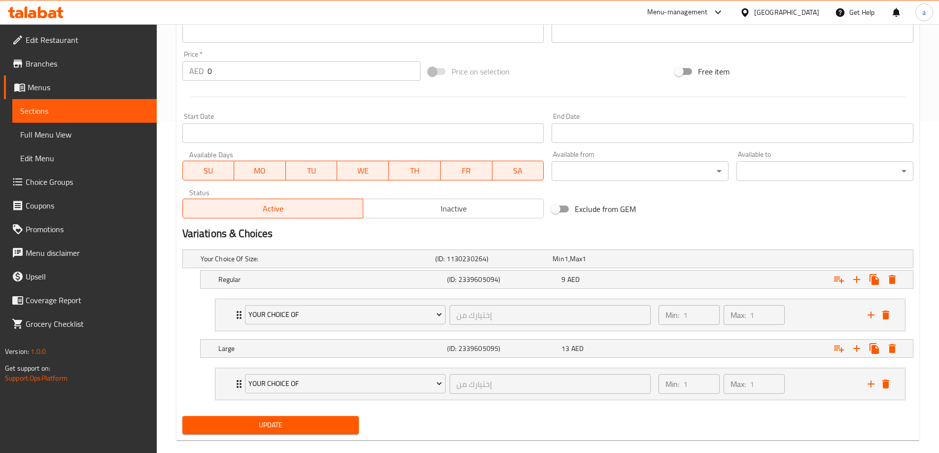
scroll to position [345, 0]
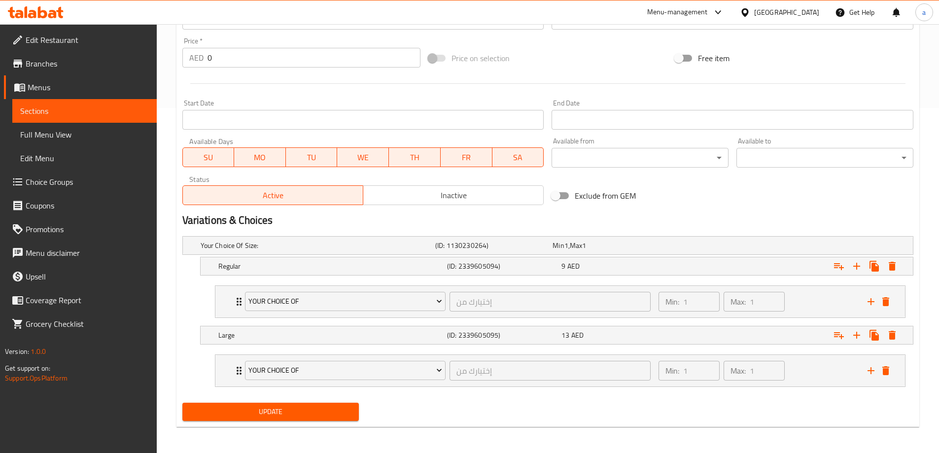
type textarea "عصير بابايا محضر طازج."
click at [829, 303] on div "Min: 1 ​ Max: 1 ​" at bounding box center [757, 302] width 209 height 32
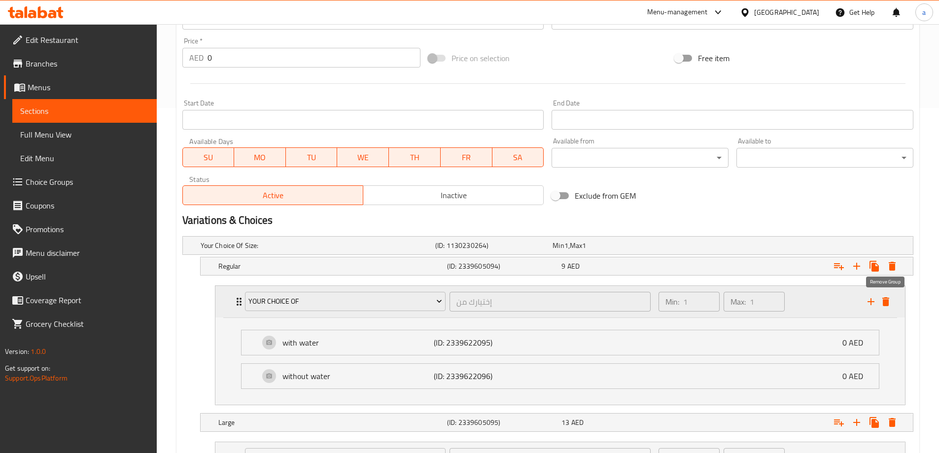
click at [881, 301] on icon "delete" at bounding box center [886, 302] width 12 height 12
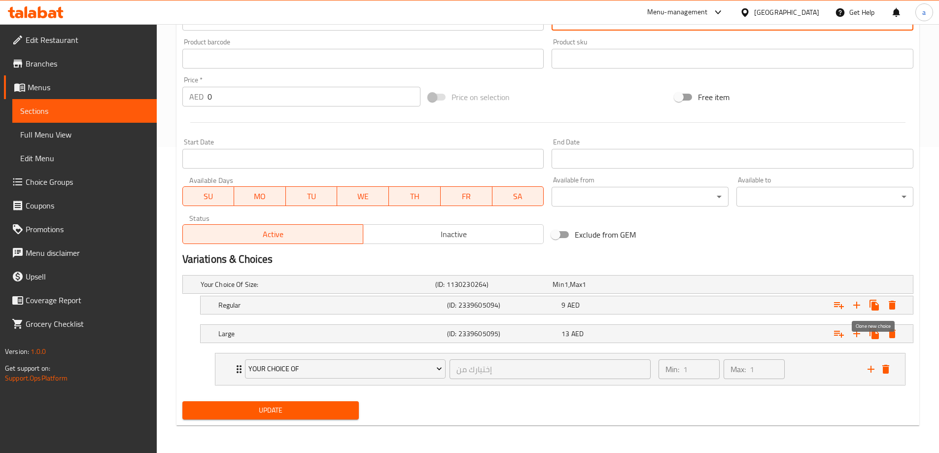
scroll to position [306, 0]
click at [808, 369] on div "Min: 1 ​ Max: 1 ​" at bounding box center [757, 369] width 209 height 32
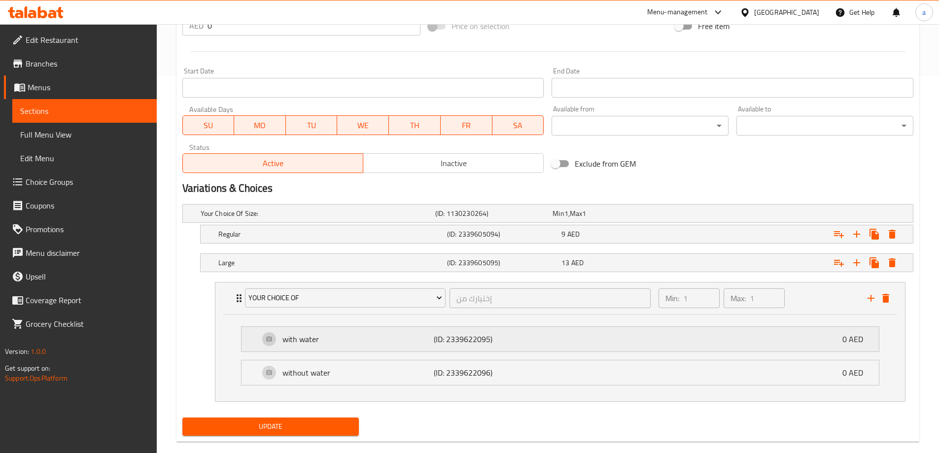
scroll to position [393, 0]
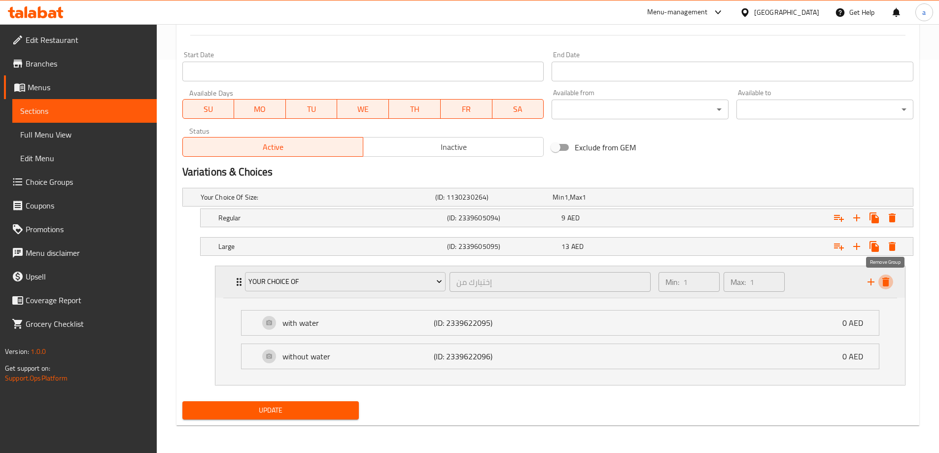
click at [890, 285] on icon "delete" at bounding box center [886, 282] width 12 height 12
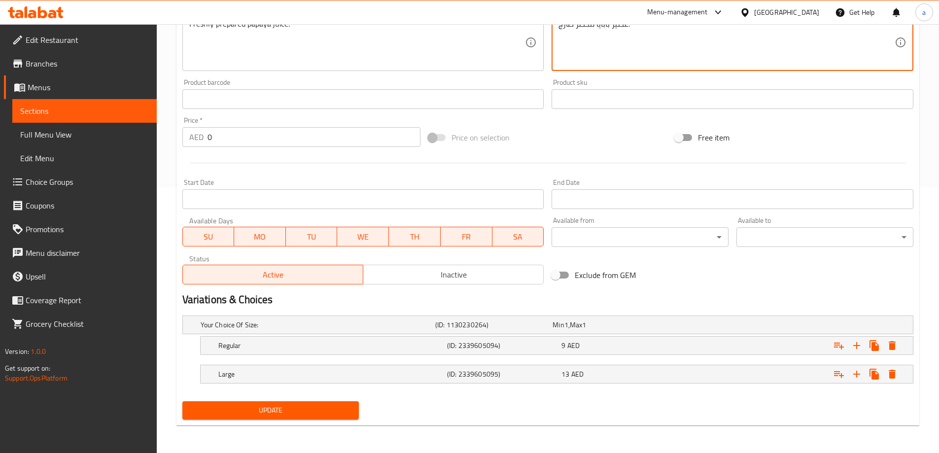
click at [302, 410] on span "Update" at bounding box center [270, 410] width 161 height 12
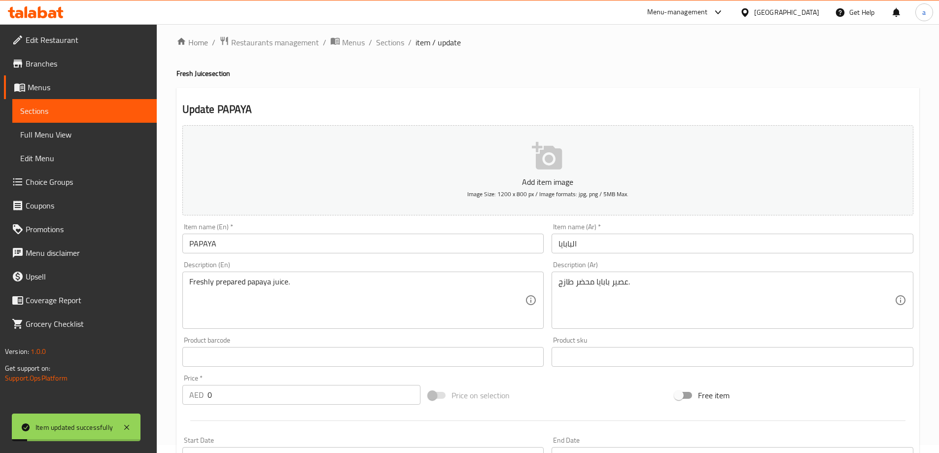
scroll to position [0, 0]
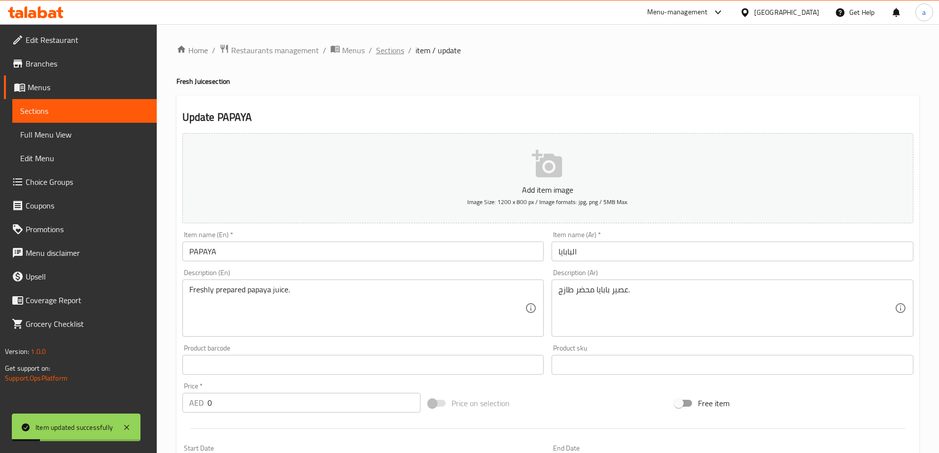
click at [376, 49] on span "Sections" at bounding box center [390, 50] width 28 height 12
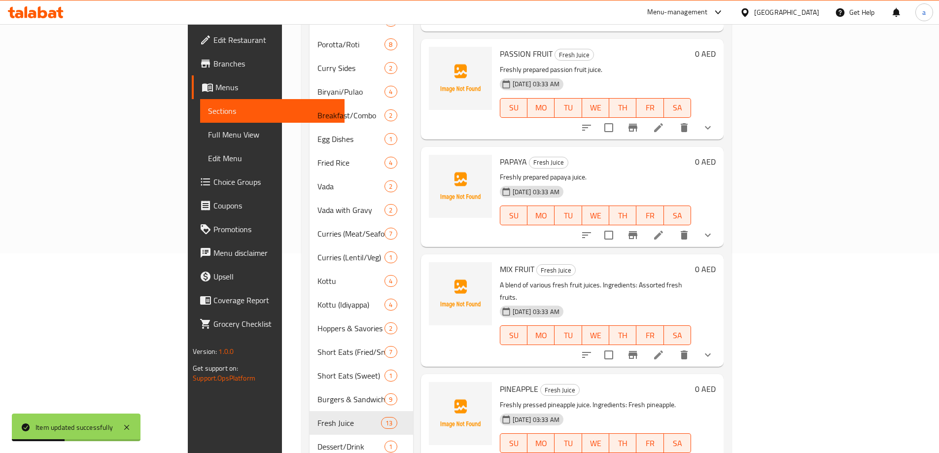
scroll to position [222, 0]
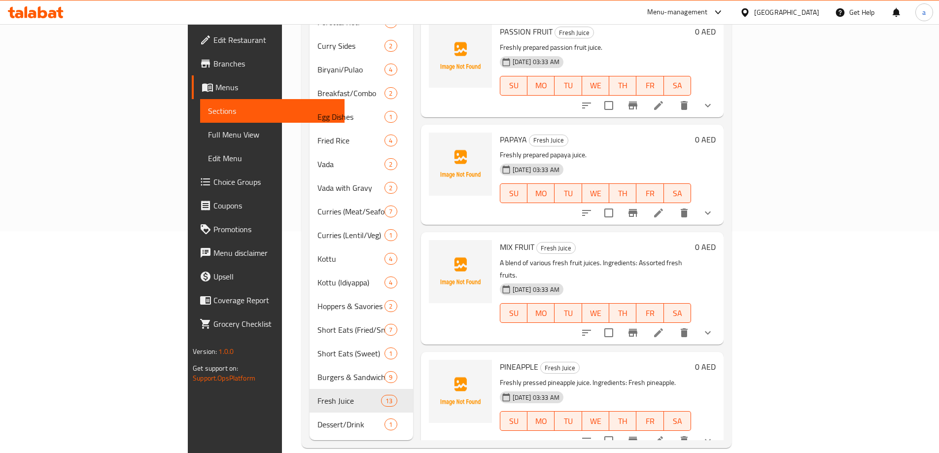
click at [672, 324] on li at bounding box center [659, 333] width 28 height 18
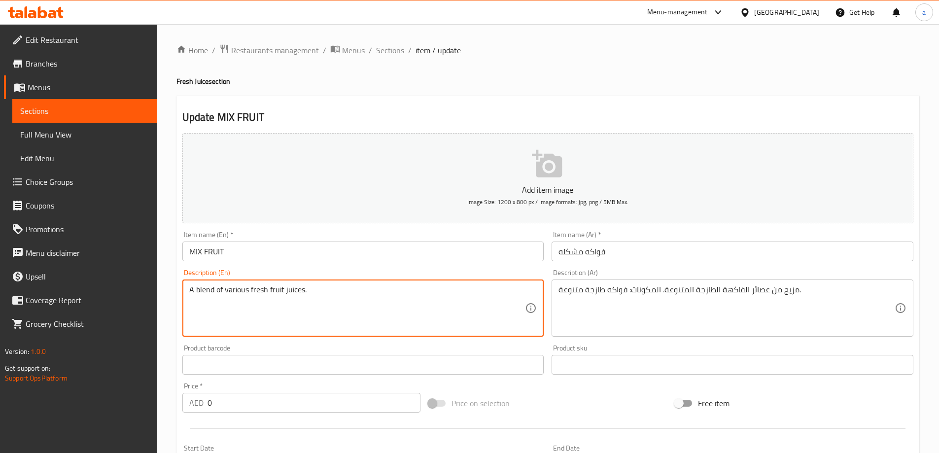
type textarea "A blend of various fresh fruit juices."
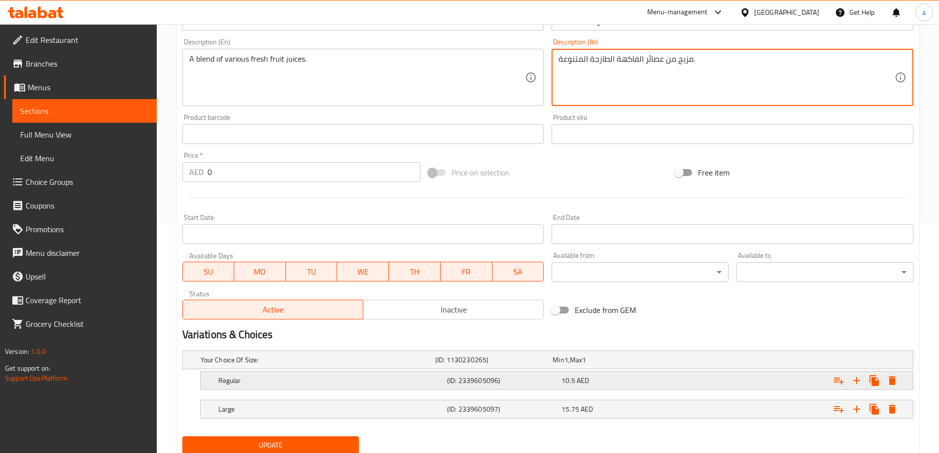
scroll to position [266, 0]
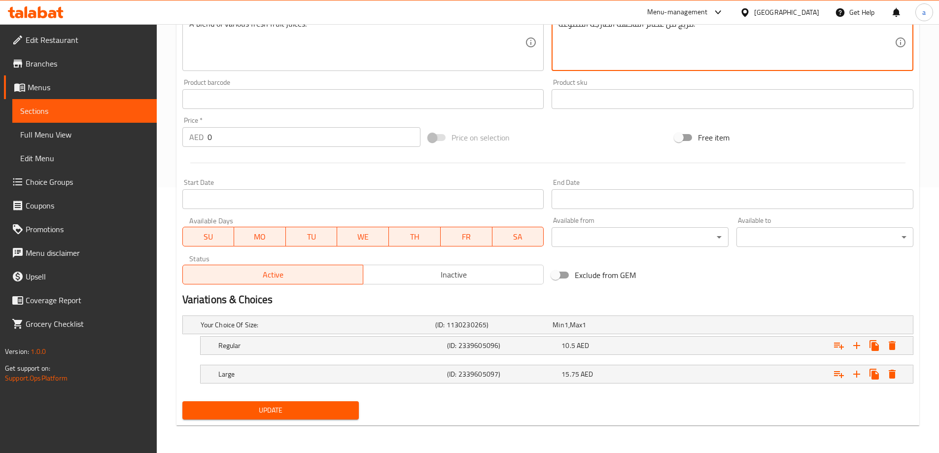
type textarea "مزيج من عصائر الفاكهة الطازجة المتنوعة."
click at [286, 409] on span "Update" at bounding box center [270, 410] width 161 height 12
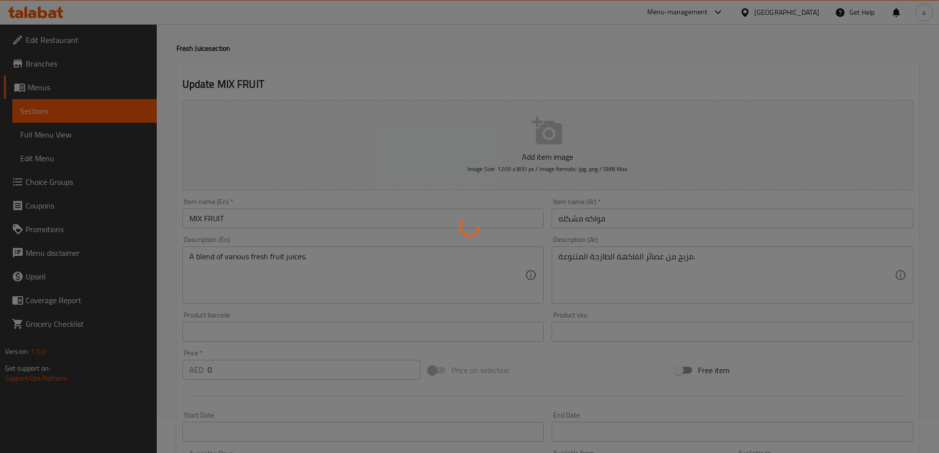
scroll to position [0, 0]
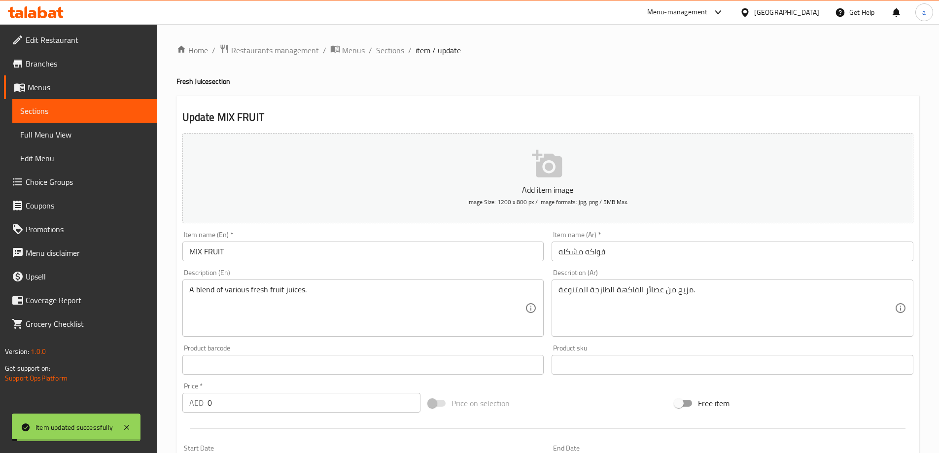
click at [385, 54] on span "Sections" at bounding box center [390, 50] width 28 height 12
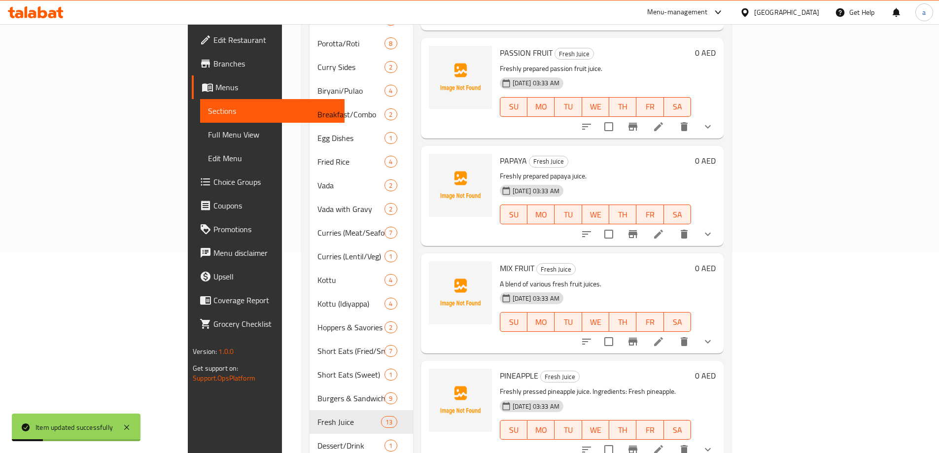
scroll to position [222, 0]
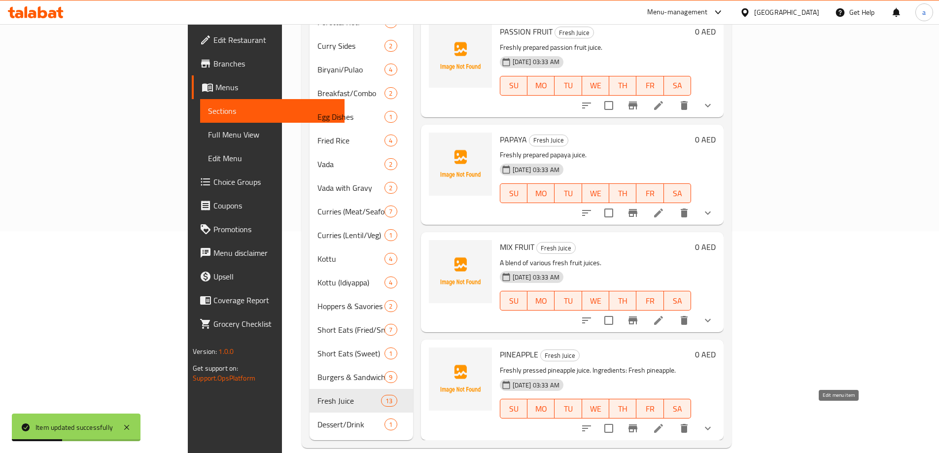
click at [664, 422] on icon at bounding box center [659, 428] width 12 height 12
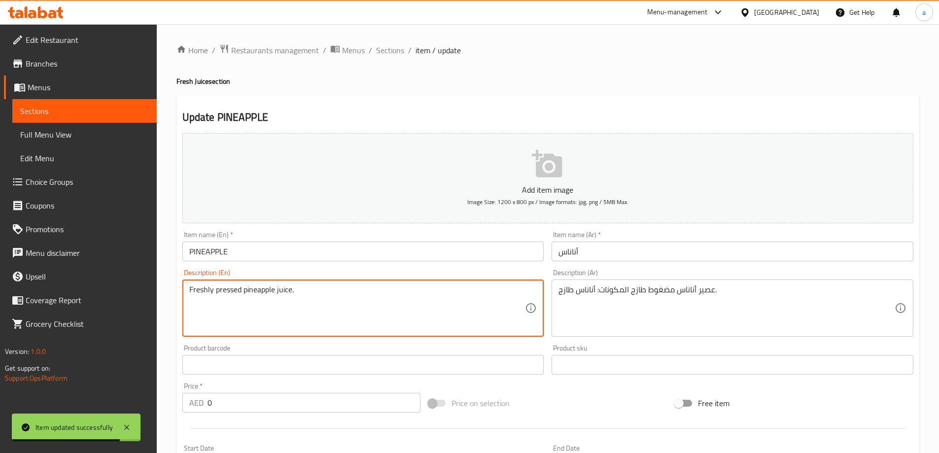
type textarea "Freshly pressed pineapple juice."
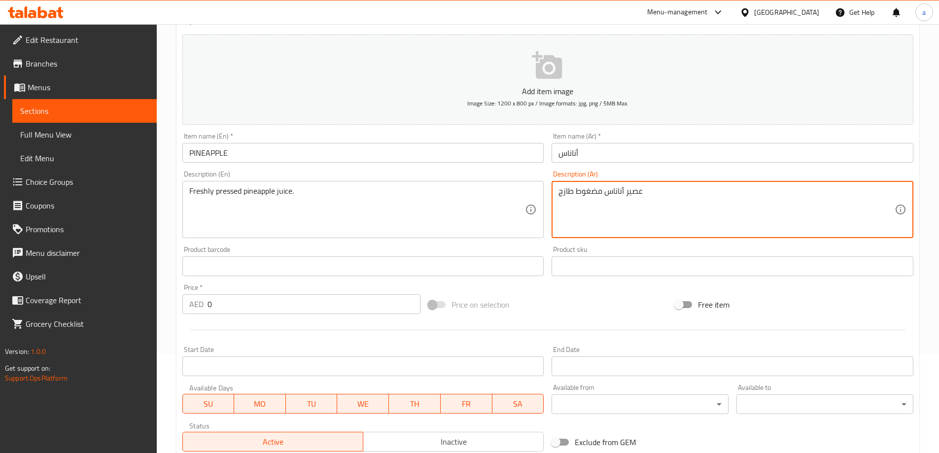
scroll to position [246, 0]
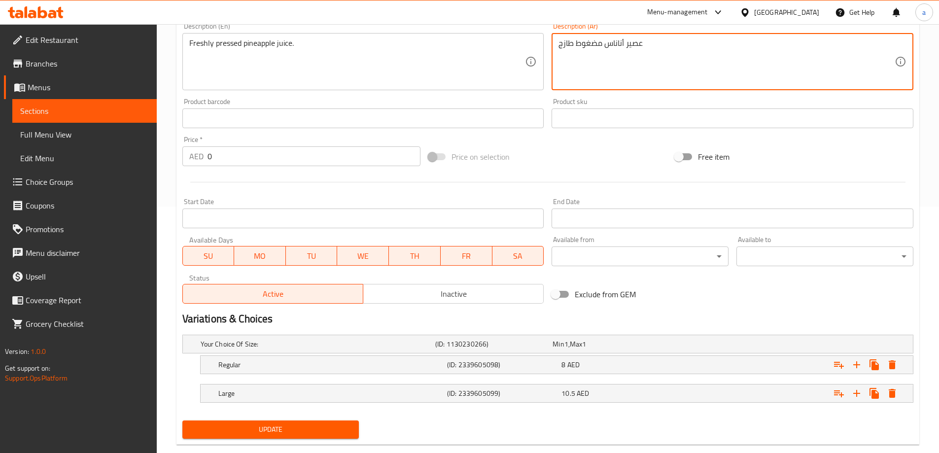
type textarea "عصير أناناس مضغوط طازج"
click at [236, 428] on span "Update" at bounding box center [270, 429] width 161 height 12
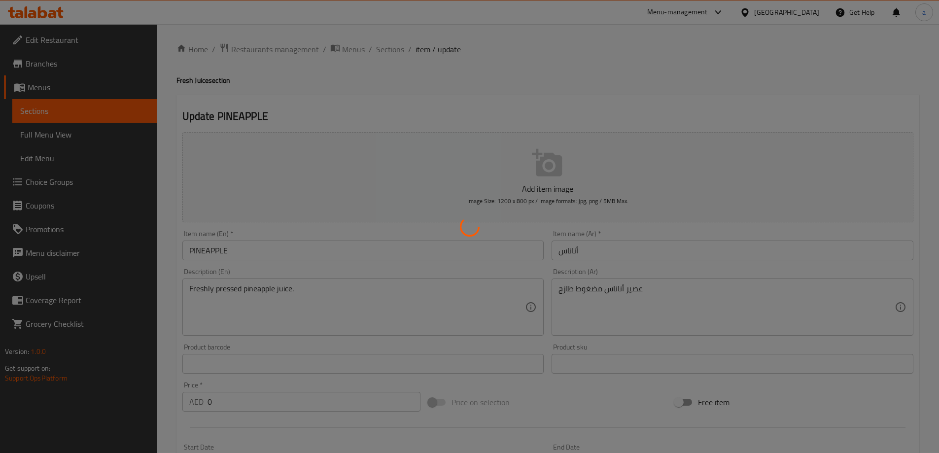
scroll to position [0, 0]
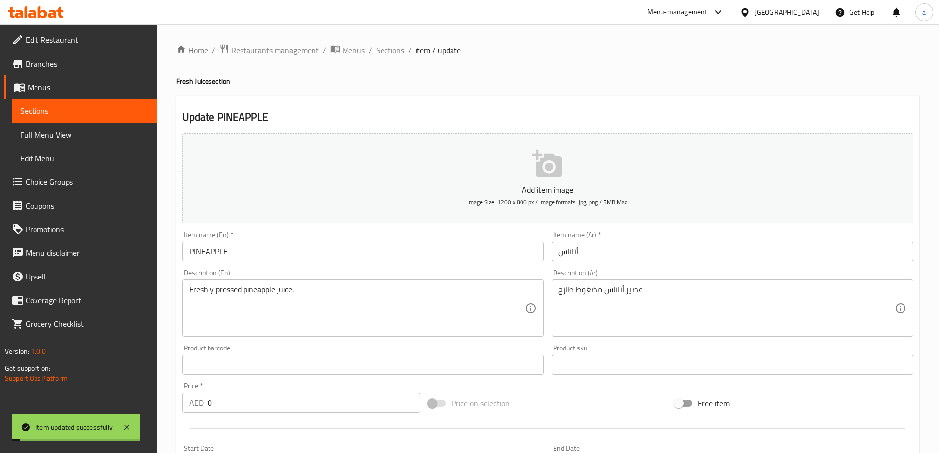
click at [380, 52] on span "Sections" at bounding box center [390, 50] width 28 height 12
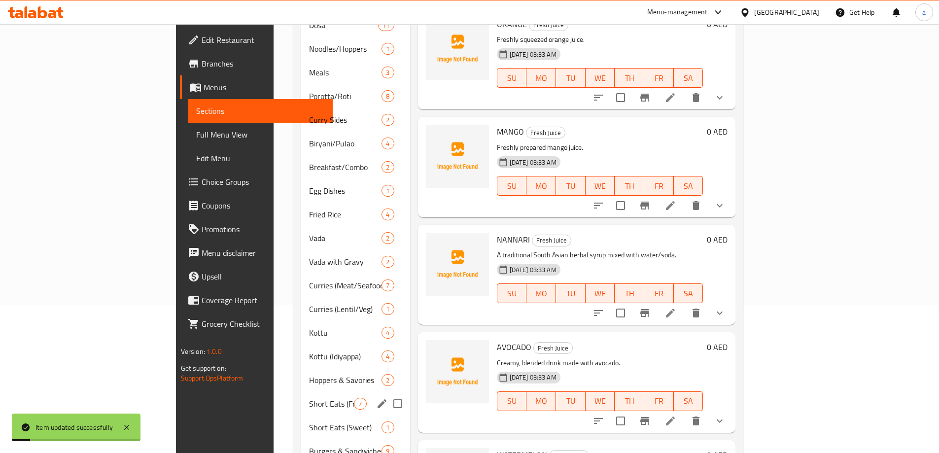
scroll to position [222, 0]
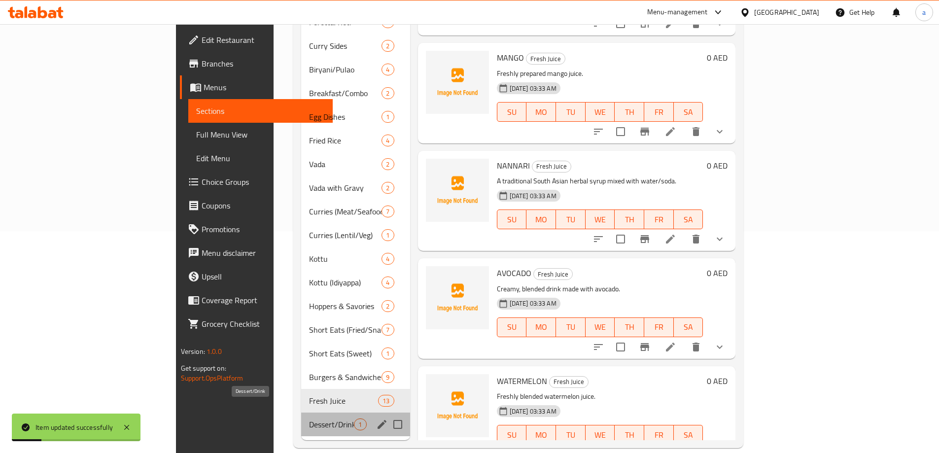
click at [309, 418] on span "Dessert/Drink" at bounding box center [331, 424] width 45 height 12
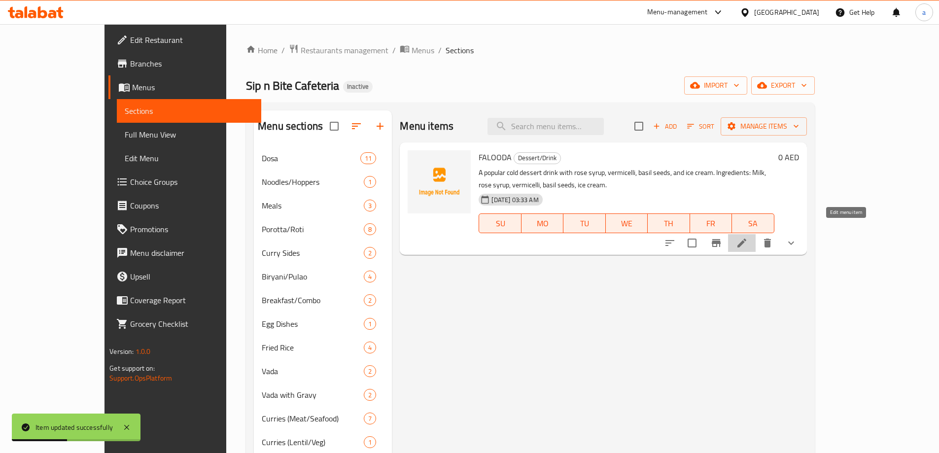
click at [748, 237] on icon at bounding box center [742, 243] width 12 height 12
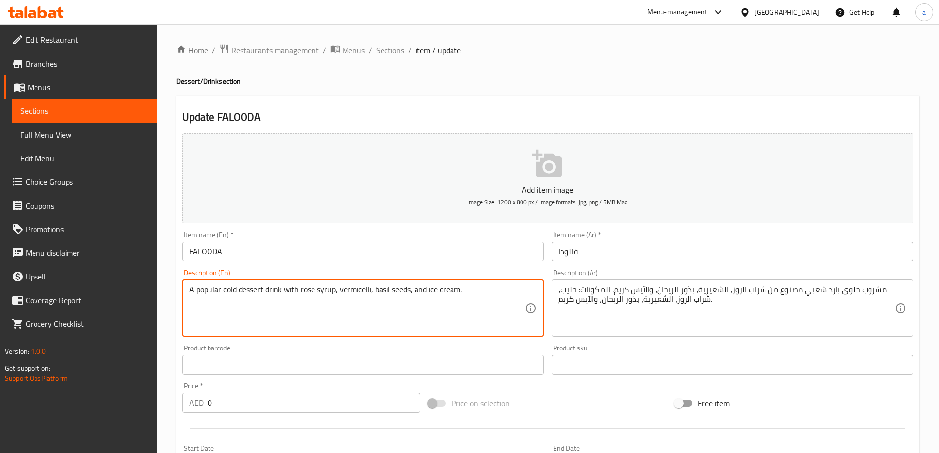
type textarea "A popular cold dessert drink with rose syrup, vermicelli, basil seeds, and ice …"
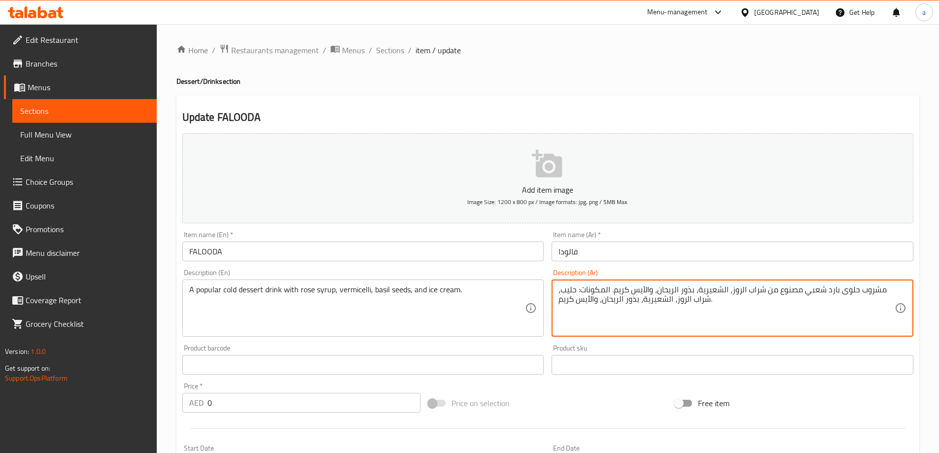
drag, startPoint x: 725, startPoint y: 309, endPoint x: 680, endPoint y: 308, distance: 44.4
click at [739, 300] on textarea "مشروب حلوى بارد شعبي مصنوع من شراب الروز، الشعيرية، بذور الريحان، والآيس كريم. …" at bounding box center [726, 308] width 336 height 47
drag, startPoint x: 728, startPoint y: 298, endPoint x: 684, endPoint y: 301, distance: 44.0
click at [677, 299] on textarea "مشروب حلوى بارد شعبي مصنوع من شراب الروز، الشعيرية، بذور الريحان، والآيس كريم. …" at bounding box center [726, 308] width 336 height 47
click at [736, 308] on textarea "مشروب حلوى بارد شعبي مصنوع من شراب الروز، الشعيرية، بذور الريحان، والآيس كريم. …" at bounding box center [726, 308] width 336 height 47
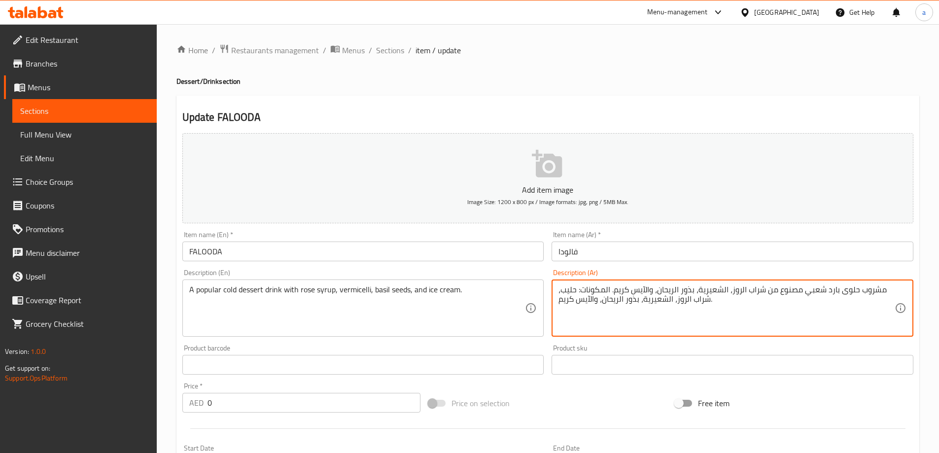
drag, startPoint x: 724, startPoint y: 296, endPoint x: 708, endPoint y: 302, distance: 16.6
click at [708, 302] on textarea "مشروب حلوى بارد شعبي مصنوع من شراب الروز، الشعيرية، بذور الريحان، والآيس كريم. …" at bounding box center [726, 308] width 336 height 47
click at [728, 312] on textarea "مشروب حلوى بارد شعبي مصنوع من شراب الروز، الشعيرية، بذور الريحان، والآيس كريم. …" at bounding box center [726, 308] width 336 height 47
drag, startPoint x: 718, startPoint y: 300, endPoint x: 610, endPoint y: 296, distance: 108.5
click at [610, 296] on textarea "مشروب حلوى بارد شعبي مصنوع من شراب الروز، الشعيرية، بذور الريحان، والآيس كريم. …" at bounding box center [726, 308] width 336 height 47
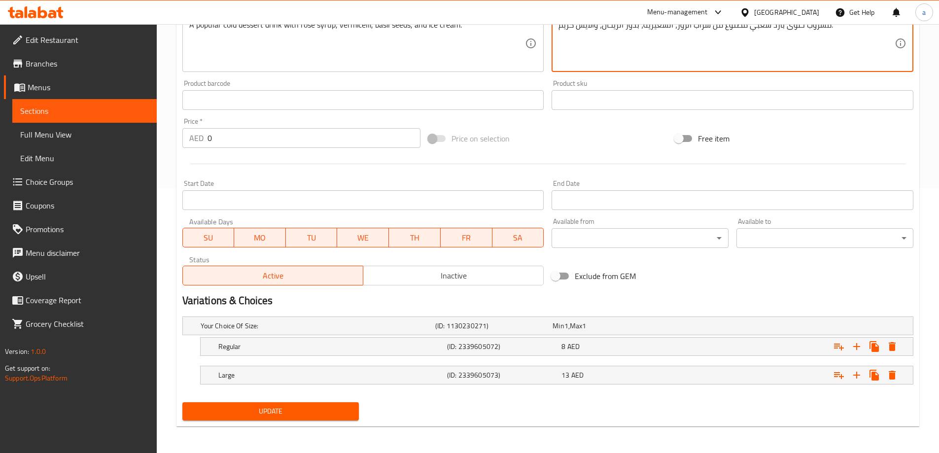
scroll to position [266, 0]
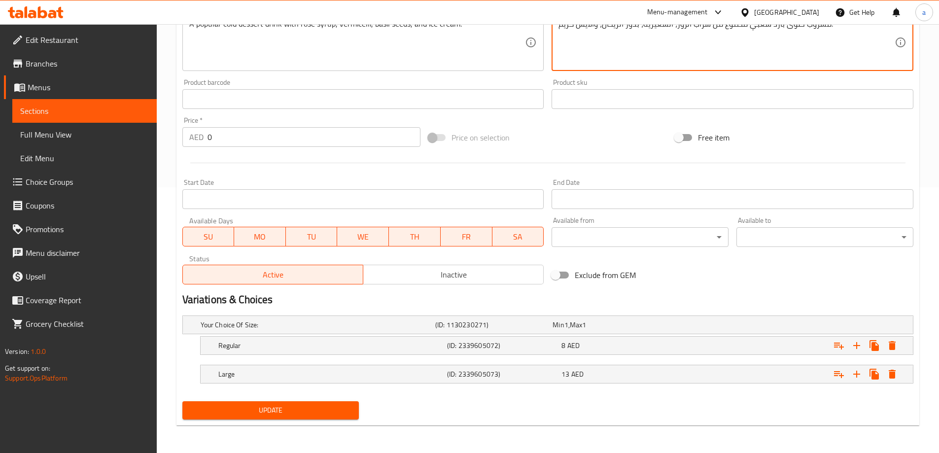
type textarea "مشروب حلوى بارد شعبي مصنوع من شراب الروز، الشعيرية، بذور الريحان، والآيس كريم."
click at [321, 413] on span "Update" at bounding box center [270, 410] width 161 height 12
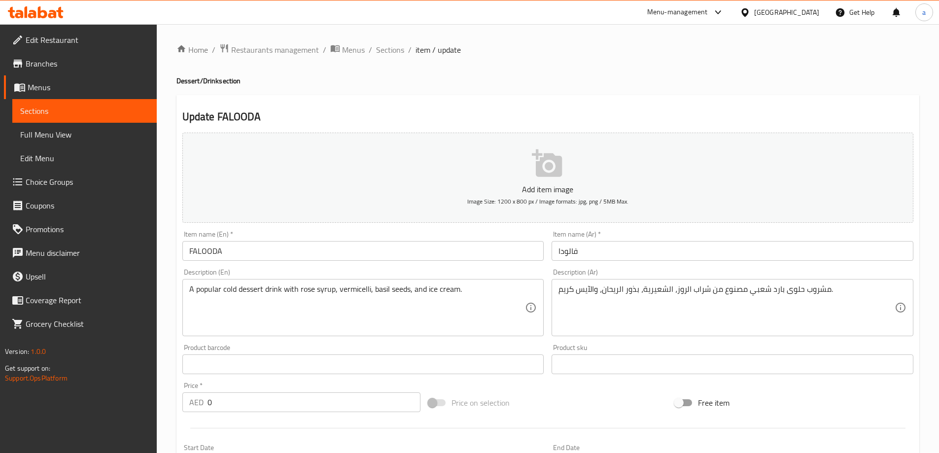
scroll to position [0, 0]
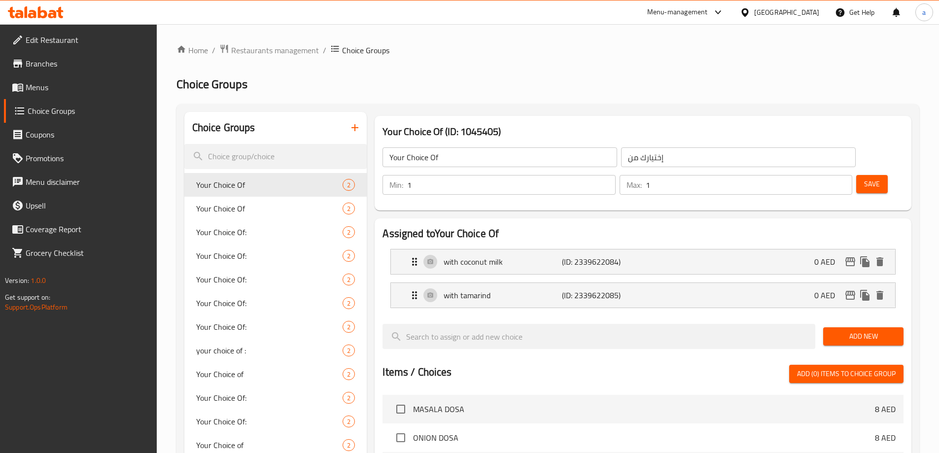
click at [53, 87] on span "Menus" at bounding box center [87, 87] width 123 height 12
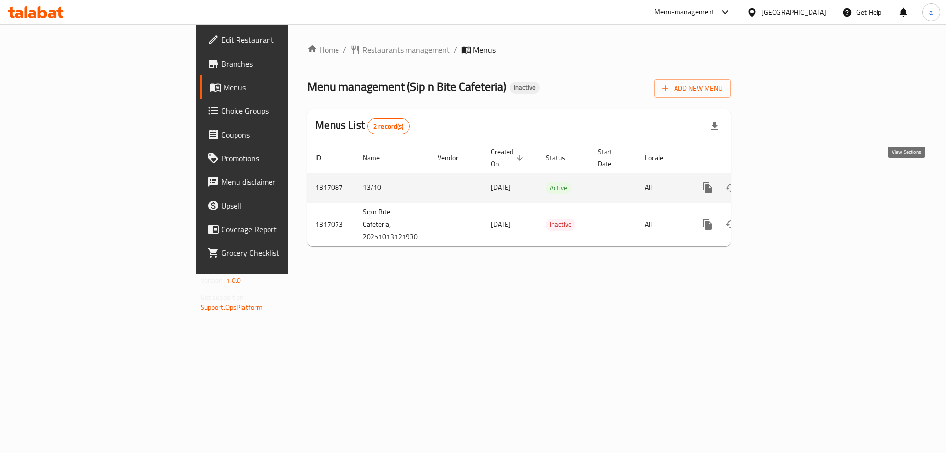
click at [785, 182] on icon "enhanced table" at bounding box center [779, 188] width 12 height 12
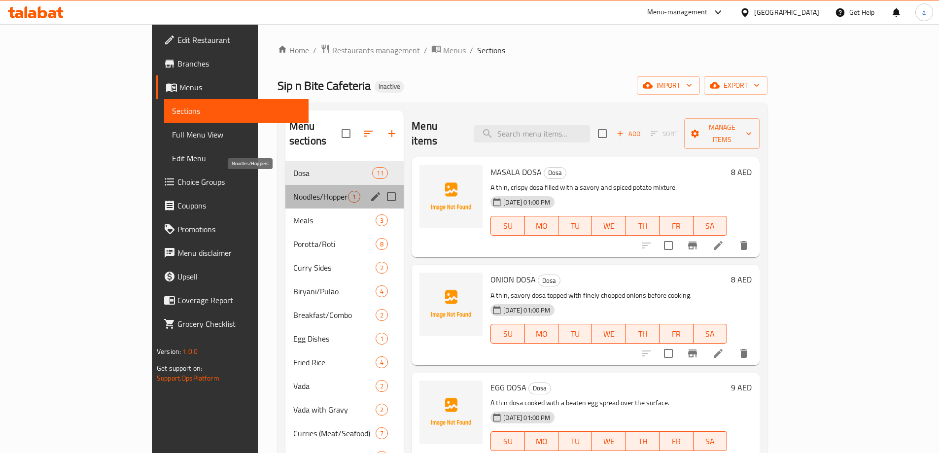
click at [293, 191] on span "Noodles/Hoppers" at bounding box center [320, 197] width 55 height 12
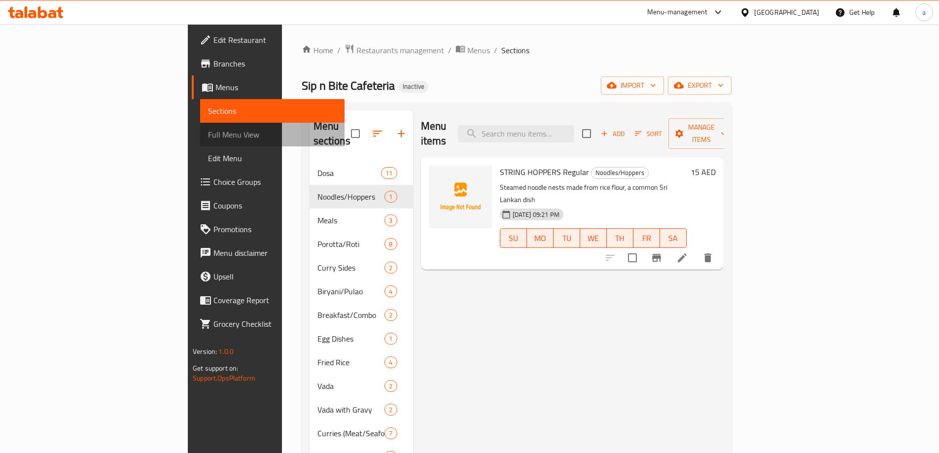
click at [200, 142] on link "Full Menu View" at bounding box center [272, 135] width 144 height 24
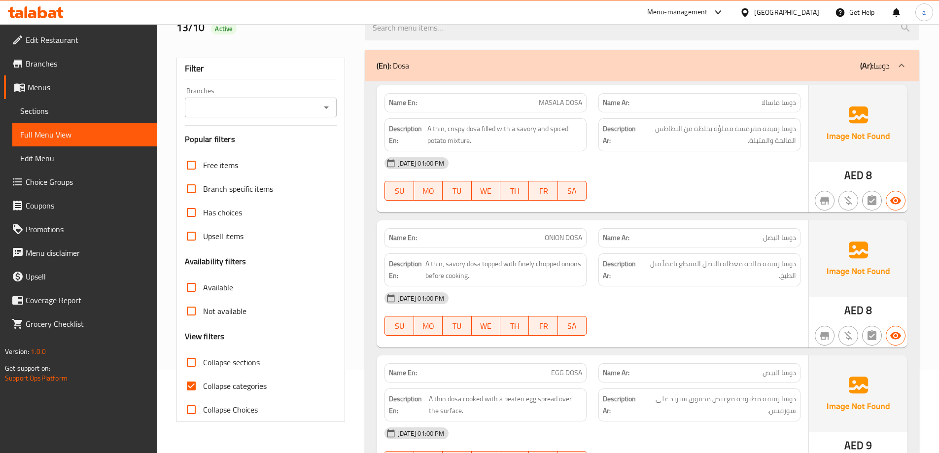
scroll to position [99, 0]
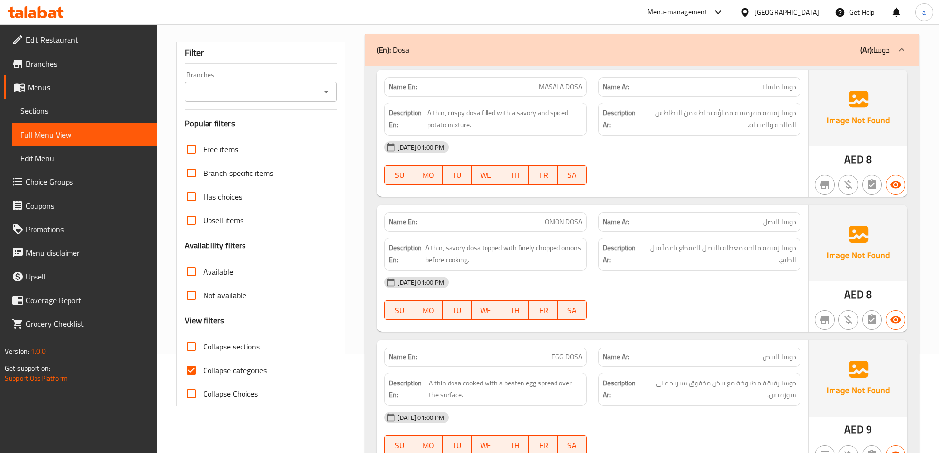
click at [510, 46] on div "(En): Dosa (Ar): دوسا" at bounding box center [633, 50] width 513 height 12
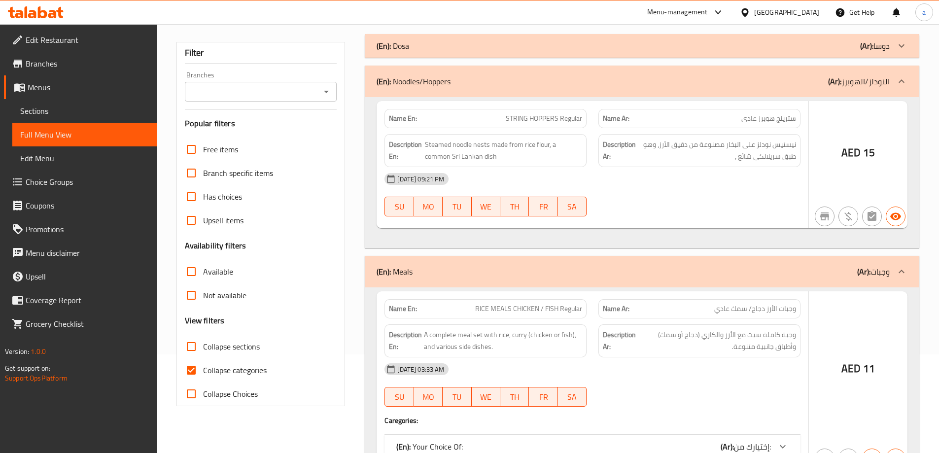
click at [220, 372] on span "Collapse categories" at bounding box center [235, 370] width 64 height 12
click at [203, 372] on input "Collapse categories" at bounding box center [191, 370] width 24 height 24
checkbox input "false"
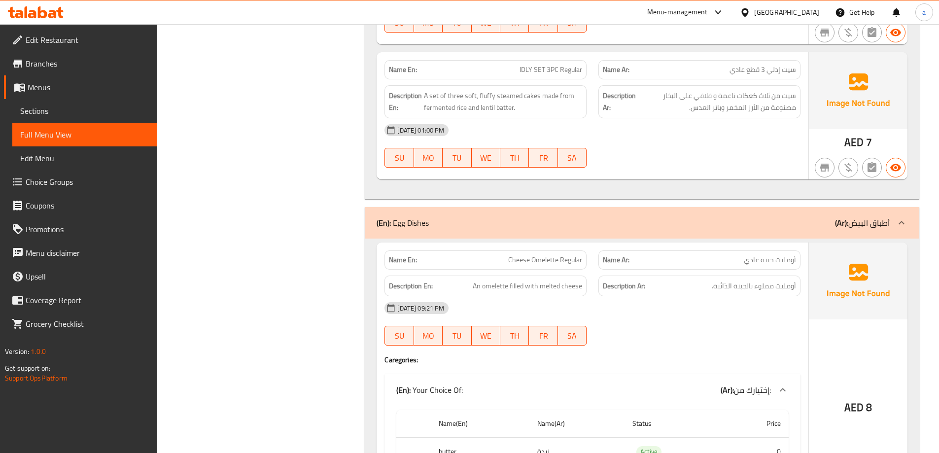
scroll to position [3845, 0]
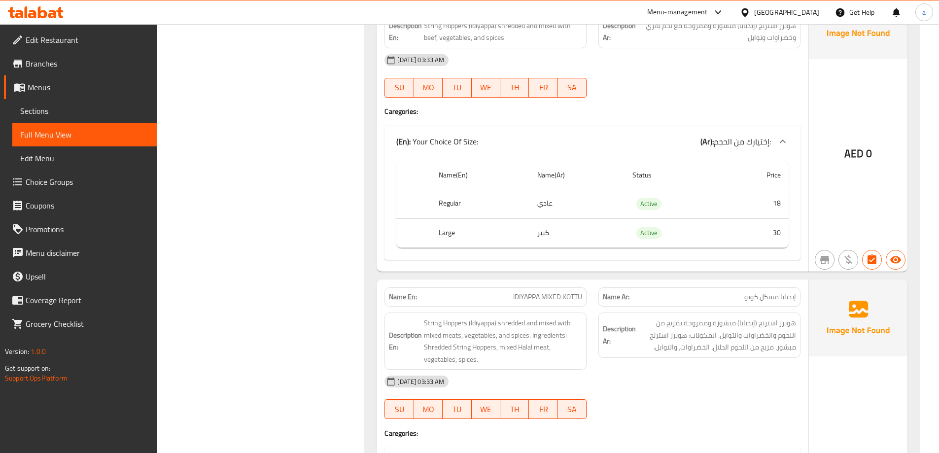
scroll to position [10154, 0]
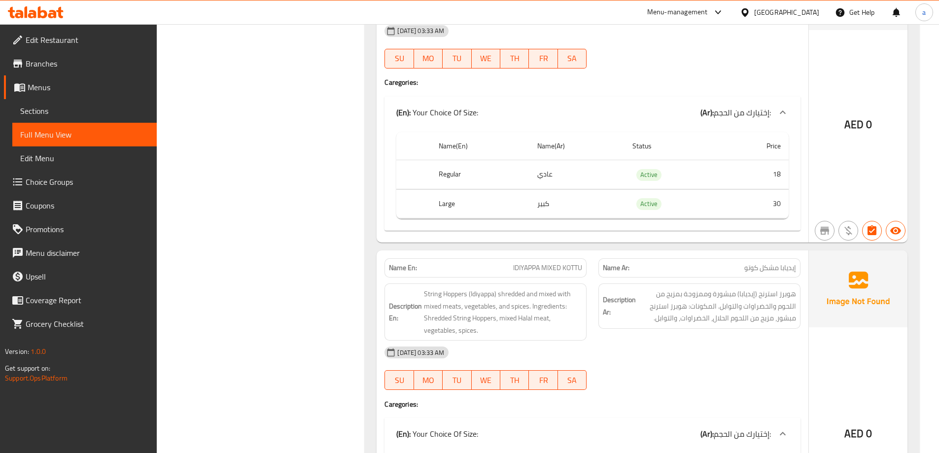
click at [533, 265] on span "IDIYAPPA MIXED KOTTU" at bounding box center [547, 268] width 69 height 10
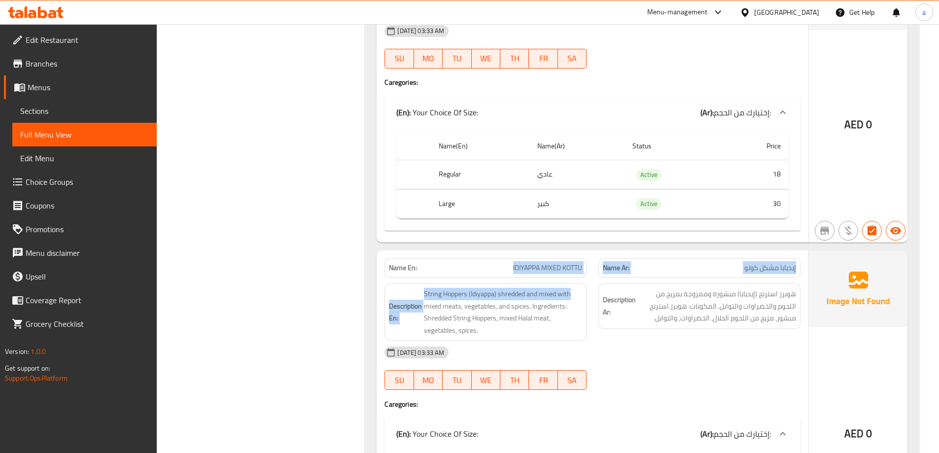
drag, startPoint x: 513, startPoint y: 264, endPoint x: 580, endPoint y: 279, distance: 69.1
click at [580, 279] on div "Name En: IDIYAPPA MIXED KOTTU Name Ar: إيديابا مشكل كوتو Description En: String…" at bounding box center [593, 406] width 432 height 313
drag, startPoint x: 523, startPoint y: 279, endPoint x: 502, endPoint y: 272, distance: 21.8
click at [522, 279] on div "Description En: String Hoppers (Idiyappa) shredded and mixed with mixed meats, …" at bounding box center [486, 312] width 214 height 69
click at [500, 272] on p "Name En: IDIYAPPA MIXED KOTTU" at bounding box center [485, 268] width 193 height 10
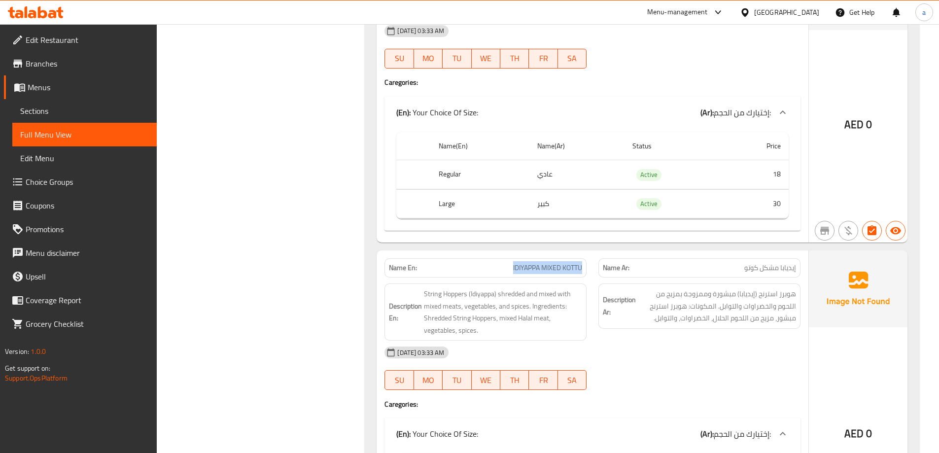
drag, startPoint x: 500, startPoint y: 266, endPoint x: 583, endPoint y: 274, distance: 83.1
click at [583, 274] on div "Name En: IDIYAPPA MIXED KOTTU" at bounding box center [485, 267] width 202 height 19
copy span "IDIYAPPA MIXED KOTTU"
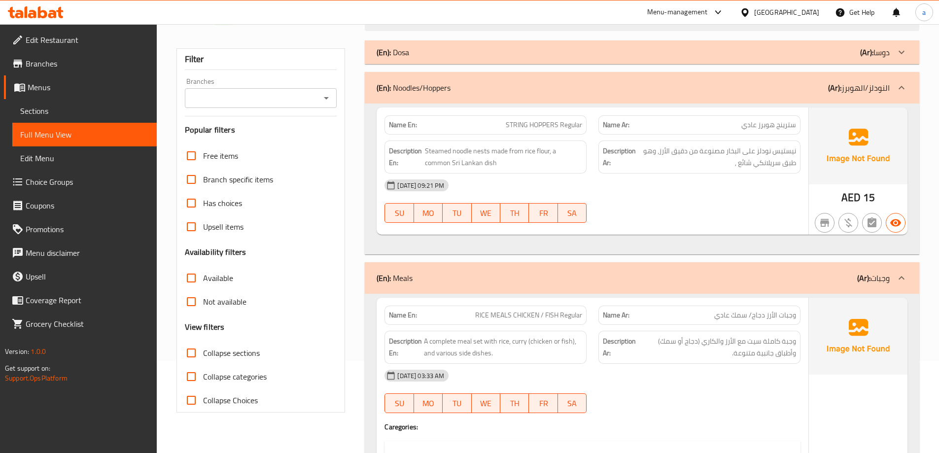
scroll to position [0, 0]
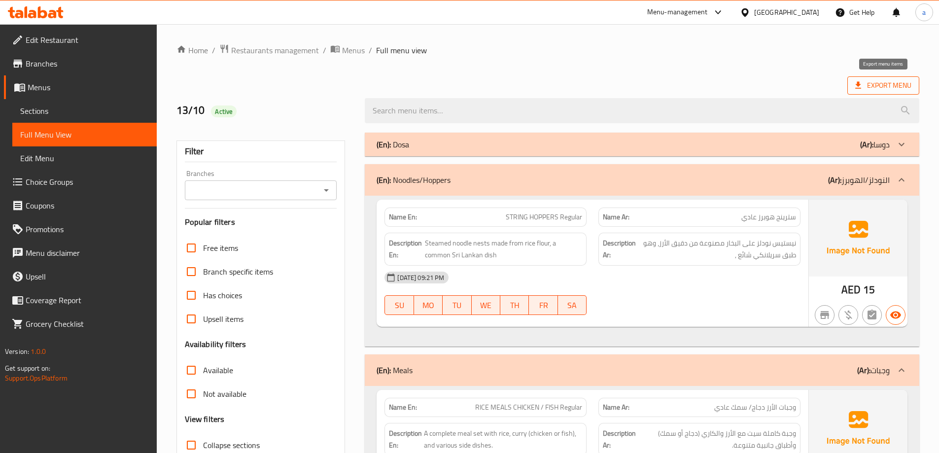
click at [903, 83] on span "Export Menu" at bounding box center [883, 85] width 56 height 12
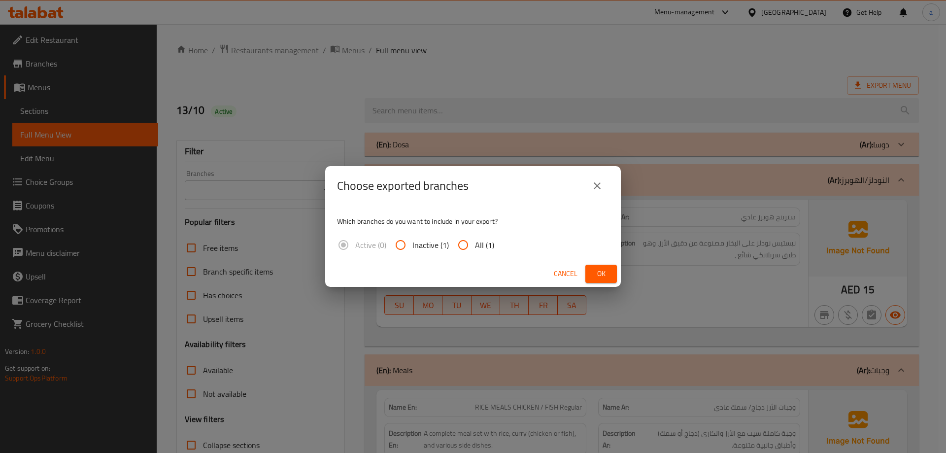
click at [482, 239] on span "All (1)" at bounding box center [484, 245] width 19 height 12
click at [475, 239] on input "All (1)" at bounding box center [463, 245] width 24 height 24
radio input "true"
click at [593, 269] on button "Ok" at bounding box center [602, 274] width 32 height 18
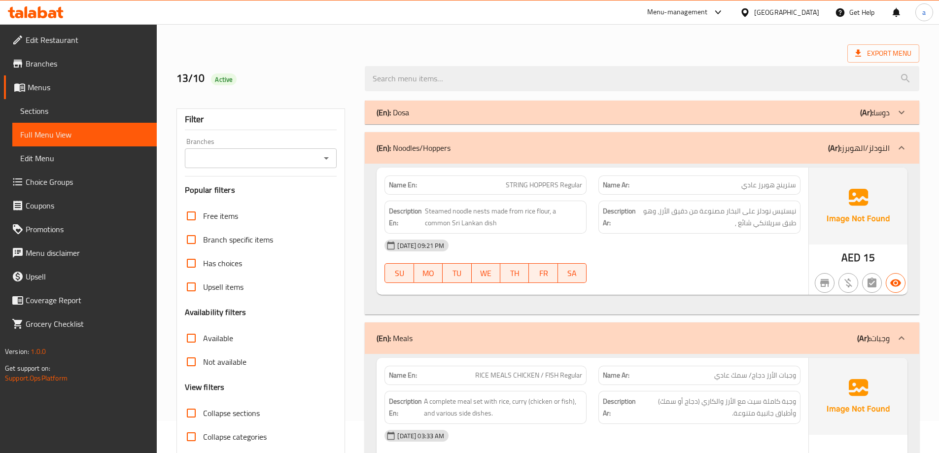
scroll to position [49, 0]
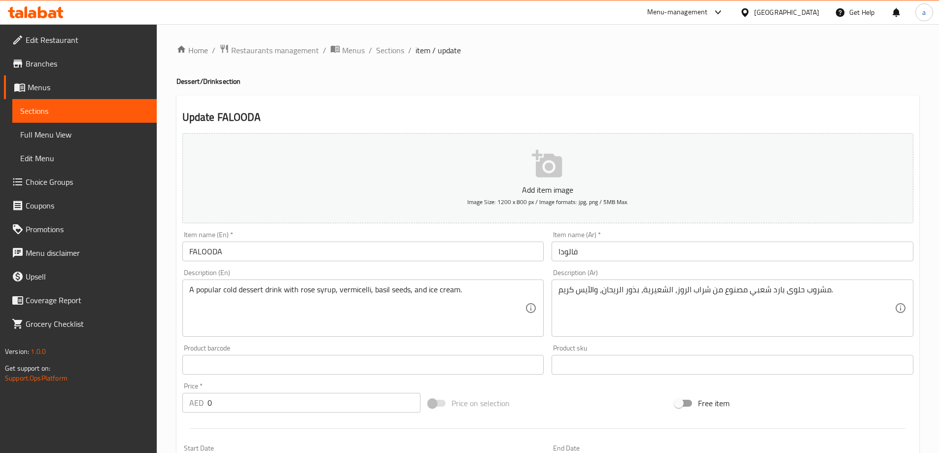
click at [42, 86] on div "Edit Restaurant Branches Menus Sections Full Menu View Edit Menu Choice Groups …" at bounding box center [469, 371] width 939 height 694
click at [48, 89] on span "Menus" at bounding box center [88, 87] width 121 height 12
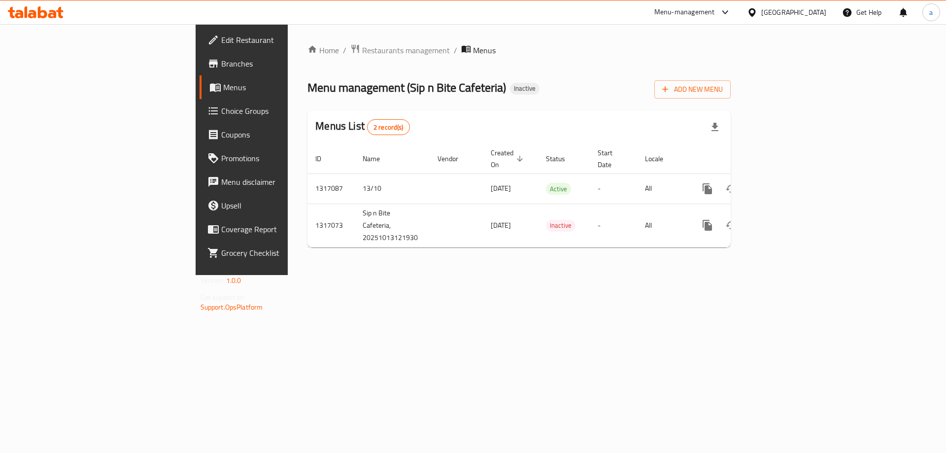
click at [468, 275] on div "Home / Restaurants management / Menus Menu management ( Sip n Bite Cafeteria ) …" at bounding box center [519, 149] width 463 height 251
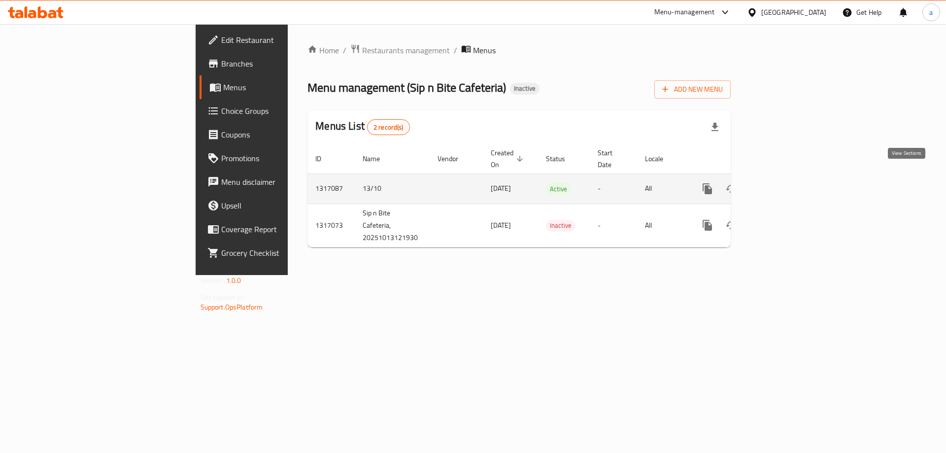
click at [785, 183] on icon "enhanced table" at bounding box center [779, 189] width 12 height 12
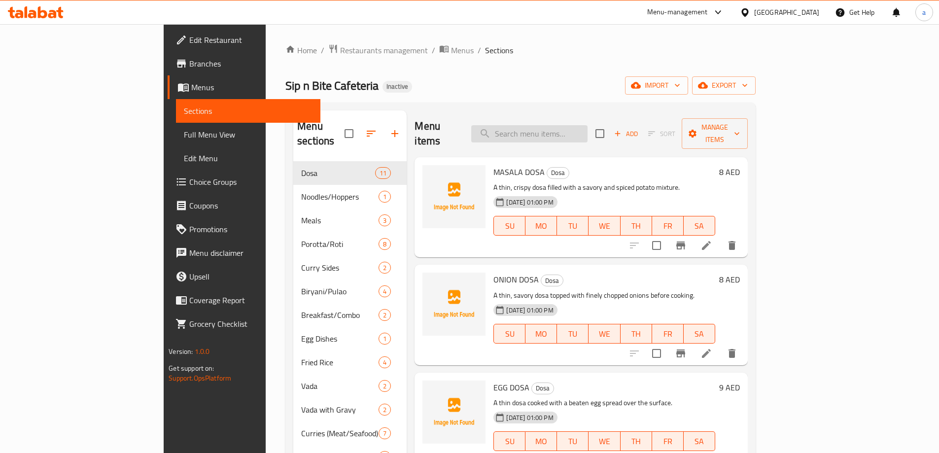
click at [587, 125] on input "search" at bounding box center [529, 133] width 116 height 17
paste input "IDIYAPPA MIXED KOTTU"
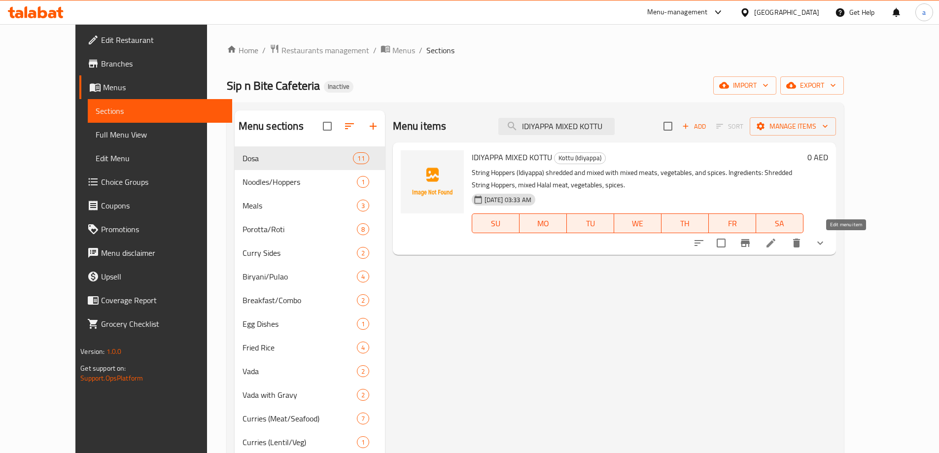
type input "IDIYAPPA MIXED KOTTU"
click at [777, 238] on icon at bounding box center [771, 243] width 12 height 12
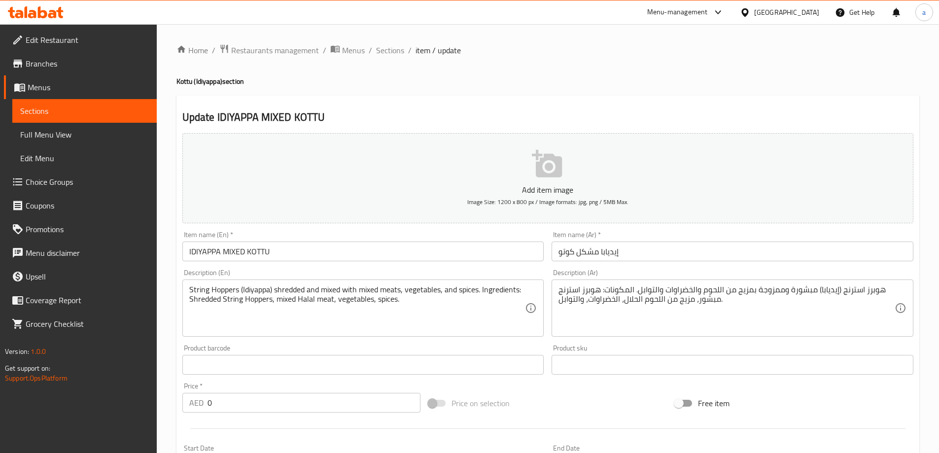
click at [455, 313] on div at bounding box center [469, 226] width 939 height 453
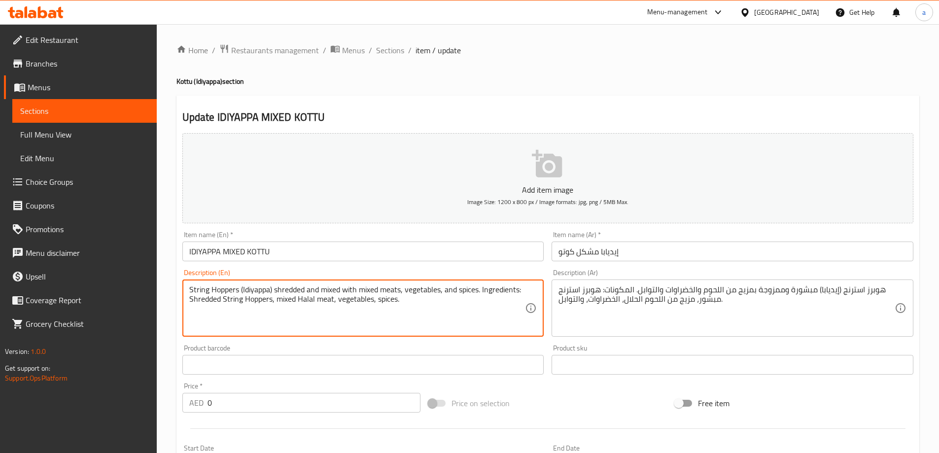
drag, startPoint x: 445, startPoint y: 315, endPoint x: 482, endPoint y: 292, distance: 43.6
type textarea "String Hoppers (Idiyappa) shredded and mixed with mixed meats, vegetables, and …"
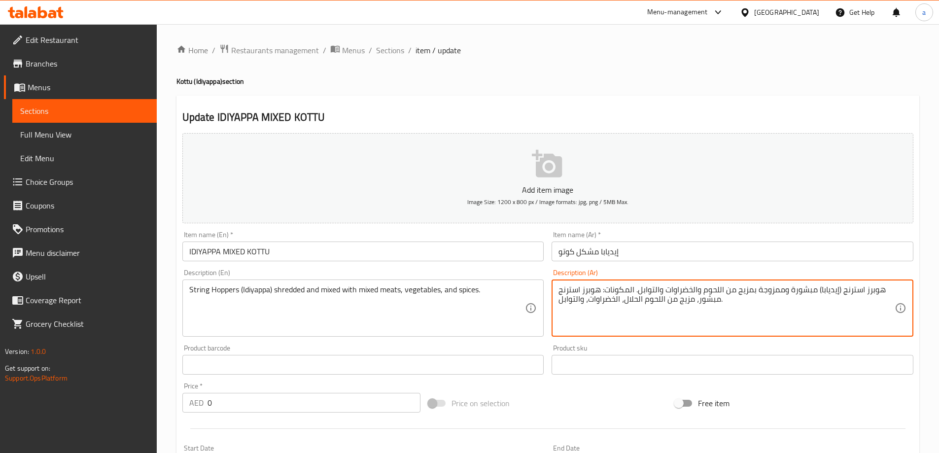
drag, startPoint x: 749, startPoint y: 302, endPoint x: 636, endPoint y: 289, distance: 114.1
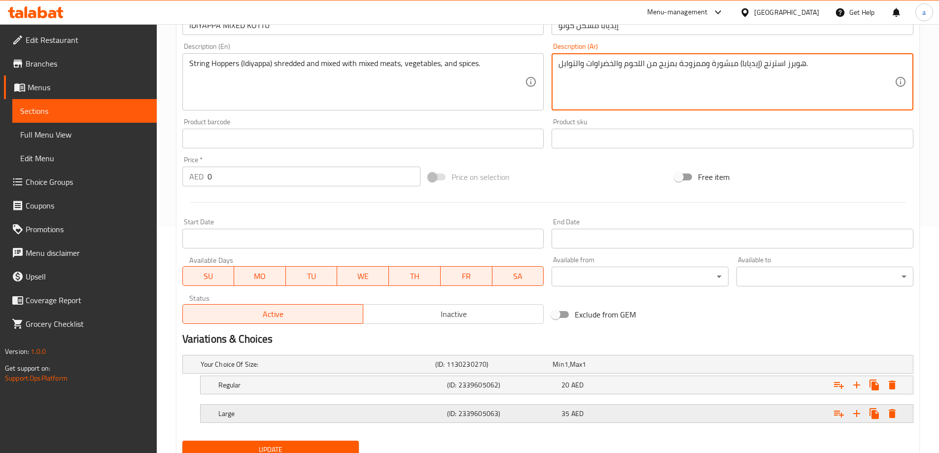
scroll to position [266, 0]
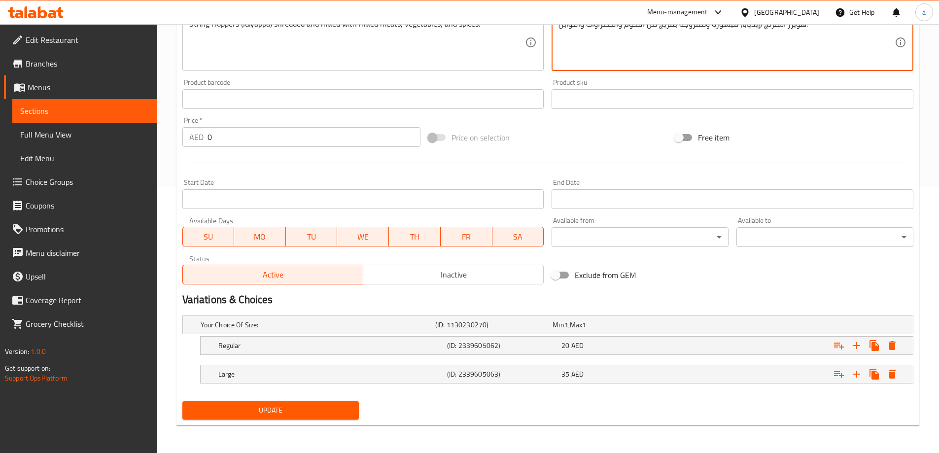
type textarea "هوبرز استرنج (إيديابا) مبشورة وممزوجة بمزيج من اللحوم والخضراوات والتوابل."
click at [331, 403] on button "Update" at bounding box center [270, 410] width 177 height 18
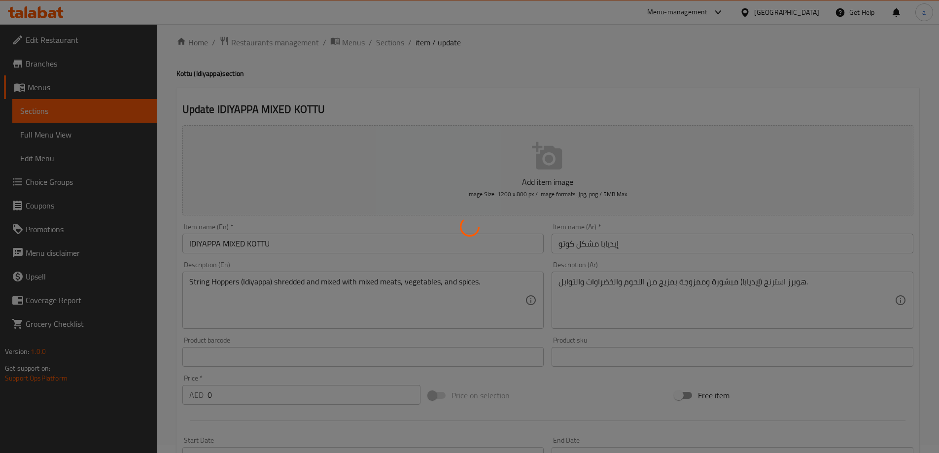
scroll to position [0, 0]
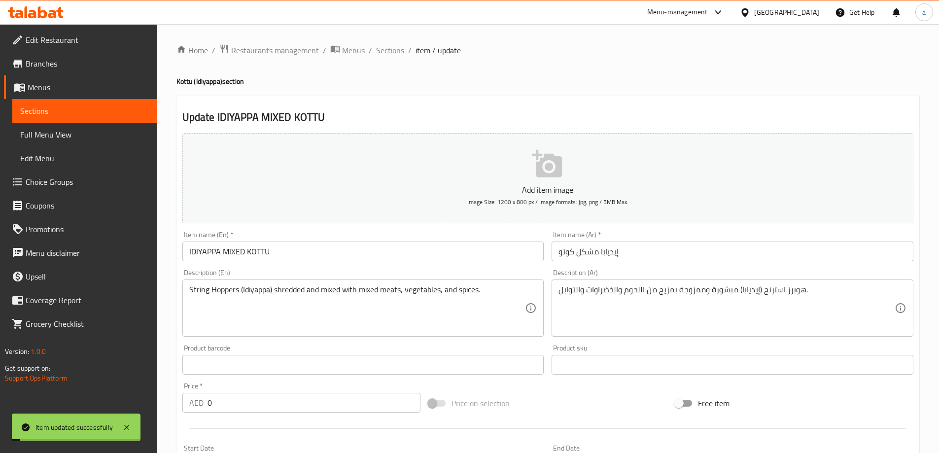
click at [384, 52] on span "Sections" at bounding box center [390, 50] width 28 height 12
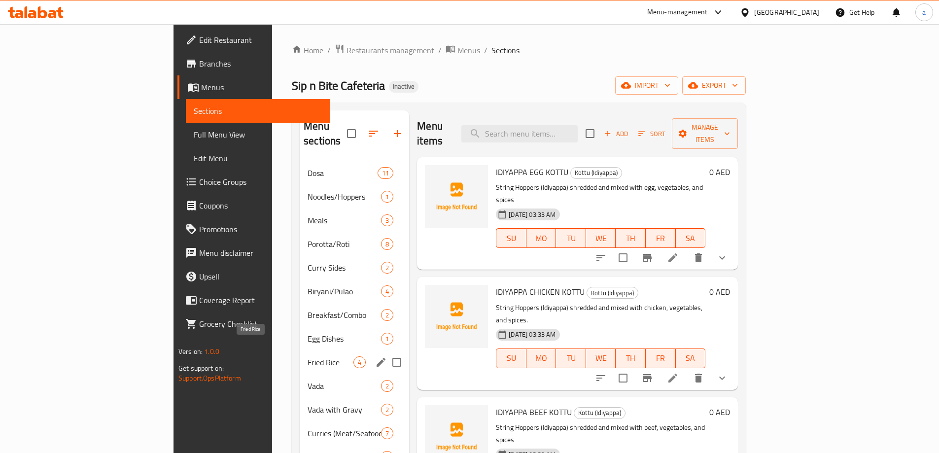
click at [308, 356] on span "Fried Rice" at bounding box center [331, 362] width 46 height 12
